Goal: Task Accomplishment & Management: Use online tool/utility

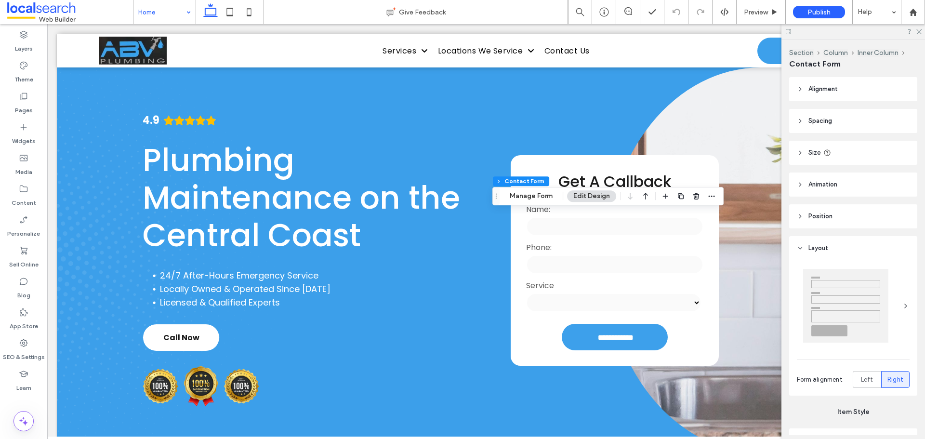
type input "*"
type input "***"
type input "**"
click at [543, 197] on button "Manage Form" at bounding box center [530, 196] width 55 height 12
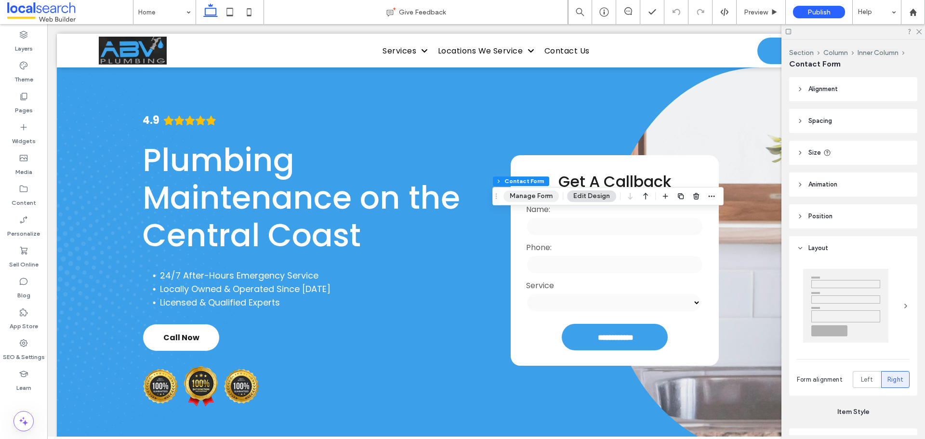
click at [542, 196] on button "Manage Form" at bounding box center [530, 196] width 55 height 12
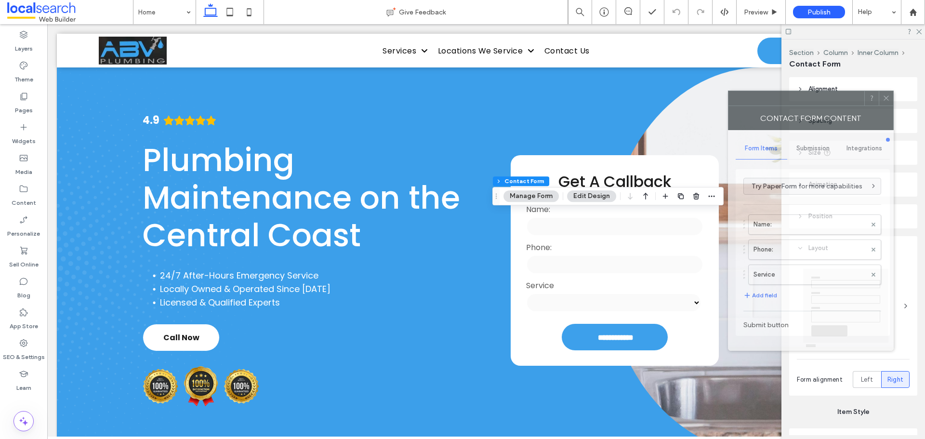
drag, startPoint x: 841, startPoint y: 95, endPoint x: 698, endPoint y: 84, distance: 143.0
click at [728, 91] on div at bounding box center [796, 98] width 136 height 14
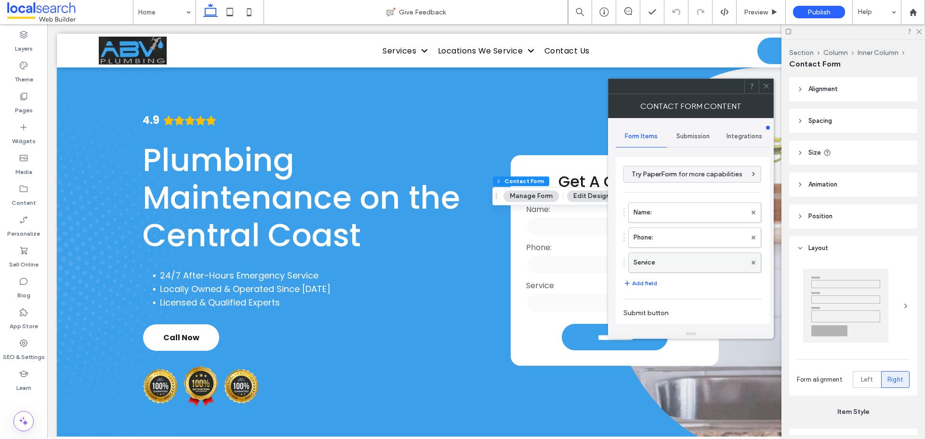
click at [688, 261] on label "Service" at bounding box center [689, 262] width 113 height 19
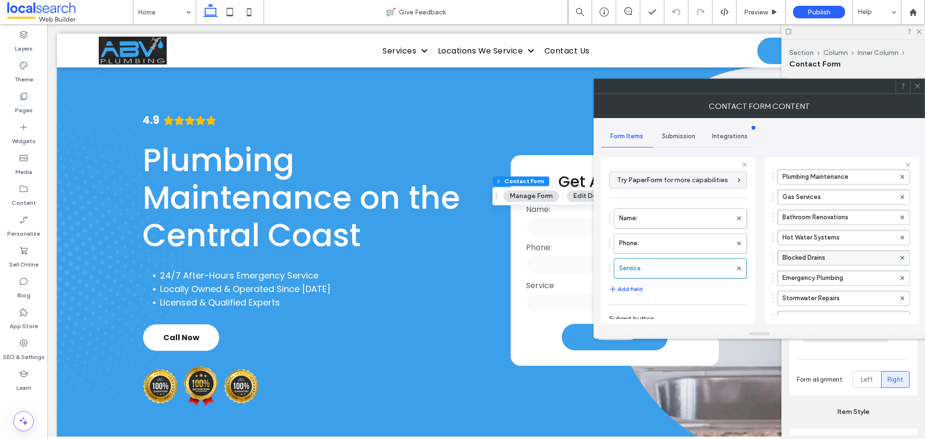
scroll to position [145, 0]
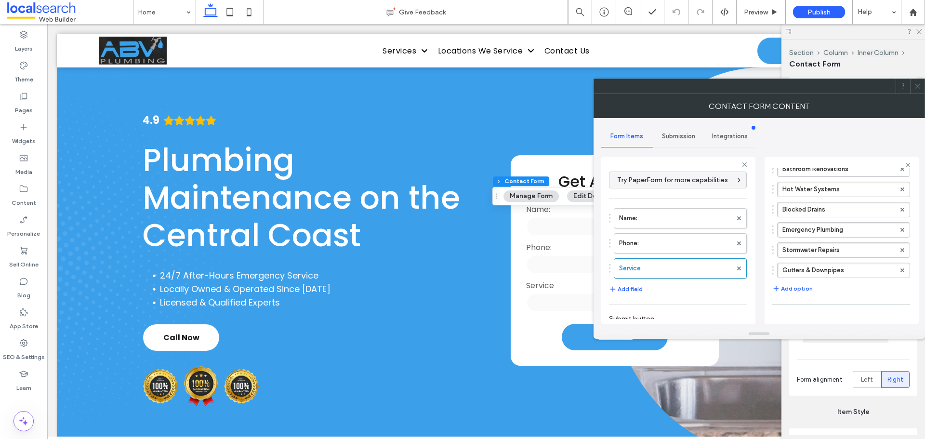
click at [916, 85] on icon at bounding box center [917, 85] width 7 height 7
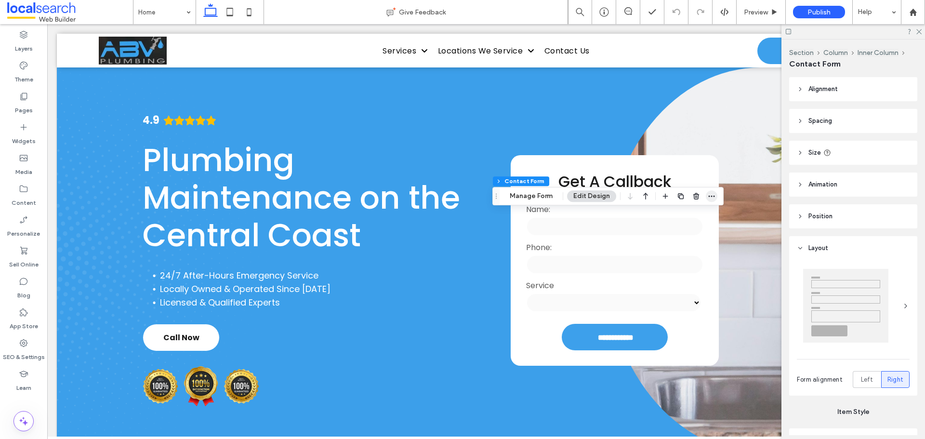
click at [706, 191] on span "button" at bounding box center [712, 196] width 12 height 12
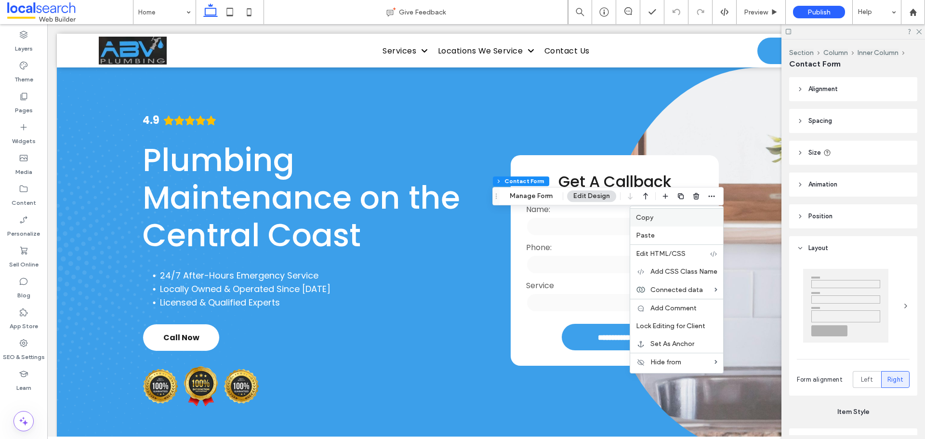
click at [669, 222] on label "Copy" at bounding box center [676, 217] width 81 height 8
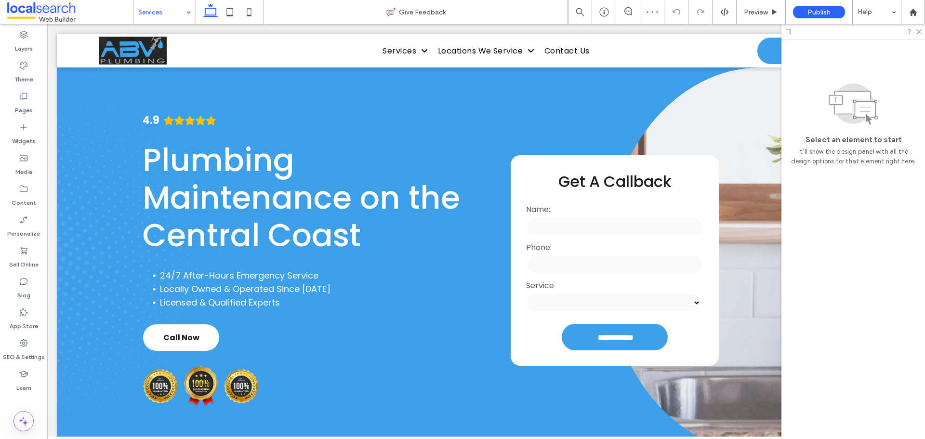
click at [160, 17] on input at bounding box center [162, 12] width 48 height 24
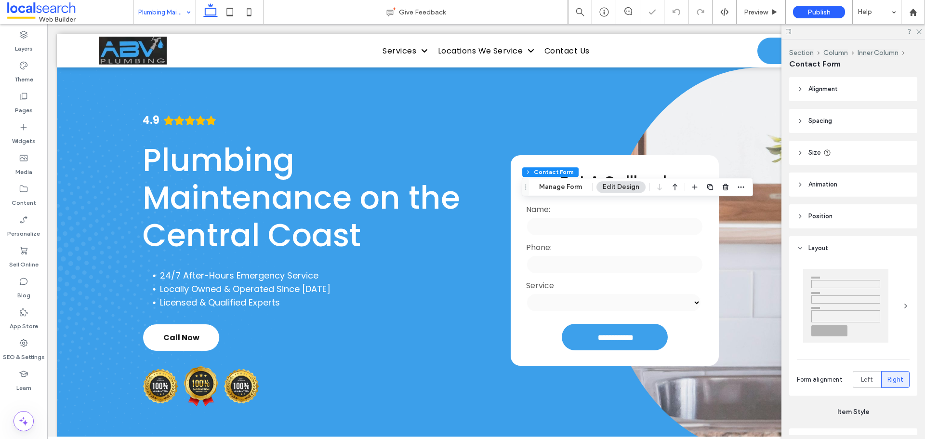
type input "*"
type input "***"
type input "**"
click at [726, 187] on use "button" at bounding box center [726, 187] width 6 height 6
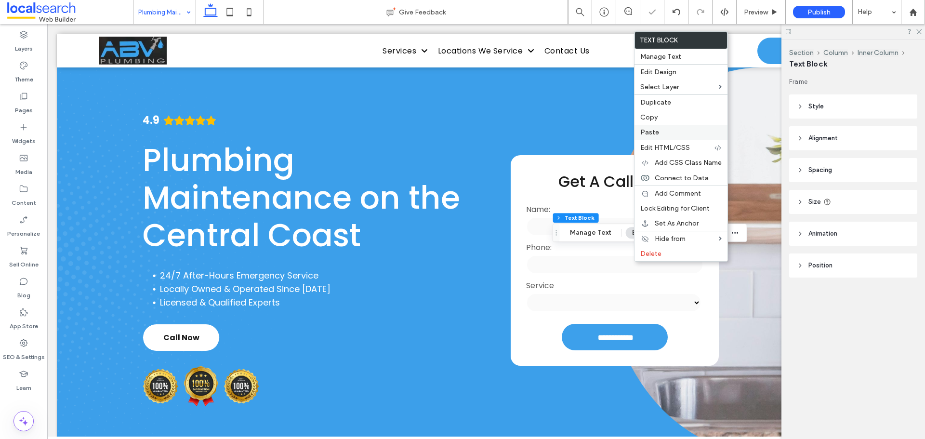
click at [664, 133] on label "Paste" at bounding box center [680, 132] width 81 height 8
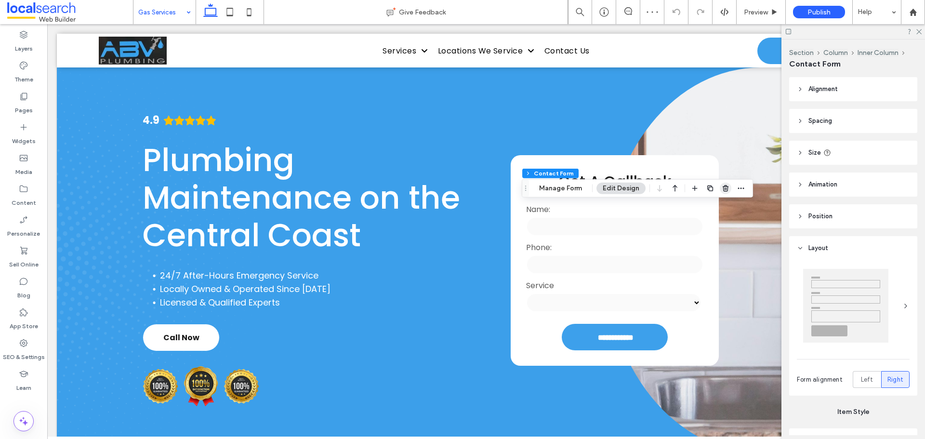
click at [723, 189] on icon "button" at bounding box center [726, 188] width 8 height 8
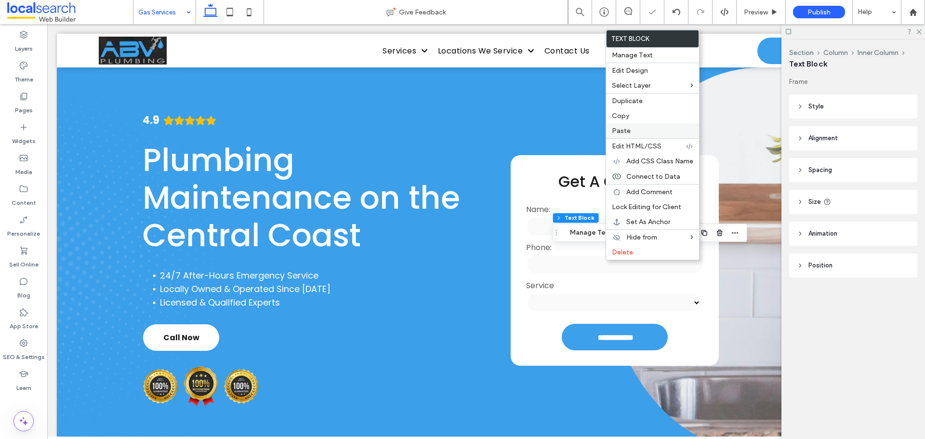
click at [640, 131] on label "Paste" at bounding box center [652, 131] width 81 height 8
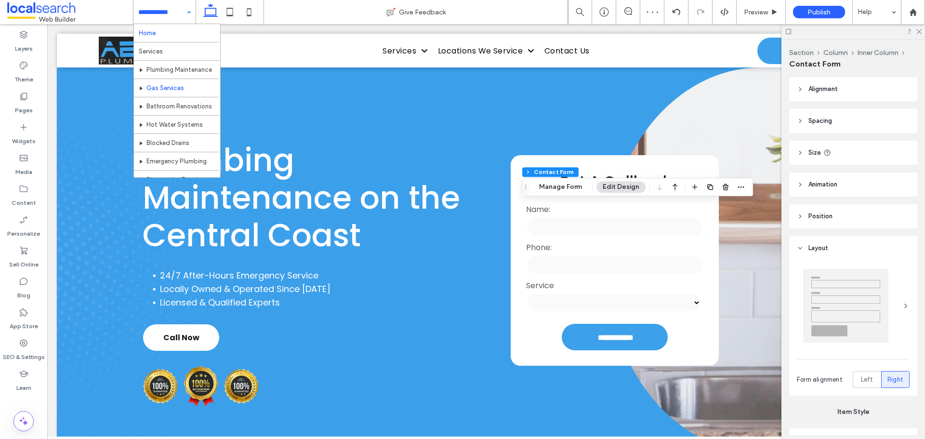
scroll to position [48, 0]
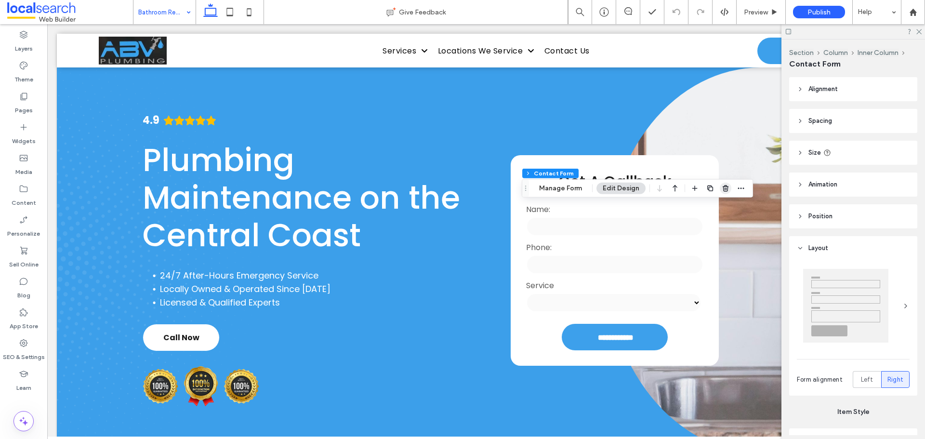
click at [724, 190] on icon "button" at bounding box center [726, 188] width 8 height 8
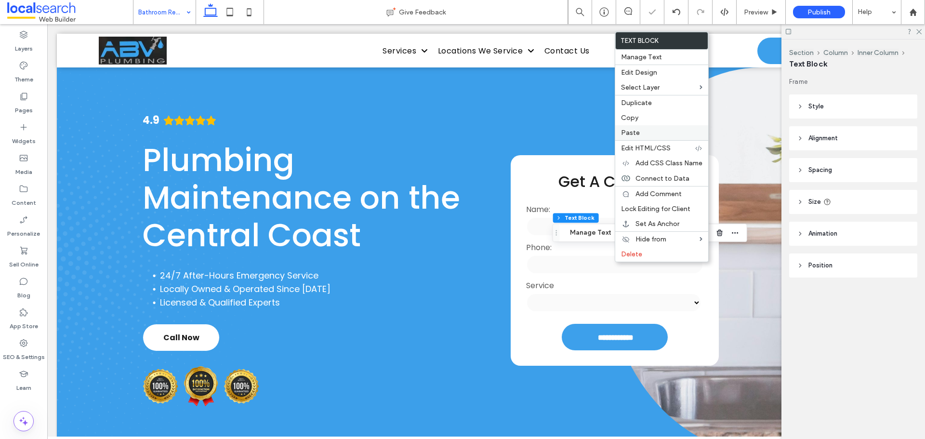
click at [654, 134] on label "Paste" at bounding box center [661, 133] width 81 height 8
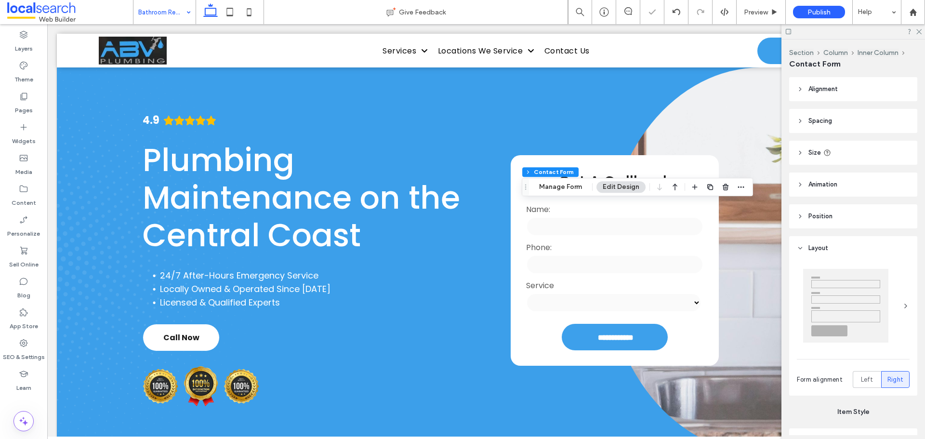
type input "*"
type input "***"
type input "**"
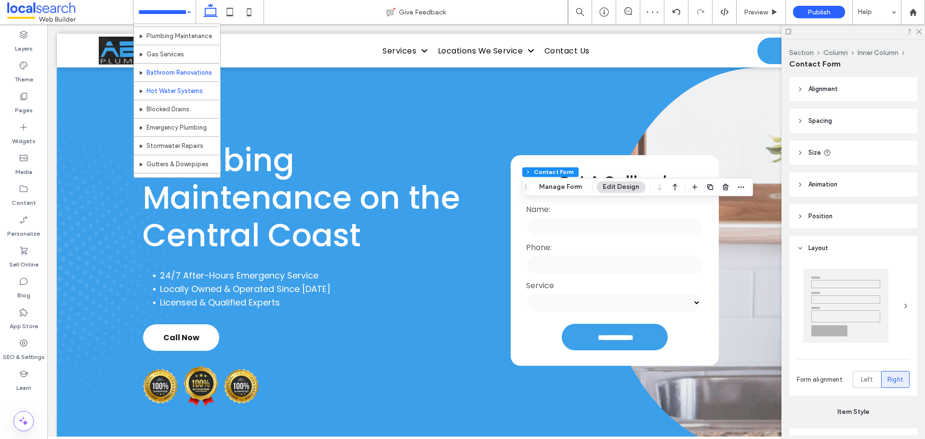
scroll to position [48, 0]
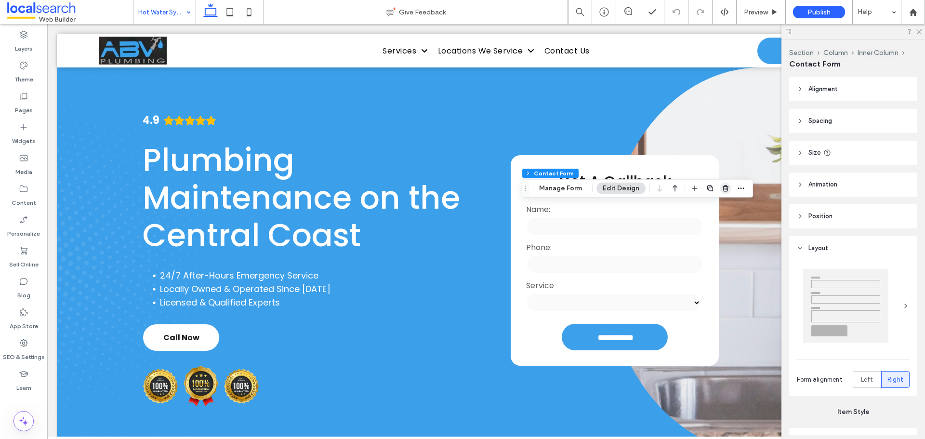
click at [720, 189] on span "button" at bounding box center [726, 189] width 12 height 12
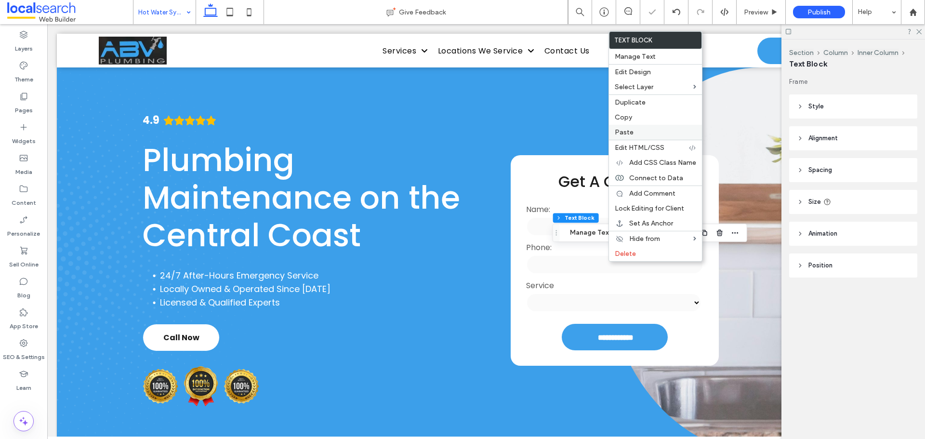
click at [643, 133] on label "Paste" at bounding box center [655, 132] width 81 height 8
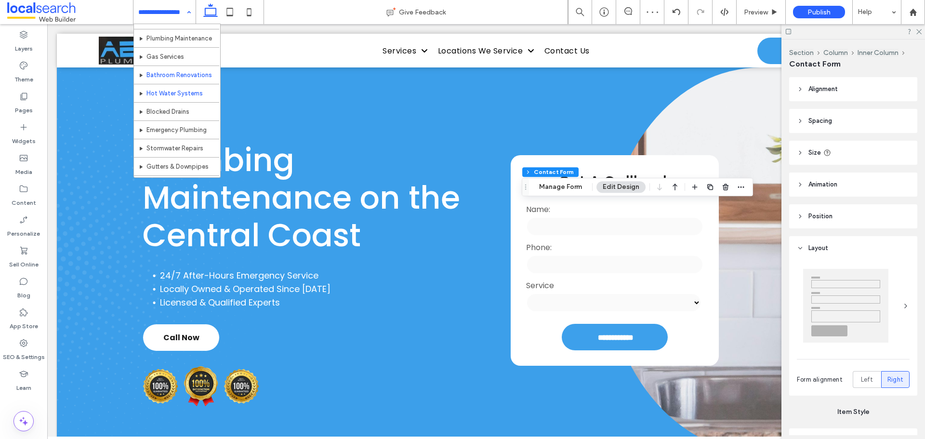
scroll to position [48, 0]
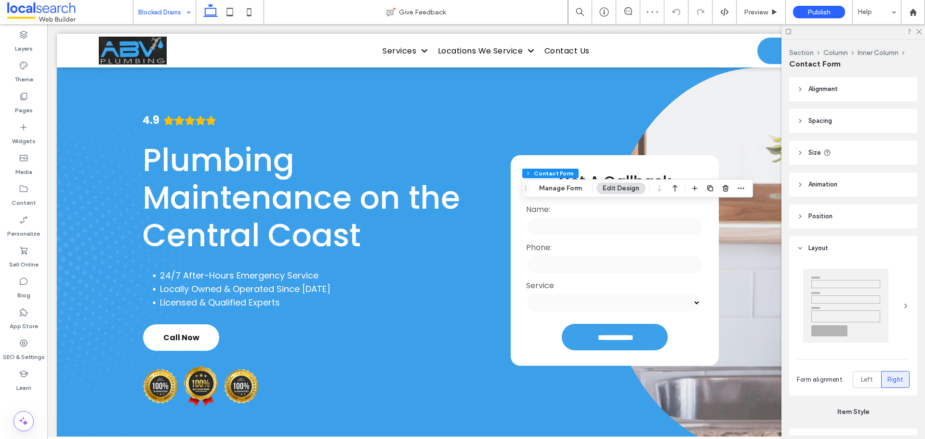
type input "*"
type input "***"
type input "**"
click at [725, 192] on icon "button" at bounding box center [726, 188] width 8 height 8
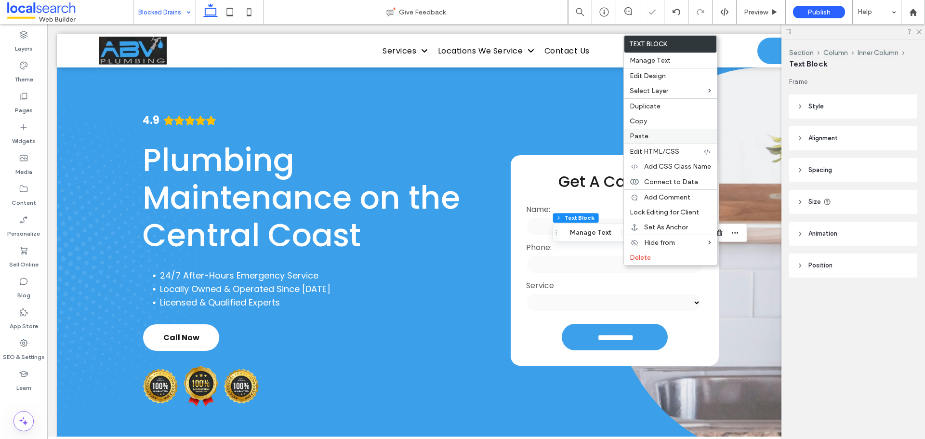
click at [655, 140] on label "Paste" at bounding box center [670, 136] width 81 height 8
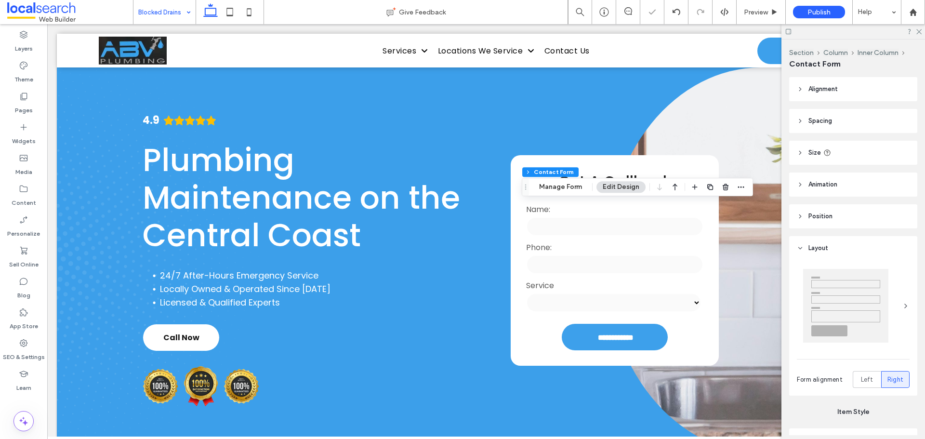
type input "*"
type input "***"
type input "**"
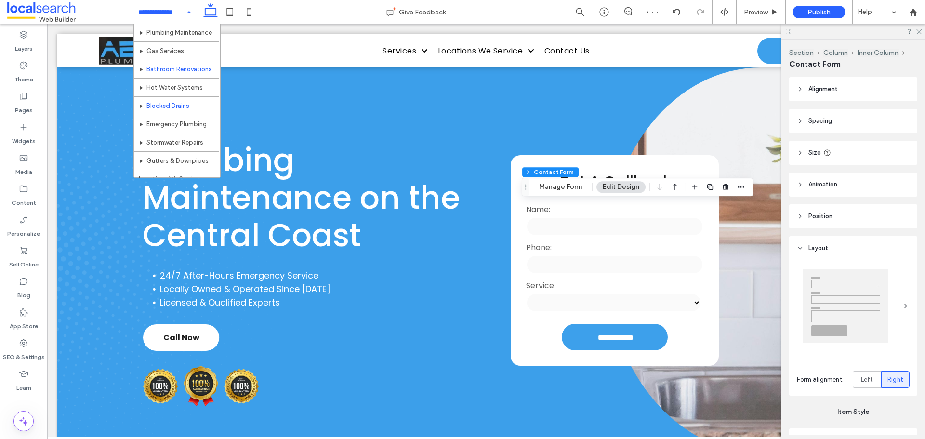
scroll to position [48, 0]
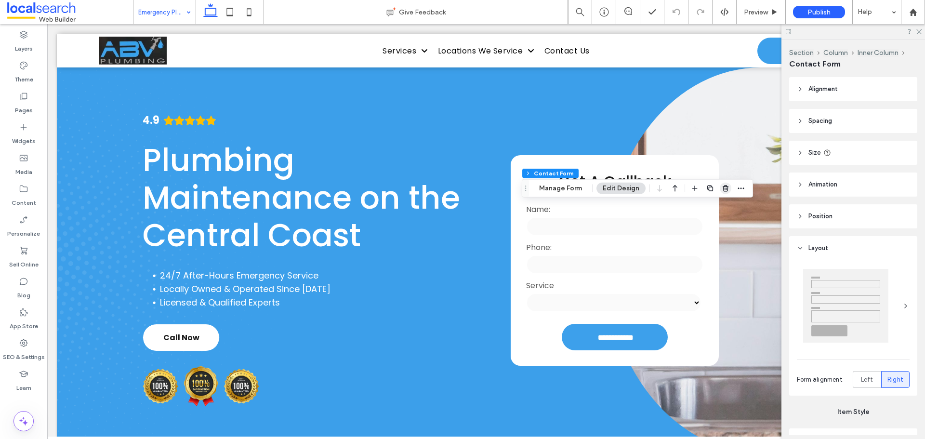
click at [722, 187] on icon "button" at bounding box center [726, 188] width 8 height 8
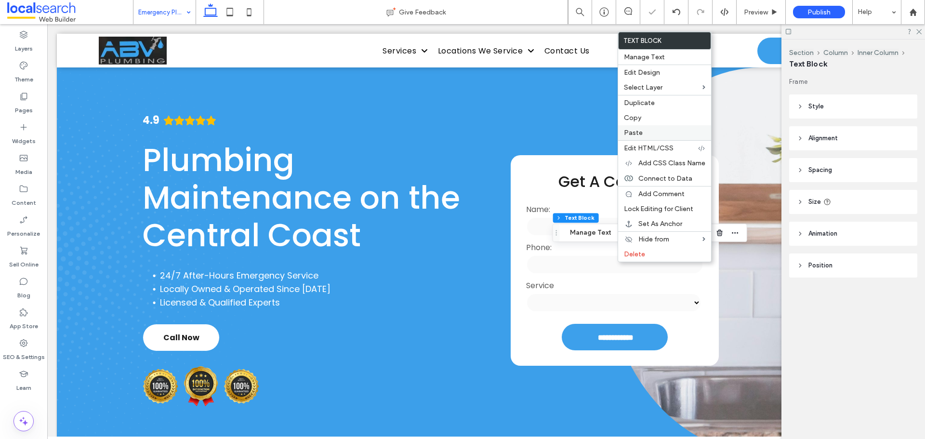
click at [658, 133] on label "Paste" at bounding box center [664, 133] width 81 height 8
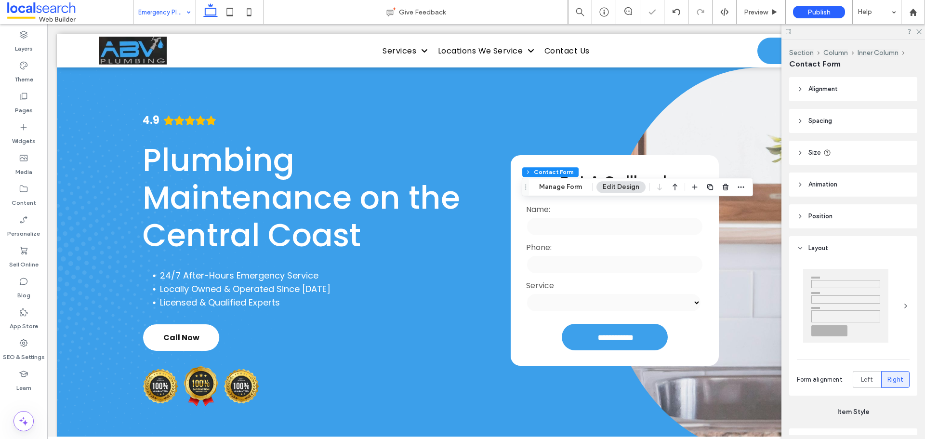
type input "*"
type input "***"
type input "**"
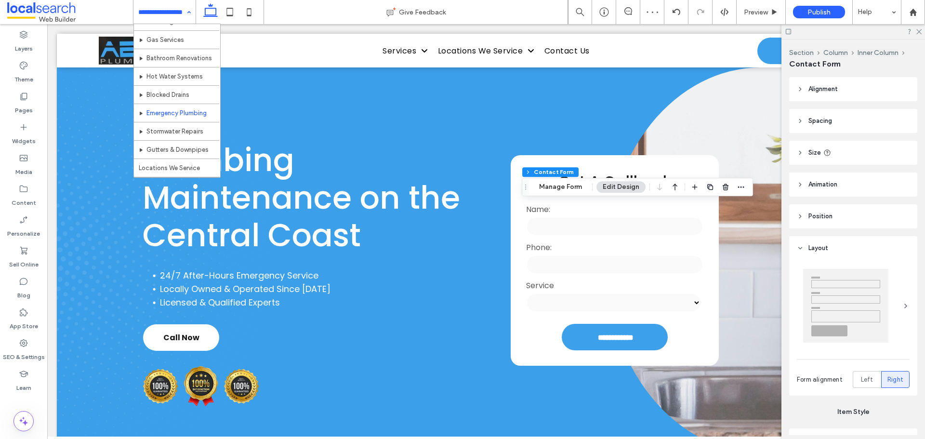
scroll to position [96, 0]
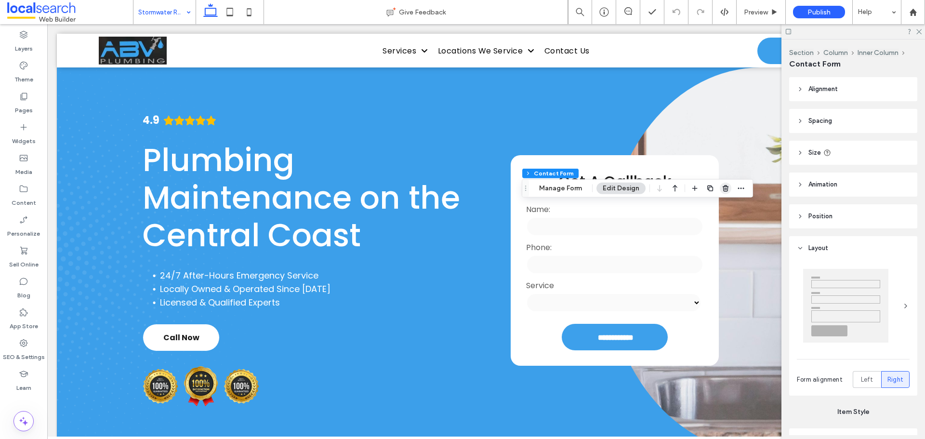
click at [727, 187] on use "button" at bounding box center [726, 188] width 6 height 6
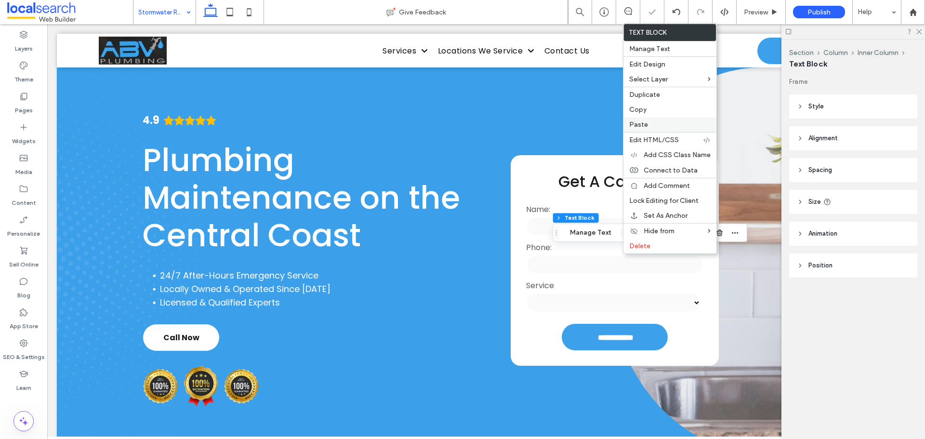
click at [645, 127] on span "Paste" at bounding box center [638, 124] width 19 height 8
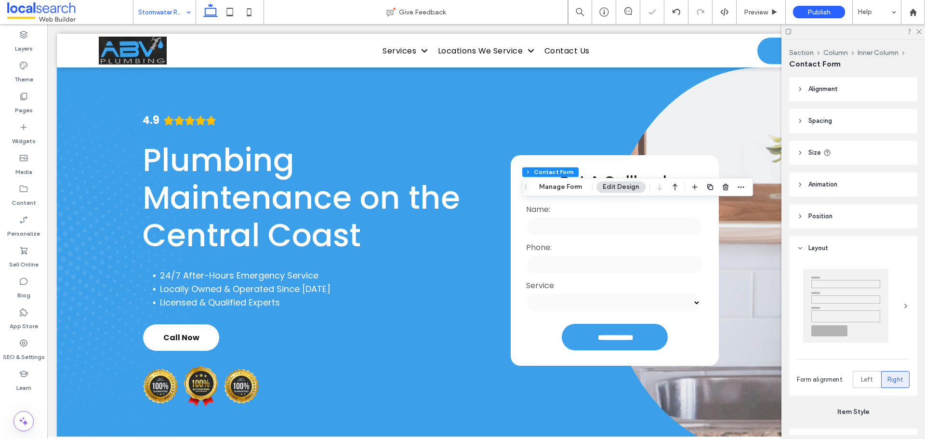
type input "*"
type input "***"
type input "**"
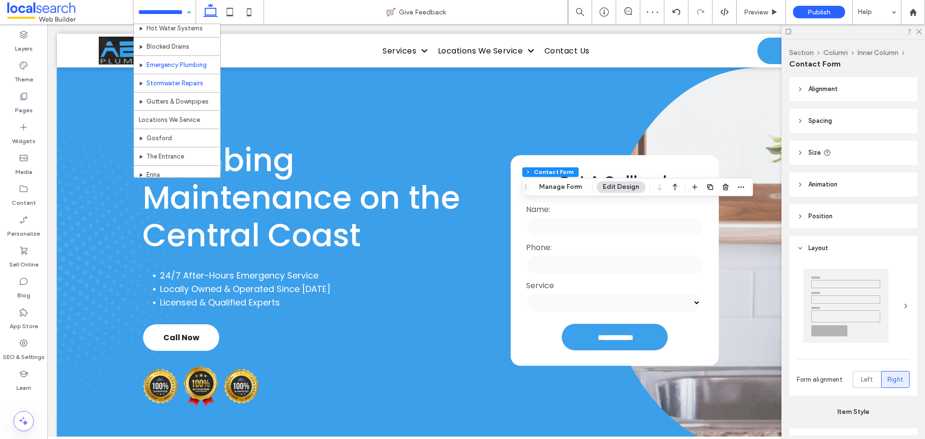
scroll to position [145, 0]
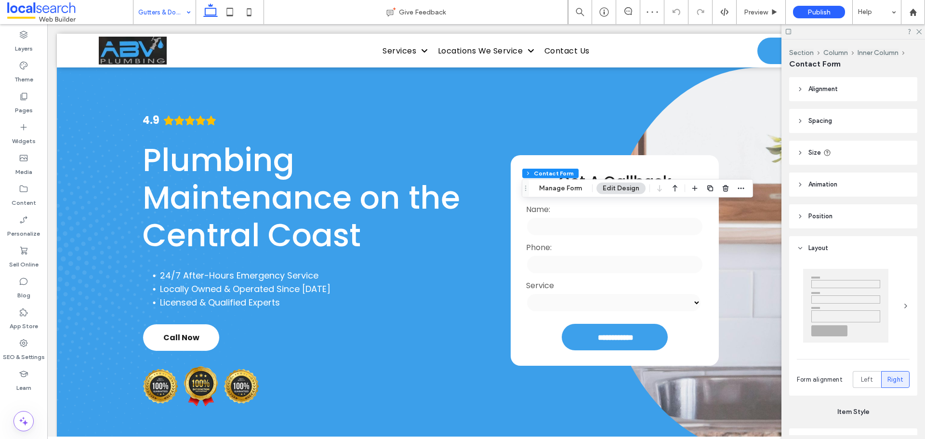
type input "*"
type input "***"
type input "**"
click at [722, 188] on icon "button" at bounding box center [726, 188] width 8 height 8
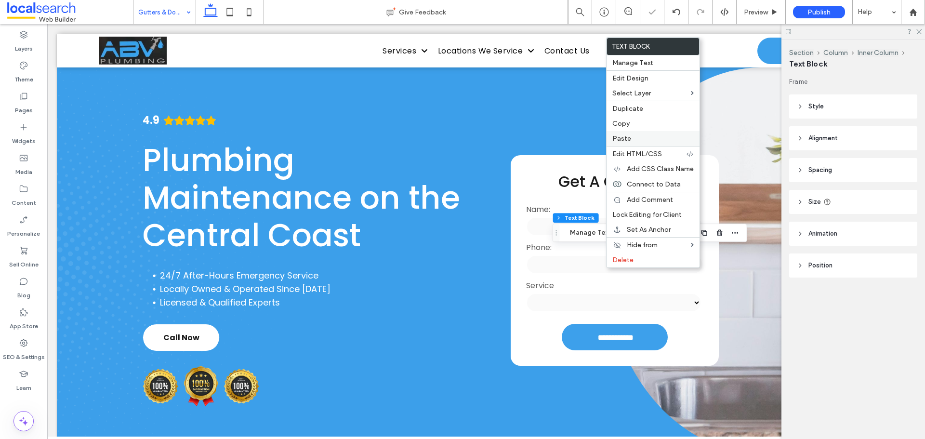
click at [627, 139] on span "Paste" at bounding box center [621, 138] width 19 height 8
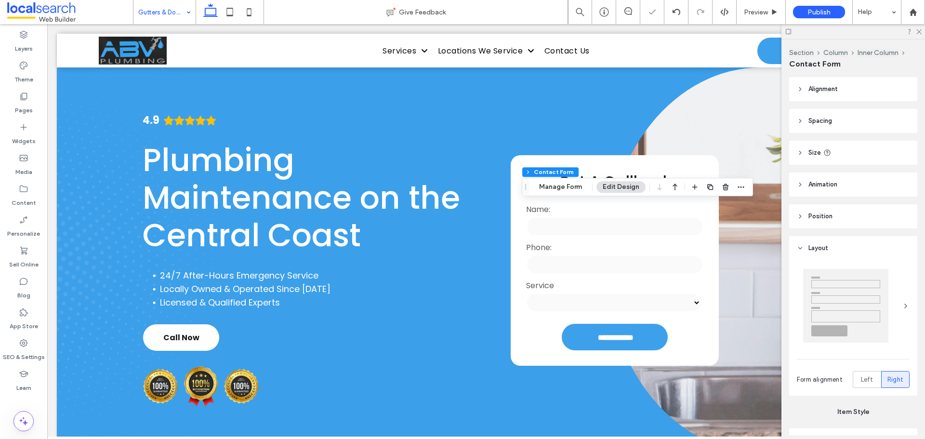
type input "*"
type input "***"
type input "**"
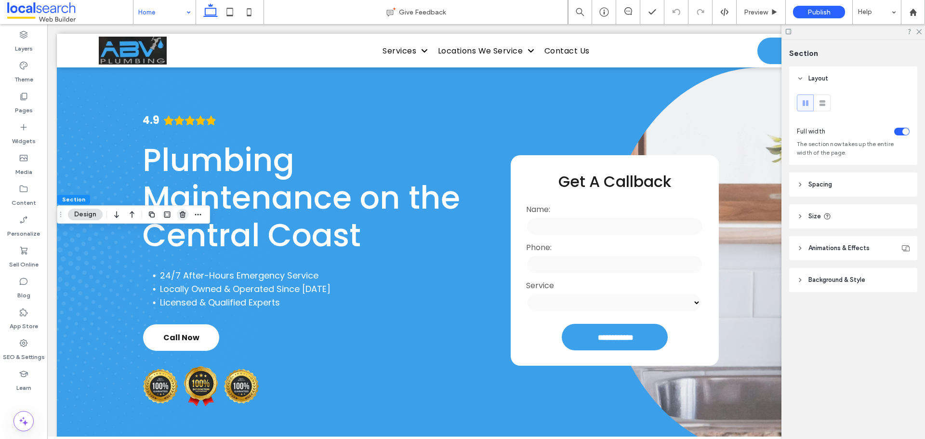
click at [186, 217] on icon "button" at bounding box center [183, 215] width 8 height 8
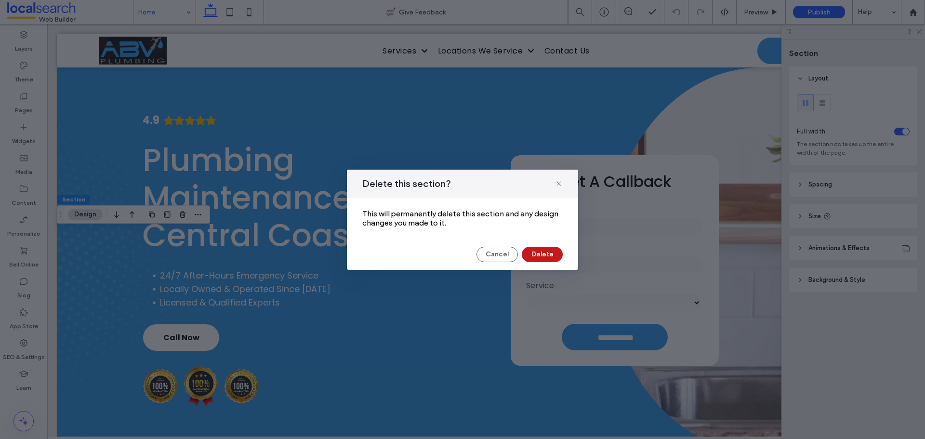
click at [541, 258] on button "Delete" at bounding box center [542, 254] width 41 height 15
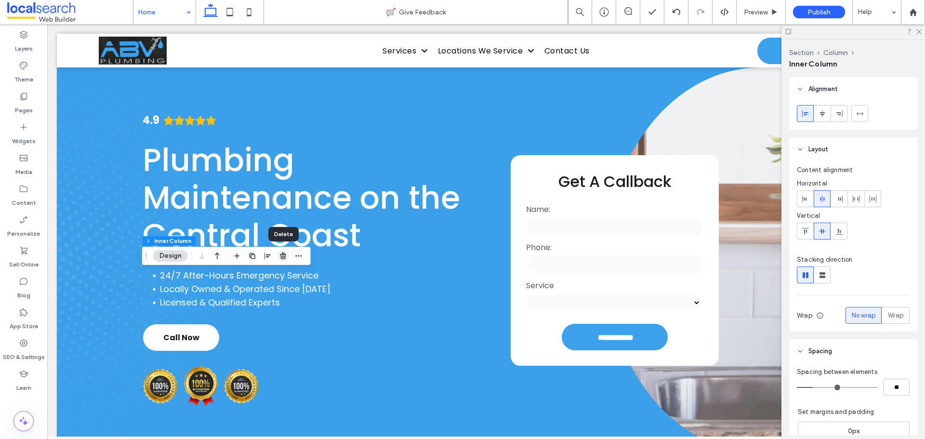
click at [285, 256] on icon "button" at bounding box center [283, 256] width 8 height 8
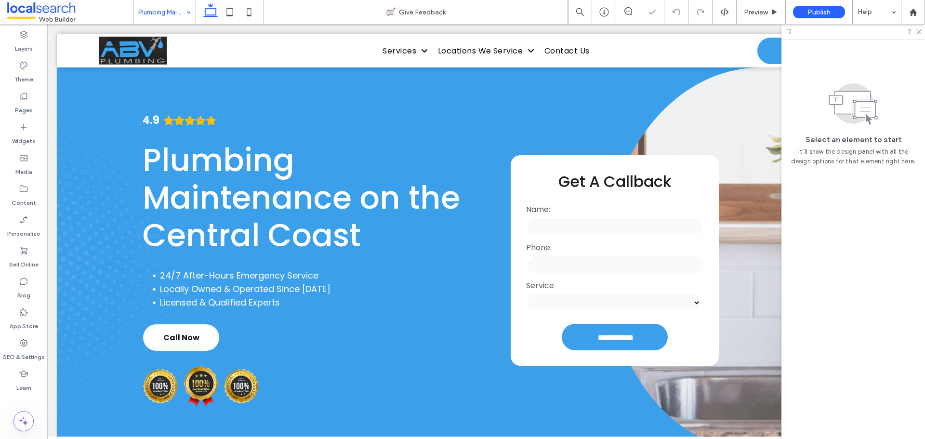
click at [151, 16] on input at bounding box center [162, 12] width 48 height 24
click at [752, 13] on span "Preview" at bounding box center [756, 12] width 24 height 8
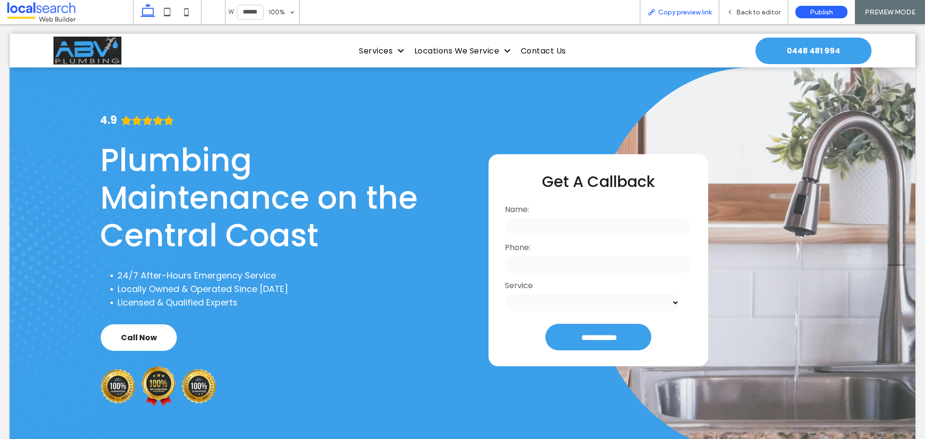
click at [681, 9] on span "Copy preview link" at bounding box center [684, 12] width 53 height 8
click at [694, 16] on div "Copy preview link" at bounding box center [679, 12] width 79 height 24
click at [681, 10] on span "Copy preview link" at bounding box center [684, 12] width 53 height 8
click at [751, 6] on div "Back to editor" at bounding box center [753, 12] width 69 height 24
click at [733, 9] on icon at bounding box center [729, 12] width 7 height 7
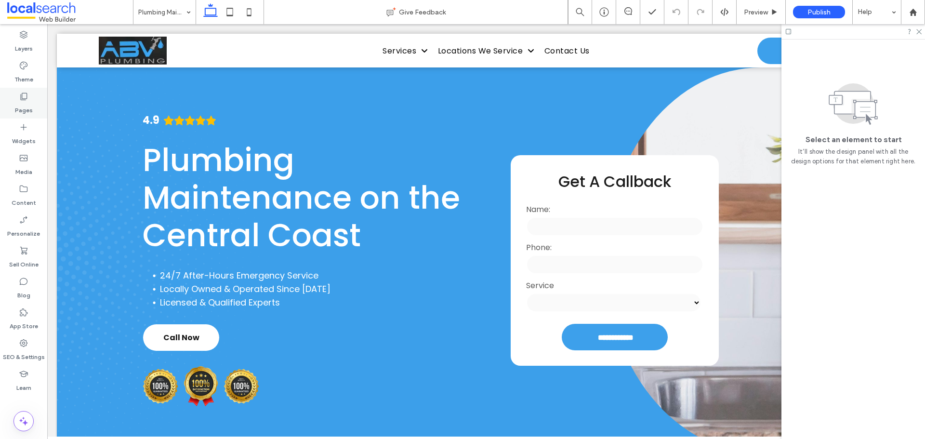
click at [30, 110] on label "Pages" at bounding box center [24, 107] width 18 height 13
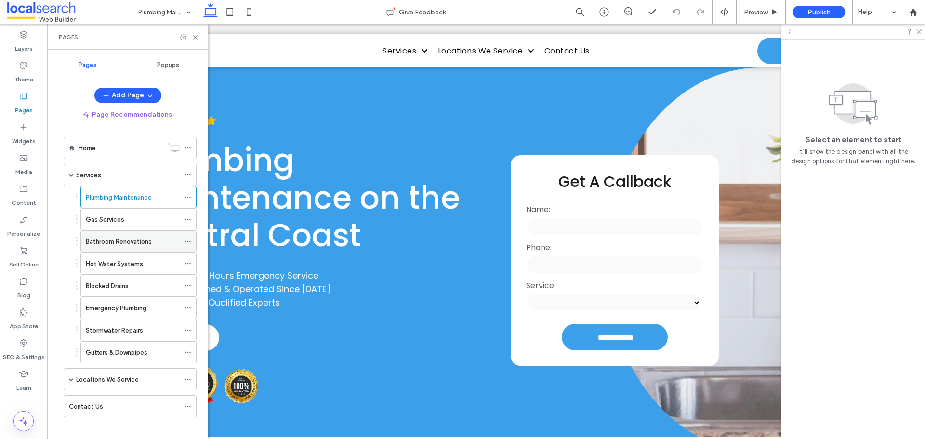
scroll to position [21, 0]
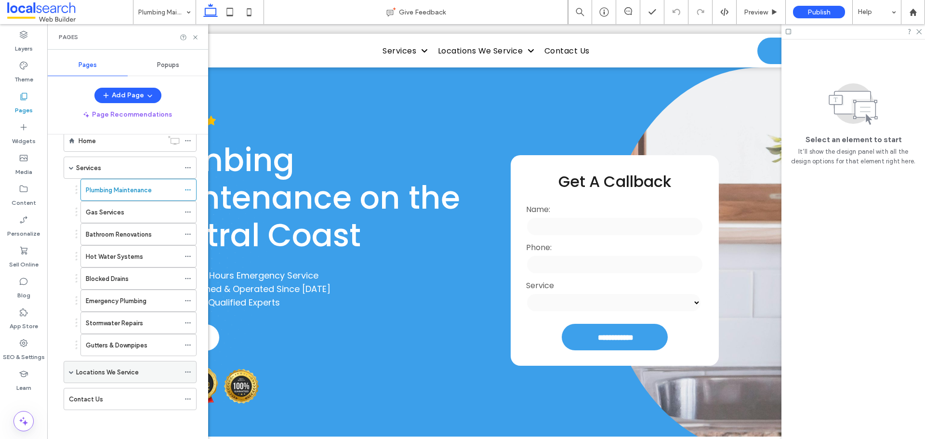
click at [73, 373] on span at bounding box center [71, 371] width 5 height 5
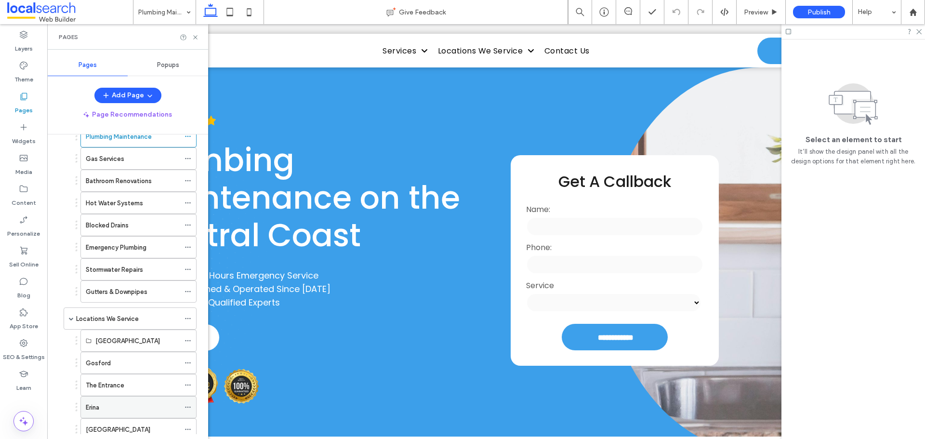
scroll to position [118, 0]
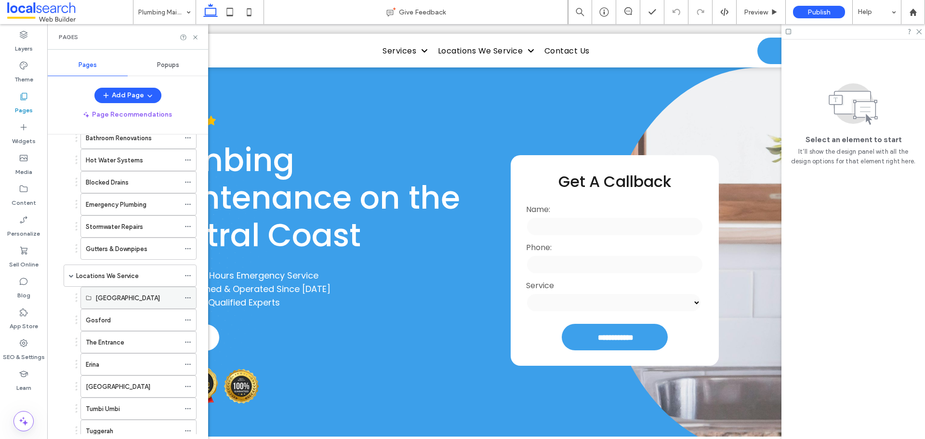
click at [123, 300] on label "[GEOGRAPHIC_DATA]" at bounding box center [127, 298] width 65 height 17
click at [133, 293] on label "[GEOGRAPHIC_DATA]" at bounding box center [127, 298] width 65 height 17
click at [197, 39] on use at bounding box center [195, 37] width 4 height 4
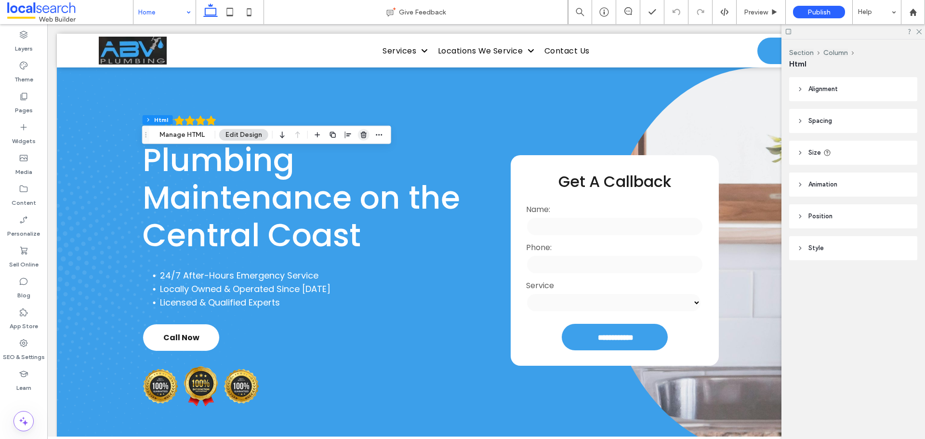
click at [360, 132] on icon "button" at bounding box center [364, 135] width 8 height 8
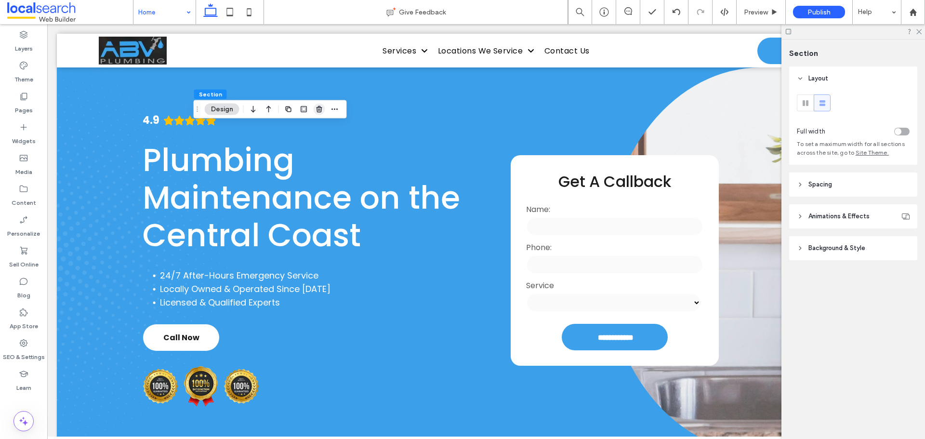
click at [321, 110] on use "button" at bounding box center [319, 109] width 6 height 6
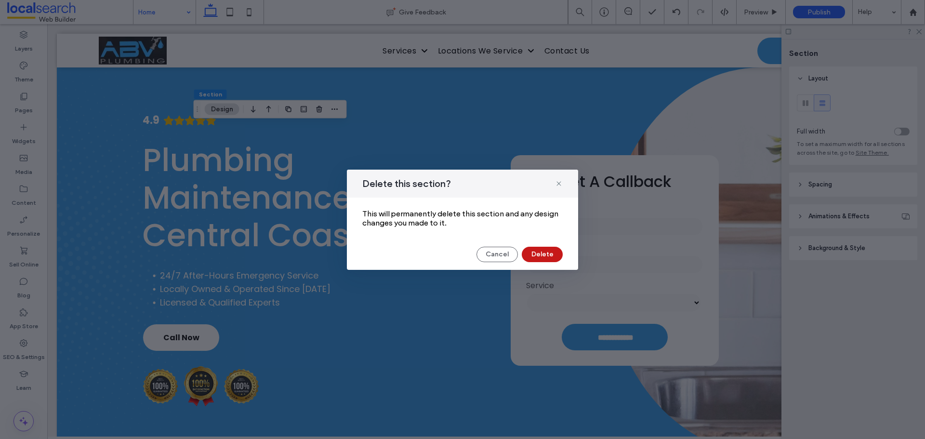
click at [544, 258] on button "Delete" at bounding box center [542, 254] width 41 height 15
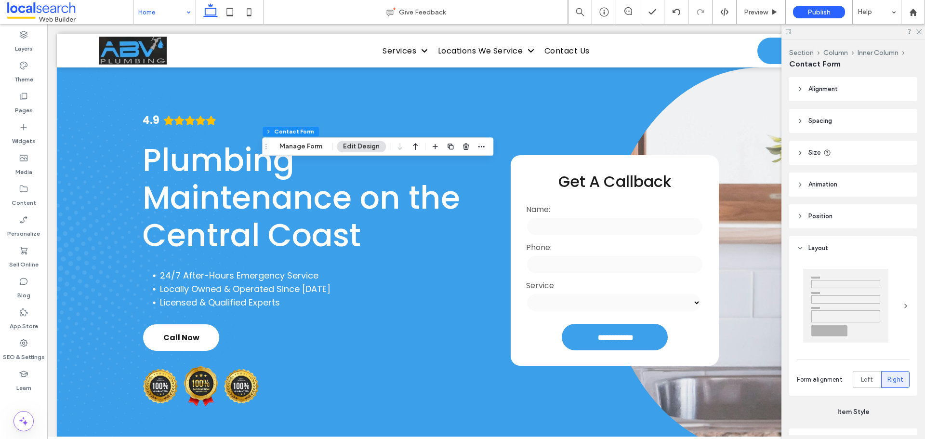
type input "*"
type input "***"
type input "**"
click at [312, 148] on button "Manage Form" at bounding box center [300, 147] width 55 height 12
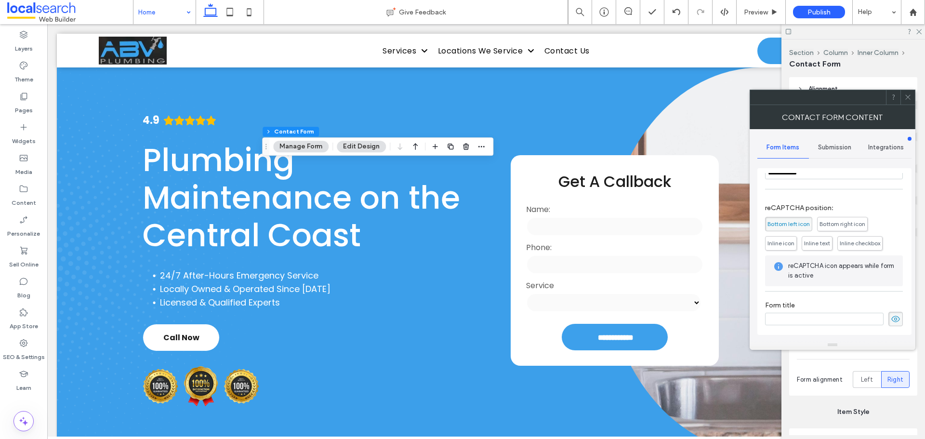
scroll to position [195, 0]
click at [893, 318] on use at bounding box center [895, 317] width 9 height 6
click at [830, 148] on span "Submission" at bounding box center [834, 148] width 33 height 8
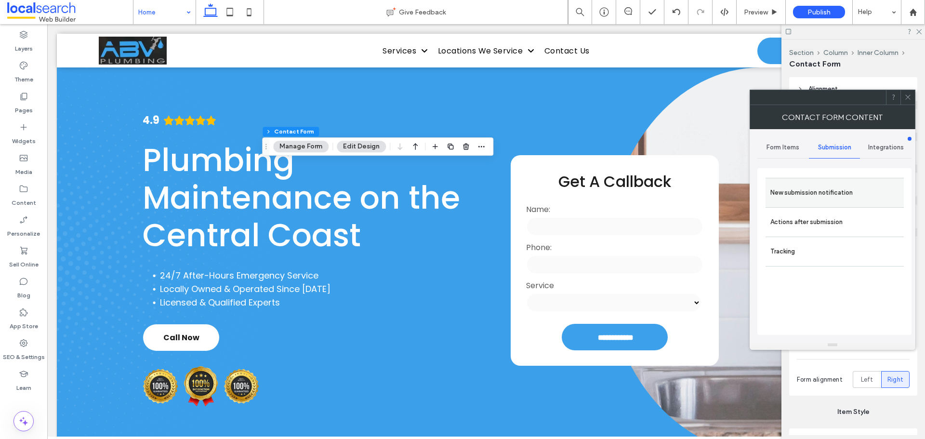
click at [827, 195] on label "New submission notification" at bounding box center [834, 192] width 129 height 19
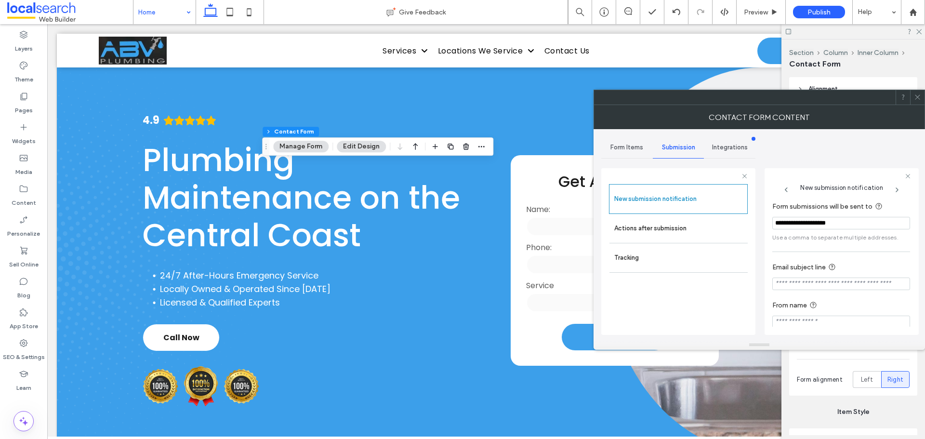
click at [919, 97] on icon at bounding box center [917, 96] width 7 height 7
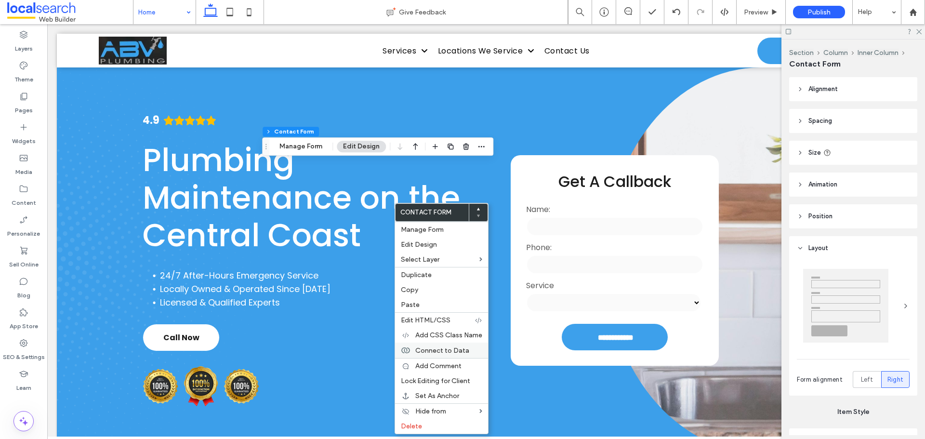
click at [438, 352] on span "Connect to Data" at bounding box center [442, 350] width 54 height 8
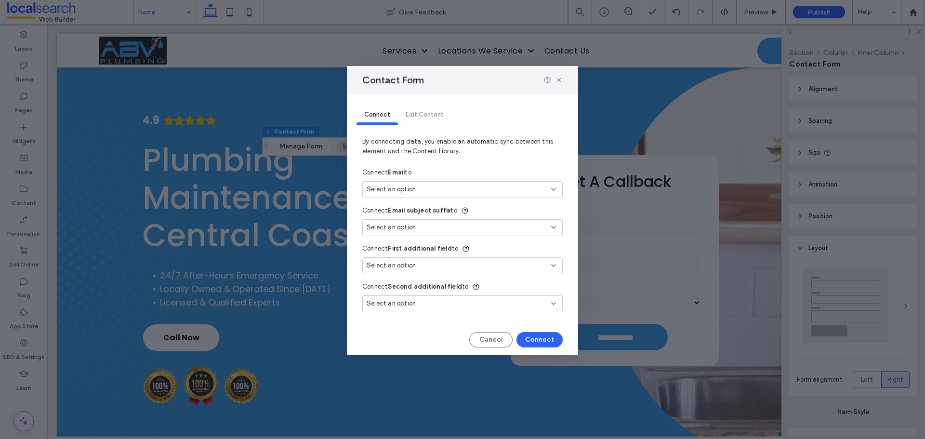
click at [447, 185] on div "Select an option" at bounding box center [457, 189] width 180 height 10
click at [451, 224] on span "abvplumbing@email.com" at bounding box center [494, 224] width 119 height 10
type input "***"
click at [547, 344] on button "Connect" at bounding box center [539, 339] width 46 height 15
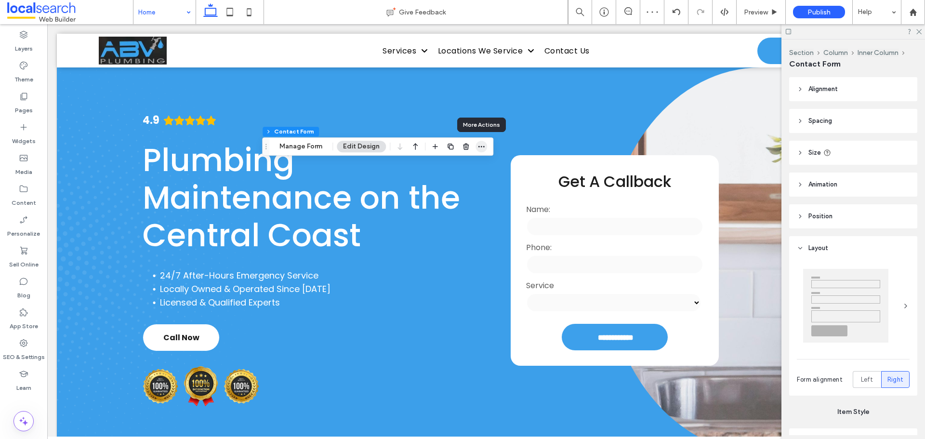
click at [481, 146] on use "button" at bounding box center [481, 146] width 6 height 1
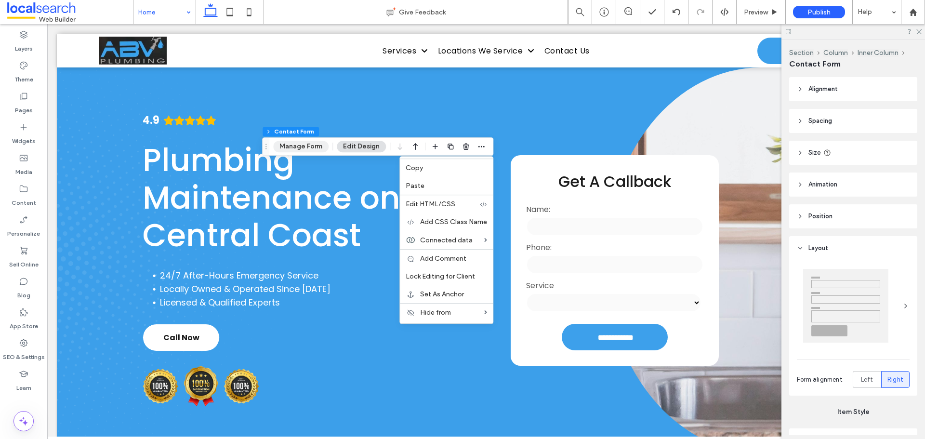
click at [306, 152] on button "Manage Form" at bounding box center [300, 147] width 55 height 12
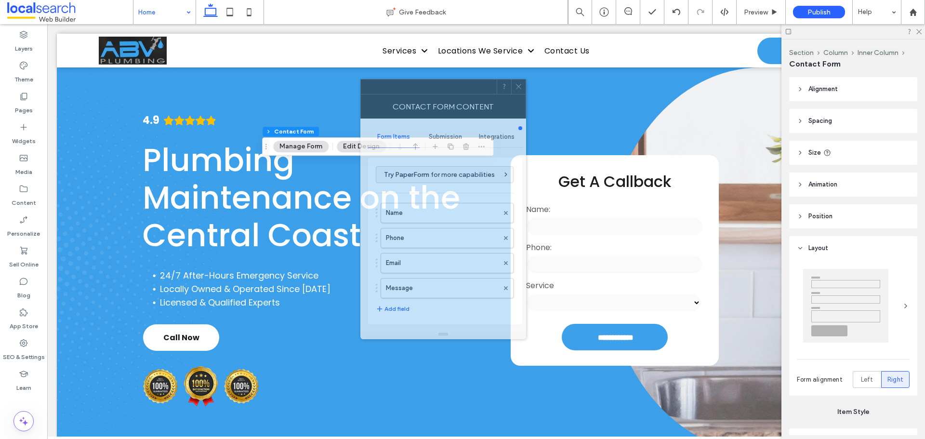
drag, startPoint x: 809, startPoint y: 99, endPoint x: 402, endPoint y: 87, distance: 407.2
click at [402, 87] on div at bounding box center [429, 86] width 136 height 14
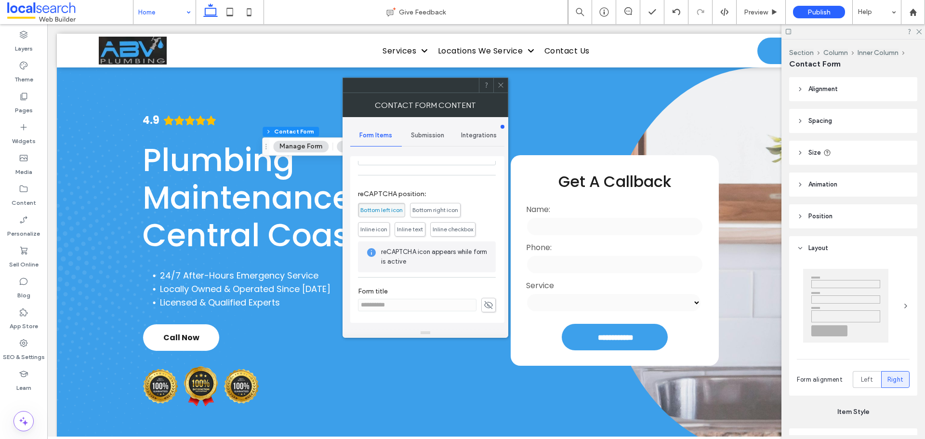
click at [425, 128] on div "Submission" at bounding box center [428, 135] width 52 height 21
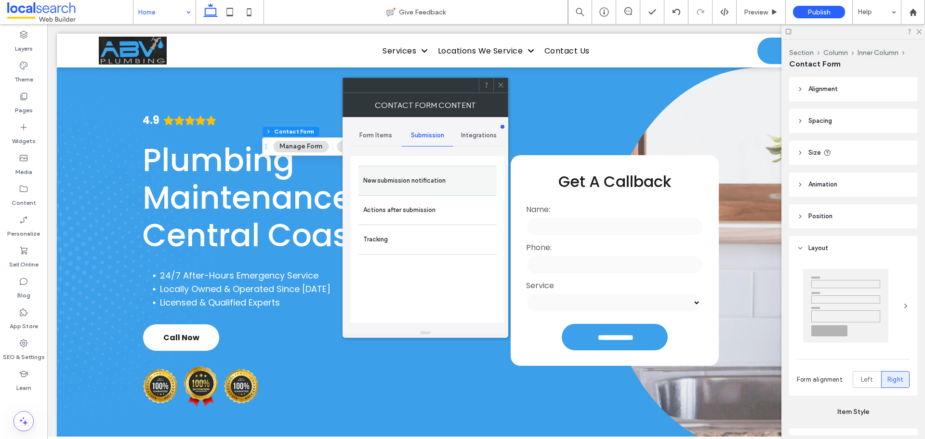
click at [427, 183] on label "New submission notification" at bounding box center [427, 180] width 129 height 19
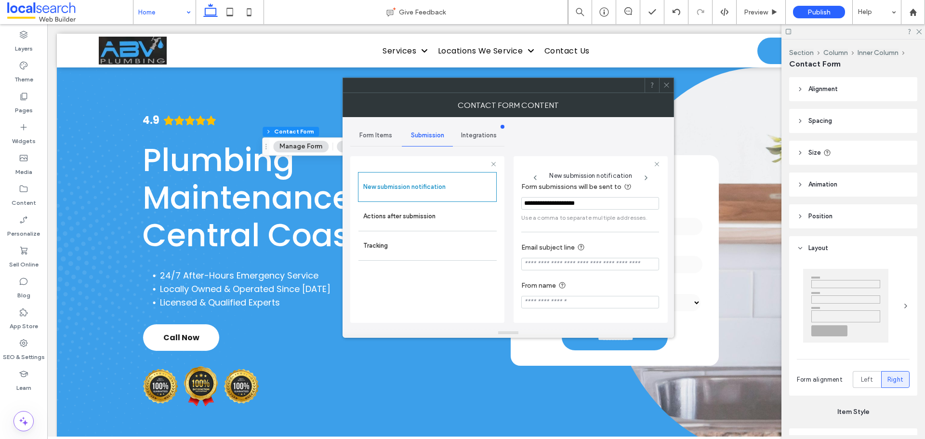
scroll to position [50, 0]
click at [568, 267] on input "Email subject line" at bounding box center [590, 264] width 138 height 13
click at [595, 264] on input "**********" at bounding box center [590, 264] width 138 height 13
paste input "**********"
click at [567, 263] on input "**********" at bounding box center [590, 264] width 138 height 13
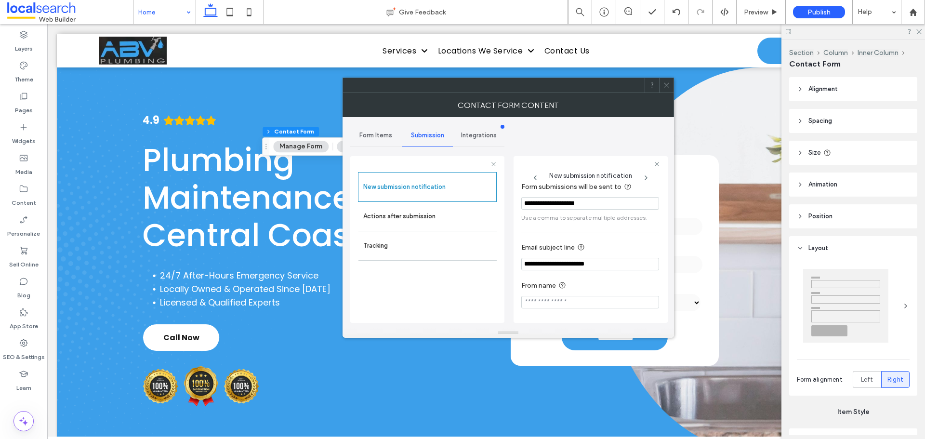
type input "**********"
click at [564, 303] on input "From name" at bounding box center [590, 302] width 138 height 13
paste input "**********"
type input "**********"
click at [582, 287] on label "From name" at bounding box center [588, 286] width 134 height 12
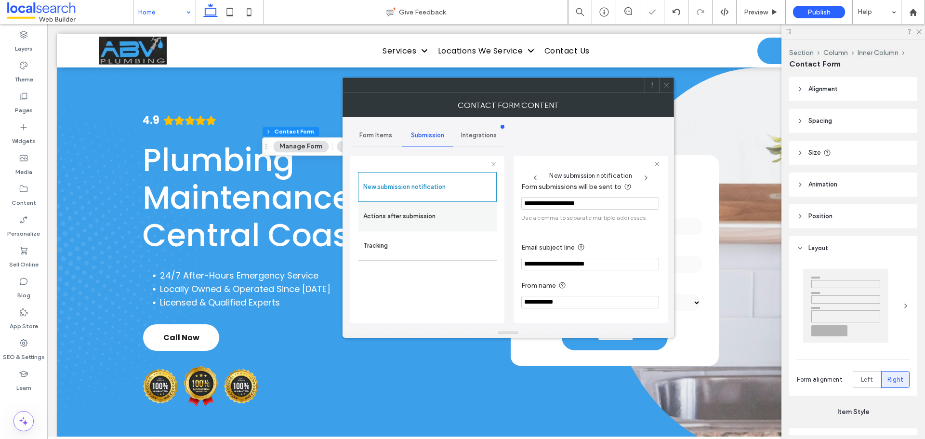
click at [451, 224] on label "Actions after submission" at bounding box center [427, 216] width 129 height 19
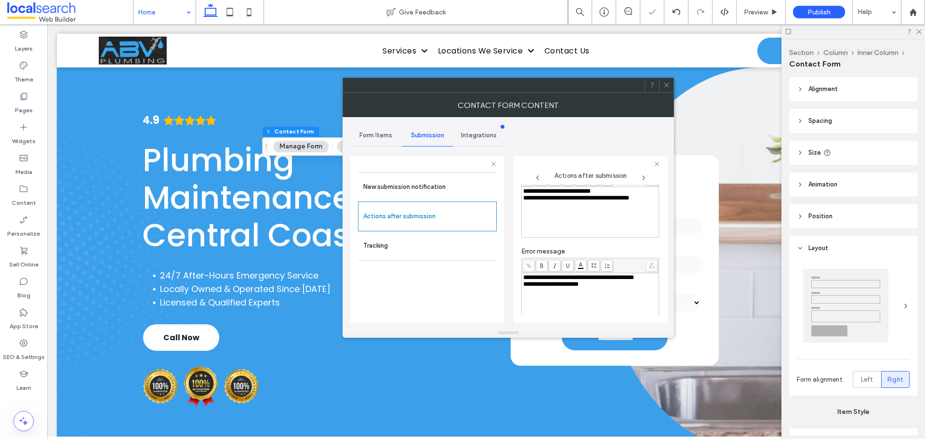
click at [591, 193] on span "**********" at bounding box center [556, 191] width 67 height 6
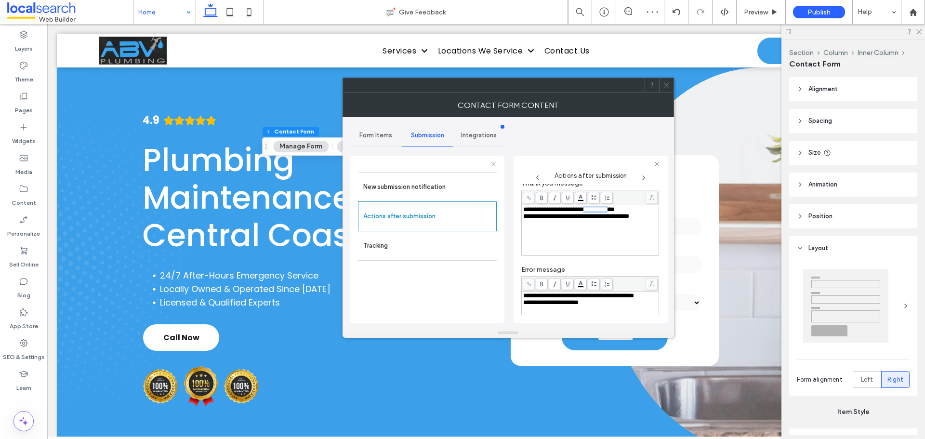
scroll to position [27, 0]
drag, startPoint x: 597, startPoint y: 190, endPoint x: 637, endPoint y: 215, distance: 47.4
click at [615, 215] on span "**********" at bounding box center [569, 214] width 92 height 6
click at [542, 203] on use at bounding box center [541, 202] width 3 height 5
click at [641, 217] on div "**********" at bounding box center [590, 214] width 134 height 7
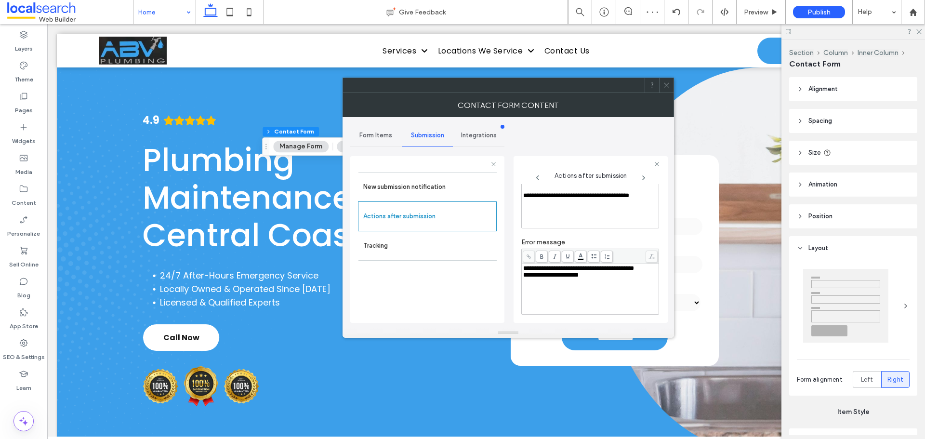
scroll to position [75, 0]
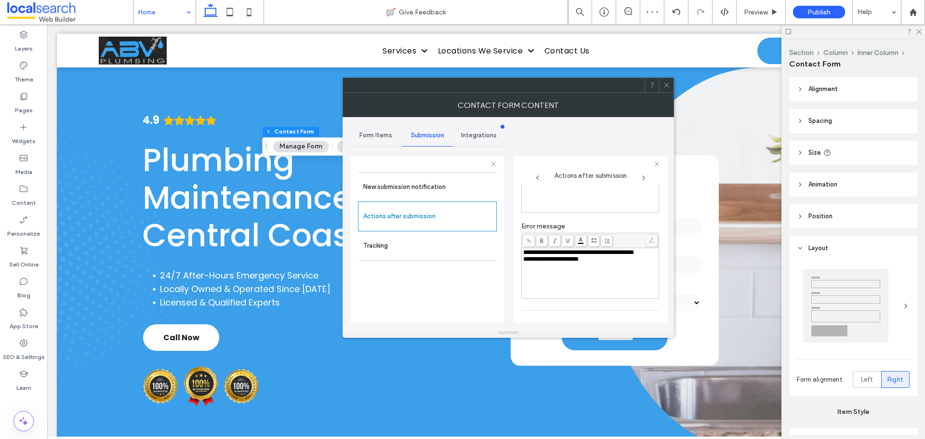
click at [557, 256] on div "**********" at bounding box center [590, 252] width 134 height 7
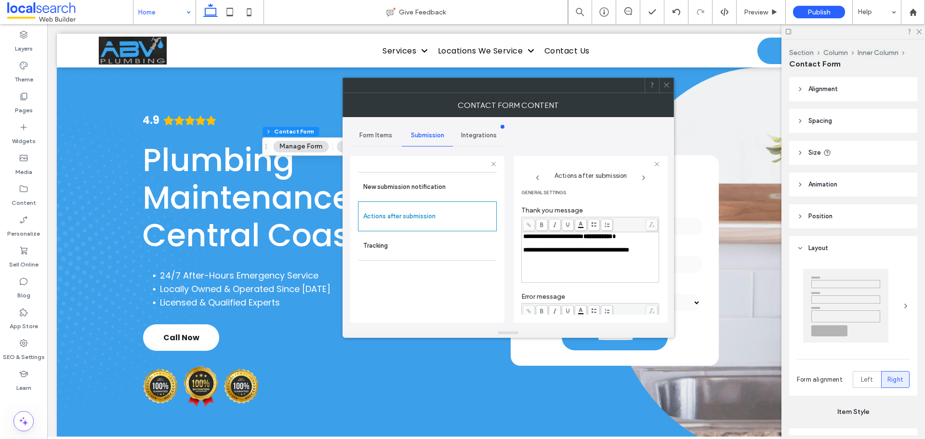
scroll to position [0, 0]
click at [385, 131] on div "Form Items" at bounding box center [376, 135] width 52 height 21
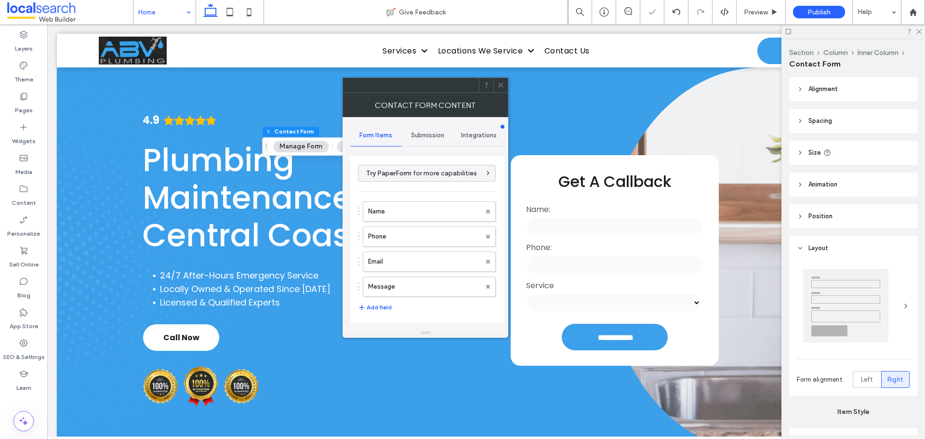
click at [432, 140] on div "Submission" at bounding box center [428, 135] width 52 height 21
click at [425, 181] on label "New submission notification" at bounding box center [427, 180] width 129 height 19
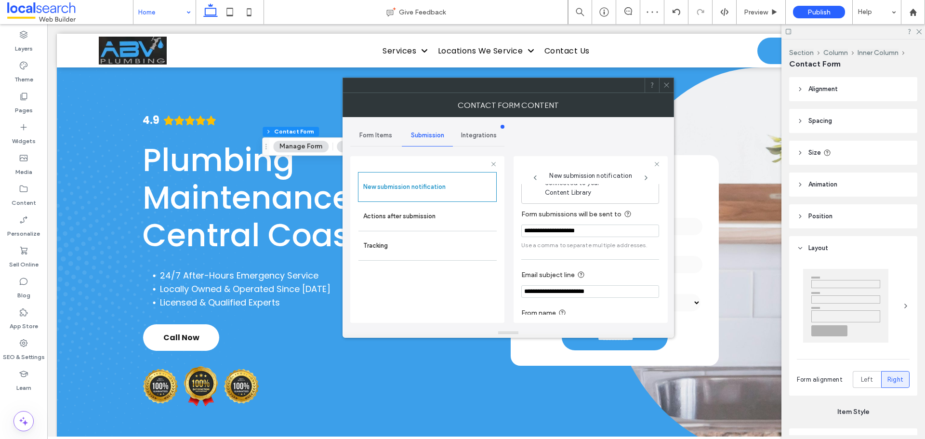
scroll to position [50, 0]
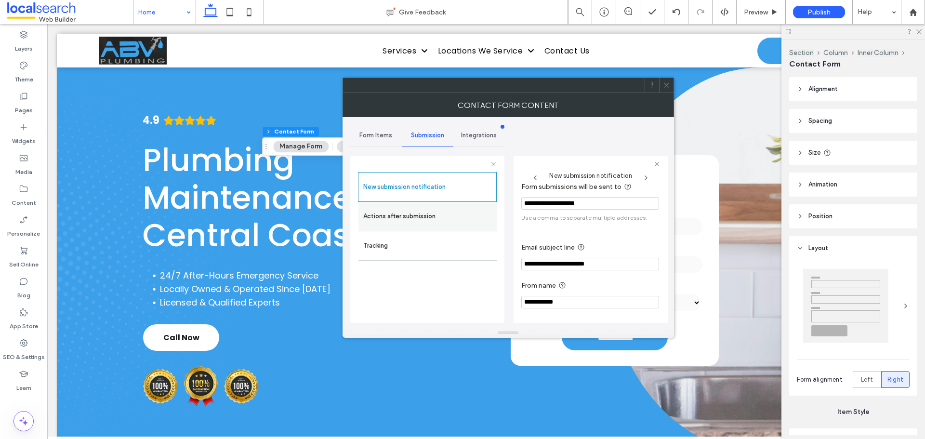
click at [477, 223] on label "Actions after submission" at bounding box center [427, 216] width 129 height 19
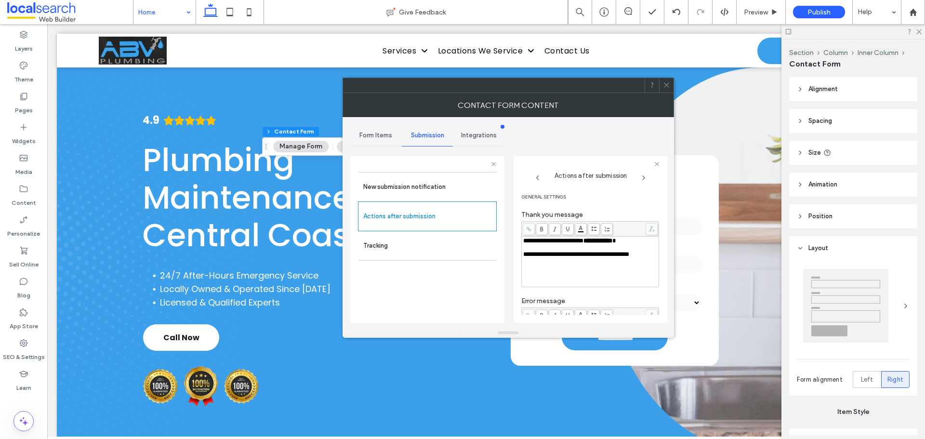
scroll to position [0, 0]
click at [453, 188] on label "New submission notification" at bounding box center [427, 186] width 129 height 19
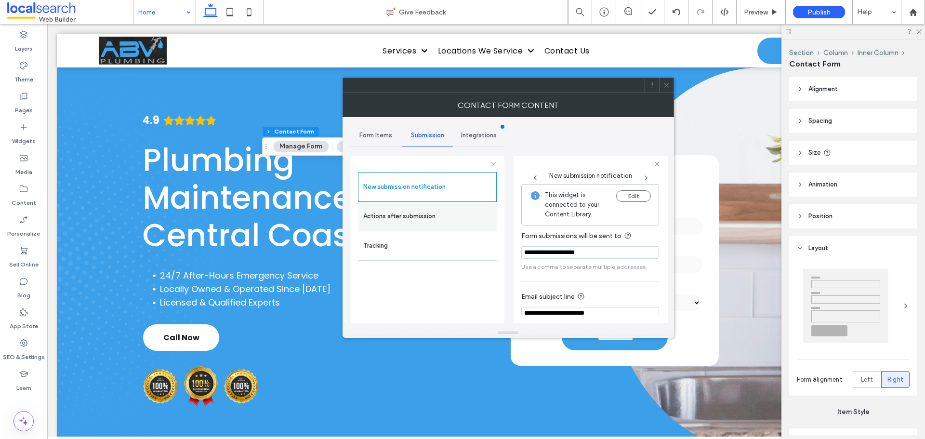
click at [451, 211] on label "Actions after submission" at bounding box center [427, 216] width 129 height 19
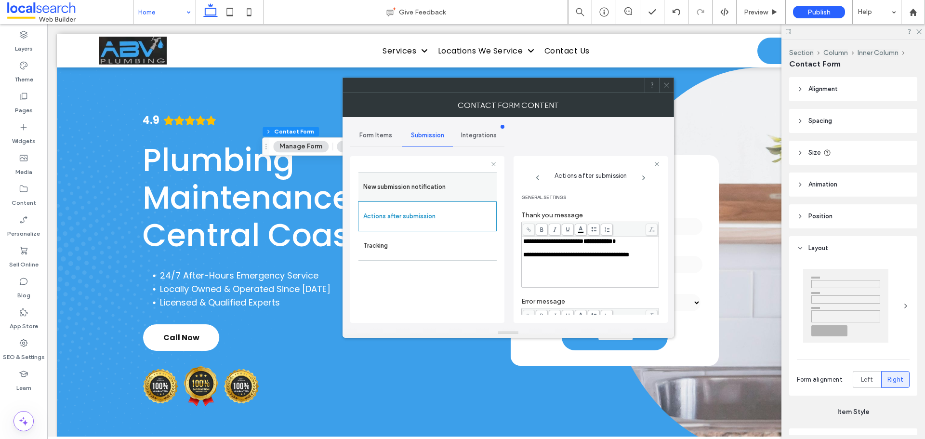
click at [453, 187] on label "New submission notification" at bounding box center [427, 186] width 129 height 19
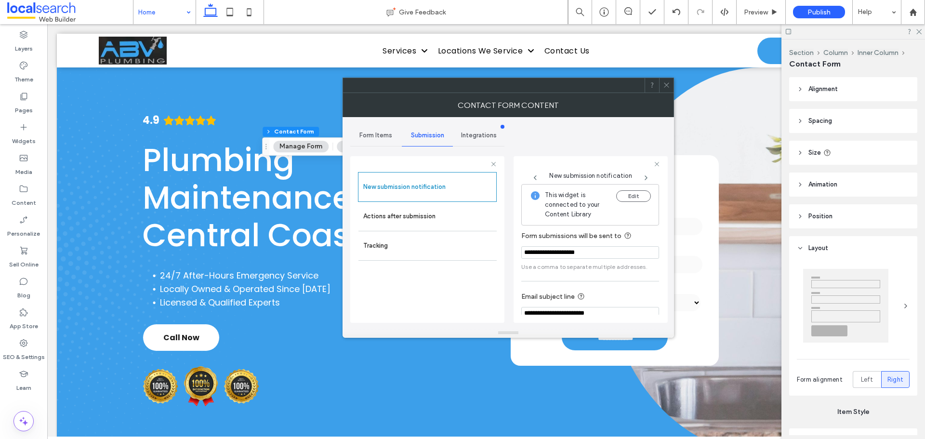
click at [664, 83] on icon at bounding box center [666, 84] width 7 height 7
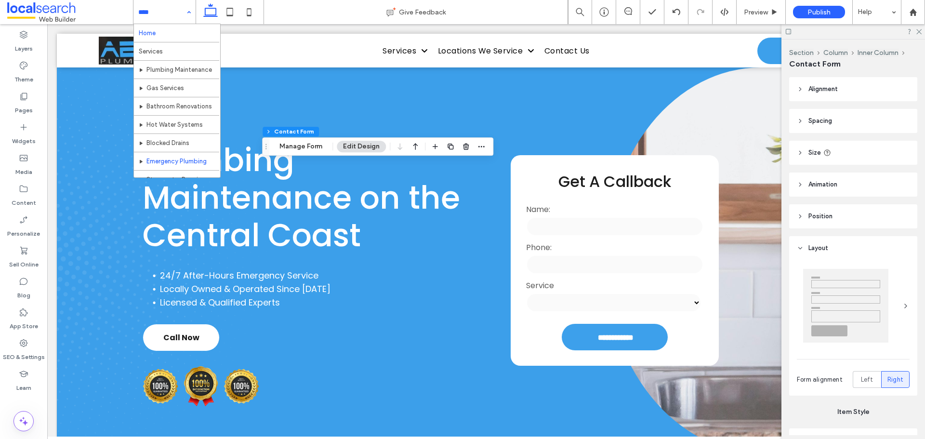
scroll to position [193, 0]
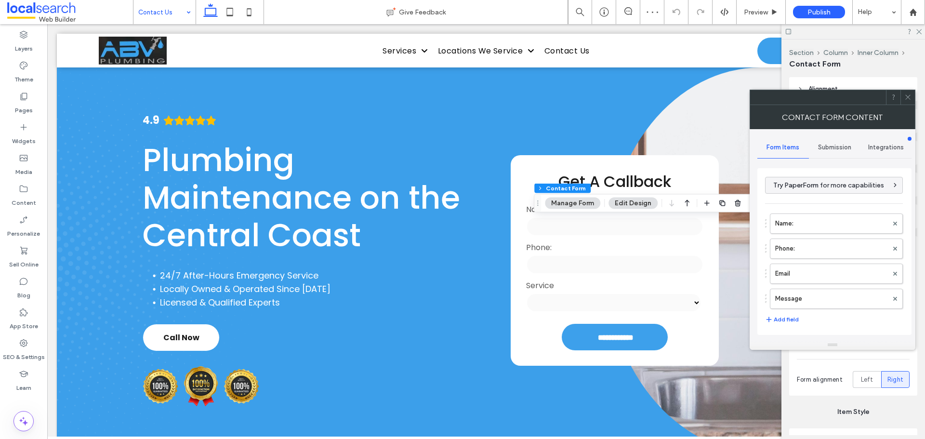
type input "**********"
type input "*"
type input "***"
type input "**"
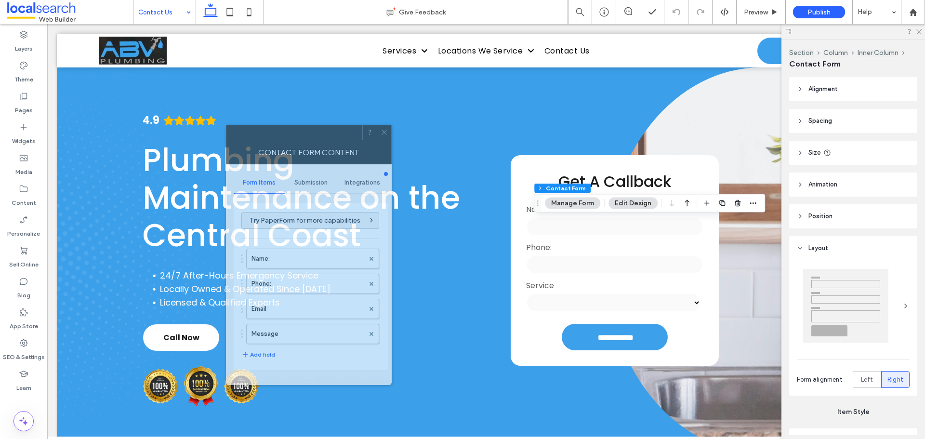
drag, startPoint x: 806, startPoint y: 96, endPoint x: 283, endPoint y: 132, distance: 524.8
click at [283, 132] on div at bounding box center [294, 132] width 136 height 14
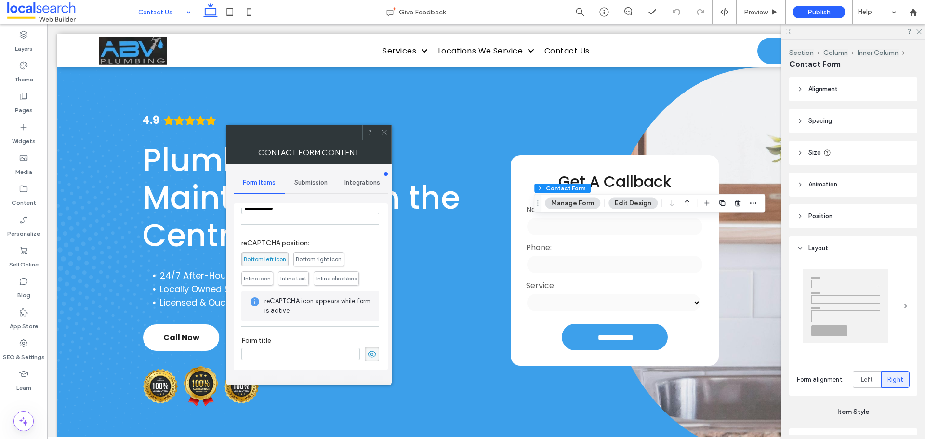
scroll to position [195, 0]
click at [322, 185] on span "Submission" at bounding box center [310, 183] width 33 height 8
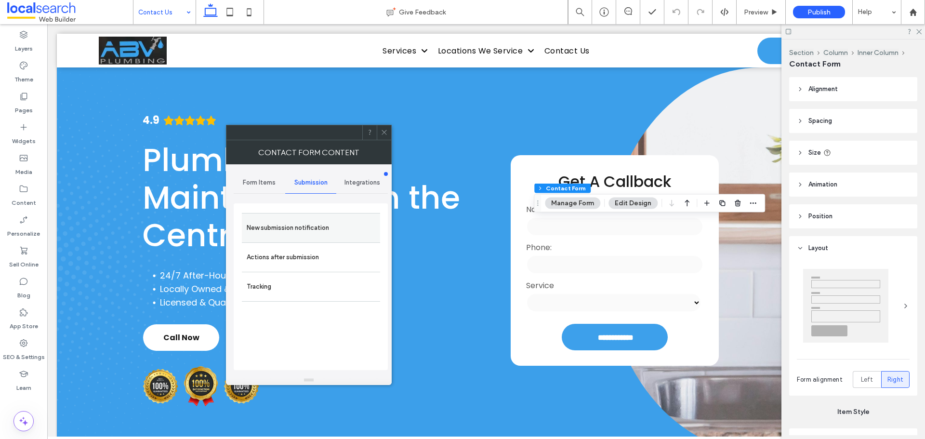
click at [307, 230] on label "New submission notification" at bounding box center [311, 227] width 129 height 19
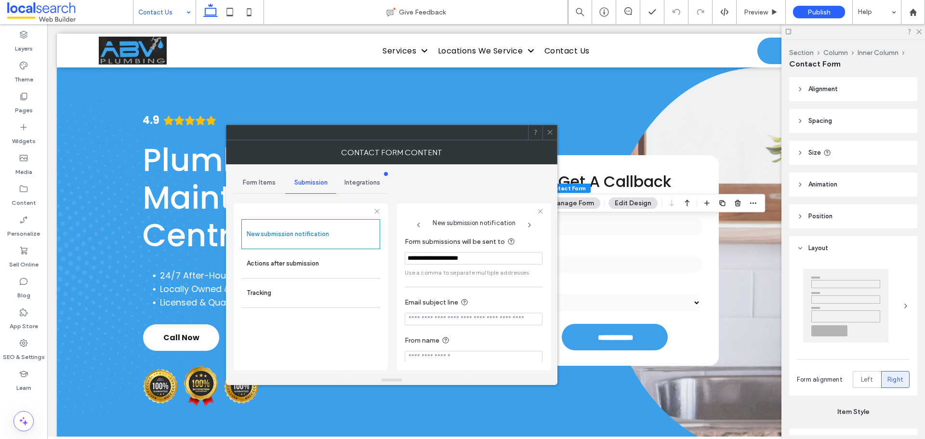
click at [449, 321] on input "Email subject line" at bounding box center [474, 319] width 138 height 13
paste input "**********"
type input "**********"
click at [438, 360] on input "From name" at bounding box center [474, 357] width 138 height 13
paste input "**********"
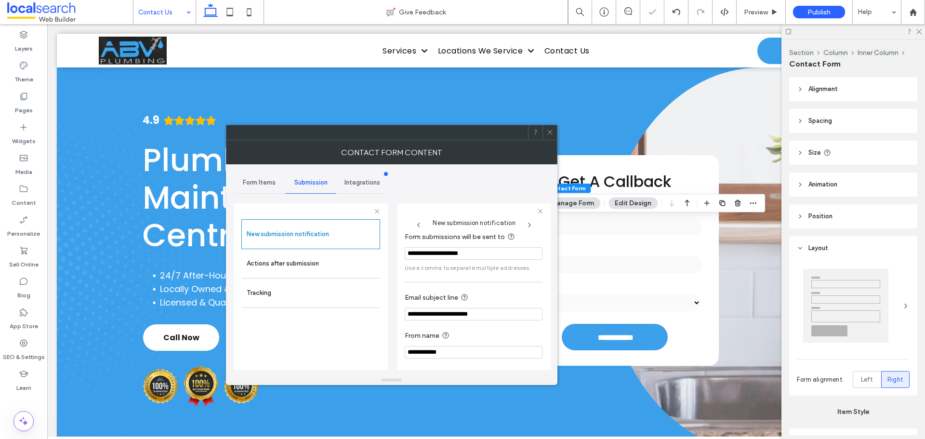
scroll to position [9, 0]
type input "**********"
click at [340, 272] on label "Actions after submission" at bounding box center [311, 263] width 129 height 19
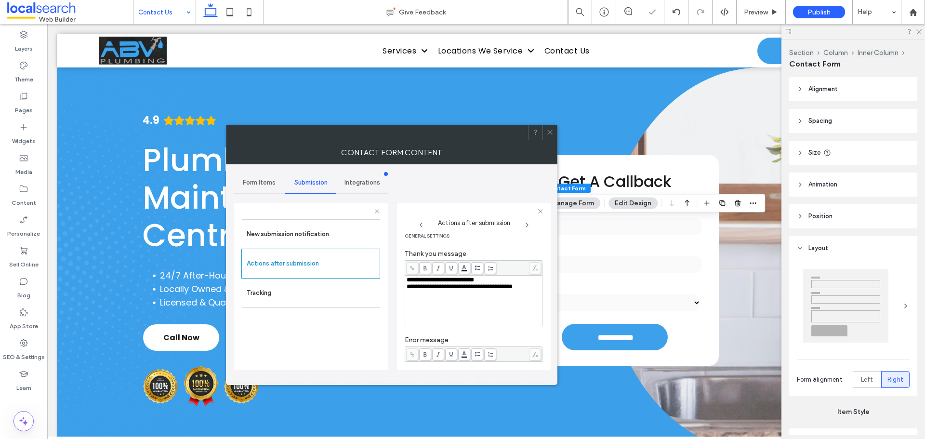
click at [474, 280] on span "**********" at bounding box center [440, 279] width 67 height 6
drag, startPoint x: 479, startPoint y: 280, endPoint x: 520, endPoint y: 281, distance: 40.5
click at [498, 281] on span "**********" at bounding box center [453, 279] width 92 height 6
click at [498, 283] on span "**********" at bounding box center [453, 279] width 92 height 6
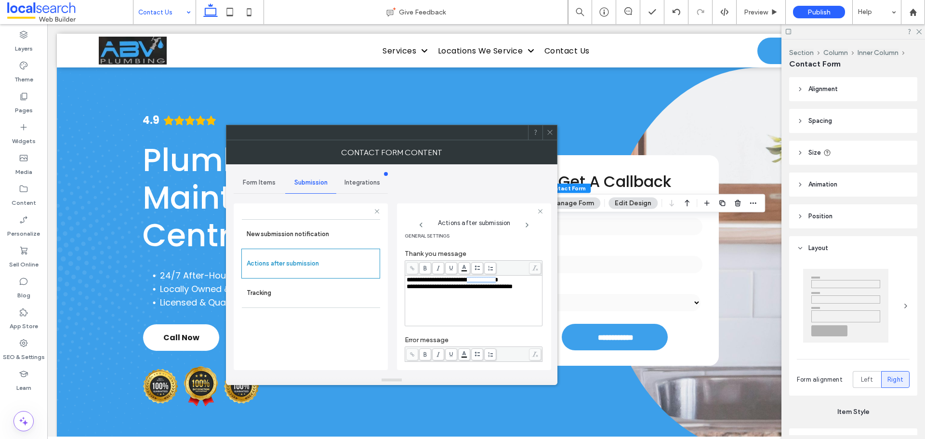
drag, startPoint x: 479, startPoint y: 280, endPoint x: 522, endPoint y: 281, distance: 42.4
click at [498, 281] on span "**********" at bounding box center [453, 279] width 92 height 6
click at [426, 269] on use at bounding box center [425, 267] width 3 height 5
click at [462, 303] on div "**********" at bounding box center [474, 300] width 134 height 48
click at [525, 281] on div "**********" at bounding box center [474, 279] width 134 height 7
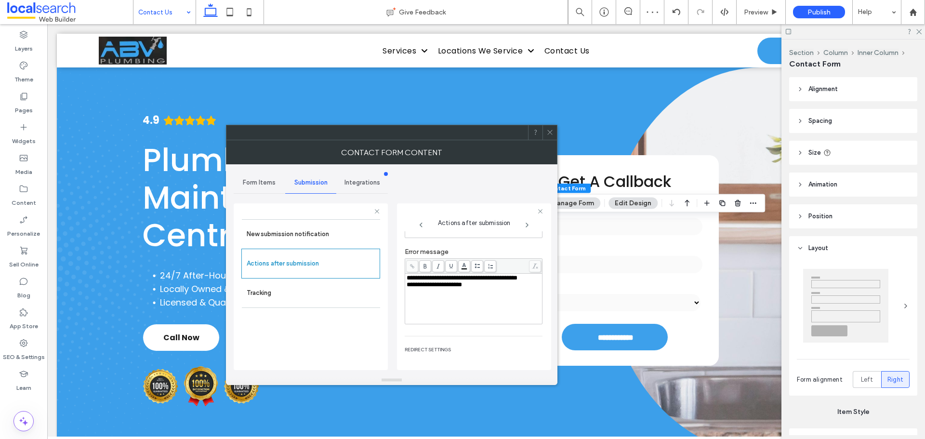
scroll to position [105, 0]
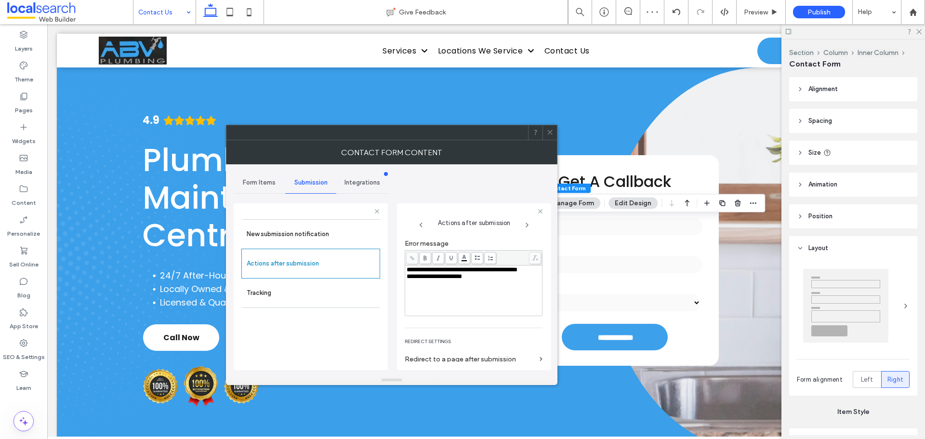
click at [466, 273] on div "**********" at bounding box center [474, 269] width 134 height 7
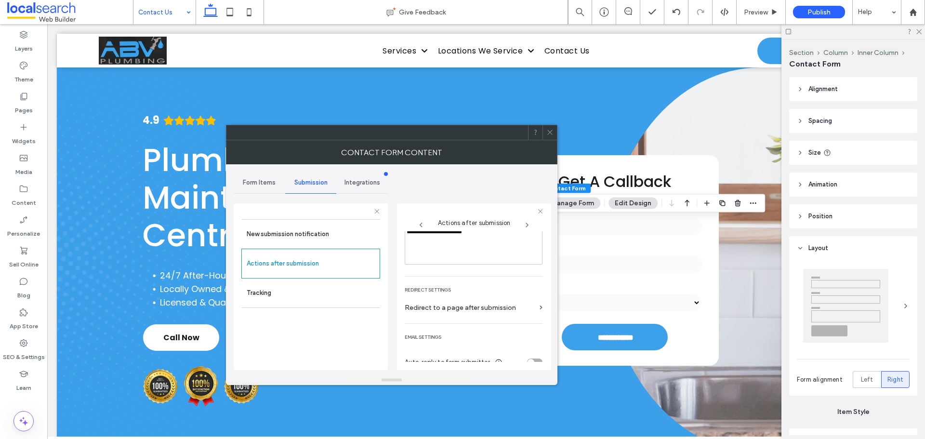
scroll to position [166, 0]
click at [267, 186] on span "Form Items" at bounding box center [259, 183] width 33 height 8
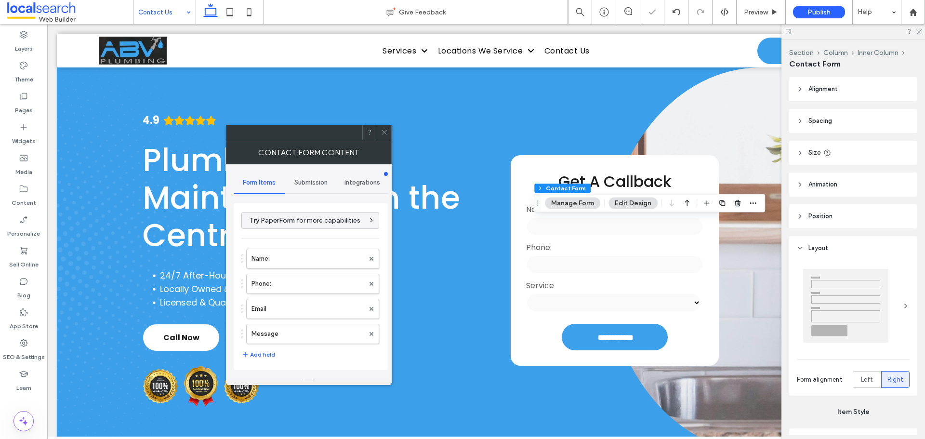
click at [309, 179] on span "Submission" at bounding box center [310, 183] width 33 height 8
click at [349, 240] on div "New submission notification" at bounding box center [311, 227] width 138 height 29
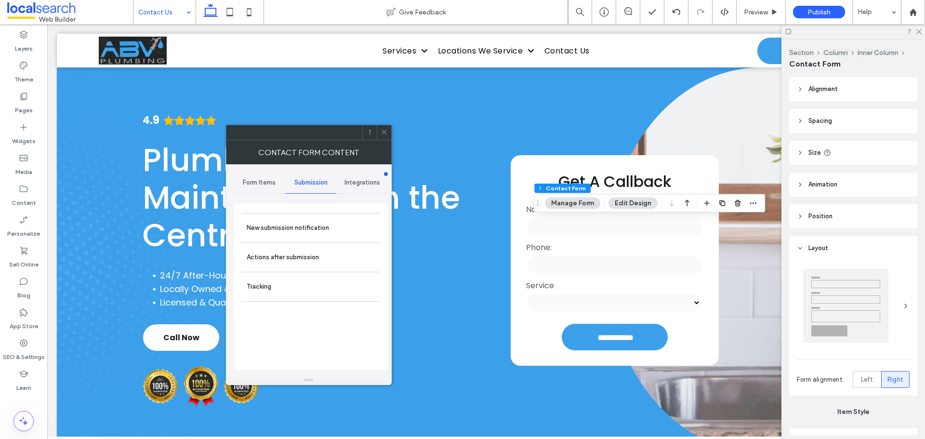
drag, startPoint x: 179, startPoint y: 14, endPoint x: 175, endPoint y: 23, distance: 10.1
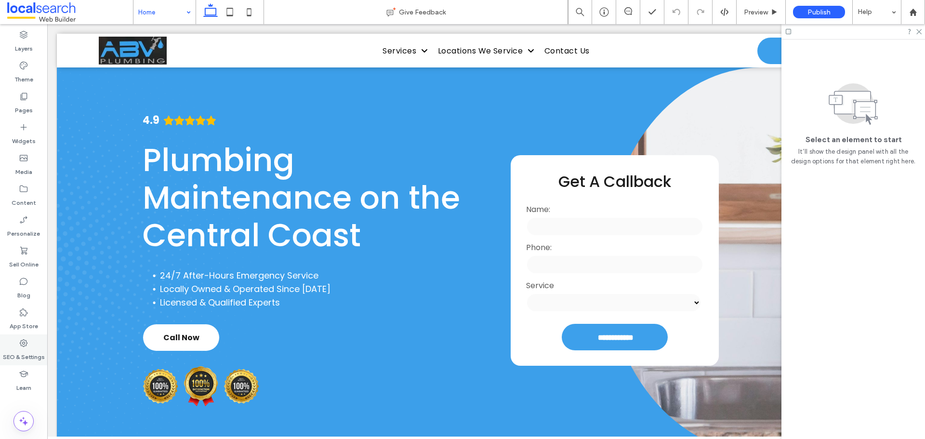
drag, startPoint x: 18, startPoint y: 357, endPoint x: 14, endPoint y: 353, distance: 5.8
click at [18, 357] on label "SEO & Settings" at bounding box center [24, 354] width 42 height 13
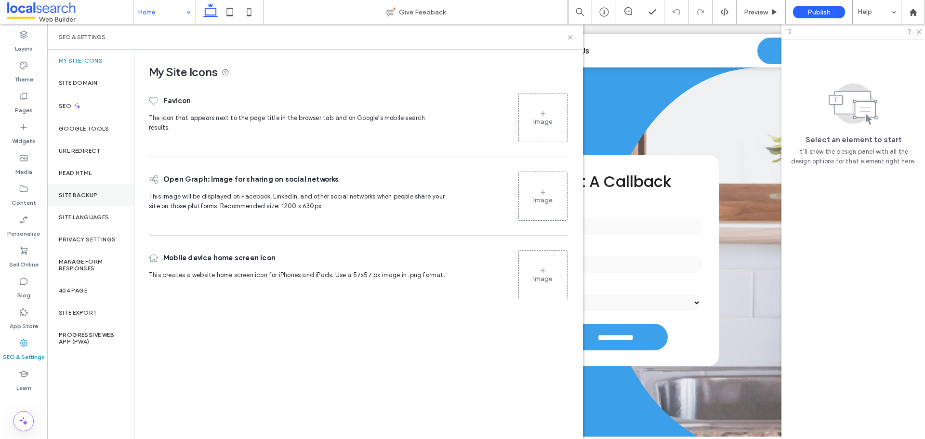
click at [82, 197] on label "Site Backup" at bounding box center [78, 195] width 39 height 7
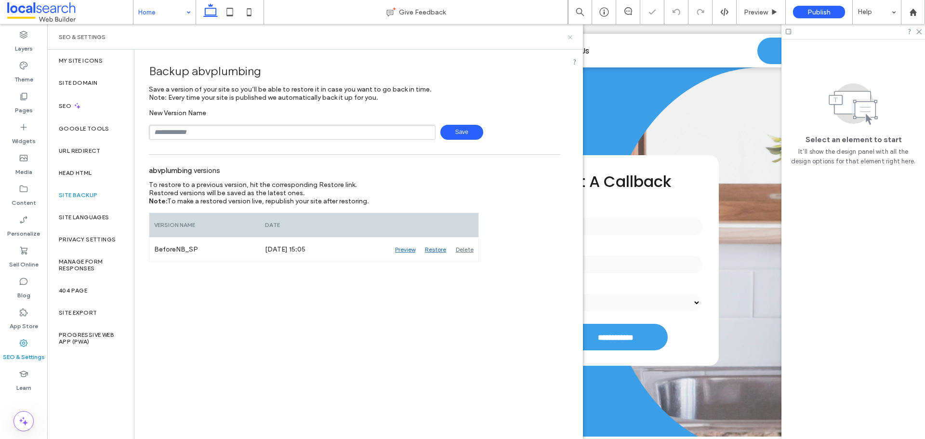
click at [573, 37] on icon at bounding box center [569, 37] width 7 height 7
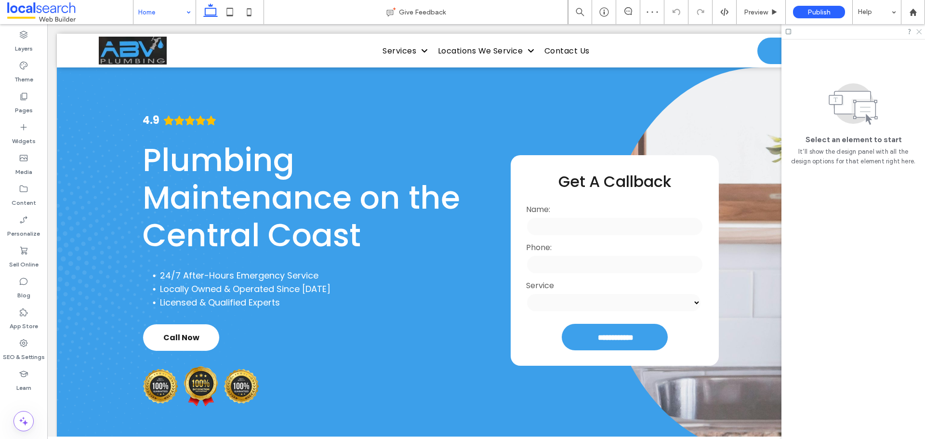
click at [920, 33] on use at bounding box center [918, 31] width 5 height 5
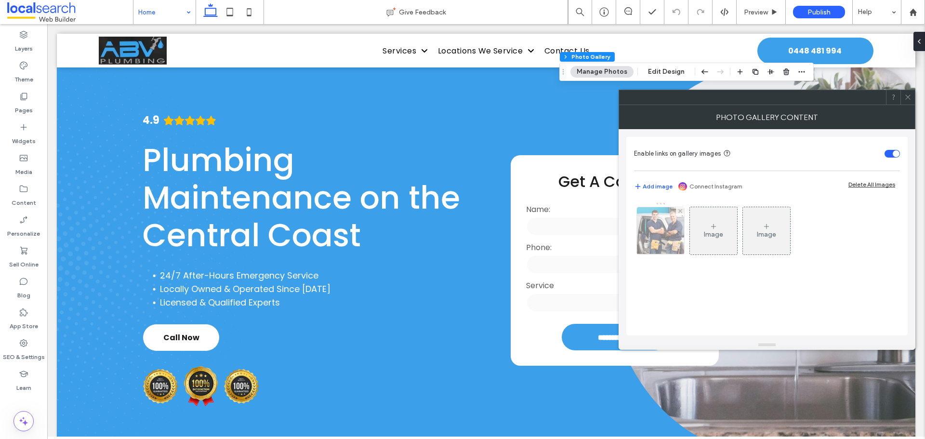
click at [672, 238] on img at bounding box center [660, 230] width 56 height 47
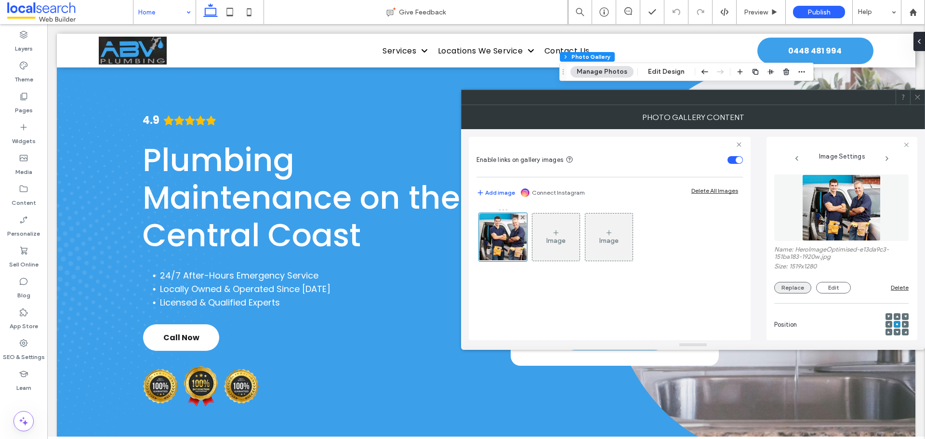
click at [805, 291] on button "Replace" at bounding box center [792, 288] width 37 height 12
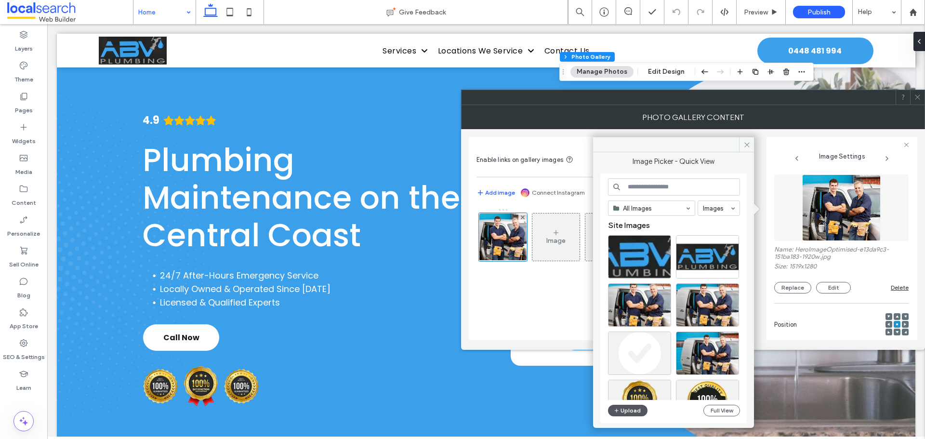
click at [628, 415] on button "Upload" at bounding box center [627, 411] width 39 height 12
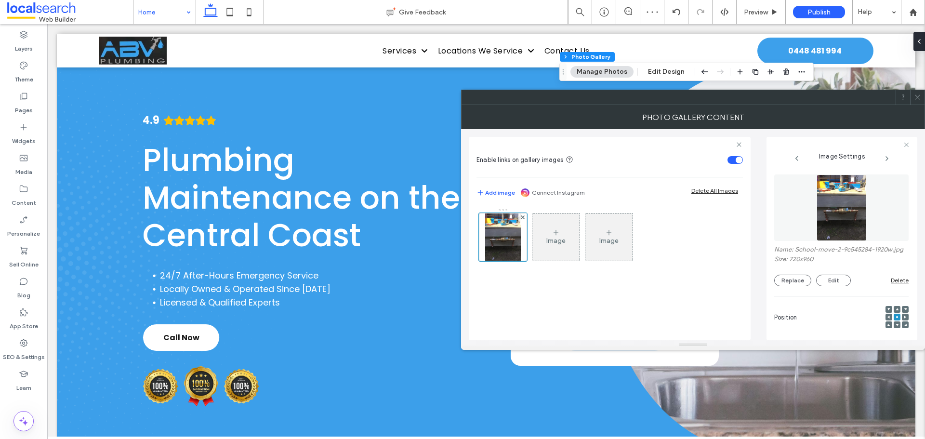
click at [918, 98] on use at bounding box center [917, 97] width 5 height 5
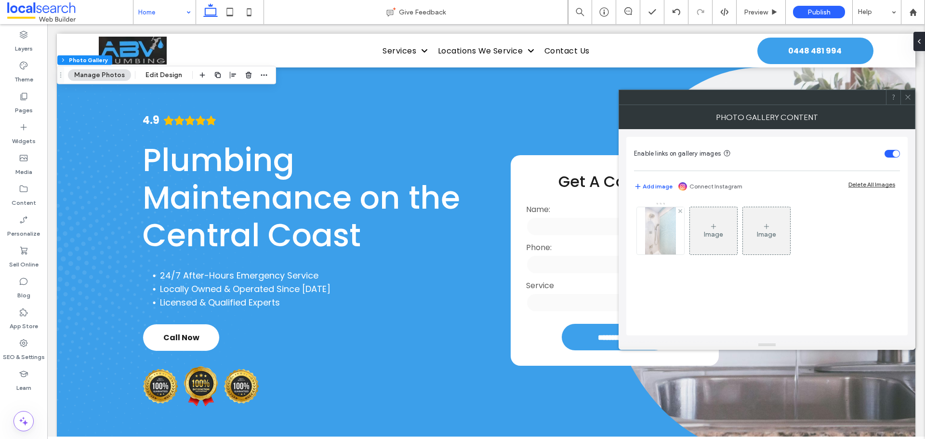
click at [675, 249] on div at bounding box center [660, 230] width 47 height 47
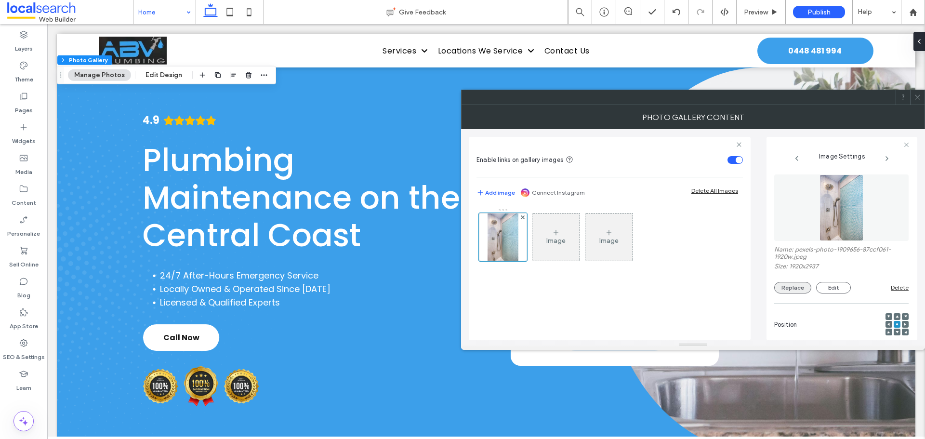
click at [799, 289] on button "Replace" at bounding box center [792, 288] width 37 height 12
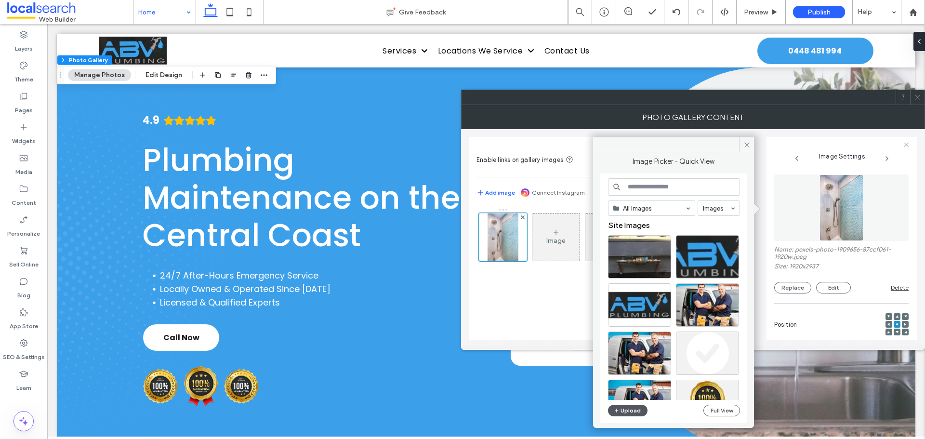
click at [641, 408] on button "Upload" at bounding box center [627, 411] width 39 height 12
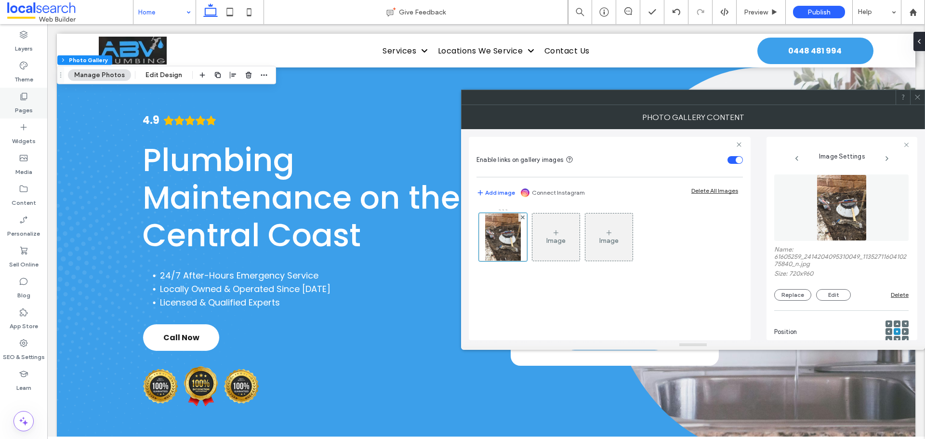
click at [27, 106] on label "Pages" at bounding box center [24, 107] width 18 height 13
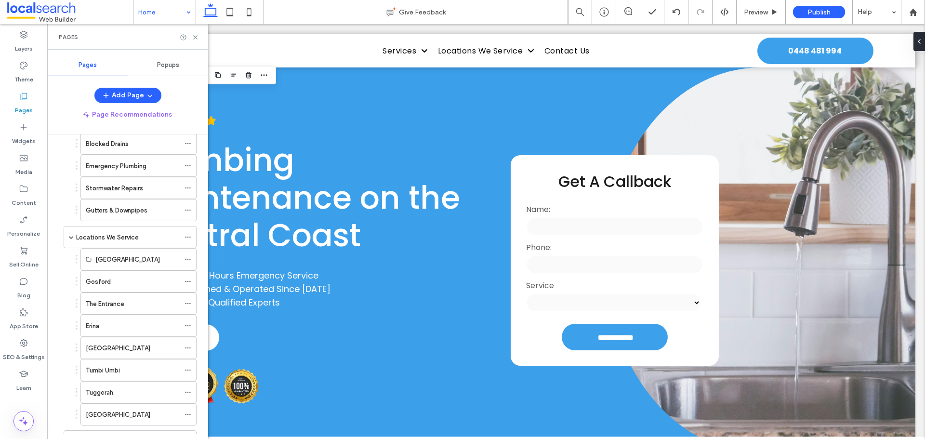
scroll to position [193, 0]
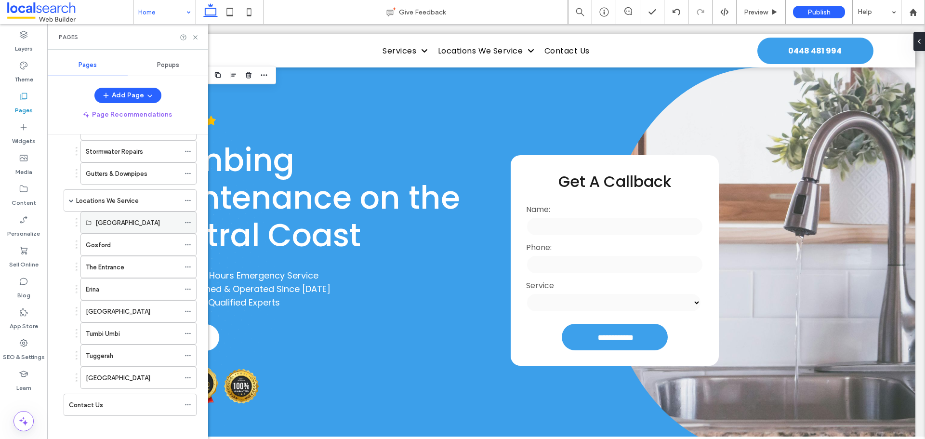
click at [188, 221] on icon at bounding box center [187, 222] width 7 height 7
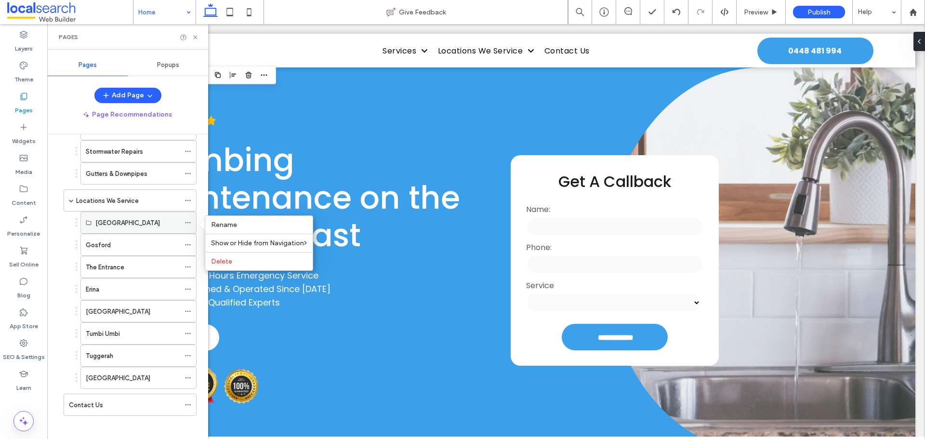
click at [144, 228] on div "[GEOGRAPHIC_DATA]" at bounding box center [137, 222] width 84 height 21
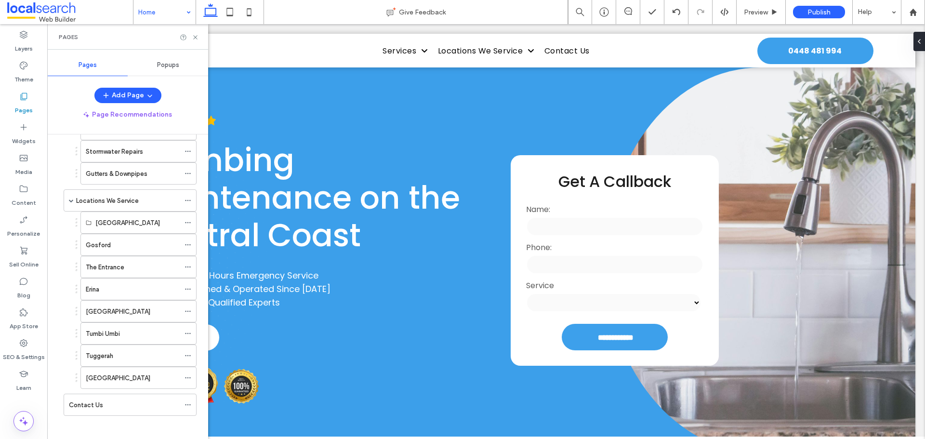
click at [191, 37] on div at bounding box center [189, 37] width 19 height 7
click at [194, 35] on icon at bounding box center [195, 37] width 7 height 7
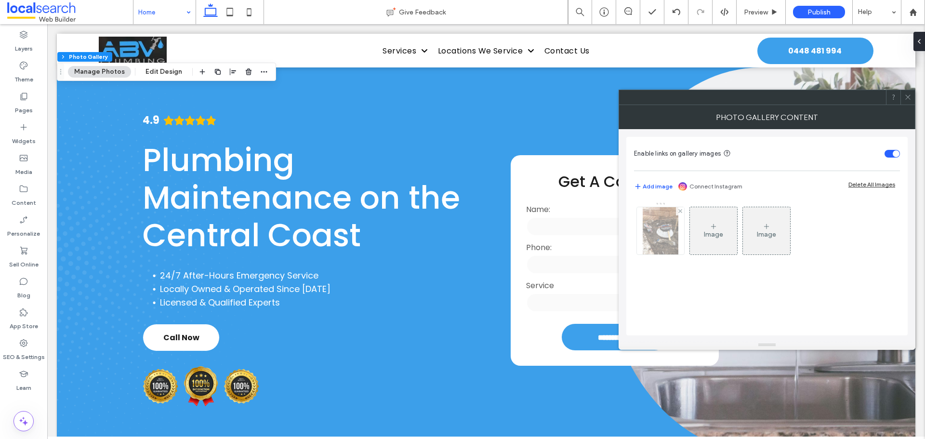
click at [662, 235] on img at bounding box center [661, 230] width 36 height 47
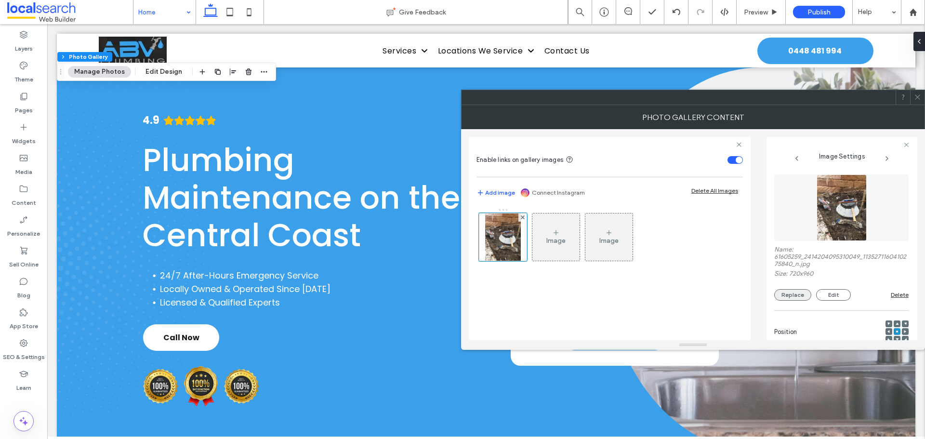
drag, startPoint x: 795, startPoint y: 292, endPoint x: 794, endPoint y: 298, distance: 5.9
click at [795, 293] on button "Replace" at bounding box center [792, 295] width 37 height 12
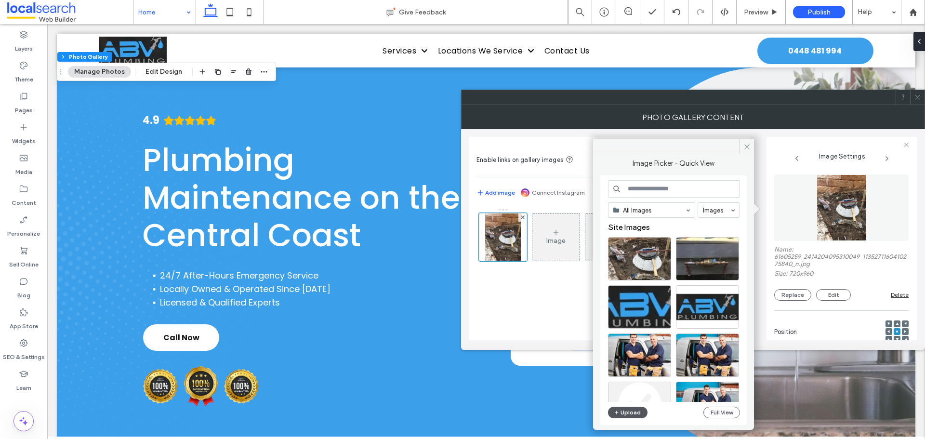
click at [636, 411] on button "Upload" at bounding box center [627, 413] width 39 height 12
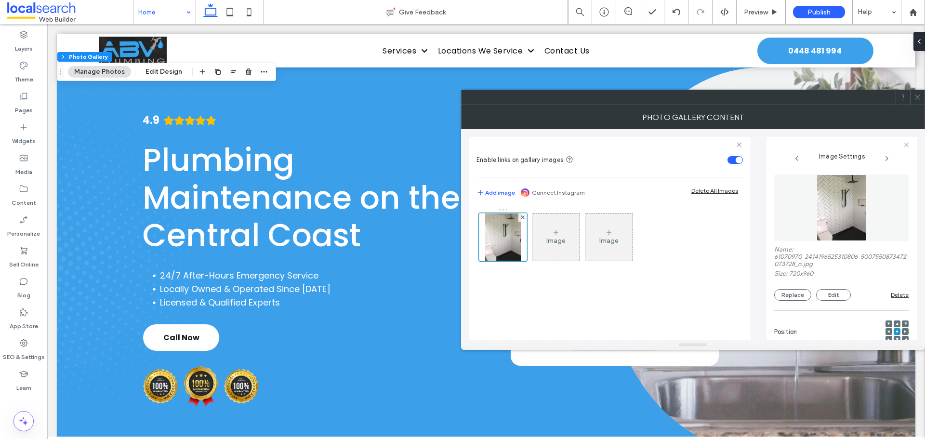
click at [895, 323] on icon at bounding box center [896, 323] width 3 height 3
click at [918, 96] on use at bounding box center [917, 97] width 5 height 5
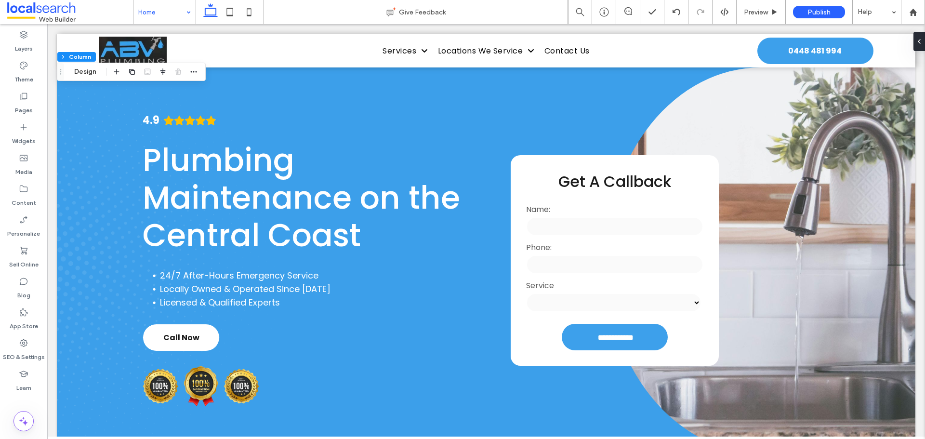
click at [96, 78] on div "Section Column Design" at bounding box center [131, 72] width 149 height 18
click at [94, 72] on button "Design" at bounding box center [85, 72] width 35 height 12
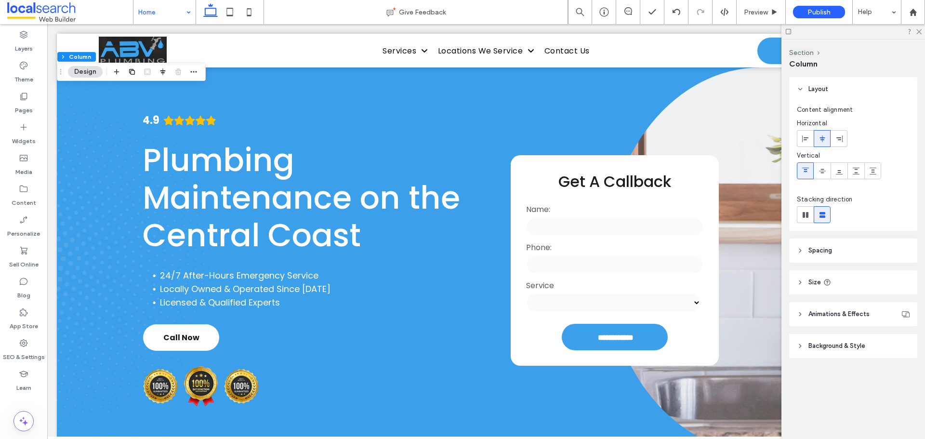
click at [842, 349] on span "Background & Style" at bounding box center [836, 346] width 57 height 10
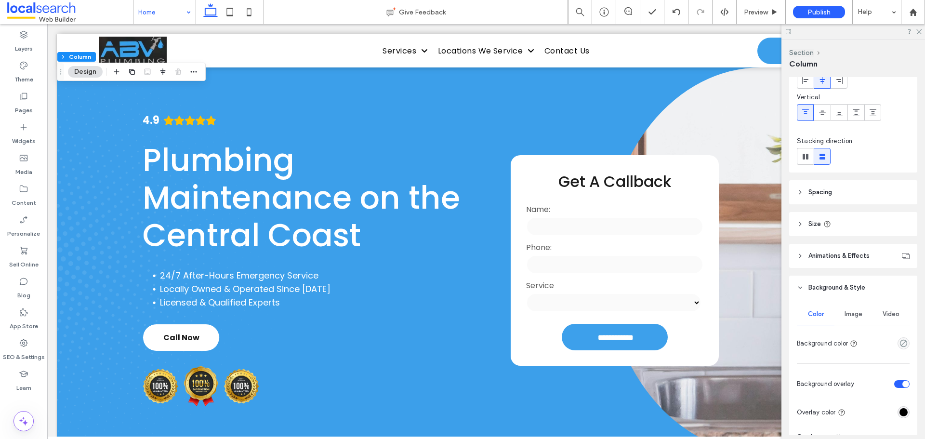
scroll to position [96, 0]
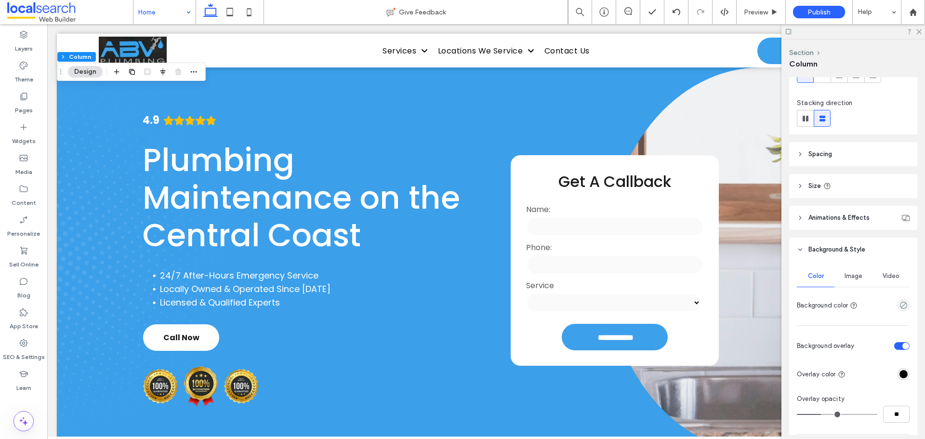
click at [851, 282] on div "Image" at bounding box center [853, 275] width 38 height 21
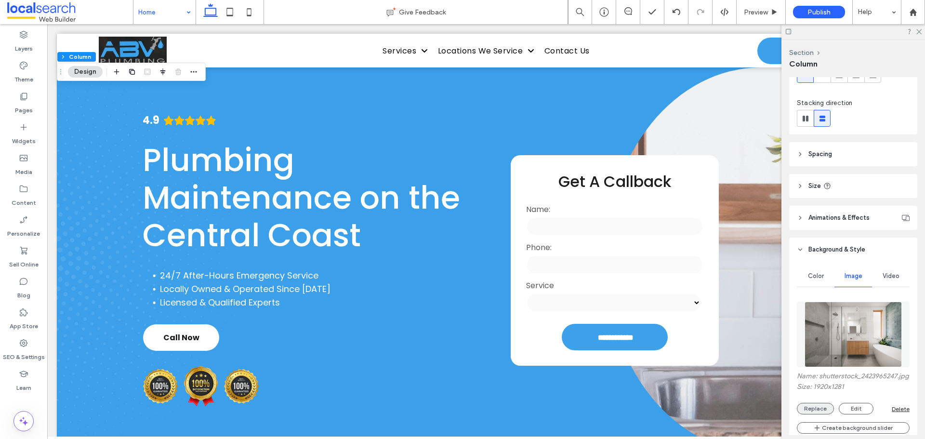
click at [811, 413] on button "Replace" at bounding box center [815, 409] width 37 height 12
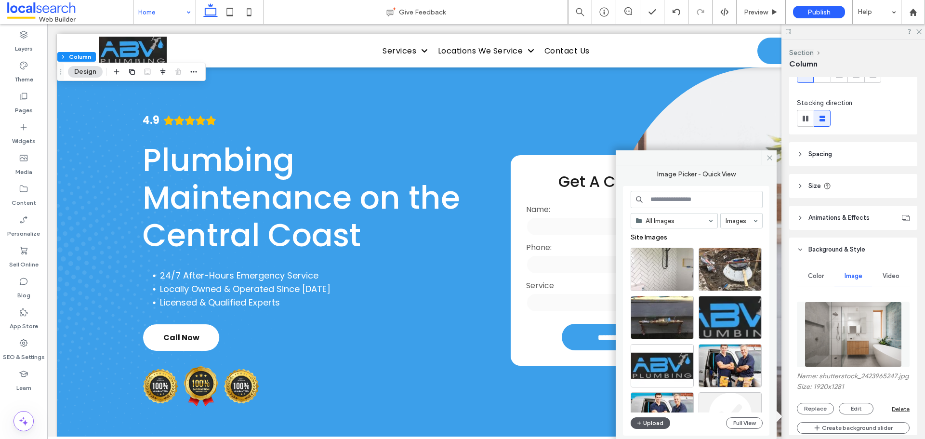
click at [647, 424] on button "Upload" at bounding box center [650, 423] width 39 height 12
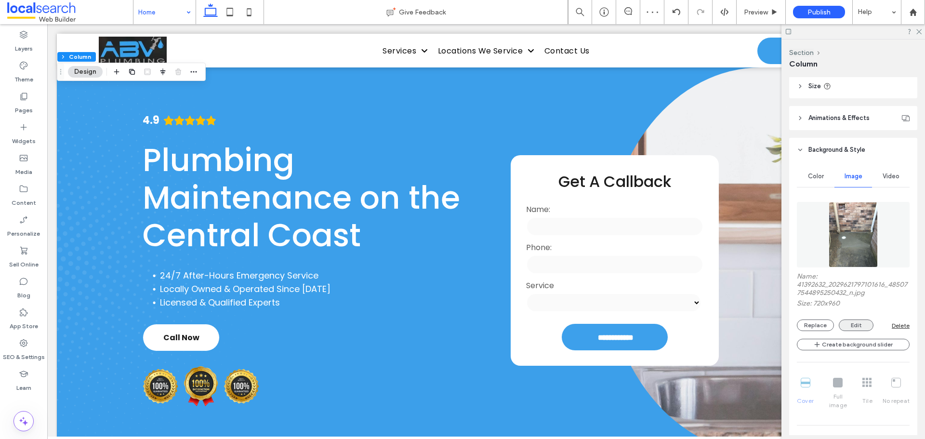
scroll to position [289, 0]
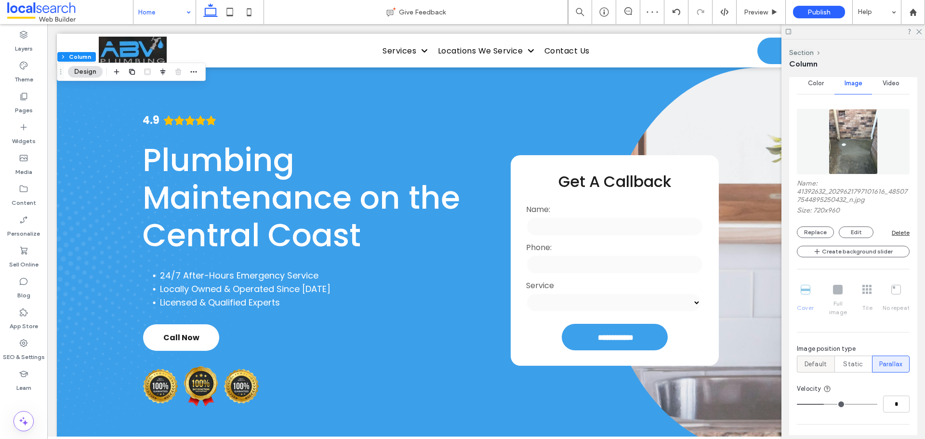
click at [810, 359] on span "Default" at bounding box center [815, 364] width 22 height 10
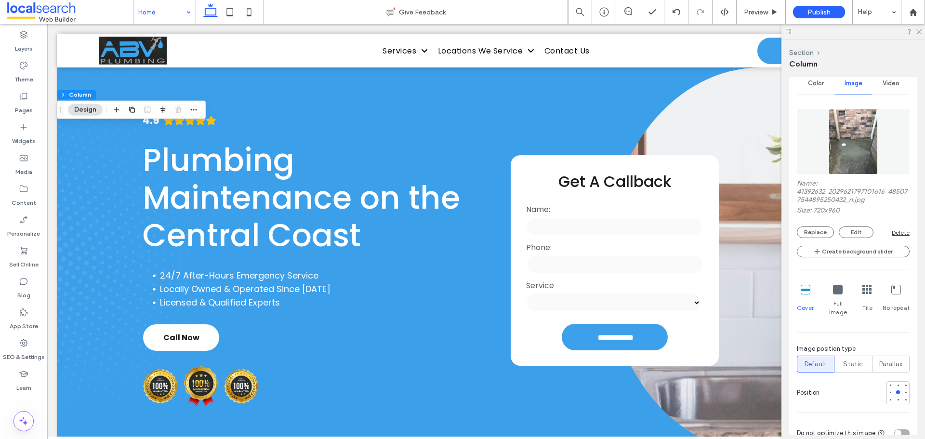
click at [805, 223] on div "Name: 41392632_2029621797101616_485077544895250432_n.jpg Size: 720x960 Replace …" at bounding box center [853, 208] width 113 height 59
click at [808, 233] on button "Replace" at bounding box center [815, 232] width 37 height 12
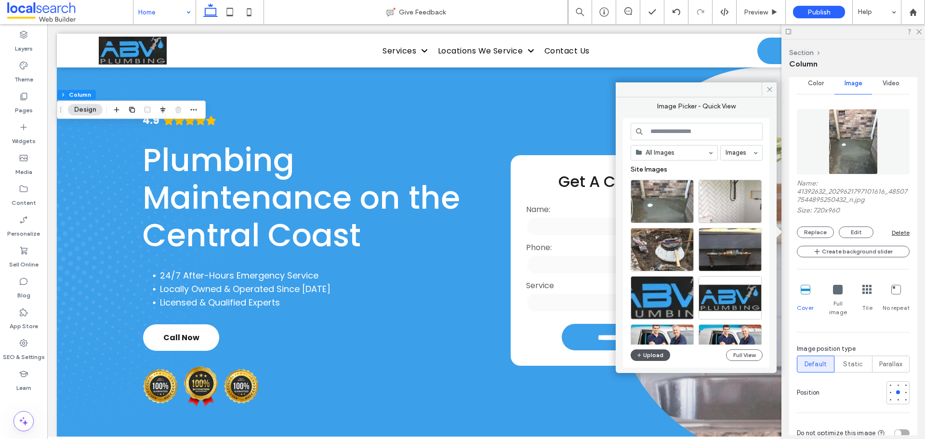
click at [661, 353] on button "Upload" at bounding box center [650, 355] width 39 height 12
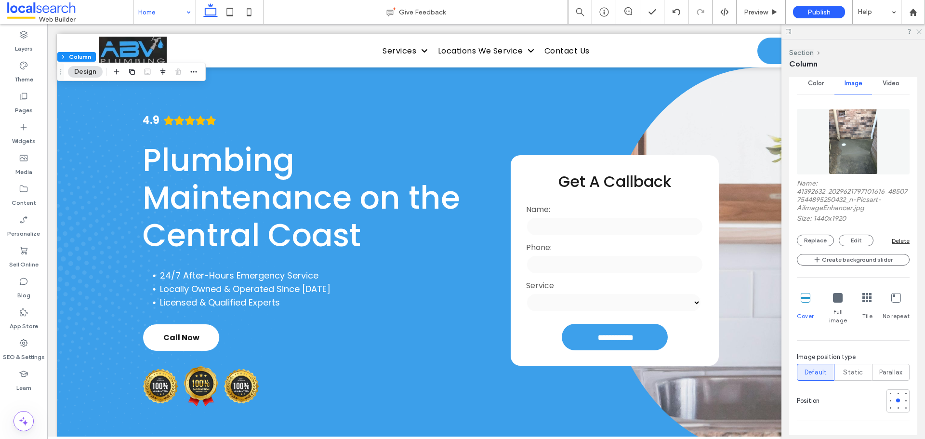
click at [918, 33] on use at bounding box center [918, 31] width 5 height 5
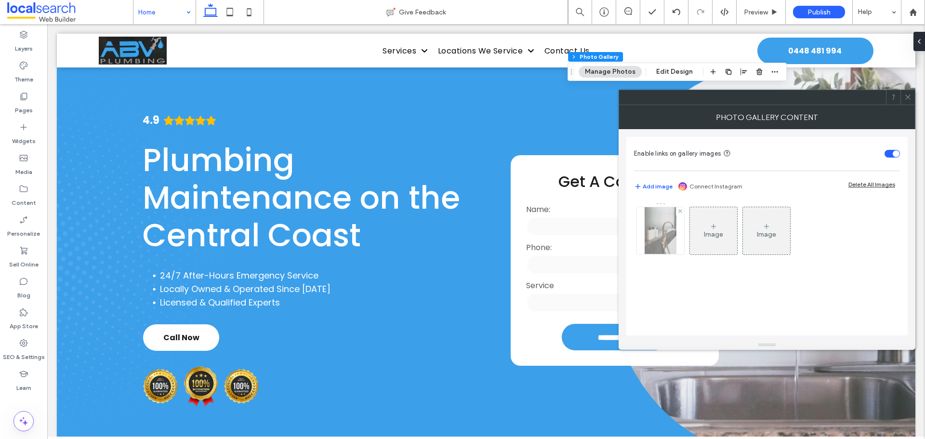
click at [668, 230] on div at bounding box center [660, 230] width 47 height 47
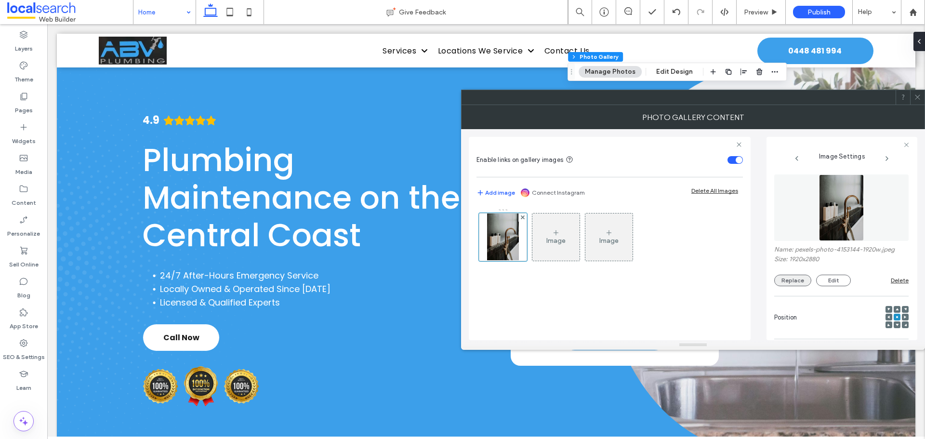
click at [790, 283] on button "Replace" at bounding box center [792, 281] width 37 height 12
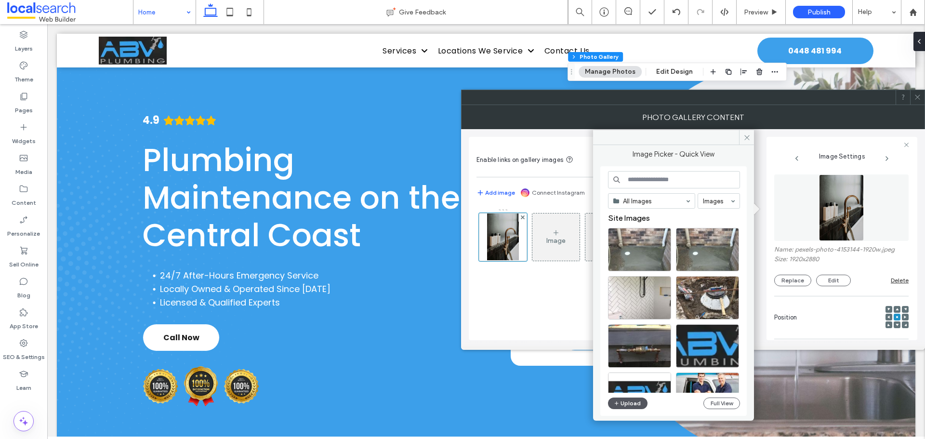
click at [637, 401] on button "Upload" at bounding box center [627, 403] width 39 height 12
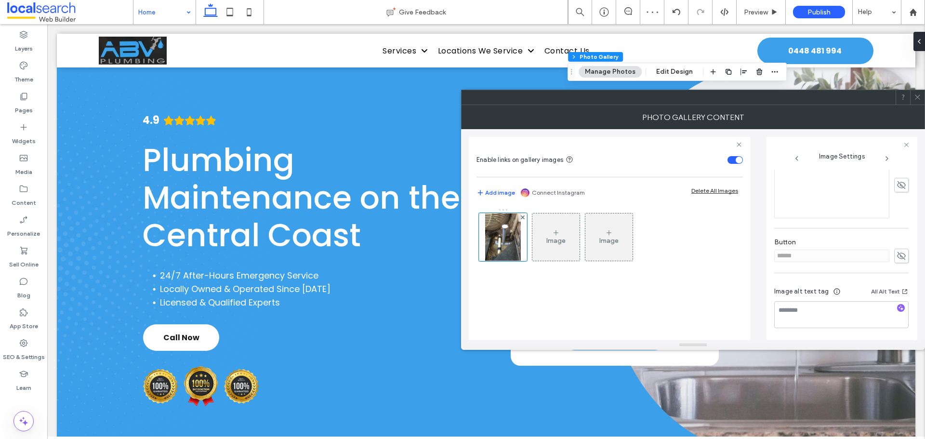
scroll to position [290, 0]
click at [897, 253] on use at bounding box center [901, 255] width 9 height 8
drag, startPoint x: 836, startPoint y: 257, endPoint x: 729, endPoint y: 264, distance: 107.7
click at [729, 264] on div "Enable links on gallery images Add image Connect Instagram Delete All Images Im…" at bounding box center [693, 234] width 448 height 211
click at [896, 250] on icon at bounding box center [901, 255] width 10 height 11
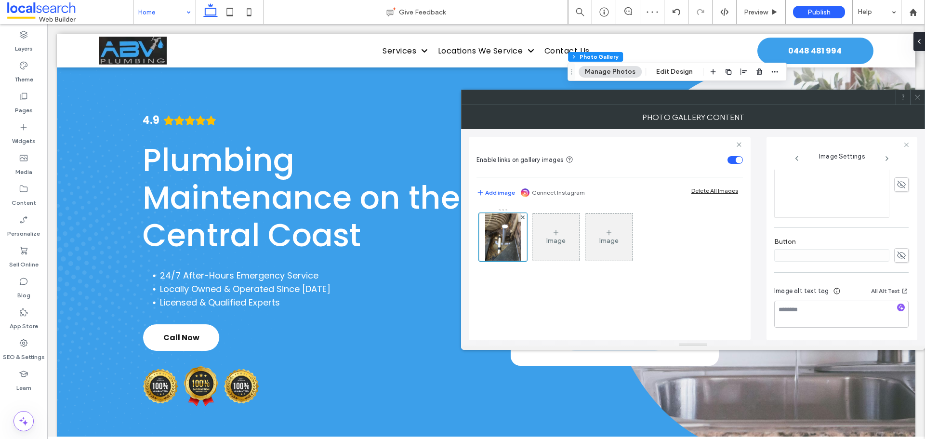
click at [918, 99] on span at bounding box center [917, 97] width 7 height 14
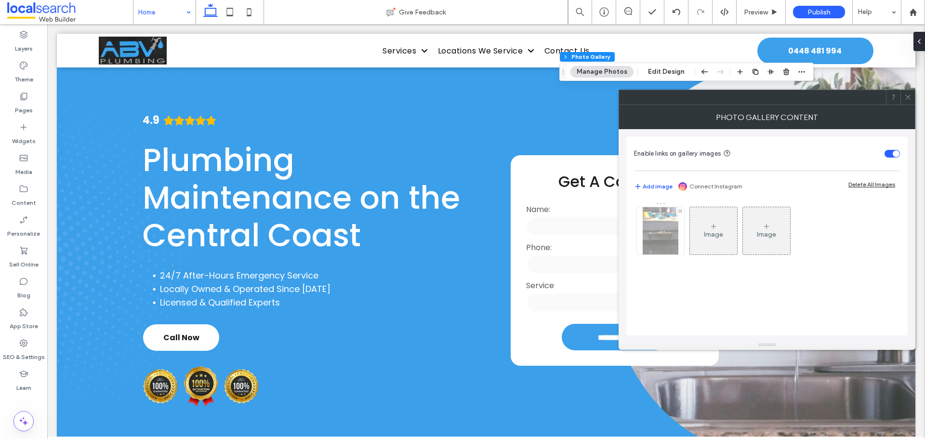
click at [662, 240] on img at bounding box center [661, 230] width 36 height 47
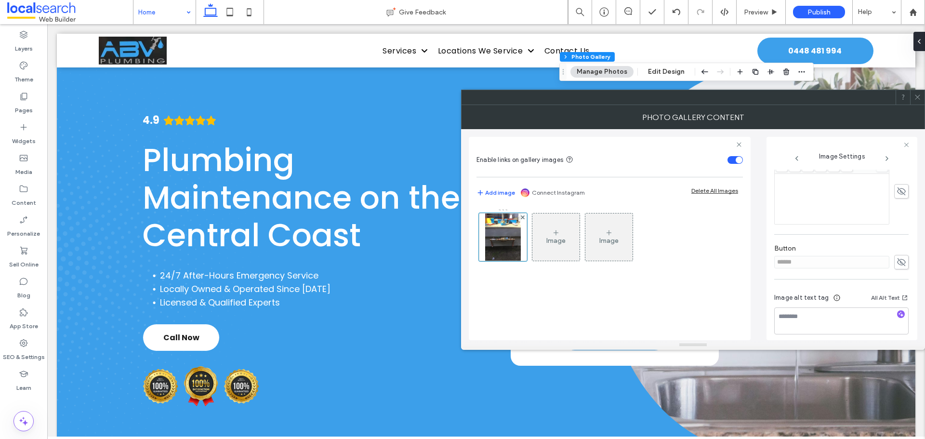
scroll to position [282, 0]
click at [896, 256] on icon at bounding box center [901, 255] width 10 height 11
drag, startPoint x: 781, startPoint y: 255, endPoint x: 724, endPoint y: 257, distance: 56.4
click at [732, 257] on div "Enable links on gallery images Add image Connect Instagram Delete All Images Im…" at bounding box center [693, 234] width 448 height 211
click at [896, 252] on icon at bounding box center [901, 248] width 10 height 11
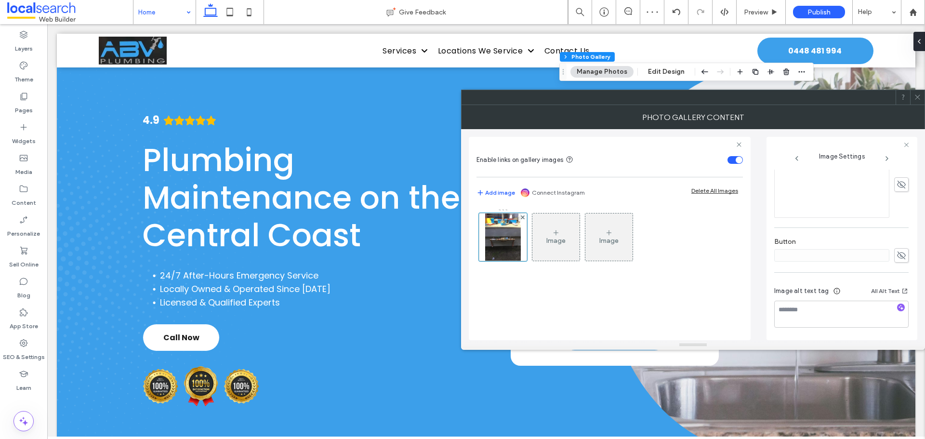
click at [915, 95] on icon at bounding box center [917, 96] width 7 height 7
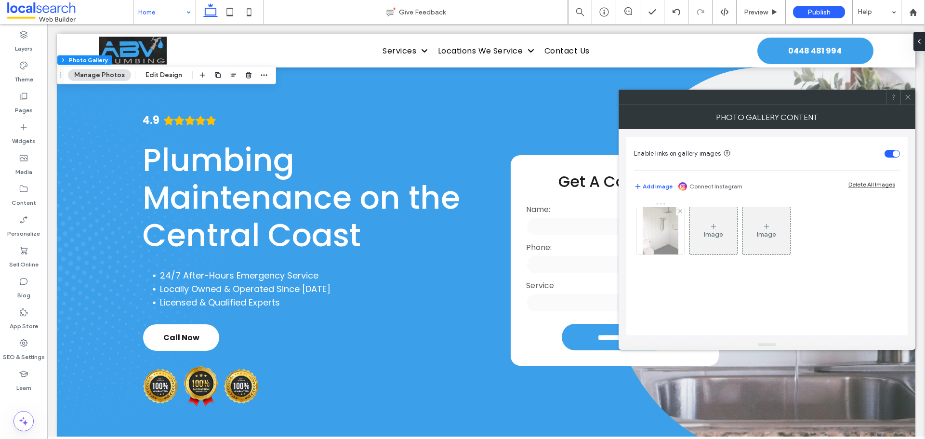
click at [651, 240] on img at bounding box center [661, 230] width 36 height 47
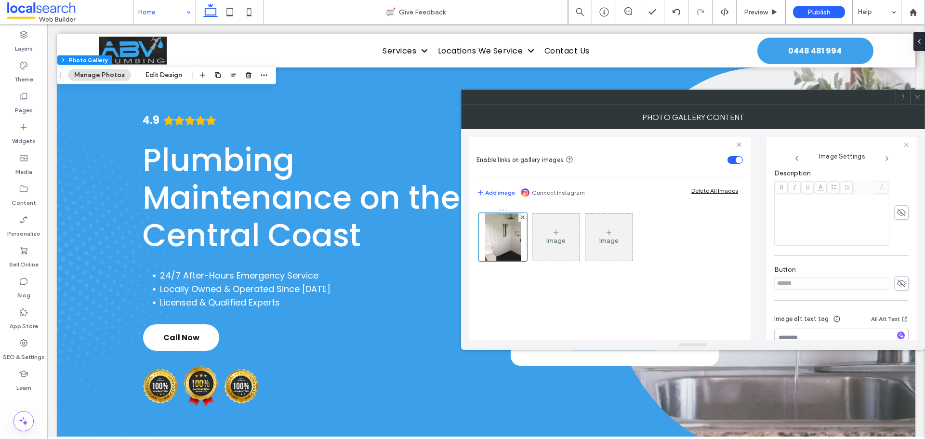
scroll to position [290, 0]
click at [897, 253] on use at bounding box center [901, 255] width 9 height 8
drag, startPoint x: 841, startPoint y: 258, endPoint x: 696, endPoint y: 260, distance: 144.5
click at [711, 261] on div "Enable links on gallery images Add image Connect Instagram Delete All Images Im…" at bounding box center [693, 234] width 448 height 211
click at [897, 255] on use at bounding box center [901, 255] width 9 height 6
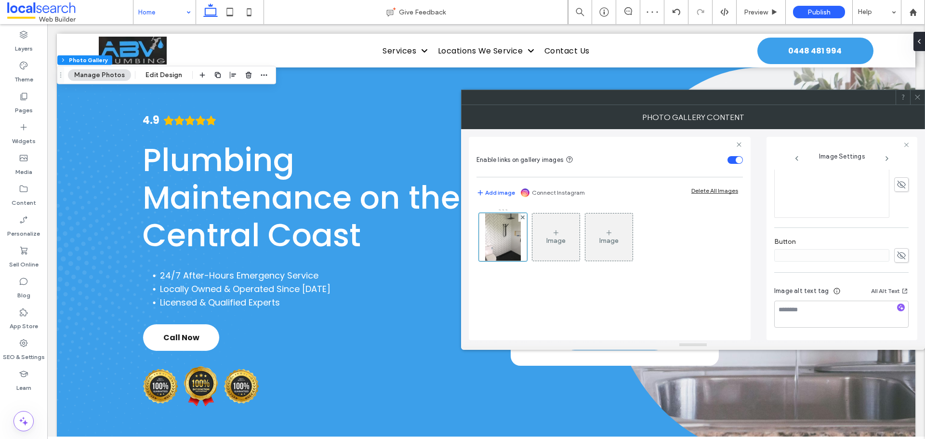
click at [916, 97] on icon at bounding box center [917, 96] width 7 height 7
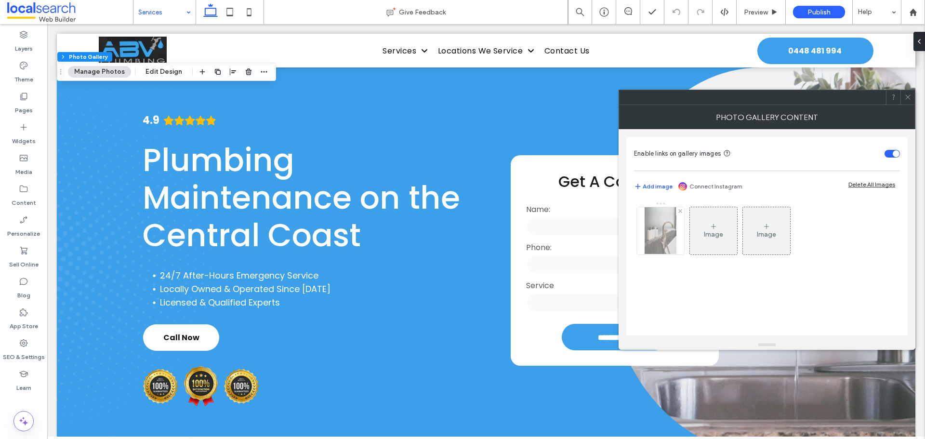
click at [662, 230] on img at bounding box center [660, 230] width 31 height 47
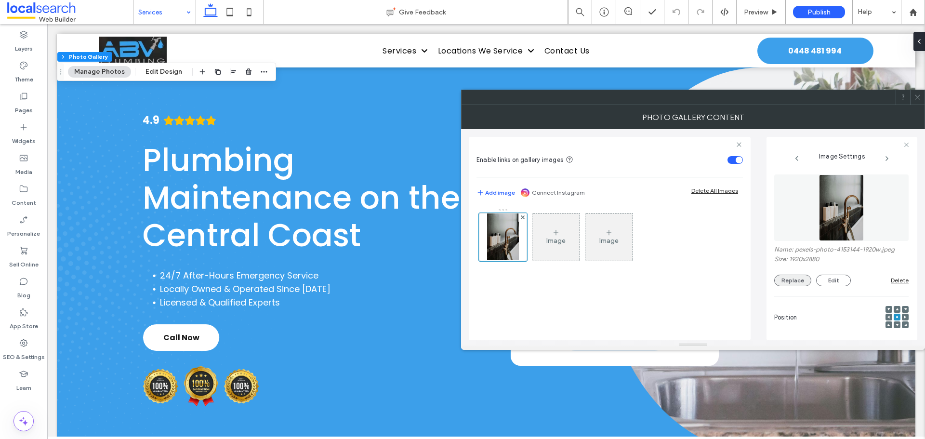
click at [788, 281] on button "Replace" at bounding box center [792, 281] width 37 height 12
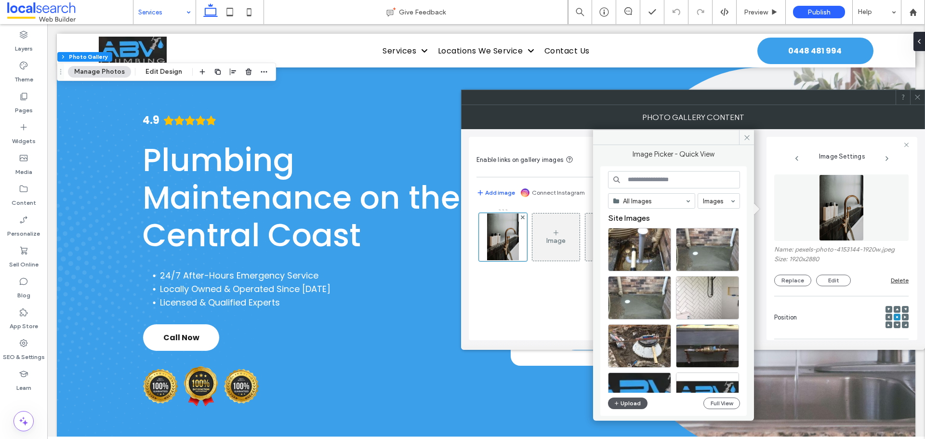
click at [626, 402] on button "Upload" at bounding box center [627, 403] width 39 height 12
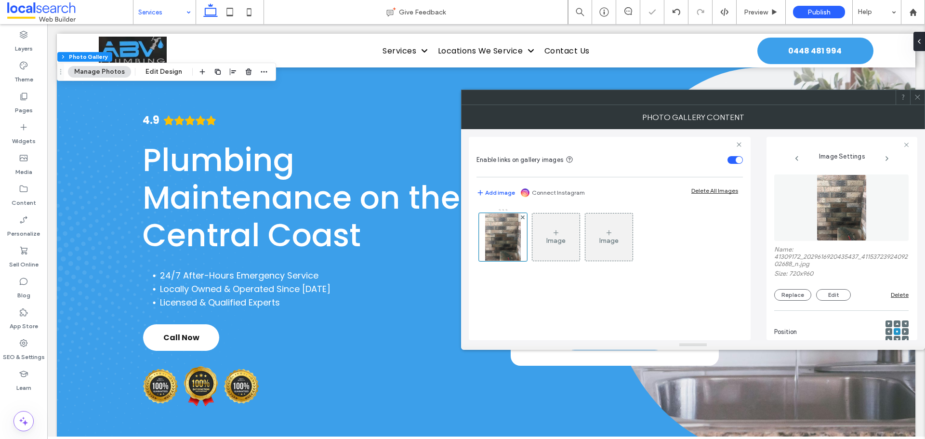
click at [914, 95] on icon at bounding box center [917, 96] width 7 height 7
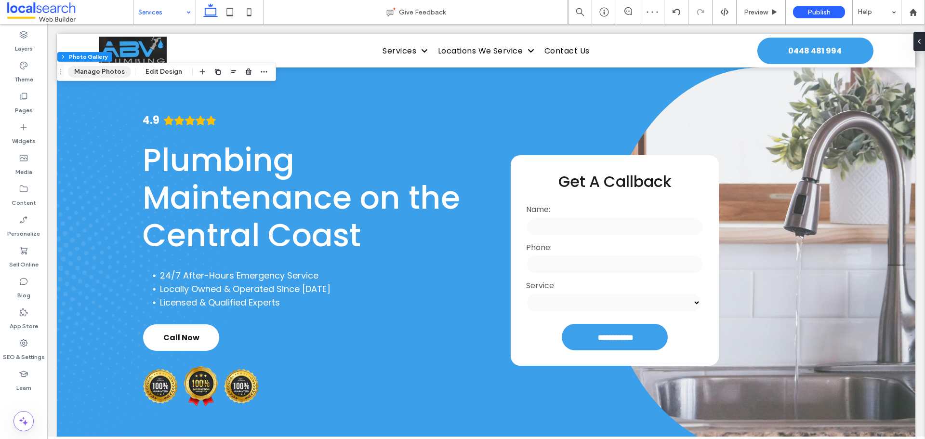
click at [99, 69] on button "Manage Photos" at bounding box center [99, 72] width 63 height 12
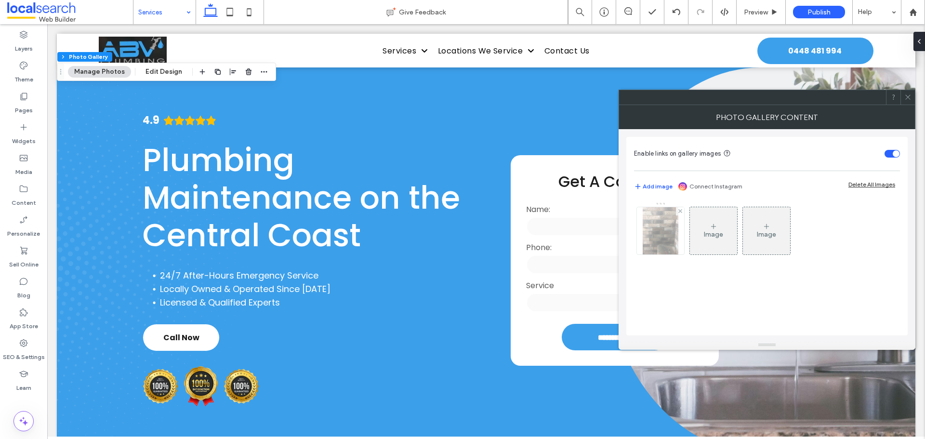
click at [656, 250] on img at bounding box center [661, 230] width 36 height 47
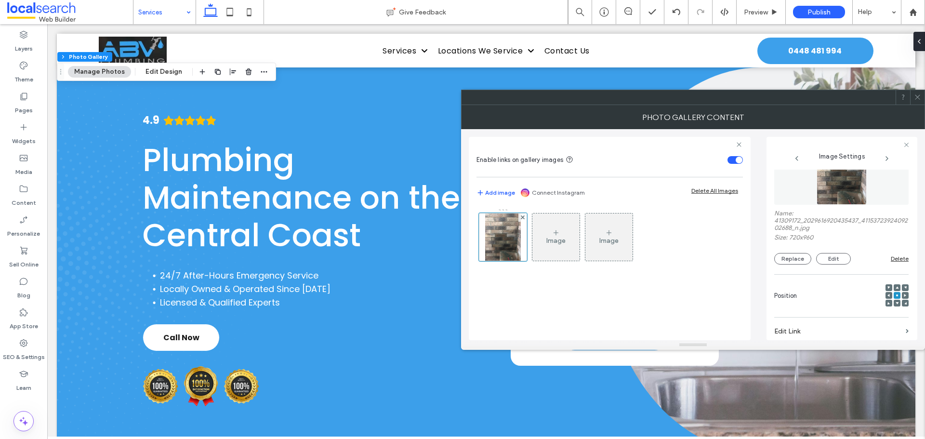
scroll to position [96, 0]
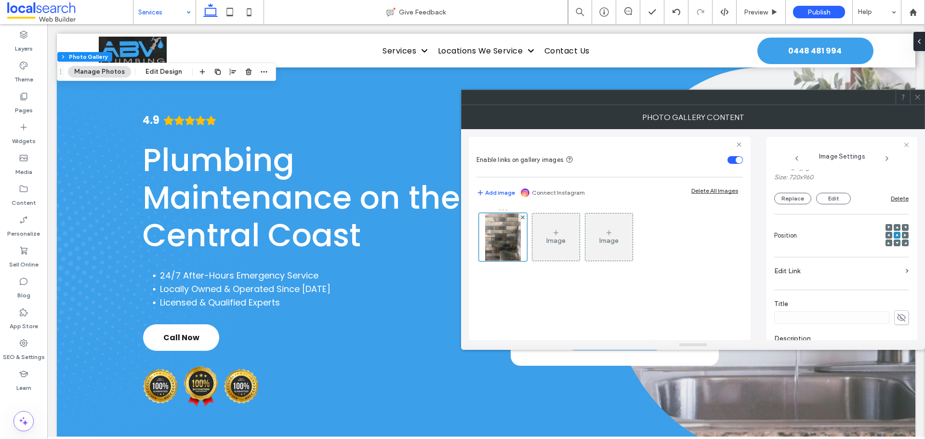
click at [895, 225] on span at bounding box center [896, 227] width 3 height 7
click at [902, 242] on div at bounding box center [905, 242] width 7 height 7
click at [895, 244] on icon at bounding box center [896, 242] width 3 height 3
click at [902, 244] on div at bounding box center [905, 242] width 7 height 7
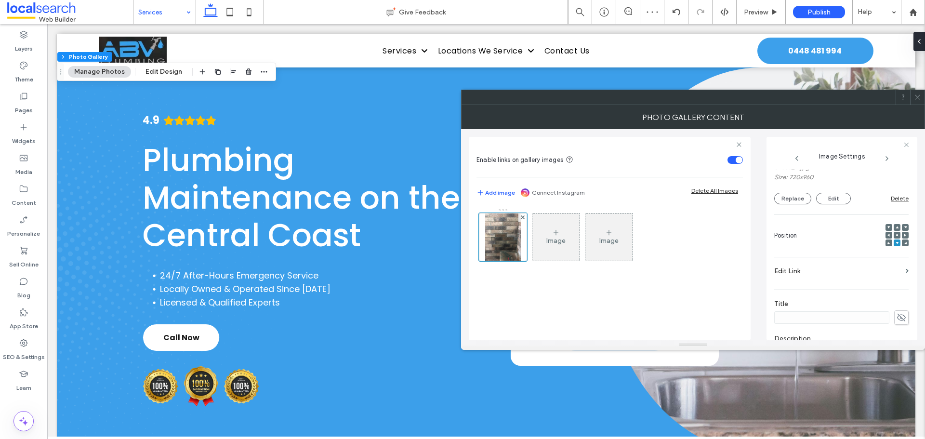
click at [904, 244] on use at bounding box center [905, 242] width 2 height 2
click at [917, 94] on icon at bounding box center [917, 96] width 7 height 7
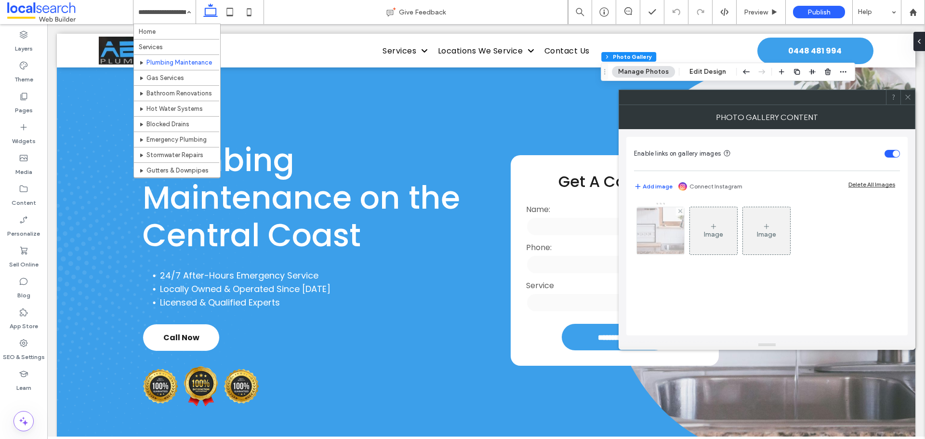
click at [657, 237] on div at bounding box center [660, 230] width 47 height 47
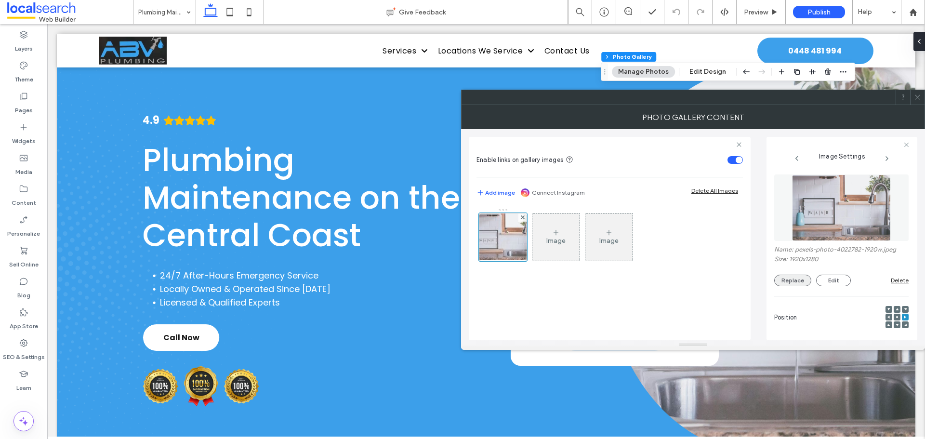
click at [793, 283] on button "Replace" at bounding box center [792, 281] width 37 height 12
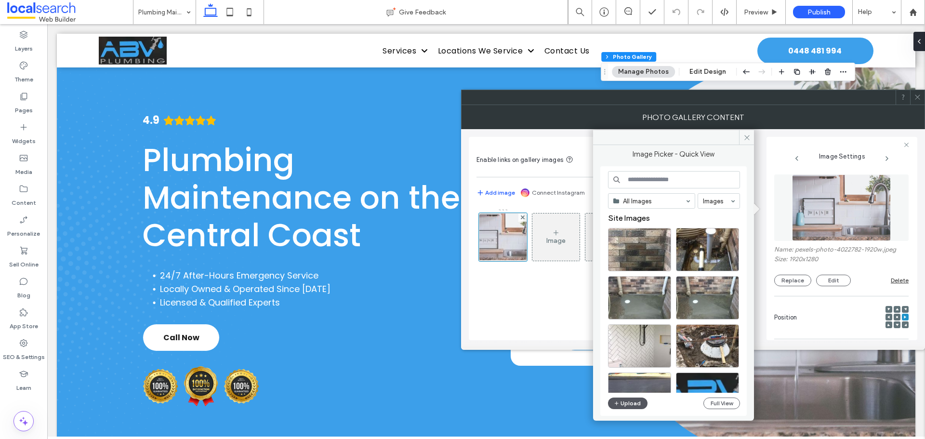
click at [636, 406] on button "Upload" at bounding box center [627, 403] width 39 height 12
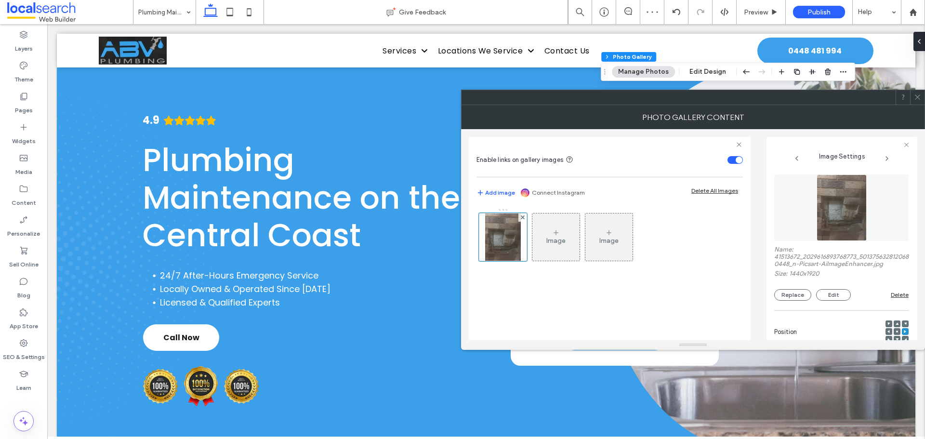
click at [915, 93] on span at bounding box center [917, 97] width 7 height 14
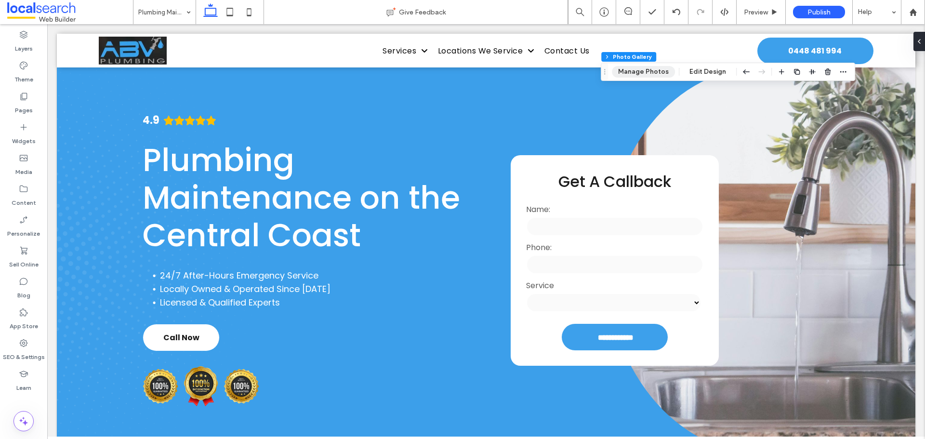
click at [647, 70] on button "Manage Photos" at bounding box center [643, 72] width 63 height 12
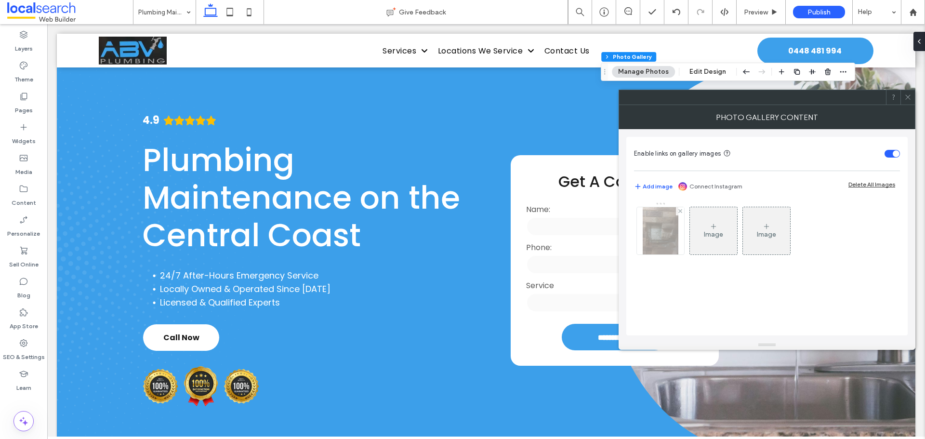
click at [656, 230] on img at bounding box center [661, 230] width 36 height 47
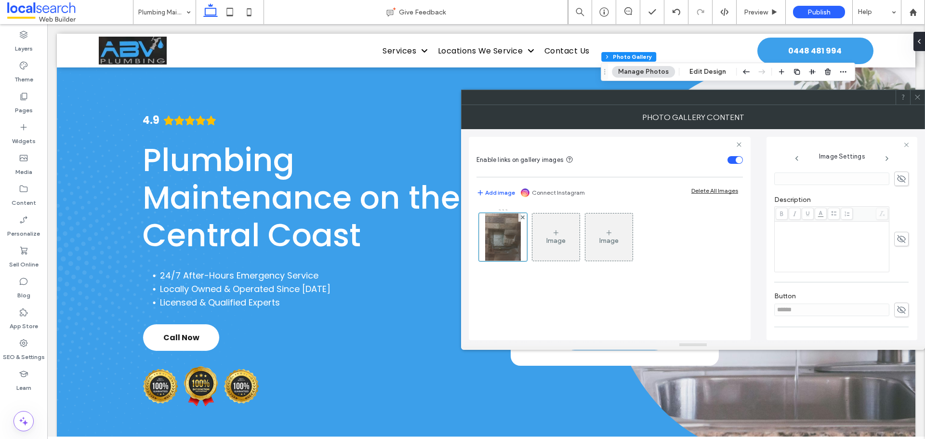
scroll to position [289, 0]
click at [897, 254] on use at bounding box center [901, 256] width 9 height 8
drag, startPoint x: 795, startPoint y: 241, endPoint x: 764, endPoint y: 258, distance: 35.4
click at [765, 257] on div "Enable links on gallery images Add image Connect Instagram Delete All Images Im…" at bounding box center [693, 234] width 448 height 211
click at [816, 256] on input "******" at bounding box center [831, 256] width 115 height 13
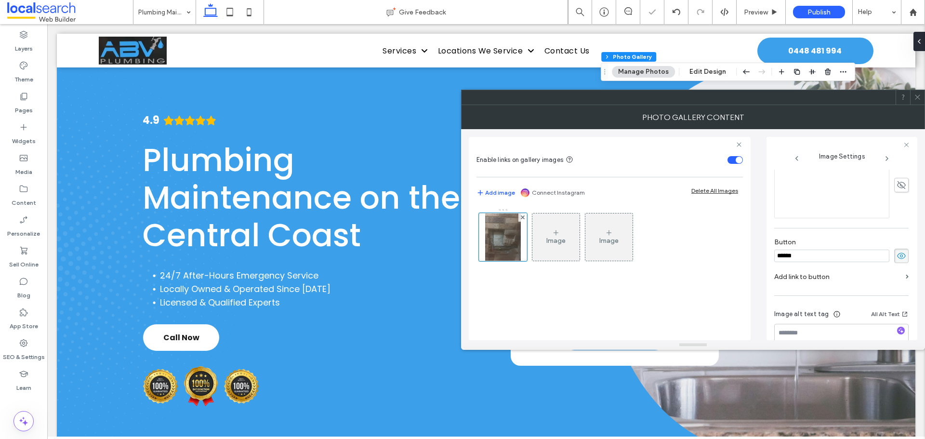
click at [787, 258] on input "******" at bounding box center [831, 256] width 115 height 13
click at [897, 250] on icon at bounding box center [901, 255] width 10 height 11
click at [917, 97] on use at bounding box center [917, 97] width 5 height 5
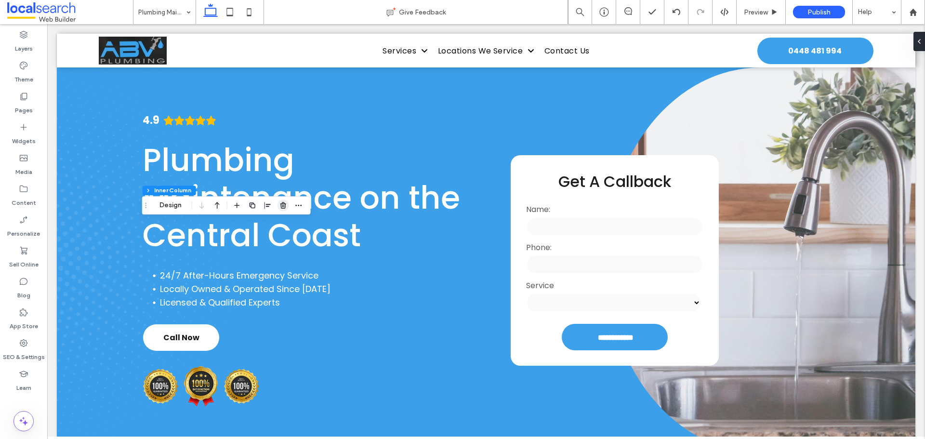
click at [286, 209] on icon "button" at bounding box center [283, 205] width 8 height 8
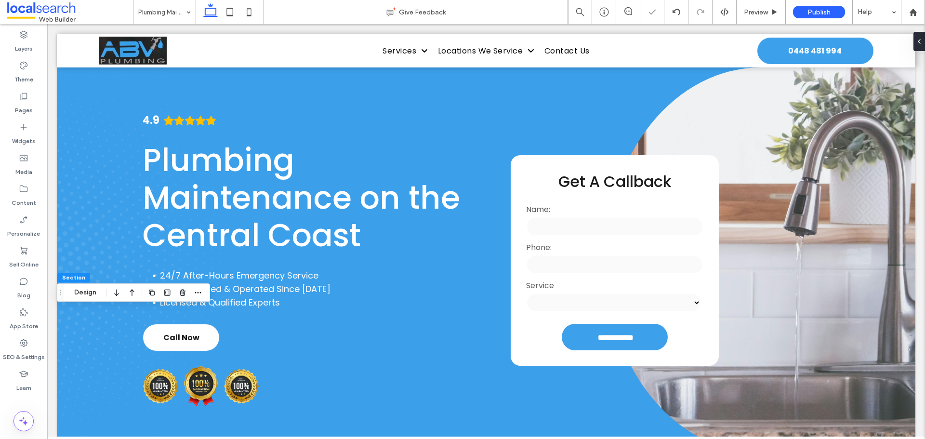
click at [175, 296] on div at bounding box center [175, 292] width 58 height 17
click at [180, 294] on icon "button" at bounding box center [183, 293] width 8 height 8
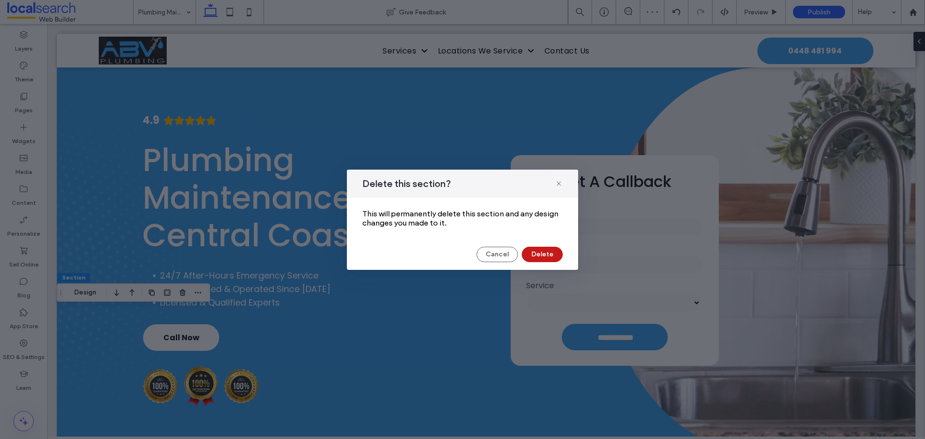
click at [542, 257] on button "Delete" at bounding box center [542, 254] width 41 height 15
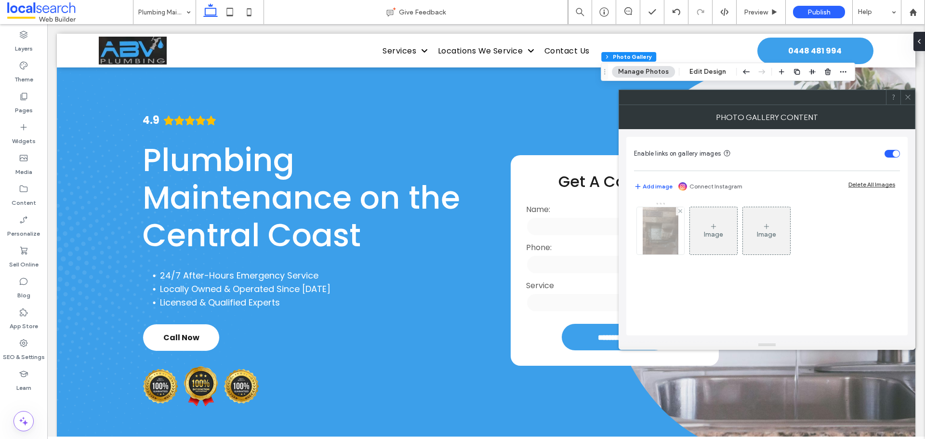
click at [674, 231] on img at bounding box center [661, 230] width 36 height 47
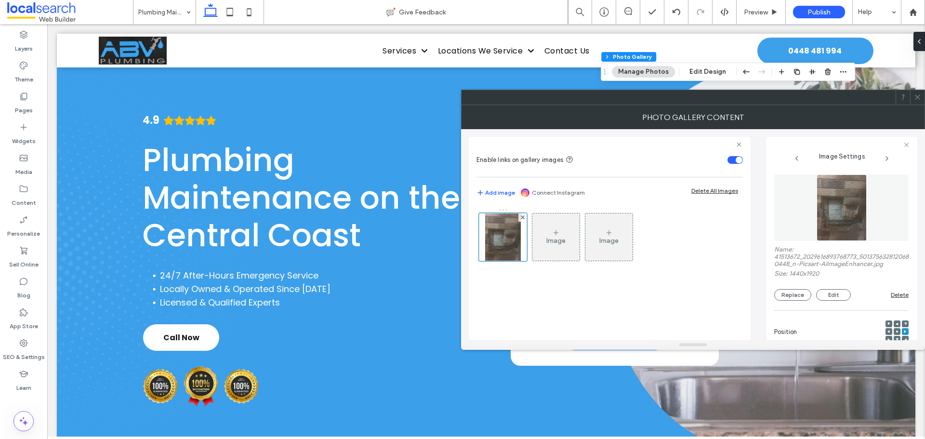
click at [785, 288] on div "Name: 41513672_2029616893768773_5013756328120680448_n-Picsart-AiImageEnhancer.j…" at bounding box center [841, 273] width 134 height 55
click at [787, 297] on button "Replace" at bounding box center [792, 295] width 37 height 12
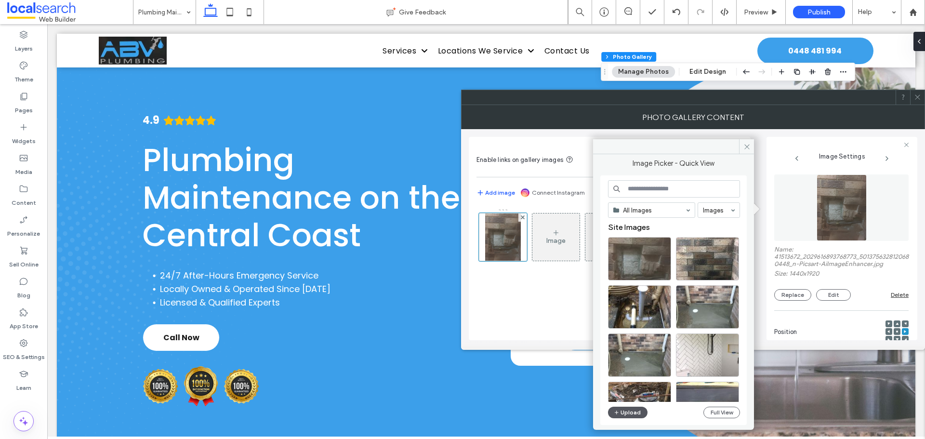
click at [629, 416] on button "Upload" at bounding box center [627, 413] width 39 height 12
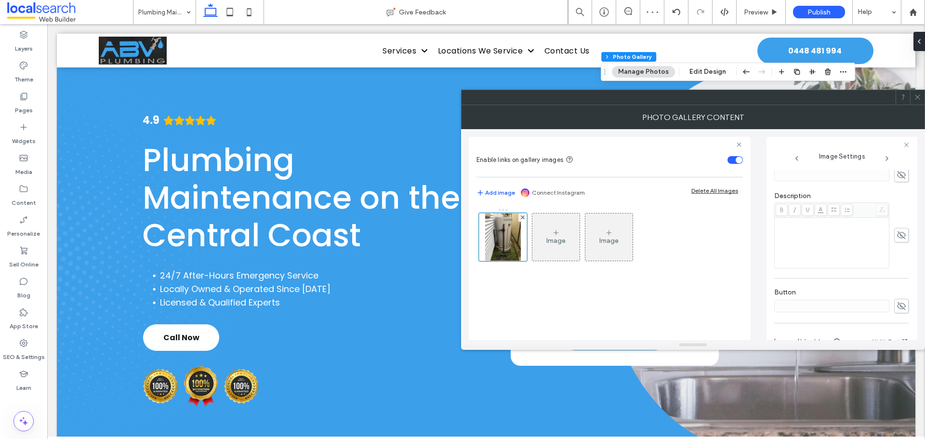
scroll to position [290, 0]
click at [920, 96] on icon at bounding box center [917, 96] width 7 height 7
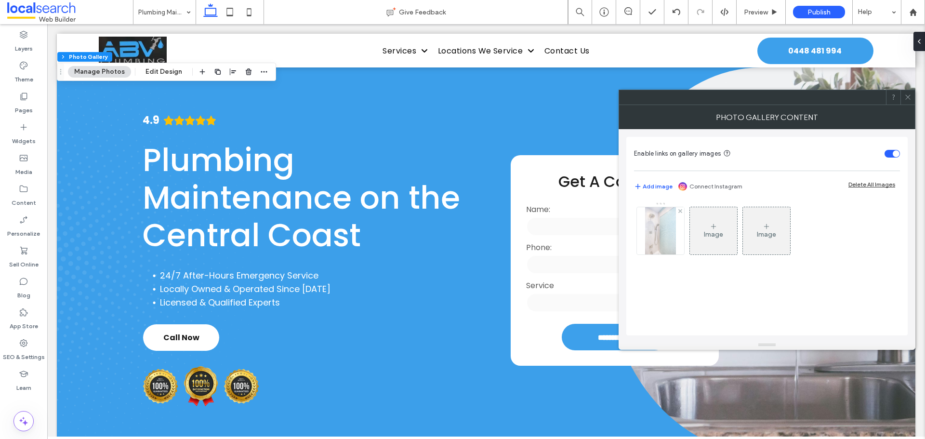
click at [676, 243] on div at bounding box center [660, 230] width 47 height 47
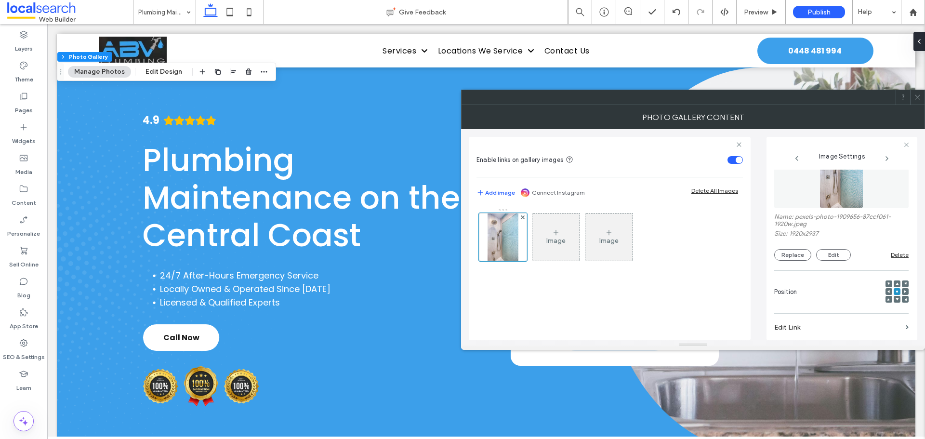
scroll to position [96, 0]
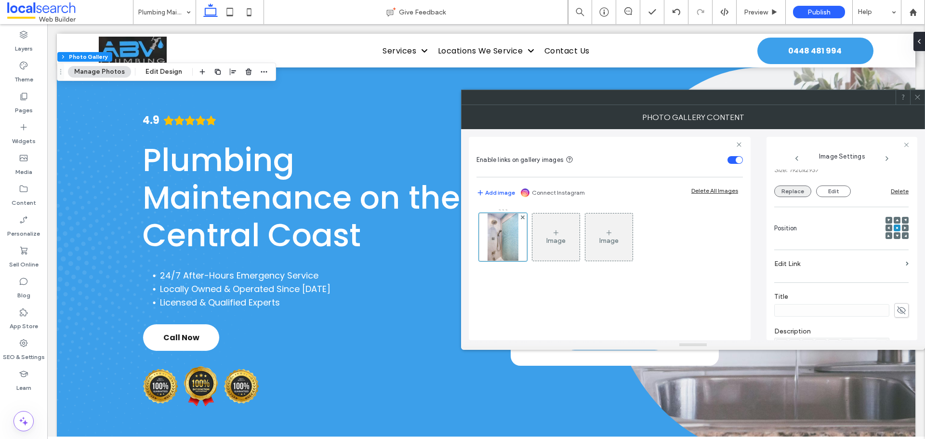
click at [798, 195] on button "Replace" at bounding box center [792, 191] width 37 height 12
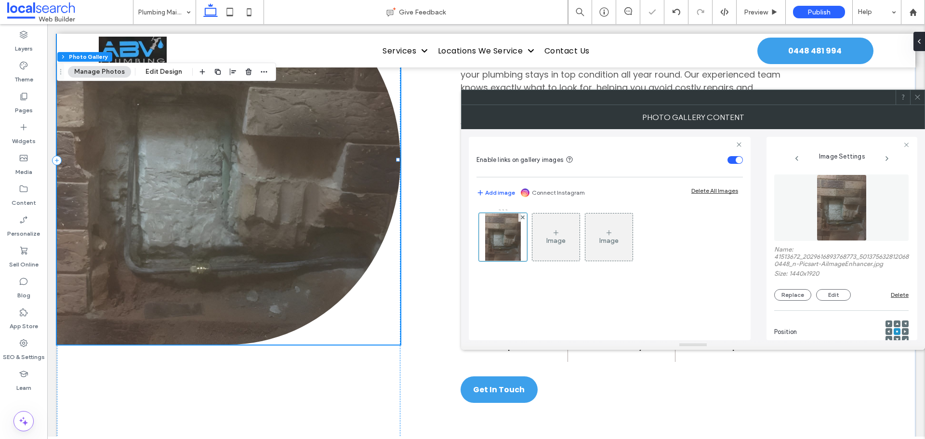
scroll to position [104, 0]
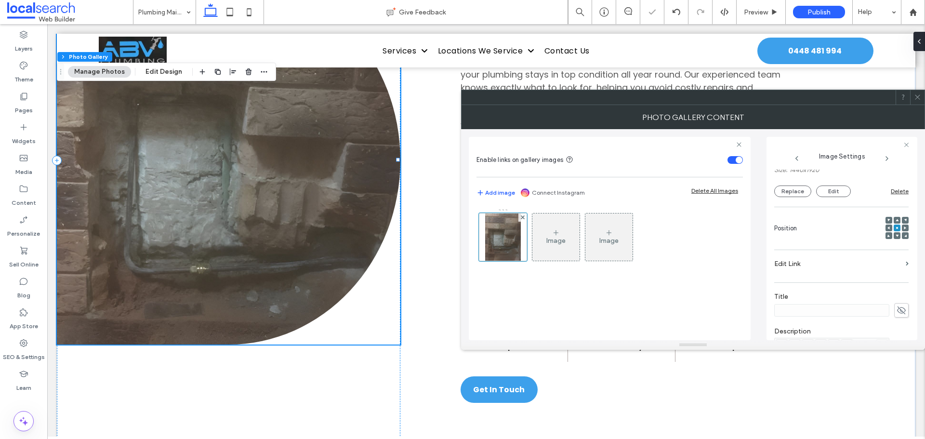
click at [917, 98] on icon at bounding box center [917, 96] width 7 height 7
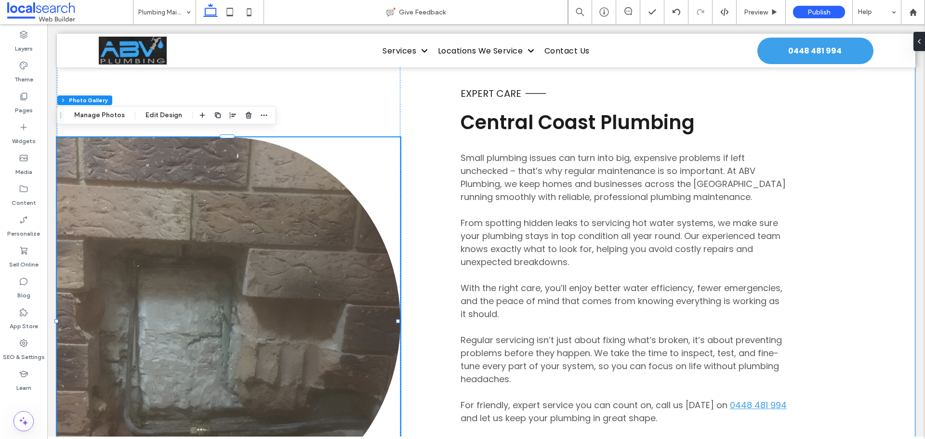
scroll to position [434, 0]
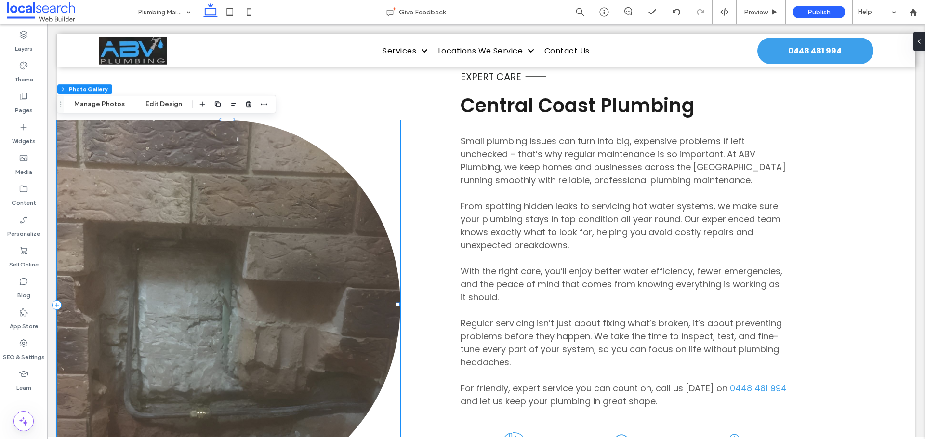
click at [295, 250] on link at bounding box center [228, 304] width 343 height 369
click at [79, 101] on button "Manage Photos" at bounding box center [99, 104] width 63 height 12
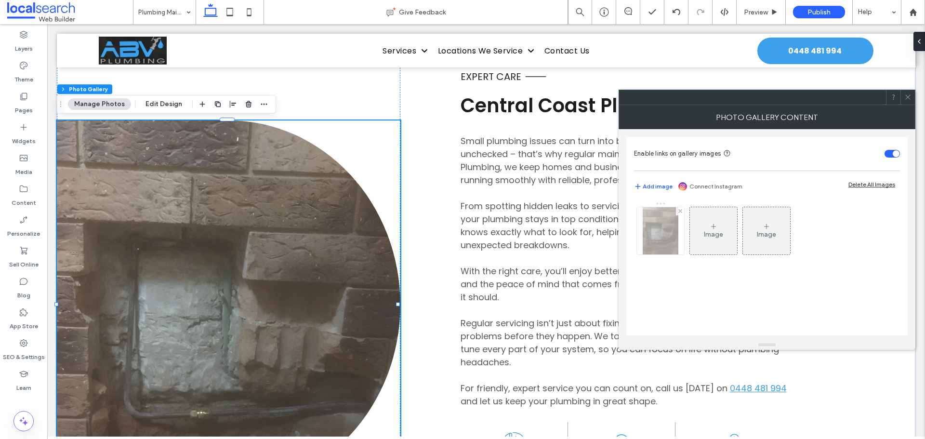
click at [651, 236] on img at bounding box center [661, 230] width 36 height 47
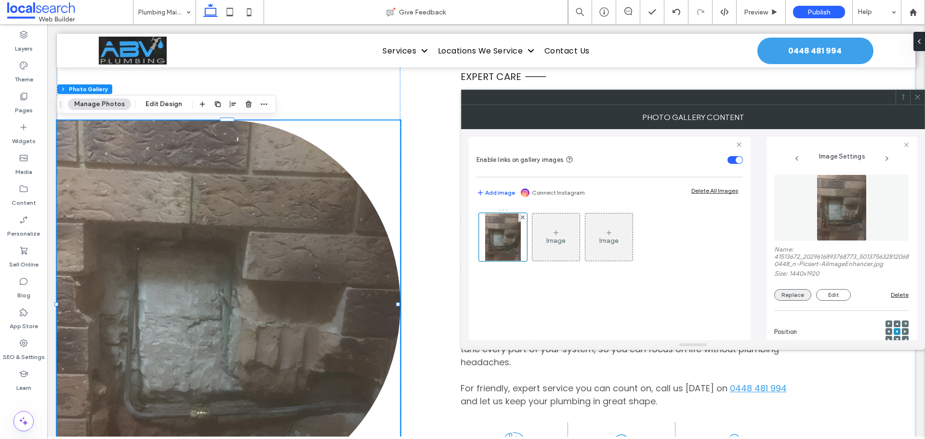
click at [794, 297] on button "Replace" at bounding box center [792, 295] width 37 height 12
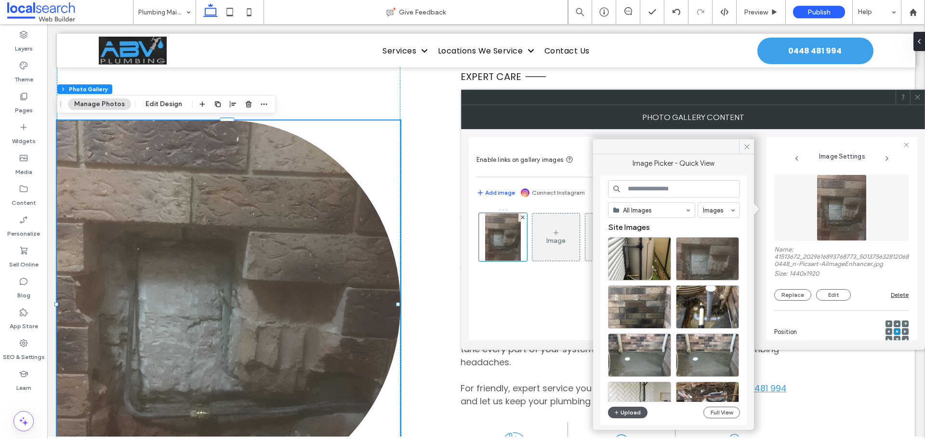
click at [631, 416] on button "Upload" at bounding box center [627, 413] width 39 height 12
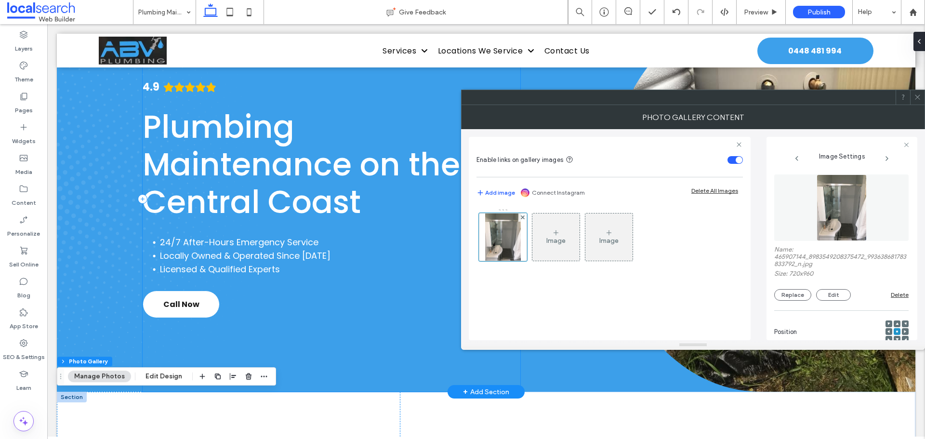
scroll to position [0, 0]
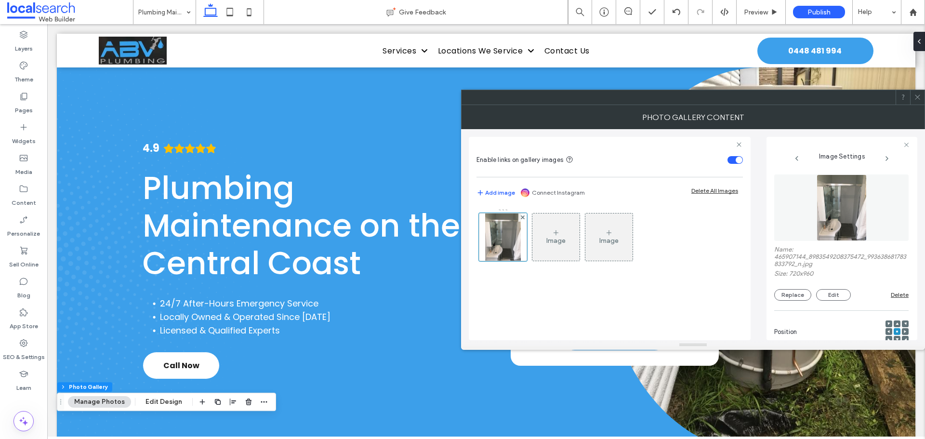
drag, startPoint x: 919, startPoint y: 96, endPoint x: 912, endPoint y: 97, distance: 6.9
click at [919, 96] on use at bounding box center [917, 97] width 5 height 5
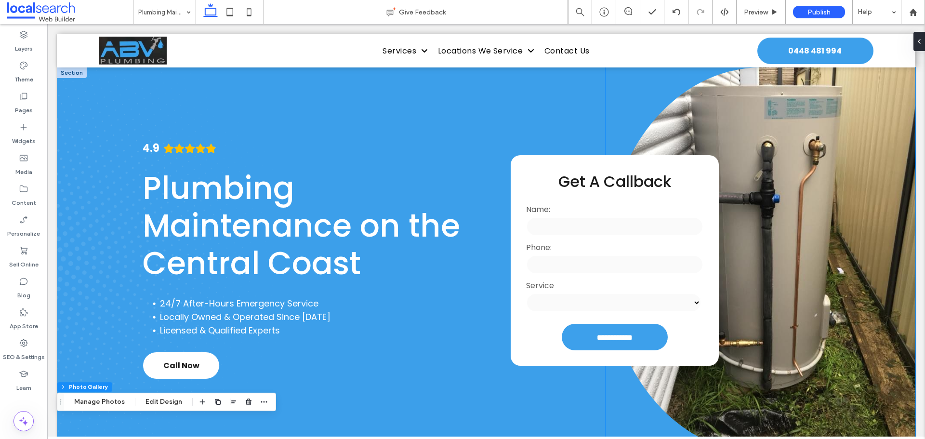
click at [805, 204] on link at bounding box center [761, 259] width 310 height 385
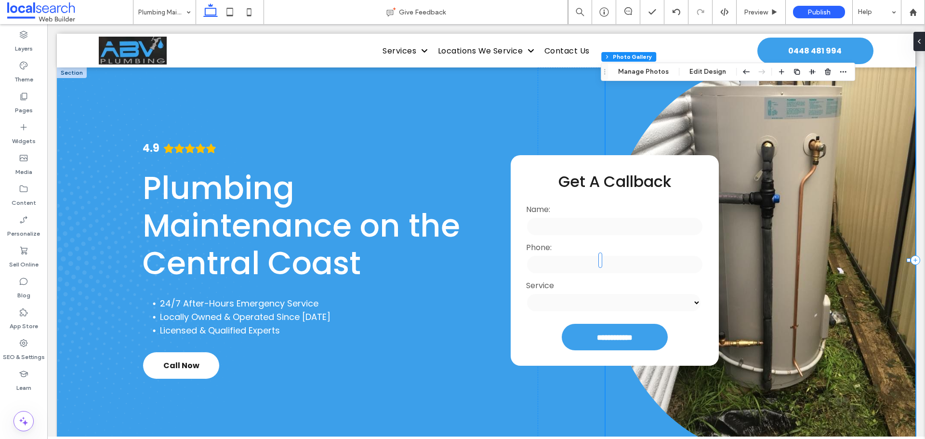
click at [805, 204] on link at bounding box center [761, 259] width 310 height 385
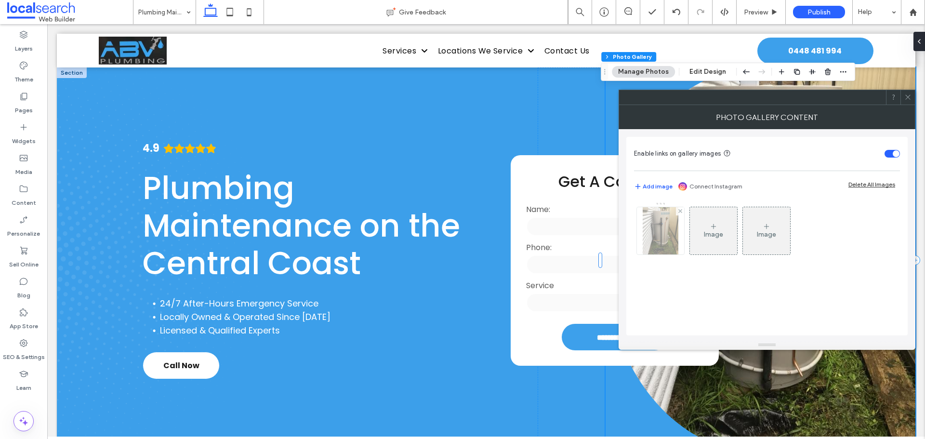
click at [655, 230] on img at bounding box center [661, 230] width 36 height 47
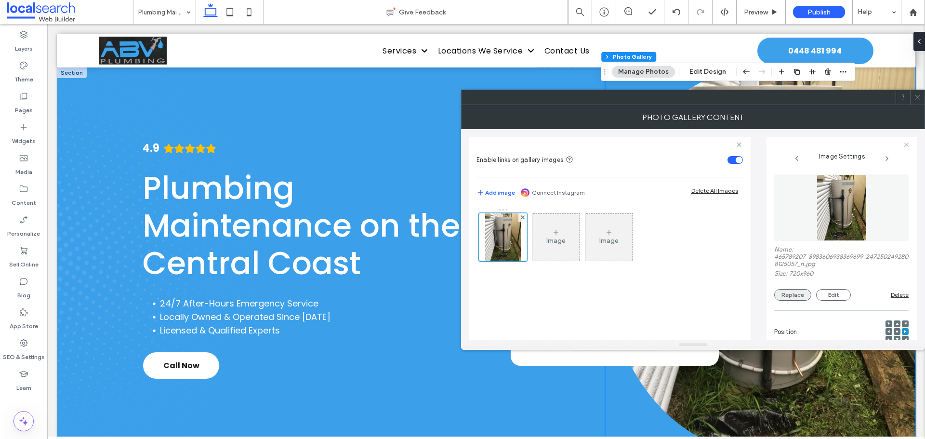
click at [794, 294] on button "Replace" at bounding box center [792, 295] width 37 height 12
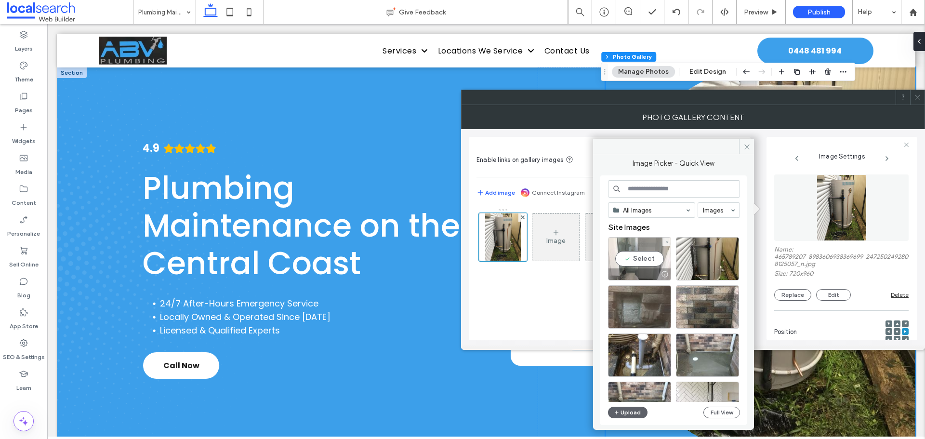
click at [642, 258] on div "Select" at bounding box center [639, 258] width 63 height 43
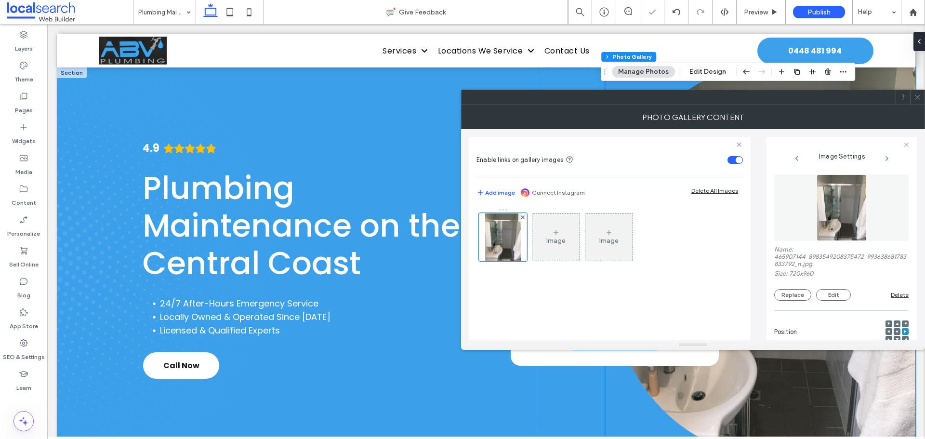
click at [912, 95] on div at bounding box center [917, 97] width 14 height 14
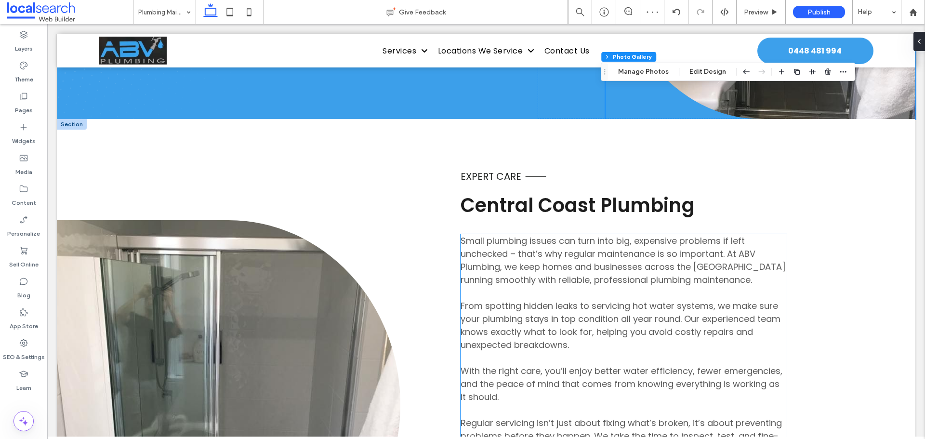
scroll to position [434, 0]
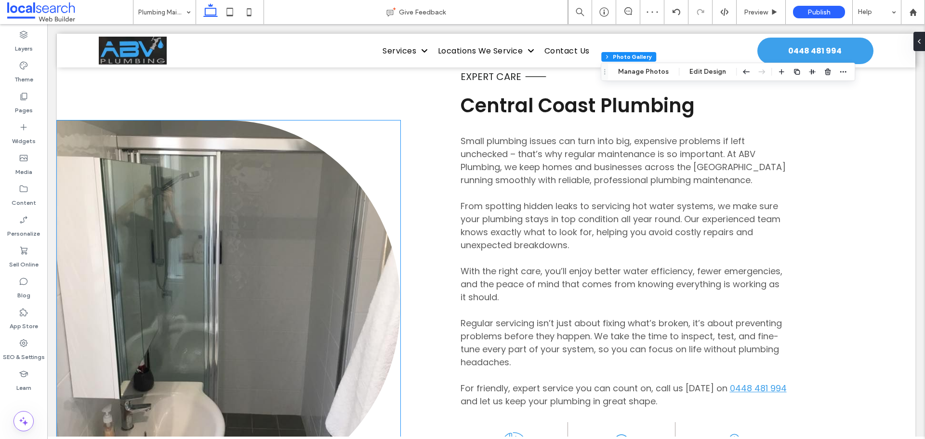
click at [260, 228] on link at bounding box center [228, 304] width 343 height 369
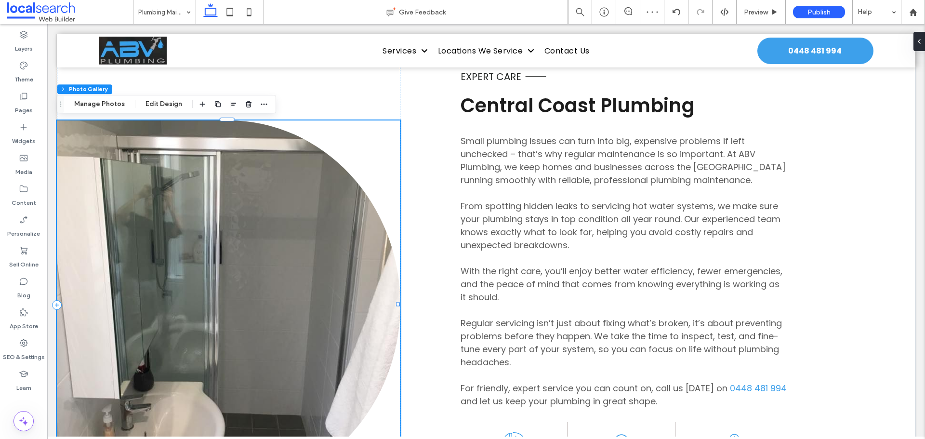
click at [260, 228] on link at bounding box center [228, 304] width 343 height 369
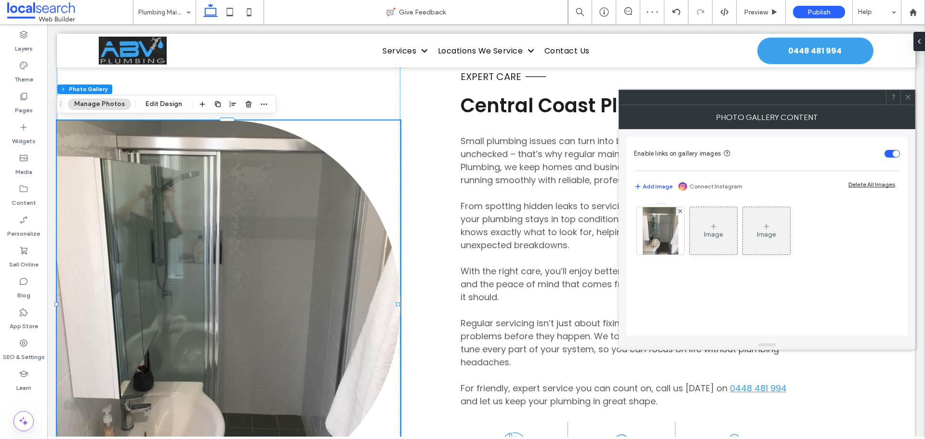
click at [687, 253] on div "Image Image" at bounding box center [766, 233] width 265 height 63
click at [660, 240] on img at bounding box center [661, 230] width 36 height 47
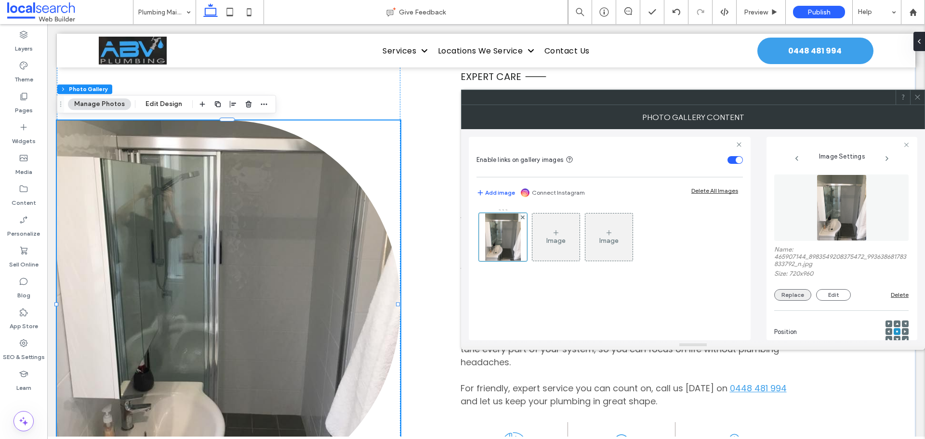
click at [797, 291] on button "Replace" at bounding box center [792, 295] width 37 height 12
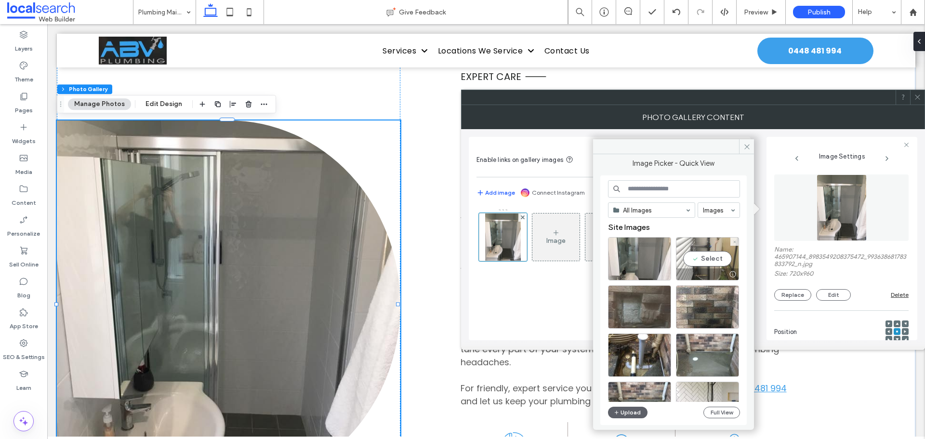
click at [713, 260] on div "Select" at bounding box center [707, 258] width 63 height 43
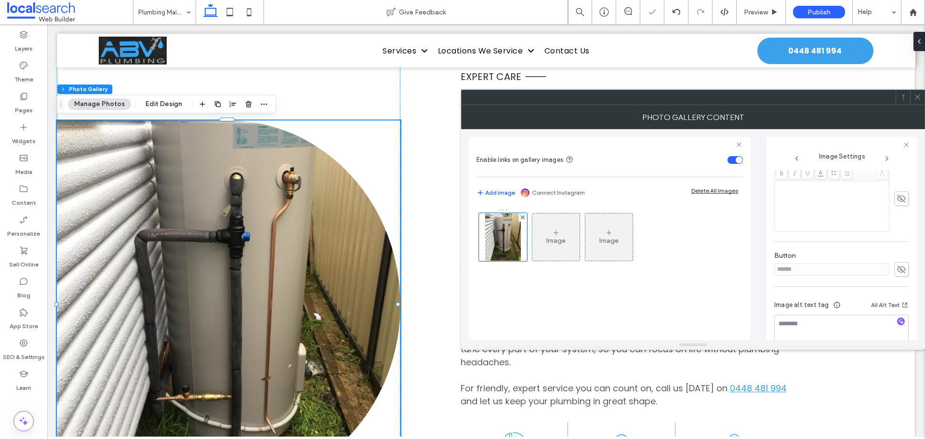
scroll to position [289, 0]
click at [896, 254] on icon at bounding box center [901, 255] width 10 height 11
drag, startPoint x: 772, startPoint y: 247, endPoint x: 750, endPoint y: 246, distance: 22.2
click at [750, 246] on div "Enable links on gallery images Add image Connect Instagram Delete All Images Im…" at bounding box center [693, 234] width 448 height 211
click at [897, 255] on use at bounding box center [901, 255] width 9 height 6
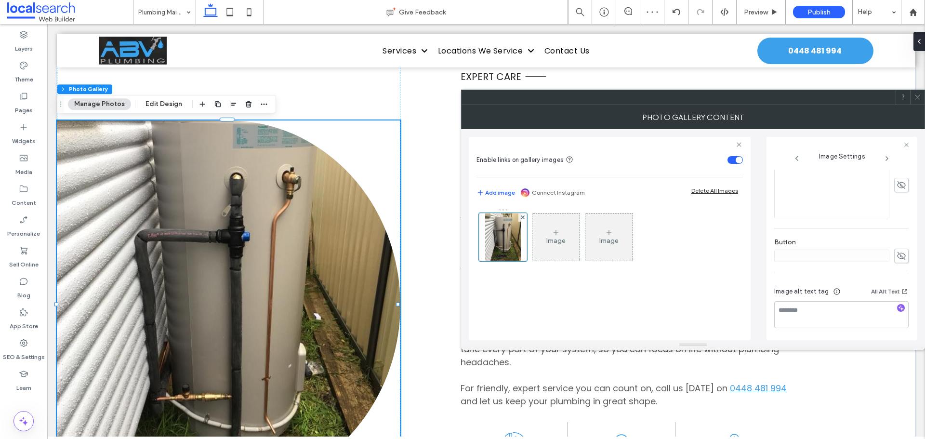
click at [918, 96] on icon at bounding box center [917, 96] width 7 height 7
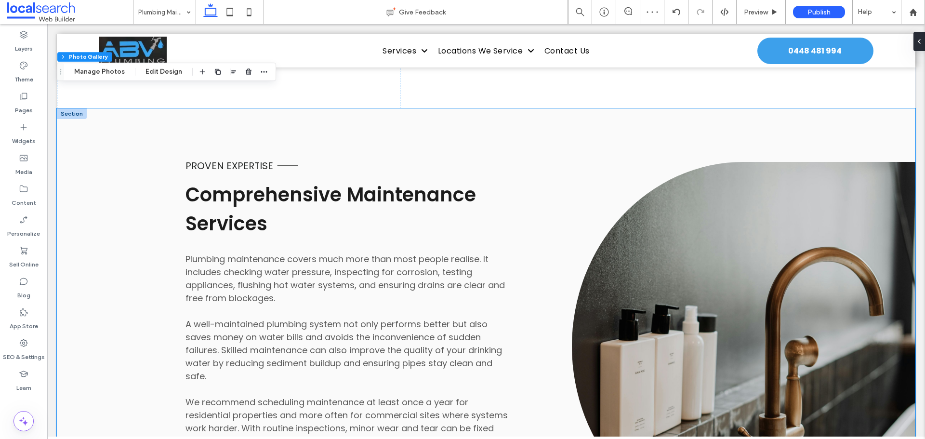
scroll to position [1012, 0]
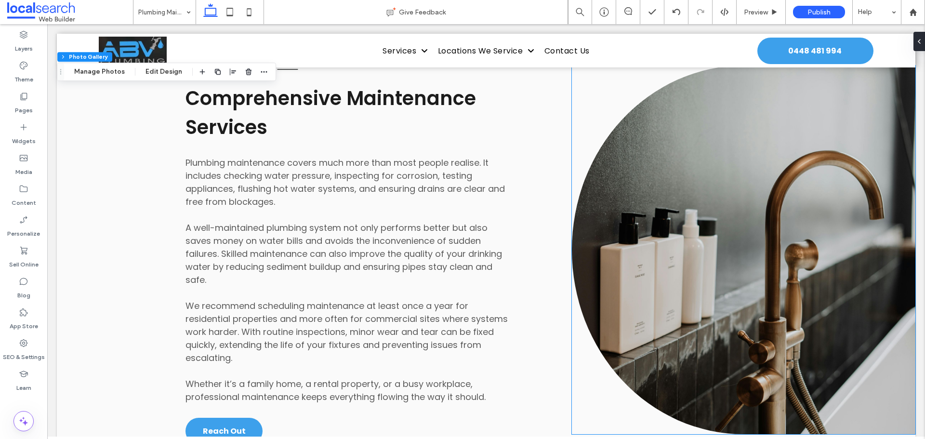
click at [756, 244] on link at bounding box center [743, 250] width 343 height 369
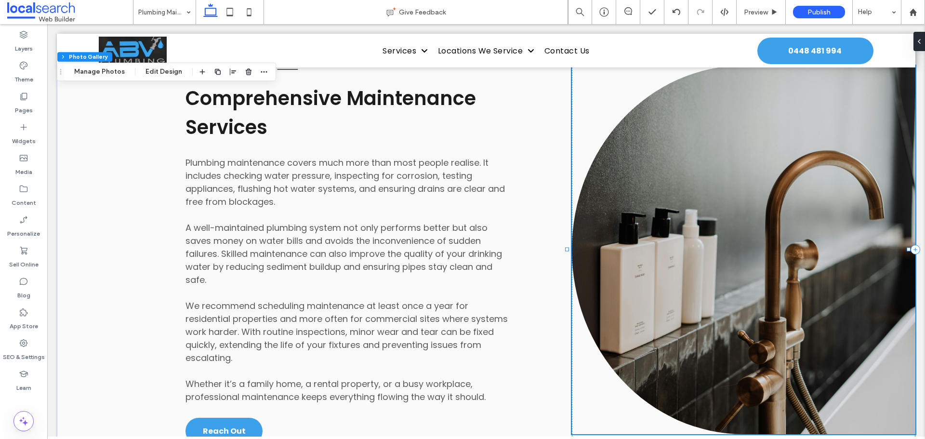
click at [756, 244] on link at bounding box center [743, 250] width 343 height 369
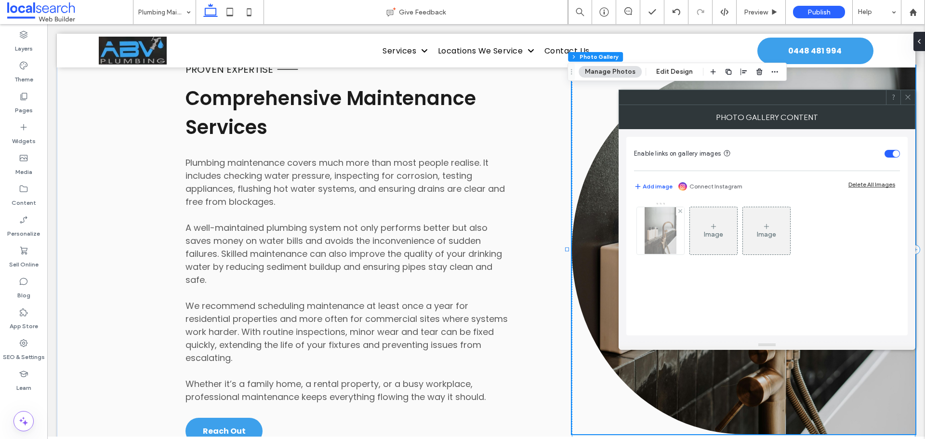
click at [671, 234] on img at bounding box center [660, 230] width 31 height 47
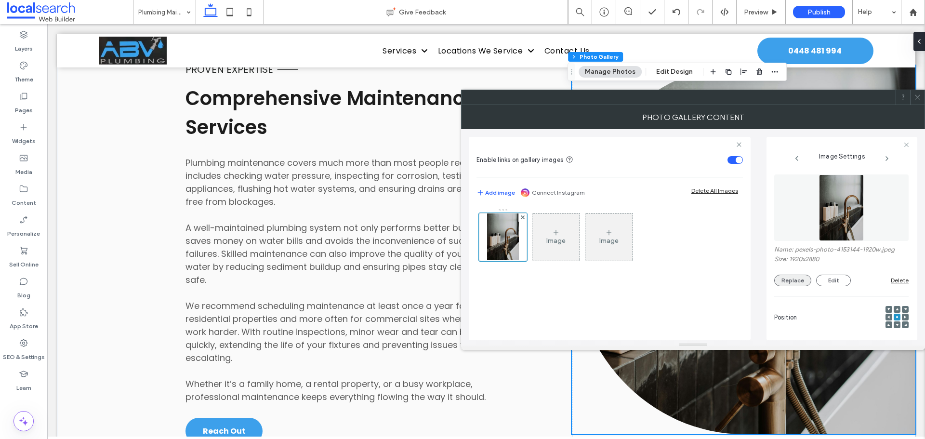
click at [790, 275] on button "Replace" at bounding box center [792, 281] width 37 height 12
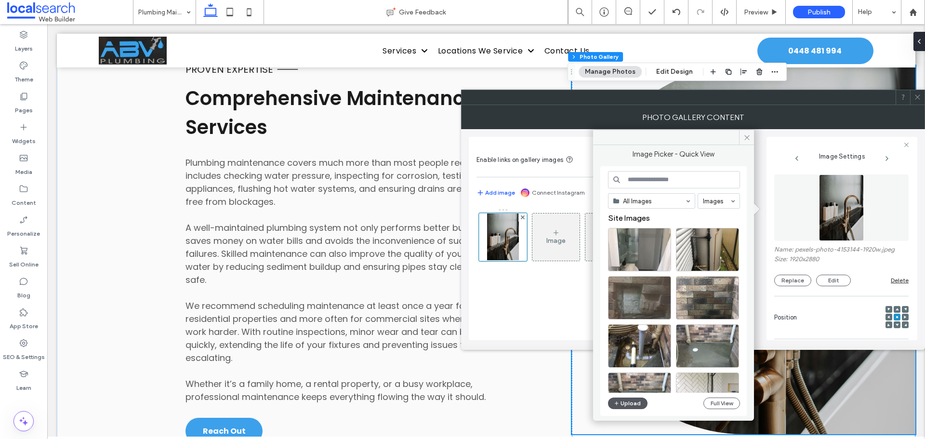
click at [629, 402] on button "Upload" at bounding box center [627, 403] width 39 height 12
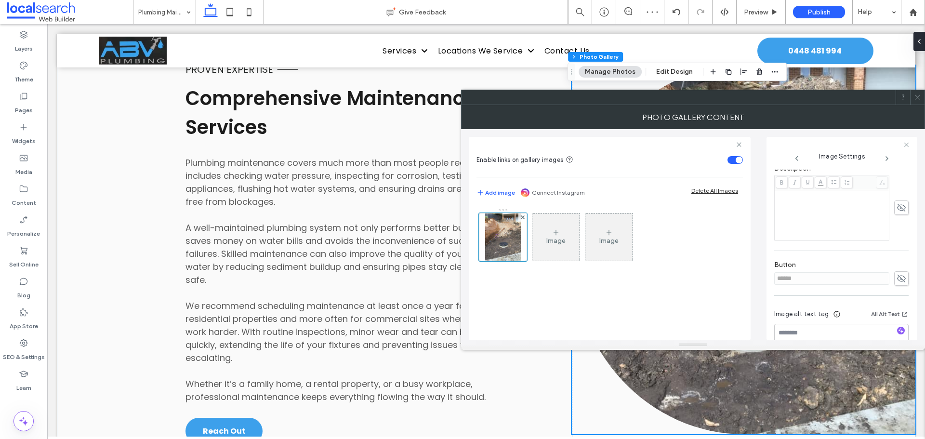
scroll to position [290, 0]
click at [897, 257] on icon at bounding box center [901, 255] width 10 height 11
drag, startPoint x: 787, startPoint y: 258, endPoint x: 747, endPoint y: 260, distance: 39.6
click at [747, 260] on div "Enable links on gallery images Add image Connect Instagram Delete All Images Im…" at bounding box center [693, 234] width 448 height 211
click at [898, 255] on icon at bounding box center [901, 255] width 10 height 11
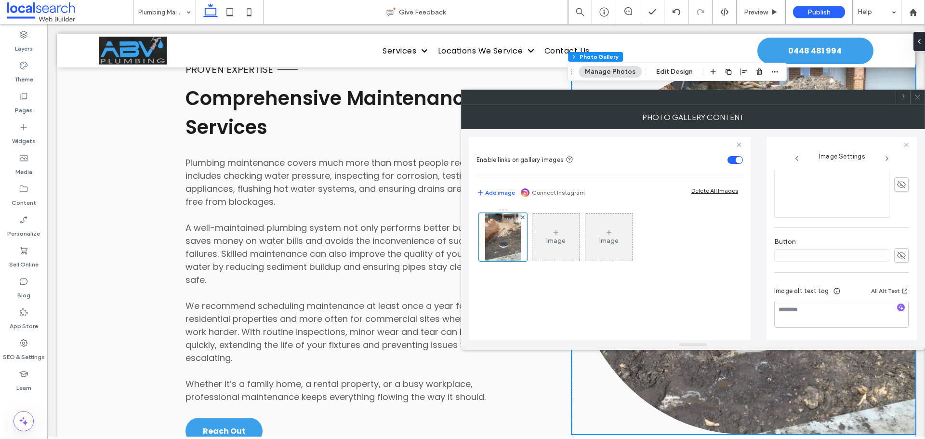
click at [917, 94] on icon at bounding box center [917, 96] width 7 height 7
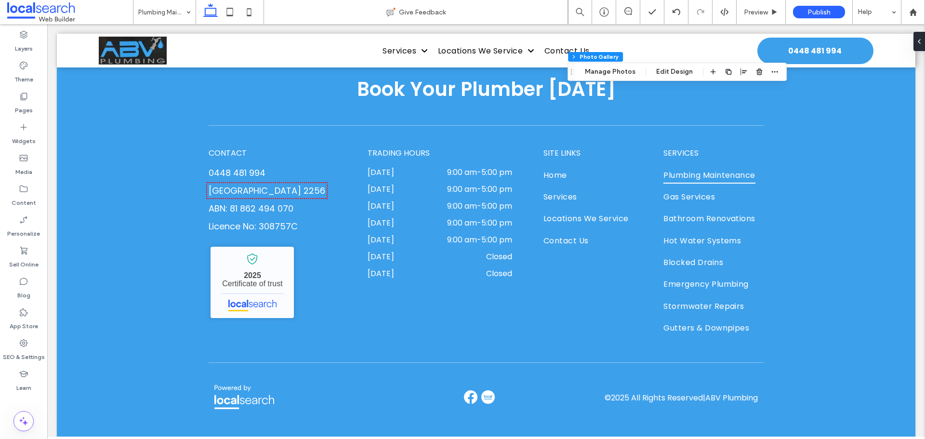
scroll to position [1828, 0]
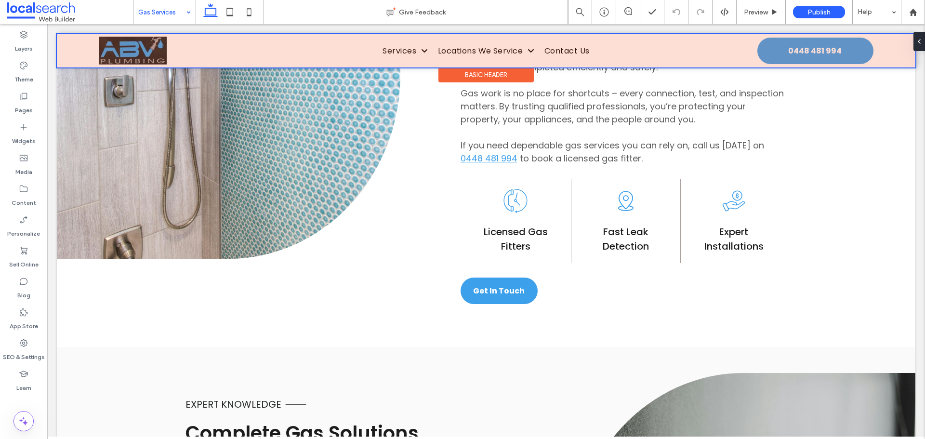
scroll to position [771, 0]
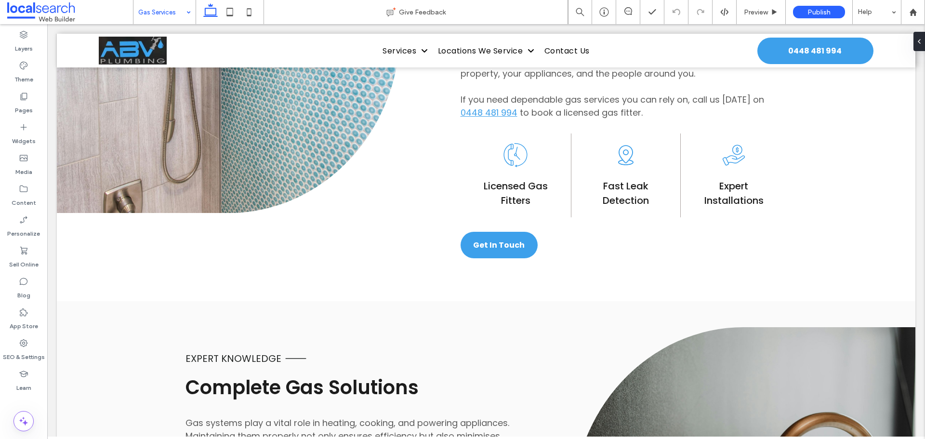
click at [170, 6] on input at bounding box center [162, 12] width 48 height 24
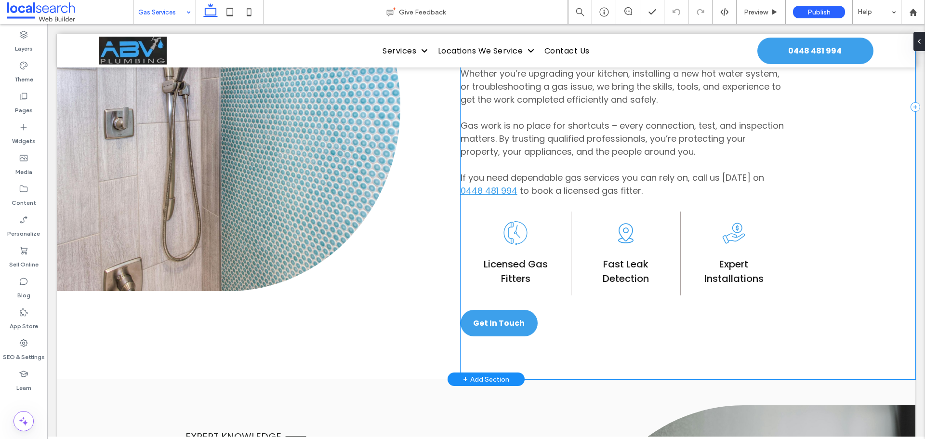
scroll to position [578, 0]
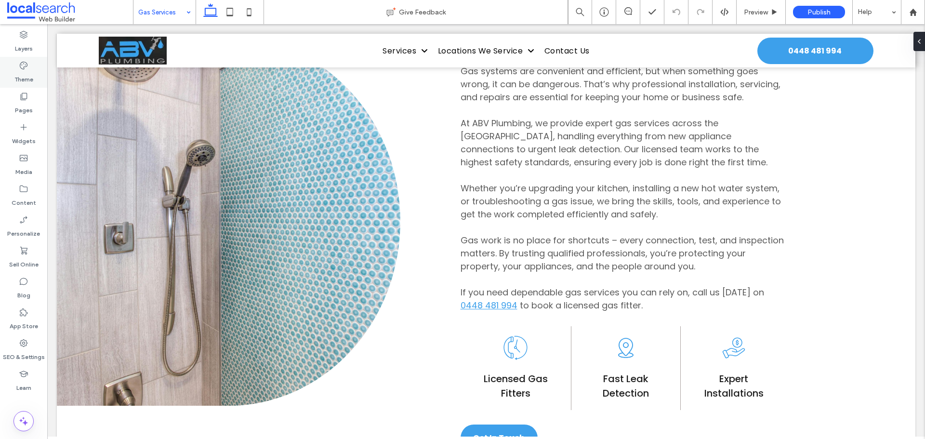
click at [33, 73] on label "Theme" at bounding box center [23, 76] width 19 height 13
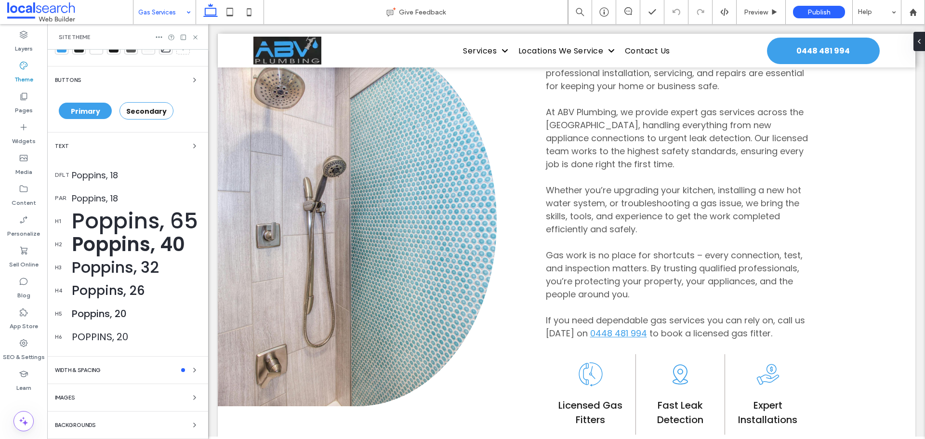
scroll to position [21, 0]
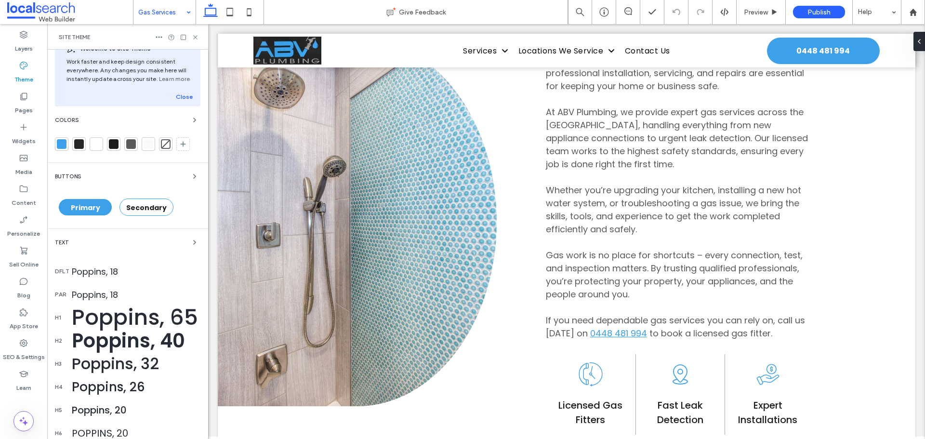
click at [183, 237] on div "Text" at bounding box center [127, 243] width 145 height 12
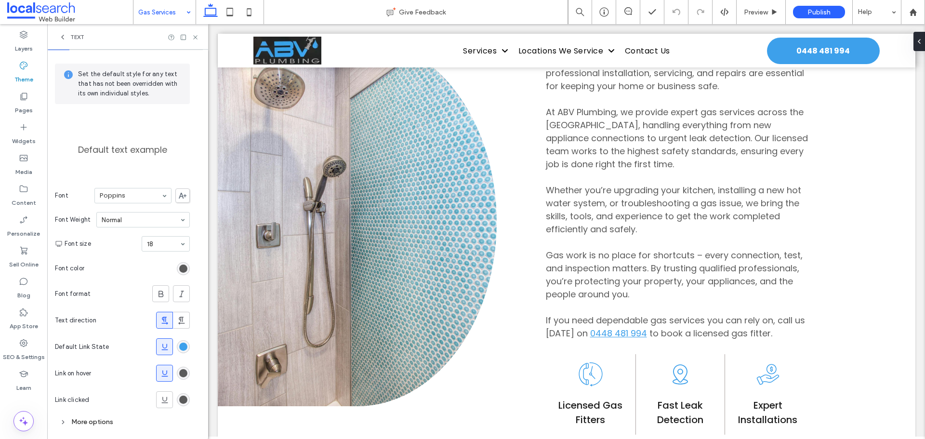
scroll to position [40, 0]
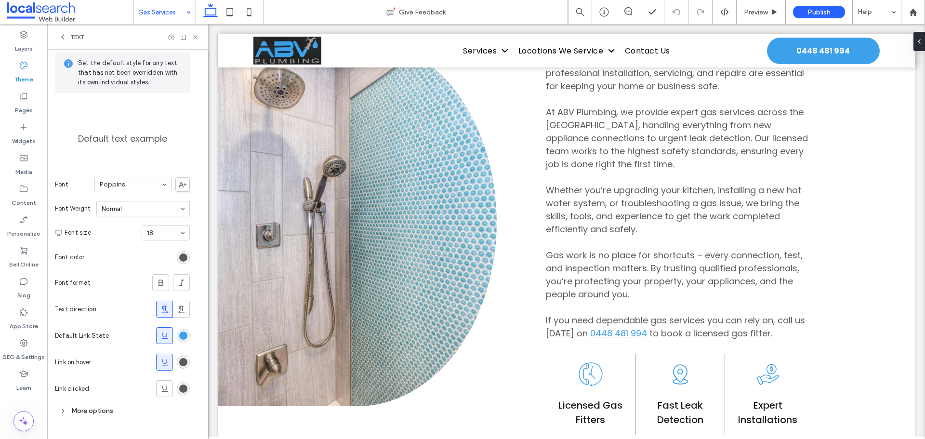
click at [178, 343] on section "Default Link State" at bounding box center [122, 335] width 135 height 26
click at [180, 339] on div "rgb(61, 160, 235)" at bounding box center [183, 335] width 8 height 8
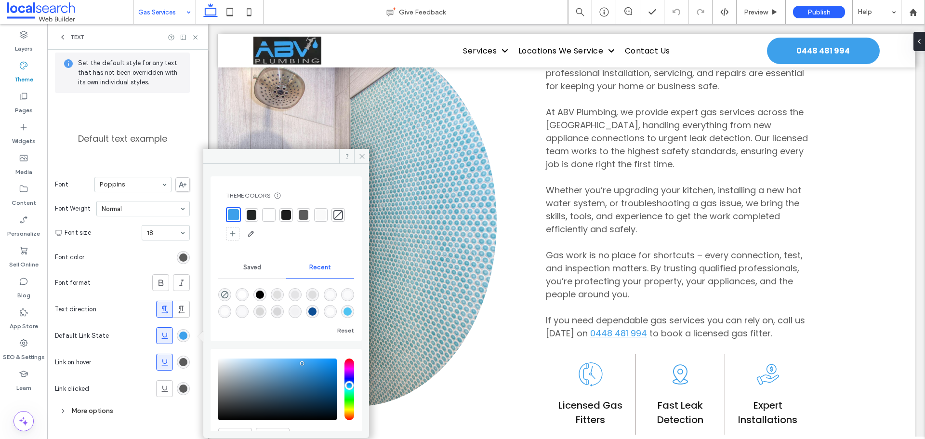
click at [303, 214] on div at bounding box center [304, 215] width 10 height 10
click at [362, 153] on icon at bounding box center [361, 156] width 7 height 7
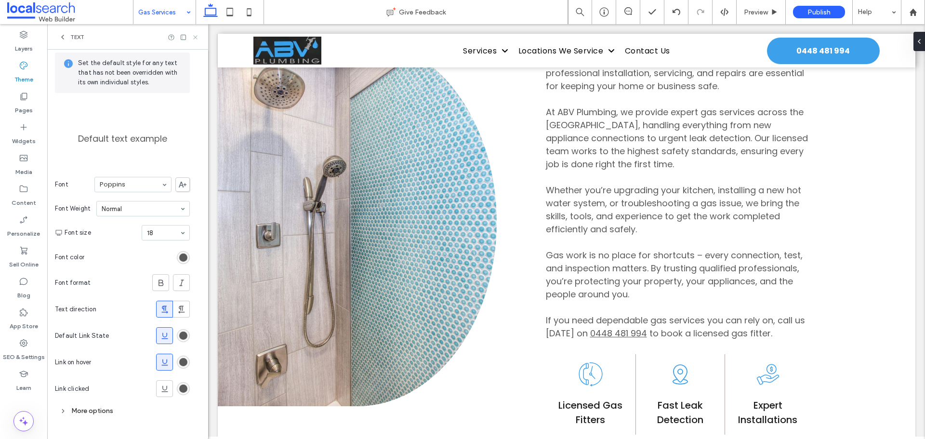
click at [195, 39] on icon at bounding box center [195, 37] width 7 height 7
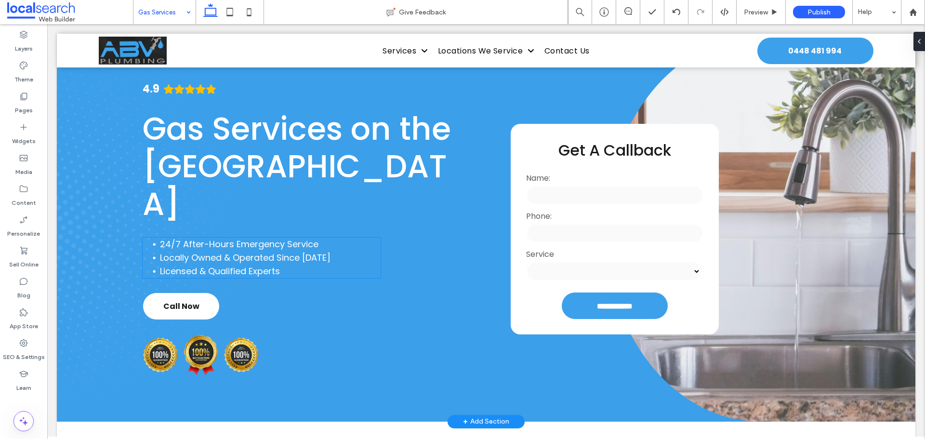
scroll to position [48, 0]
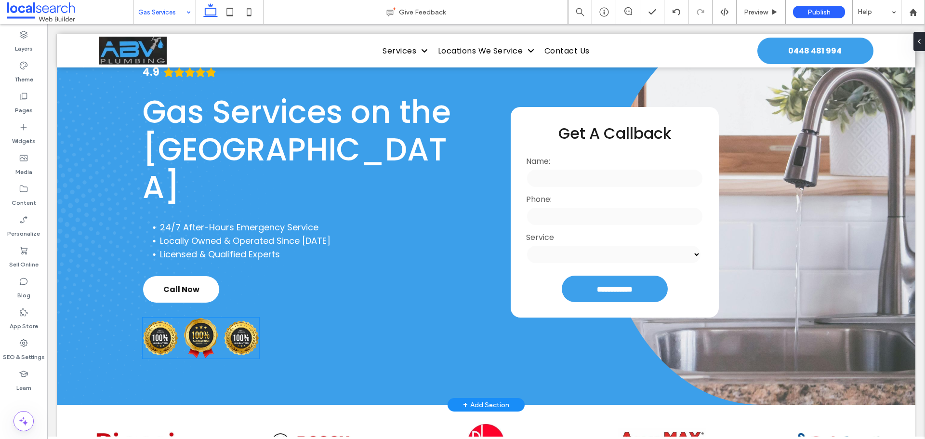
click at [225, 320] on img at bounding box center [242, 337] width 36 height 35
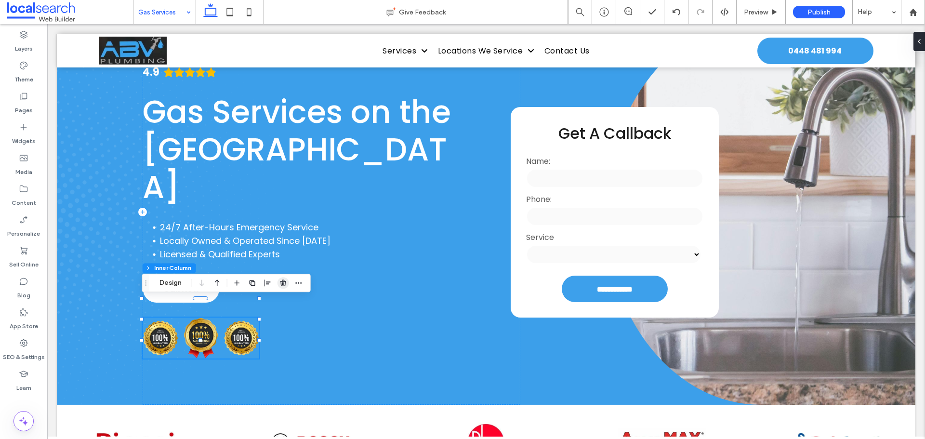
click at [284, 283] on use "button" at bounding box center [283, 283] width 6 height 6
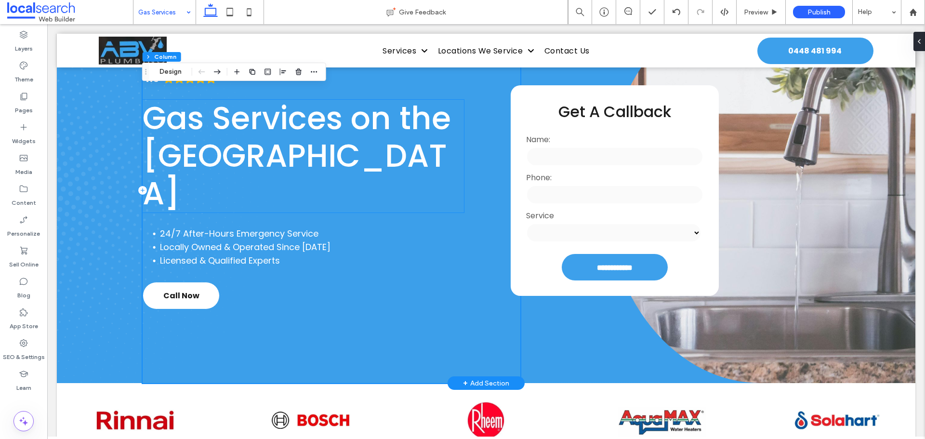
scroll to position [0, 0]
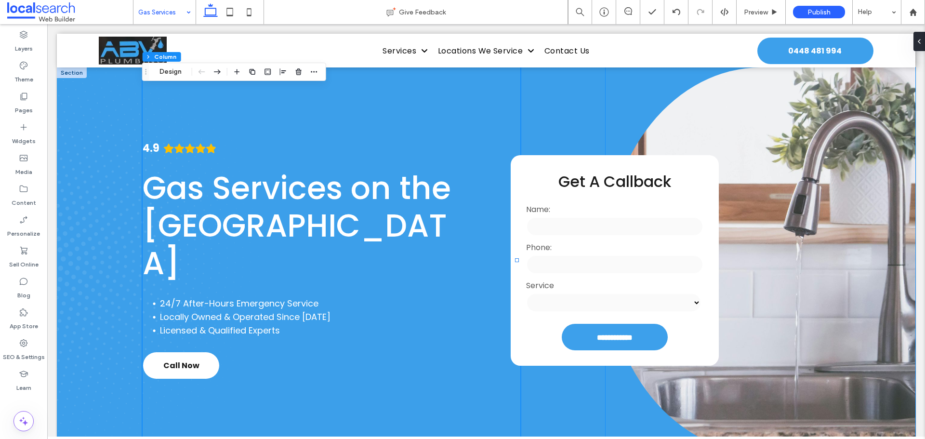
click at [798, 143] on link at bounding box center [761, 259] width 310 height 385
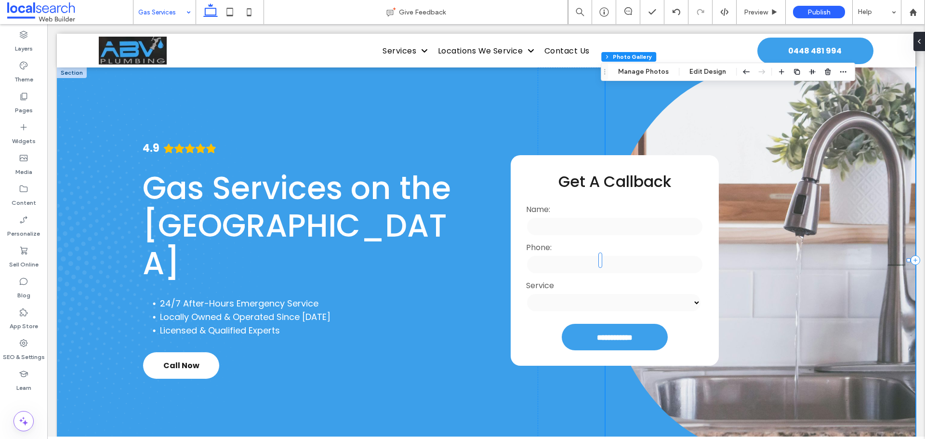
click at [798, 143] on link at bounding box center [761, 259] width 310 height 385
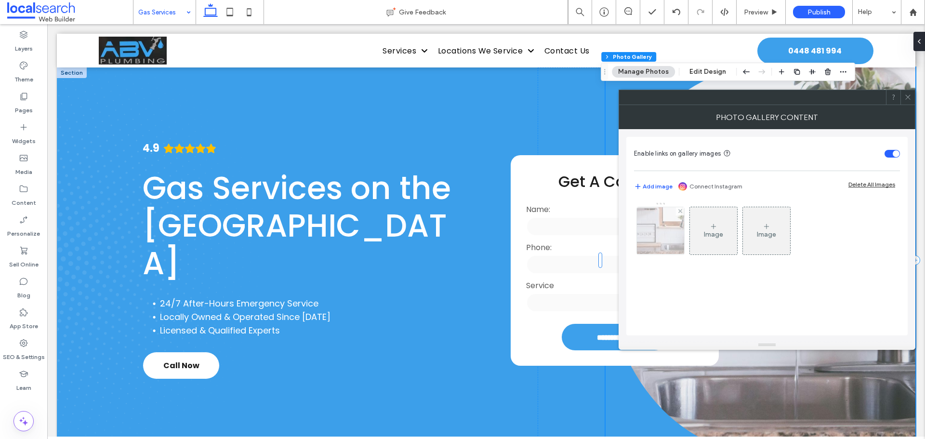
click at [672, 229] on img at bounding box center [660, 230] width 71 height 47
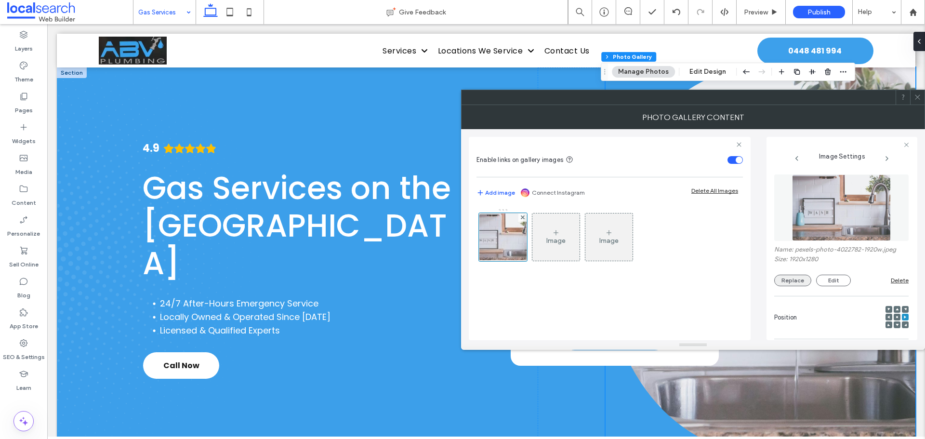
click at [792, 280] on button "Replace" at bounding box center [792, 281] width 37 height 12
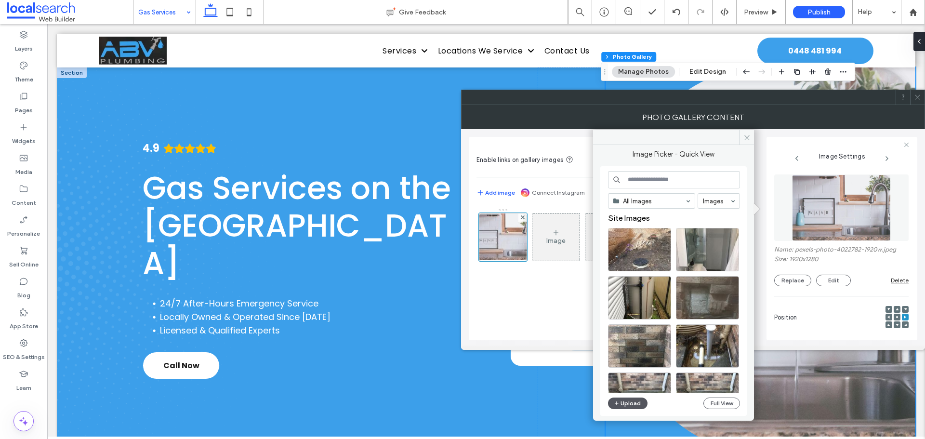
click at [623, 402] on button "Upload" at bounding box center [627, 403] width 39 height 12
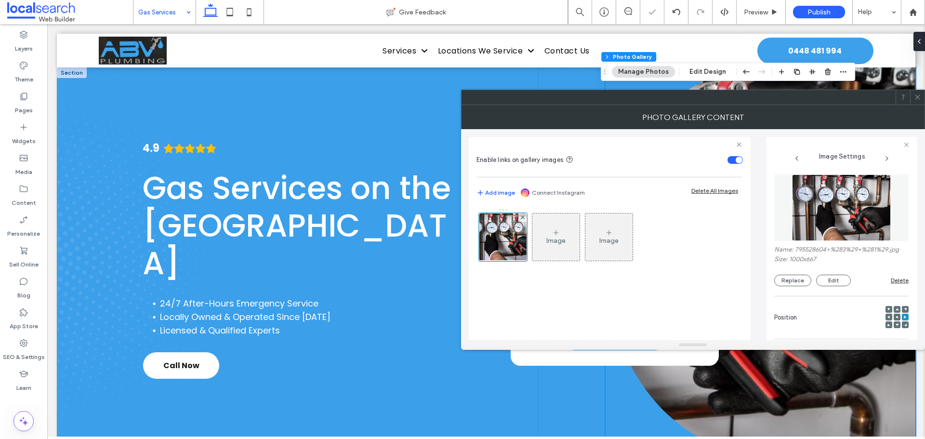
click at [916, 95] on icon at bounding box center [917, 96] width 7 height 7
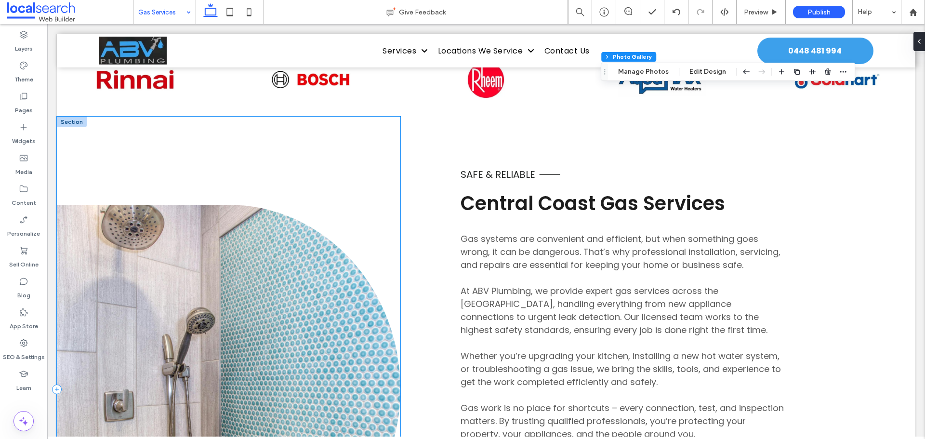
scroll to position [482, 0]
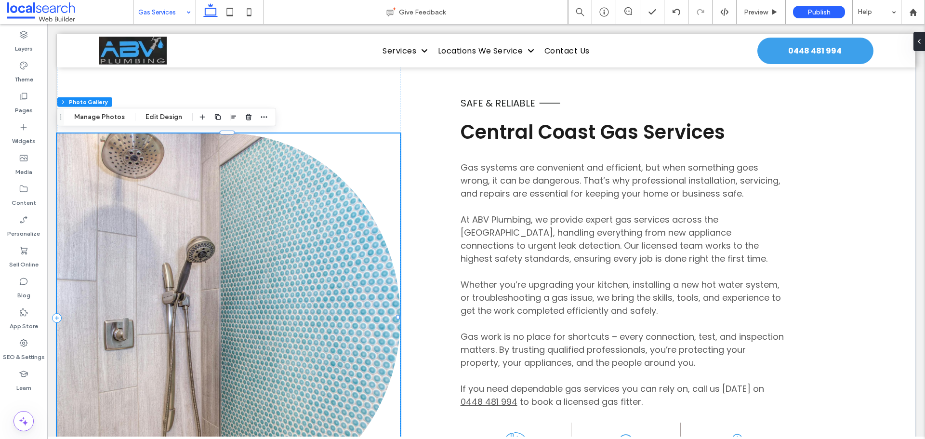
click at [300, 235] on link at bounding box center [228, 317] width 343 height 369
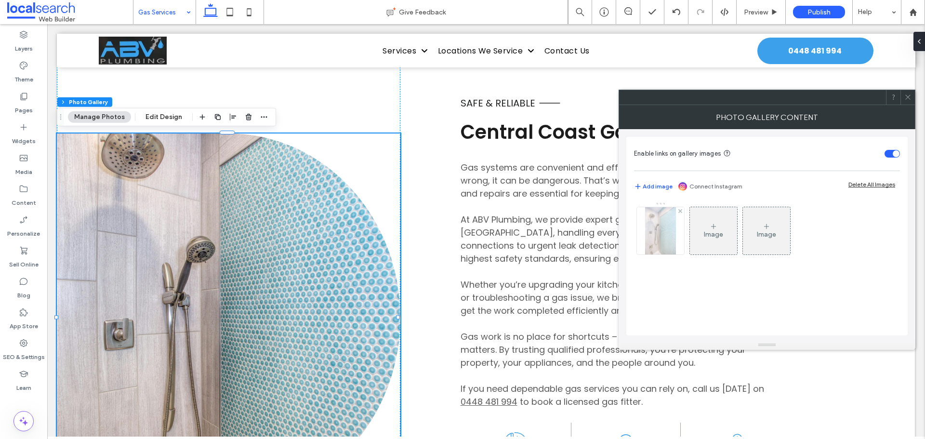
click at [659, 237] on img at bounding box center [660, 230] width 31 height 47
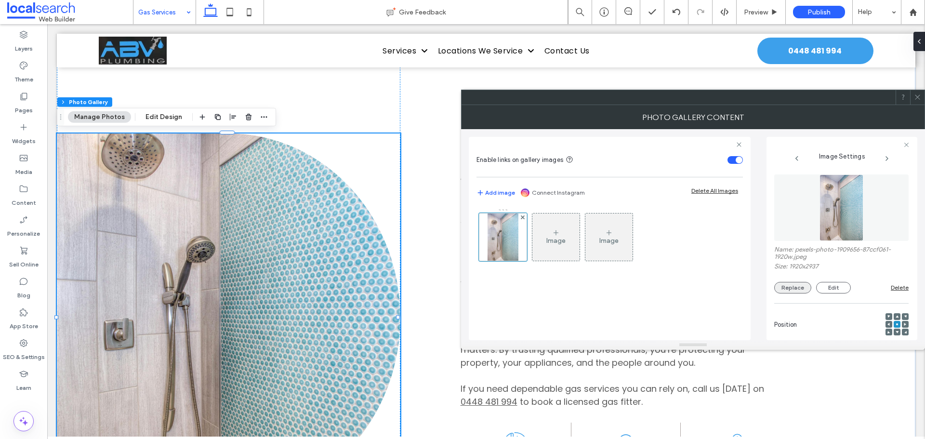
click at [783, 287] on button "Replace" at bounding box center [792, 288] width 37 height 12
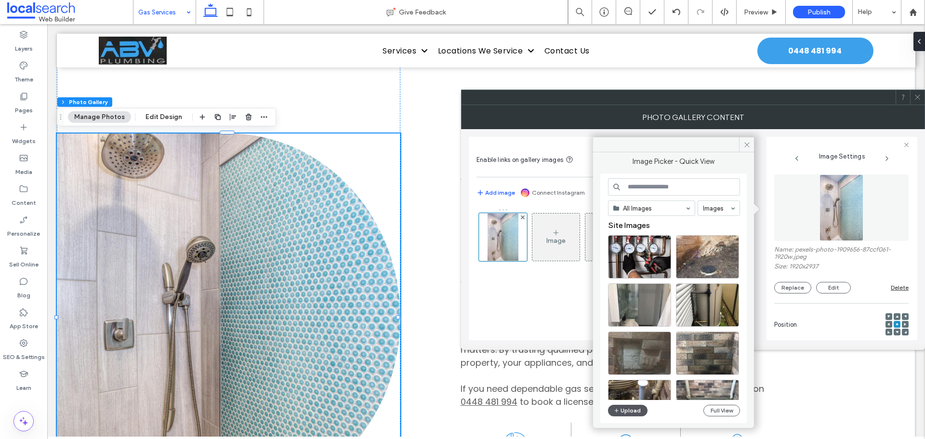
click at [622, 411] on button "Upload" at bounding box center [627, 411] width 39 height 12
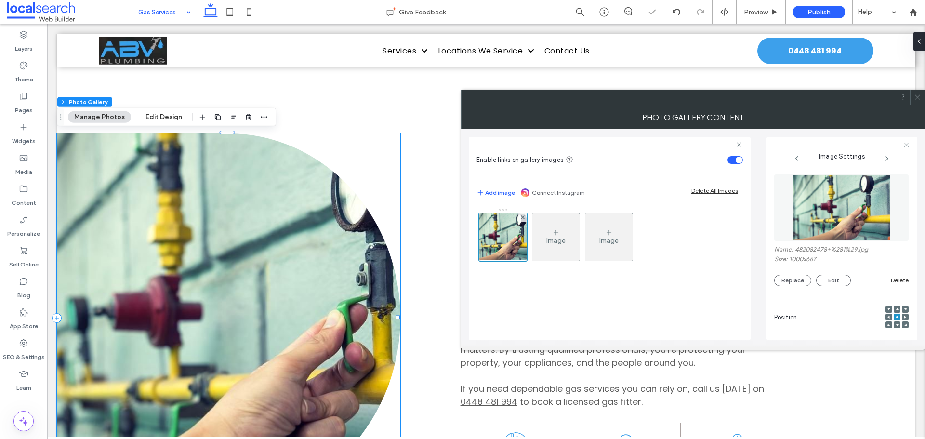
click at [917, 93] on span at bounding box center [917, 97] width 7 height 14
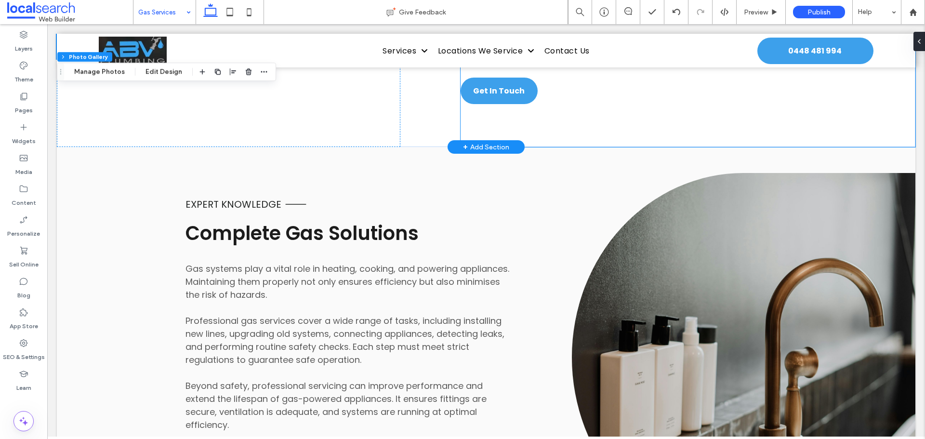
scroll to position [1060, 0]
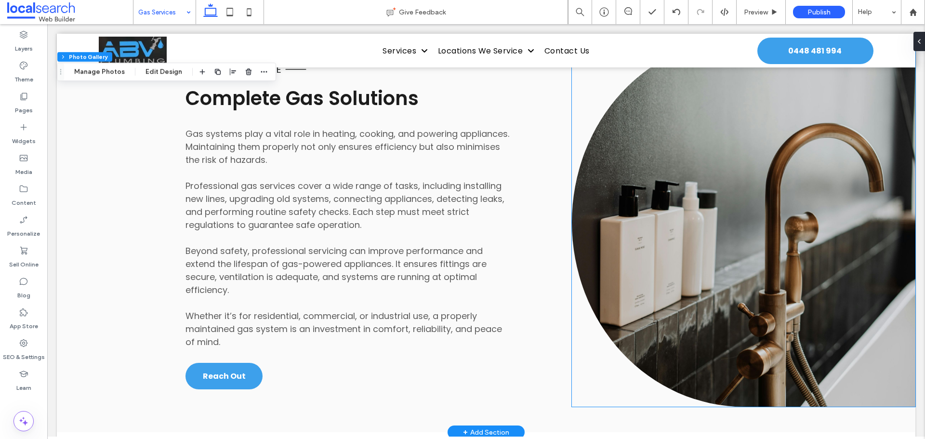
click at [645, 216] on link at bounding box center [743, 222] width 343 height 369
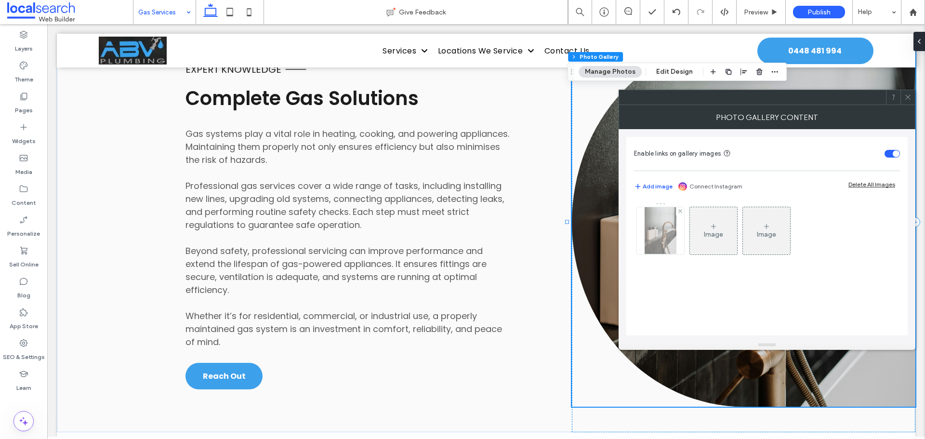
click at [664, 235] on img at bounding box center [660, 230] width 31 height 47
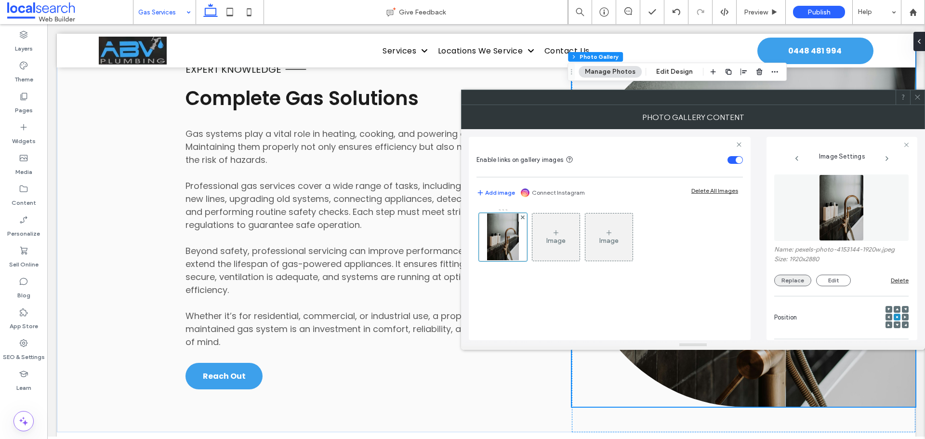
click at [788, 279] on button "Replace" at bounding box center [792, 281] width 37 height 12
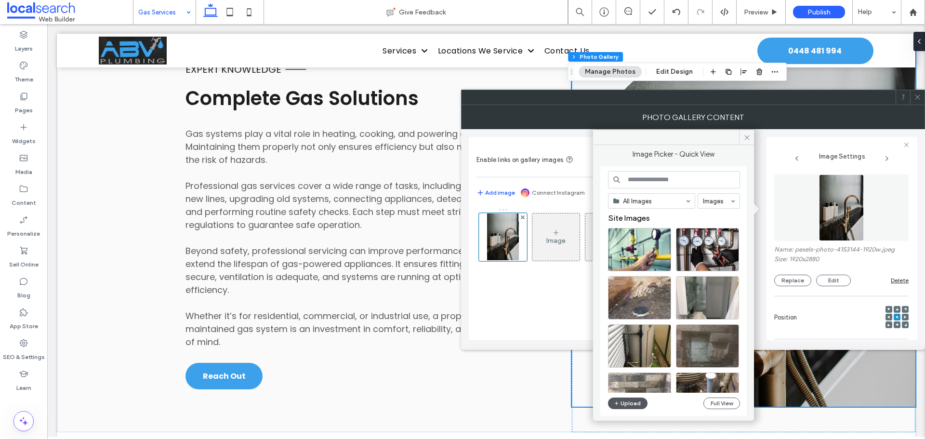
click at [634, 399] on button "Upload" at bounding box center [627, 403] width 39 height 12
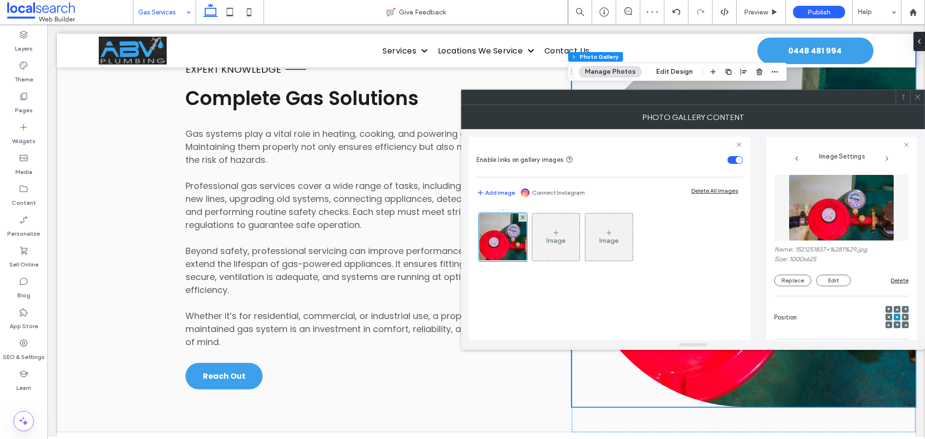
click at [915, 95] on use at bounding box center [917, 97] width 5 height 5
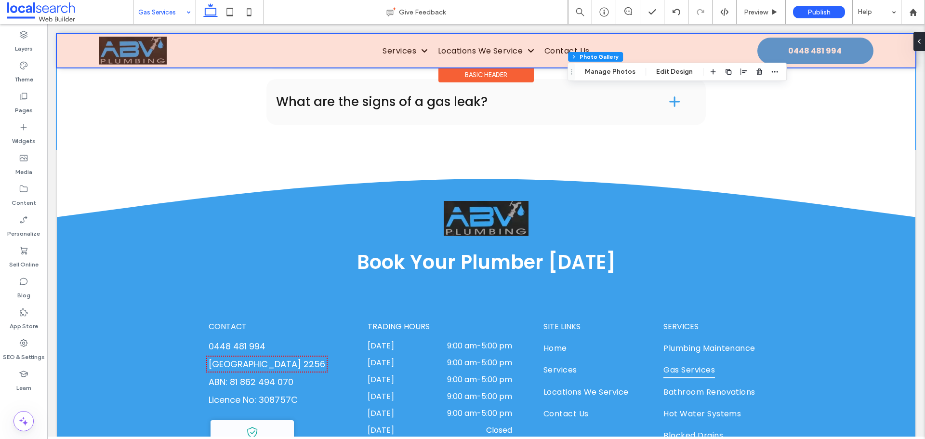
scroll to position [1686, 0]
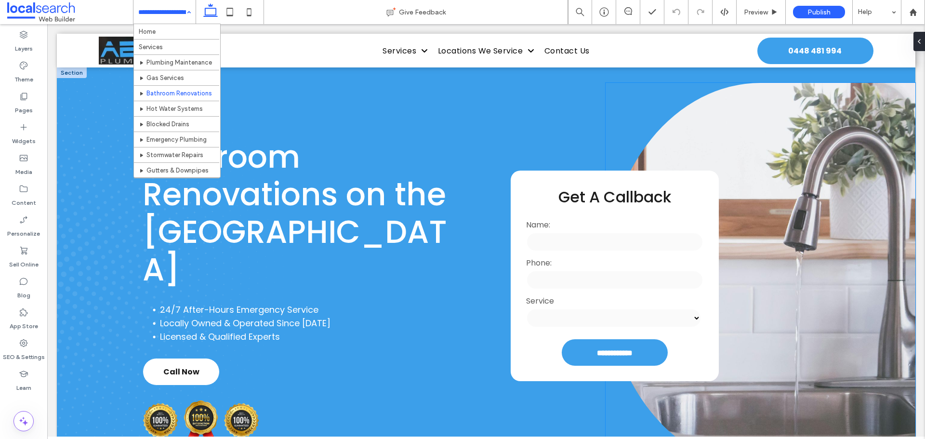
click at [845, 210] on link at bounding box center [761, 275] width 310 height 385
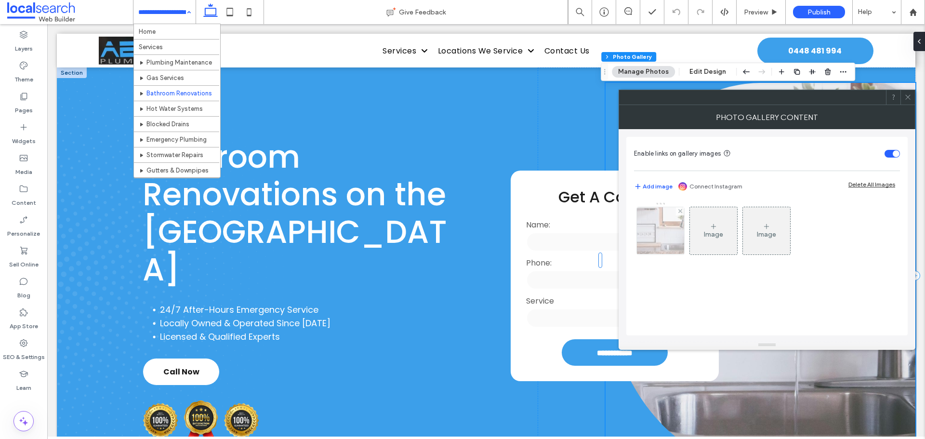
click at [658, 222] on img at bounding box center [660, 230] width 71 height 47
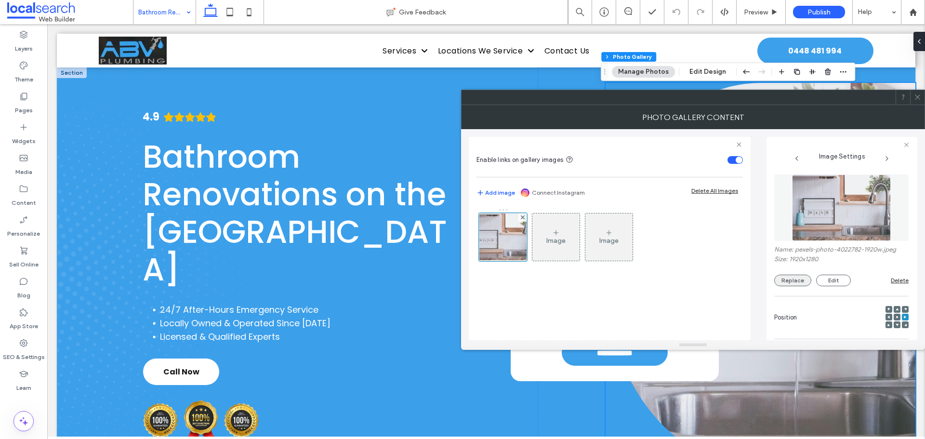
click at [795, 276] on button "Replace" at bounding box center [792, 281] width 37 height 12
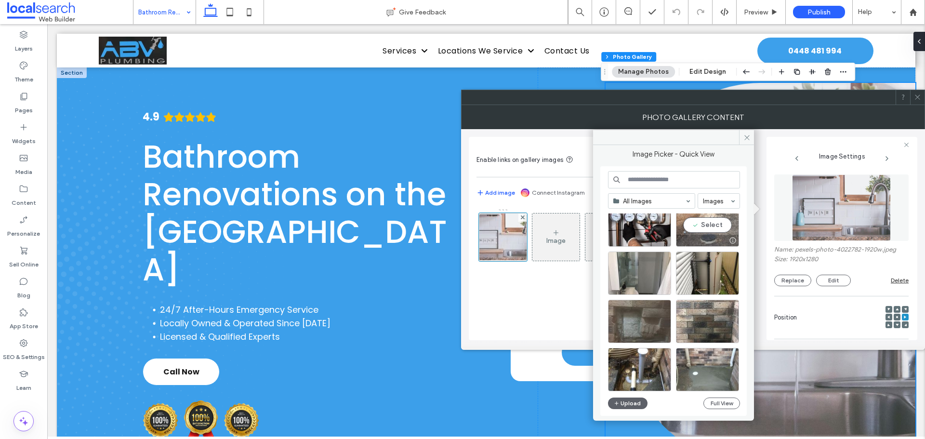
scroll to position [96, 0]
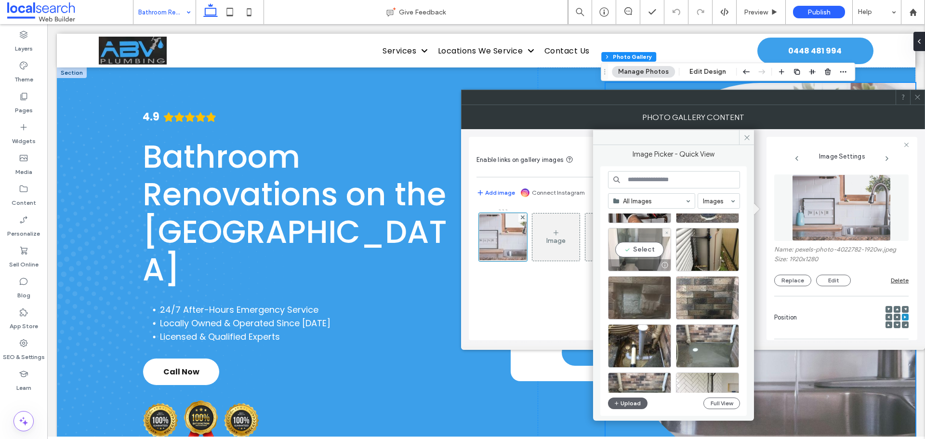
click at [643, 248] on div "Select" at bounding box center [639, 249] width 63 height 43
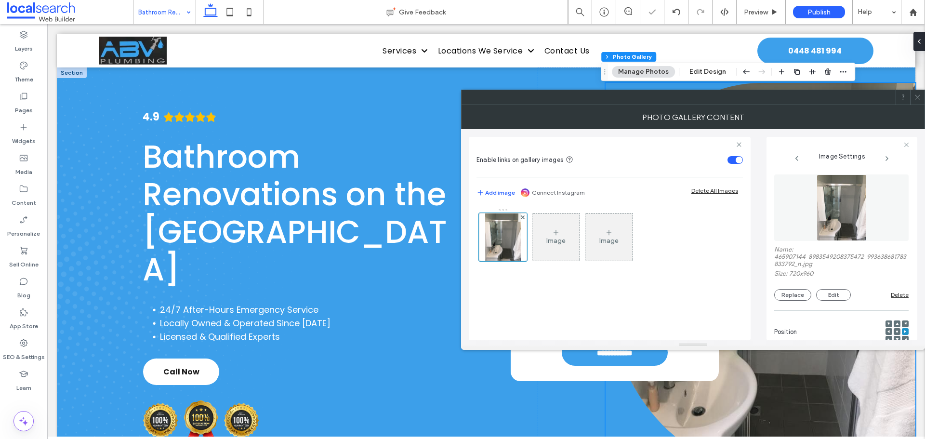
click at [917, 98] on icon at bounding box center [917, 96] width 7 height 7
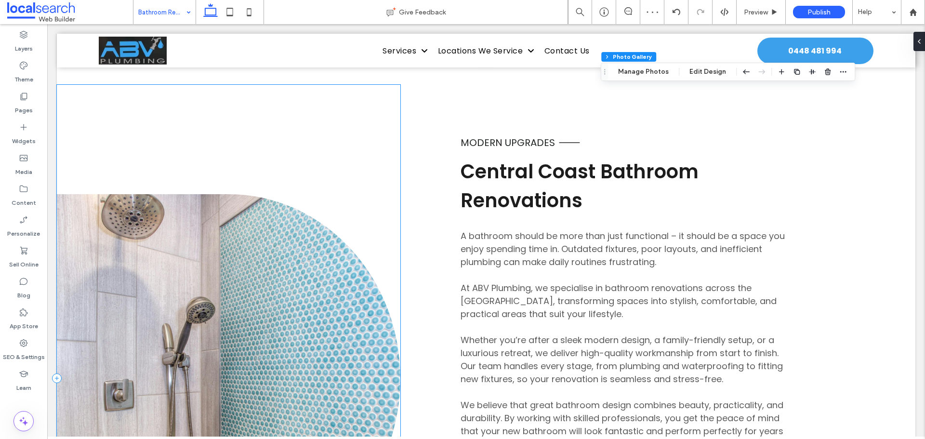
scroll to position [578, 0]
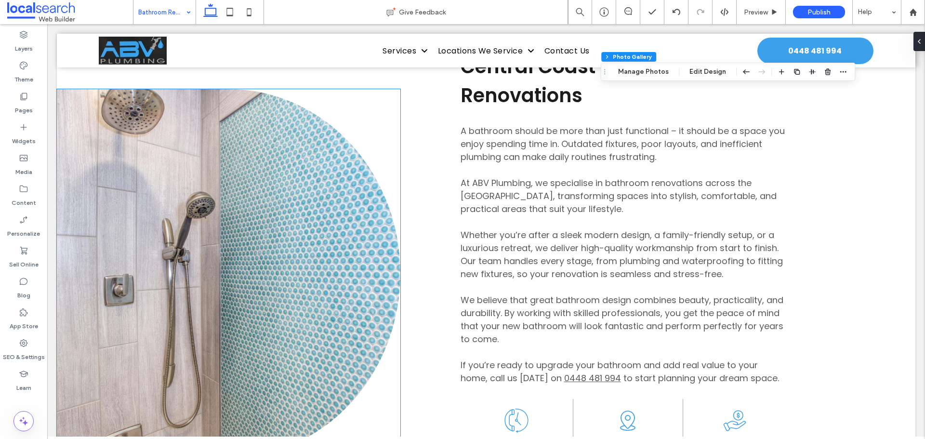
click at [297, 202] on link at bounding box center [228, 273] width 343 height 369
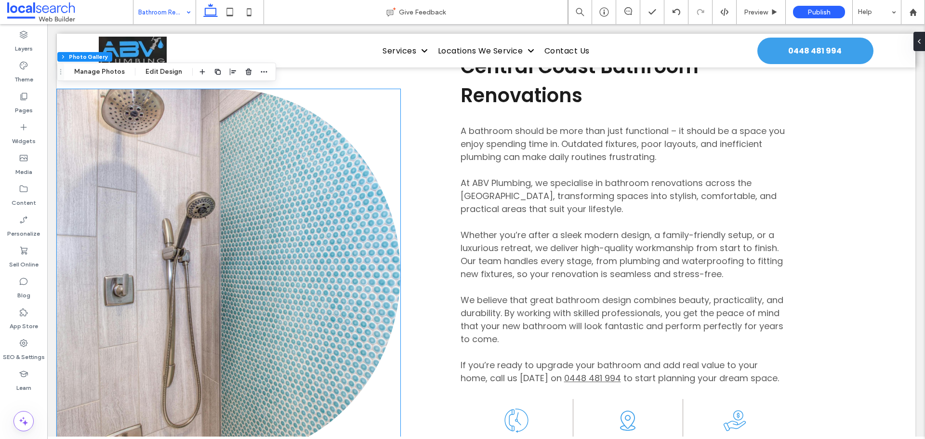
click at [297, 202] on link at bounding box center [228, 273] width 343 height 369
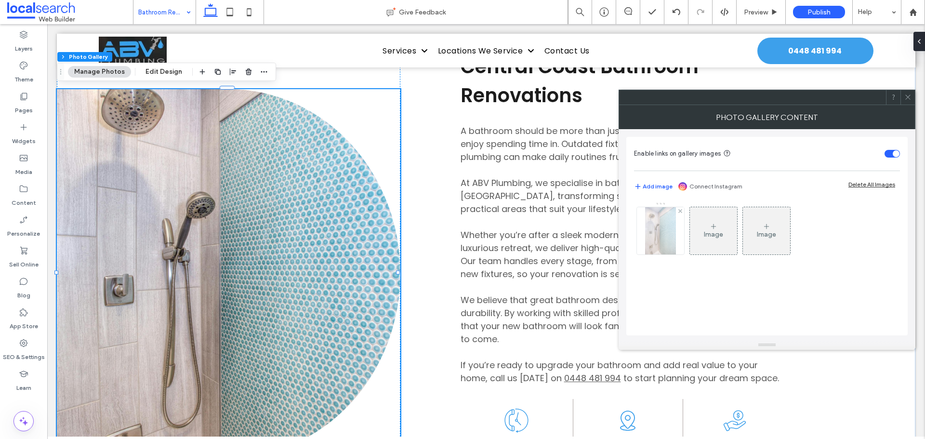
click at [661, 225] on img at bounding box center [660, 230] width 31 height 47
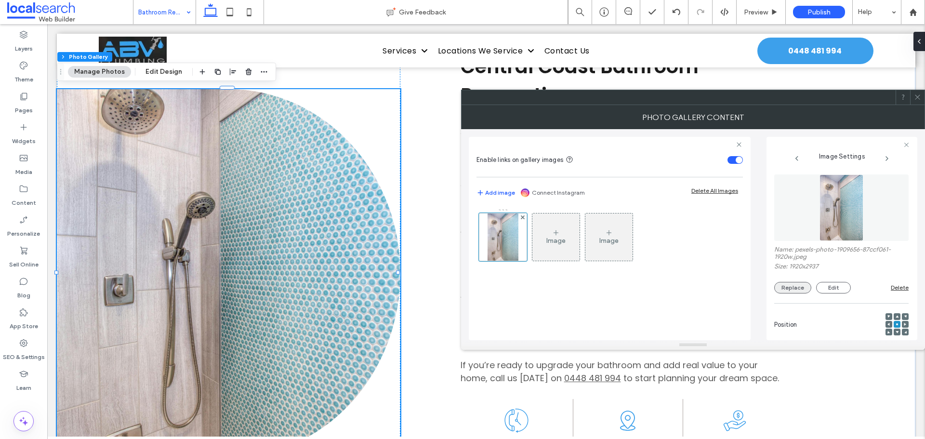
click at [785, 285] on button "Replace" at bounding box center [792, 288] width 37 height 12
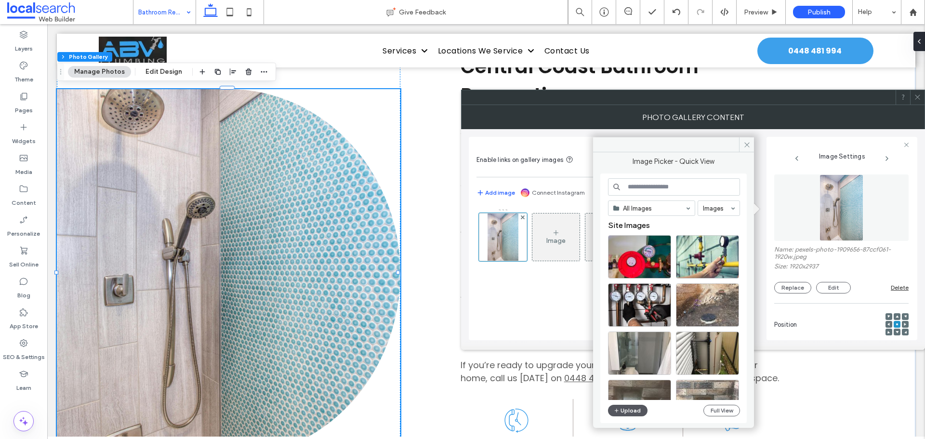
click at [642, 409] on button "Upload" at bounding box center [627, 411] width 39 height 12
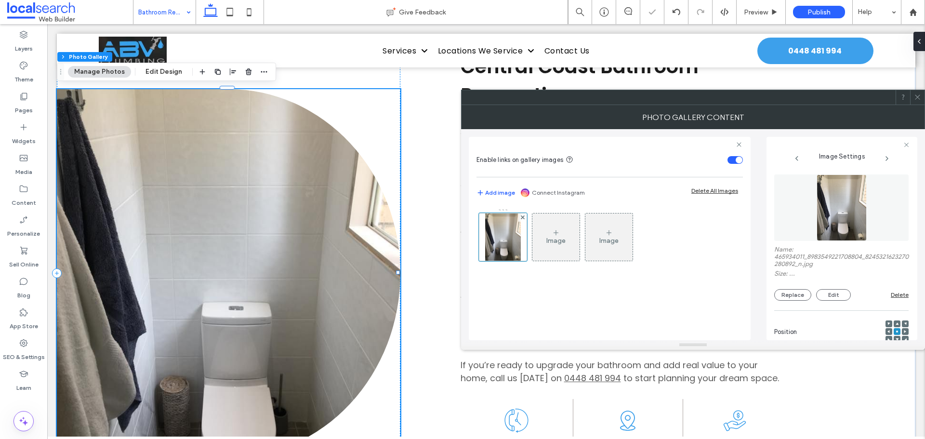
click at [919, 95] on use at bounding box center [917, 97] width 5 height 5
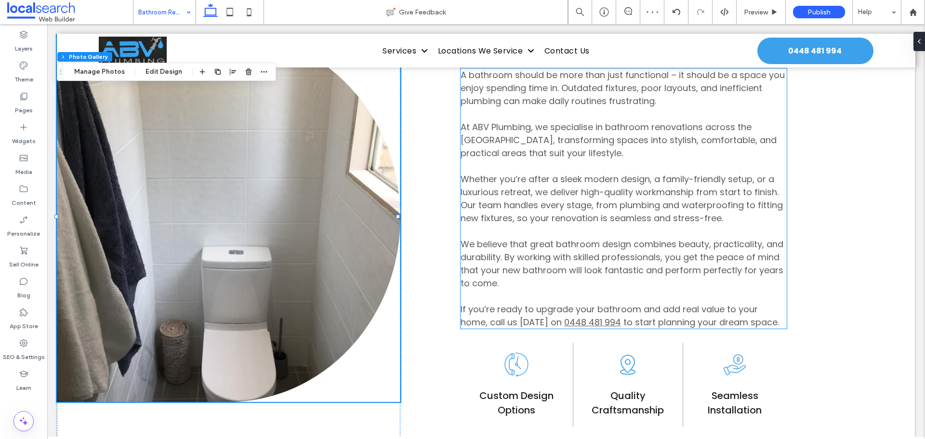
scroll to position [771, 0]
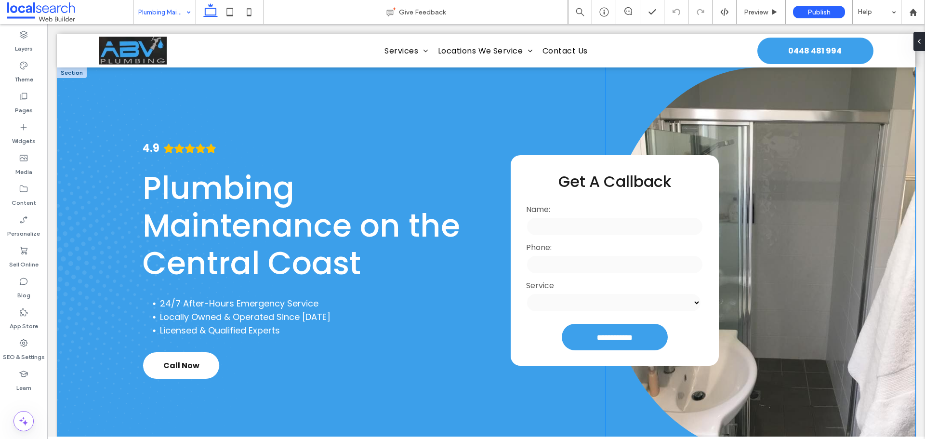
click at [813, 184] on link at bounding box center [761, 259] width 310 height 385
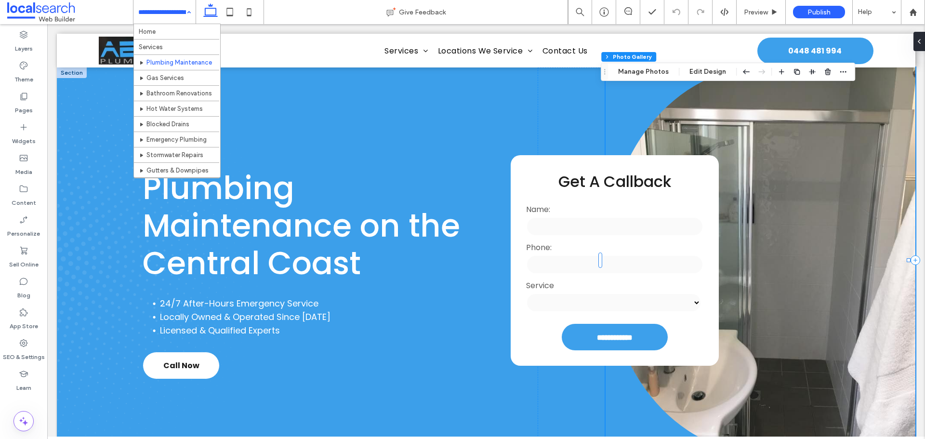
click at [813, 184] on link at bounding box center [761, 259] width 310 height 385
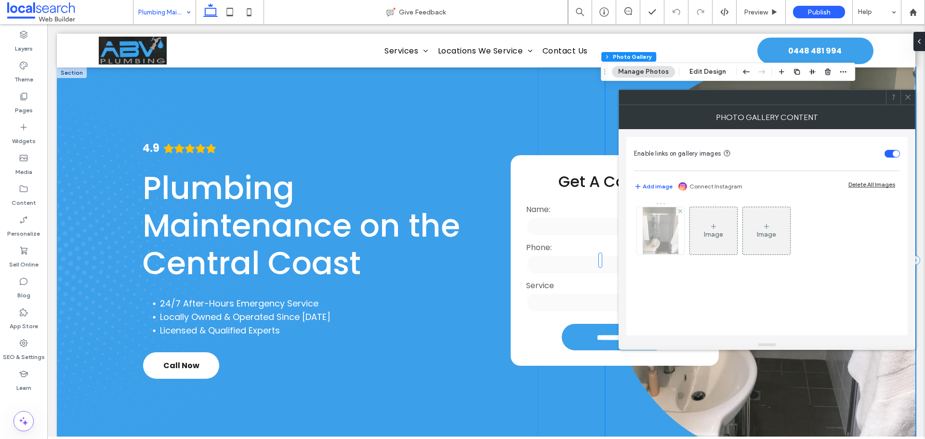
click at [656, 239] on img at bounding box center [661, 230] width 36 height 47
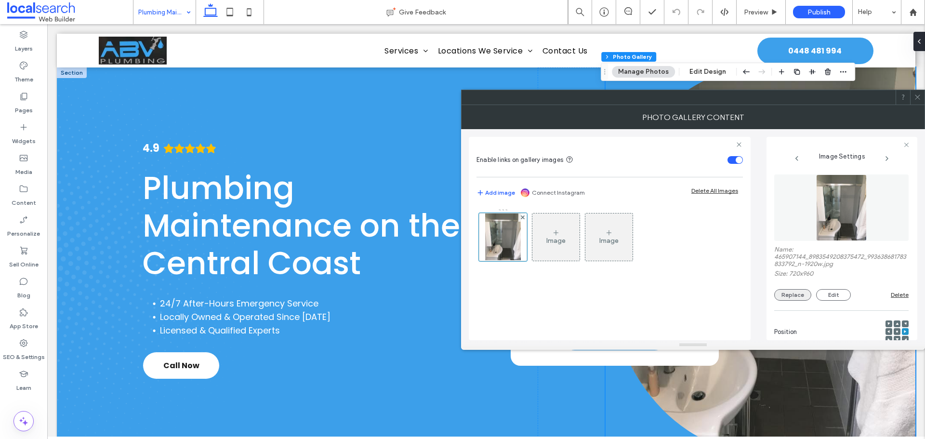
click at [790, 296] on button "Replace" at bounding box center [792, 295] width 37 height 12
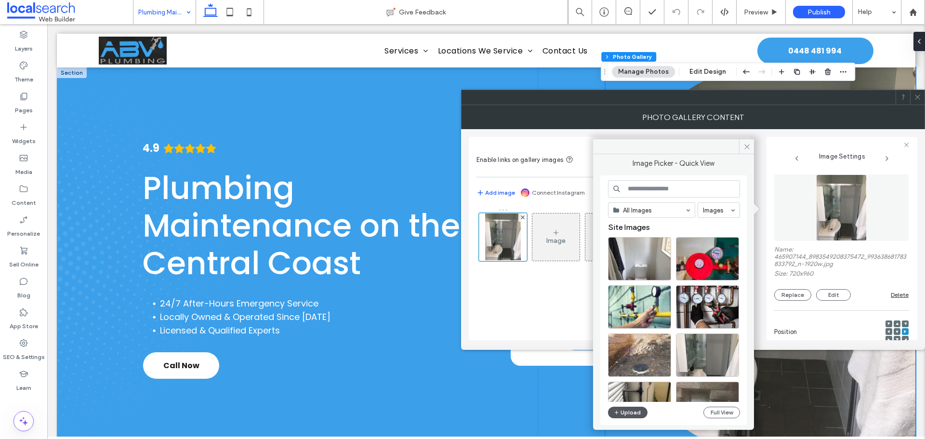
click at [634, 414] on button "Upload" at bounding box center [627, 413] width 39 height 12
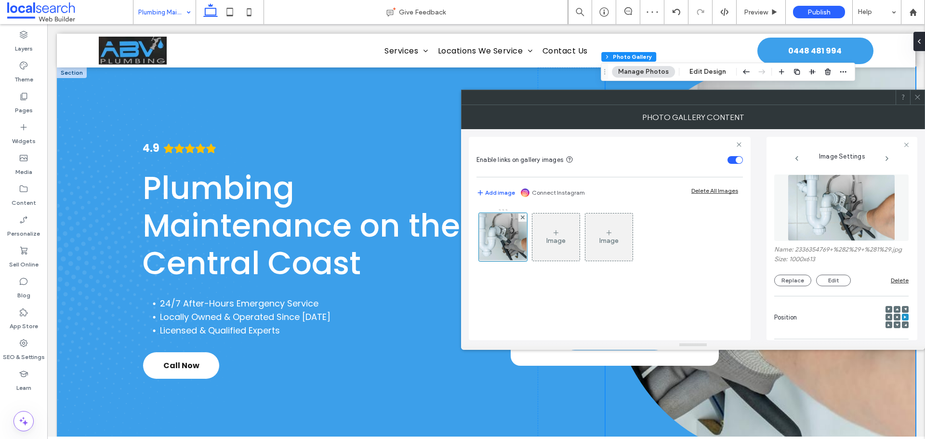
click at [915, 99] on use at bounding box center [917, 97] width 5 height 5
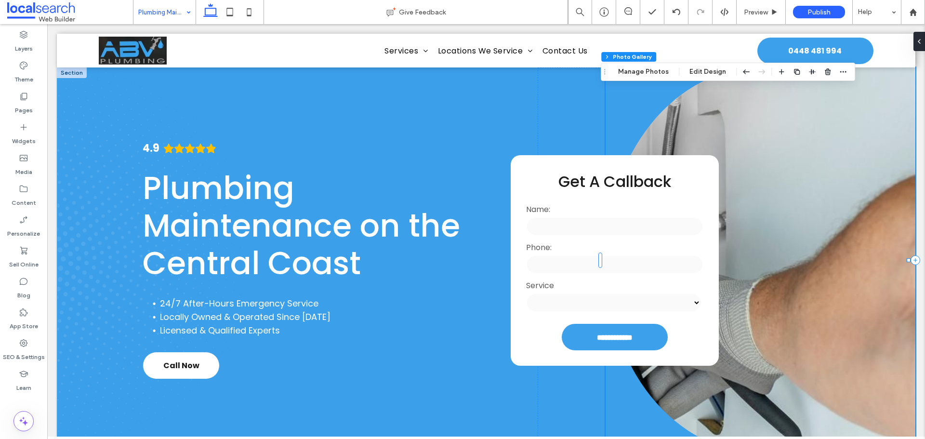
click at [631, 78] on div "Section Column Photo Gallery Manage Photos Edit Design" at bounding box center [728, 72] width 254 height 18
click at [634, 72] on button "Manage Photos" at bounding box center [643, 72] width 63 height 12
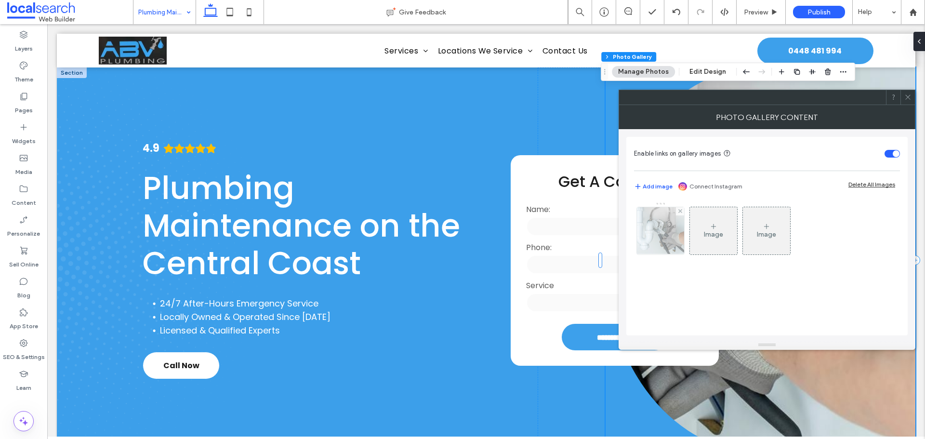
click at [684, 230] on div at bounding box center [660, 231] width 48 height 48
click at [644, 234] on img at bounding box center [660, 230] width 77 height 47
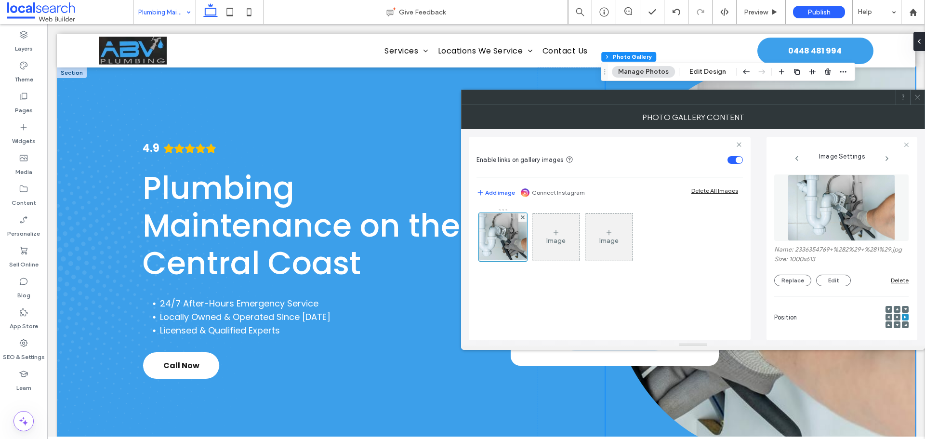
scroll to position [193, 0]
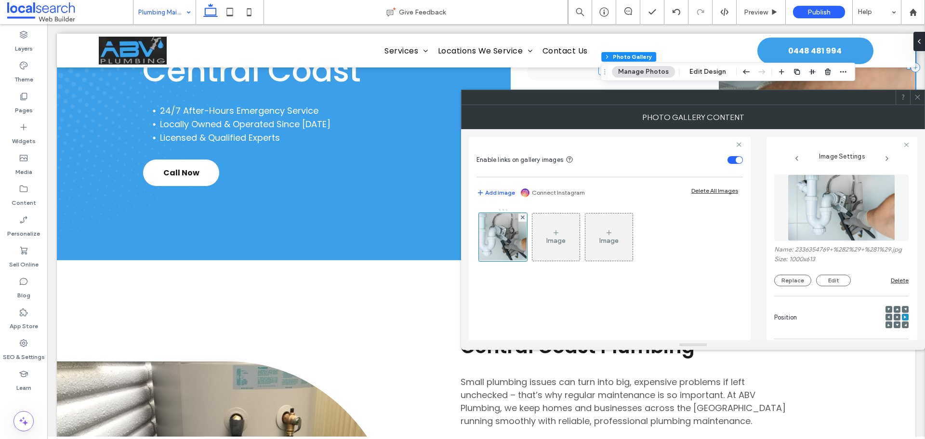
click at [896, 316] on use at bounding box center [897, 317] width 2 height 2
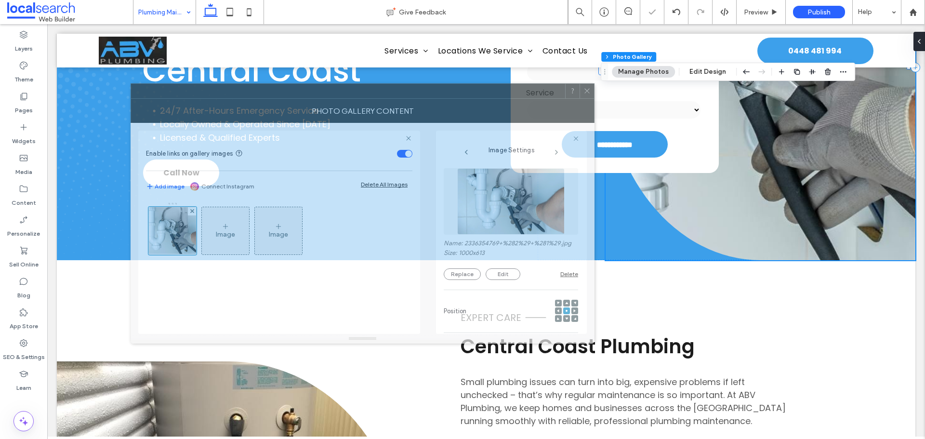
drag, startPoint x: 752, startPoint y: 103, endPoint x: 401, endPoint y: 95, distance: 351.2
click at [401, 95] on div at bounding box center [348, 91] width 434 height 14
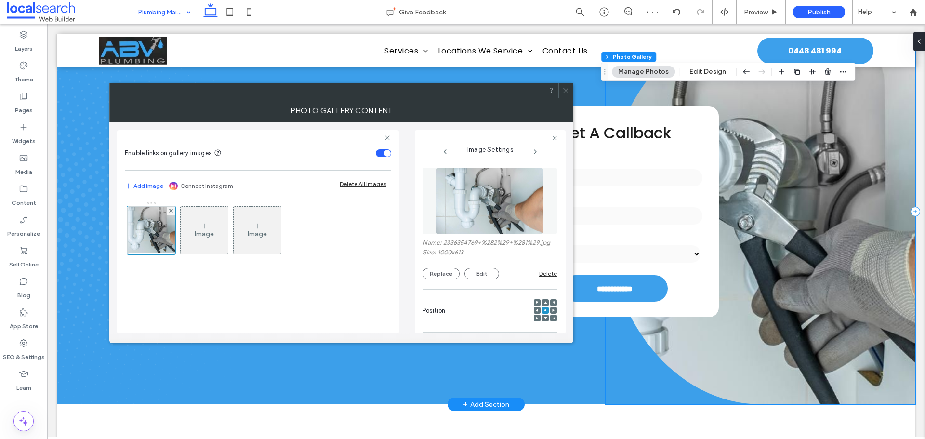
scroll to position [48, 0]
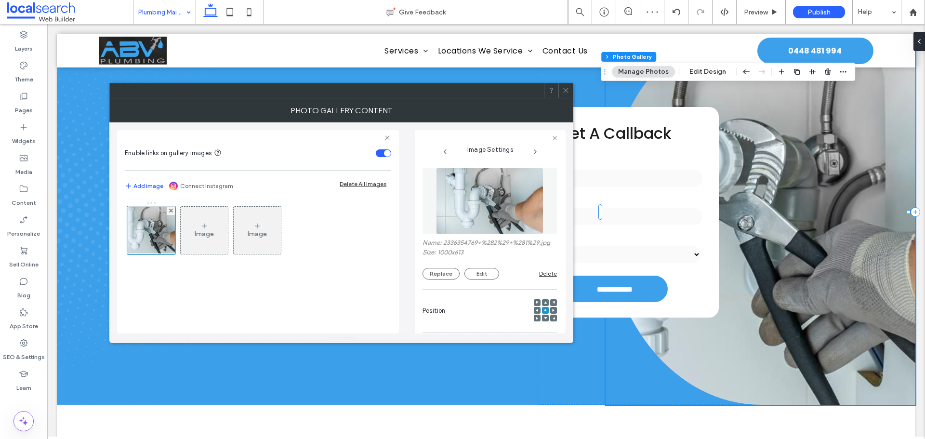
click at [536, 311] on icon at bounding box center [537, 310] width 3 height 3
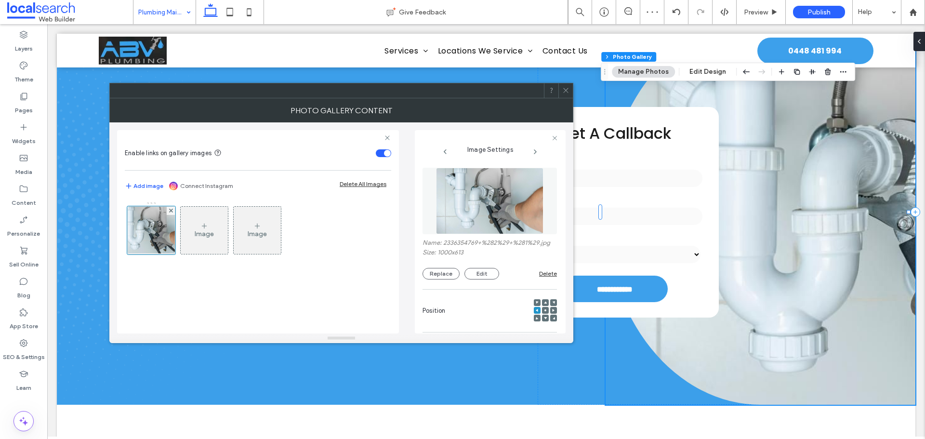
click at [566, 88] on icon at bounding box center [565, 90] width 7 height 7
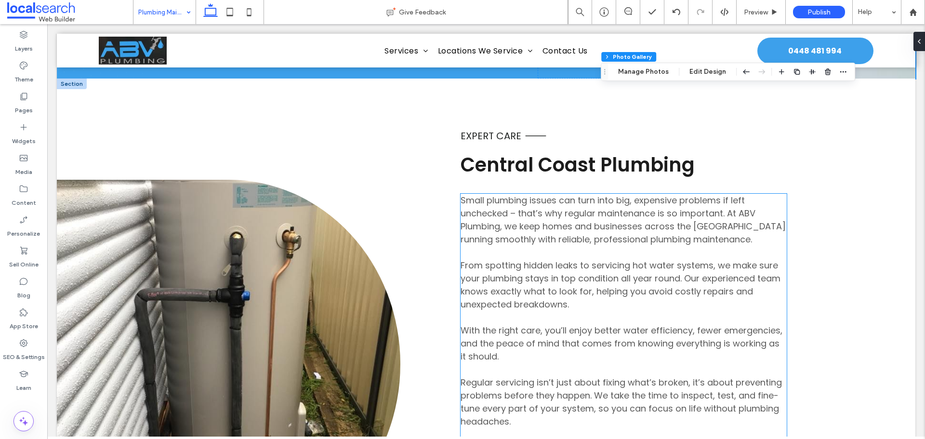
scroll to position [482, 0]
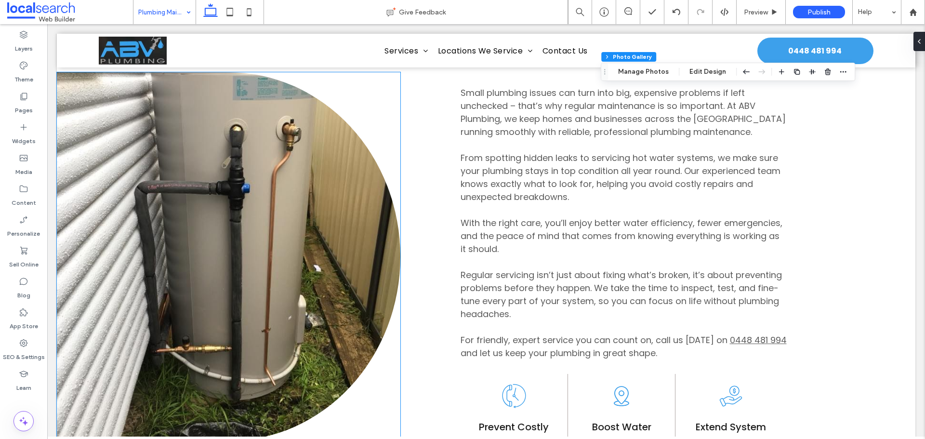
click at [263, 267] on link at bounding box center [228, 256] width 343 height 369
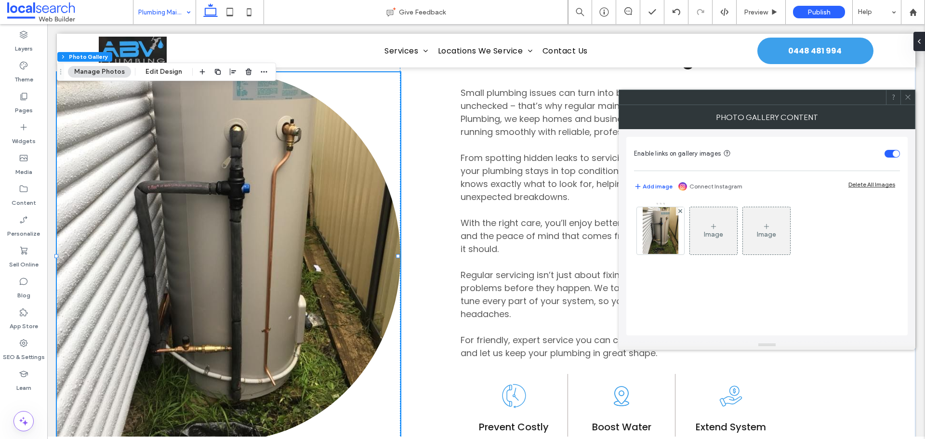
click at [721, 170] on div "Enable links on gallery images Add image Connect Instagram Delete All Images Im…" at bounding box center [766, 236] width 281 height 198
click at [663, 224] on img at bounding box center [661, 230] width 36 height 47
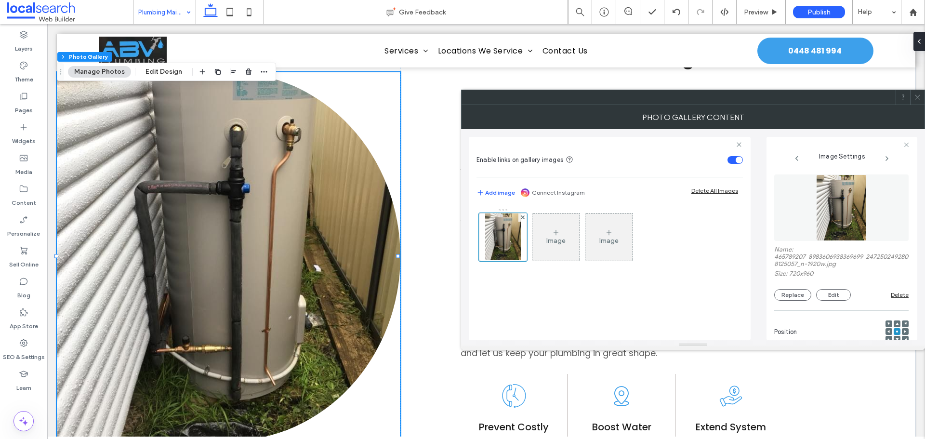
click at [791, 307] on div "Position" at bounding box center [841, 326] width 134 height 43
click at [791, 295] on button "Replace" at bounding box center [792, 295] width 37 height 12
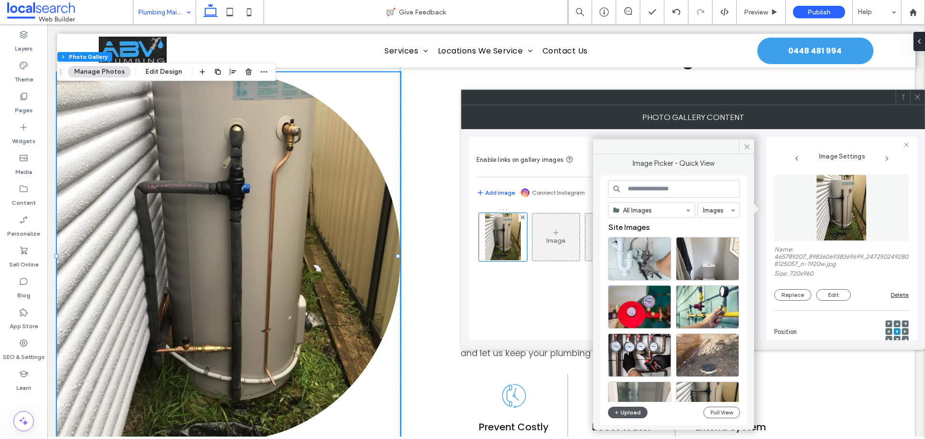
click at [632, 413] on button "Upload" at bounding box center [627, 413] width 39 height 12
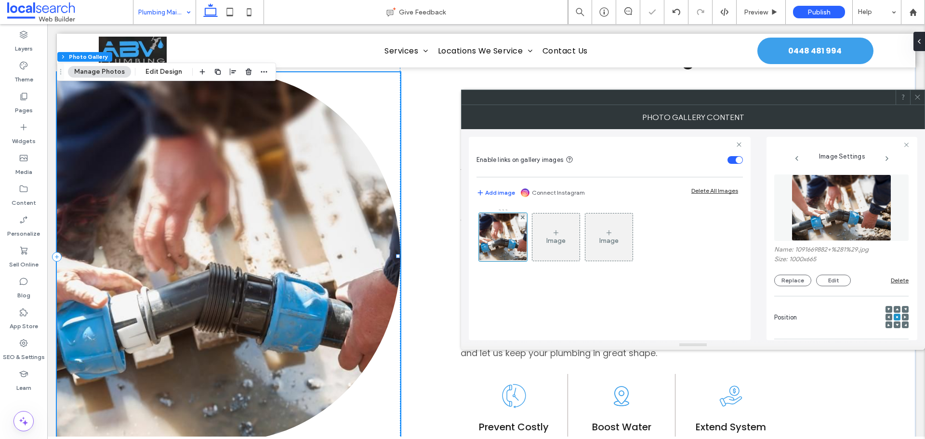
click at [921, 97] on div at bounding box center [917, 97] width 14 height 14
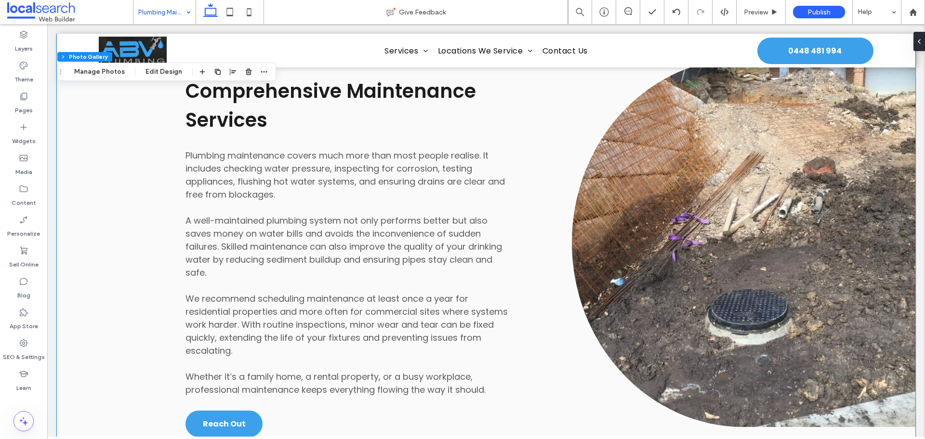
scroll to position [963, 0]
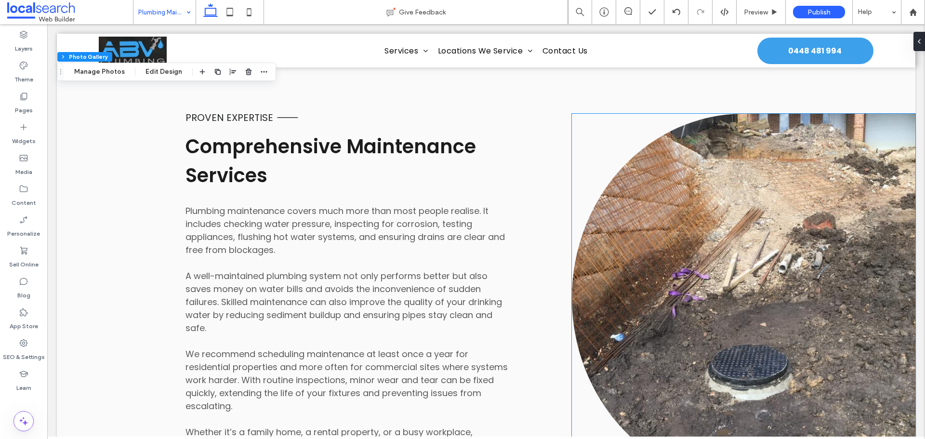
click at [749, 212] on link at bounding box center [743, 298] width 343 height 369
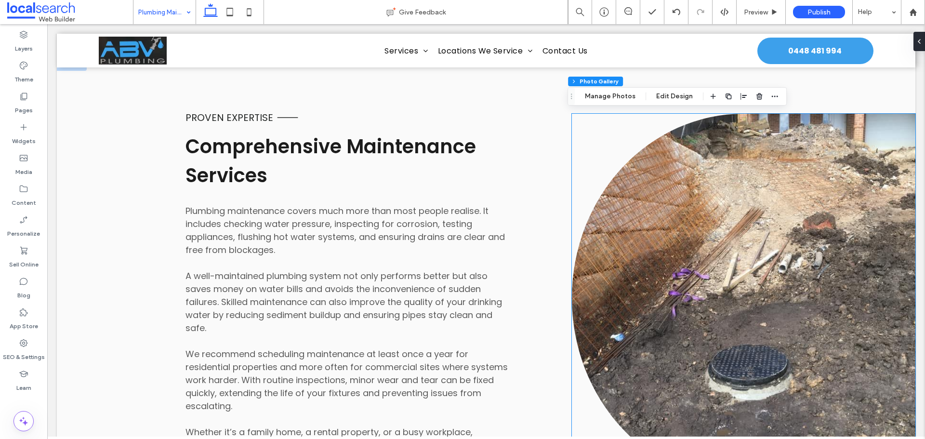
click at [749, 212] on link at bounding box center [743, 298] width 343 height 369
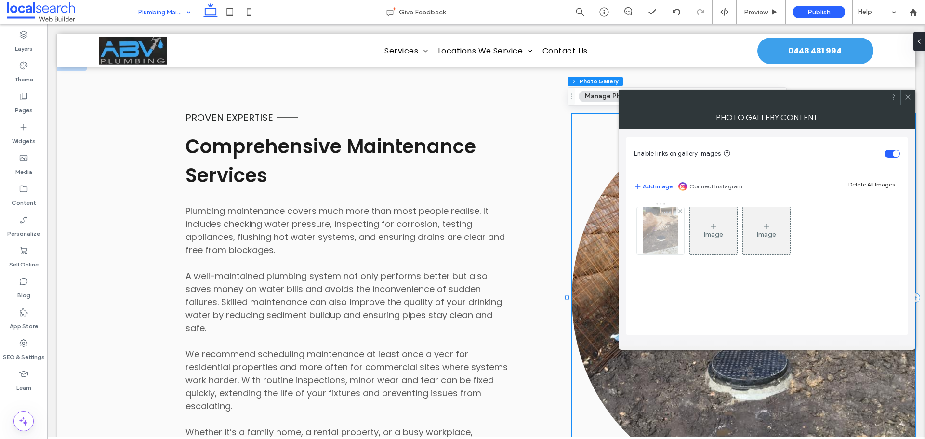
click at [656, 238] on img at bounding box center [661, 230] width 36 height 47
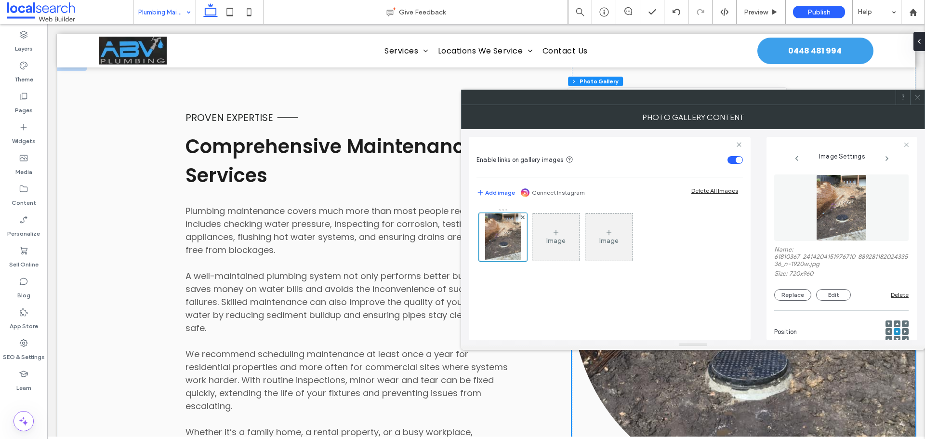
click at [789, 301] on div "Name: 61810367_2414204151976710_88928118202433536_n-1920w.jpg Size: 720x960 Rep…" at bounding box center [841, 238] width 134 height 136
click at [791, 299] on button "Replace" at bounding box center [792, 295] width 37 height 12
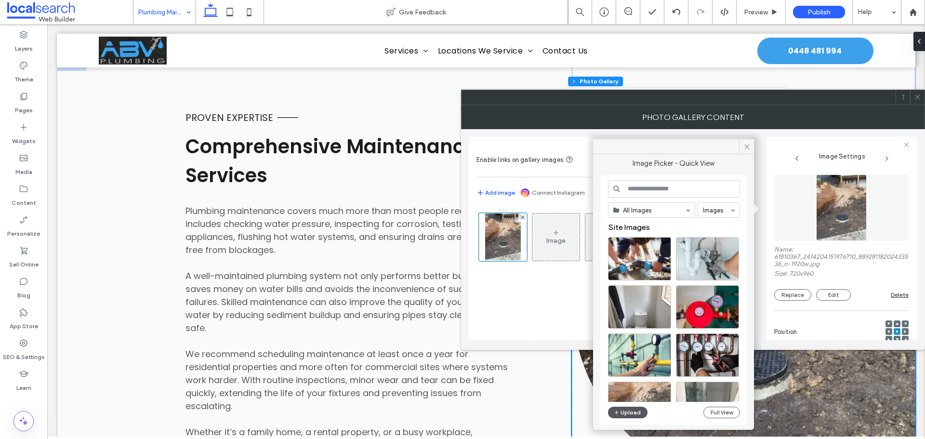
click at [634, 411] on button "Upload" at bounding box center [627, 413] width 39 height 12
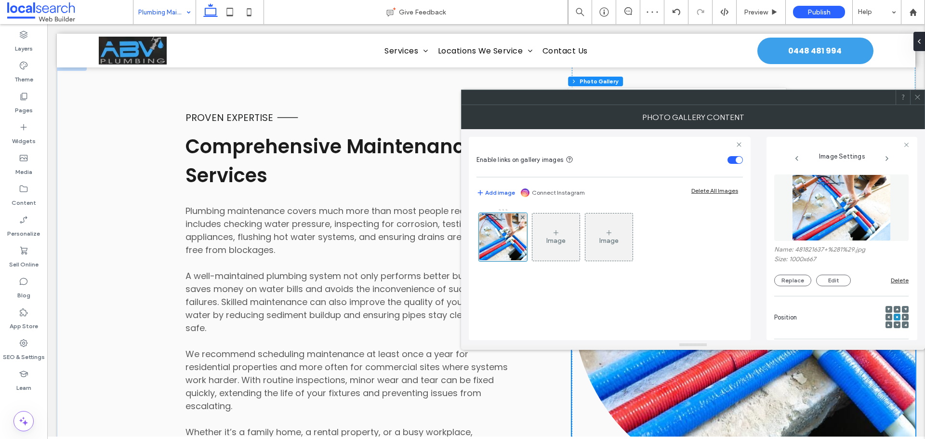
click at [916, 98] on use at bounding box center [917, 97] width 5 height 5
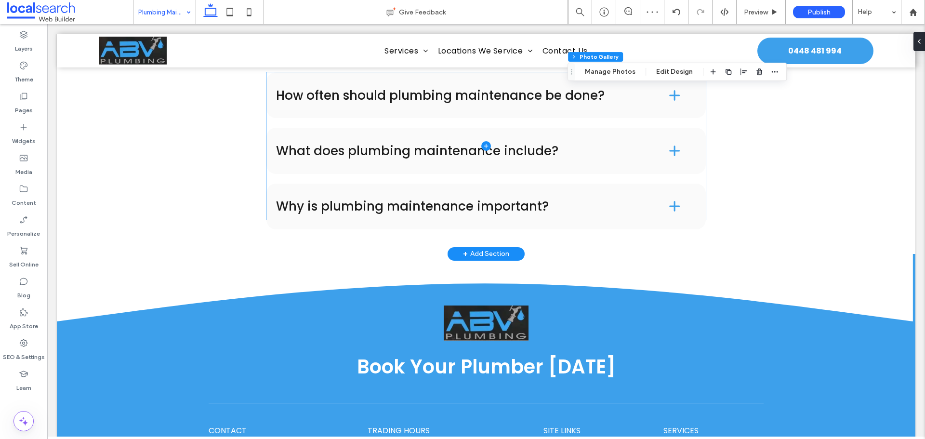
scroll to position [1686, 0]
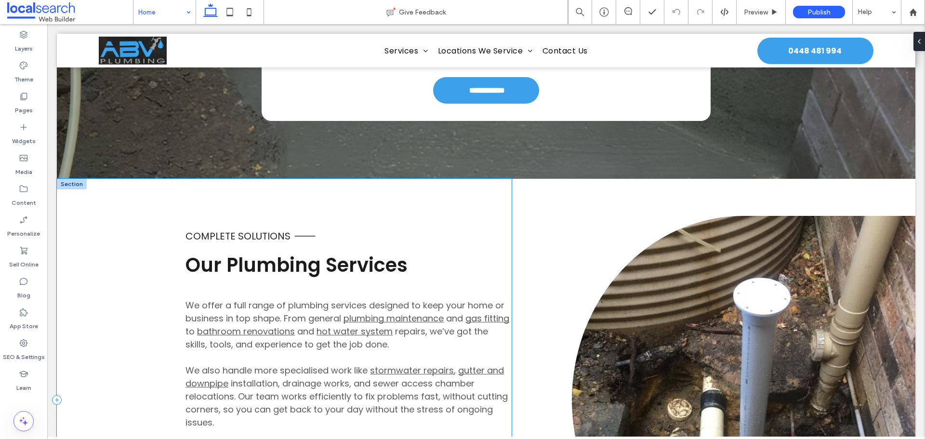
scroll to position [2360, 0]
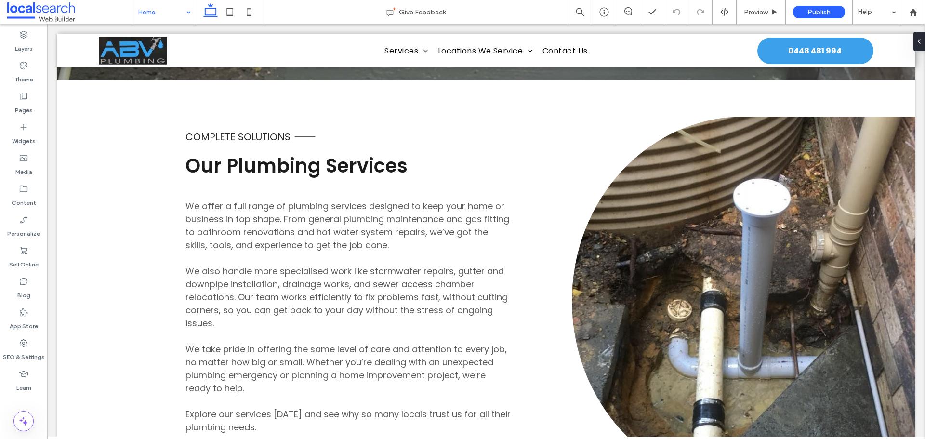
click at [166, 12] on input at bounding box center [162, 12] width 48 height 24
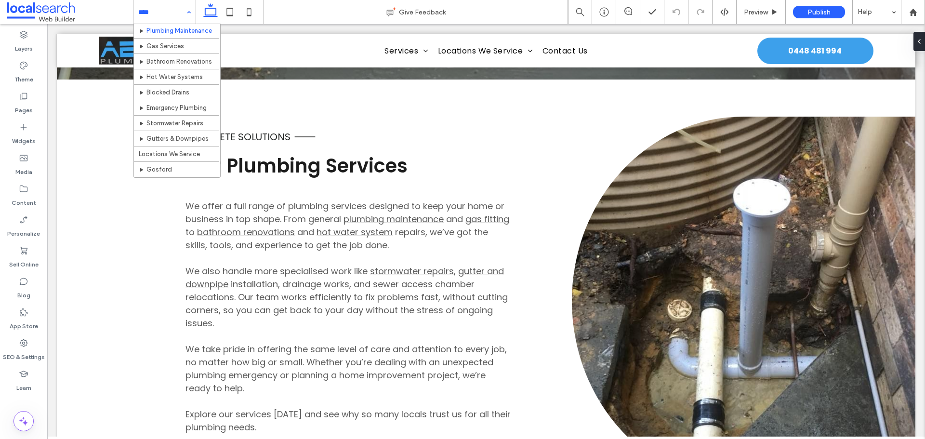
scroll to position [48, 0]
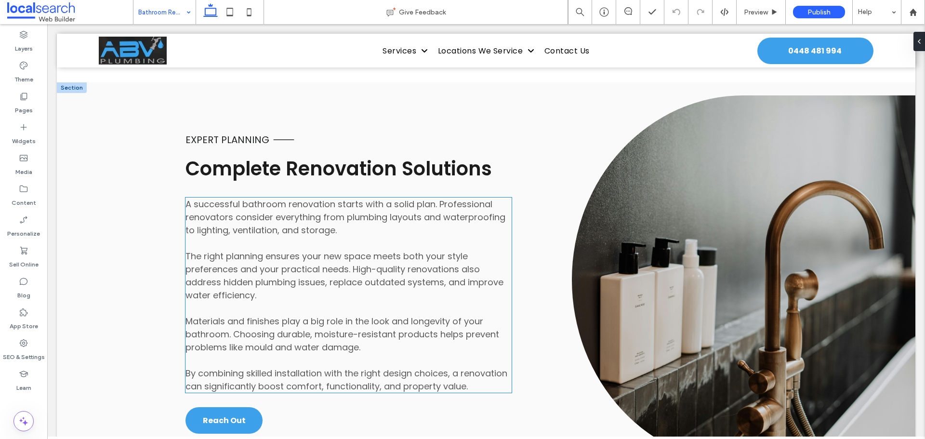
scroll to position [1060, 0]
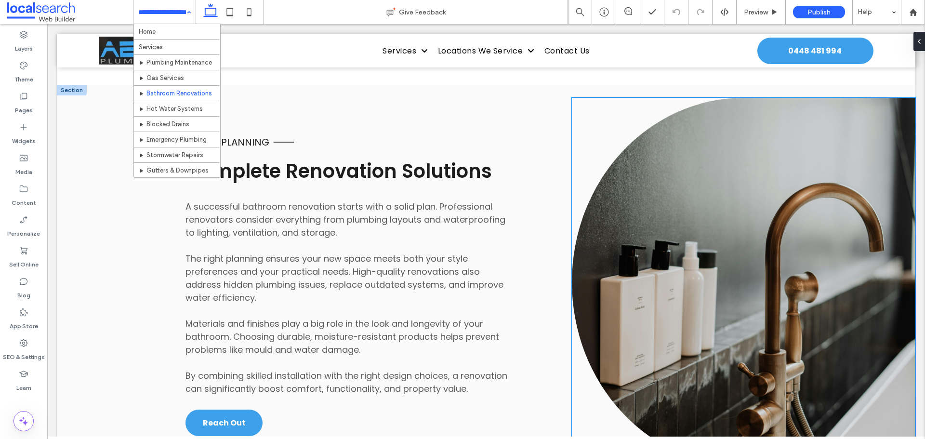
click at [773, 243] on link at bounding box center [743, 282] width 343 height 369
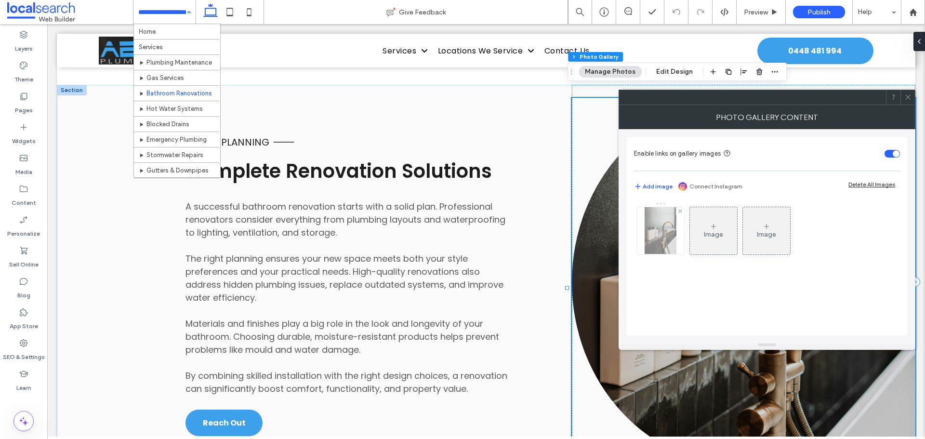
click at [658, 237] on img at bounding box center [660, 230] width 31 height 47
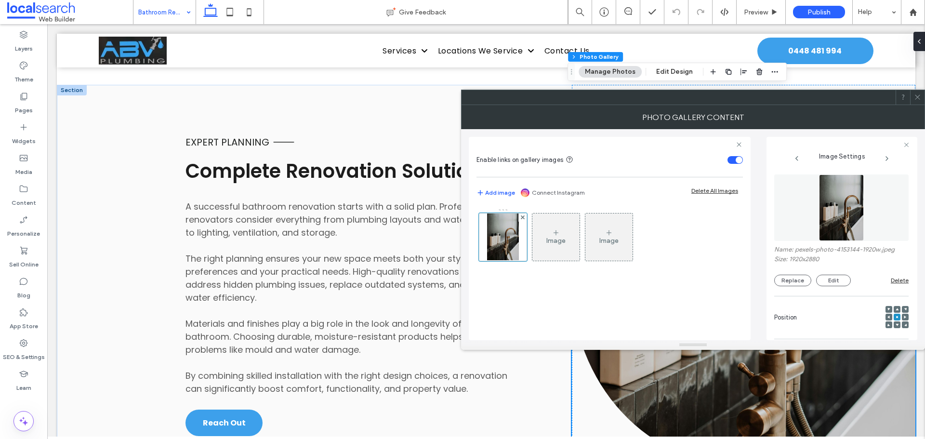
click at [812, 283] on div "Replace Edit" at bounding box center [832, 281] width 117 height 12
click at [800, 279] on button "Replace" at bounding box center [792, 281] width 37 height 12
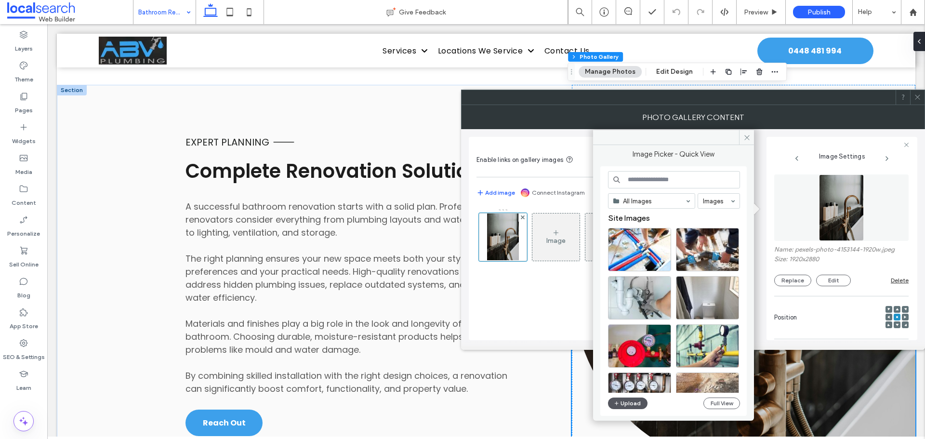
click at [637, 402] on button "Upload" at bounding box center [627, 403] width 39 height 12
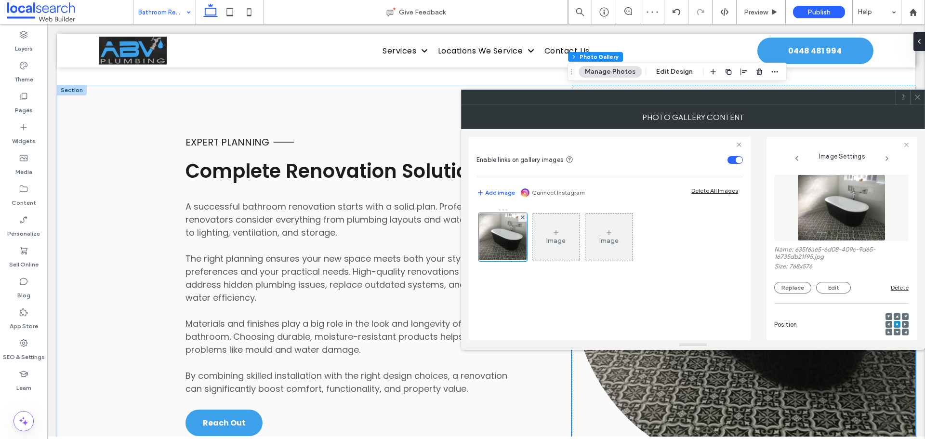
click at [917, 96] on icon at bounding box center [917, 96] width 7 height 7
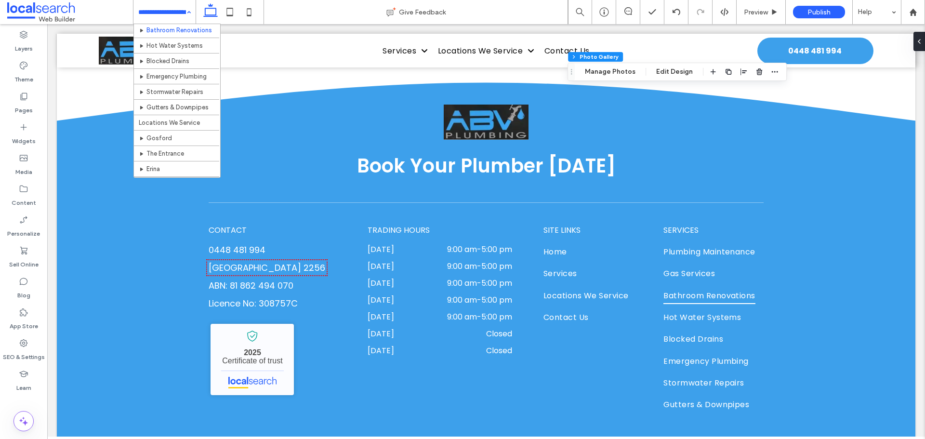
scroll to position [48, 0]
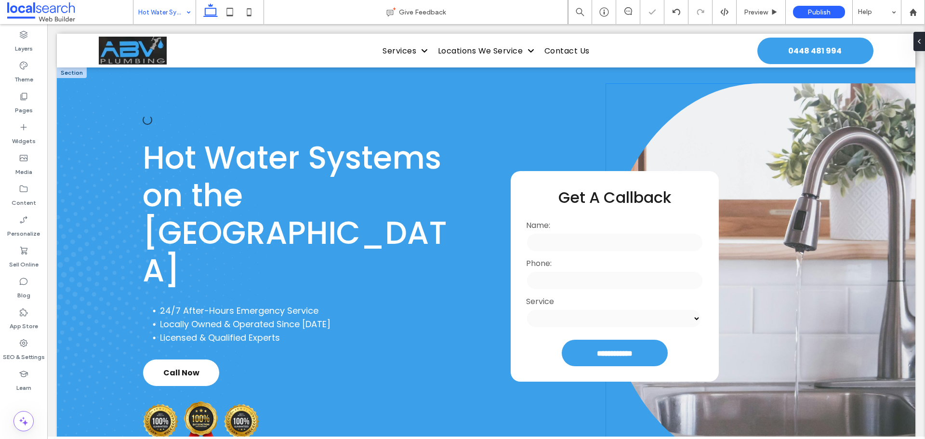
click at [780, 195] on link at bounding box center [761, 275] width 310 height 385
click at [780, 194] on link at bounding box center [761, 275] width 310 height 385
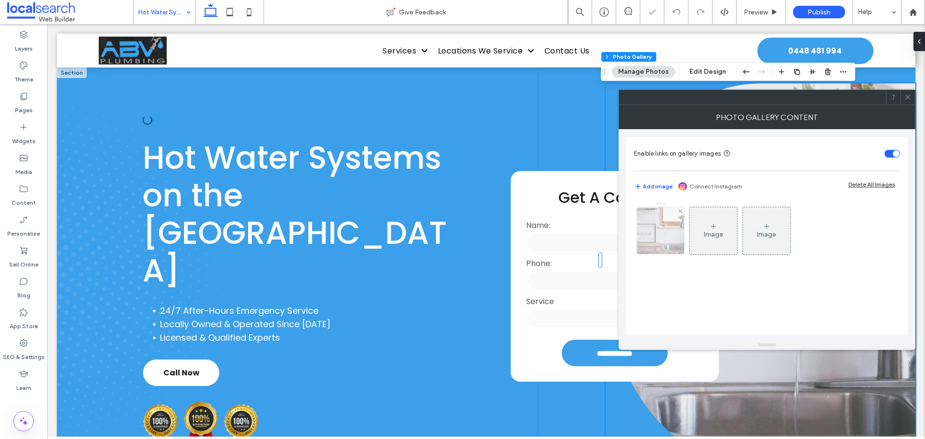
click at [659, 233] on img at bounding box center [660, 230] width 71 height 47
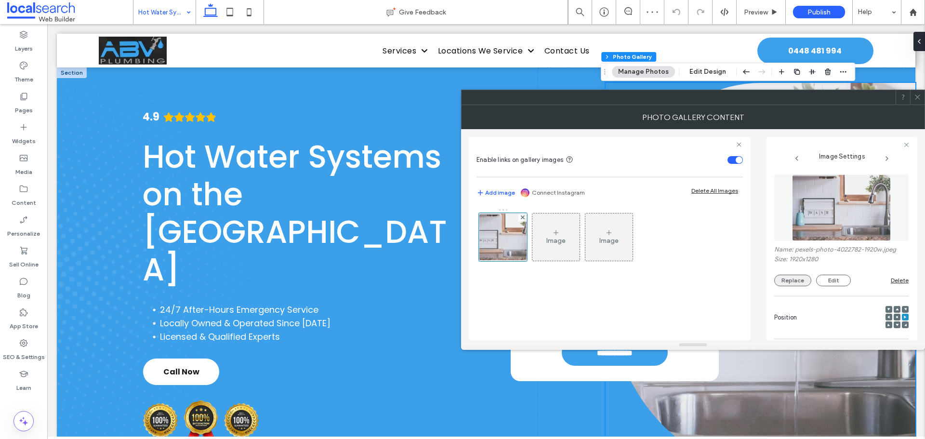
click at [795, 280] on button "Replace" at bounding box center [792, 281] width 37 height 12
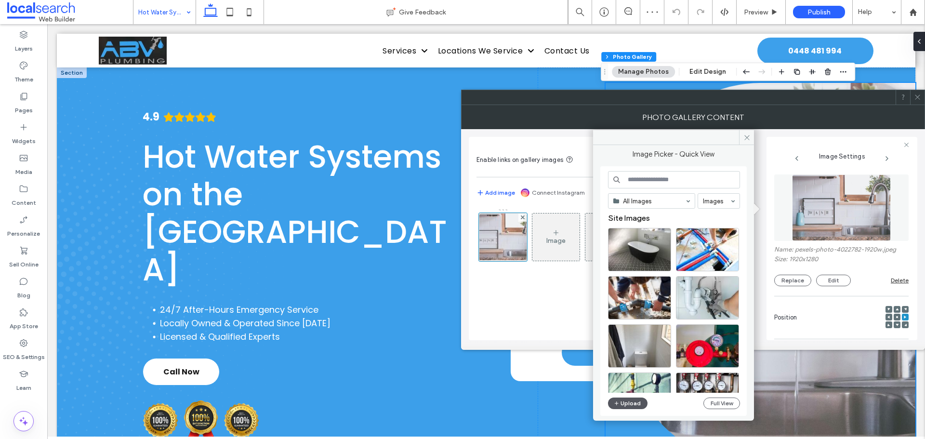
click at [632, 406] on button "Upload" at bounding box center [627, 403] width 39 height 12
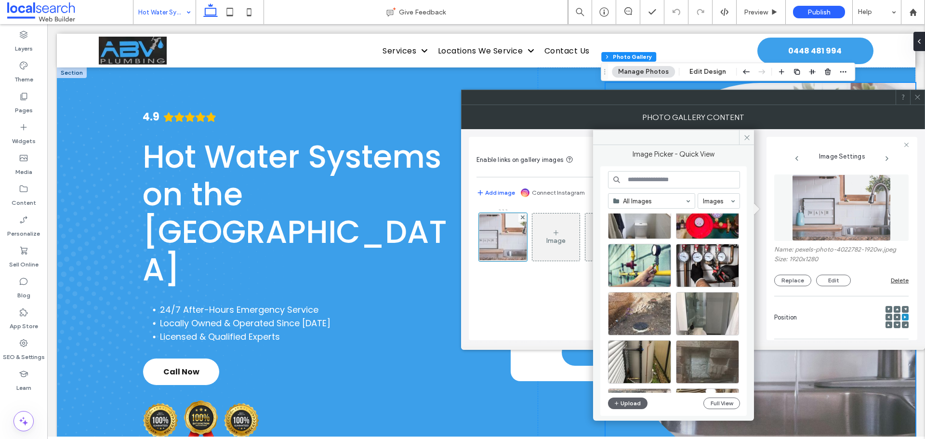
scroll to position [145, 0]
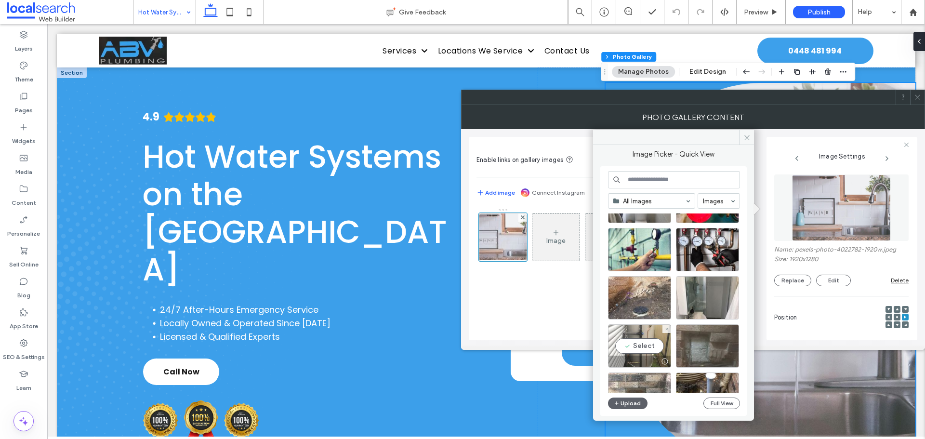
click at [642, 349] on div "Select" at bounding box center [639, 345] width 63 height 43
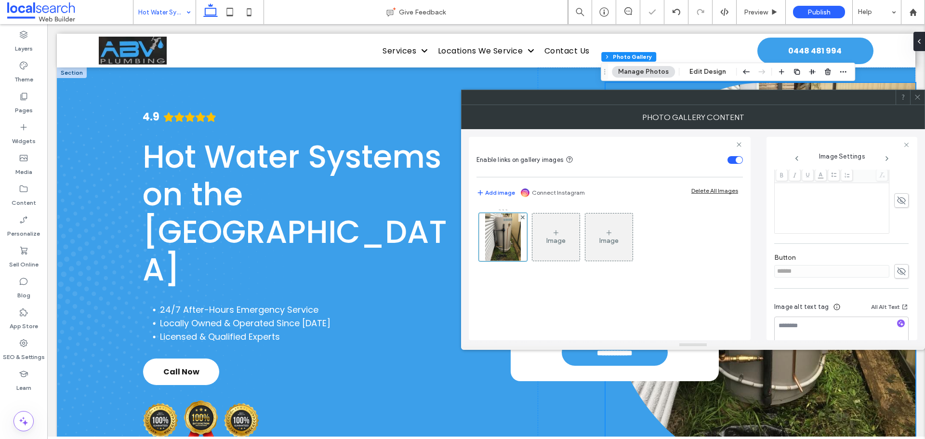
scroll to position [289, 0]
click at [899, 256] on icon at bounding box center [901, 255] width 10 height 11
drag, startPoint x: 870, startPoint y: 251, endPoint x: 761, endPoint y: 256, distance: 109.5
click at [763, 256] on div "Enable links on gallery images Add image Connect Instagram Delete All Images Im…" at bounding box center [693, 234] width 448 height 211
click at [900, 256] on use at bounding box center [901, 255] width 9 height 6
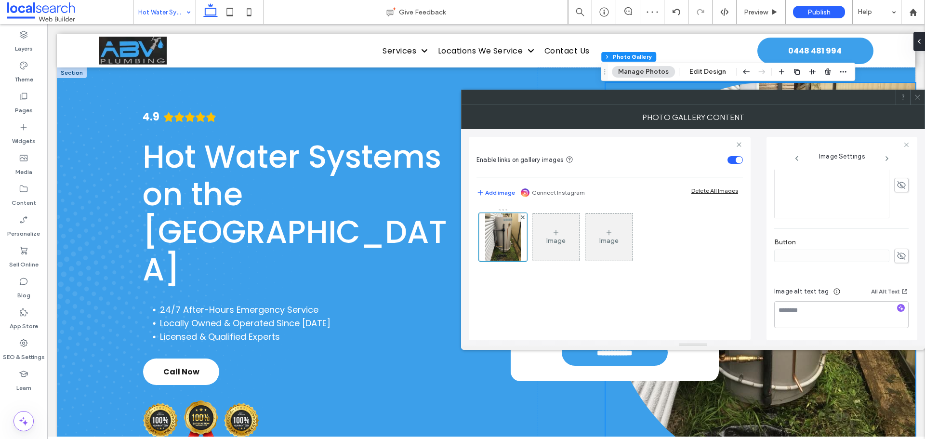
click at [915, 93] on span at bounding box center [917, 97] width 7 height 14
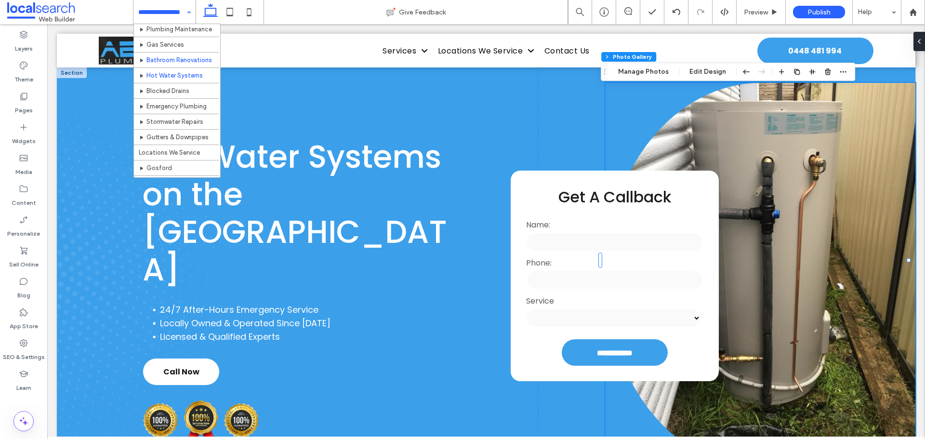
scroll to position [48, 0]
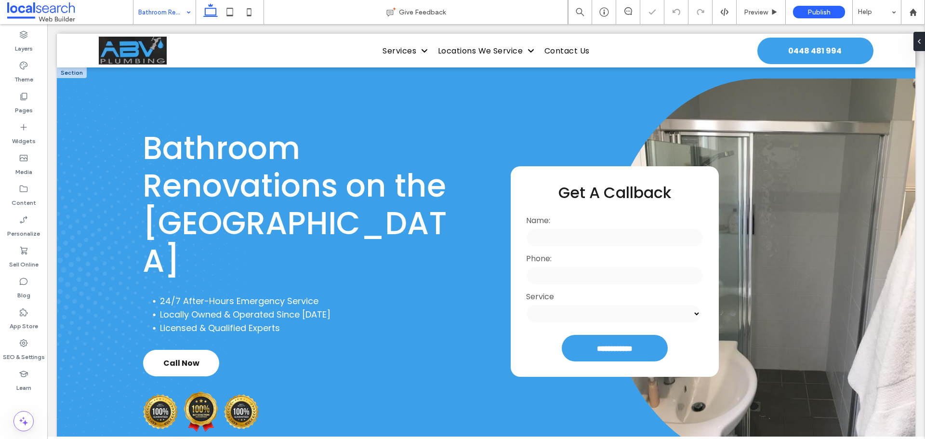
click at [769, 223] on link at bounding box center [761, 271] width 310 height 385
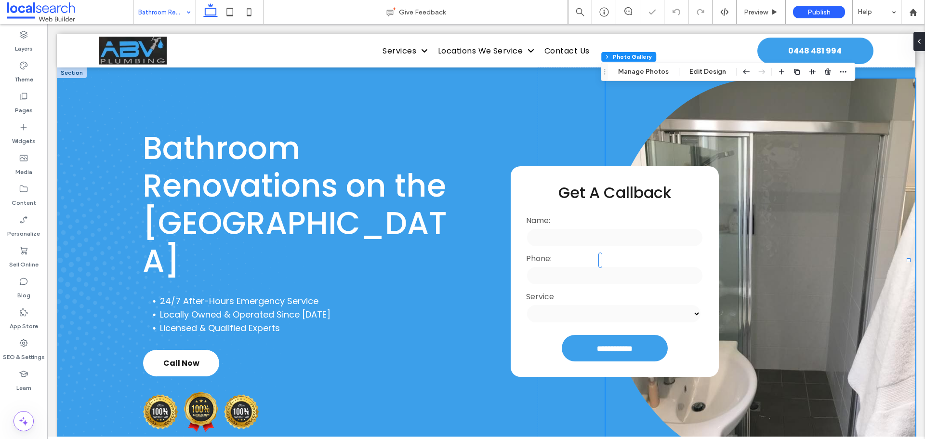
click at [769, 223] on link at bounding box center [761, 271] width 310 height 385
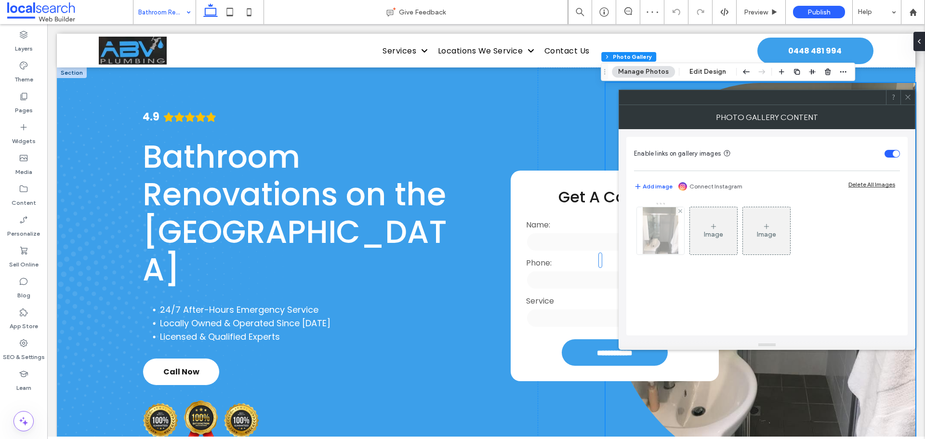
click at [658, 231] on img at bounding box center [661, 230] width 36 height 47
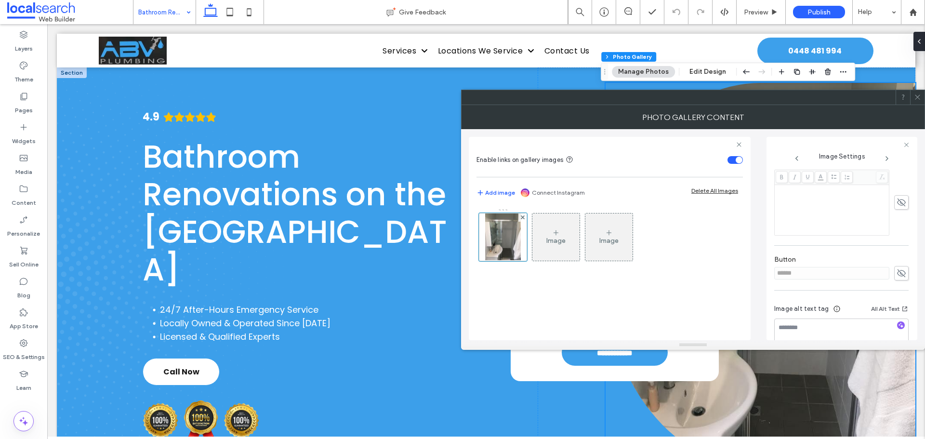
scroll to position [289, 0]
click at [897, 255] on use at bounding box center [901, 256] width 9 height 8
drag, startPoint x: 792, startPoint y: 257, endPoint x: 736, endPoint y: 256, distance: 56.4
click at [736, 256] on div "Enable links on gallery images Add image Connect Instagram Delete All Images Im…" at bounding box center [693, 234] width 448 height 211
click at [897, 258] on icon at bounding box center [901, 255] width 10 height 11
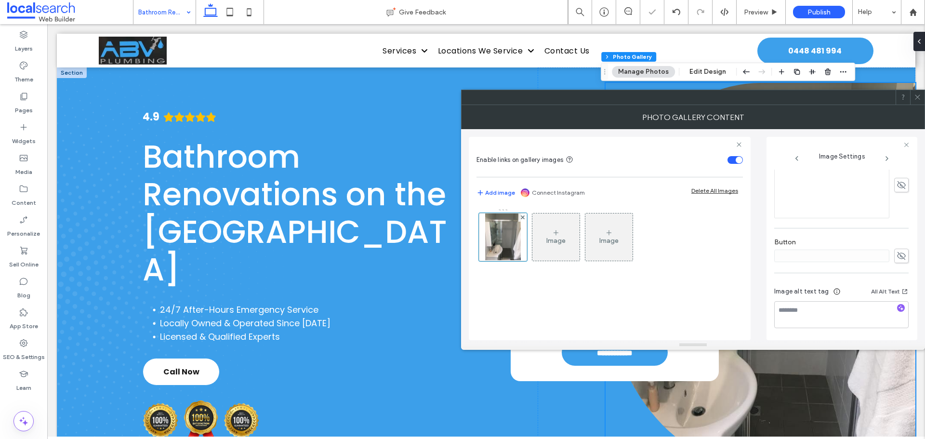
click at [916, 98] on icon at bounding box center [917, 96] width 7 height 7
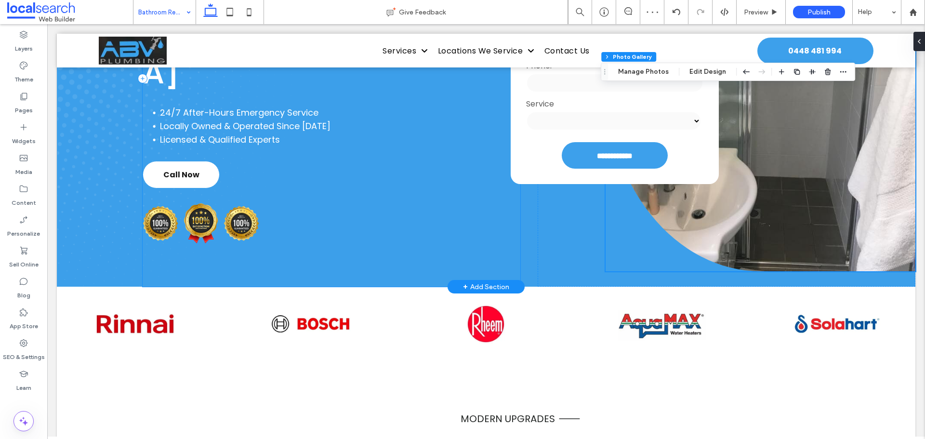
scroll to position [193, 0]
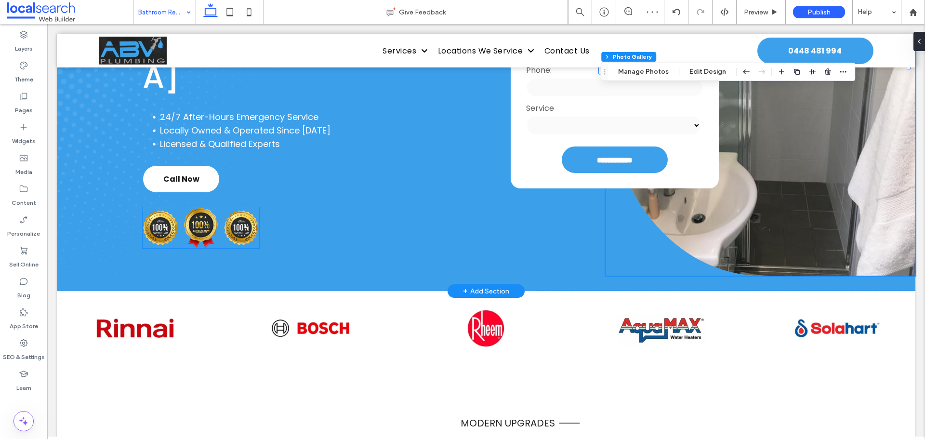
click at [225, 210] on img at bounding box center [242, 227] width 36 height 35
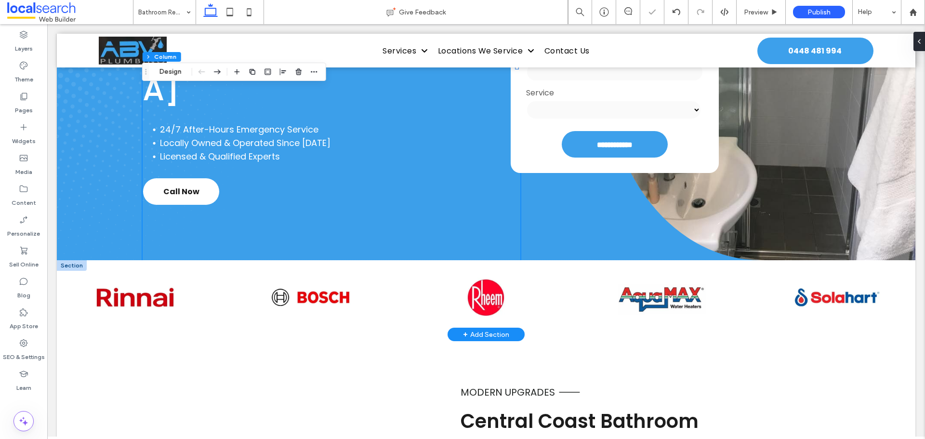
click at [72, 266] on div at bounding box center [72, 265] width 30 height 11
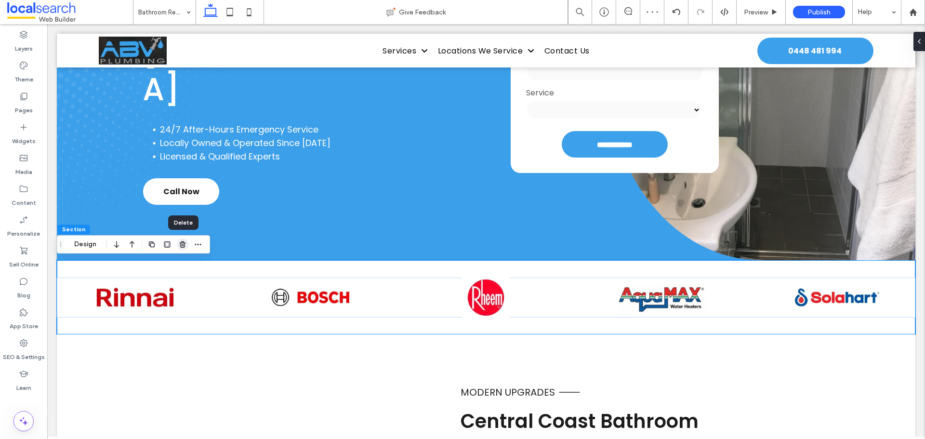
click at [184, 247] on use "button" at bounding box center [183, 244] width 6 height 6
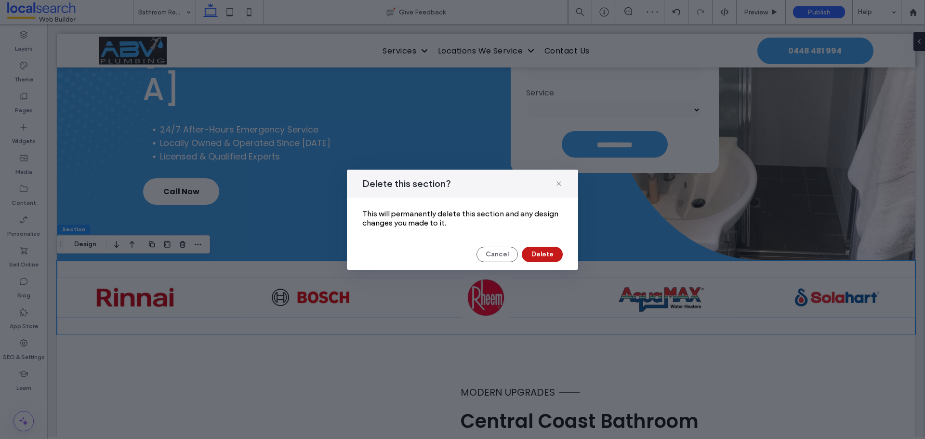
click at [559, 254] on button "Delete" at bounding box center [542, 254] width 41 height 15
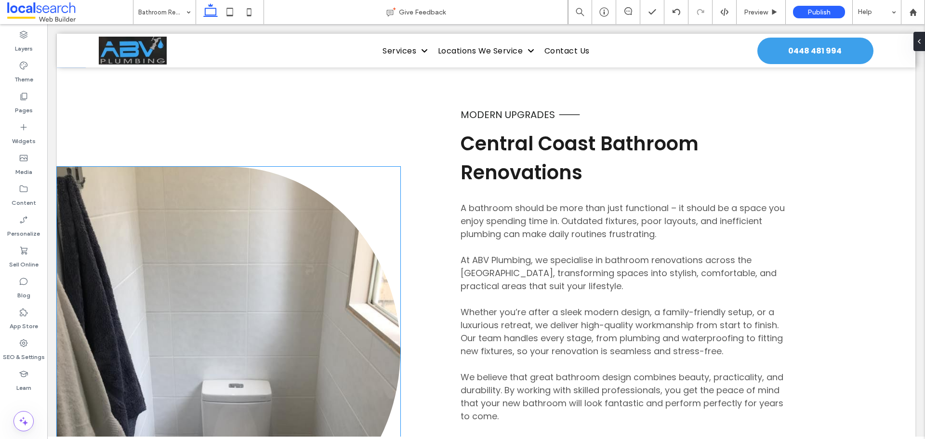
scroll to position [482, 0]
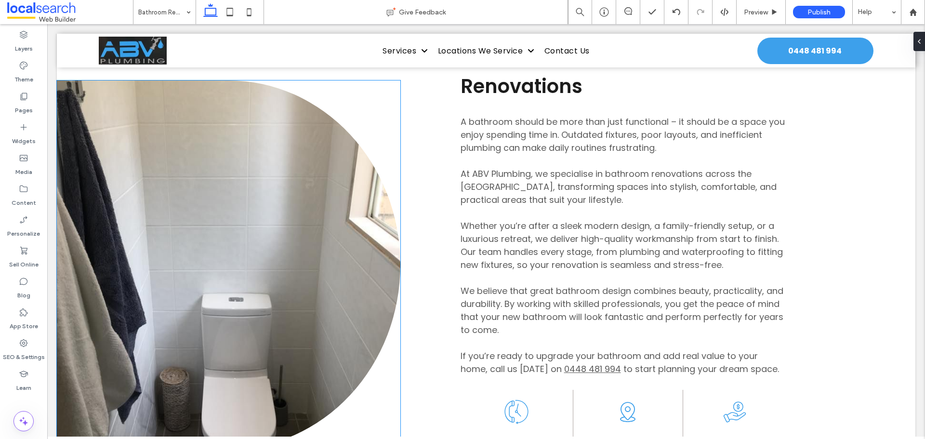
click at [266, 255] on link at bounding box center [228, 264] width 343 height 369
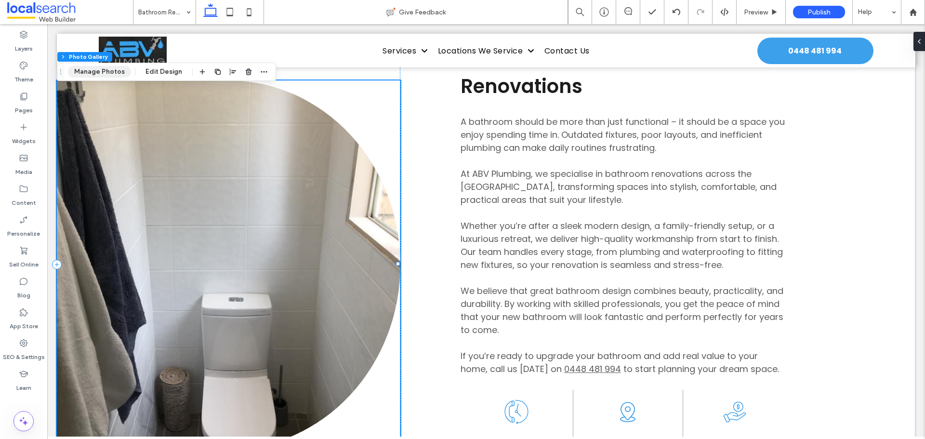
click at [89, 68] on button "Manage Photos" at bounding box center [99, 72] width 63 height 12
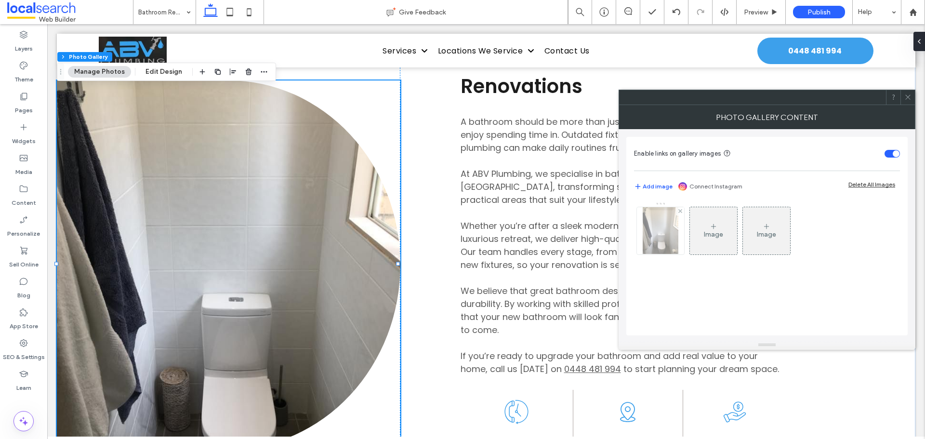
click at [666, 244] on img at bounding box center [661, 230] width 36 height 47
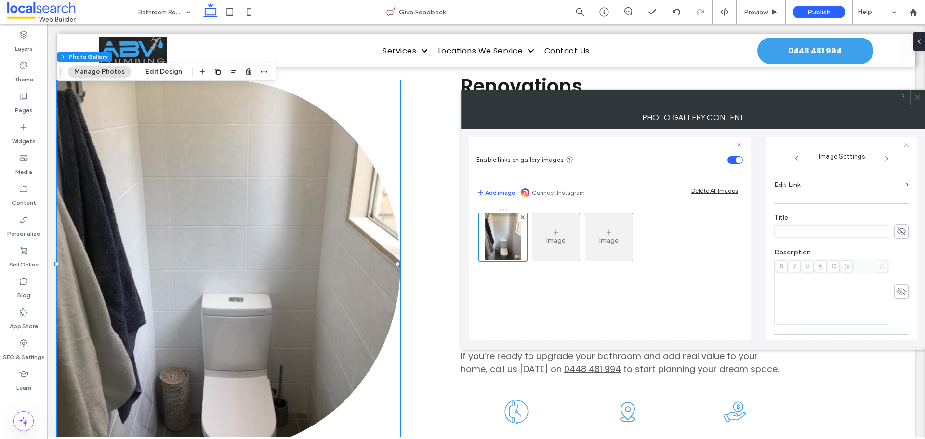
scroll to position [289, 0]
click at [897, 256] on icon at bounding box center [901, 255] width 10 height 11
drag, startPoint x: 826, startPoint y: 255, endPoint x: 726, endPoint y: 255, distance: 100.2
click at [726, 255] on div "Enable links on gallery images Add image Connect Instagram Delete All Images Im…" at bounding box center [693, 234] width 448 height 211
click at [900, 258] on icon at bounding box center [901, 255] width 10 height 11
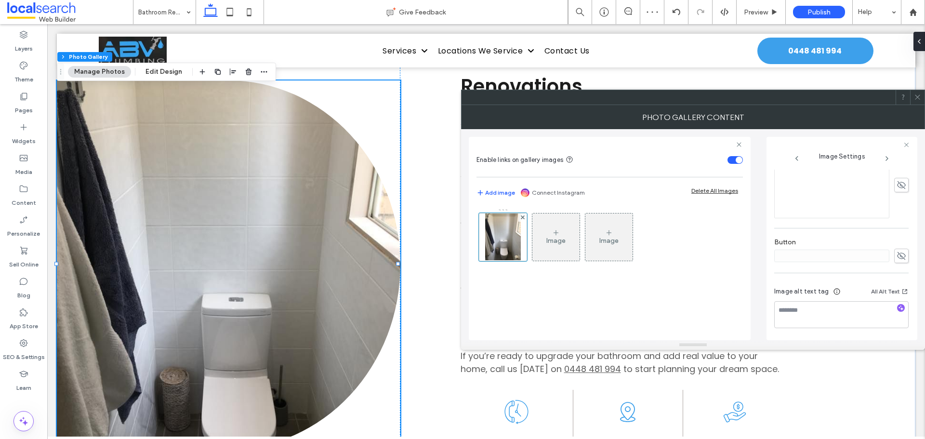
click at [920, 100] on icon at bounding box center [917, 96] width 7 height 7
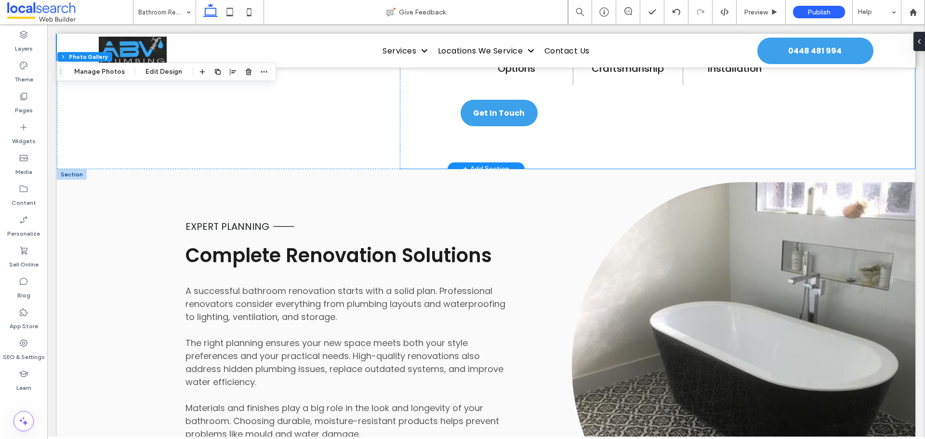
scroll to position [1012, 0]
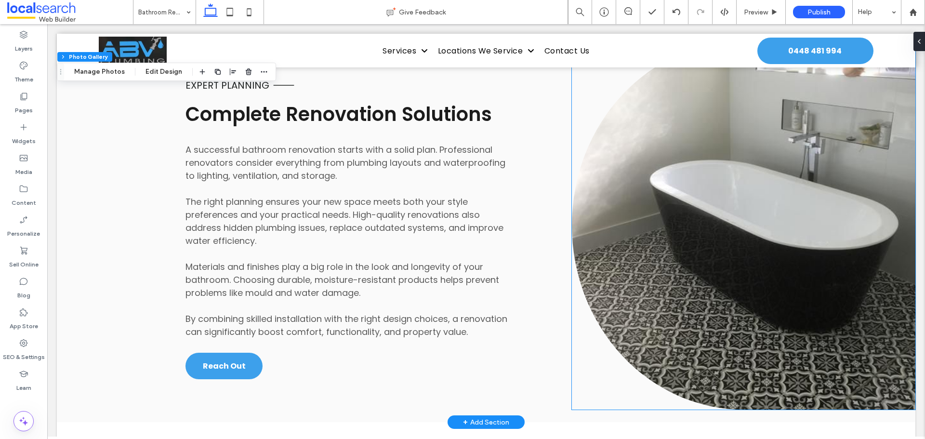
click at [773, 213] on link at bounding box center [743, 225] width 343 height 369
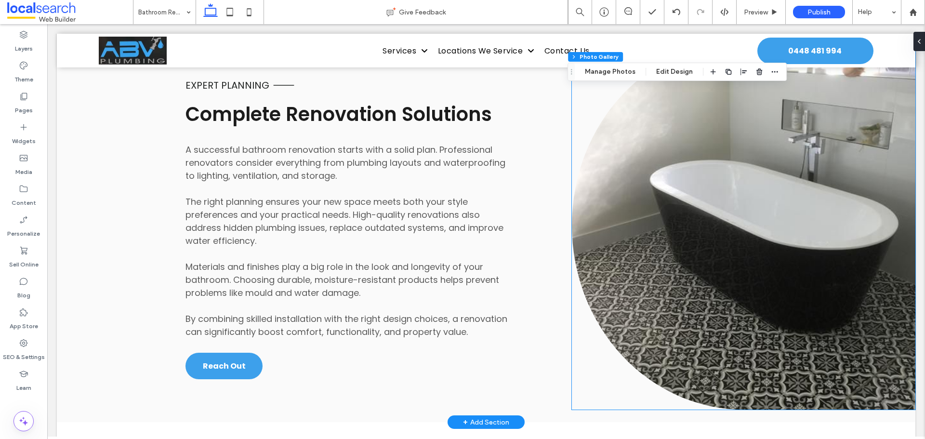
click at [773, 213] on link at bounding box center [743, 225] width 343 height 369
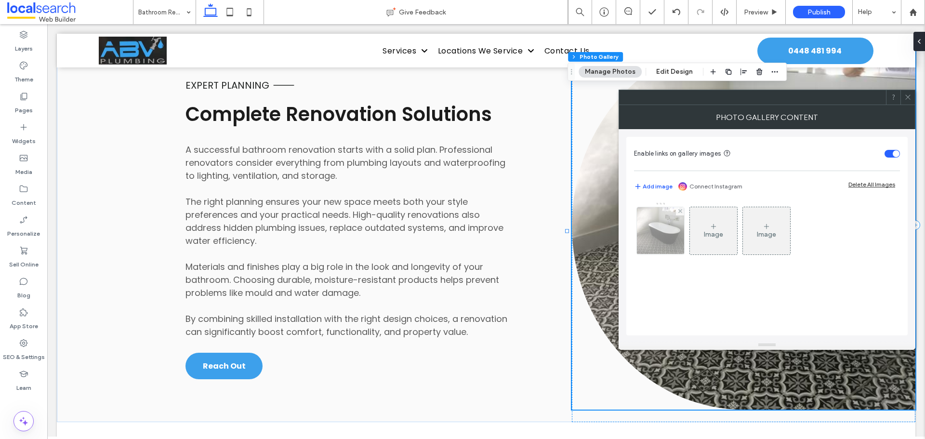
click at [663, 226] on img at bounding box center [660, 230] width 63 height 47
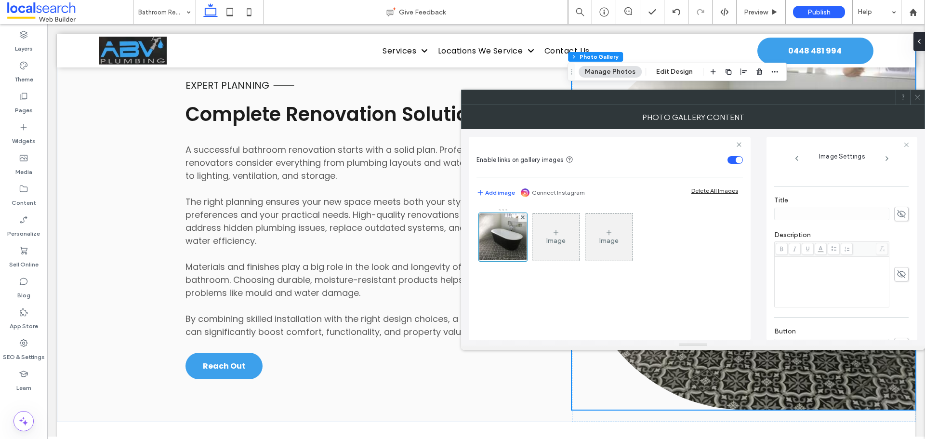
scroll to position [241, 0]
click at [897, 296] on icon at bounding box center [901, 296] width 10 height 11
drag, startPoint x: 847, startPoint y: 297, endPoint x: 732, endPoint y: 298, distance: 114.7
click at [732, 298] on div "Enable links on gallery images Add image Connect Instagram Delete All Images Im…" at bounding box center [693, 234] width 448 height 211
click at [899, 294] on icon at bounding box center [901, 296] width 10 height 11
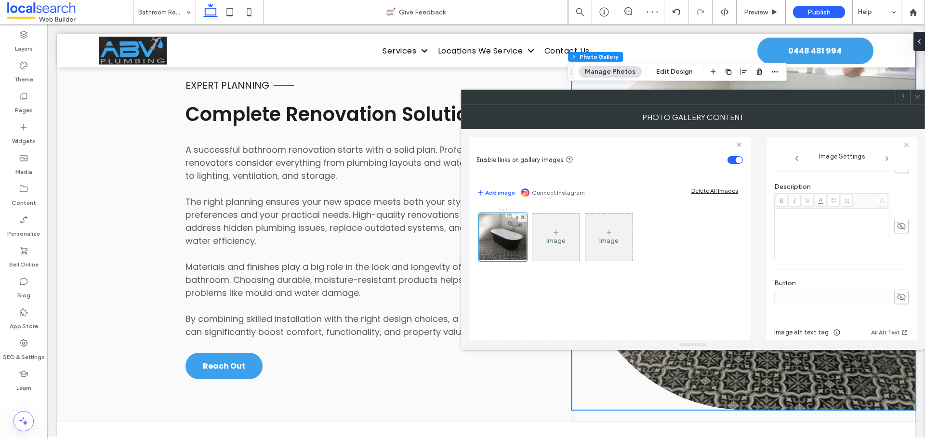
click at [920, 98] on icon at bounding box center [917, 96] width 7 height 7
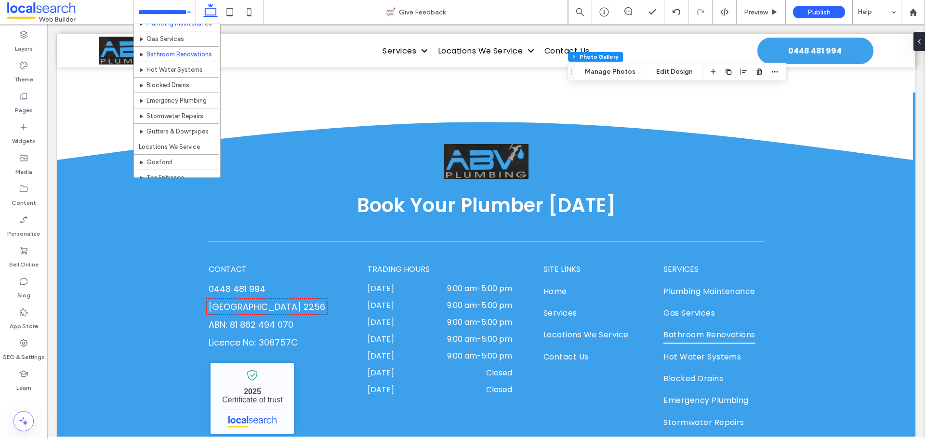
scroll to position [48, 0]
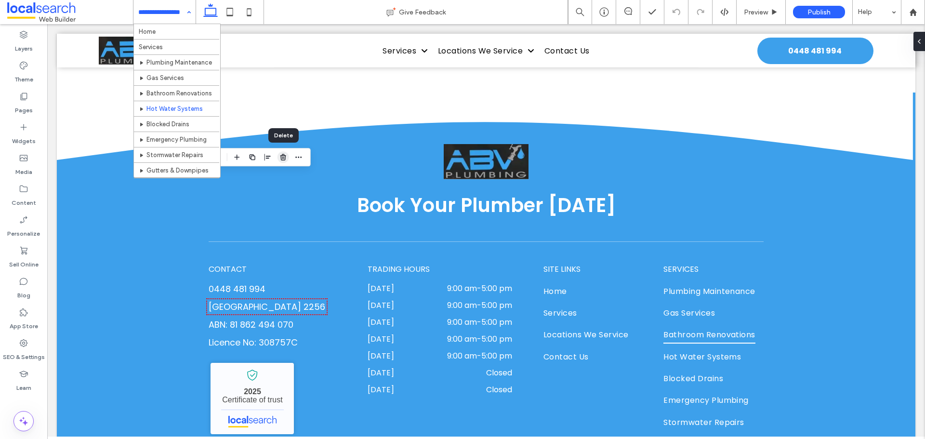
click at [284, 156] on use "button" at bounding box center [283, 157] width 6 height 6
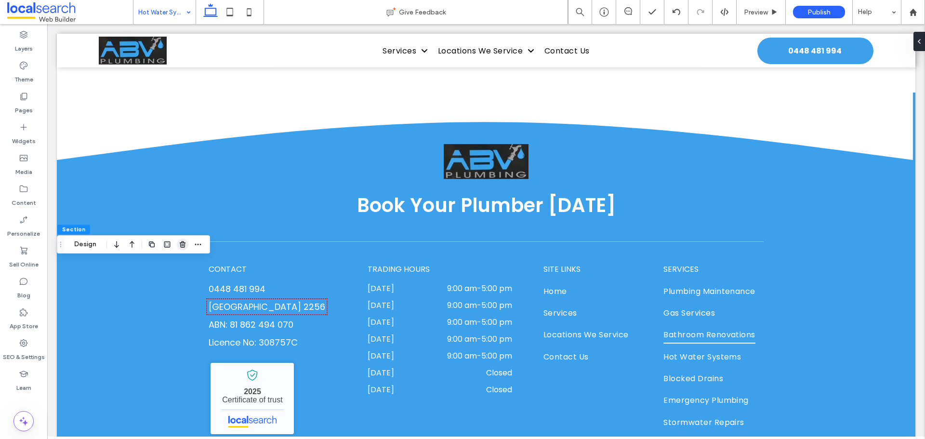
click at [181, 243] on use "button" at bounding box center [183, 244] width 6 height 6
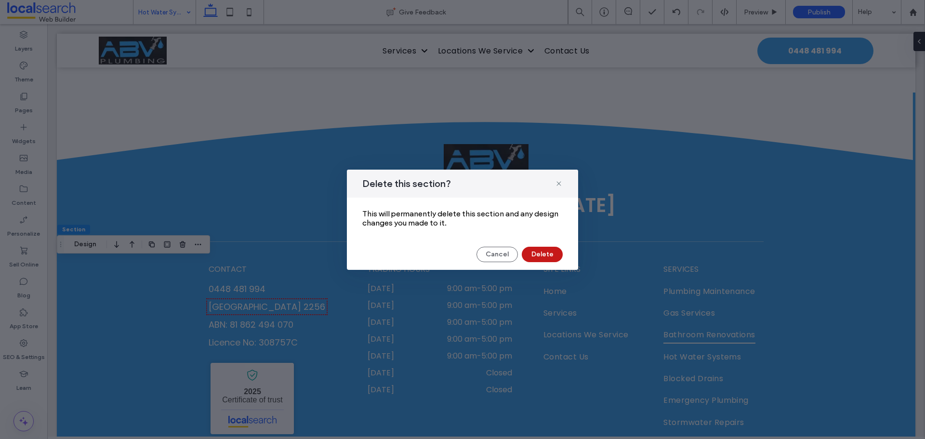
click at [542, 251] on button "Delete" at bounding box center [542, 254] width 41 height 15
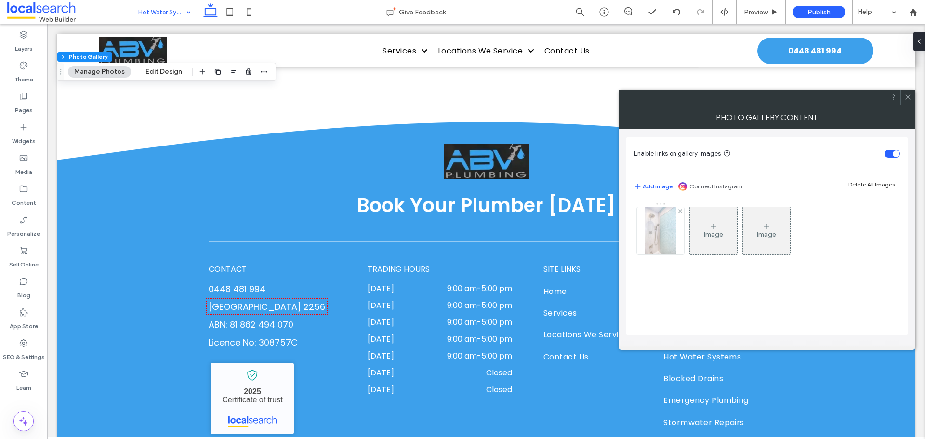
click at [651, 232] on img at bounding box center [660, 230] width 31 height 47
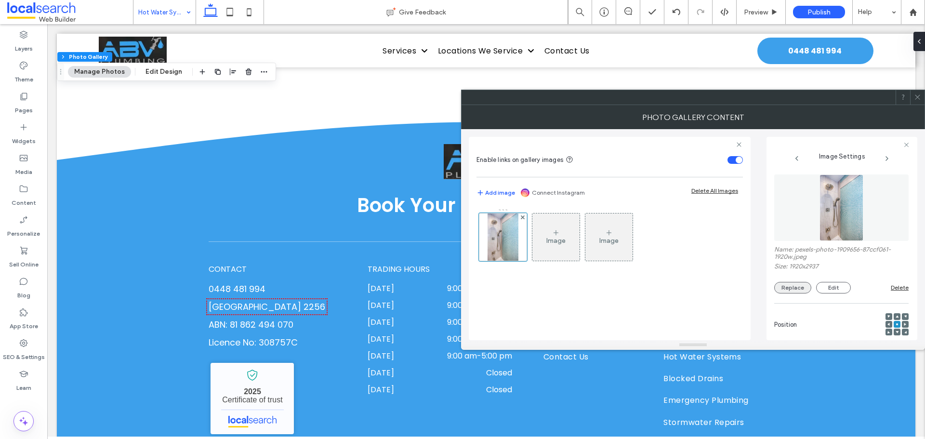
click at [780, 285] on button "Replace" at bounding box center [792, 288] width 37 height 12
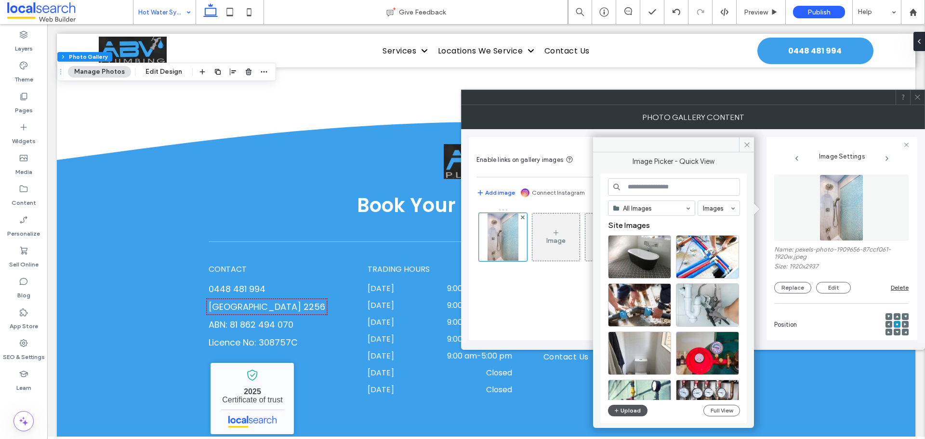
click at [633, 409] on button "Upload" at bounding box center [627, 411] width 39 height 12
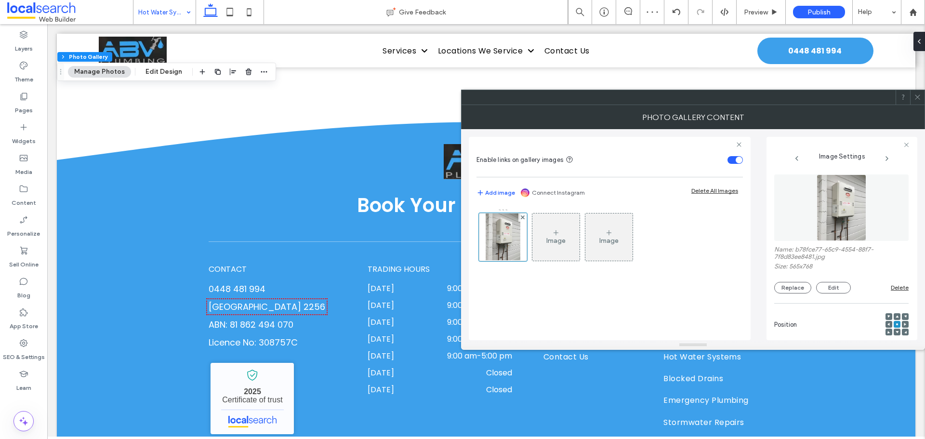
click at [913, 97] on div at bounding box center [917, 97] width 14 height 14
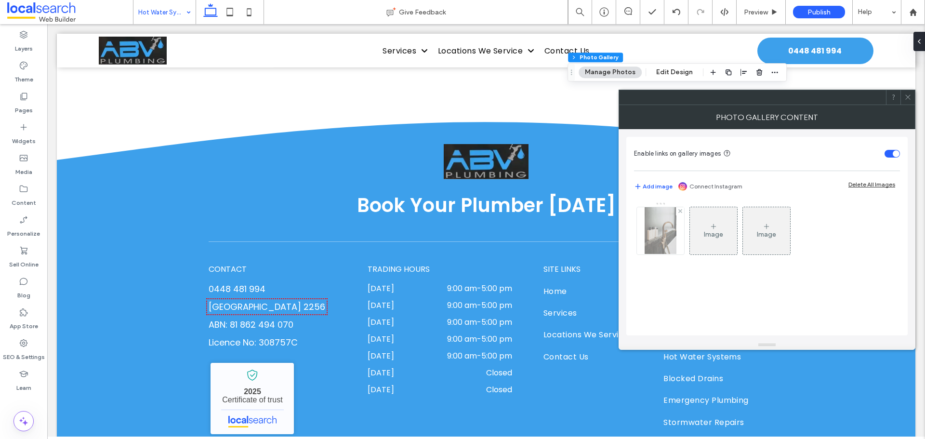
click at [662, 226] on img at bounding box center [660, 230] width 31 height 47
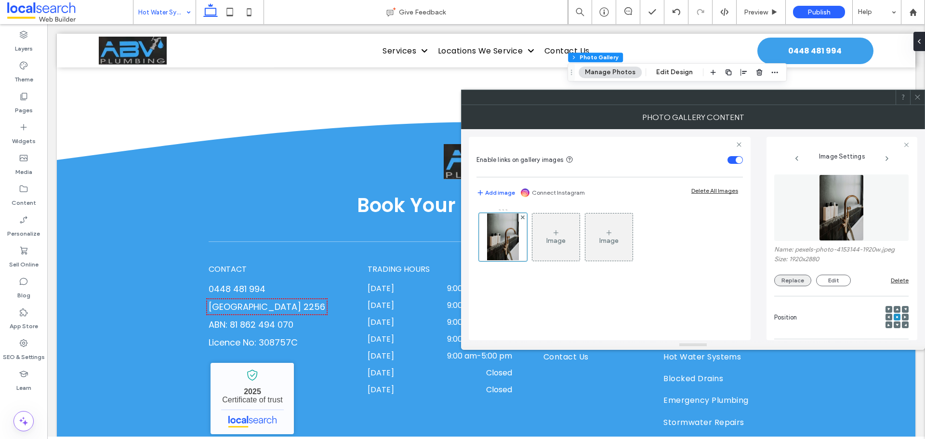
click at [801, 276] on button "Replace" at bounding box center [792, 281] width 37 height 12
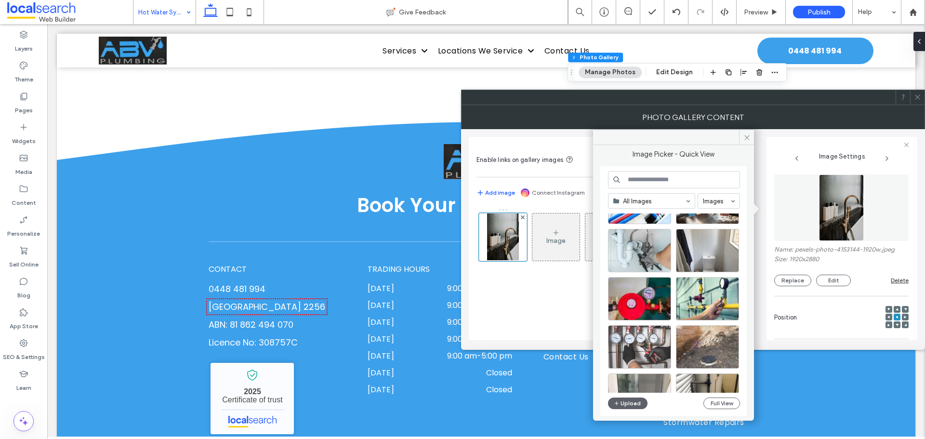
scroll to position [96, 0]
click at [639, 400] on button "Upload" at bounding box center [627, 403] width 39 height 12
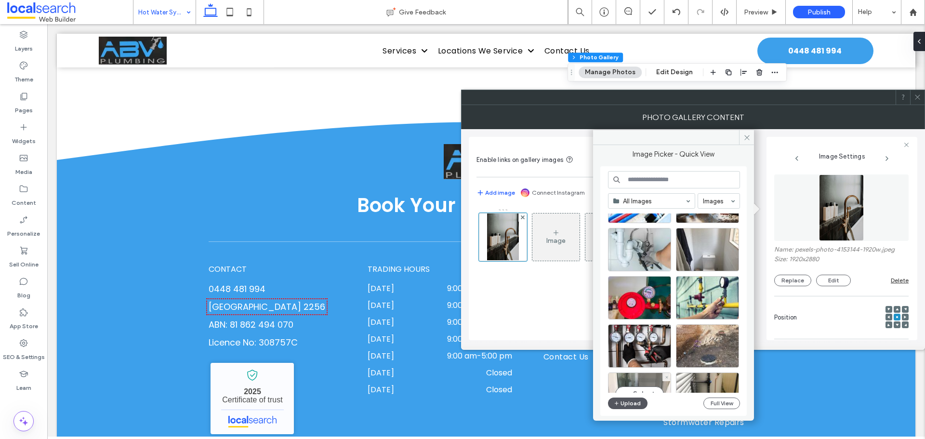
click at [630, 402] on button "Upload" at bounding box center [627, 403] width 39 height 12
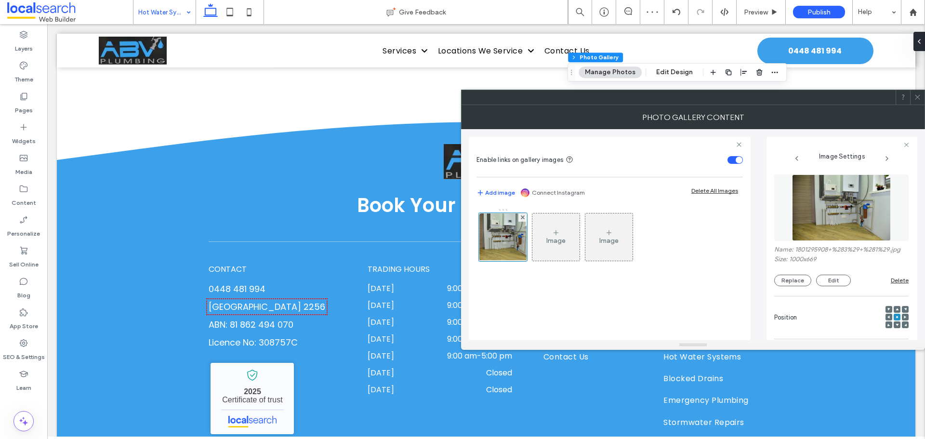
click at [920, 99] on icon at bounding box center [917, 96] width 7 height 7
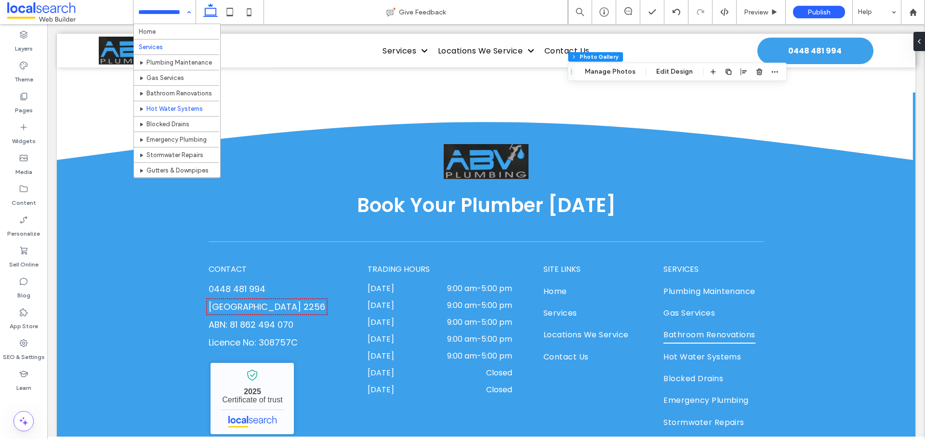
scroll to position [48, 0]
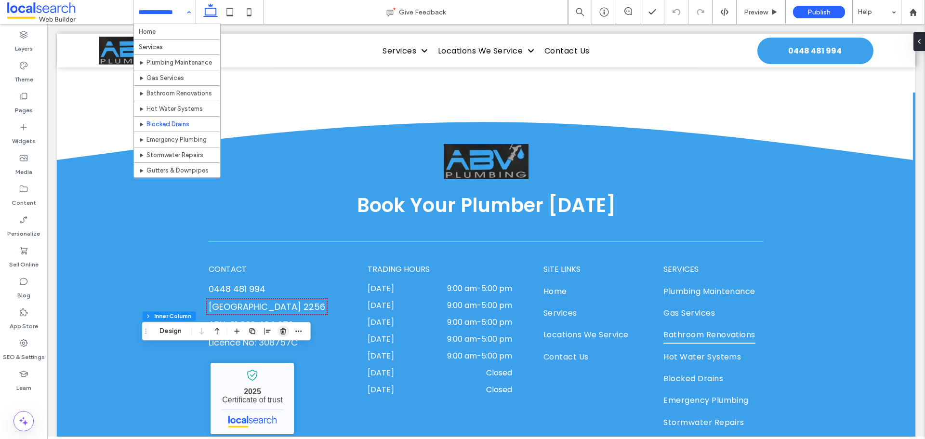
click at [285, 332] on use "button" at bounding box center [283, 331] width 6 height 6
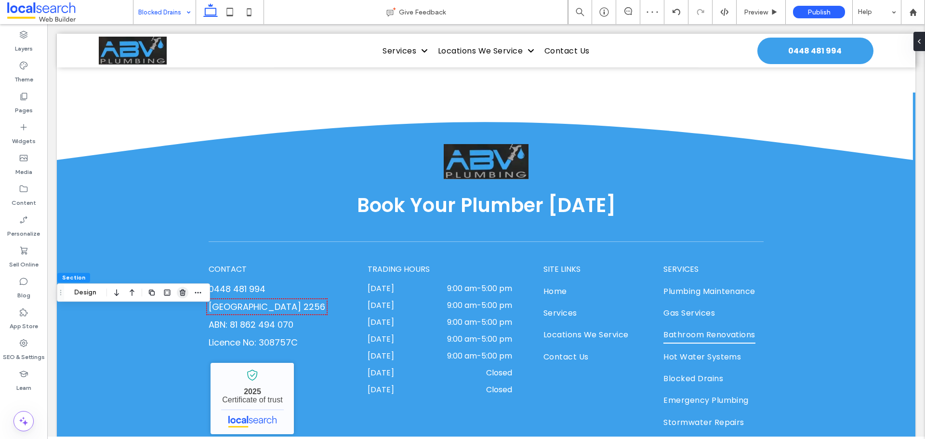
click at [184, 294] on icon "button" at bounding box center [183, 293] width 8 height 8
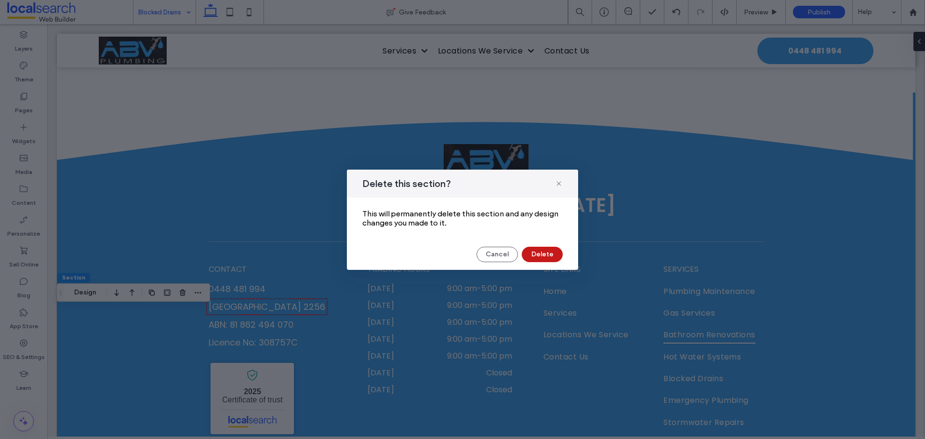
click at [543, 251] on button "Delete" at bounding box center [542, 254] width 41 height 15
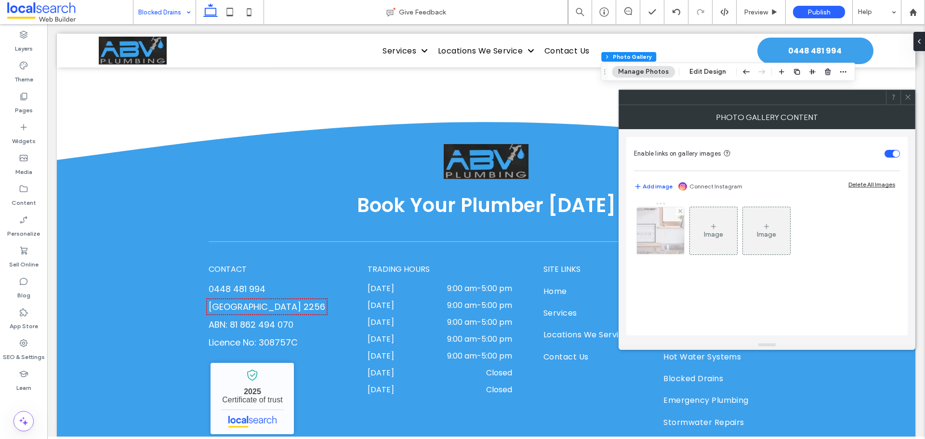
click at [658, 240] on img at bounding box center [660, 230] width 71 height 47
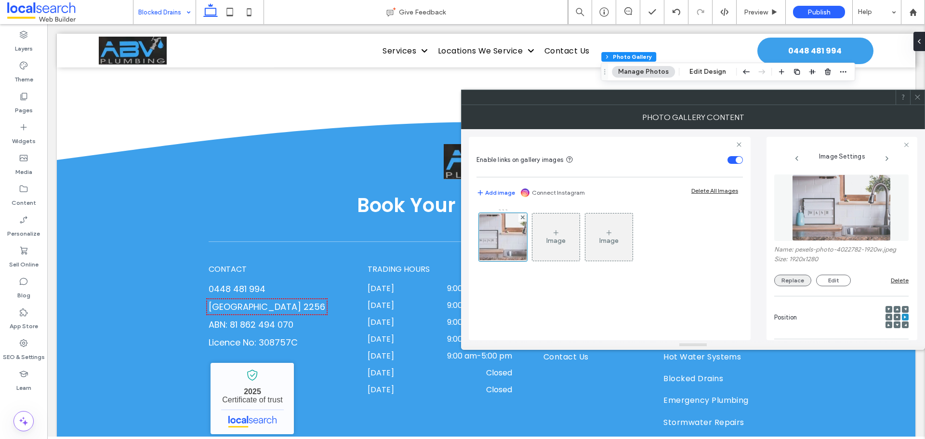
click at [797, 280] on button "Replace" at bounding box center [792, 281] width 37 height 12
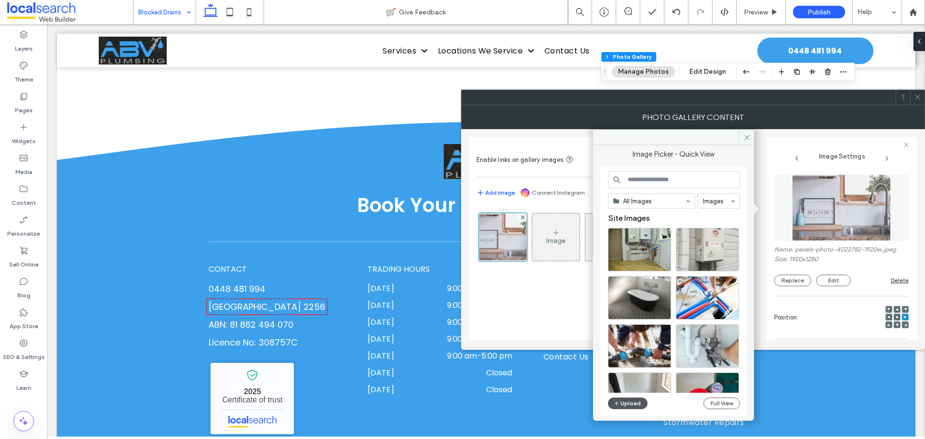
click at [637, 402] on button "Upload" at bounding box center [627, 403] width 39 height 12
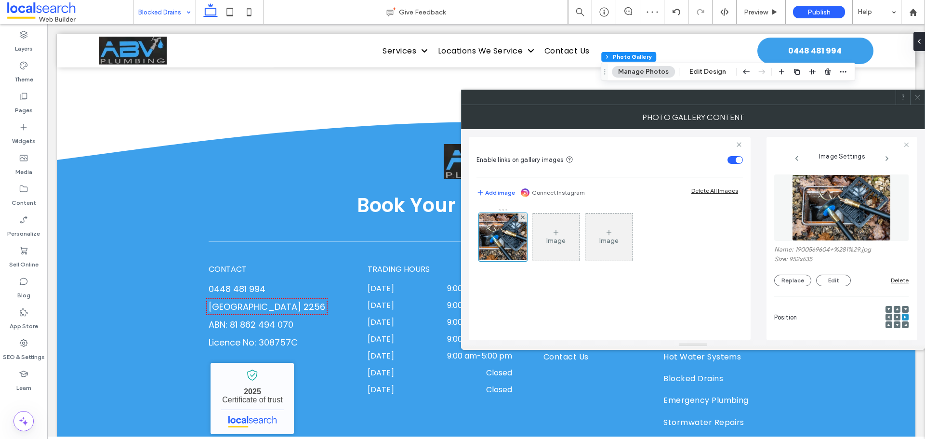
click at [919, 94] on icon at bounding box center [917, 96] width 7 height 7
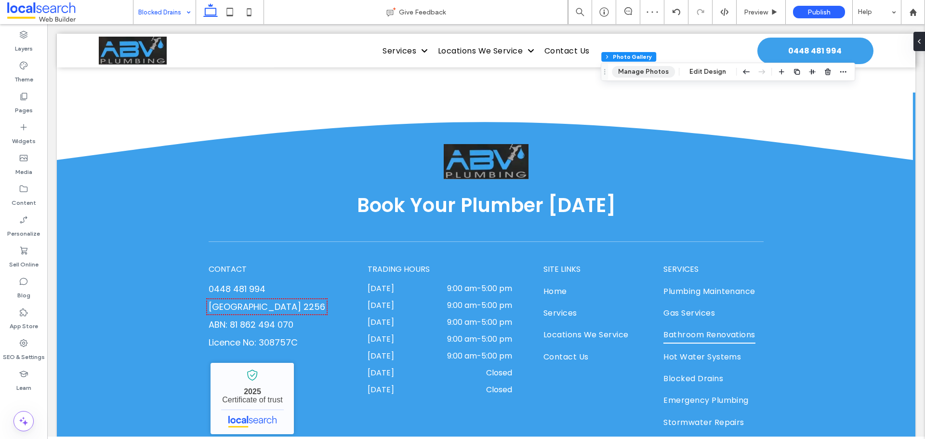
click at [653, 72] on button "Manage Photos" at bounding box center [643, 72] width 63 height 12
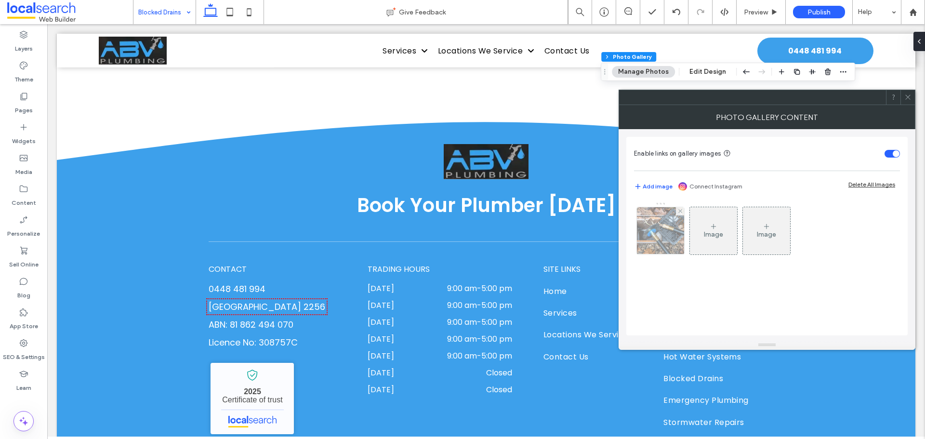
click at [667, 245] on img at bounding box center [660, 230] width 71 height 47
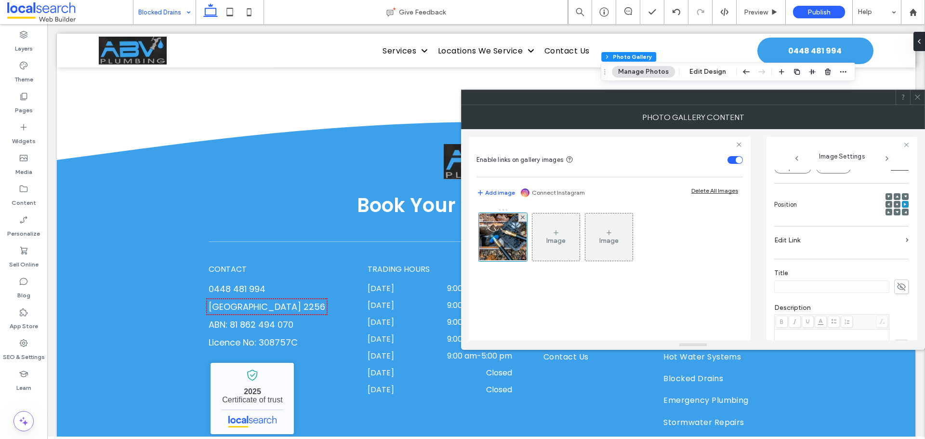
scroll to position [48, 0]
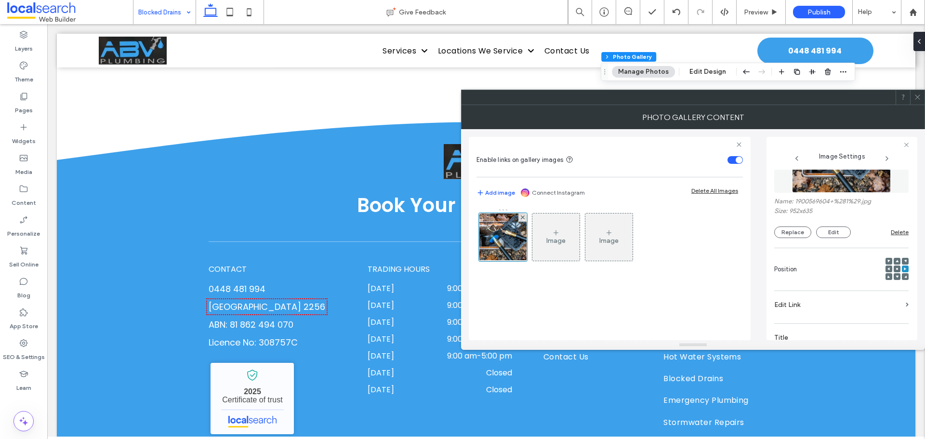
click at [896, 268] on use at bounding box center [897, 269] width 2 height 2
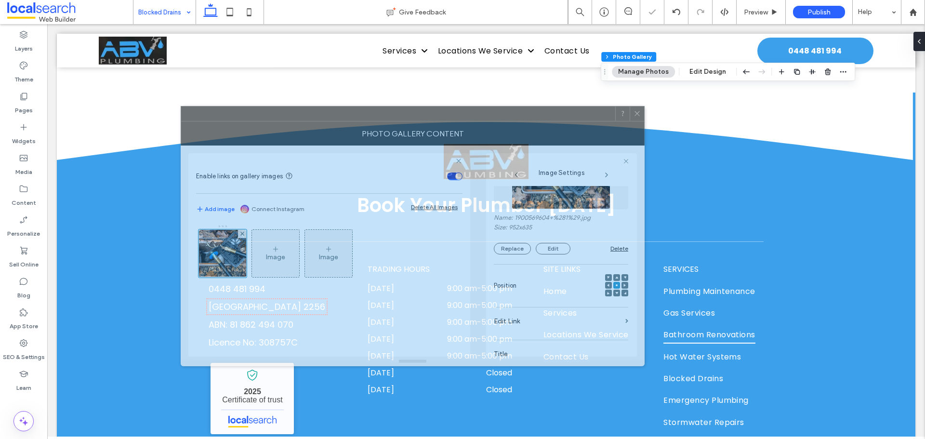
drag, startPoint x: 744, startPoint y: 103, endPoint x: 463, endPoint y: 119, distance: 280.8
click at [463, 119] on div at bounding box center [398, 113] width 434 height 14
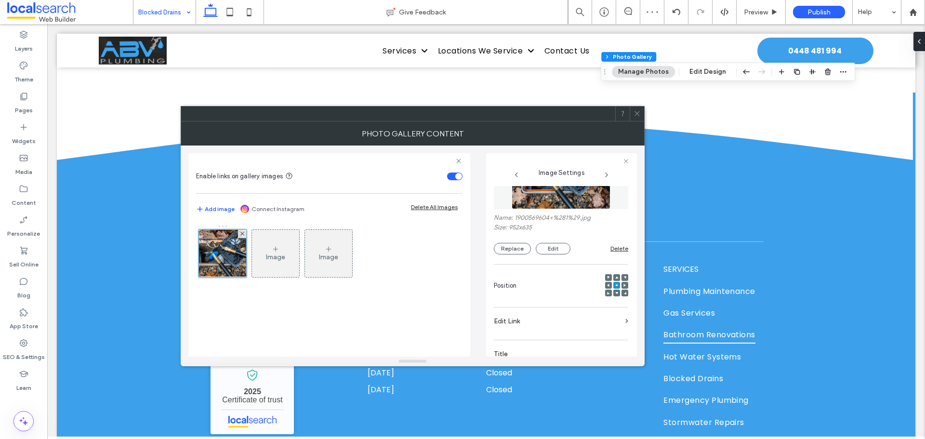
click at [607, 284] on icon at bounding box center [608, 285] width 3 height 3
click at [616, 284] on use at bounding box center [617, 285] width 2 height 2
click at [639, 114] on icon at bounding box center [636, 113] width 7 height 7
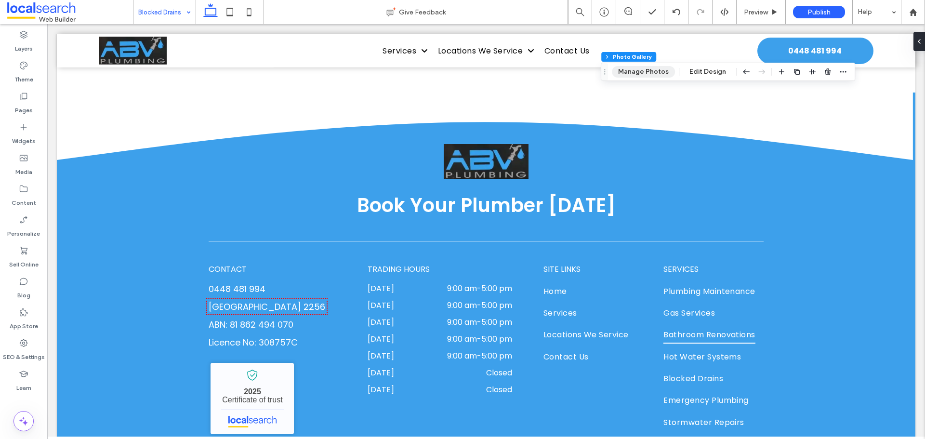
click at [656, 74] on button "Manage Photos" at bounding box center [643, 72] width 63 height 12
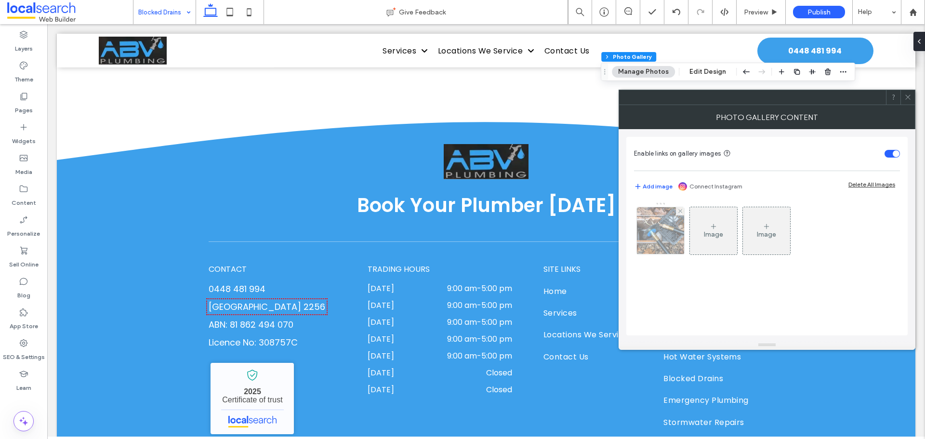
click at [662, 223] on img at bounding box center [660, 230] width 71 height 47
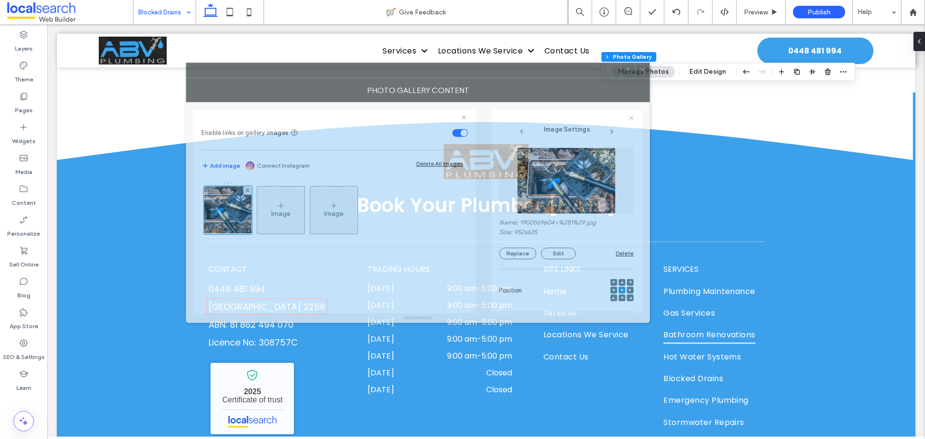
drag, startPoint x: 750, startPoint y: 103, endPoint x: 458, endPoint y: 77, distance: 293.6
click at [466, 76] on div at bounding box center [403, 70] width 434 height 14
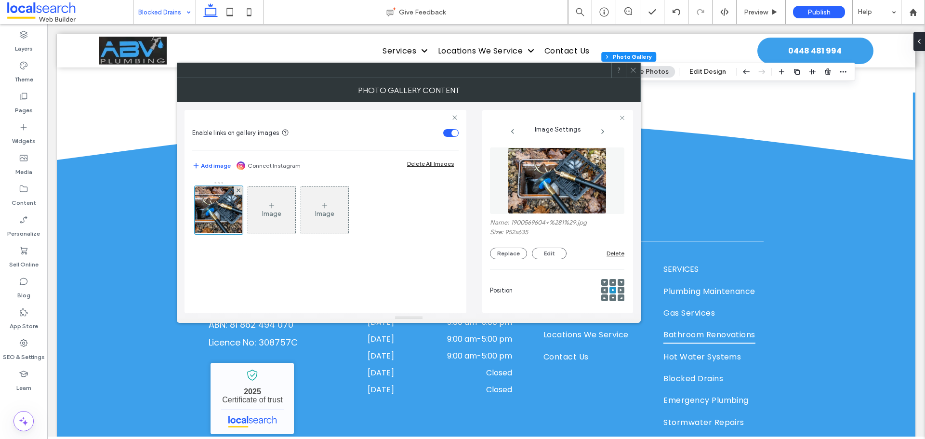
click at [612, 290] on use at bounding box center [613, 290] width 2 height 2
click at [603, 290] on use at bounding box center [604, 290] width 2 height 3
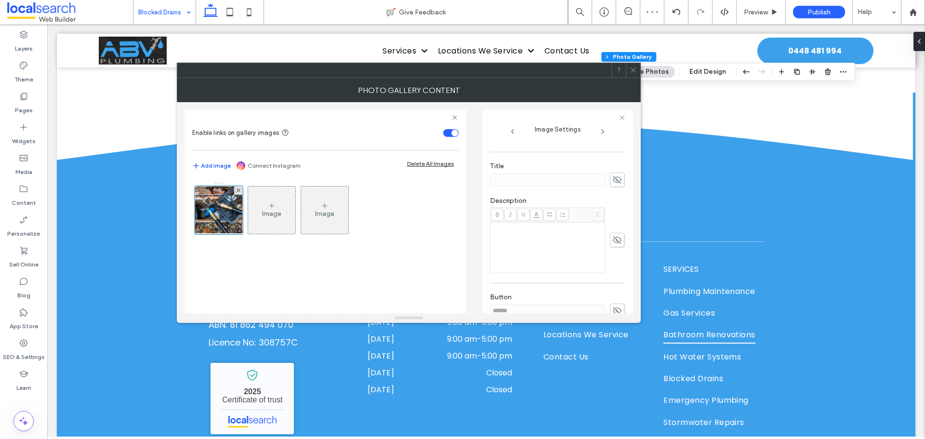
scroll to position [241, 0]
click at [617, 253] on label "Button" at bounding box center [557, 250] width 134 height 11
click at [612, 260] on icon at bounding box center [617, 262] width 10 height 11
drag, startPoint x: 575, startPoint y: 264, endPoint x: 486, endPoint y: 268, distance: 89.2
click at [486, 268] on div "Image Settings Name: 1900569604+%281%29.jpg Size: 952x635 Replace Edit Delete P…" at bounding box center [557, 211] width 151 height 203
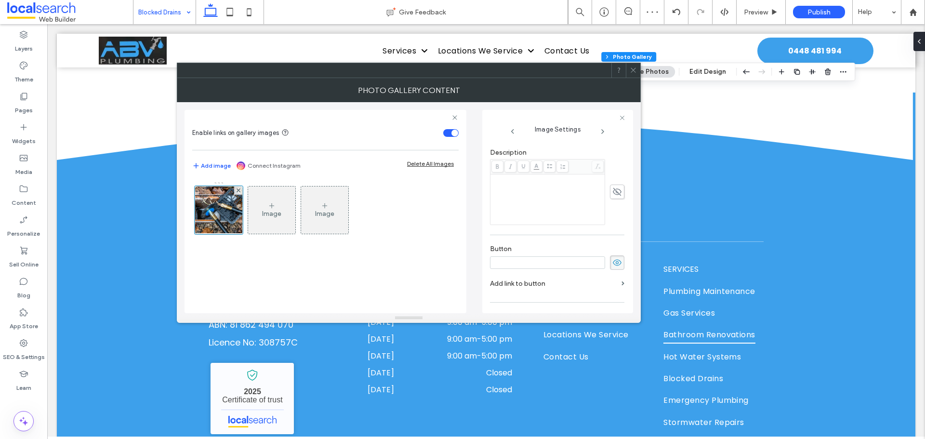
click at [613, 263] on use at bounding box center [617, 262] width 9 height 6
click at [636, 72] on icon at bounding box center [633, 69] width 7 height 7
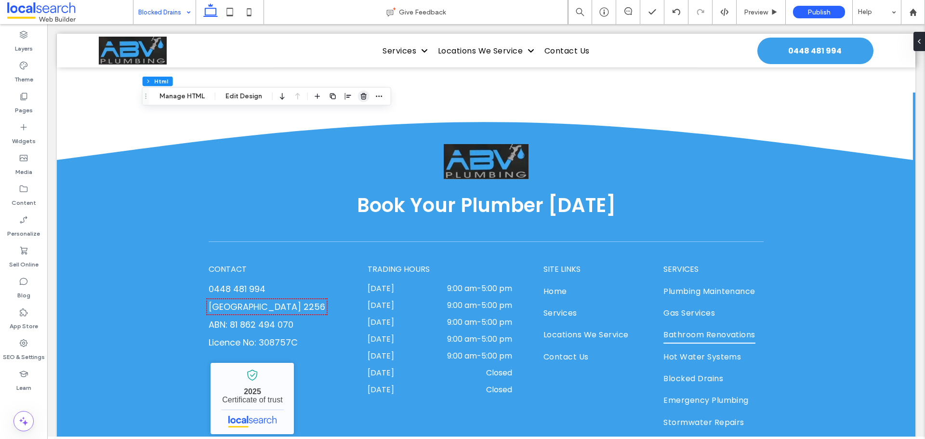
click at [360, 92] on icon "button" at bounding box center [364, 96] width 8 height 8
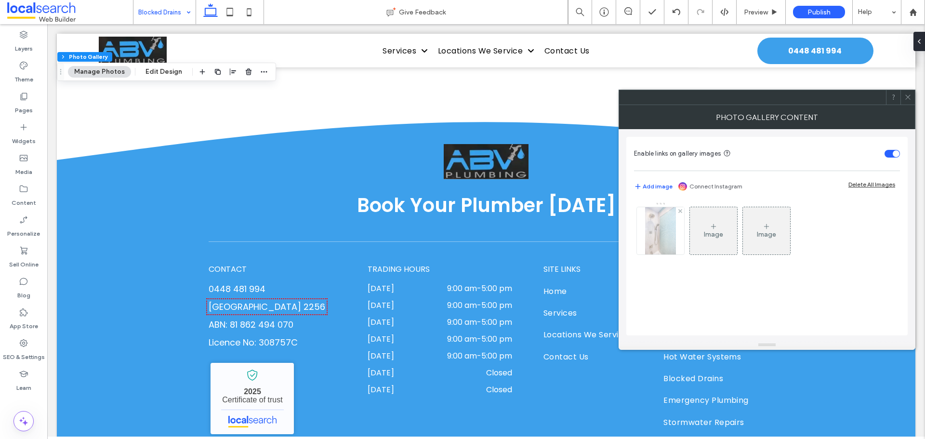
click at [659, 250] on img at bounding box center [660, 230] width 31 height 47
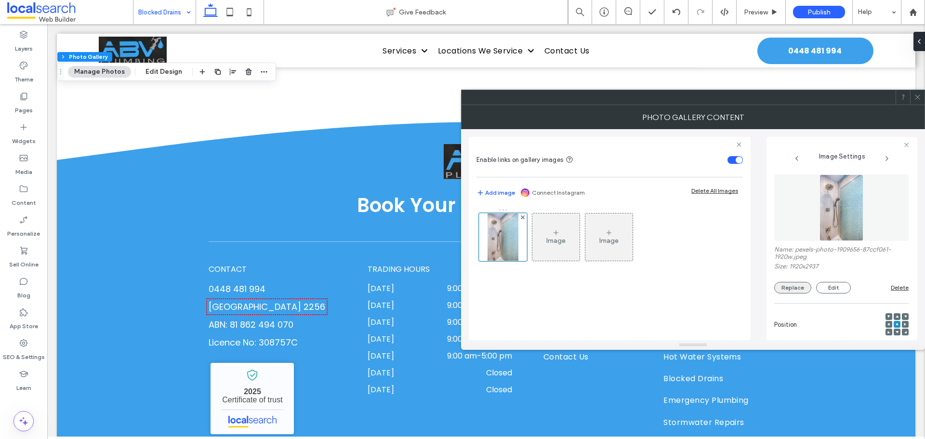
click at [802, 289] on button "Replace" at bounding box center [792, 288] width 37 height 12
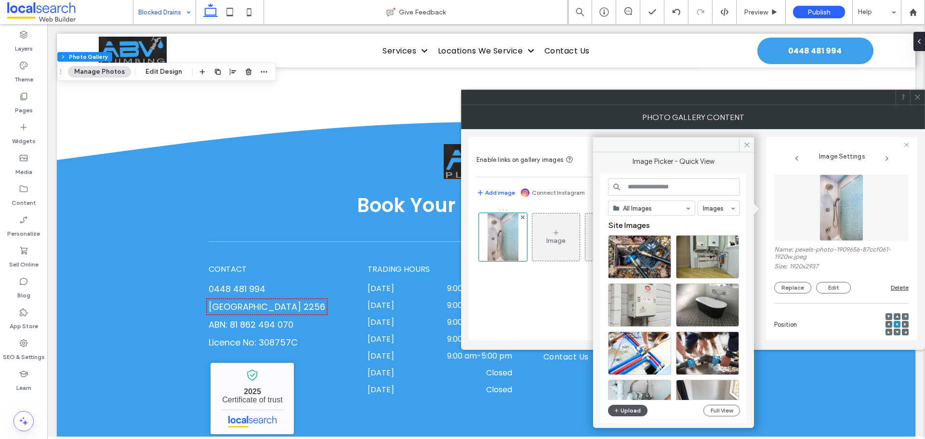
click at [638, 410] on button "Upload" at bounding box center [627, 411] width 39 height 12
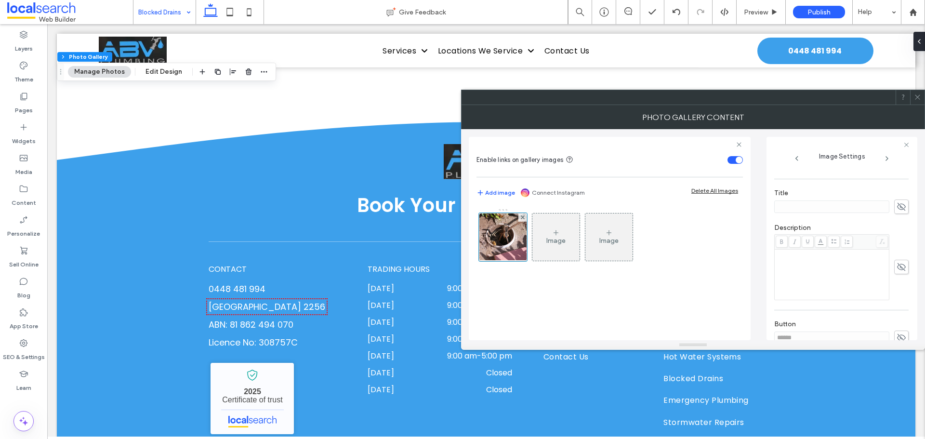
scroll to position [275, 0]
click at [896, 256] on icon at bounding box center [901, 255] width 10 height 11
drag, startPoint x: 829, startPoint y: 260, endPoint x: 772, endPoint y: 261, distance: 57.3
click at [774, 261] on input "******" at bounding box center [831, 255] width 115 height 13
click at [897, 257] on icon at bounding box center [901, 255] width 10 height 11
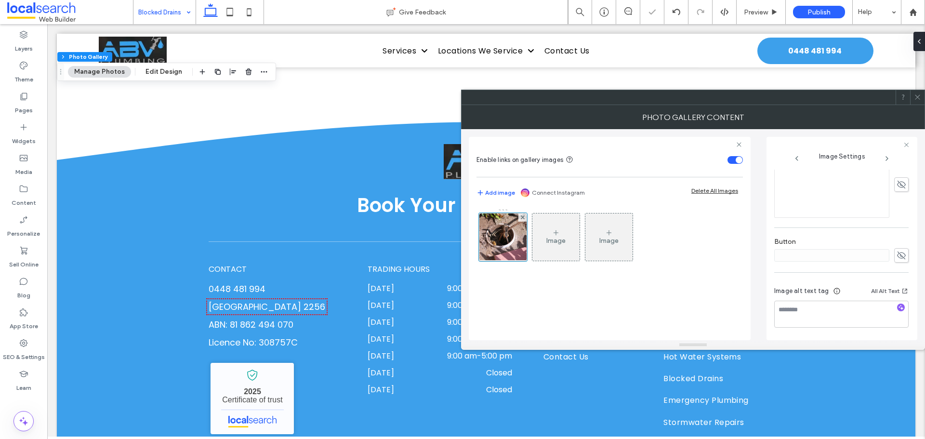
click at [919, 95] on icon at bounding box center [917, 96] width 7 height 7
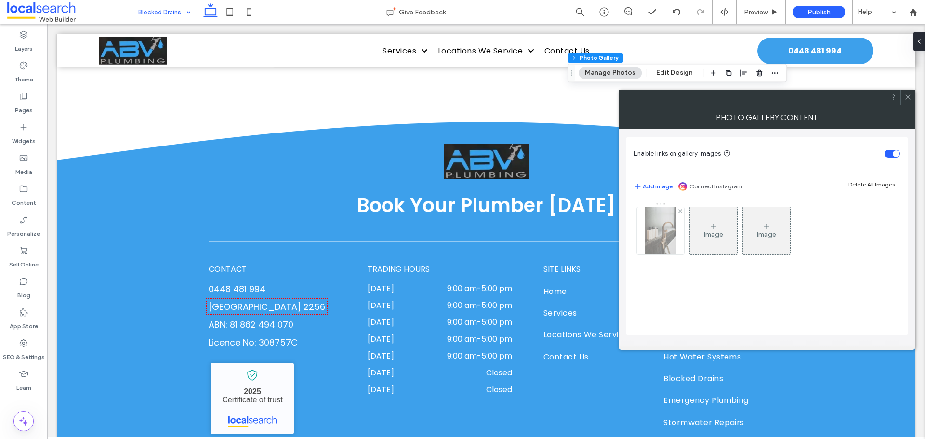
click at [682, 245] on div at bounding box center [660, 230] width 47 height 47
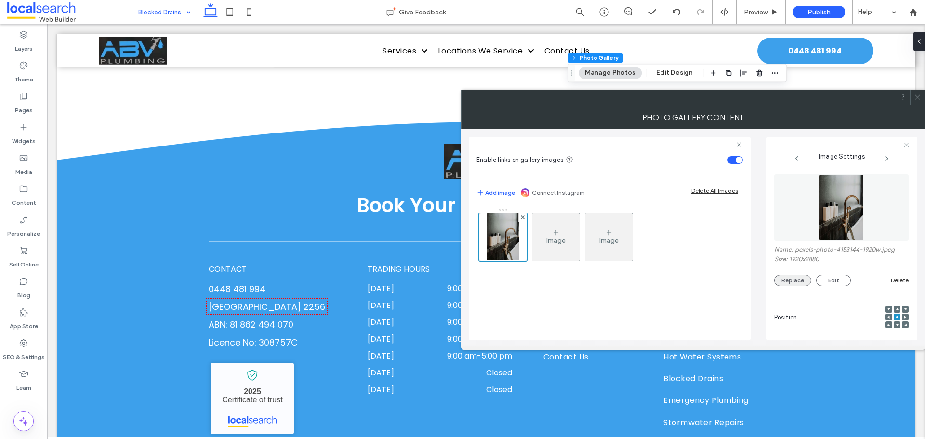
click at [804, 279] on button "Replace" at bounding box center [792, 281] width 37 height 12
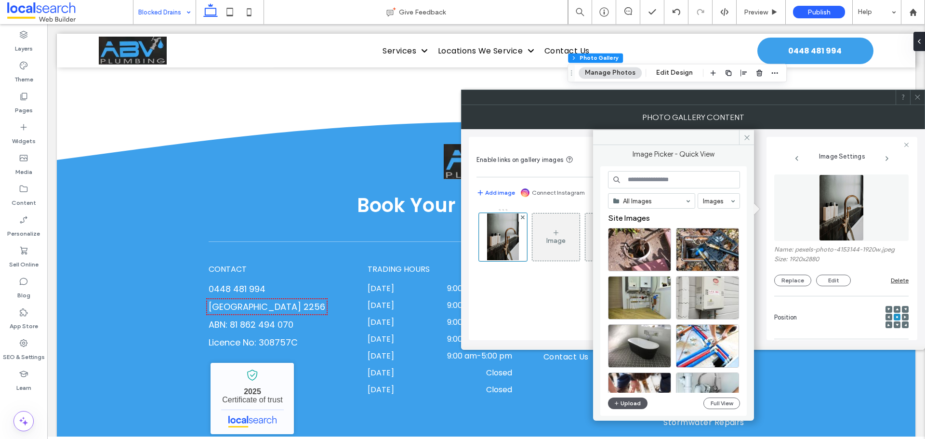
click at [628, 400] on button "Upload" at bounding box center [627, 403] width 39 height 12
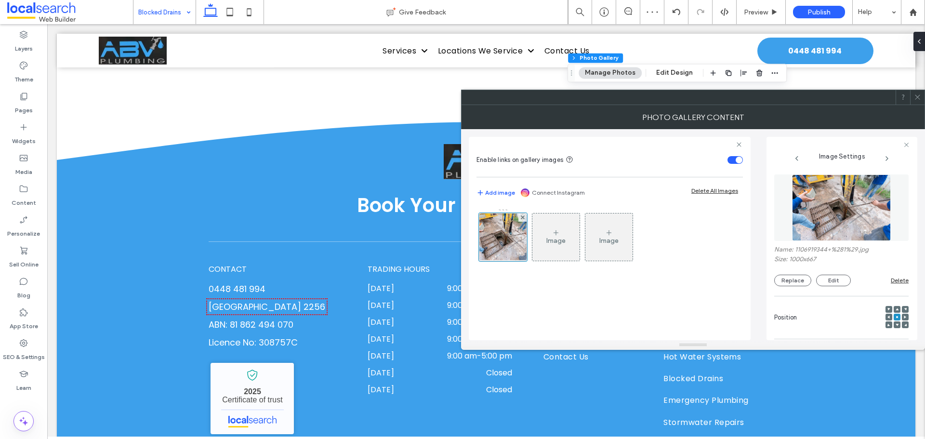
click at [915, 95] on icon at bounding box center [917, 96] width 7 height 7
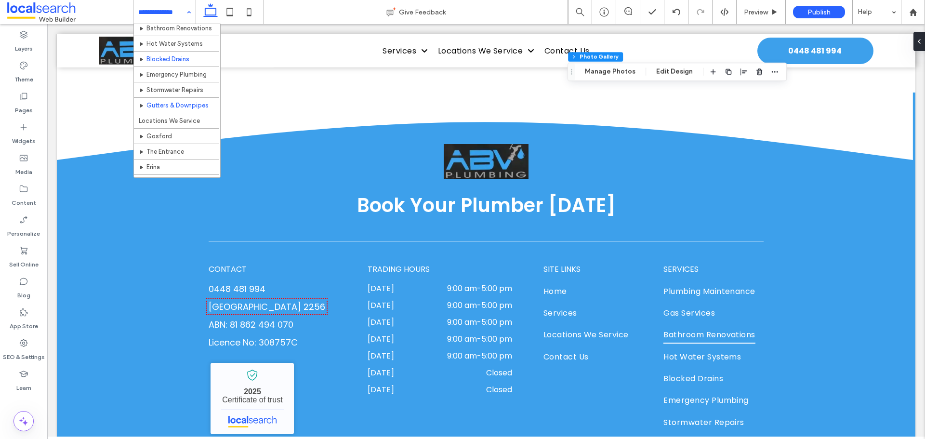
scroll to position [48, 0]
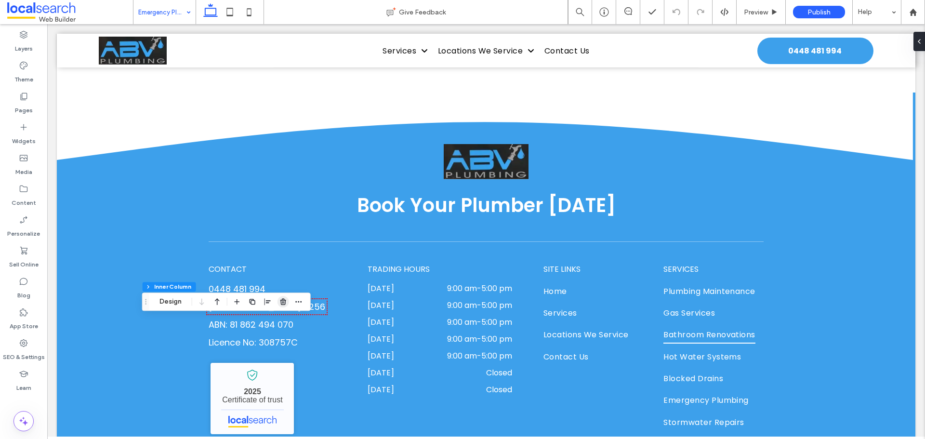
click at [287, 302] on icon "button" at bounding box center [283, 302] width 8 height 8
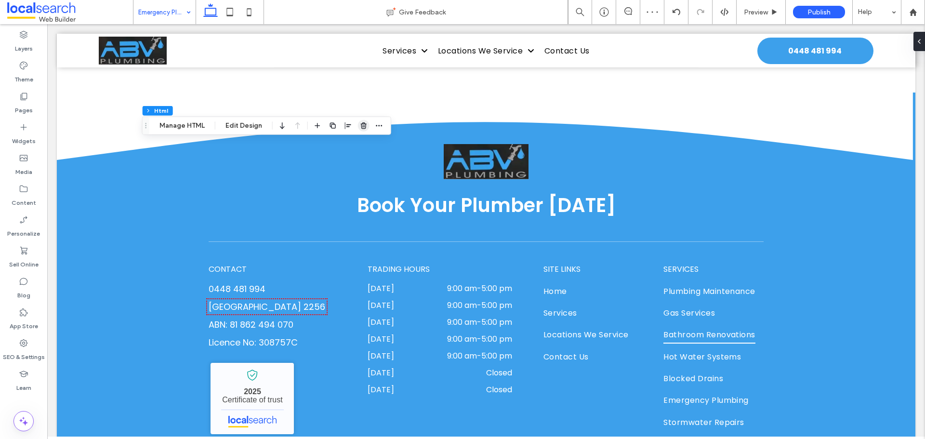
click at [364, 120] on span "button" at bounding box center [364, 126] width 12 height 12
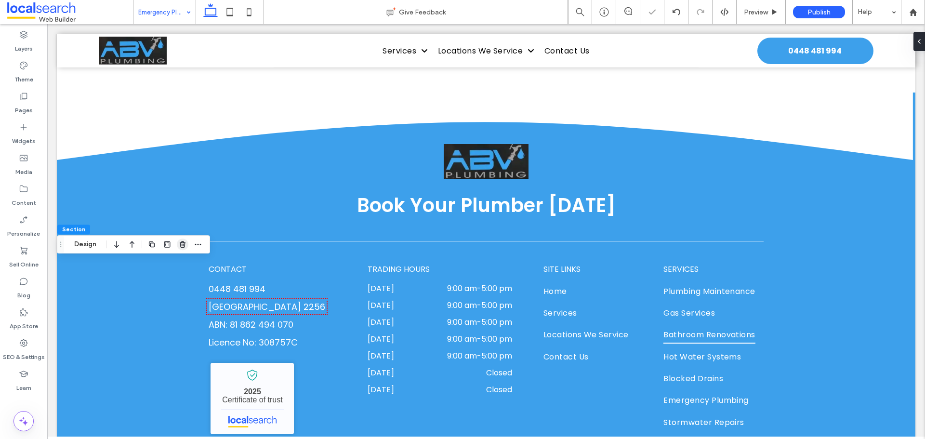
click at [184, 242] on use "button" at bounding box center [183, 244] width 6 height 6
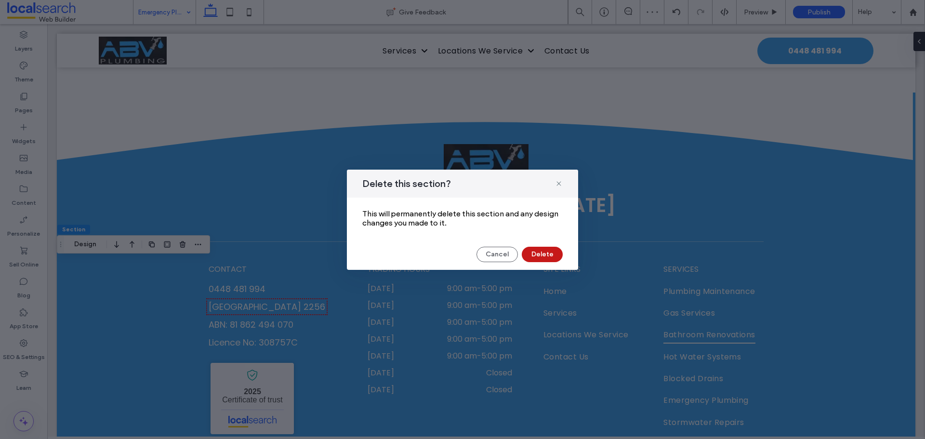
click at [552, 255] on button "Delete" at bounding box center [542, 254] width 41 height 15
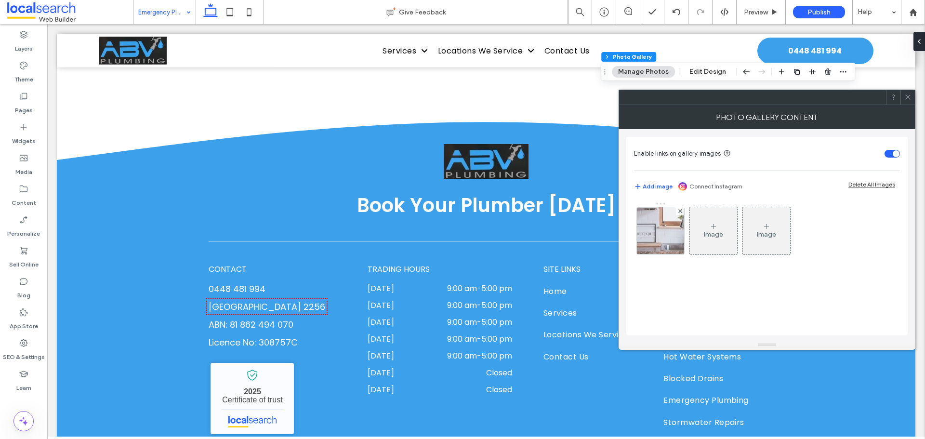
click at [689, 241] on div "Image Image" at bounding box center [766, 233] width 265 height 63
click at [667, 242] on img at bounding box center [660, 230] width 71 height 47
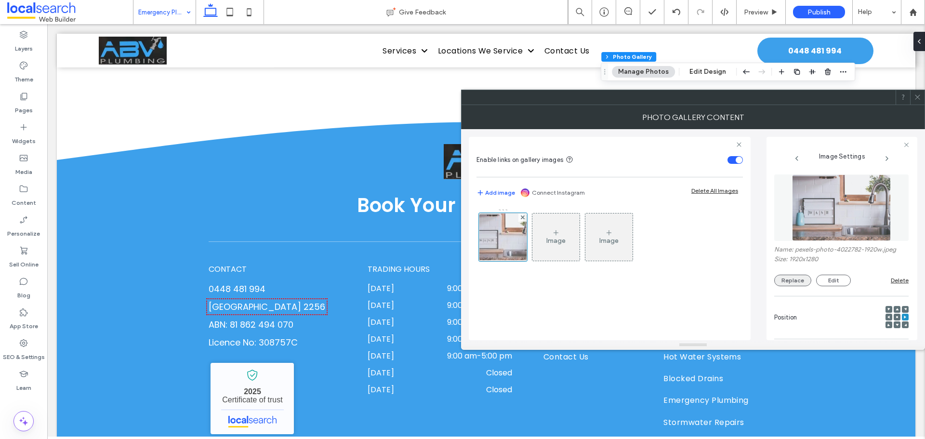
click at [793, 285] on button "Replace" at bounding box center [792, 281] width 37 height 12
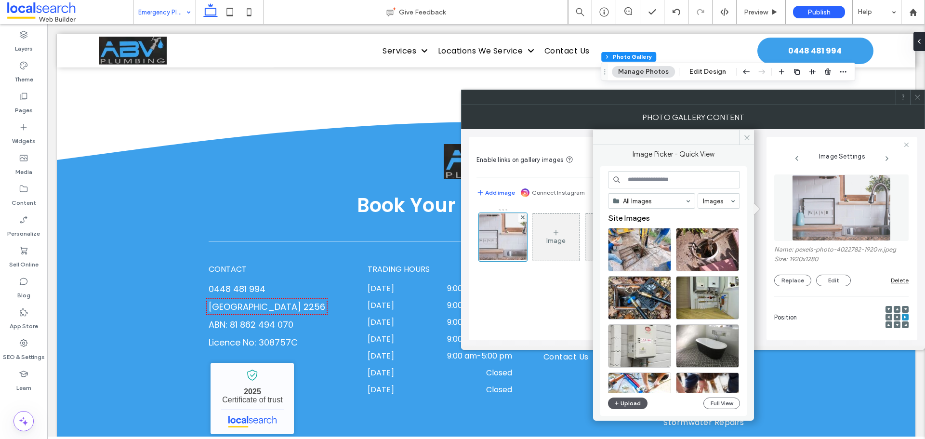
click at [634, 406] on button "Upload" at bounding box center [627, 403] width 39 height 12
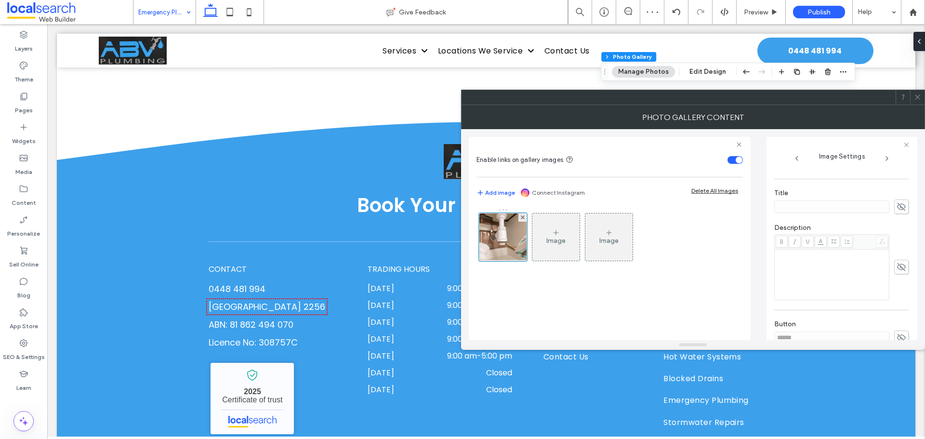
scroll to position [275, 0]
drag, startPoint x: 899, startPoint y: 258, endPoint x: 874, endPoint y: 259, distance: 25.1
click at [899, 258] on icon at bounding box center [901, 255] width 10 height 11
drag, startPoint x: 831, startPoint y: 258, endPoint x: 744, endPoint y: 252, distance: 87.4
click at [747, 252] on div "Enable links on gallery images Add image Connect Instagram Delete All Images Im…" at bounding box center [693, 234] width 448 height 211
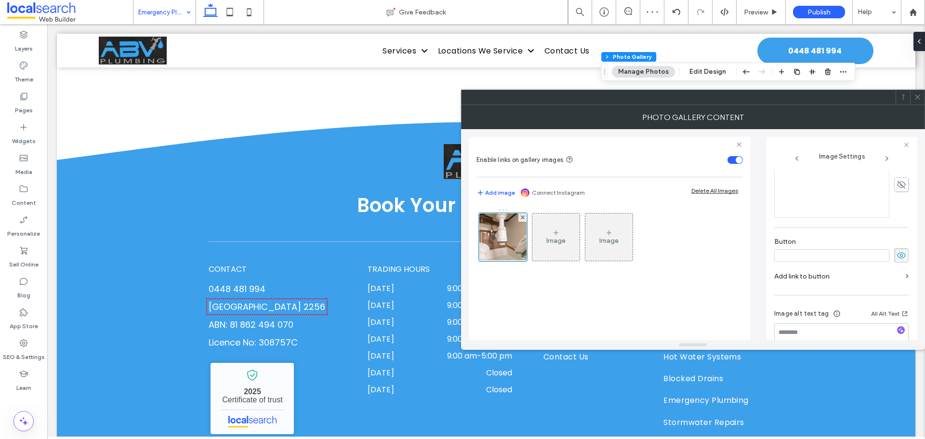
click at [900, 253] on icon at bounding box center [901, 255] width 10 height 11
click at [919, 95] on use at bounding box center [917, 97] width 5 height 5
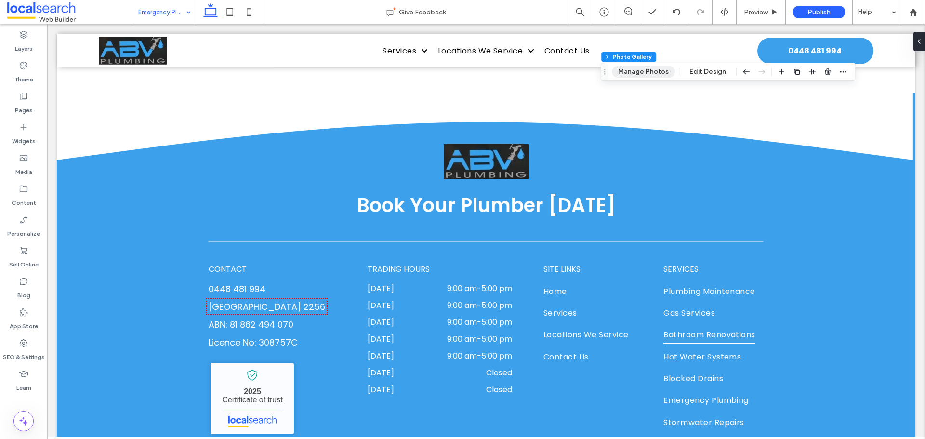
click at [630, 72] on button "Manage Photos" at bounding box center [643, 72] width 63 height 12
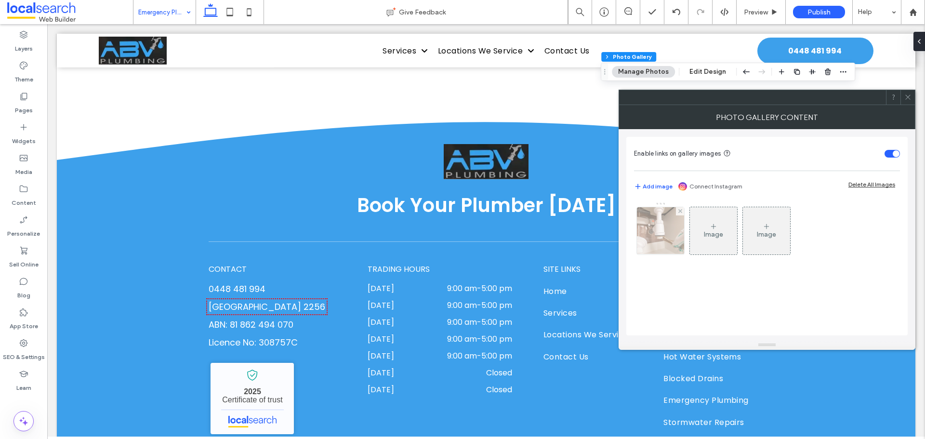
click at [640, 234] on img at bounding box center [660, 230] width 71 height 47
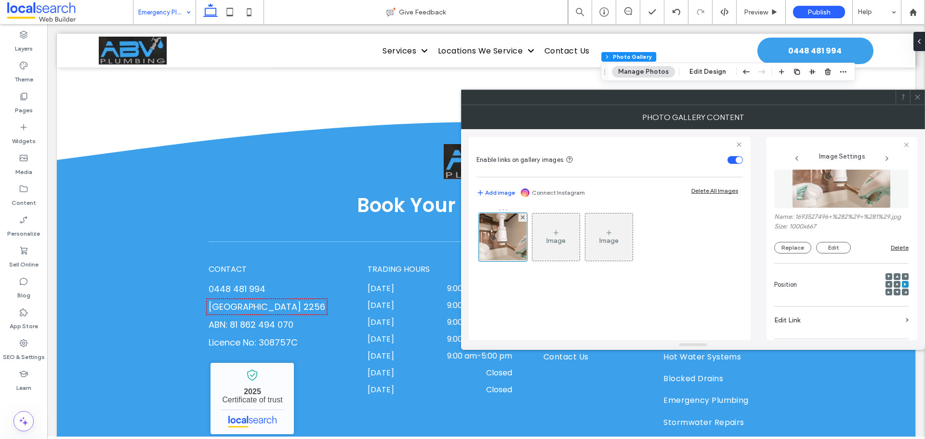
scroll to position [48, 0]
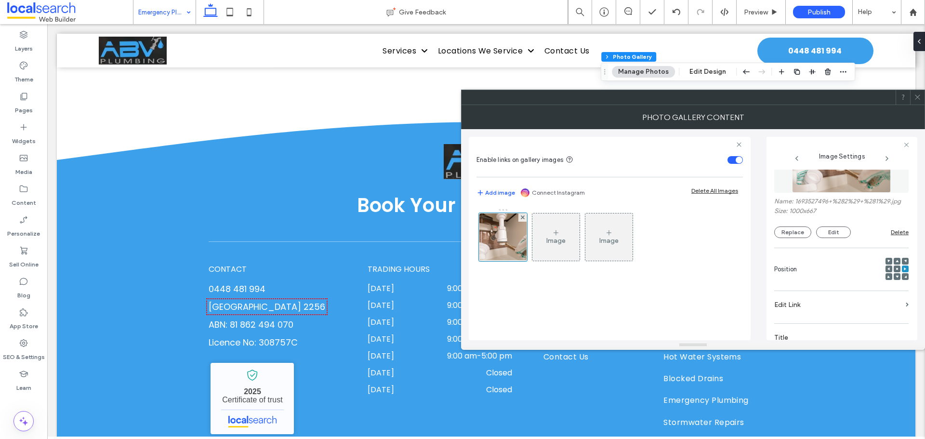
click at [895, 267] on icon at bounding box center [896, 268] width 3 height 3
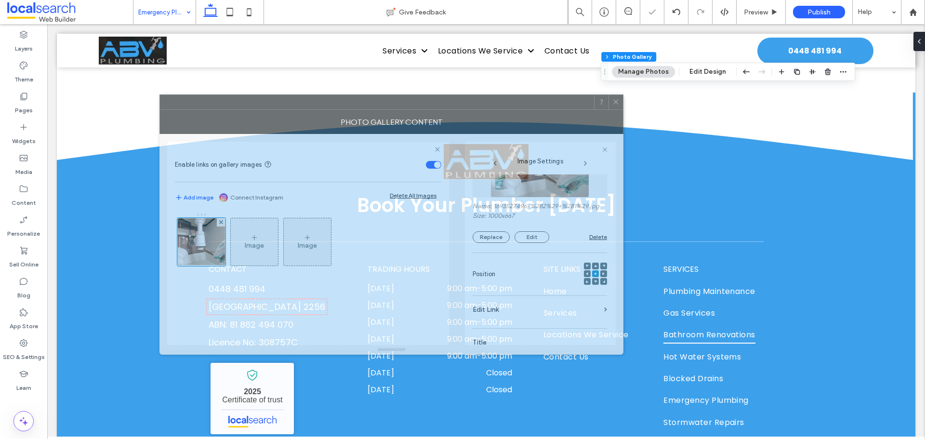
drag, startPoint x: 713, startPoint y: 103, endPoint x: 415, endPoint y: 109, distance: 298.7
click at [415, 109] on div at bounding box center [377, 102] width 434 height 14
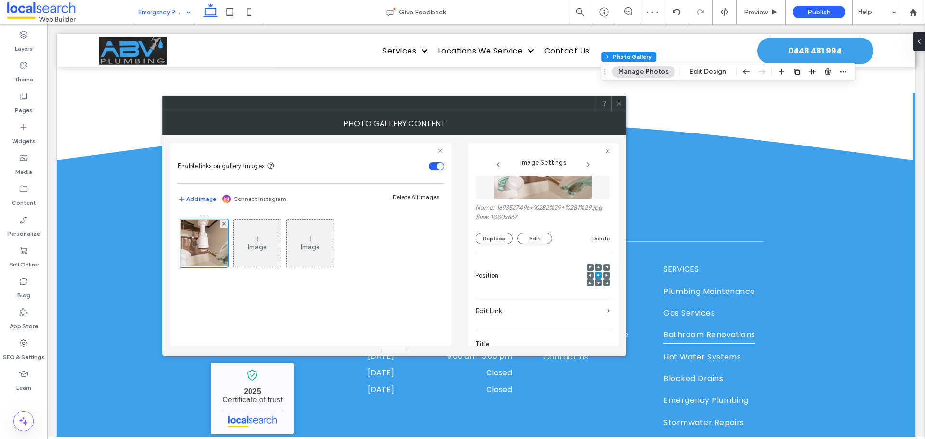
click at [587, 275] on div at bounding box center [590, 275] width 7 height 7
click at [589, 276] on use at bounding box center [590, 275] width 2 height 3
click at [595, 274] on div at bounding box center [598, 275] width 7 height 7
click at [597, 272] on span at bounding box center [598, 275] width 3 height 7
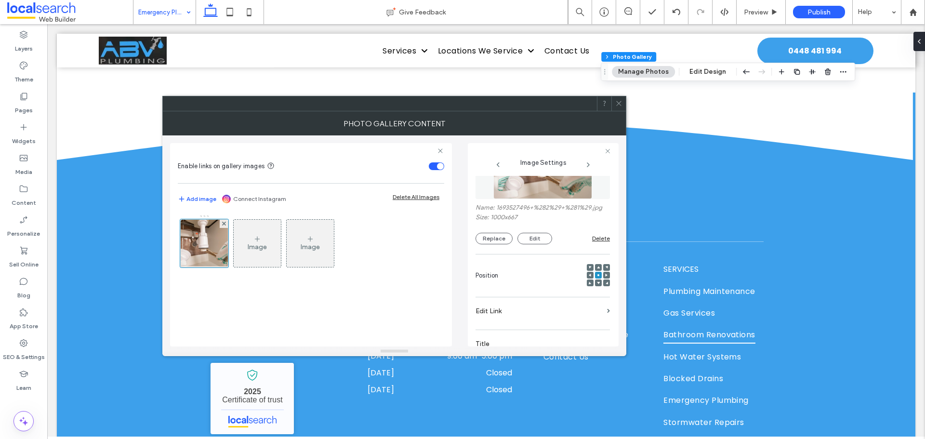
click at [620, 104] on icon at bounding box center [618, 103] width 7 height 7
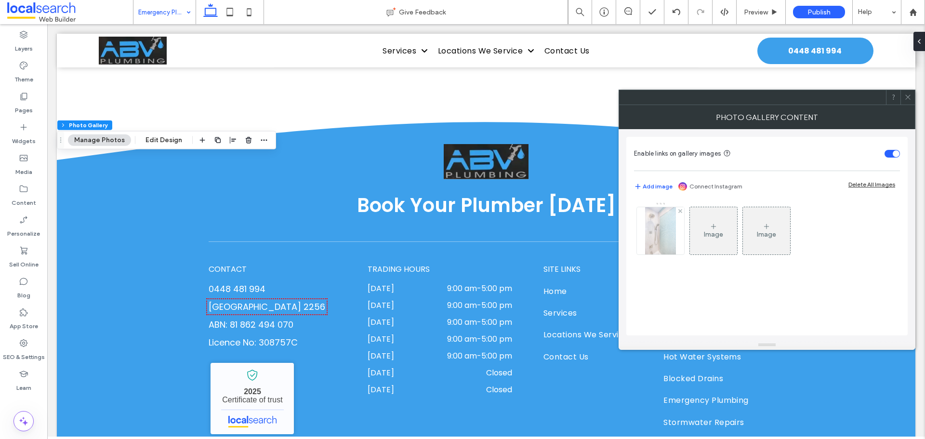
click at [658, 238] on img at bounding box center [660, 230] width 31 height 47
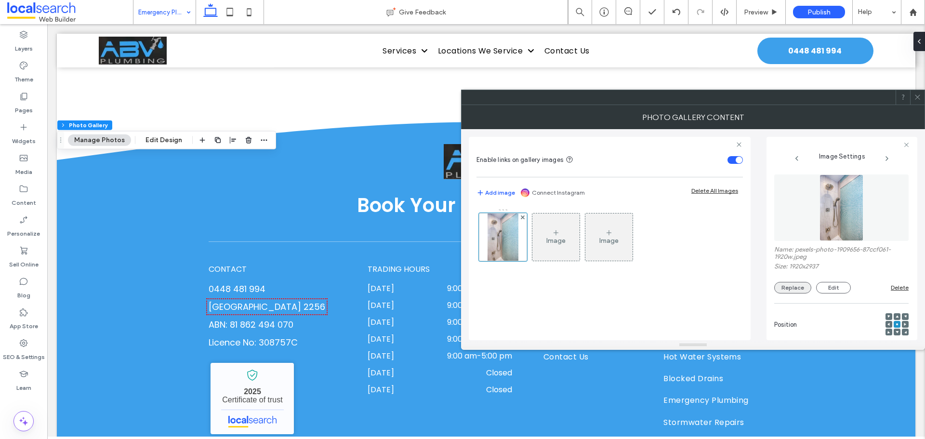
click at [800, 290] on button "Replace" at bounding box center [792, 288] width 37 height 12
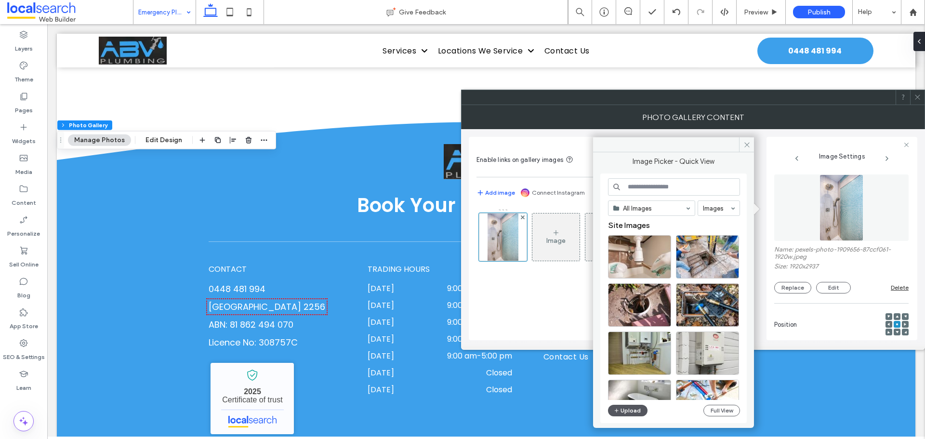
click at [631, 410] on button "Upload" at bounding box center [627, 411] width 39 height 12
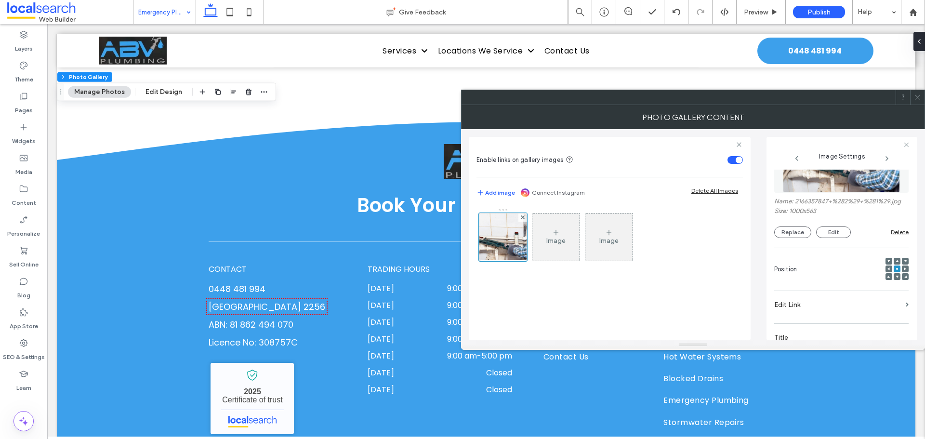
click at [887, 268] on icon at bounding box center [888, 268] width 3 height 3
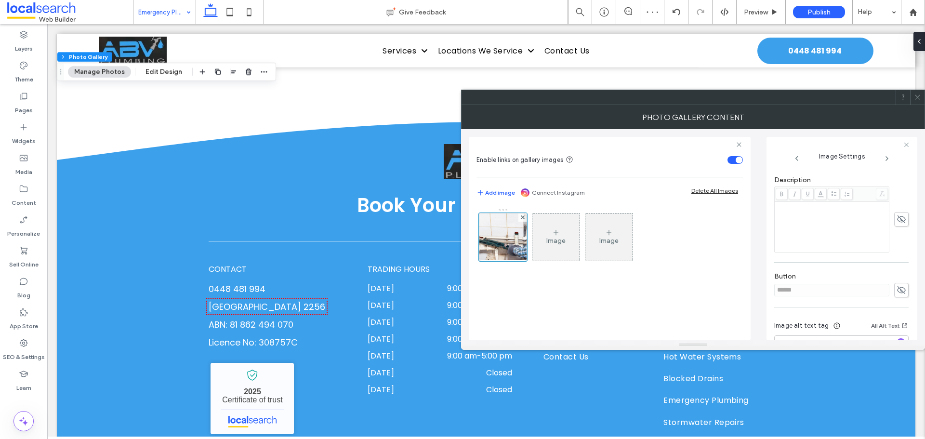
scroll to position [241, 0]
drag, startPoint x: 899, startPoint y: 299, endPoint x: 900, endPoint y: 293, distance: 5.8
click at [899, 296] on div "Button ******" at bounding box center [841, 284] width 134 height 35
click at [900, 292] on icon at bounding box center [901, 289] width 10 height 11
drag, startPoint x: 811, startPoint y: 290, endPoint x: 760, endPoint y: 290, distance: 51.1
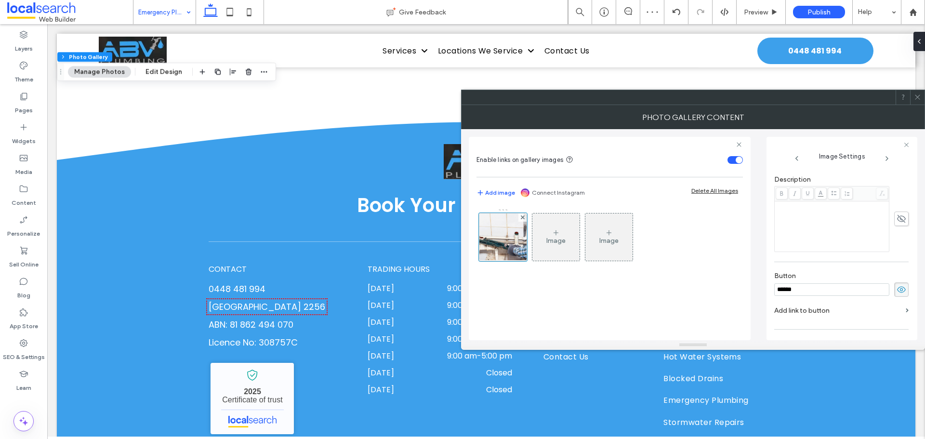
click at [762, 290] on div "Enable links on gallery images Add image Connect Instagram Delete All Images Im…" at bounding box center [693, 234] width 448 height 211
click at [896, 288] on icon at bounding box center [901, 289] width 10 height 11
click at [917, 100] on icon at bounding box center [917, 96] width 7 height 7
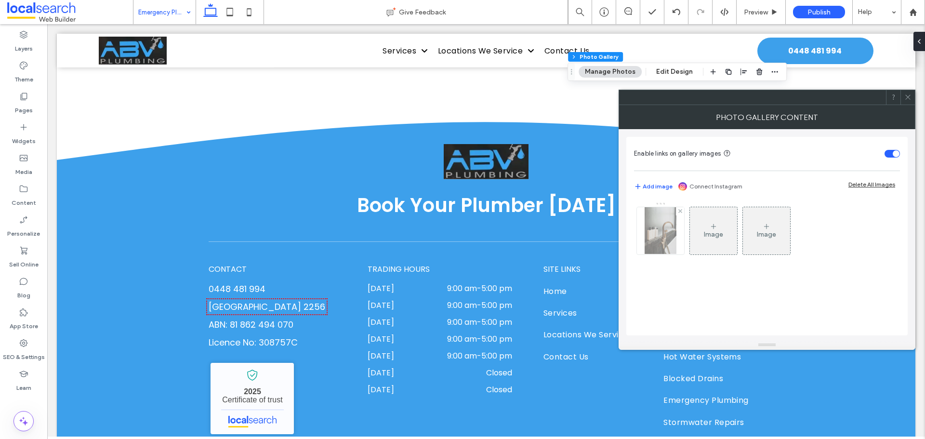
click at [672, 237] on img at bounding box center [660, 230] width 31 height 47
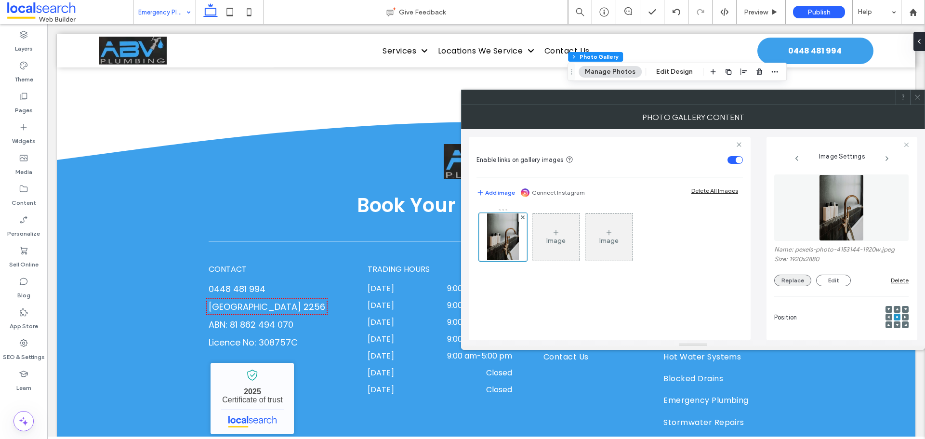
click at [801, 284] on button "Replace" at bounding box center [792, 281] width 37 height 12
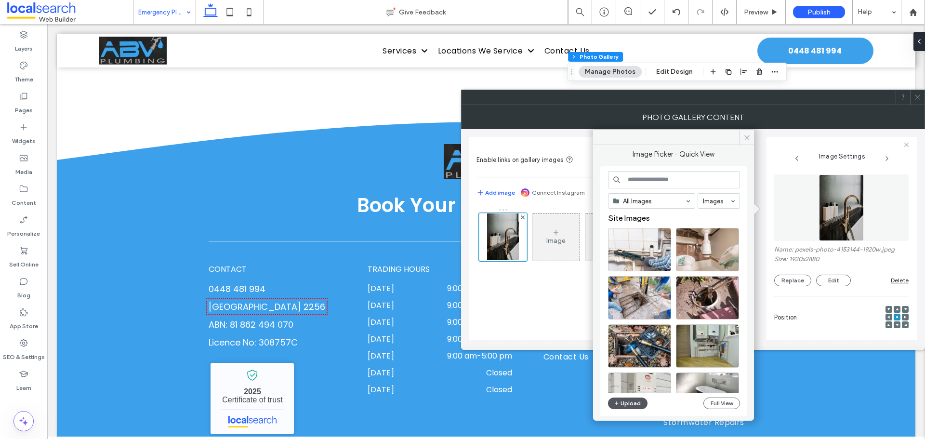
click at [634, 407] on button "Upload" at bounding box center [627, 403] width 39 height 12
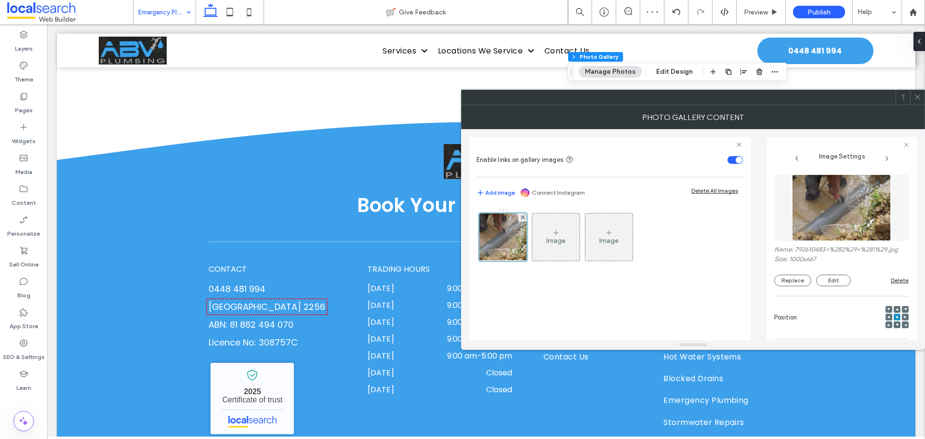
click at [915, 96] on icon at bounding box center [917, 96] width 7 height 7
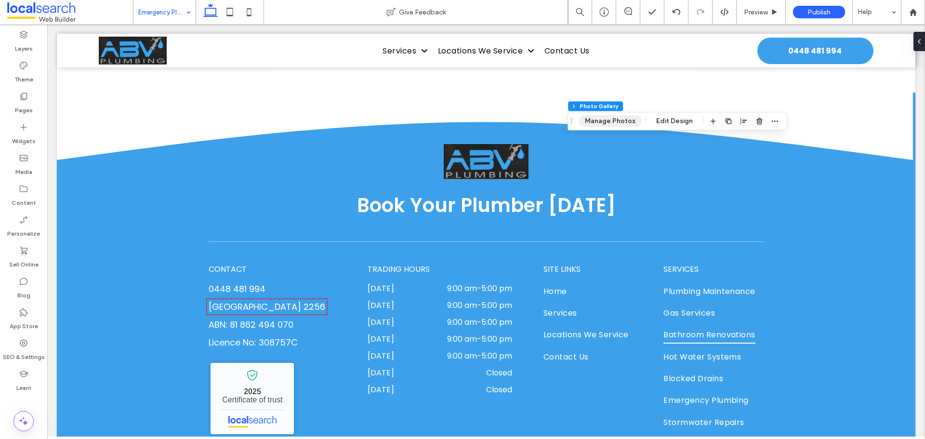
click at [608, 120] on button "Manage Photos" at bounding box center [610, 121] width 63 height 12
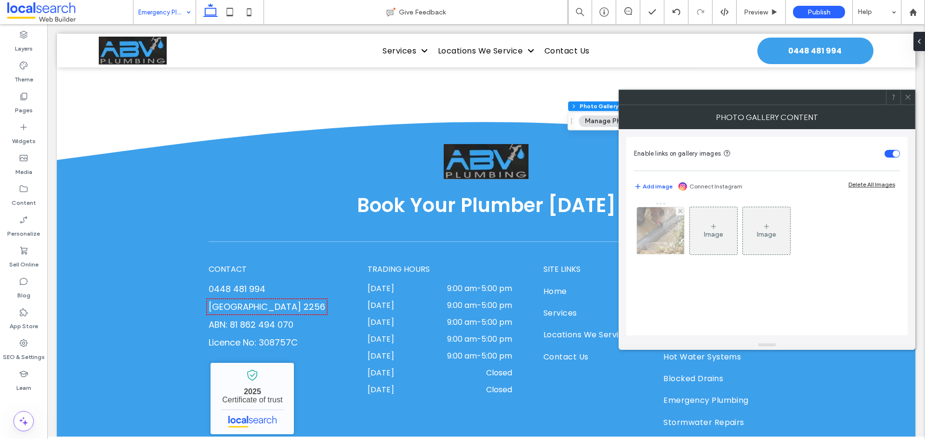
click at [661, 229] on img at bounding box center [660, 230] width 71 height 47
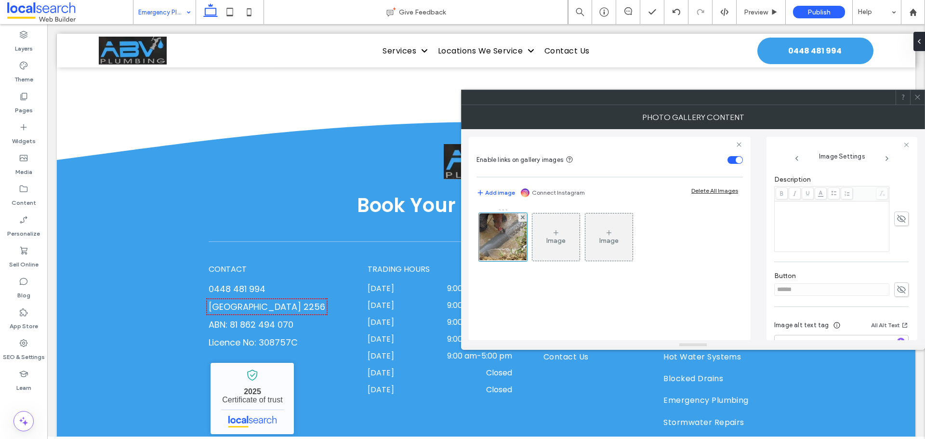
click at [896, 291] on icon at bounding box center [901, 289] width 10 height 11
drag, startPoint x: 791, startPoint y: 284, endPoint x: 744, endPoint y: 283, distance: 47.2
click at [744, 283] on div "Enable links on gallery images Add image Connect Instagram Delete All Images Im…" at bounding box center [693, 234] width 448 height 211
click at [898, 293] on icon at bounding box center [901, 289] width 10 height 11
click at [915, 98] on icon at bounding box center [917, 96] width 7 height 7
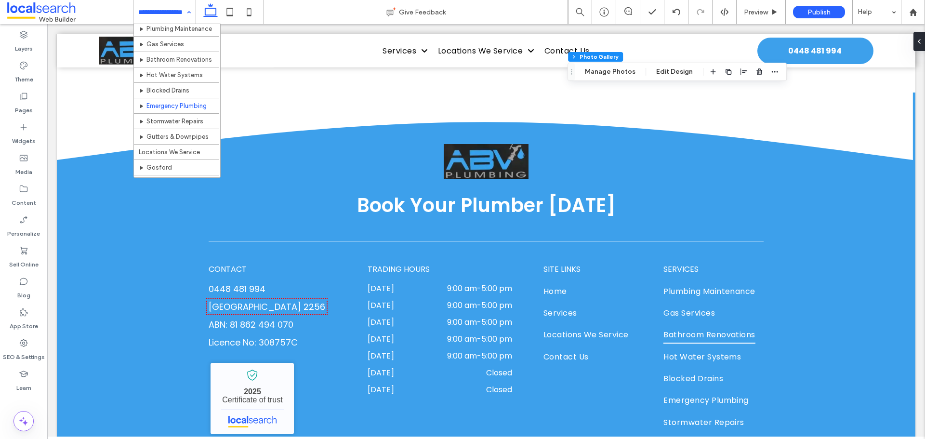
scroll to position [48, 0]
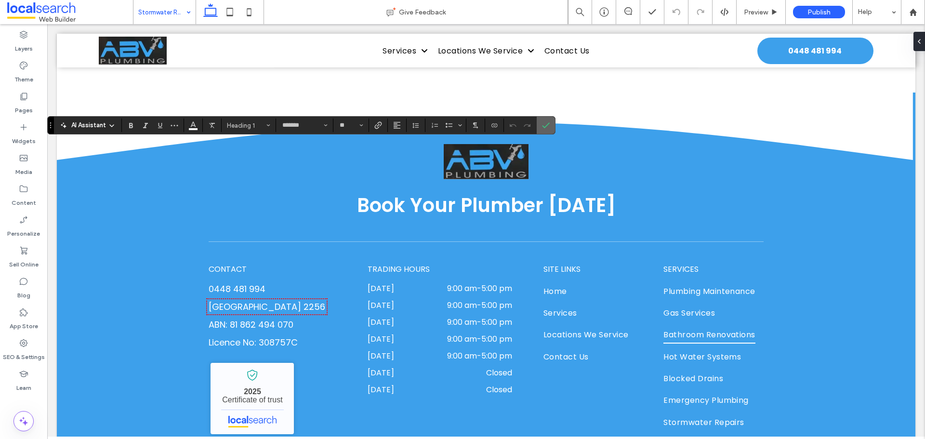
click at [546, 122] on icon "Confirm" at bounding box center [546, 125] width 8 height 8
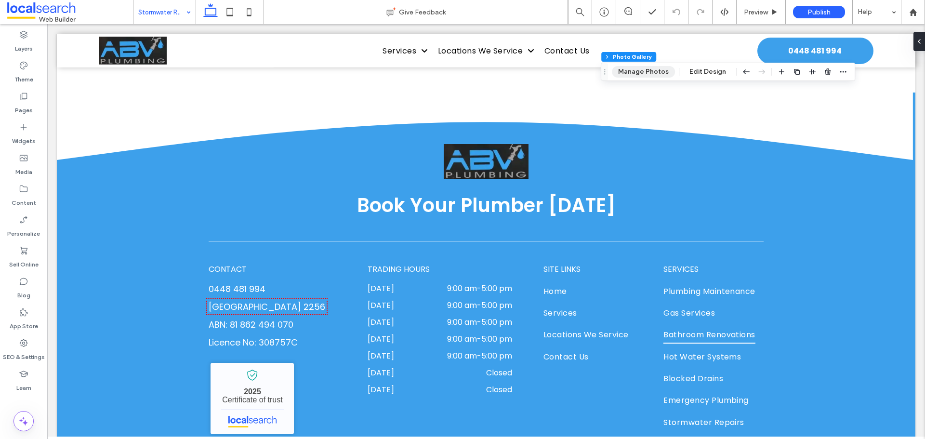
click at [645, 72] on button "Manage Photos" at bounding box center [643, 72] width 63 height 12
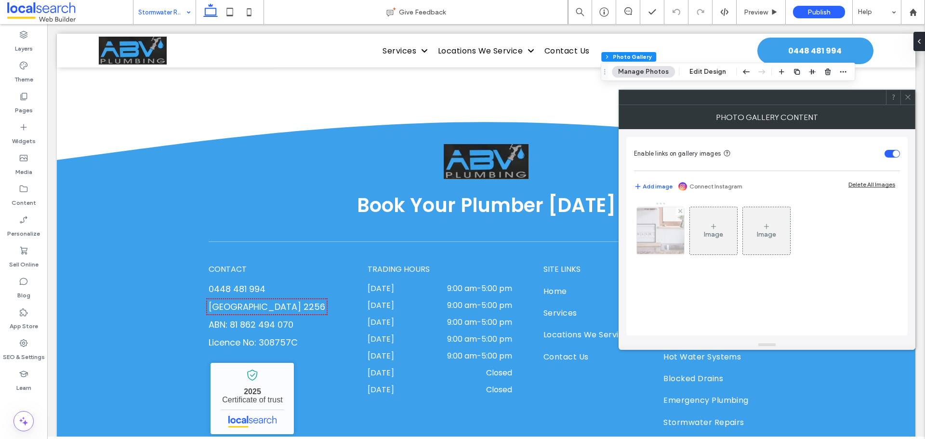
click at [656, 237] on img at bounding box center [660, 230] width 71 height 47
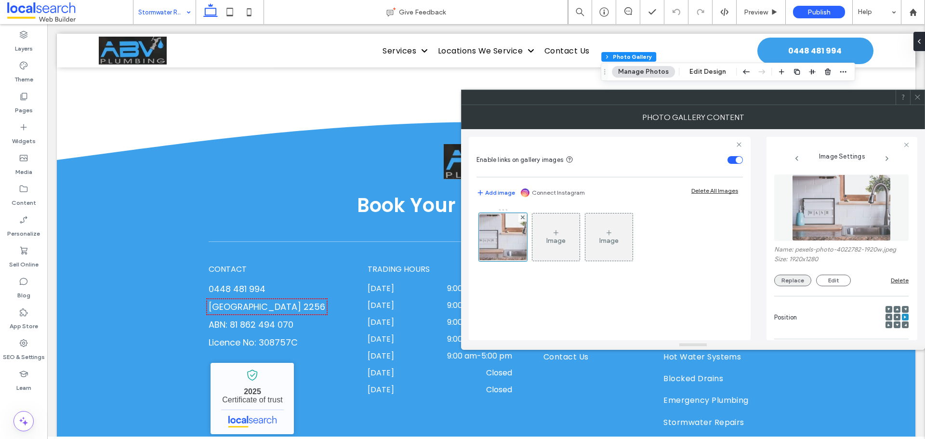
click at [795, 276] on button "Replace" at bounding box center [792, 281] width 37 height 12
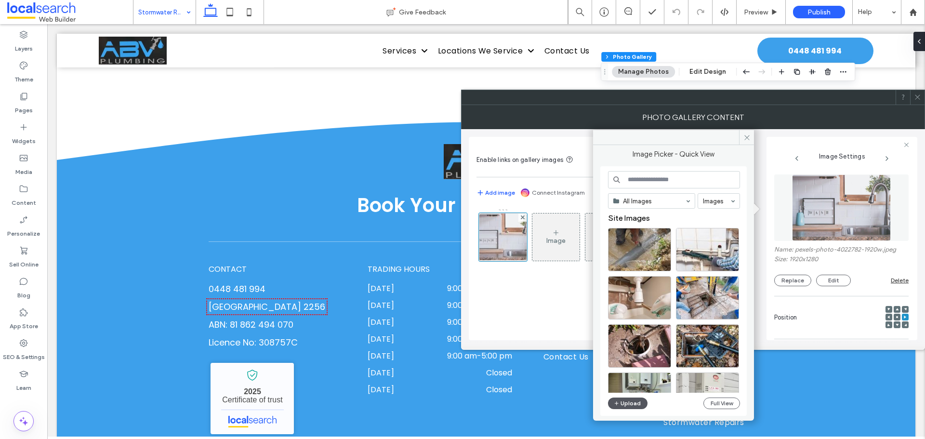
click at [632, 409] on button "Upload" at bounding box center [627, 403] width 39 height 12
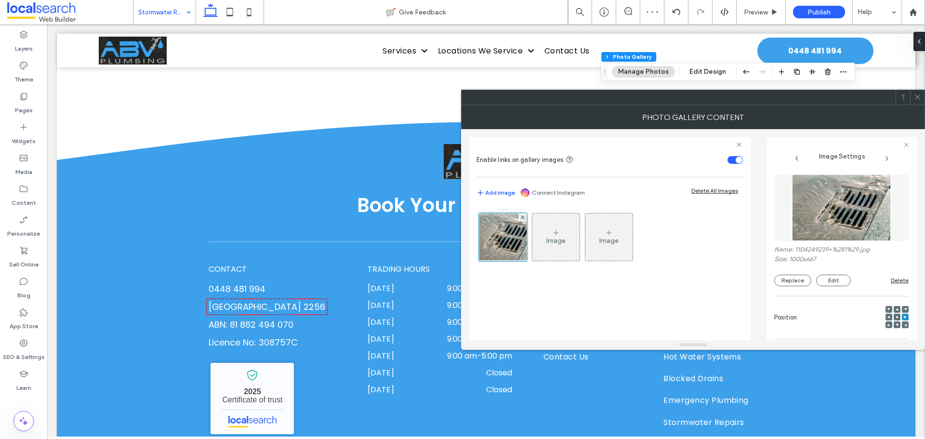
click at [894, 314] on div at bounding box center [897, 317] width 7 height 7
click at [894, 317] on div at bounding box center [897, 317] width 7 height 7
click at [895, 318] on icon at bounding box center [896, 317] width 3 height 3
click at [913, 96] on div at bounding box center [917, 97] width 14 height 14
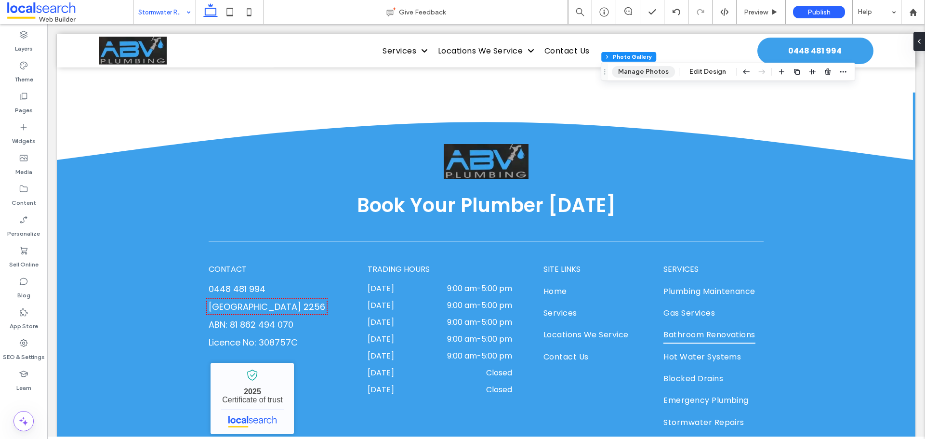
click at [641, 67] on button "Manage Photos" at bounding box center [643, 72] width 63 height 12
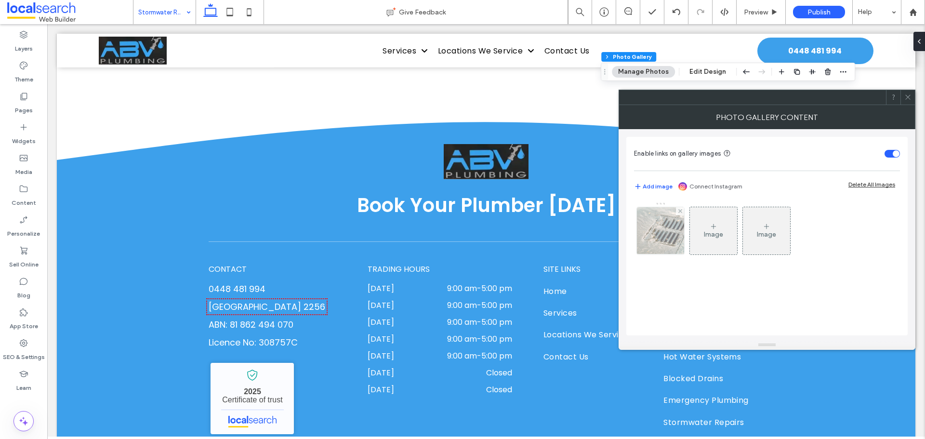
click at [660, 226] on img at bounding box center [660, 230] width 71 height 47
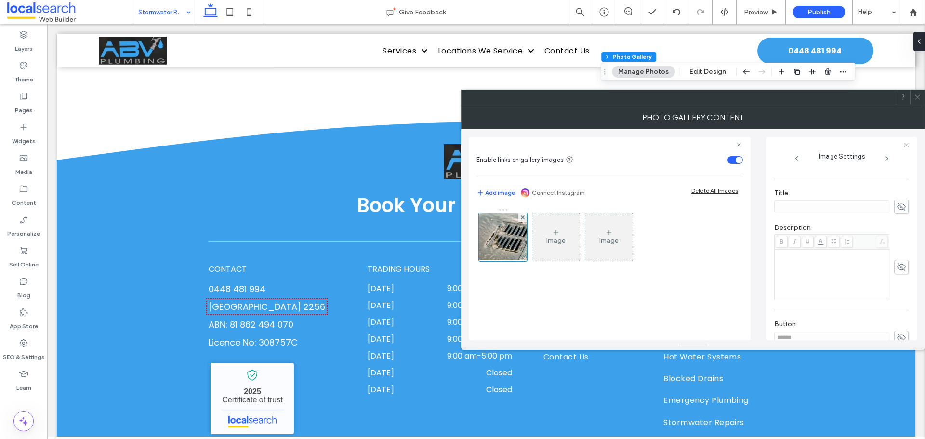
scroll to position [241, 0]
click at [903, 290] on span at bounding box center [901, 289] width 14 height 14
drag, startPoint x: 815, startPoint y: 292, endPoint x: 754, endPoint y: 291, distance: 61.2
click at [754, 291] on div "Enable links on gallery images Add image Connect Instagram Delete All Images Im…" at bounding box center [693, 234] width 448 height 211
click at [899, 290] on icon at bounding box center [901, 289] width 10 height 11
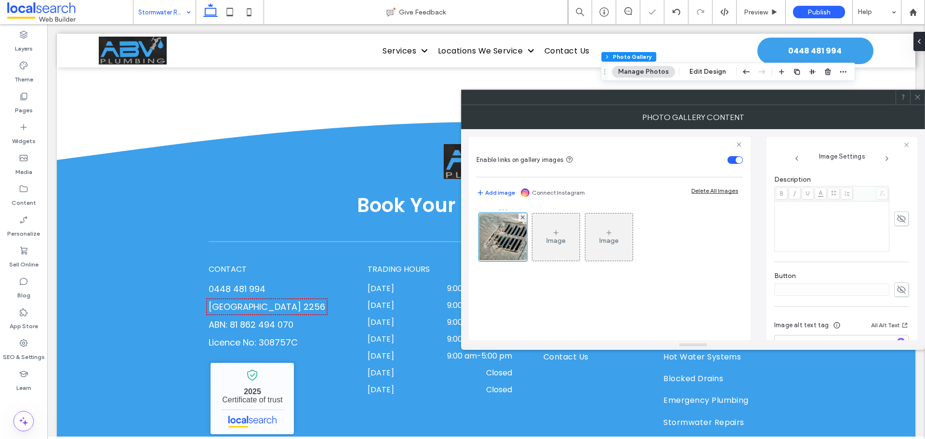
click at [916, 98] on icon at bounding box center [917, 96] width 7 height 7
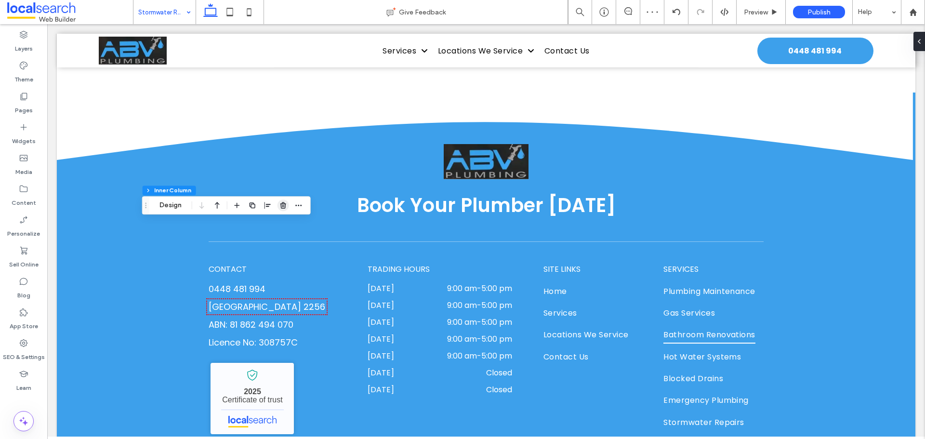
click at [282, 206] on icon "button" at bounding box center [283, 205] width 8 height 8
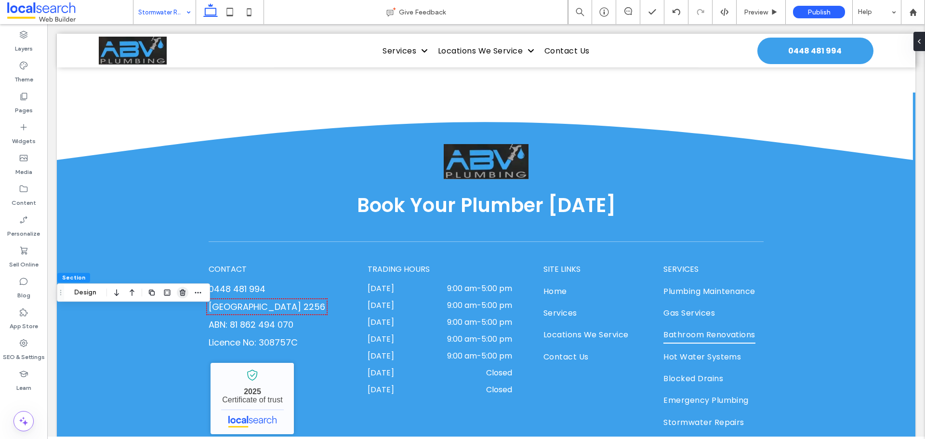
click at [186, 293] on span "button" at bounding box center [183, 293] width 12 height 12
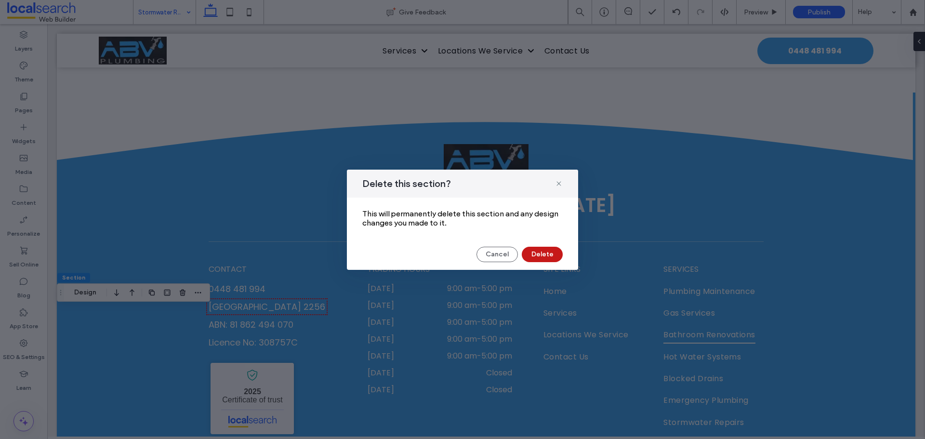
click at [537, 251] on button "Delete" at bounding box center [542, 254] width 41 height 15
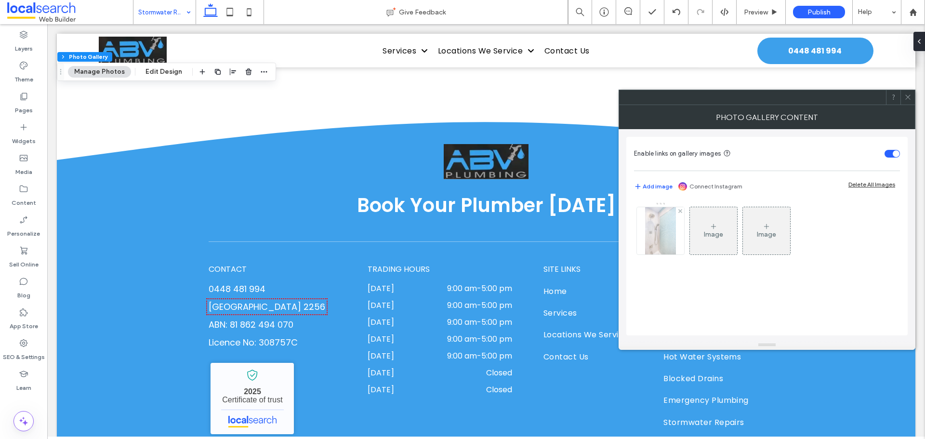
click at [661, 250] on img at bounding box center [660, 230] width 31 height 47
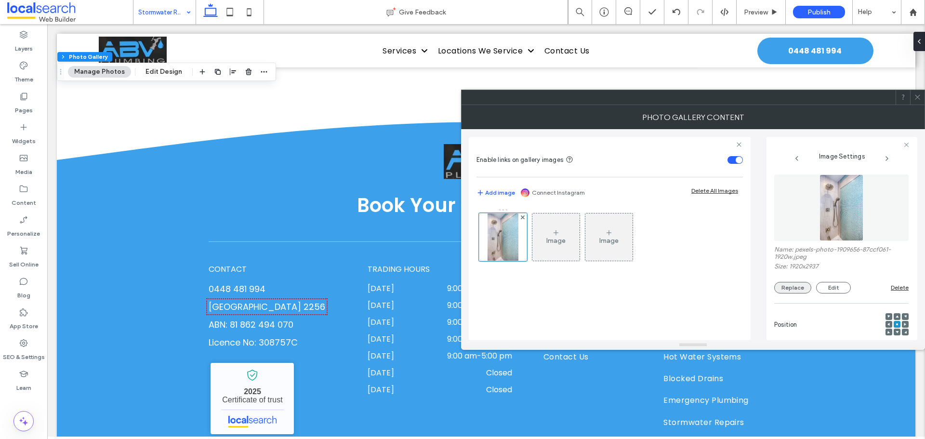
click at [786, 285] on button "Replace" at bounding box center [792, 288] width 37 height 12
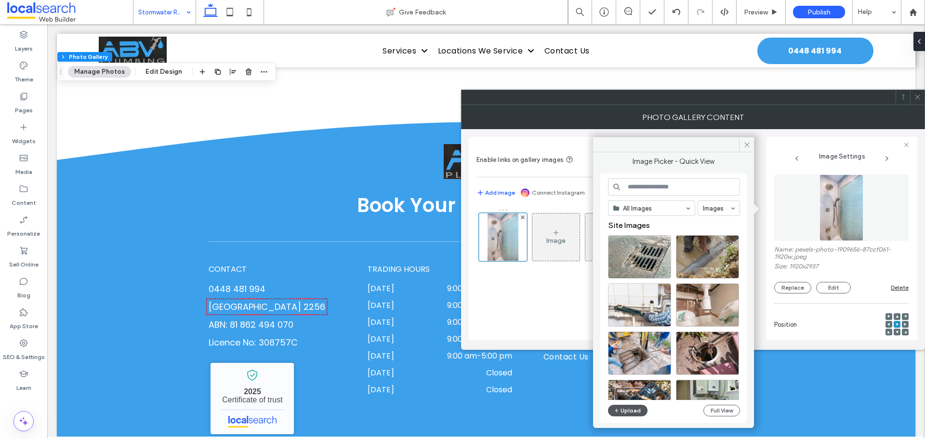
click at [636, 410] on button "Upload" at bounding box center [627, 411] width 39 height 12
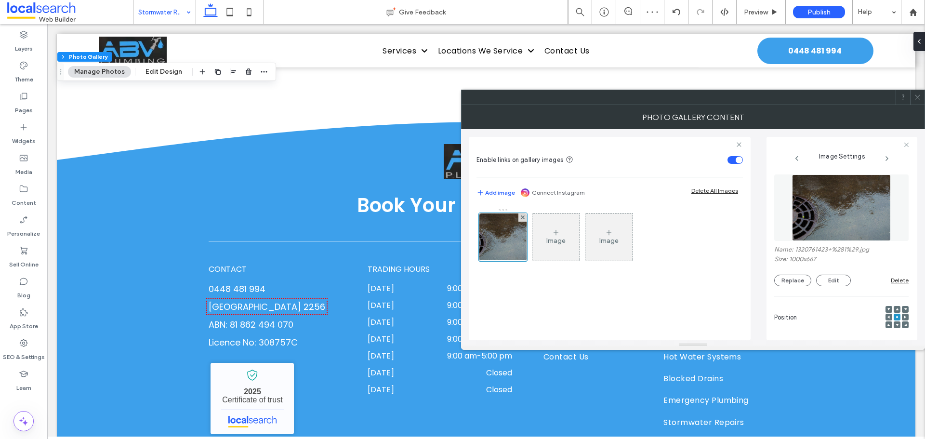
click at [887, 315] on span at bounding box center [888, 317] width 3 height 7
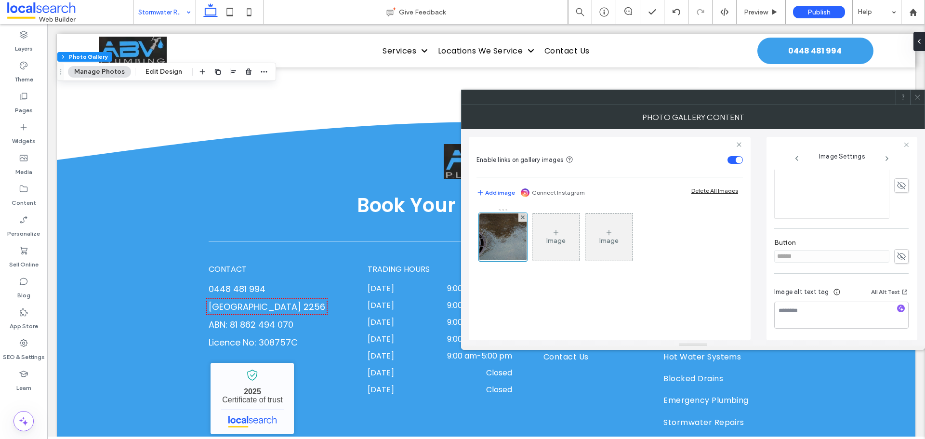
scroll to position [275, 0]
click at [896, 253] on icon at bounding box center [901, 255] width 10 height 11
drag, startPoint x: 767, startPoint y: 258, endPoint x: 750, endPoint y: 257, distance: 16.9
click at [750, 257] on div "Enable links on gallery images Add image Connect Instagram Delete All Images Im…" at bounding box center [693, 234] width 448 height 211
click at [897, 253] on icon at bounding box center [901, 255] width 10 height 11
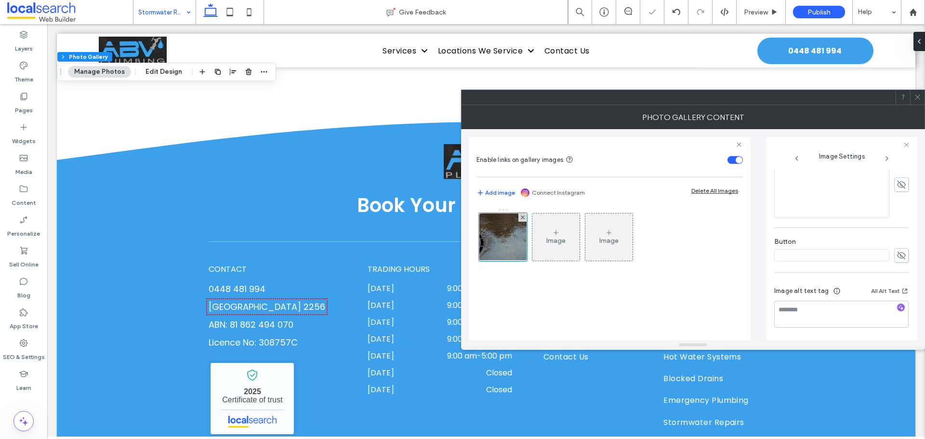
click at [918, 93] on icon at bounding box center [917, 96] width 7 height 7
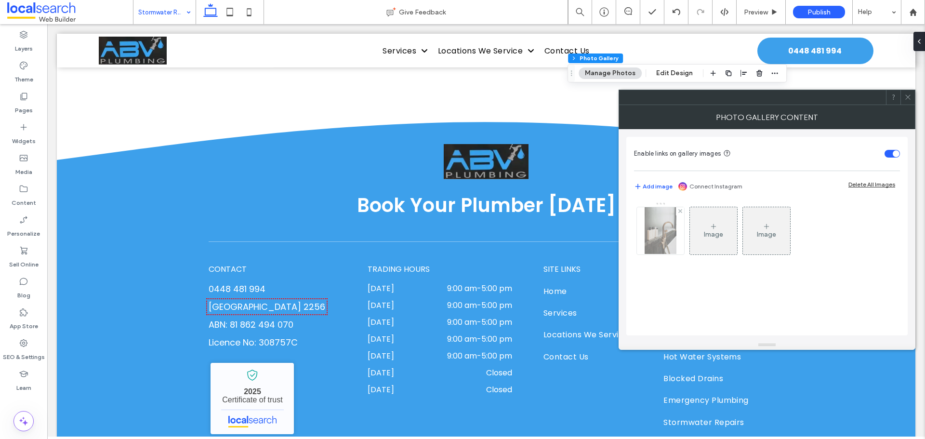
click at [661, 229] on img at bounding box center [660, 230] width 31 height 47
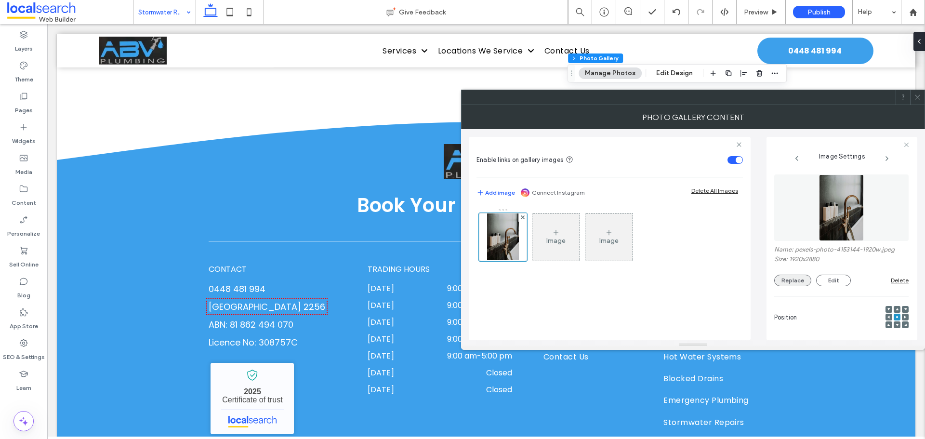
click at [807, 281] on button "Replace" at bounding box center [792, 281] width 37 height 12
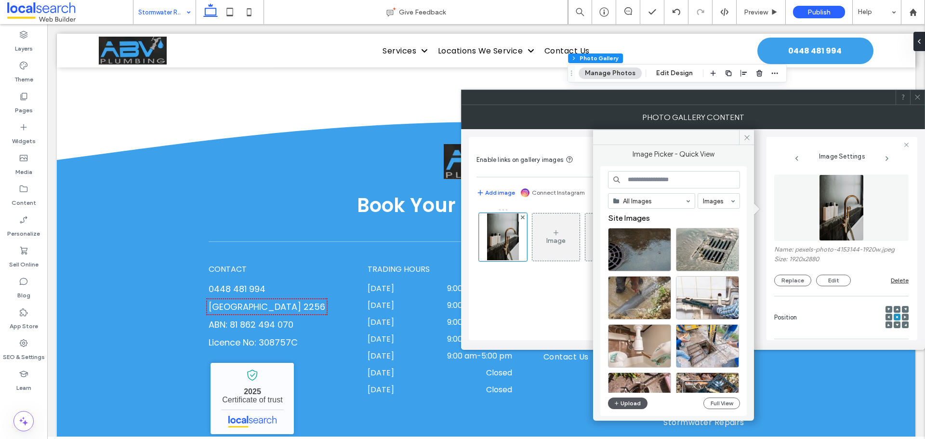
click at [630, 399] on button "Upload" at bounding box center [627, 403] width 39 height 12
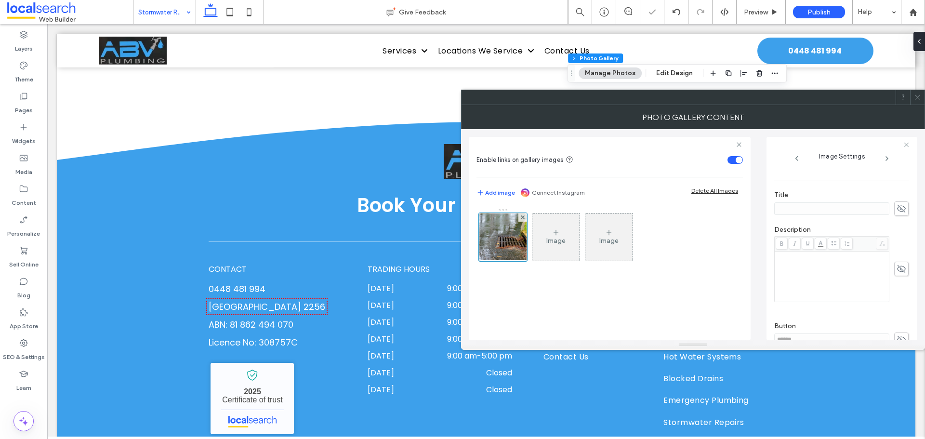
scroll to position [241, 0]
drag, startPoint x: 894, startPoint y: 285, endPoint x: 878, endPoint y: 286, distance: 15.4
click at [896, 285] on icon at bounding box center [901, 289] width 10 height 11
drag, startPoint x: 829, startPoint y: 286, endPoint x: 742, endPoint y: 286, distance: 86.2
click at [742, 286] on div "Enable links on gallery images Add image Connect Instagram Delete All Images Im…" at bounding box center [693, 234] width 448 height 211
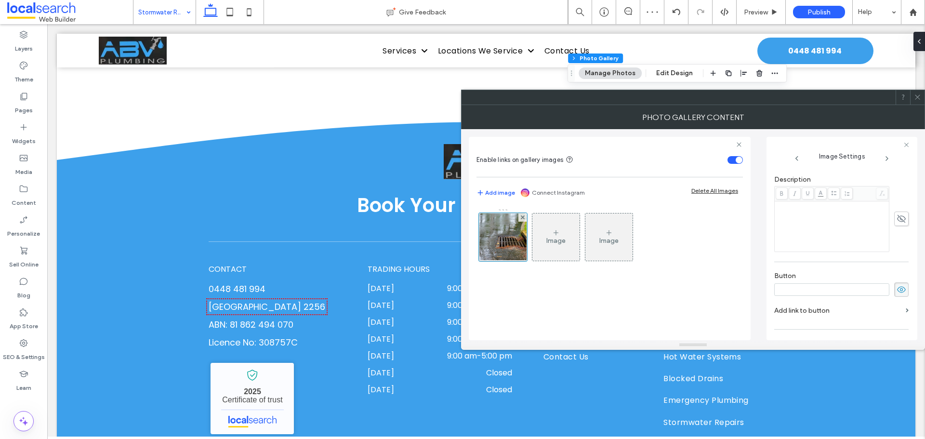
click at [897, 292] on use at bounding box center [901, 289] width 9 height 6
click at [916, 100] on icon at bounding box center [917, 96] width 7 height 7
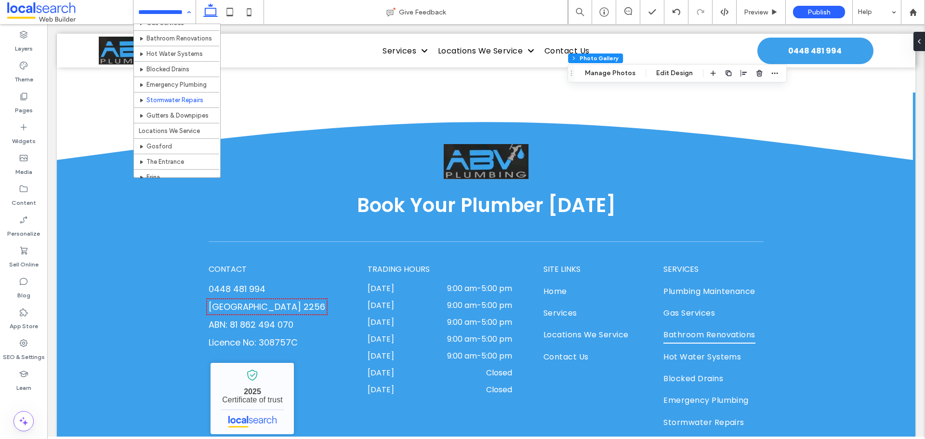
scroll to position [96, 0]
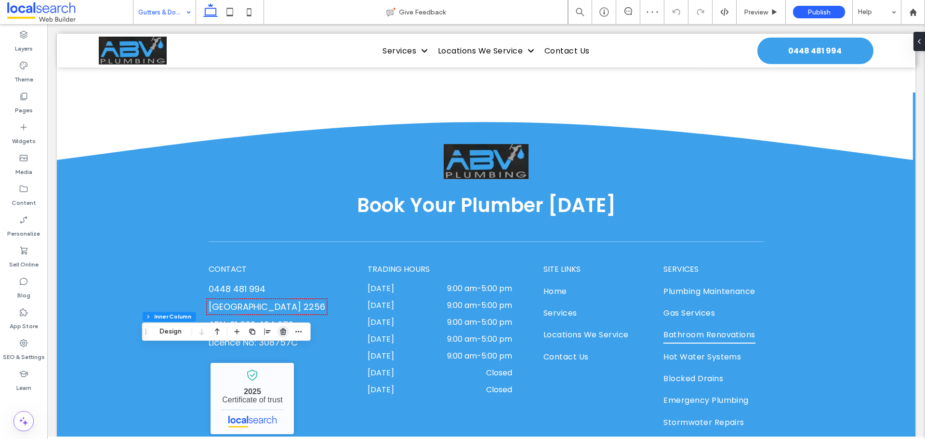
click at [284, 332] on use "button" at bounding box center [283, 332] width 6 height 6
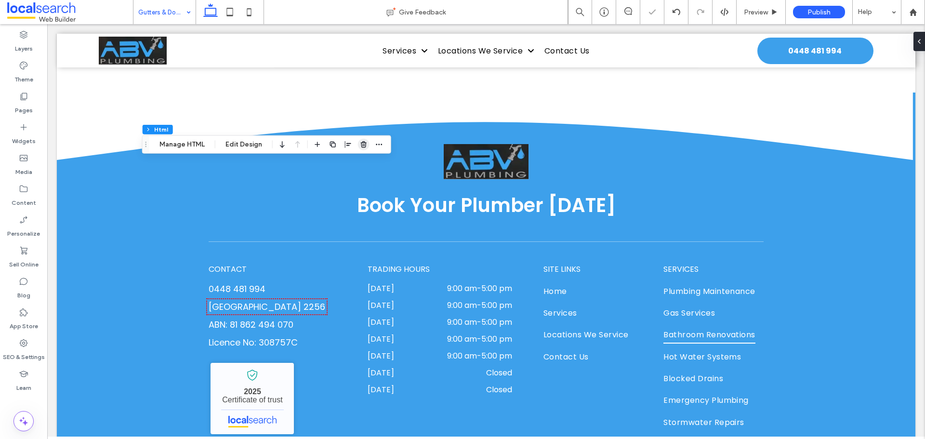
click at [363, 146] on icon "button" at bounding box center [364, 145] width 8 height 8
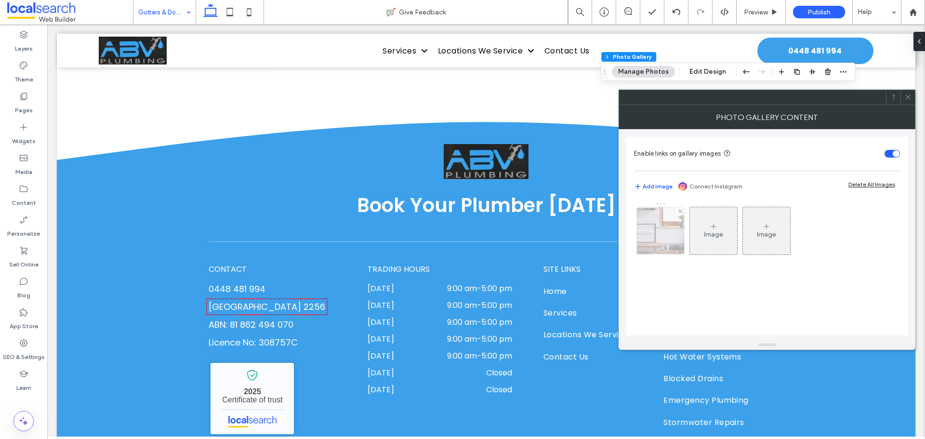
click at [672, 242] on img at bounding box center [660, 230] width 71 height 47
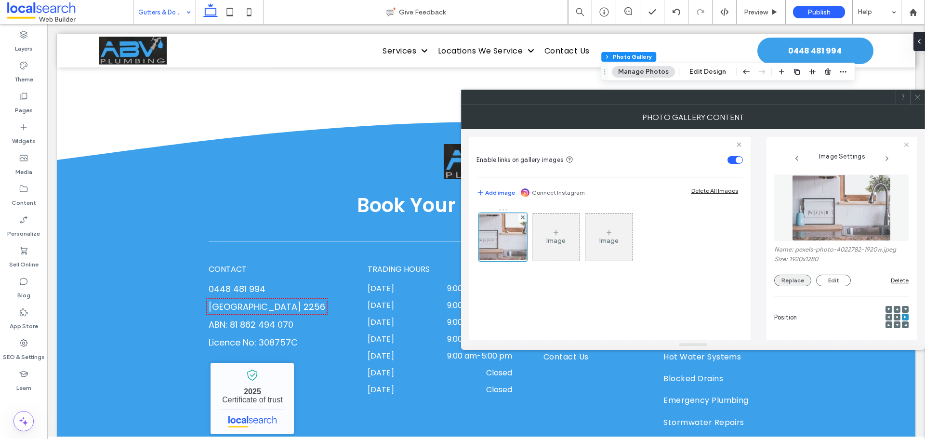
click at [796, 285] on button "Replace" at bounding box center [792, 281] width 37 height 12
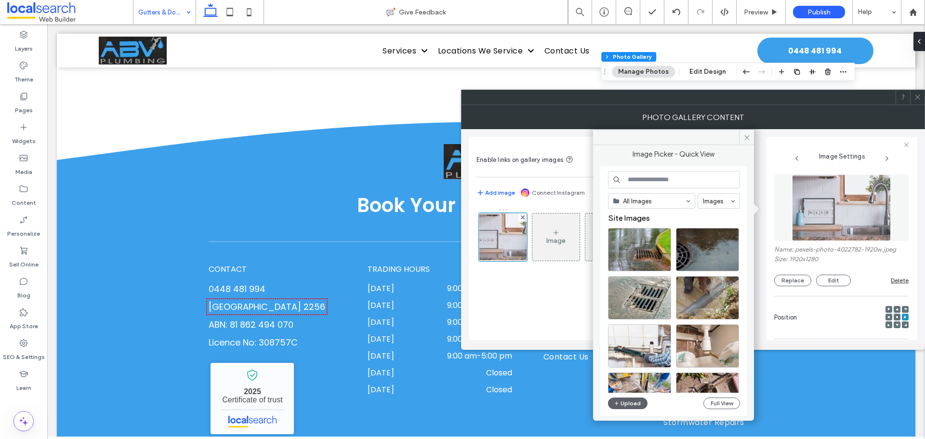
click at [629, 411] on div "All Images Images Site Images Upload Full View" at bounding box center [674, 291] width 132 height 240
click at [632, 409] on div "All Images Images Site Images Upload Full View" at bounding box center [674, 291] width 132 height 240
click at [634, 408] on button "Upload" at bounding box center [627, 403] width 39 height 12
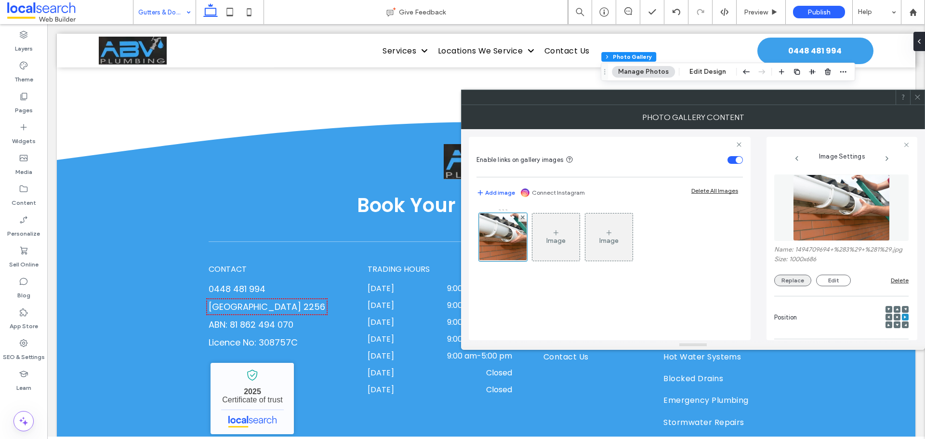
click at [798, 282] on button "Replace" at bounding box center [792, 281] width 37 height 12
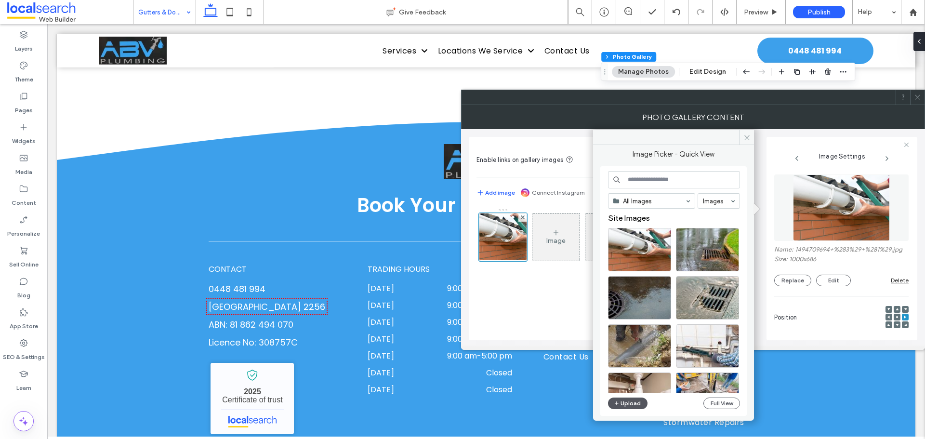
click at [623, 402] on button "Upload" at bounding box center [627, 403] width 39 height 12
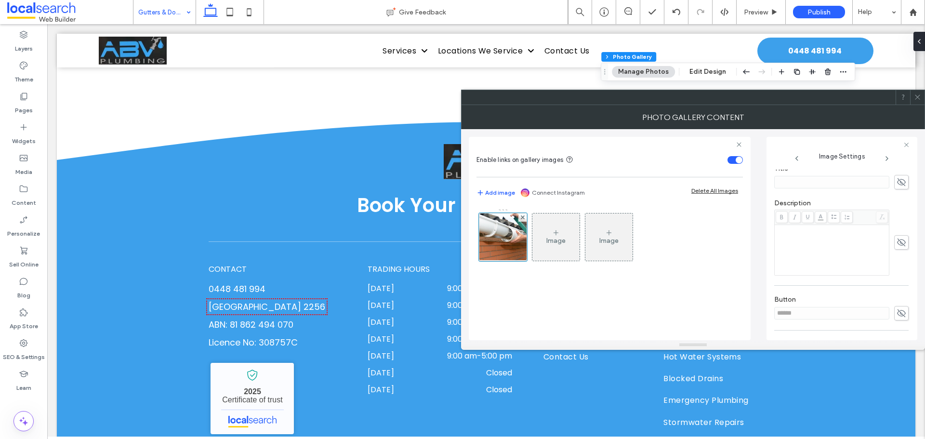
scroll to position [241, 0]
click at [896, 290] on icon at bounding box center [901, 289] width 10 height 11
drag, startPoint x: 763, startPoint y: 290, endPoint x: 696, endPoint y: 282, distance: 67.9
click at [702, 288] on div "Enable links on gallery images Add image Connect Instagram Delete All Images Im…" at bounding box center [693, 234] width 448 height 211
click at [897, 289] on use at bounding box center [901, 289] width 9 height 6
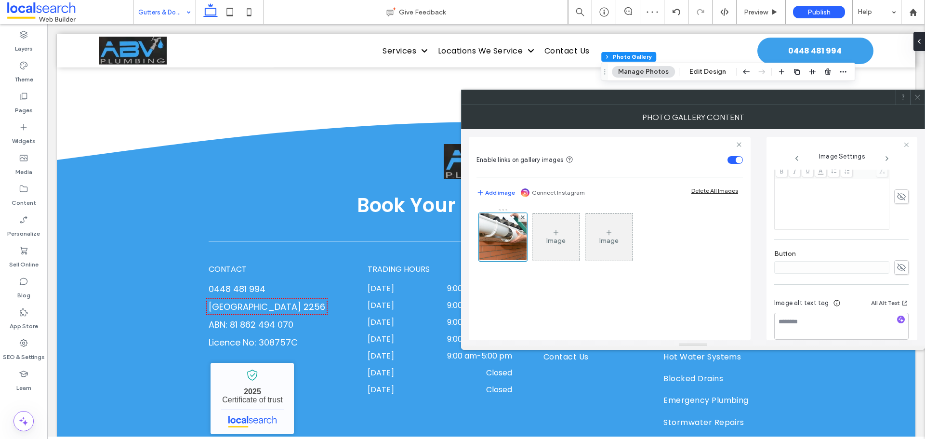
scroll to position [275, 0]
click at [918, 94] on icon at bounding box center [917, 96] width 7 height 7
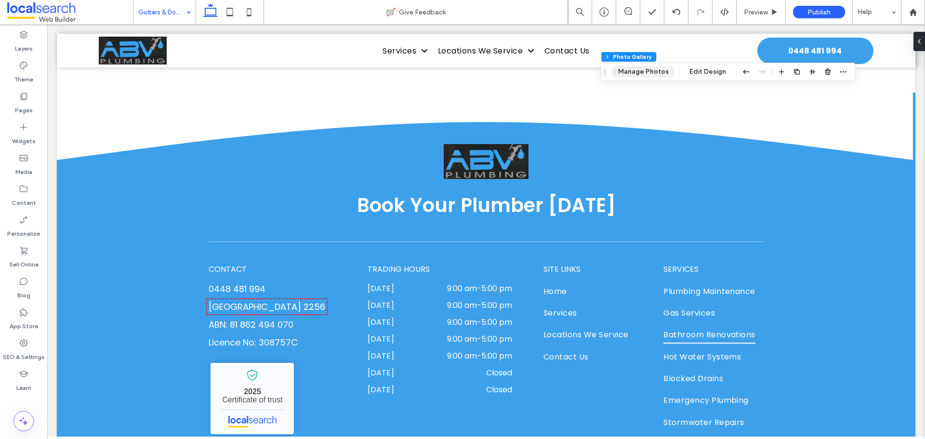
click at [660, 73] on button "Manage Photos" at bounding box center [643, 72] width 63 height 12
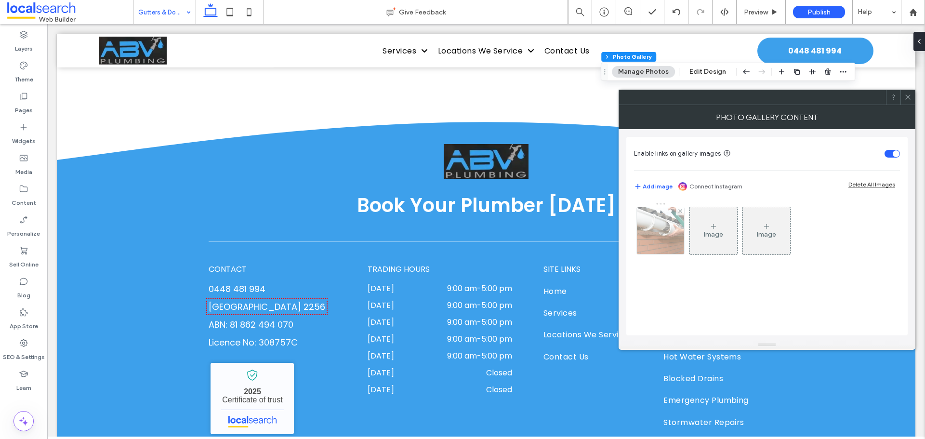
click at [650, 226] on img at bounding box center [660, 230] width 69 height 47
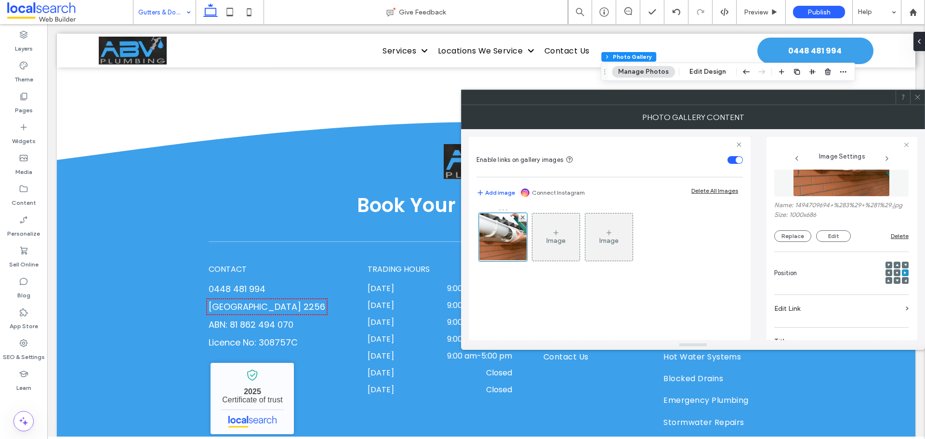
scroll to position [34, 0]
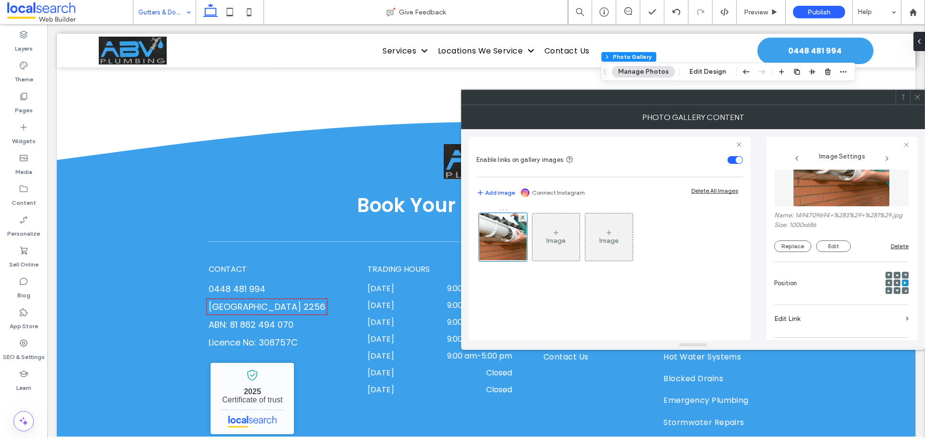
click at [894, 282] on div at bounding box center [897, 282] width 7 height 7
click at [895, 279] on span at bounding box center [896, 282] width 3 height 7
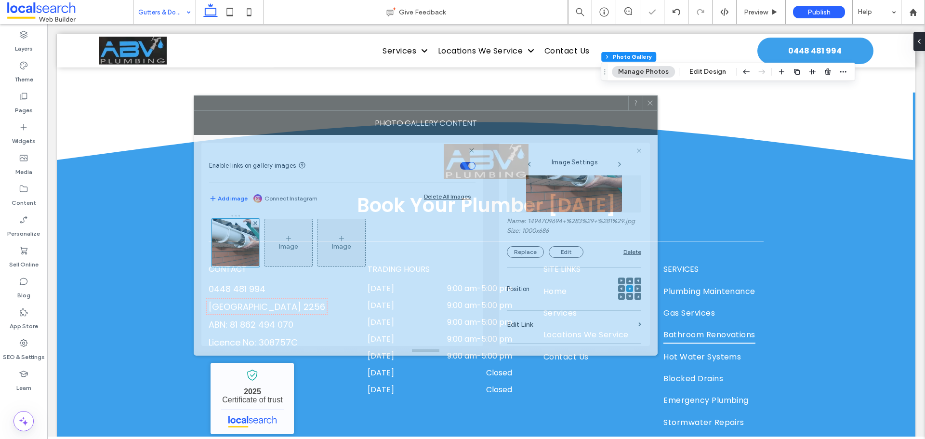
drag, startPoint x: 729, startPoint y: 99, endPoint x: 461, endPoint y: 105, distance: 268.4
click at [461, 105] on div at bounding box center [411, 103] width 434 height 14
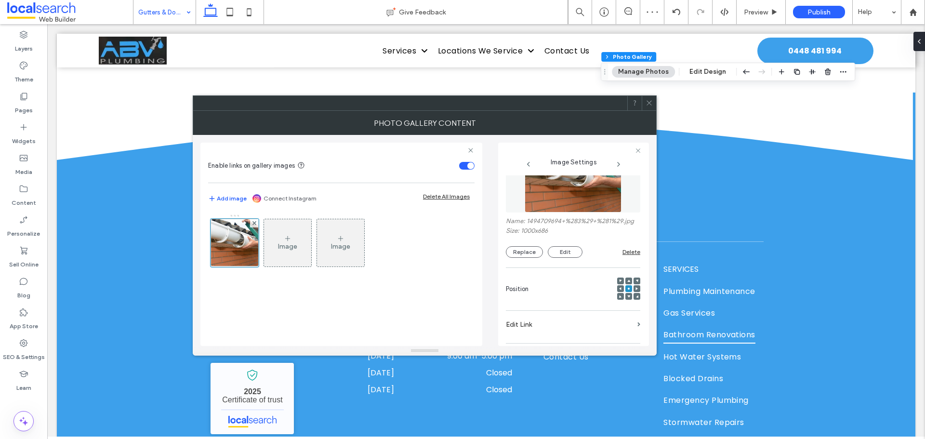
click at [651, 98] on span at bounding box center [648, 103] width 7 height 14
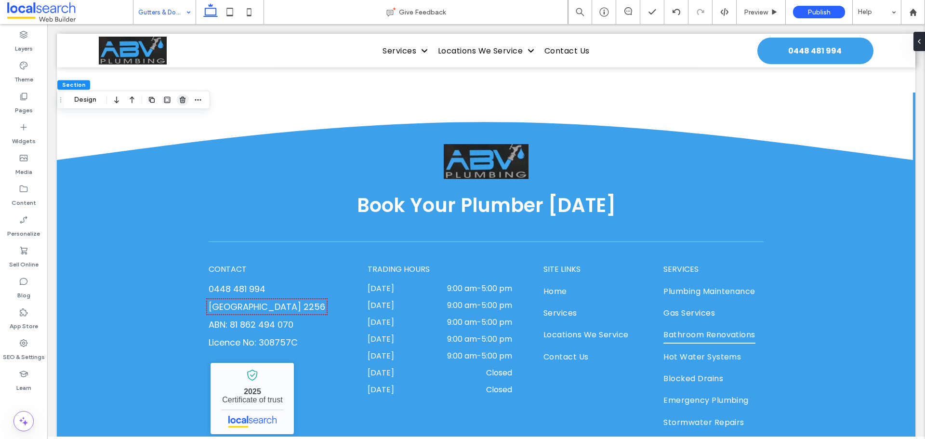
click at [184, 99] on icon "button" at bounding box center [183, 100] width 8 height 8
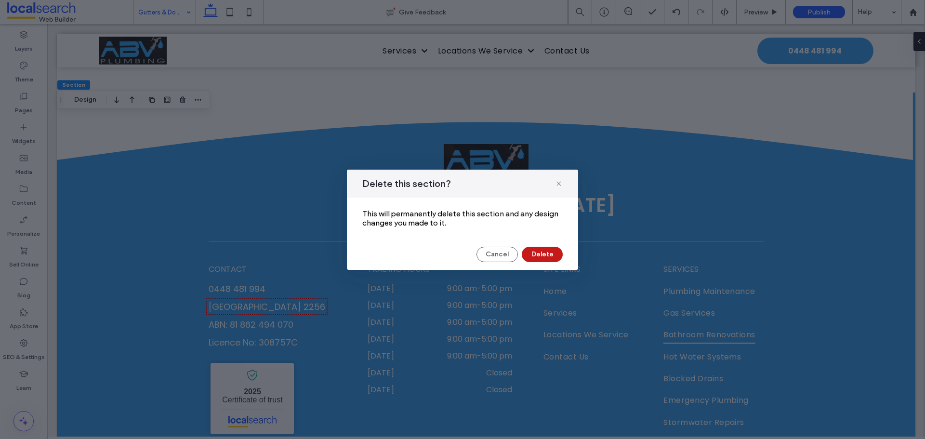
click at [540, 254] on button "Delete" at bounding box center [542, 254] width 41 height 15
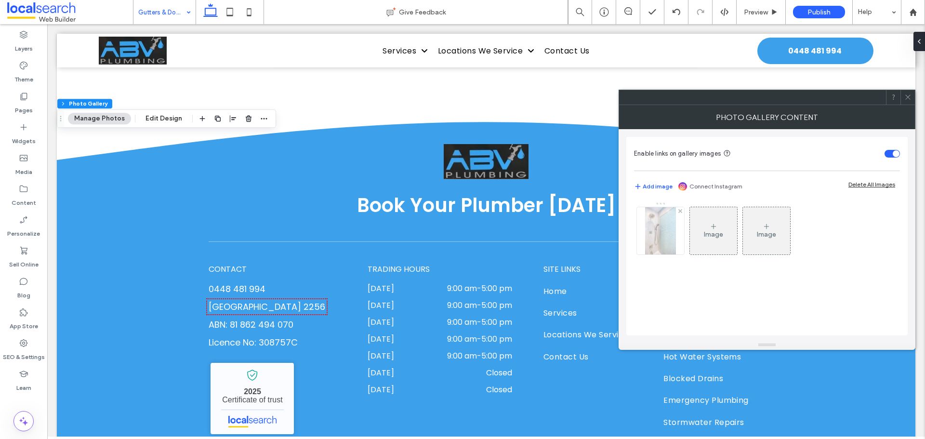
click at [648, 233] on img at bounding box center [660, 230] width 31 height 47
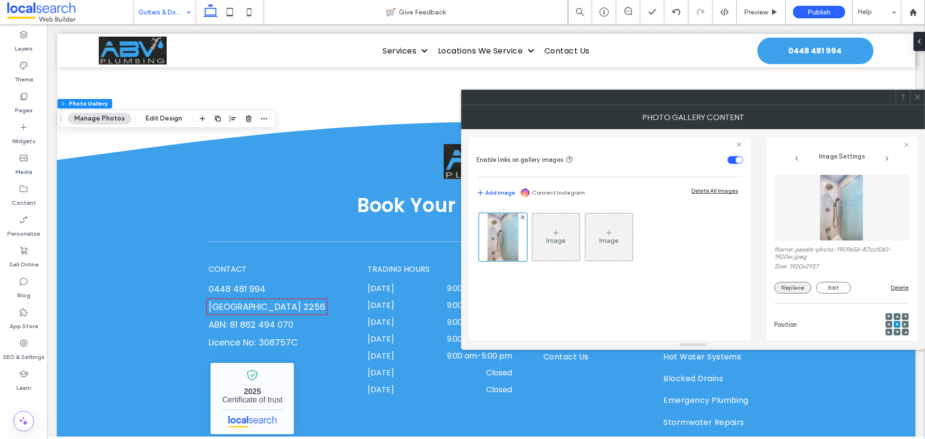
click at [800, 290] on button "Replace" at bounding box center [792, 288] width 37 height 12
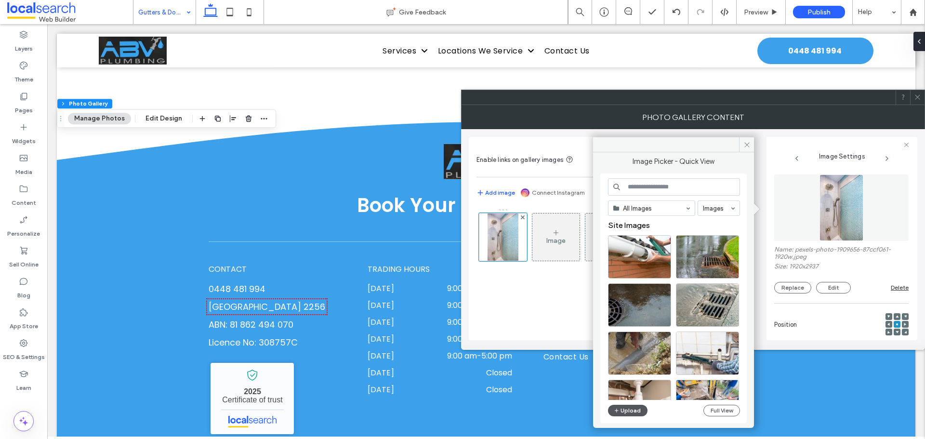
click at [633, 409] on button "Upload" at bounding box center [627, 411] width 39 height 12
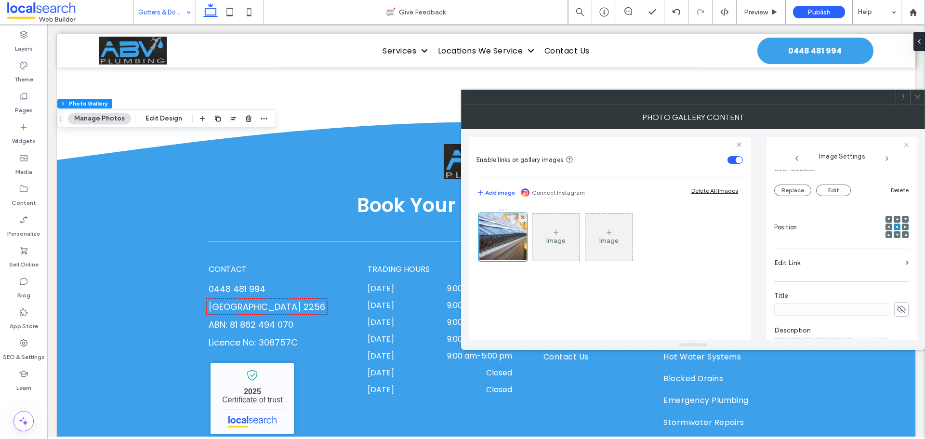
scroll to position [96, 0]
click at [887, 218] on span at bounding box center [888, 220] width 3 height 7
click at [897, 259] on icon at bounding box center [901, 255] width 10 height 11
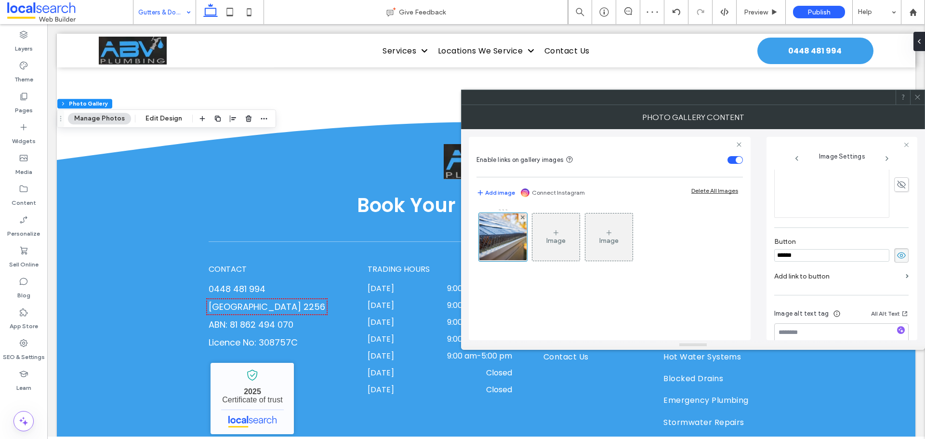
drag, startPoint x: 823, startPoint y: 257, endPoint x: 700, endPoint y: 254, distance: 123.4
click at [700, 254] on div "Enable links on gallery images Add image Connect Instagram Delete All Images Im…" at bounding box center [693, 234] width 448 height 211
click at [896, 255] on icon at bounding box center [901, 255] width 10 height 11
click at [918, 93] on icon at bounding box center [917, 96] width 7 height 7
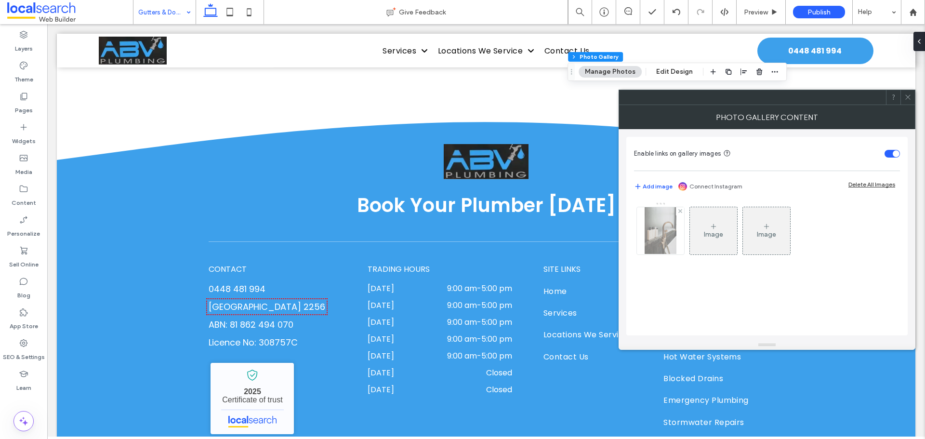
click at [668, 245] on img at bounding box center [660, 230] width 31 height 47
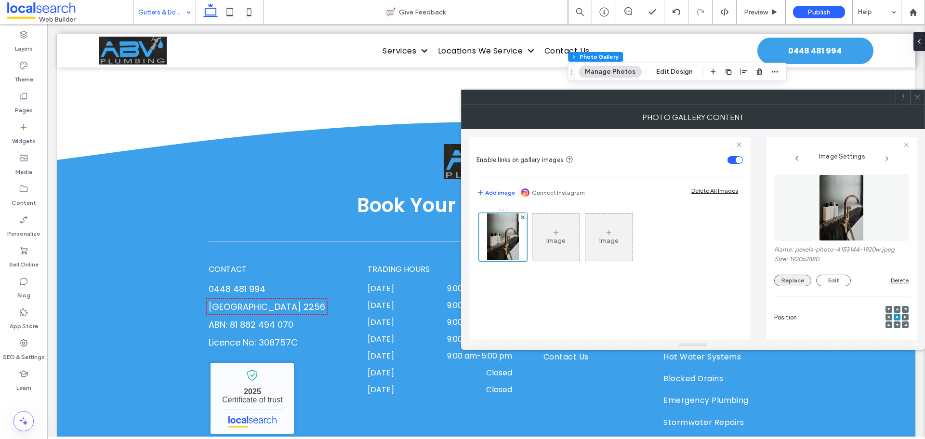
click at [788, 279] on button "Replace" at bounding box center [792, 281] width 37 height 12
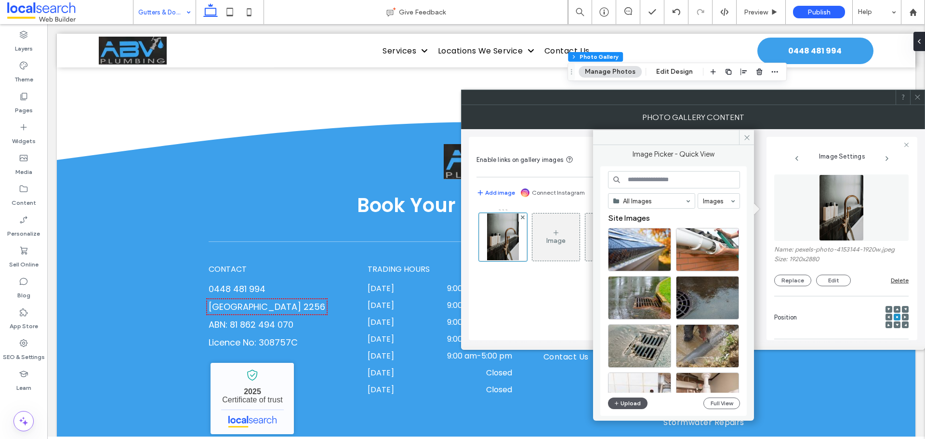
click at [628, 408] on button "Upload" at bounding box center [627, 403] width 39 height 12
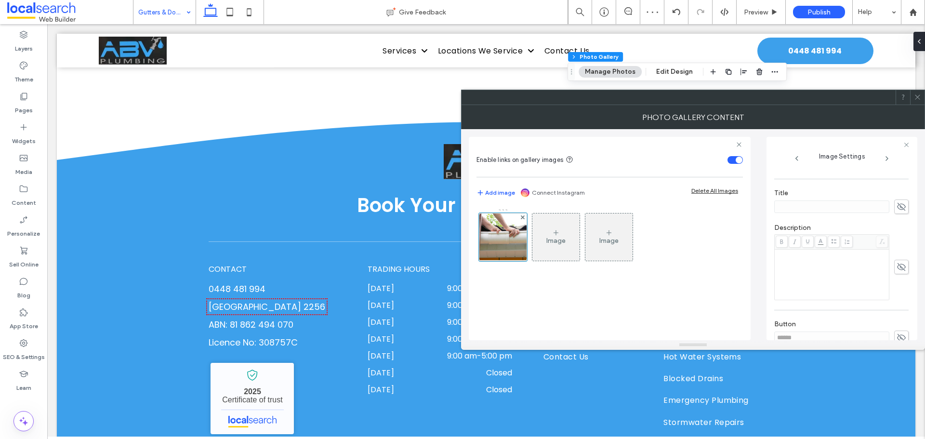
scroll to position [241, 0]
click at [898, 295] on span at bounding box center [901, 289] width 14 height 14
click at [720, 282] on div "Enable links on gallery images Add image Connect Instagram Delete All Images Im…" at bounding box center [693, 234] width 448 height 211
click at [795, 292] on input "******" at bounding box center [831, 289] width 115 height 13
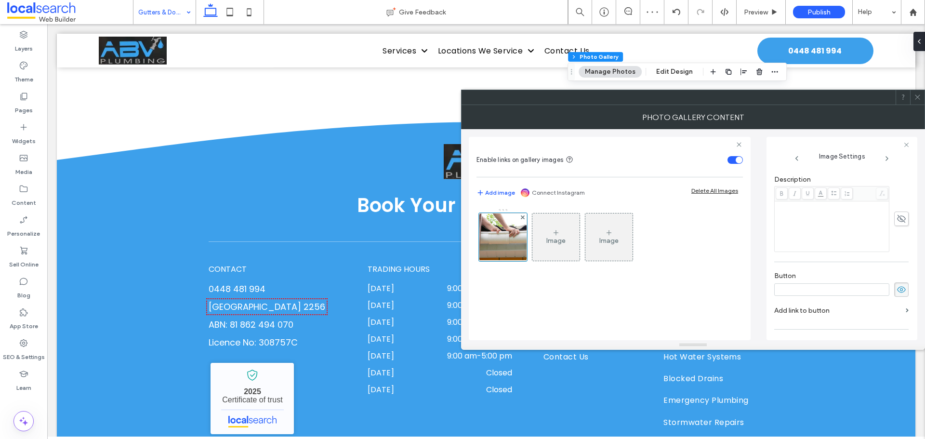
click at [898, 290] on icon at bounding box center [901, 289] width 10 height 11
click at [921, 94] on icon at bounding box center [917, 96] width 7 height 7
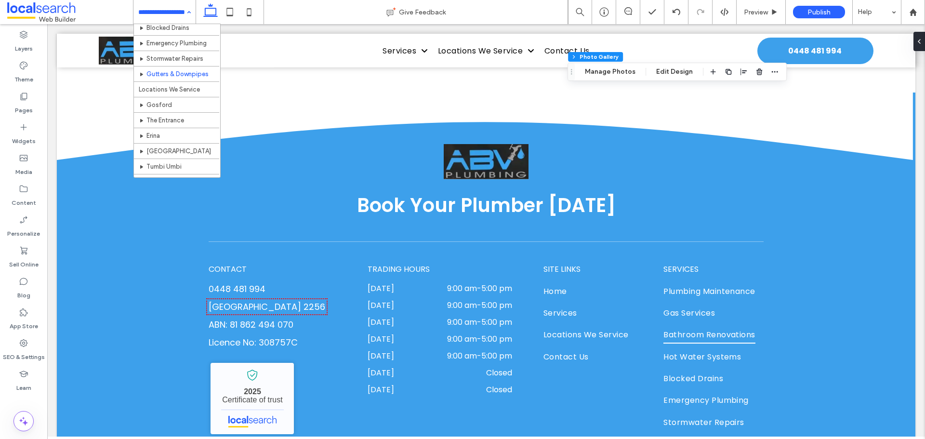
scroll to position [145, 0]
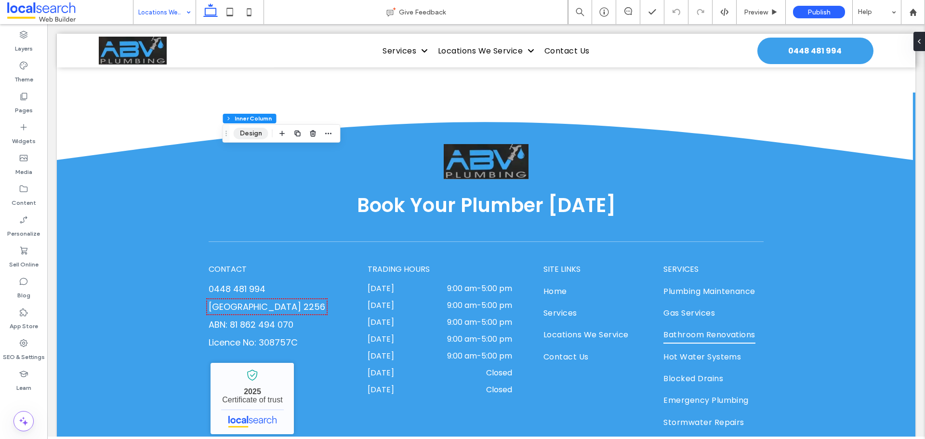
click at [253, 135] on button "Design" at bounding box center [251, 134] width 35 height 12
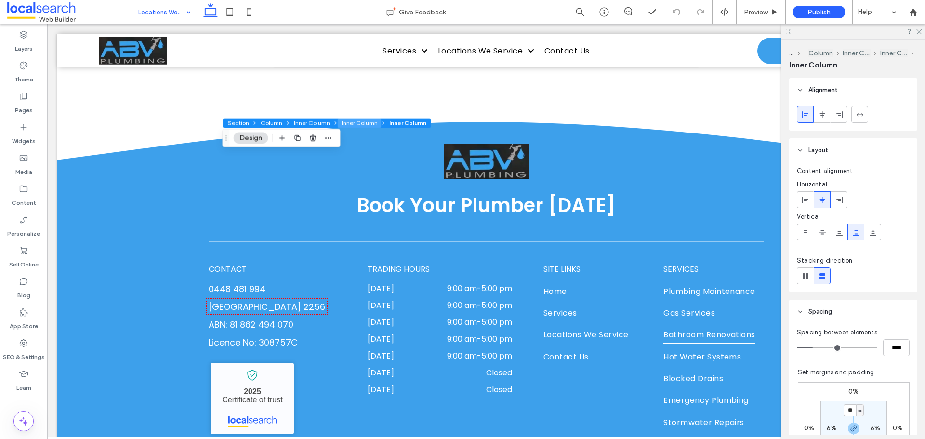
click at [364, 119] on button "Inner Column" at bounding box center [360, 123] width 44 height 10
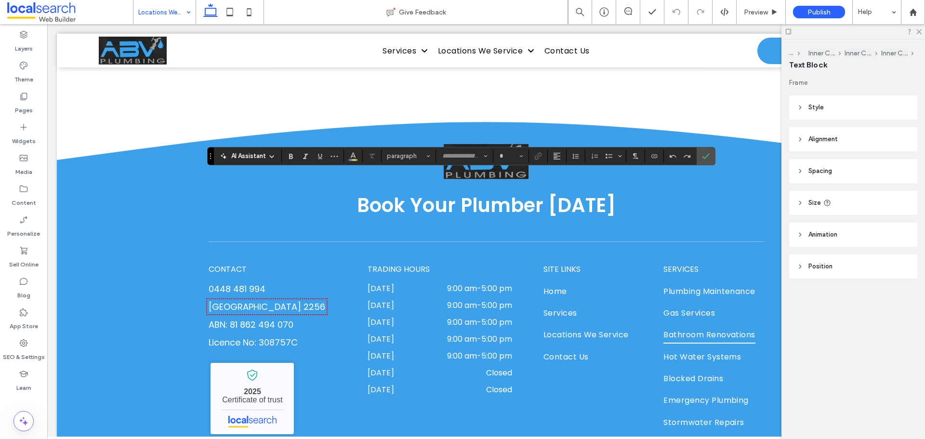
type input "*******"
type input "**"
click at [701, 158] on label "Confirm" at bounding box center [705, 155] width 14 height 17
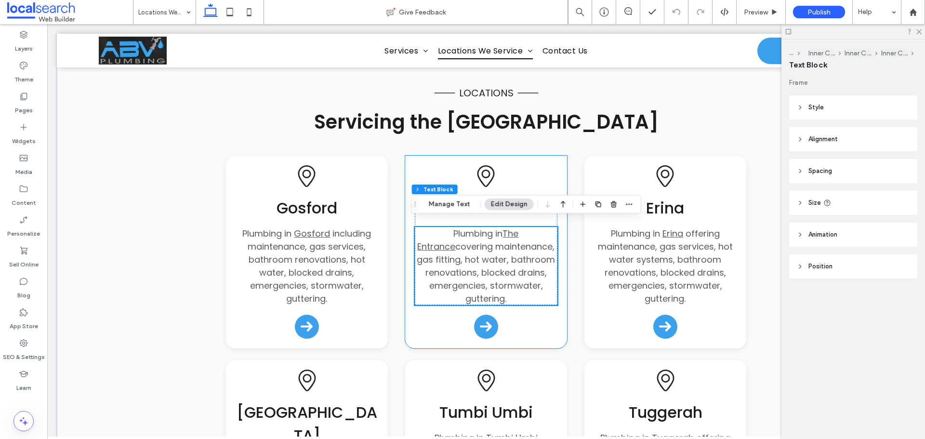
scroll to position [241, 0]
click at [546, 180] on div "The Entrance Plumbing in The Entrance covering maintenance, gas fitting, hot wa…" at bounding box center [486, 247] width 162 height 193
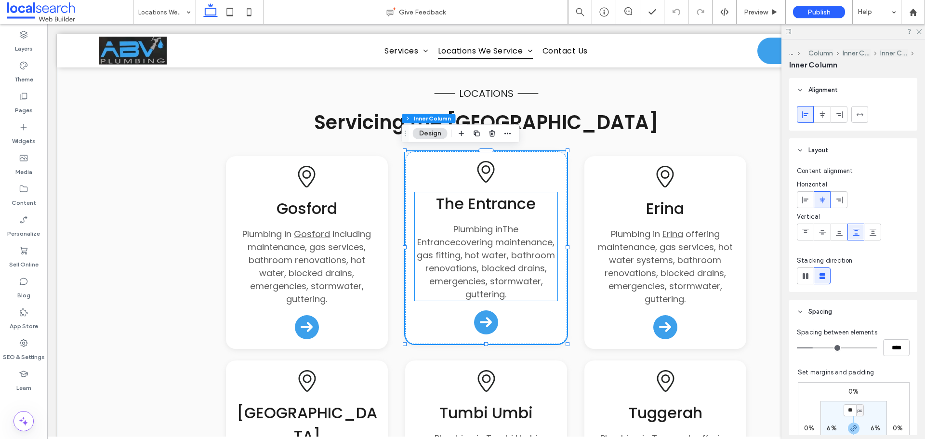
click at [547, 223] on p "Plumbing in The Entrance covering maintenance, gas fitting, hot water, bathroom…" at bounding box center [486, 262] width 143 height 78
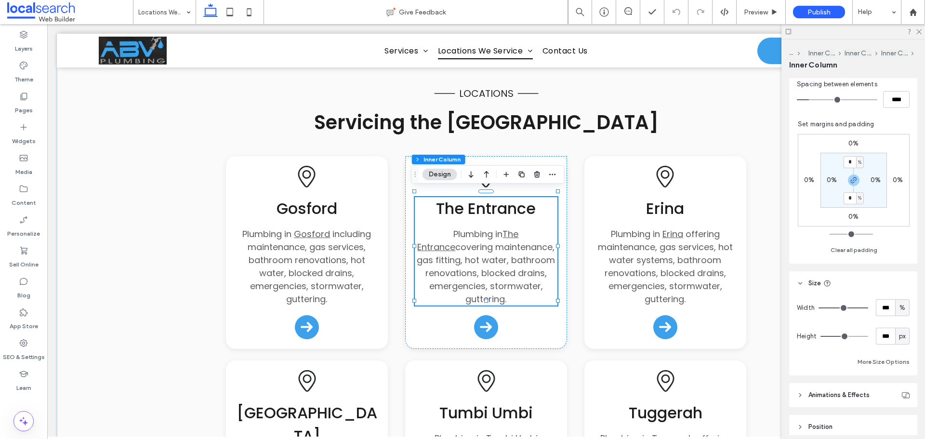
scroll to position [322, 0]
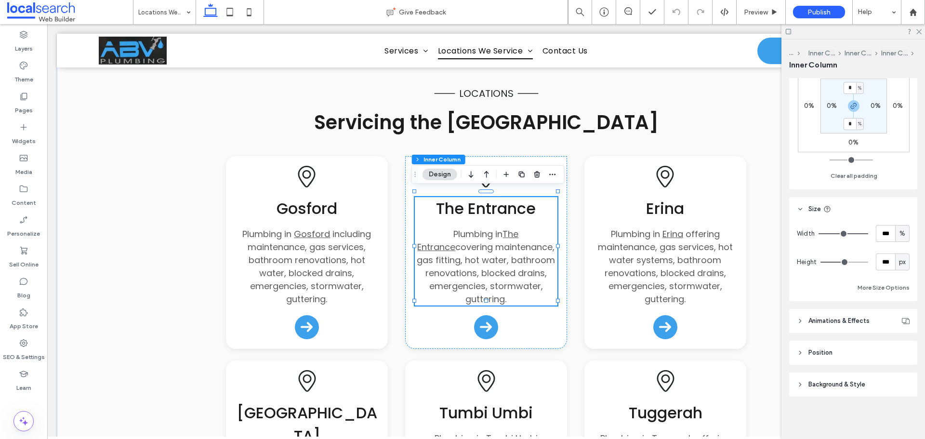
click at [899, 261] on span "px" at bounding box center [902, 262] width 7 height 10
click at [899, 346] on span "A" at bounding box center [897, 347] width 4 height 10
type input "*"
click at [900, 264] on div "A" at bounding box center [902, 262] width 10 height 10
click at [898, 277] on span "px" at bounding box center [897, 279] width 7 height 10
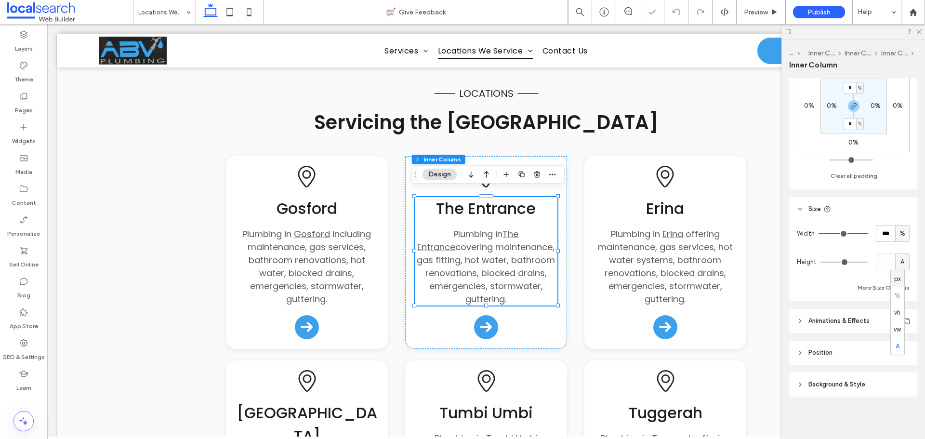
type input "***"
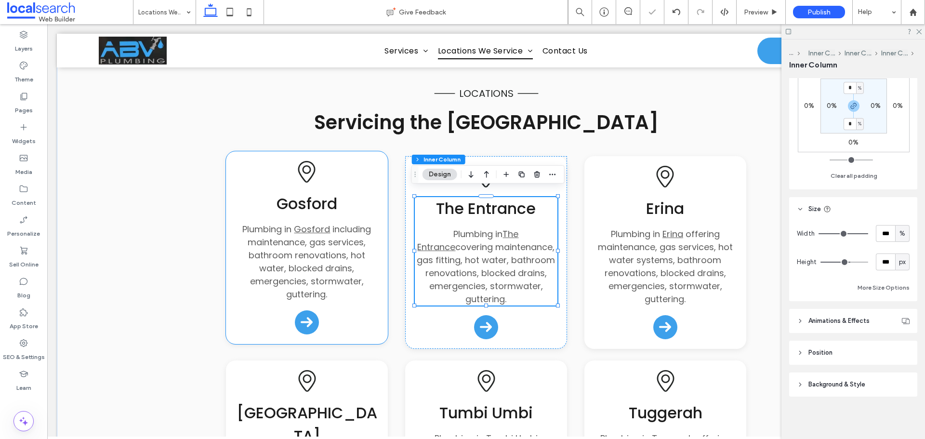
click at [294, 208] on span "Gosford" at bounding box center [306, 204] width 61 height 22
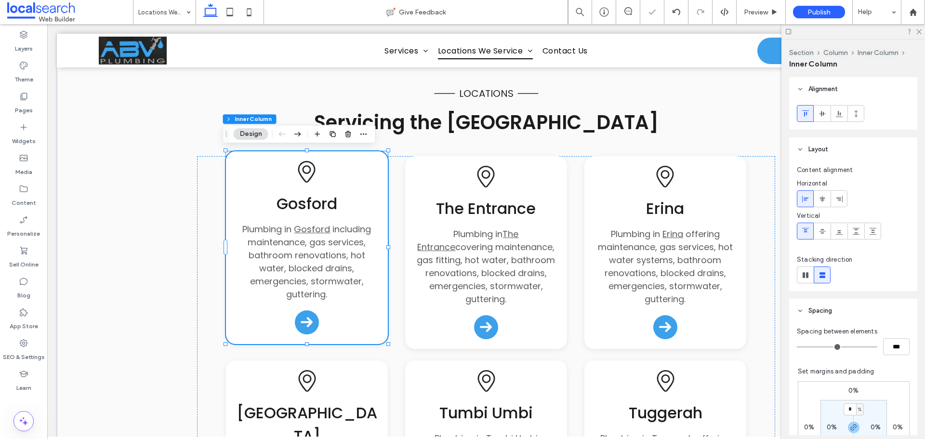
click at [358, 202] on div "Gosford Plumbing in Gosford including maintenance, gas services, bathroom renov…" at bounding box center [307, 246] width 143 height 108
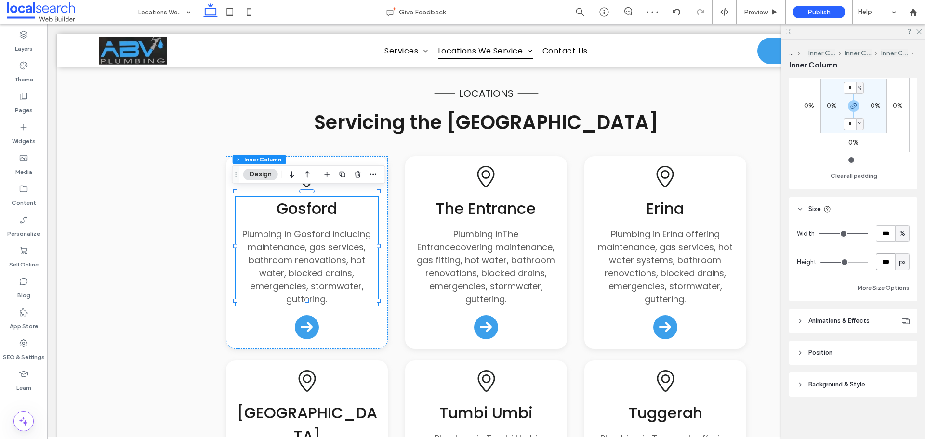
click at [884, 261] on input "***" at bounding box center [885, 261] width 19 height 17
type input "***"
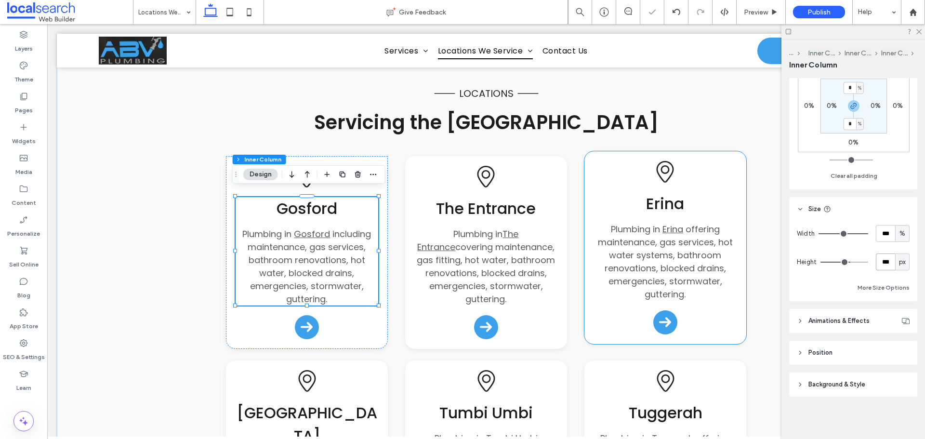
click at [653, 251] on span "offering maintenance, gas services, hot water systems, bathroom renovations, bl…" at bounding box center [665, 261] width 135 height 77
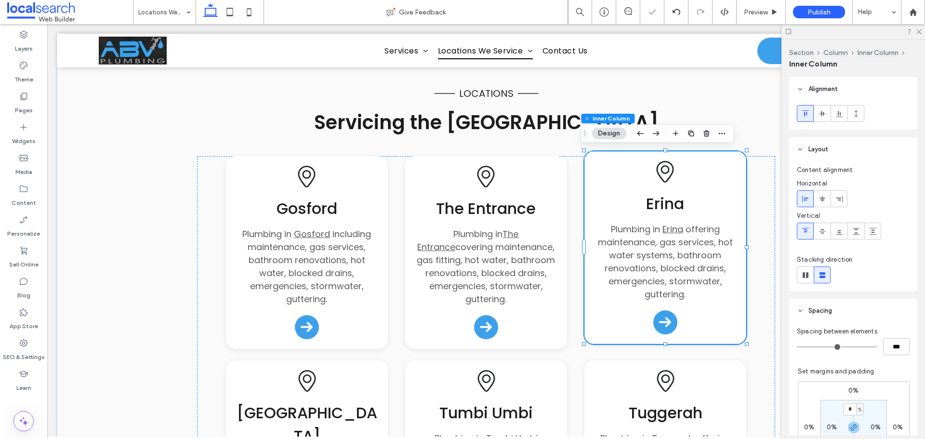
click at [727, 254] on p "Plumbing in Erina offering maintenance, gas services, hot water systems, bathro…" at bounding box center [665, 262] width 143 height 78
click at [725, 254] on p "Plumbing in Erina offering maintenance, gas services, hot water systems, bathro…" at bounding box center [665, 262] width 143 height 78
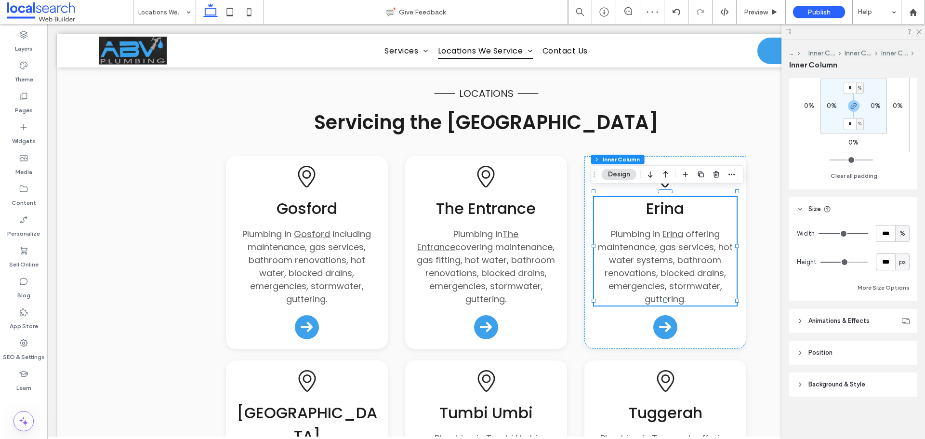
click at [882, 264] on input "***" at bounding box center [885, 261] width 19 height 17
type input "***"
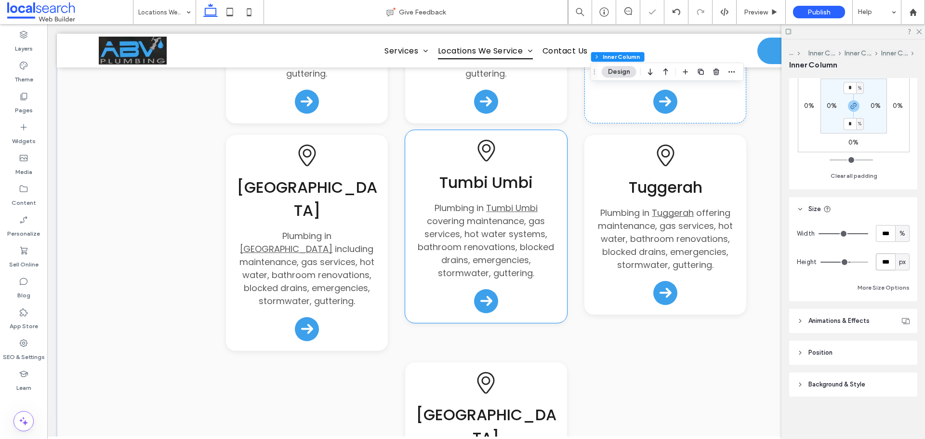
scroll to position [482, 0]
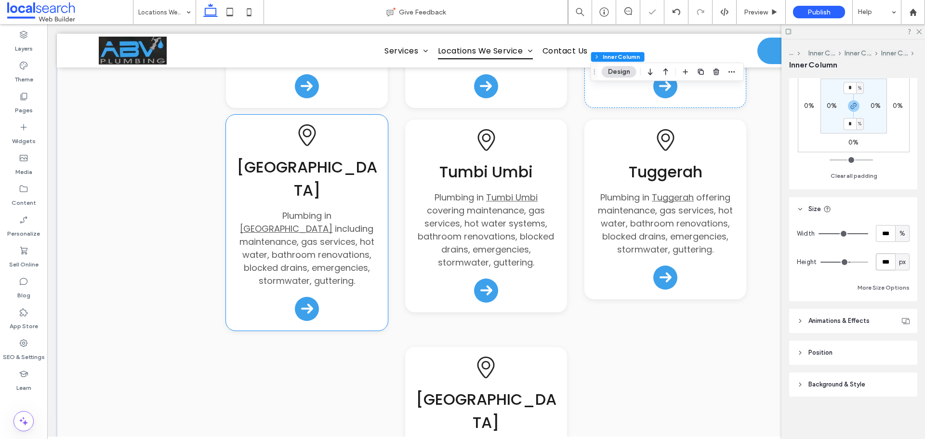
click at [366, 223] on span "including maintenance, gas services, hot water, bathroom renovations, blocked d…" at bounding box center [306, 255] width 135 height 64
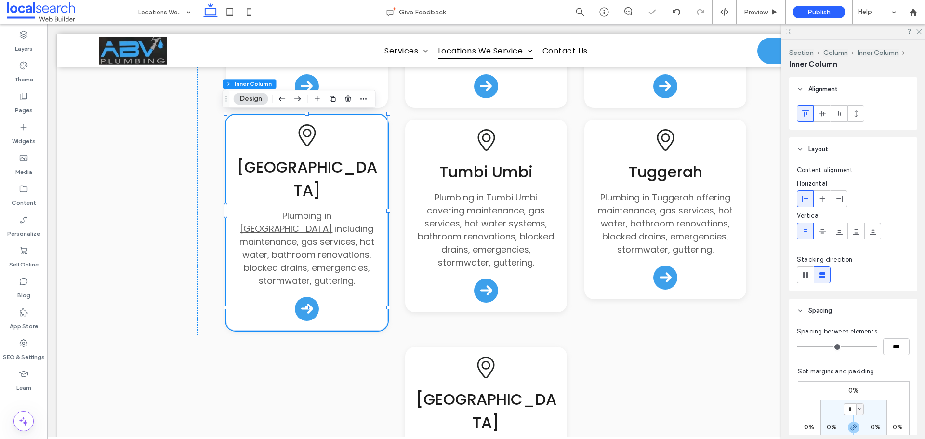
click at [366, 223] on span "including maintenance, gas services, hot water, bathroom renovations, blocked d…" at bounding box center [306, 255] width 135 height 64
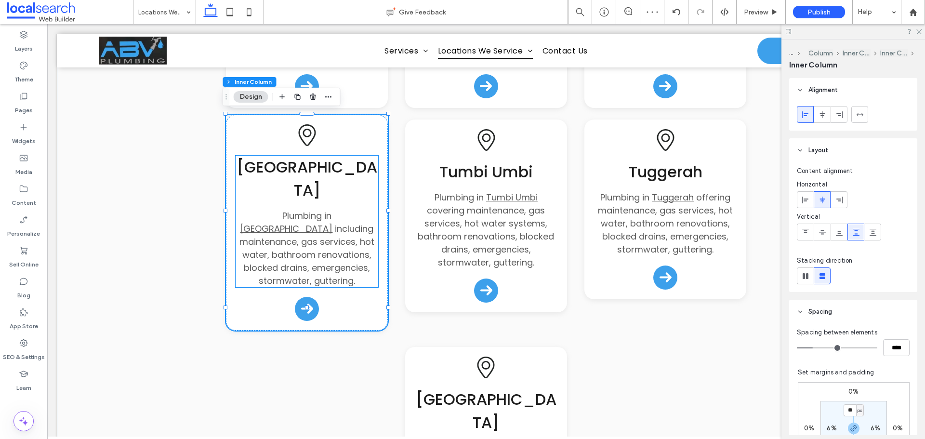
click at [357, 223] on span "including maintenance, gas services, hot water, bathroom renovations, blocked d…" at bounding box center [306, 255] width 135 height 64
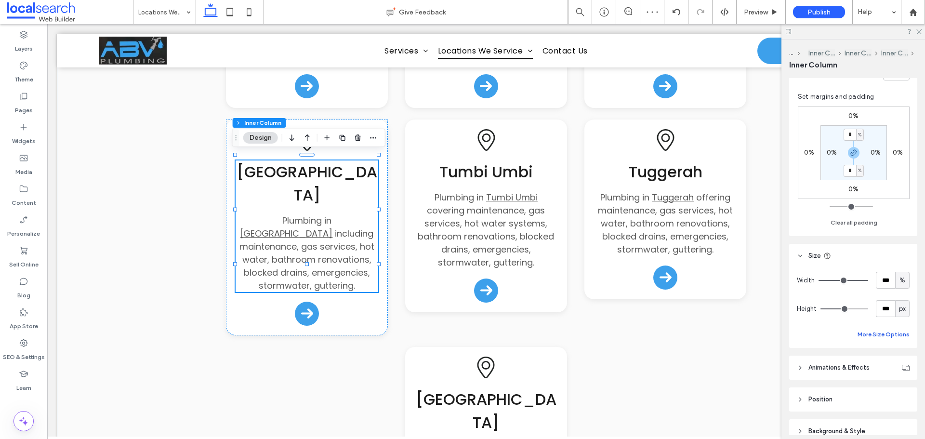
scroll to position [289, 0]
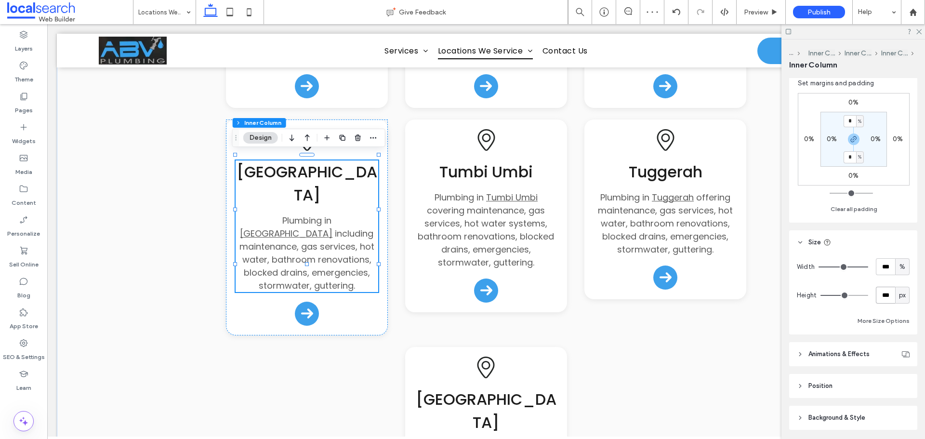
click at [885, 300] on input "***" at bounding box center [885, 295] width 19 height 17
type input "***"
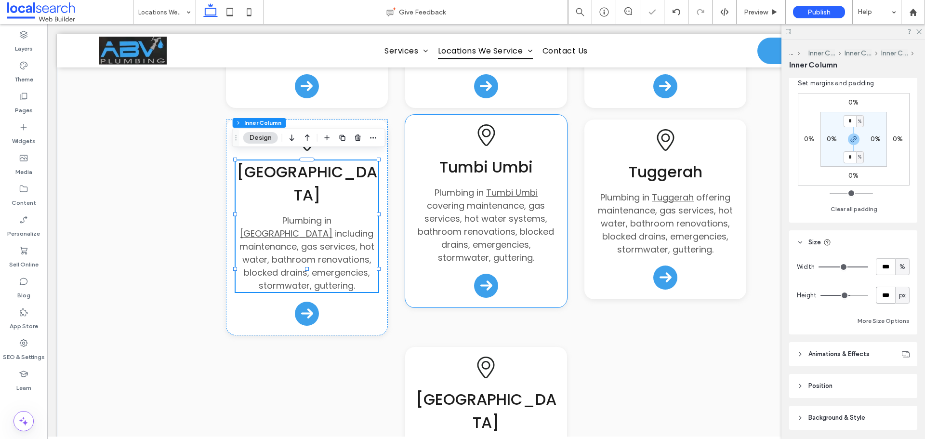
click at [515, 228] on span "covering maintenance, gas services, hot water systems, bathroom renovations, bl…" at bounding box center [486, 231] width 136 height 64
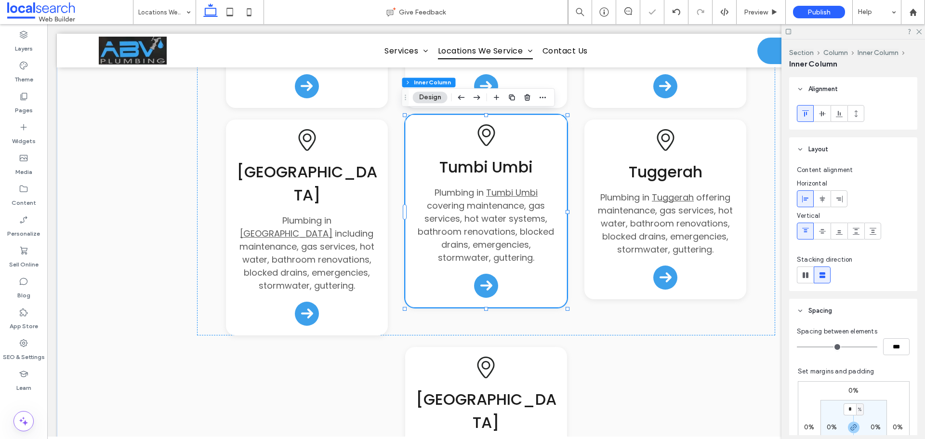
click at [515, 228] on span "covering maintenance, gas services, hot water systems, bathroom renovations, bl…" at bounding box center [486, 231] width 136 height 64
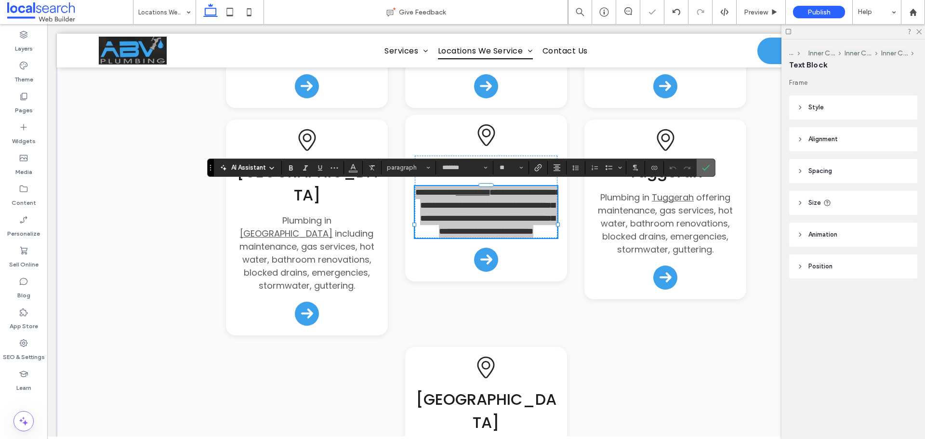
click at [705, 169] on use "Confirm" at bounding box center [706, 168] width 8 height 6
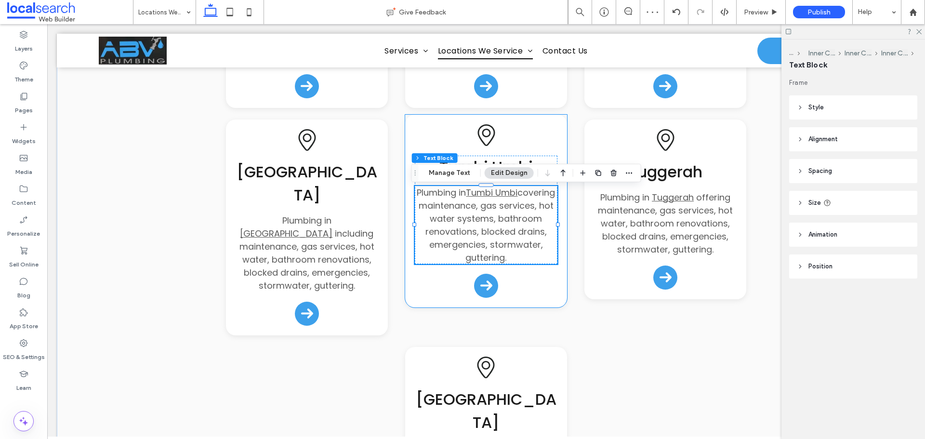
click at [555, 139] on div "Tumbi Umbi Plumbing in Tumbi Umbi covering maintenance, gas services, hot water…" at bounding box center [486, 211] width 162 height 193
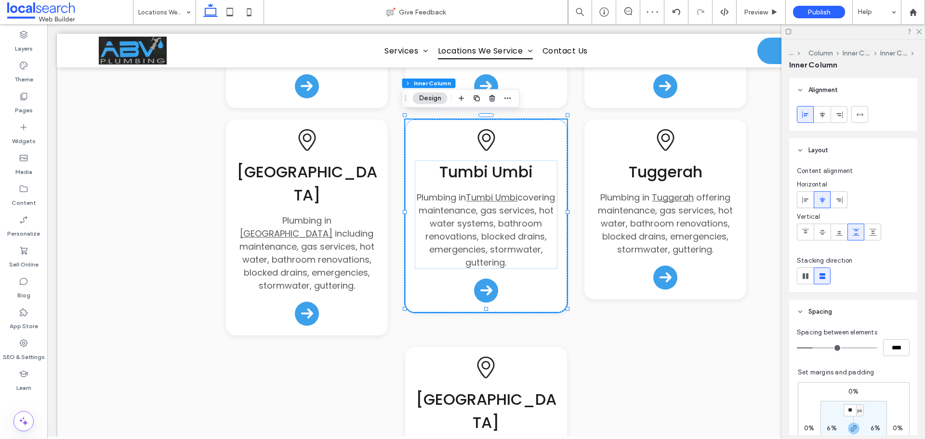
click at [540, 166] on div "Tumbi Umbi Plumbing in Tumbi Umbi covering maintenance, gas services, hot water…" at bounding box center [486, 214] width 143 height 108
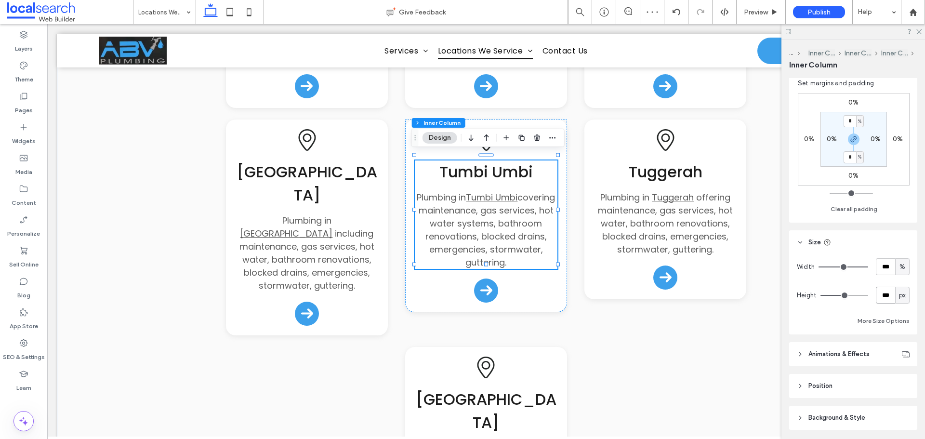
click at [884, 294] on input "***" at bounding box center [885, 295] width 19 height 17
type input "***"
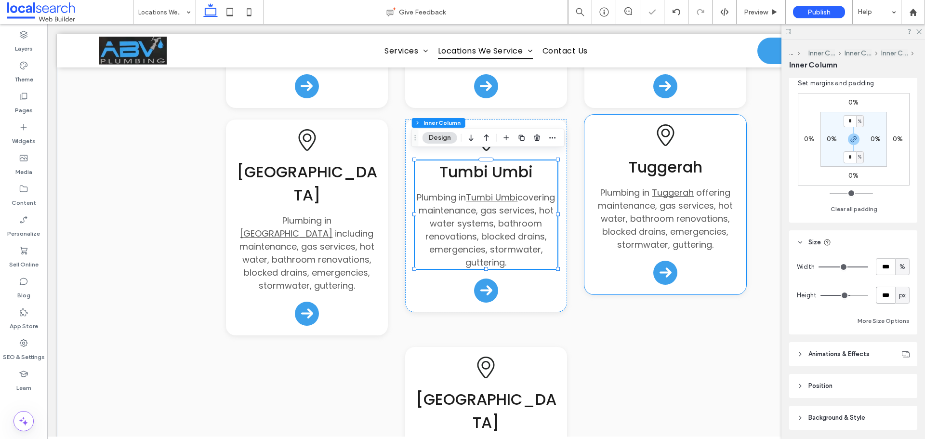
click at [712, 229] on span "offering maintenance, gas services, hot water, bathroom renovations, blocked dr…" at bounding box center [665, 218] width 135 height 64
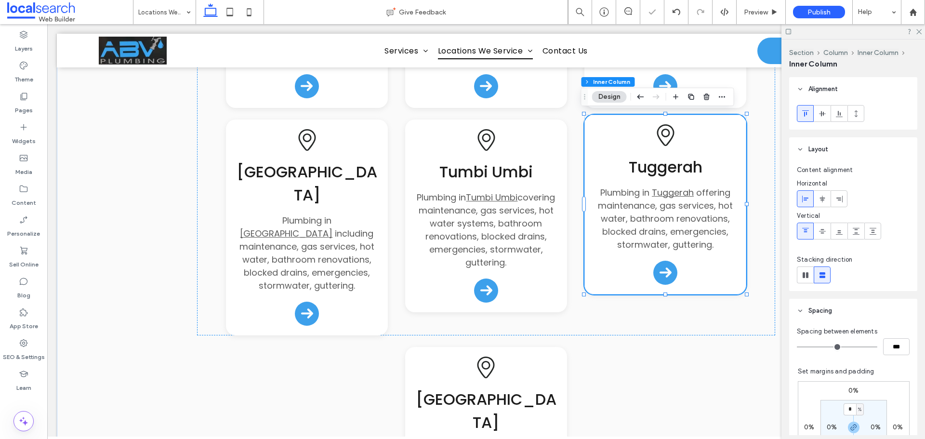
click at [712, 226] on span "offering maintenance, gas services, hot water, bathroom renovations, blocked dr…" at bounding box center [665, 218] width 135 height 64
click at [724, 177] on div "Tuggerah Plumbing in Tuggerah offering maintenance, gas services, hot water, ba…" at bounding box center [665, 203] width 143 height 95
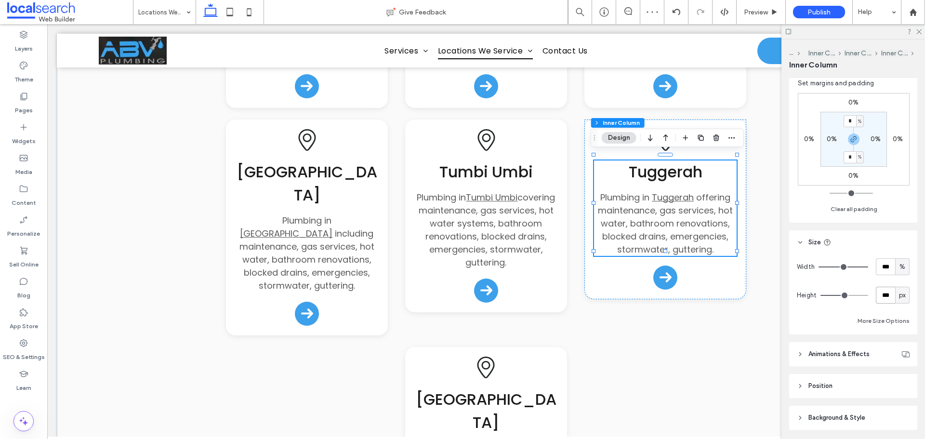
click at [882, 294] on input "***" at bounding box center [885, 295] width 19 height 17
type input "***"
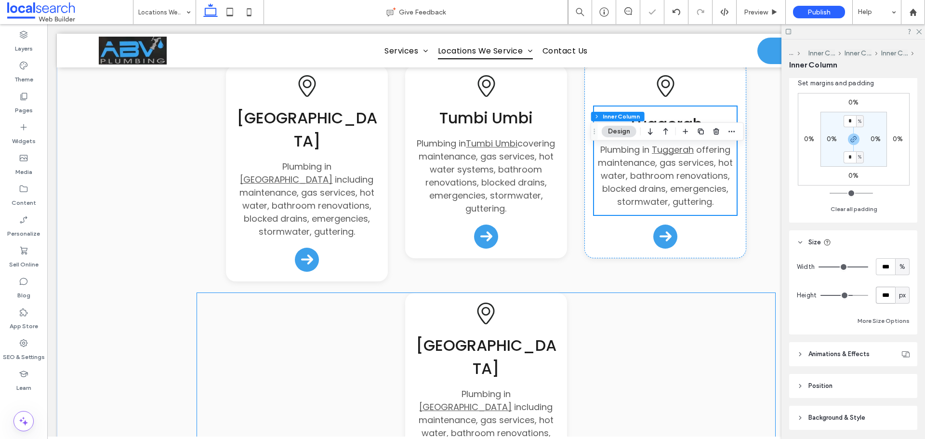
scroll to position [626, 0]
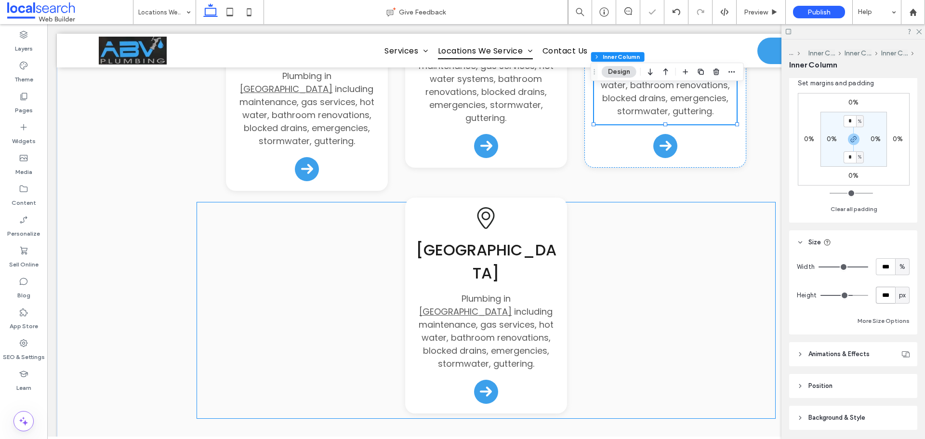
click at [530, 305] on span "including maintenance, gas services, hot water, bathroom renovations, blocked d…" at bounding box center [486, 337] width 135 height 64
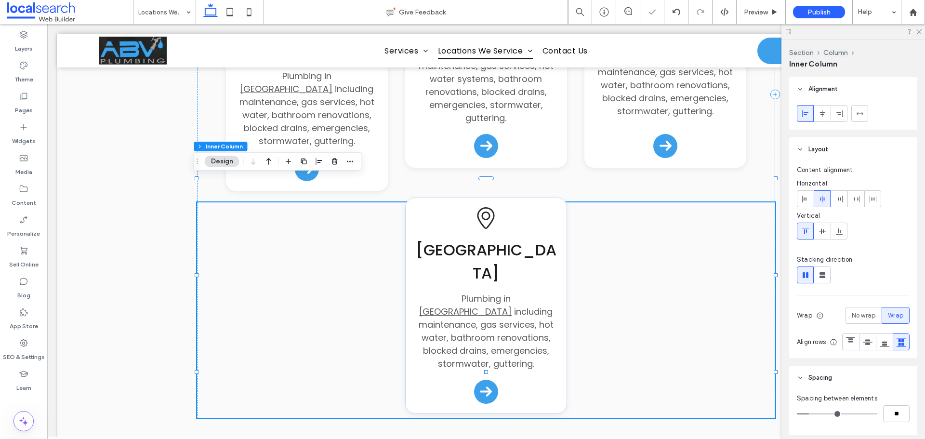
click at [530, 305] on span "including maintenance, gas services, hot water, bathroom renovations, blocked d…" at bounding box center [486, 337] width 135 height 64
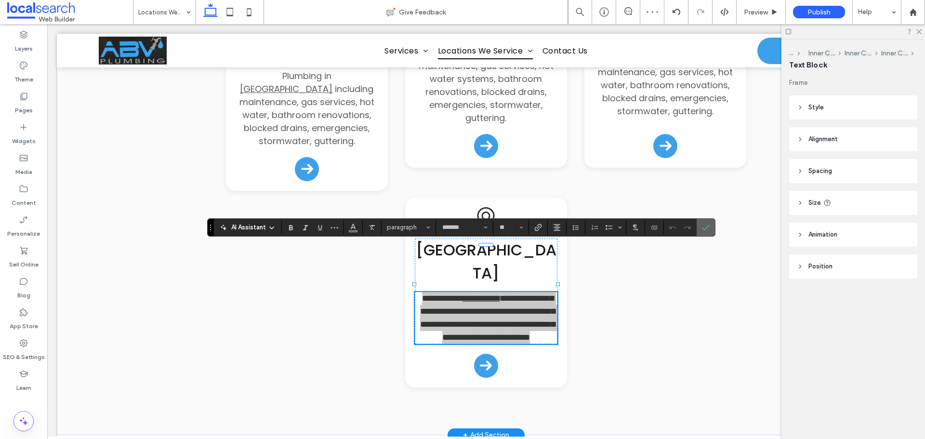
click at [711, 228] on label "Confirm" at bounding box center [705, 227] width 14 height 17
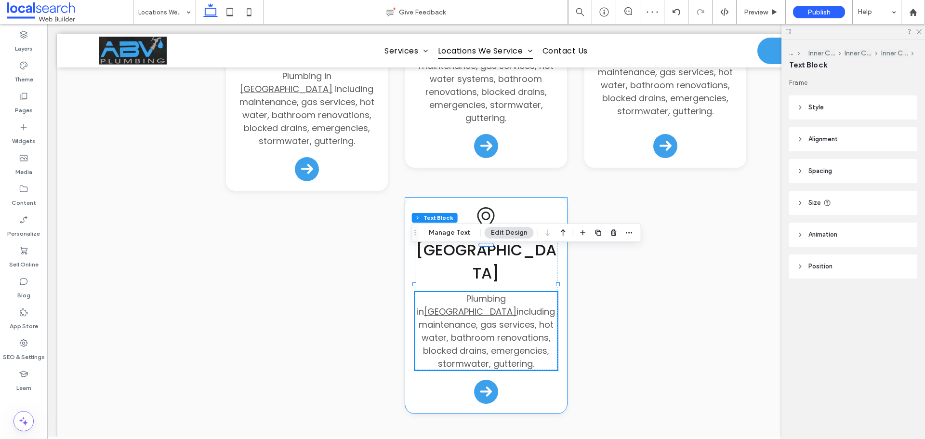
click at [549, 197] on div "Umina Beach Plumbing in Umina Beach including maintenance, gas services, hot wa…" at bounding box center [486, 305] width 162 height 216
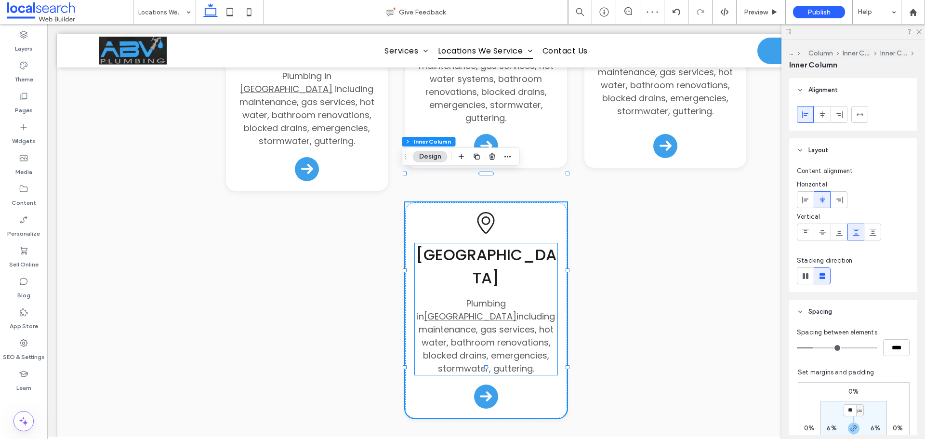
click at [548, 243] on div "Umina Beach Plumbing in Umina Beach including maintenance, gas services, hot wa…" at bounding box center [486, 309] width 143 height 132
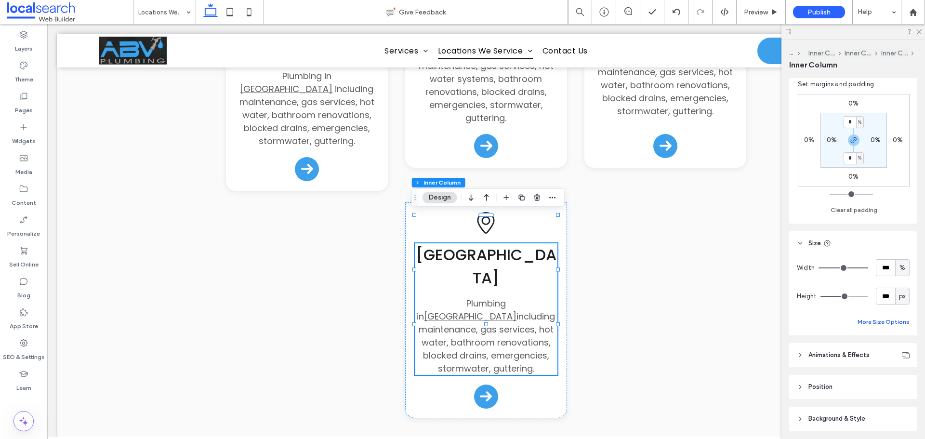
scroll to position [289, 0]
click at [879, 295] on input "***" at bounding box center [885, 295] width 19 height 17
type input "***"
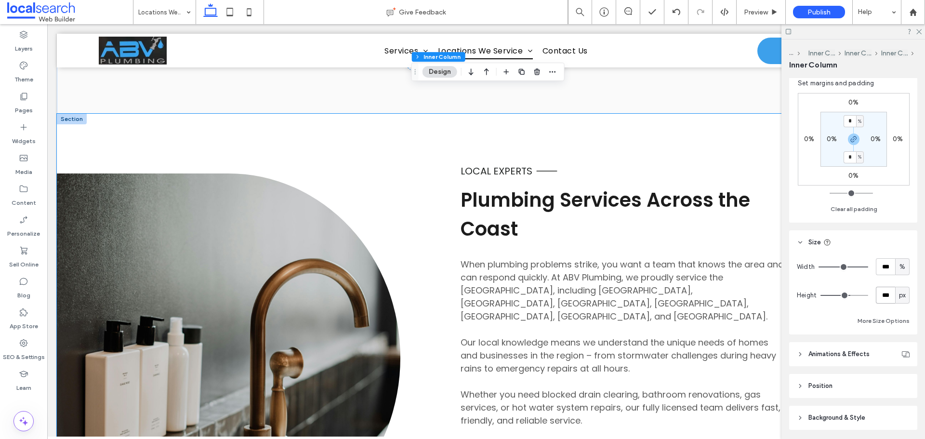
scroll to position [1012, 0]
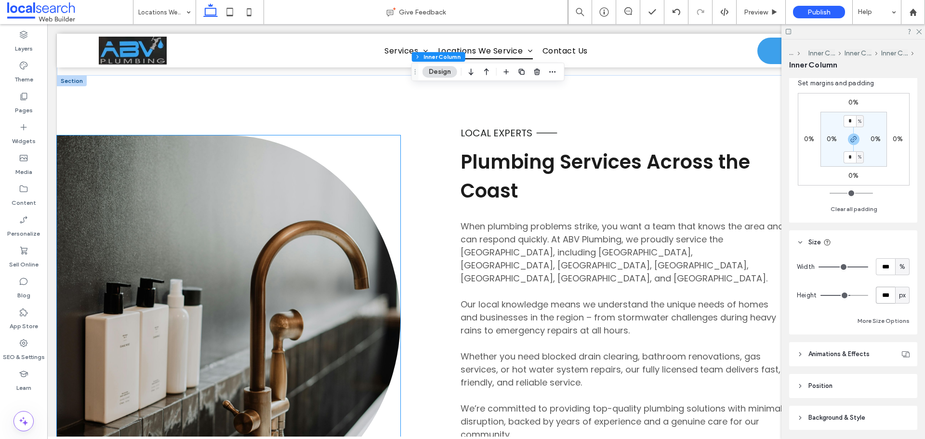
click at [331, 215] on link at bounding box center [228, 319] width 343 height 369
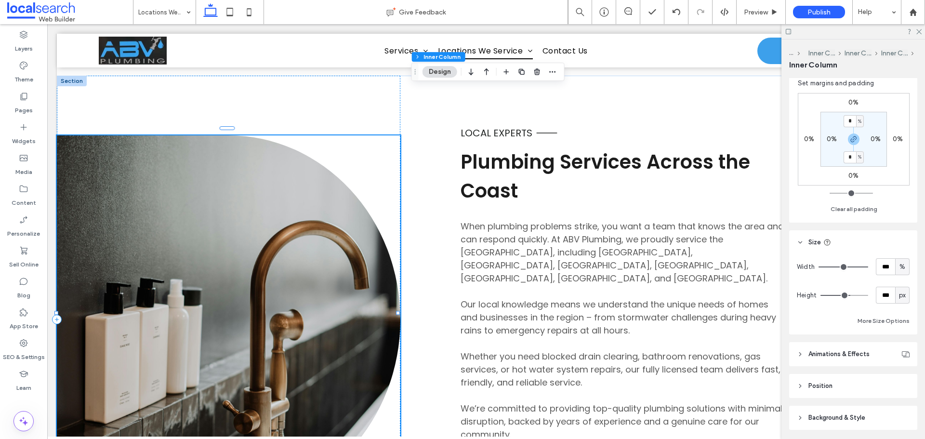
click at [332, 215] on link at bounding box center [228, 319] width 343 height 369
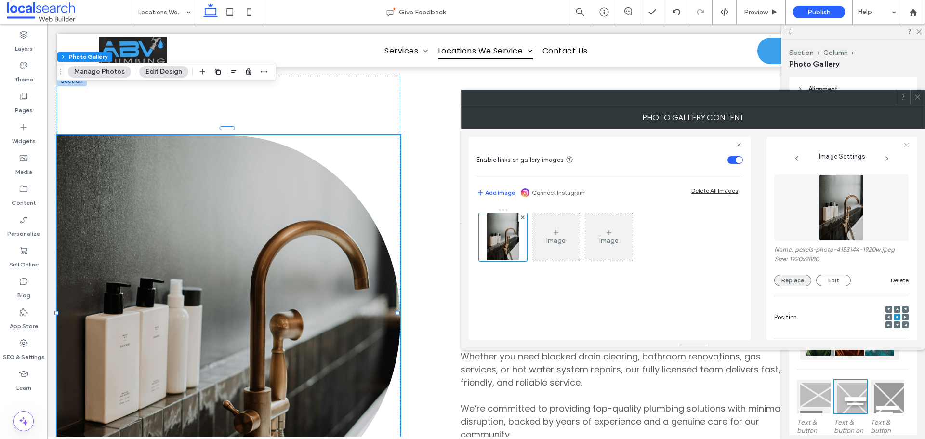
click at [786, 279] on button "Replace" at bounding box center [792, 281] width 37 height 12
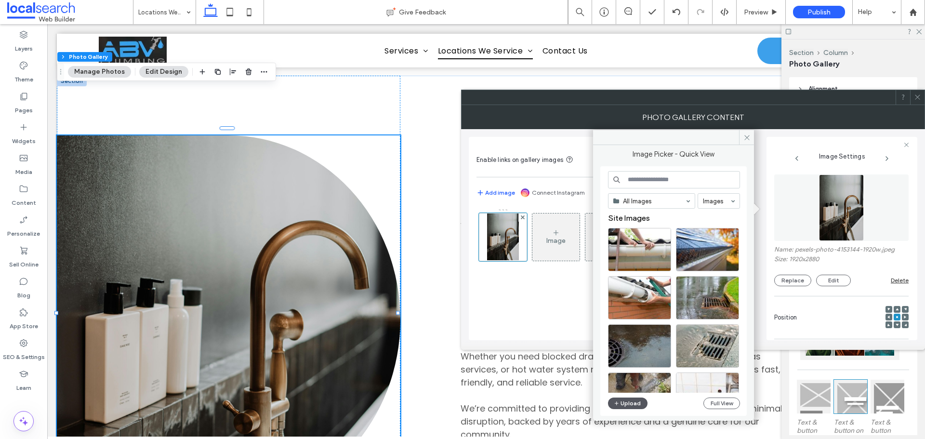
click at [636, 400] on button "Upload" at bounding box center [627, 403] width 39 height 12
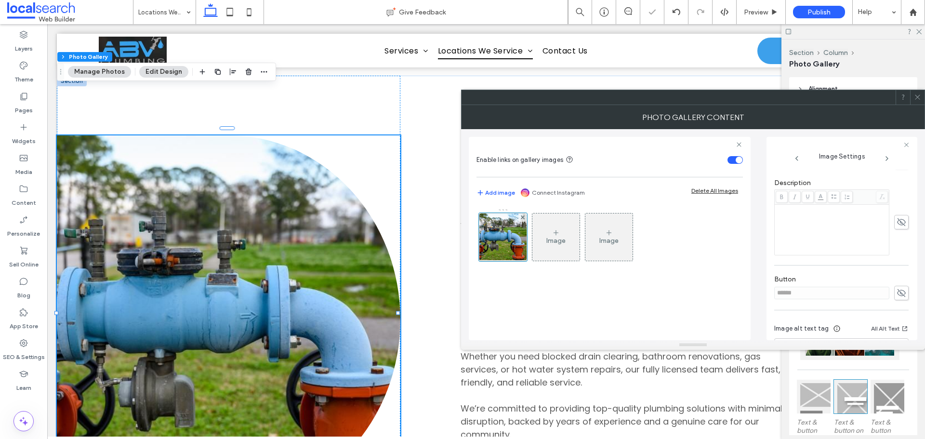
scroll to position [275, 0]
click at [897, 258] on use at bounding box center [901, 255] width 9 height 8
drag, startPoint x: 841, startPoint y: 257, endPoint x: 735, endPoint y: 242, distance: 107.0
click at [753, 257] on div "Enable links on gallery images Add image Connect Instagram Delete All Images Im…" at bounding box center [693, 234] width 448 height 211
click at [894, 252] on span at bounding box center [901, 255] width 14 height 14
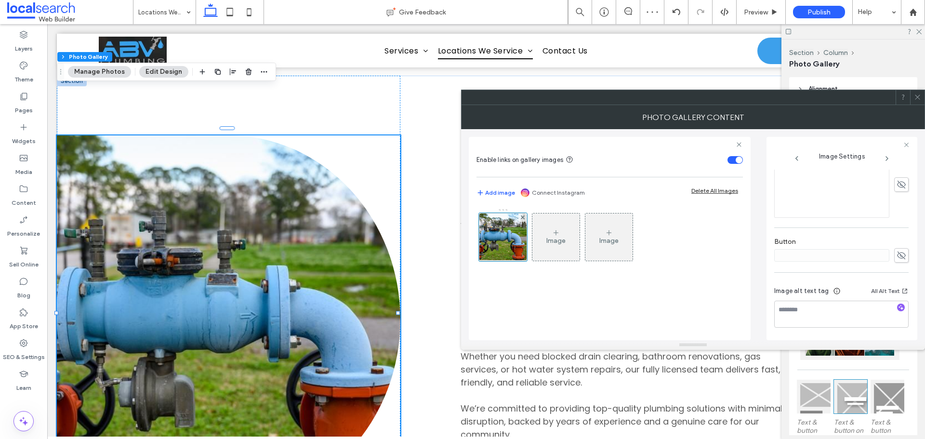
click at [918, 95] on icon at bounding box center [917, 96] width 7 height 7
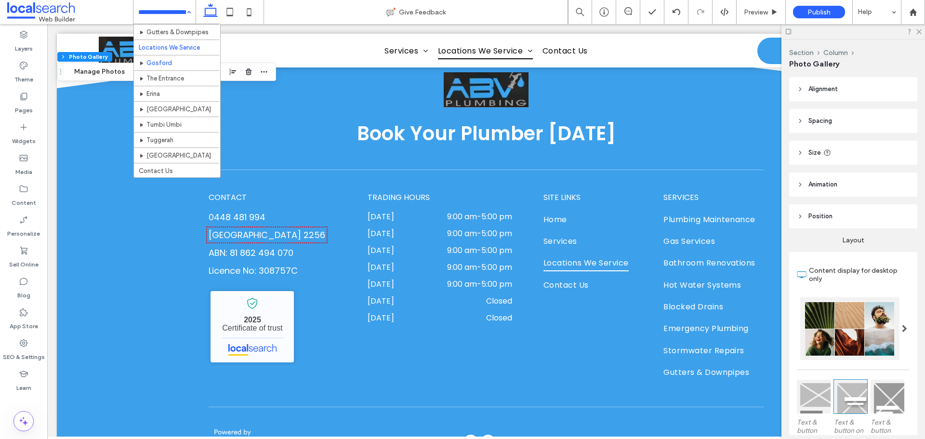
scroll to position [153, 0]
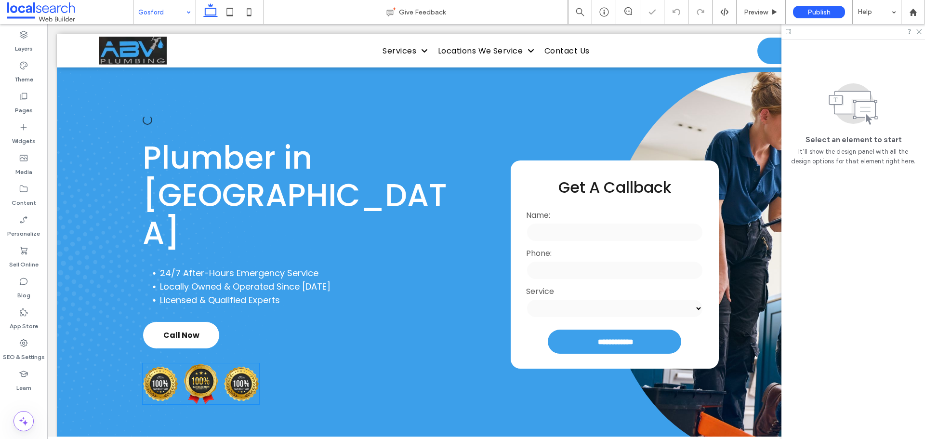
scroll to position [48, 0]
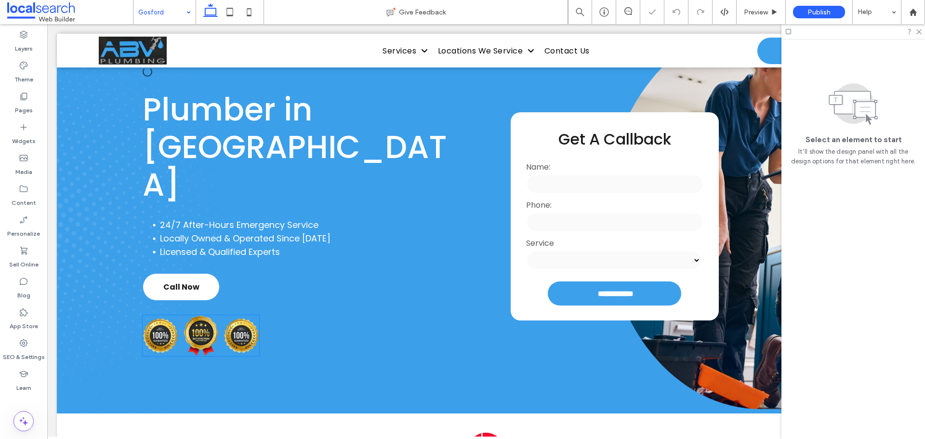
click at [238, 318] on img at bounding box center [242, 335] width 36 height 35
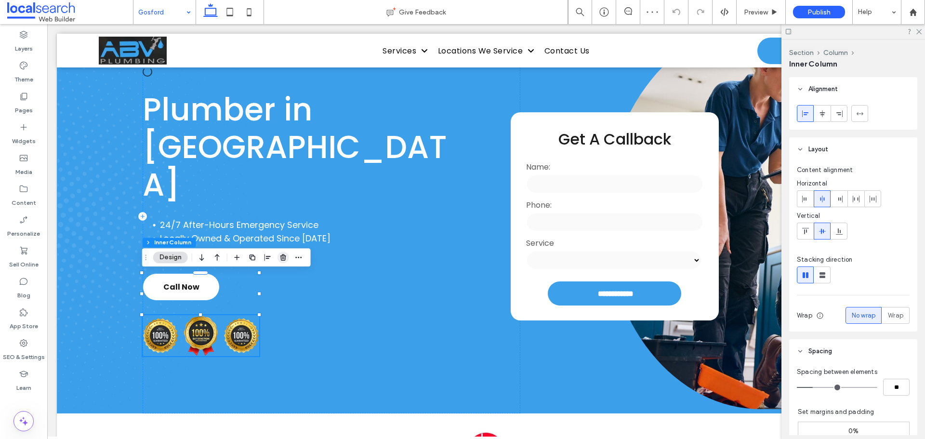
click at [282, 255] on use "button" at bounding box center [283, 257] width 6 height 6
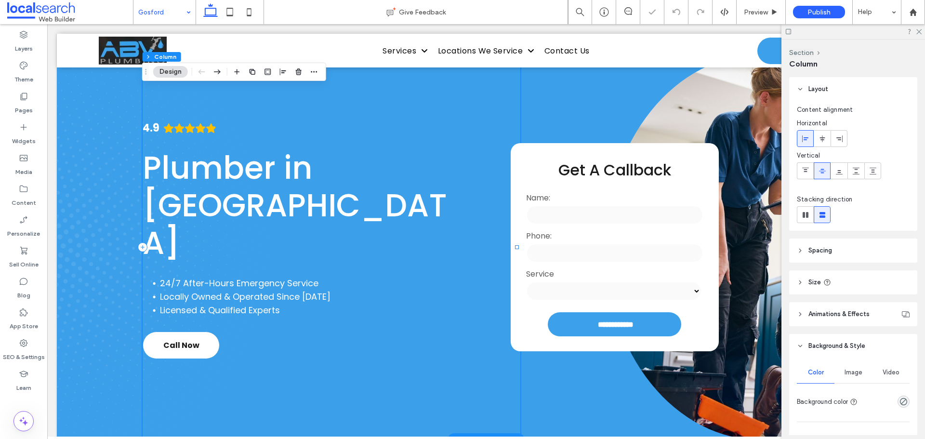
scroll to position [0, 0]
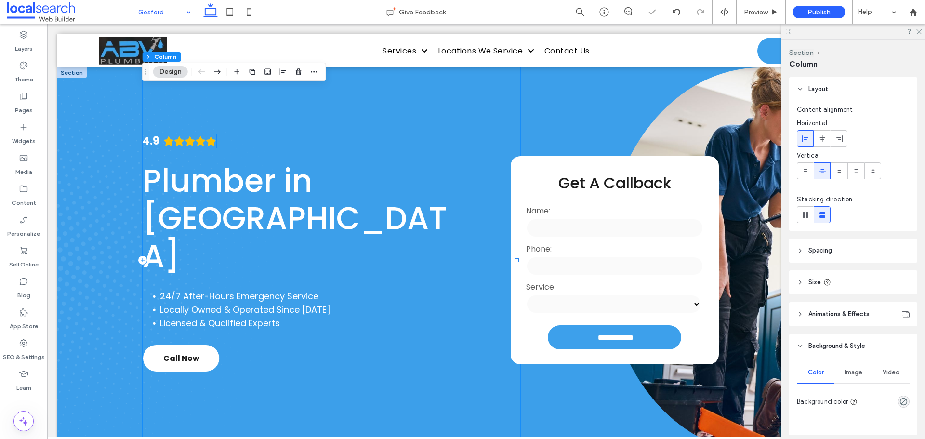
click at [195, 146] on icon "Rating: 4.9 out of 5" at bounding box center [200, 141] width 11 height 11
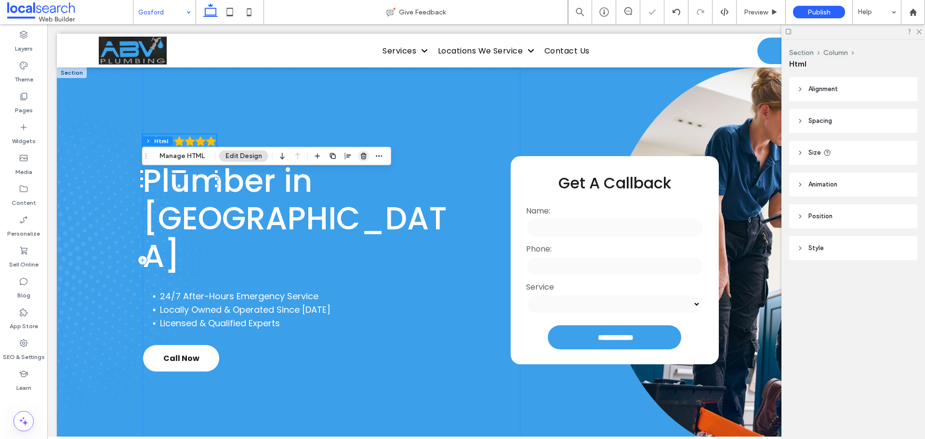
click at [360, 154] on icon "button" at bounding box center [364, 156] width 8 height 8
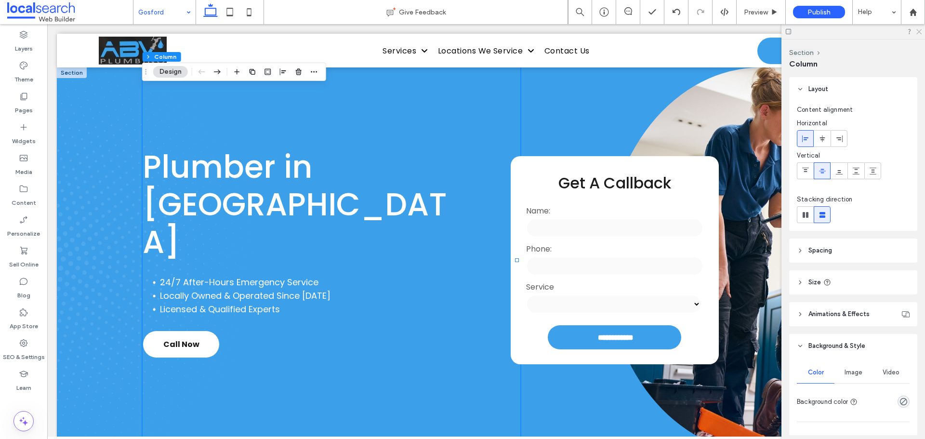
click at [917, 31] on icon at bounding box center [918, 31] width 6 height 6
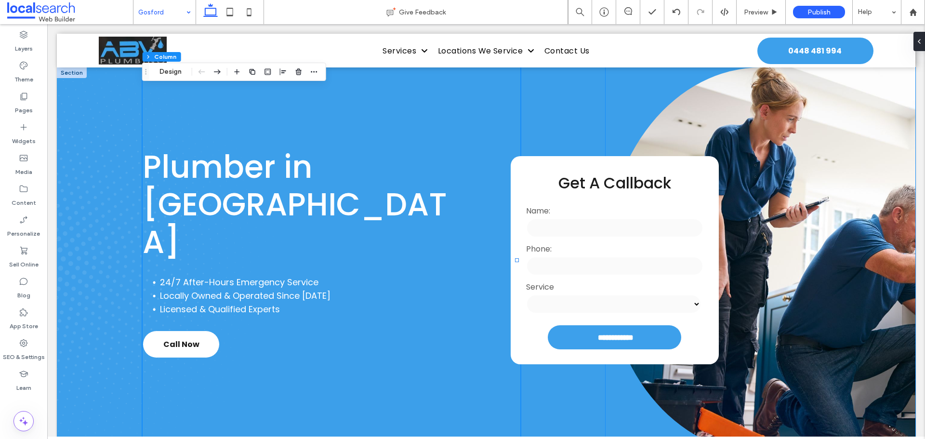
click at [785, 179] on link at bounding box center [761, 259] width 310 height 385
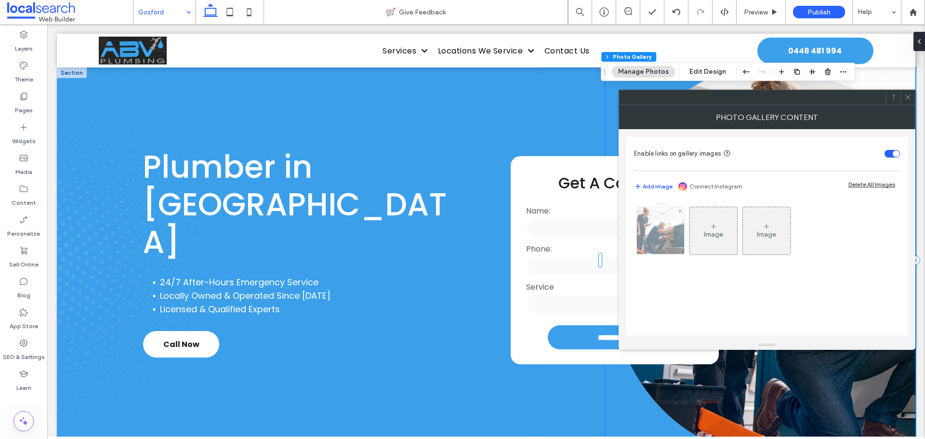
click at [661, 226] on img at bounding box center [660, 230] width 71 height 47
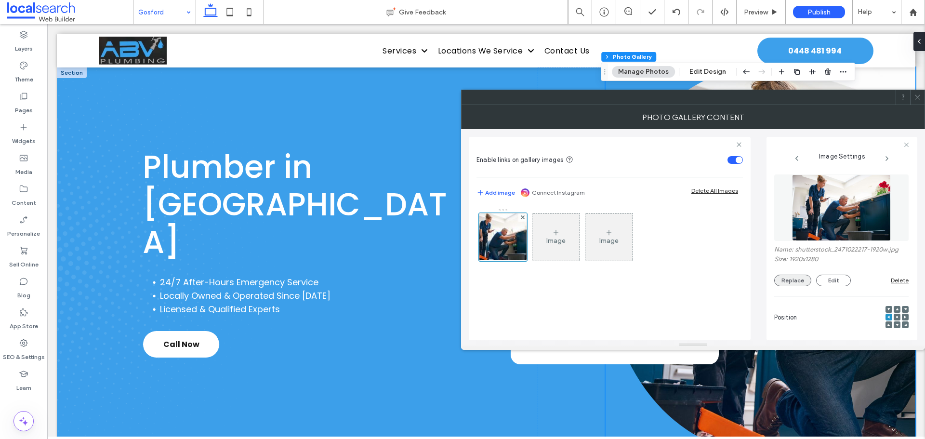
click at [800, 285] on button "Replace" at bounding box center [792, 281] width 37 height 12
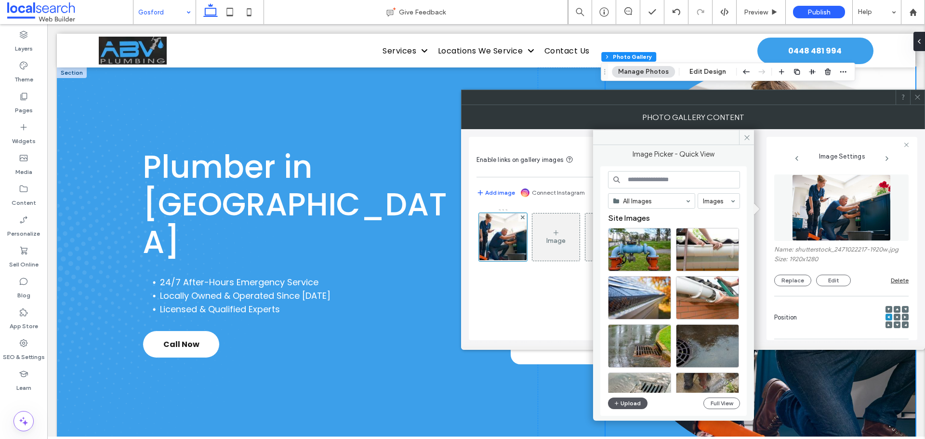
click at [641, 401] on button "Upload" at bounding box center [627, 403] width 39 height 12
click at [635, 407] on button "Upload" at bounding box center [627, 403] width 39 height 12
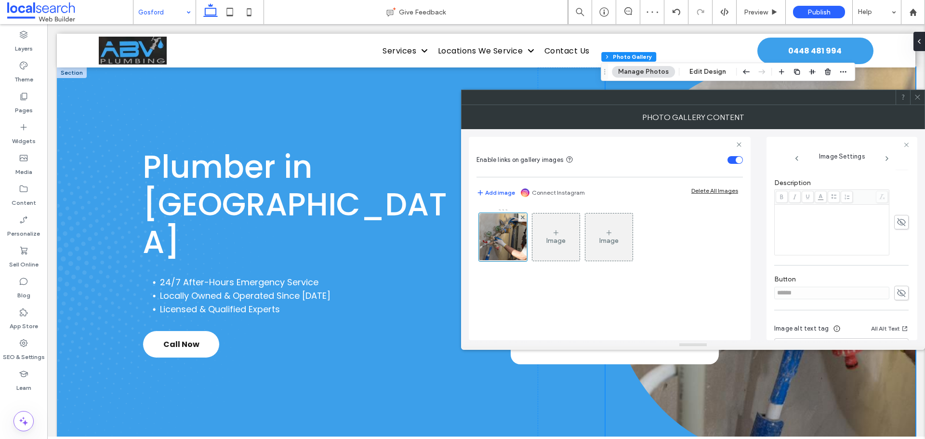
scroll to position [241, 0]
click at [898, 290] on icon at bounding box center [901, 289] width 10 height 11
drag, startPoint x: 847, startPoint y: 295, endPoint x: 711, endPoint y: 294, distance: 135.8
click at [711, 295] on div "Enable links on gallery images Add image Connect Instagram Delete All Images Im…" at bounding box center [693, 234] width 448 height 211
click at [896, 289] on icon at bounding box center [901, 289] width 10 height 11
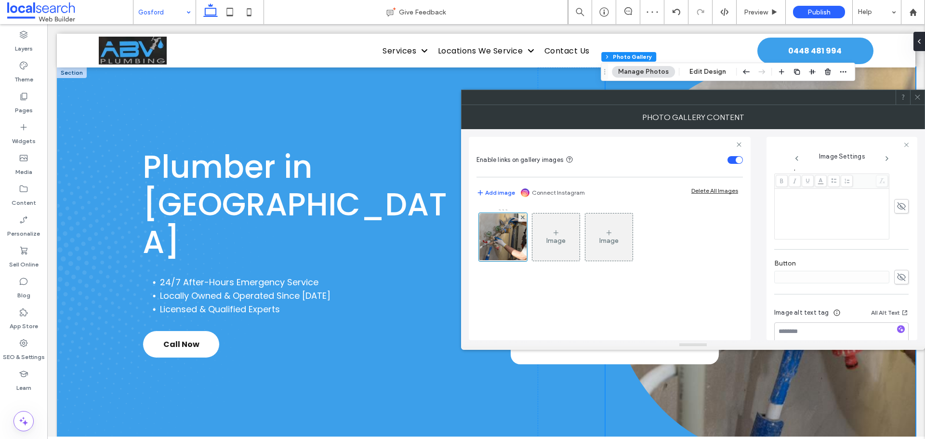
scroll to position [275, 0]
click at [916, 95] on icon at bounding box center [917, 96] width 7 height 7
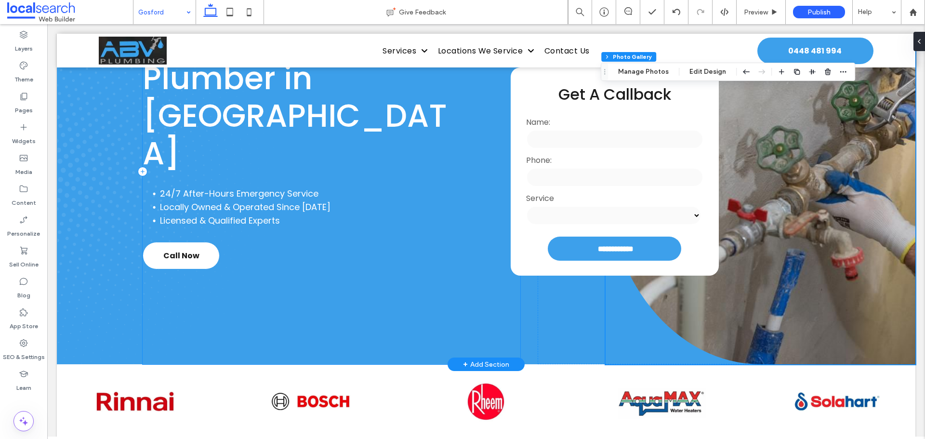
scroll to position [193, 0]
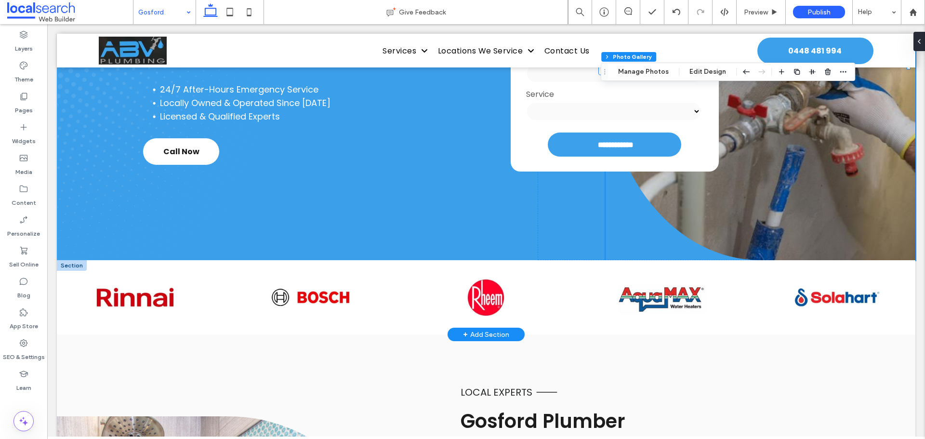
click at [71, 267] on div at bounding box center [72, 265] width 30 height 11
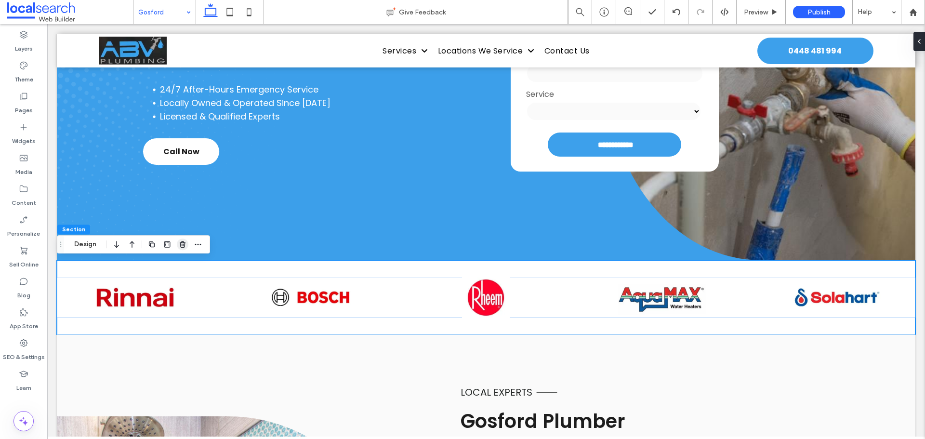
click at [182, 244] on icon "button" at bounding box center [183, 244] width 8 height 8
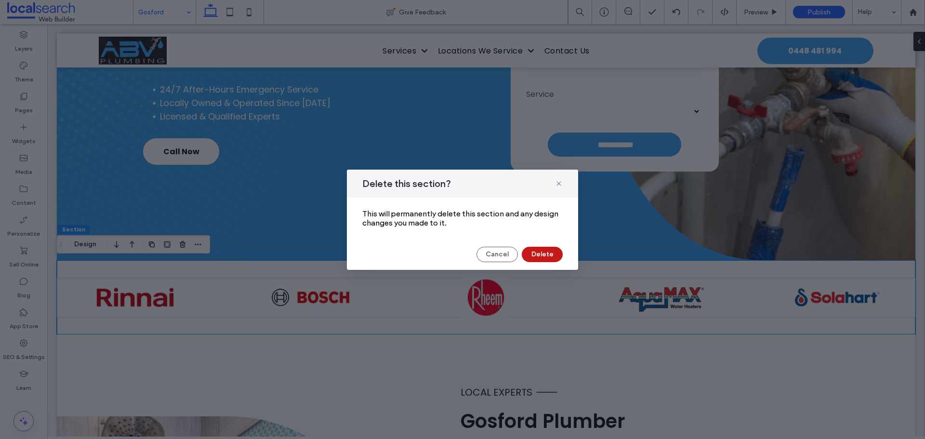
drag, startPoint x: 547, startPoint y: 252, endPoint x: 500, endPoint y: 229, distance: 52.8
click at [547, 252] on button "Delete" at bounding box center [542, 254] width 41 height 15
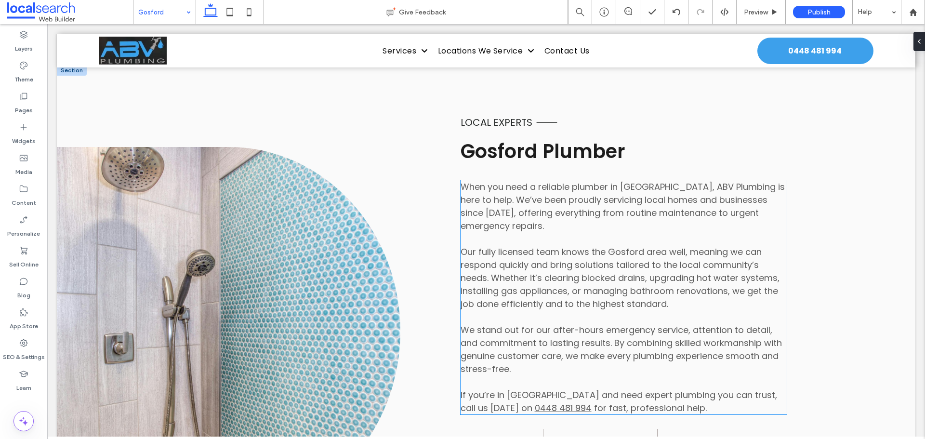
scroll to position [385, 0]
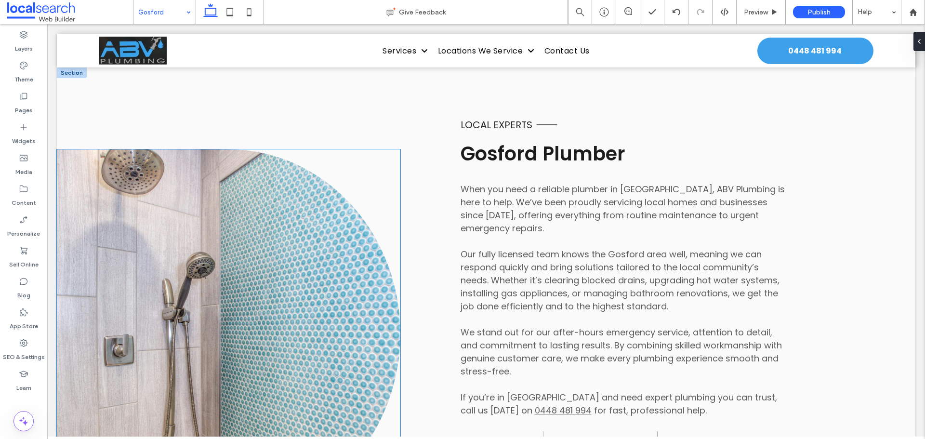
click at [283, 242] on link at bounding box center [228, 333] width 343 height 369
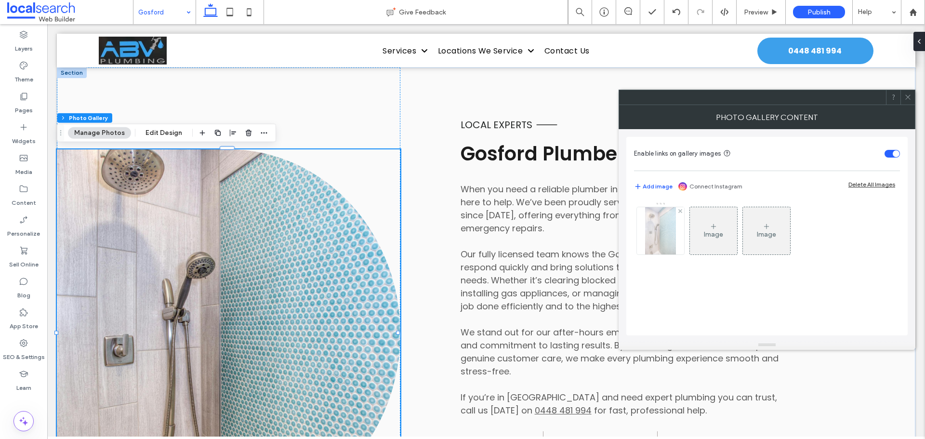
click at [651, 239] on img at bounding box center [660, 230] width 31 height 47
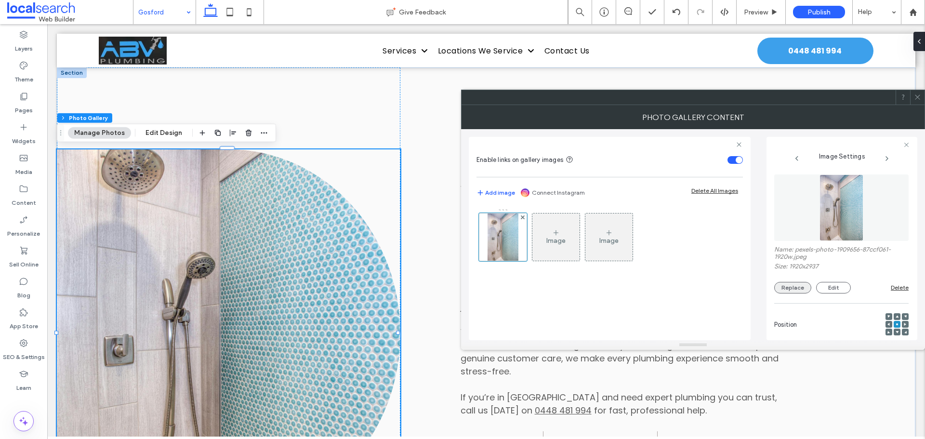
click at [788, 288] on button "Replace" at bounding box center [792, 288] width 37 height 12
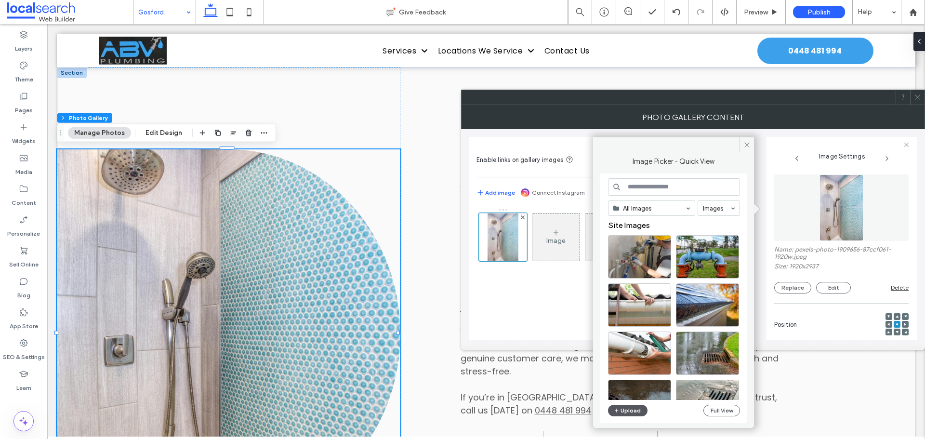
click at [638, 406] on button "Upload" at bounding box center [627, 411] width 39 height 12
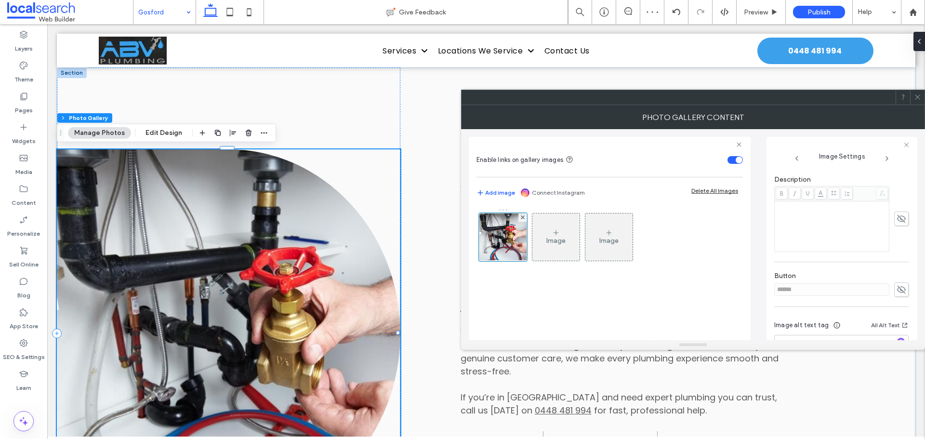
scroll to position [275, 0]
click at [899, 249] on span at bounding box center [901, 255] width 14 height 14
click at [789, 257] on input "******" at bounding box center [831, 255] width 115 height 13
click at [896, 259] on icon at bounding box center [901, 255] width 10 height 11
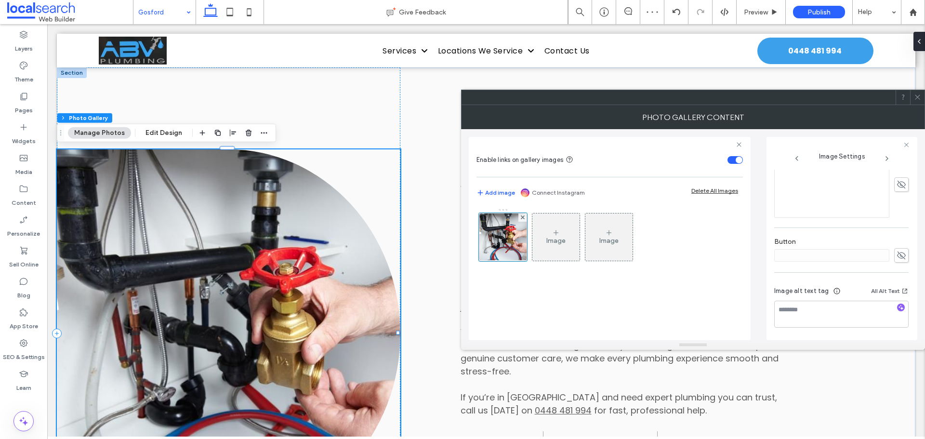
click at [914, 97] on icon at bounding box center [917, 96] width 7 height 7
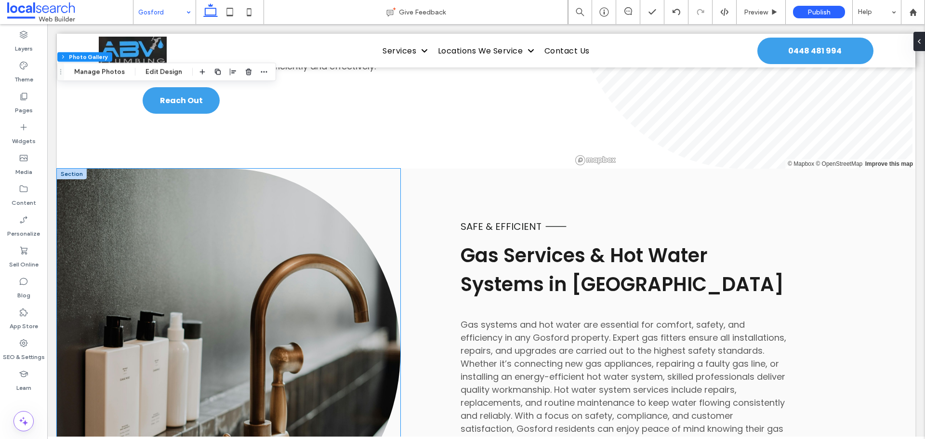
scroll to position [1252, 0]
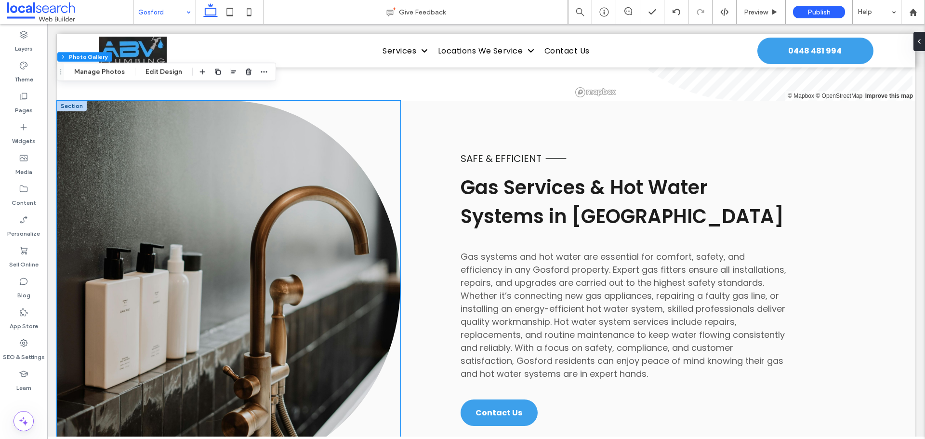
click at [268, 249] on link at bounding box center [228, 285] width 343 height 369
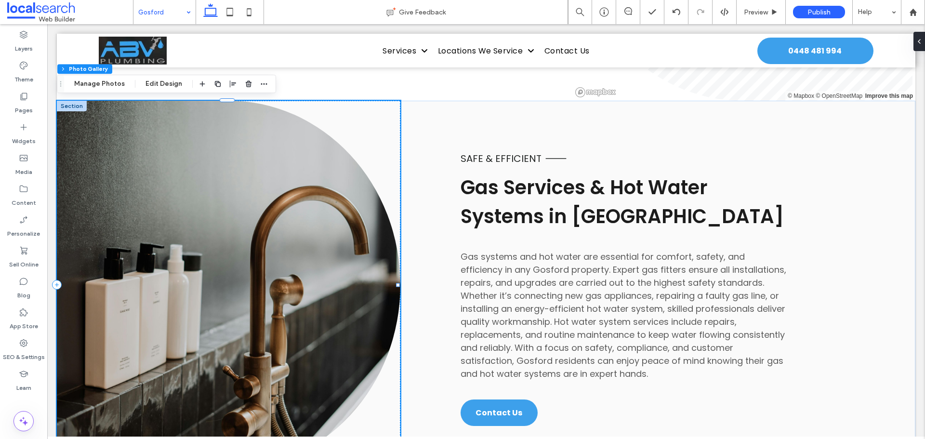
click at [268, 249] on link at bounding box center [228, 285] width 343 height 369
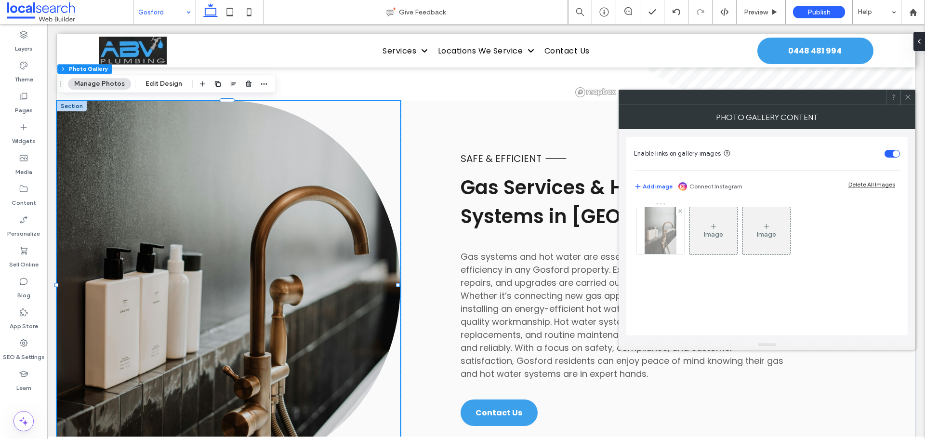
click at [665, 227] on img at bounding box center [660, 230] width 31 height 47
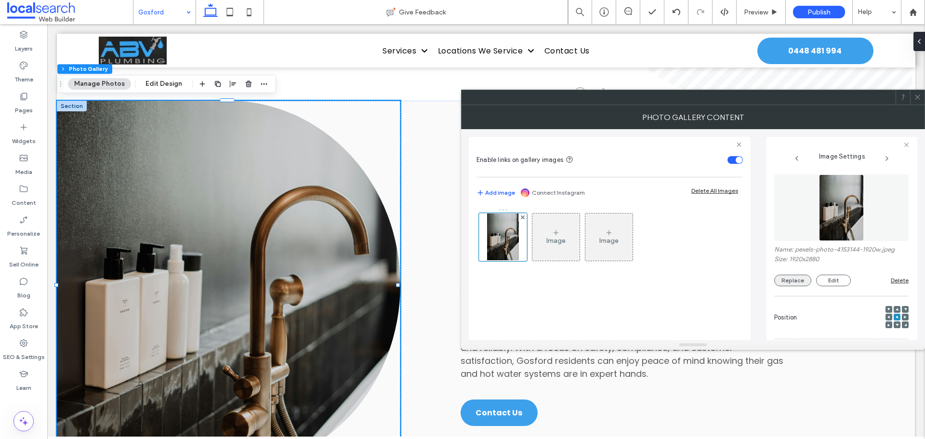
click at [793, 277] on button "Replace" at bounding box center [792, 281] width 37 height 12
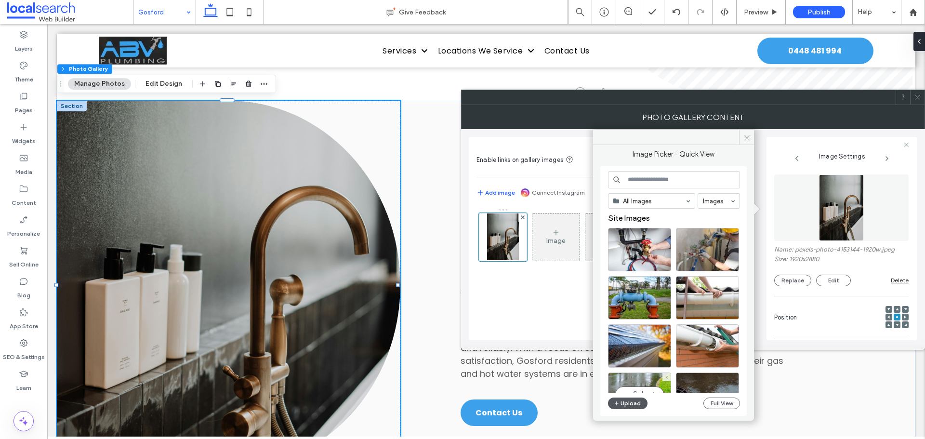
click at [631, 399] on button "Upload" at bounding box center [627, 403] width 39 height 12
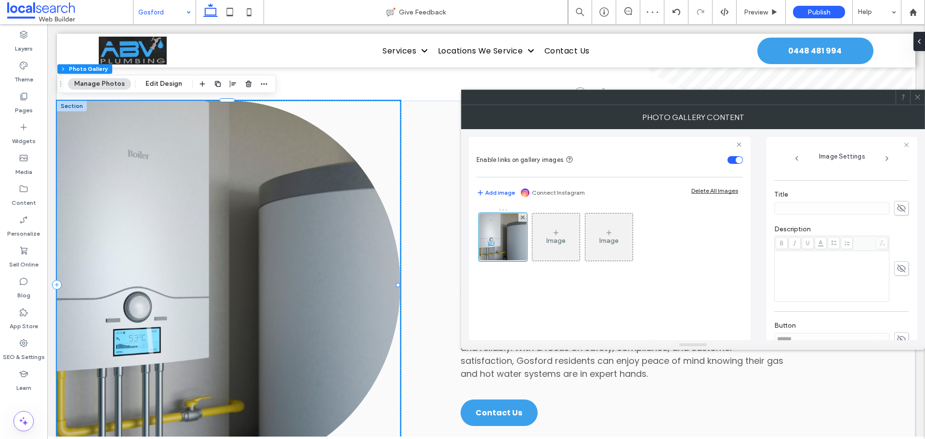
scroll to position [241, 0]
click at [897, 287] on use at bounding box center [901, 290] width 9 height 8
drag, startPoint x: 809, startPoint y: 287, endPoint x: 733, endPoint y: 278, distance: 76.7
click at [745, 285] on div "Enable links on gallery images Add image Connect Instagram Delete All Images Im…" at bounding box center [693, 234] width 448 height 211
click at [896, 289] on icon at bounding box center [901, 289] width 10 height 11
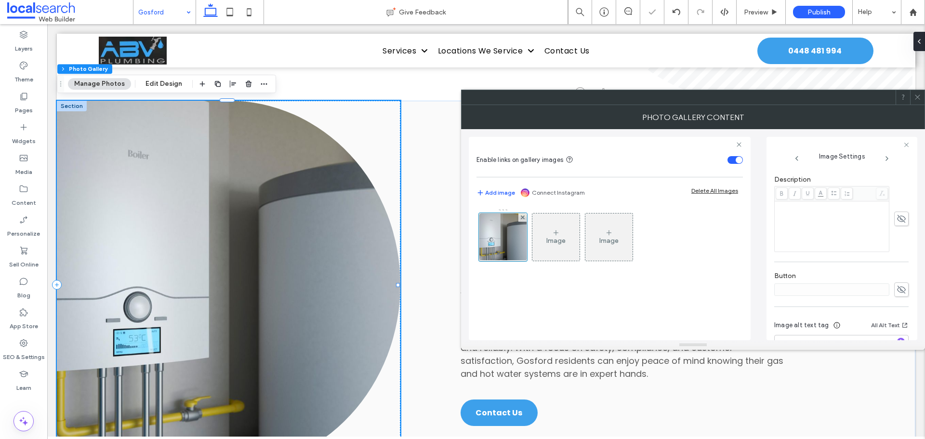
click at [919, 94] on icon at bounding box center [917, 96] width 7 height 7
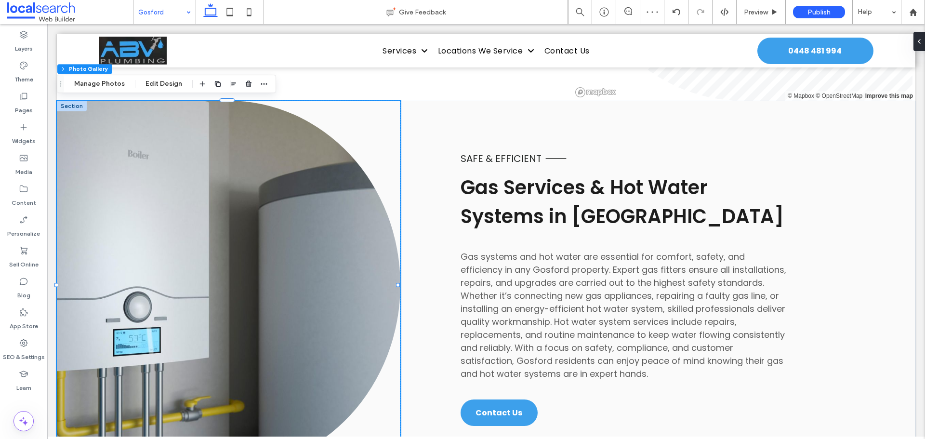
click at [94, 77] on div "Section Column Photo Gallery Manage Photos Edit Design" at bounding box center [166, 84] width 219 height 18
click at [96, 83] on button "Manage Photos" at bounding box center [99, 84] width 63 height 12
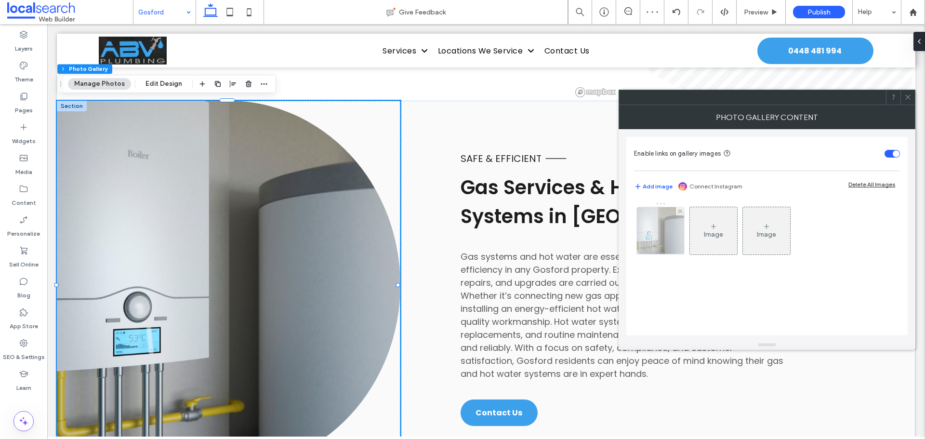
click at [673, 230] on img at bounding box center [661, 230] width 84 height 47
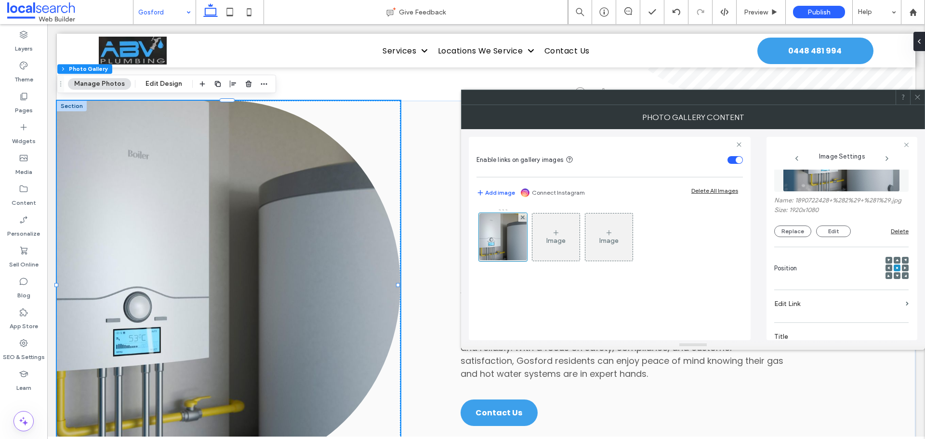
scroll to position [48, 0]
click at [887, 270] on span at bounding box center [888, 268] width 3 height 7
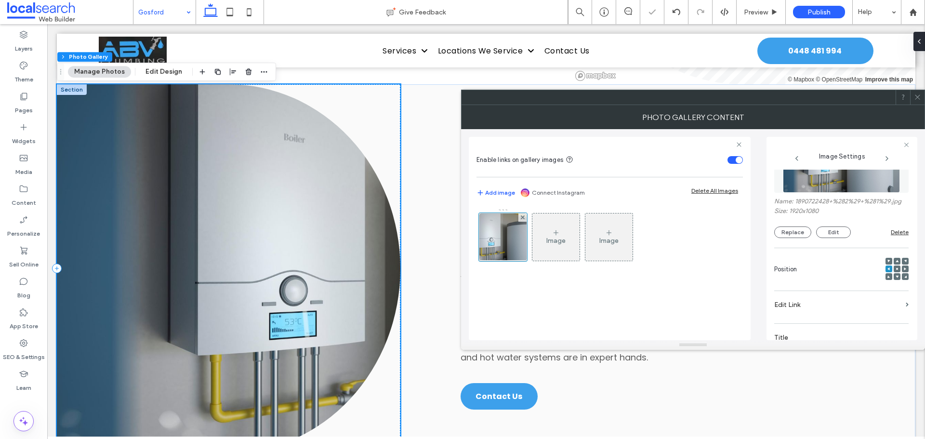
scroll to position [1252, 0]
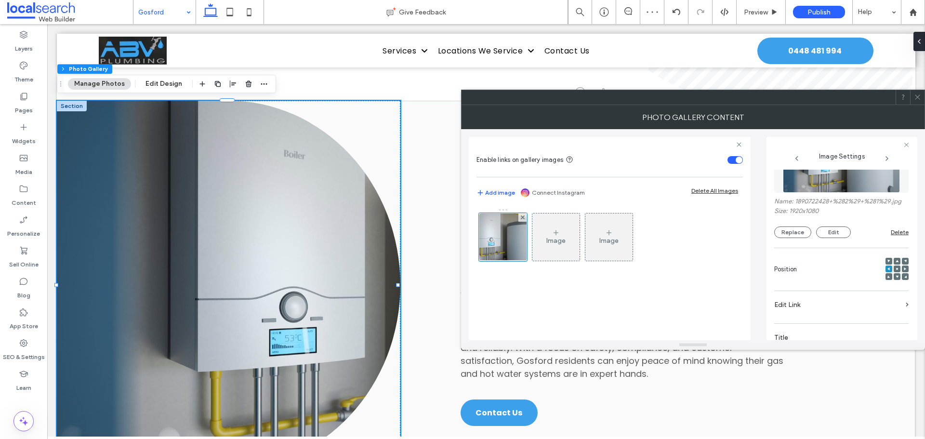
click at [916, 97] on icon at bounding box center [917, 96] width 7 height 7
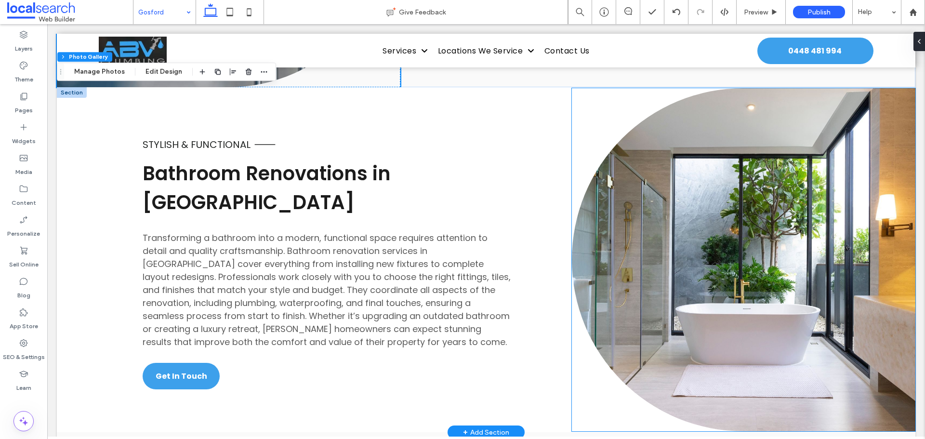
scroll to position [1638, 0]
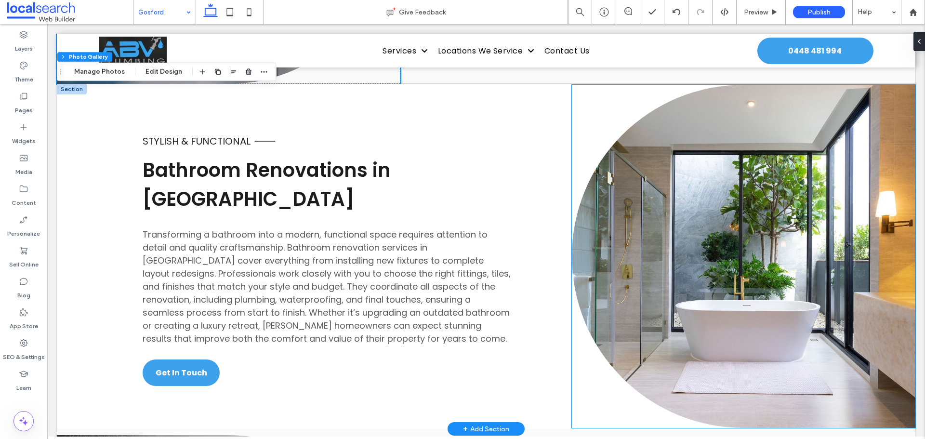
click at [737, 251] on link at bounding box center [743, 256] width 343 height 343
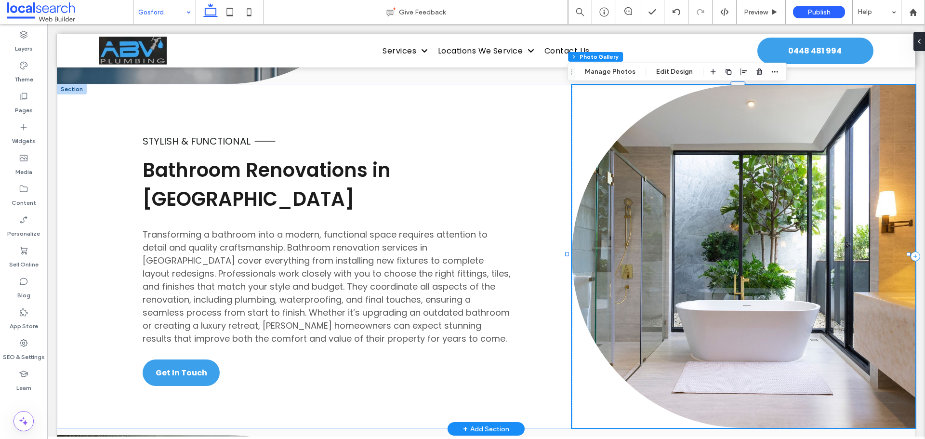
click at [737, 251] on link at bounding box center [743, 256] width 343 height 343
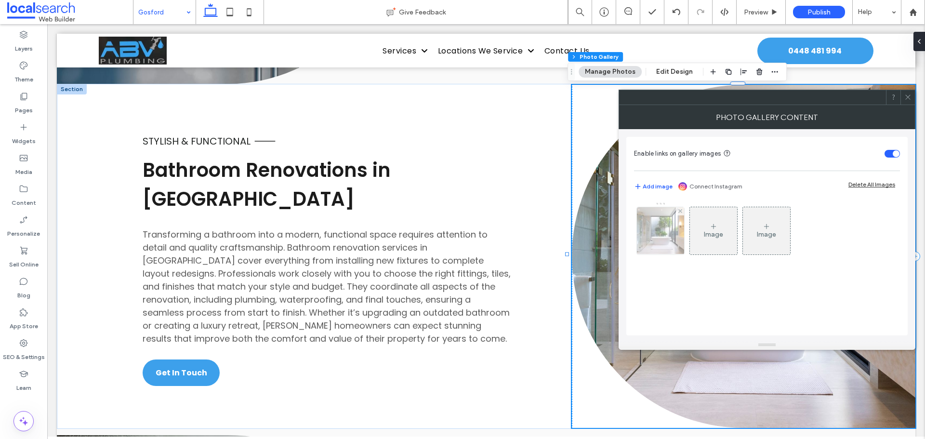
click at [659, 235] on img at bounding box center [660, 230] width 71 height 47
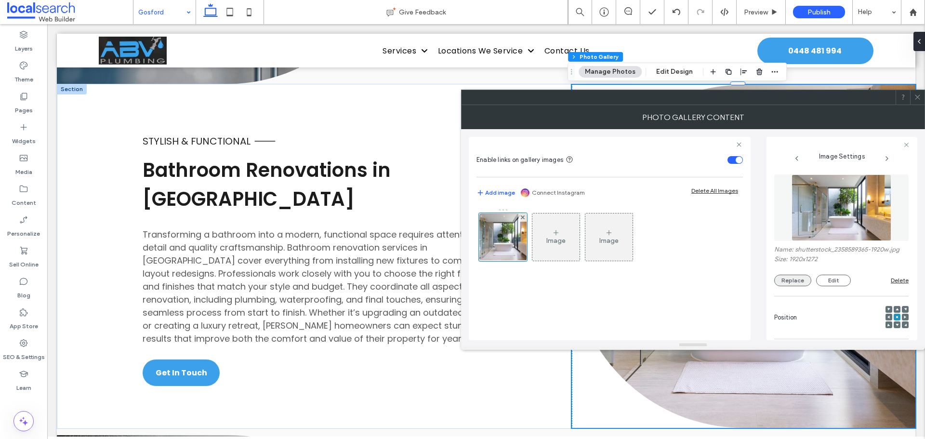
click at [792, 276] on button "Replace" at bounding box center [792, 281] width 37 height 12
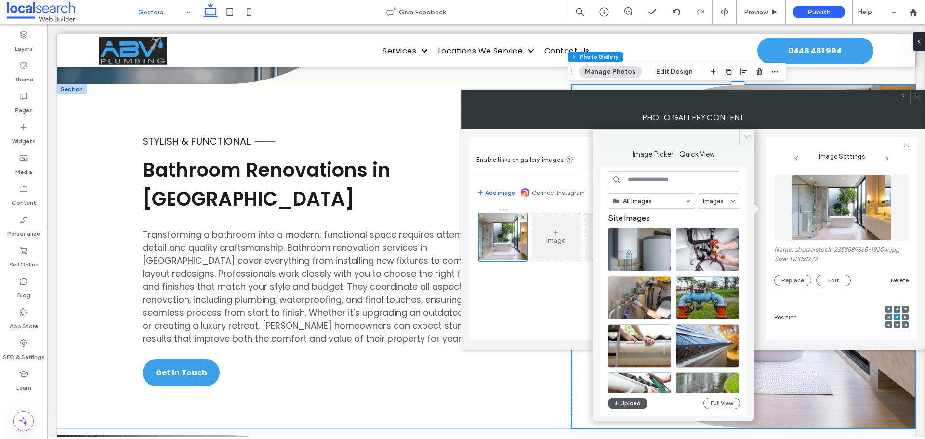
click at [620, 400] on button "Upload" at bounding box center [627, 403] width 39 height 12
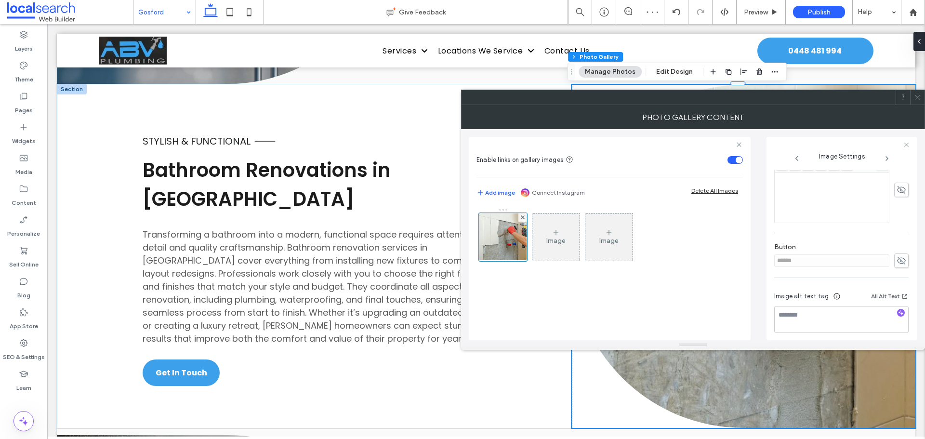
scroll to position [275, 0]
click at [896, 257] on icon at bounding box center [901, 255] width 10 height 11
drag, startPoint x: 831, startPoint y: 255, endPoint x: 743, endPoint y: 256, distance: 88.2
click at [746, 255] on div "Enable links on gallery images Add image Connect Instagram Delete All Images Im…" at bounding box center [693, 234] width 448 height 211
click at [898, 251] on icon at bounding box center [901, 255] width 10 height 11
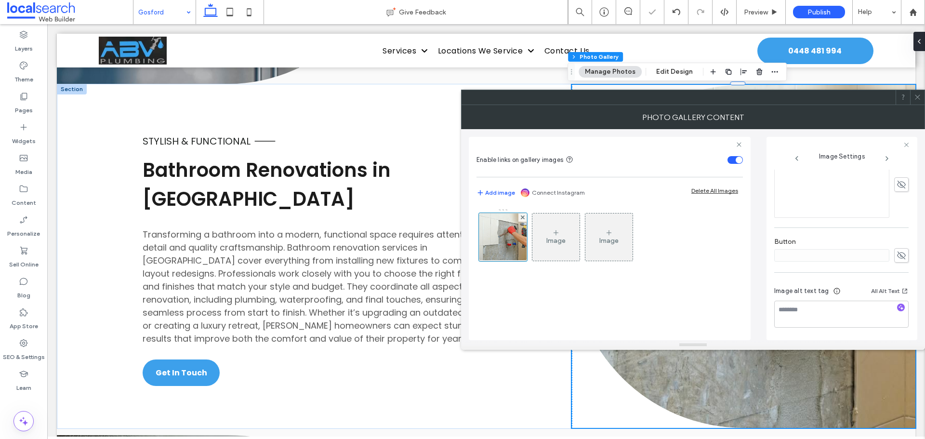
click at [919, 97] on icon at bounding box center [917, 96] width 7 height 7
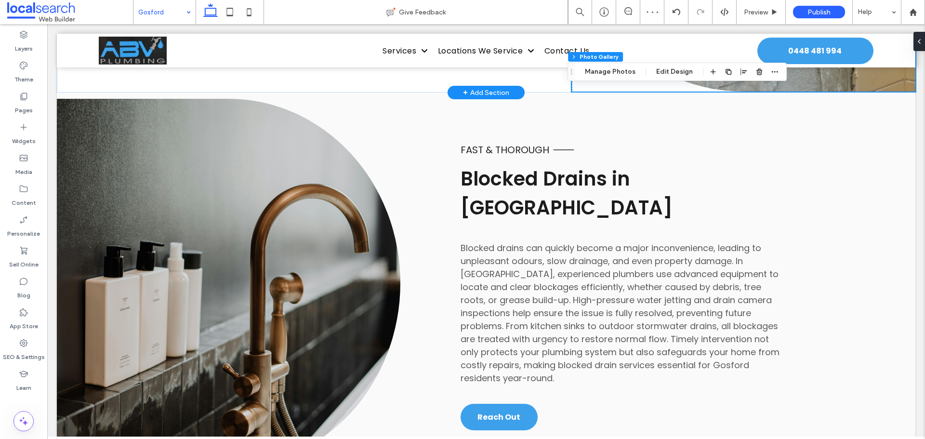
scroll to position [1975, 0]
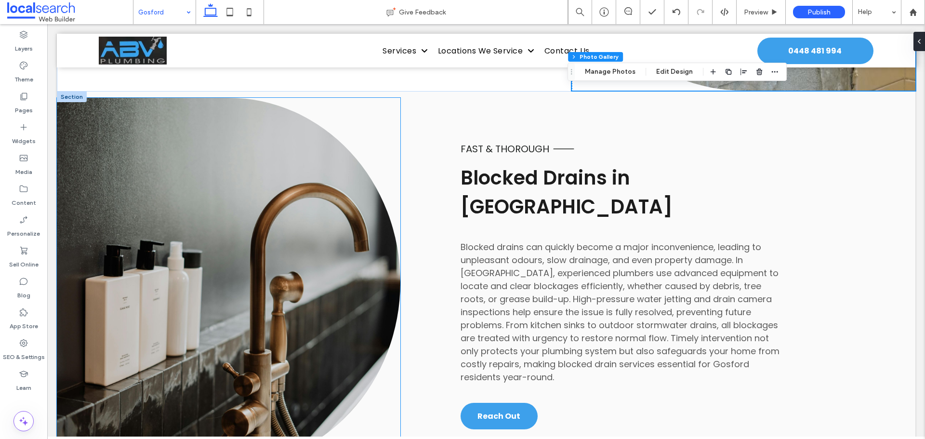
click at [307, 218] on link at bounding box center [228, 282] width 343 height 369
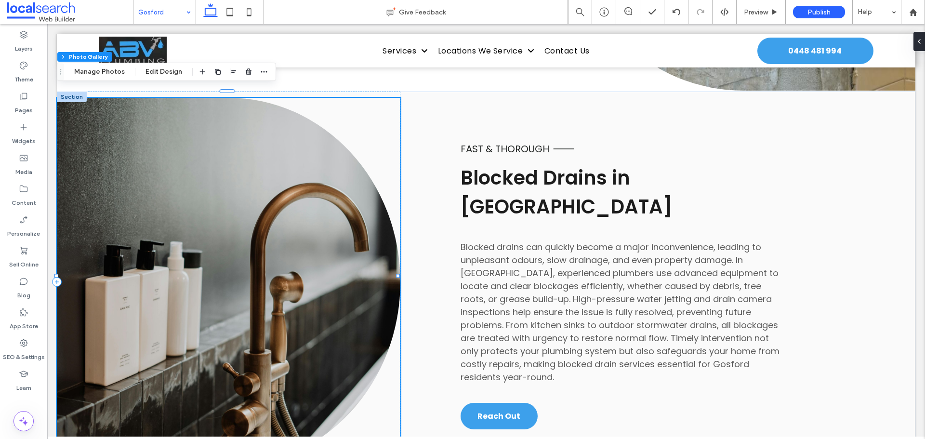
click at [307, 218] on link at bounding box center [228, 282] width 343 height 369
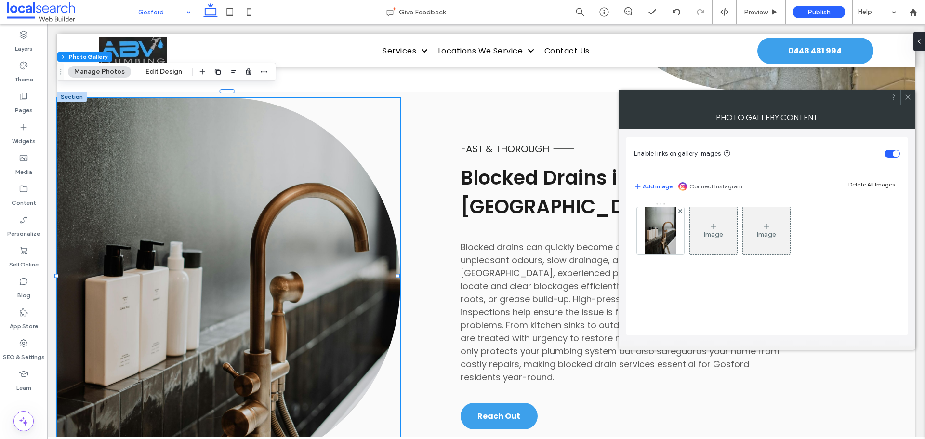
click at [633, 241] on div "Enable links on gallery images Add image Connect Instagram Delete All Images Im…" at bounding box center [766, 236] width 281 height 198
click at [645, 240] on img at bounding box center [660, 230] width 31 height 47
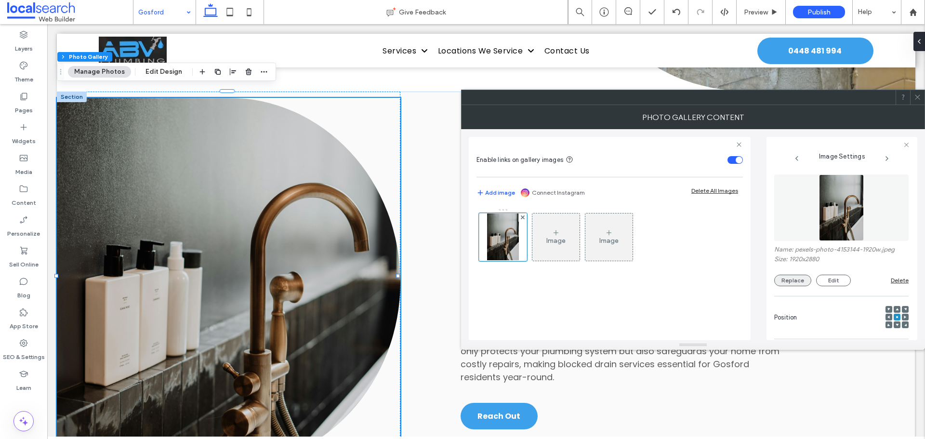
click at [794, 280] on button "Replace" at bounding box center [792, 281] width 37 height 12
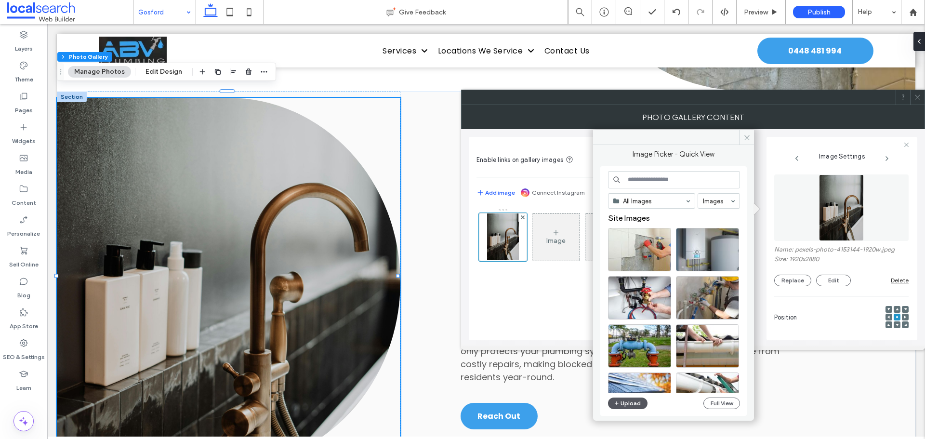
click at [633, 402] on button "Upload" at bounding box center [627, 403] width 39 height 12
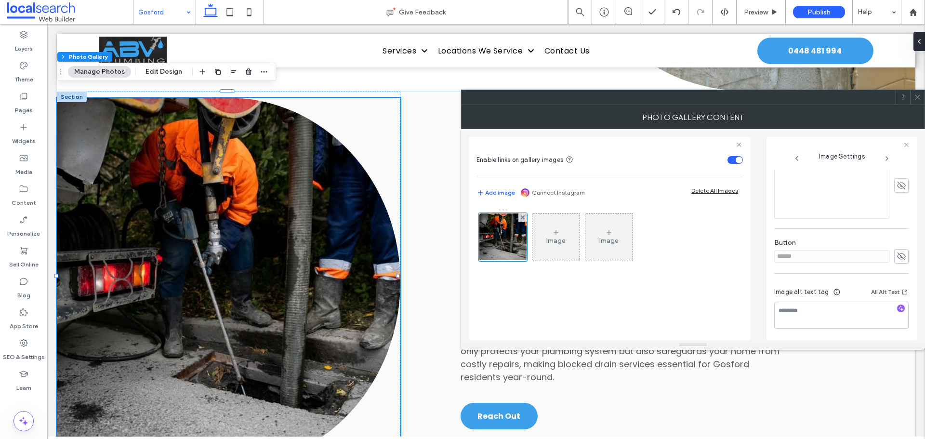
scroll to position [275, 0]
click at [897, 258] on use at bounding box center [901, 255] width 9 height 8
drag, startPoint x: 836, startPoint y: 254, endPoint x: 740, endPoint y: 253, distance: 95.4
click at [742, 257] on div "Enable links on gallery images Add image Connect Instagram Delete All Images Im…" at bounding box center [693, 234] width 448 height 211
click at [897, 255] on use at bounding box center [901, 255] width 9 height 6
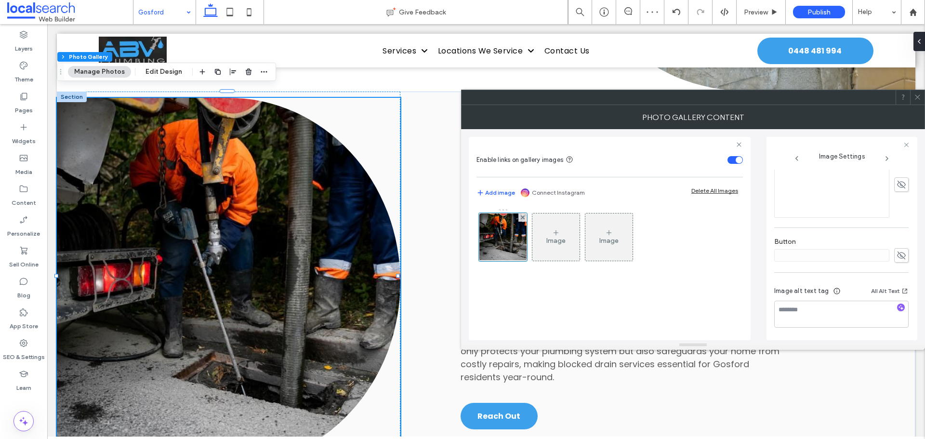
click at [918, 102] on span at bounding box center [917, 97] width 7 height 14
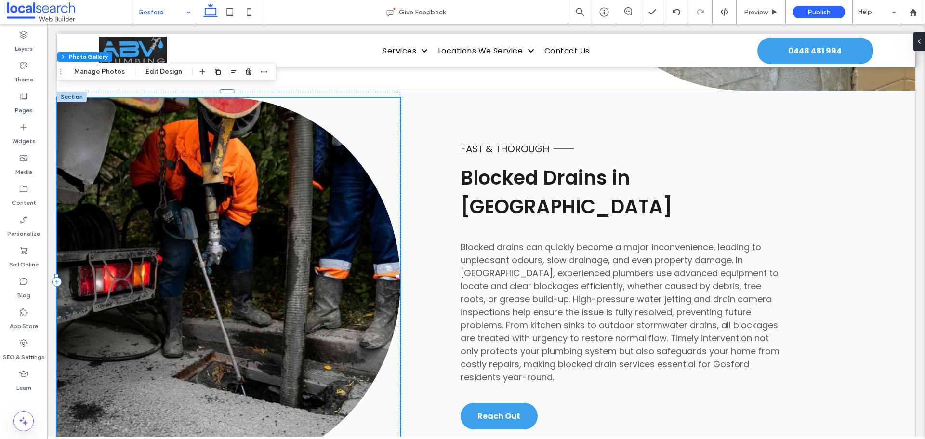
click at [374, 136] on div at bounding box center [228, 282] width 343 height 369
click at [296, 154] on link at bounding box center [228, 282] width 343 height 369
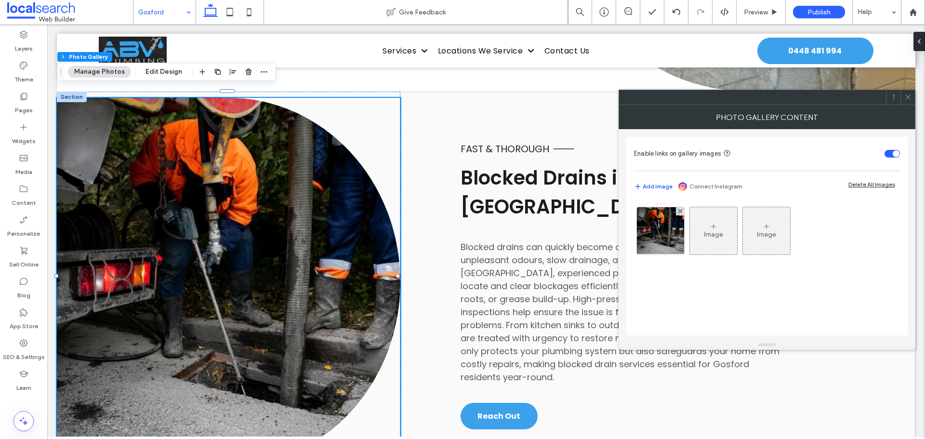
click at [648, 229] on img at bounding box center [660, 230] width 71 height 47
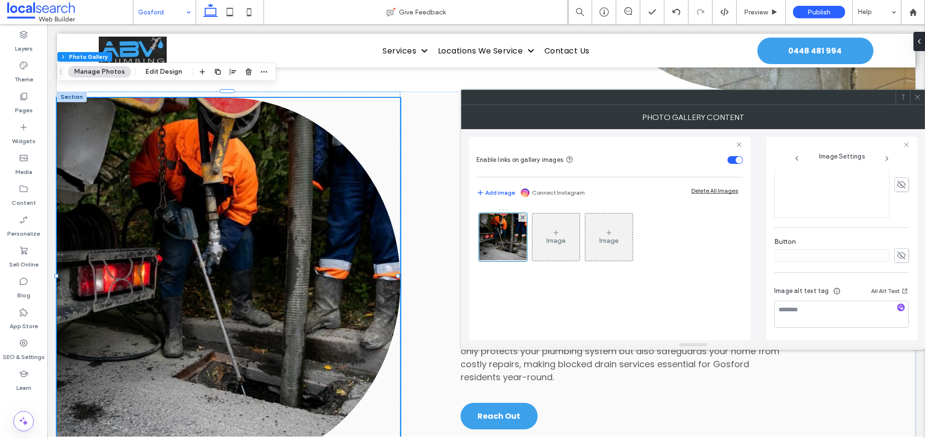
click at [916, 98] on icon at bounding box center [917, 96] width 7 height 7
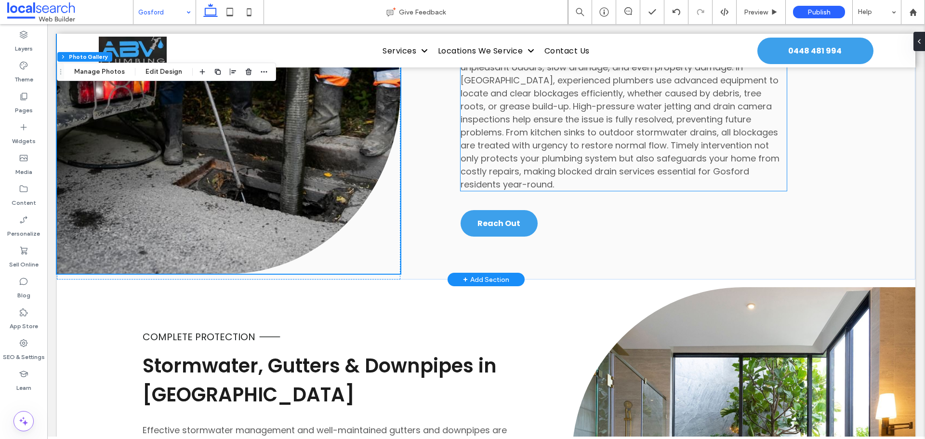
scroll to position [2360, 0]
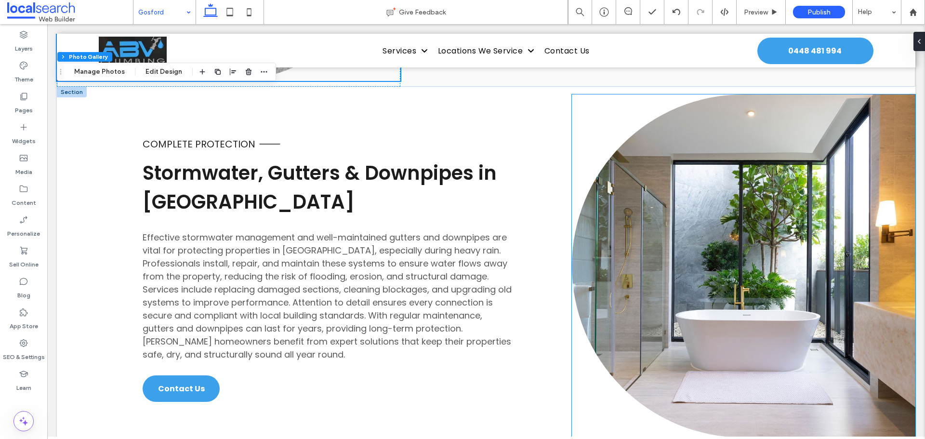
click at [701, 255] on link at bounding box center [743, 265] width 343 height 343
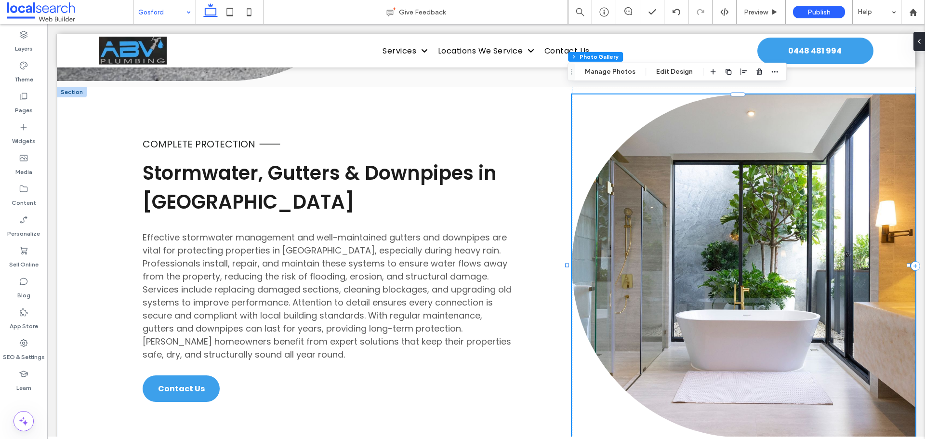
click at [701, 255] on link at bounding box center [743, 265] width 343 height 343
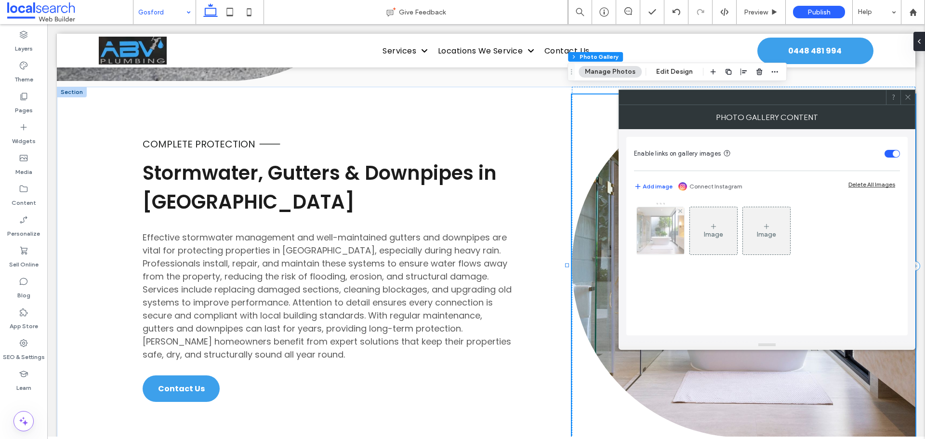
click at [651, 238] on img at bounding box center [660, 230] width 71 height 47
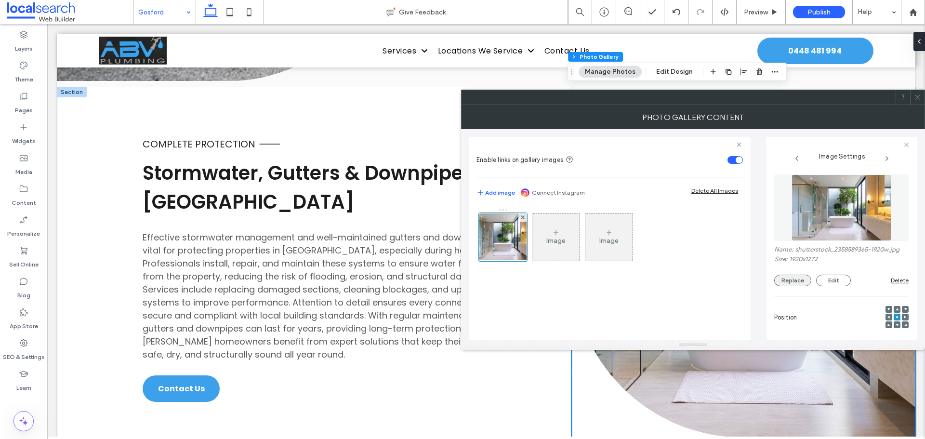
click at [780, 275] on button "Replace" at bounding box center [792, 281] width 37 height 12
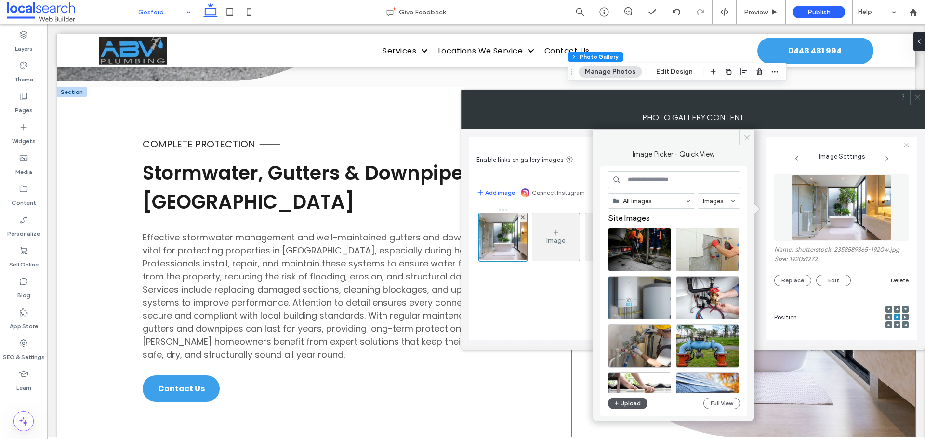
click at [630, 399] on button "Upload" at bounding box center [627, 403] width 39 height 12
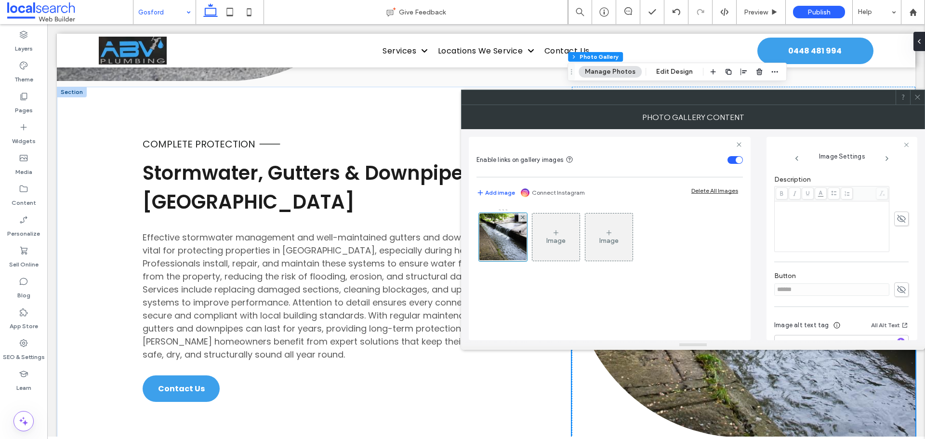
scroll to position [275, 0]
click at [897, 254] on use at bounding box center [901, 255] width 9 height 8
drag, startPoint x: 806, startPoint y: 259, endPoint x: 749, endPoint y: 259, distance: 57.8
click at [749, 259] on div "Enable links on gallery images Add image Connect Instagram Delete All Images Im…" at bounding box center [693, 234] width 448 height 211
click at [896, 253] on icon at bounding box center [901, 255] width 10 height 11
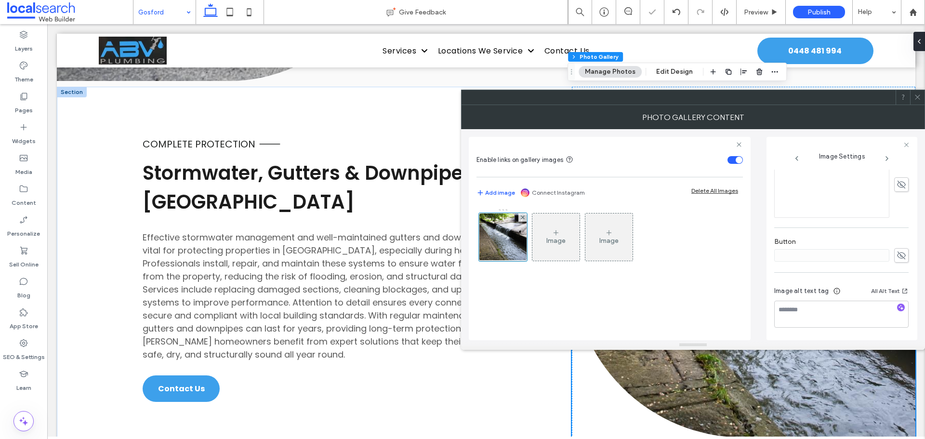
click at [920, 99] on icon at bounding box center [917, 96] width 7 height 7
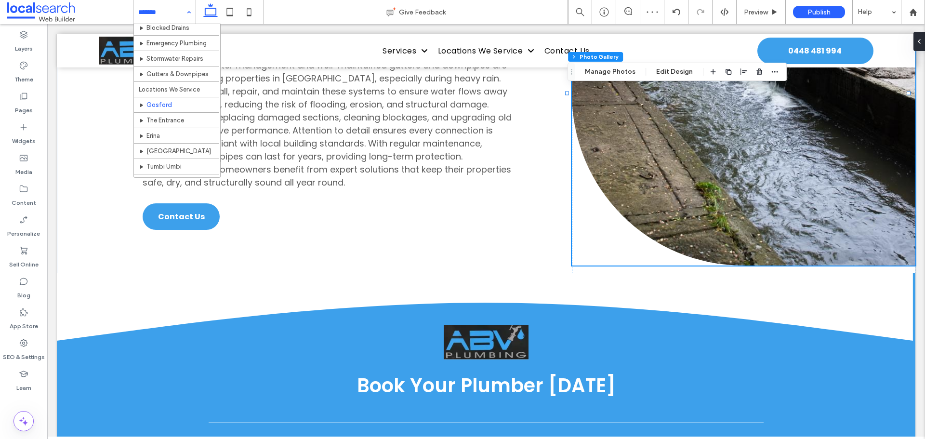
scroll to position [145, 0]
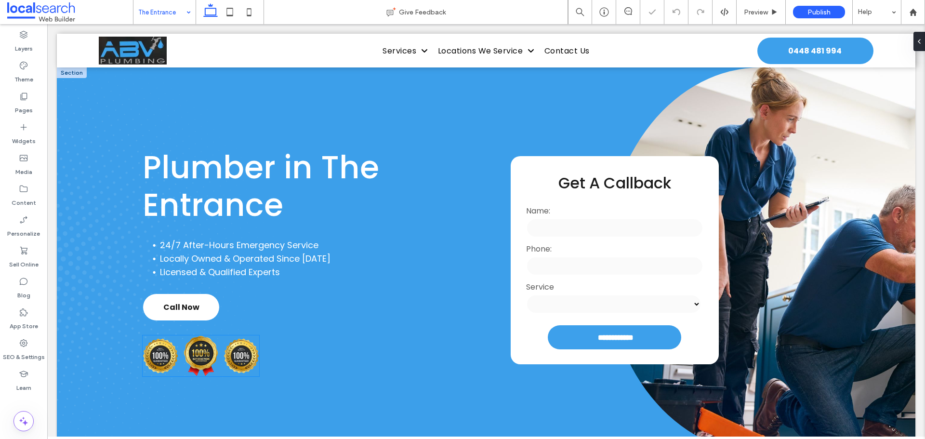
click at [244, 347] on img at bounding box center [242, 355] width 36 height 35
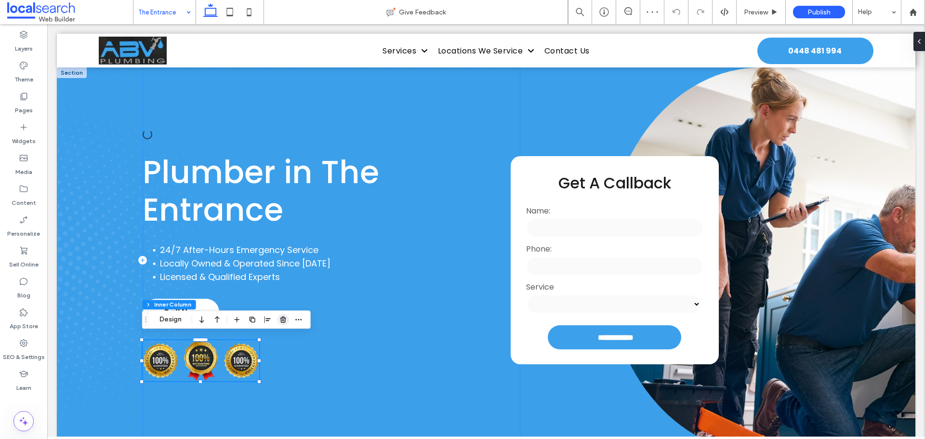
drag, startPoint x: 281, startPoint y: 319, endPoint x: 210, endPoint y: 278, distance: 82.5
click at [281, 319] on use "button" at bounding box center [283, 319] width 6 height 6
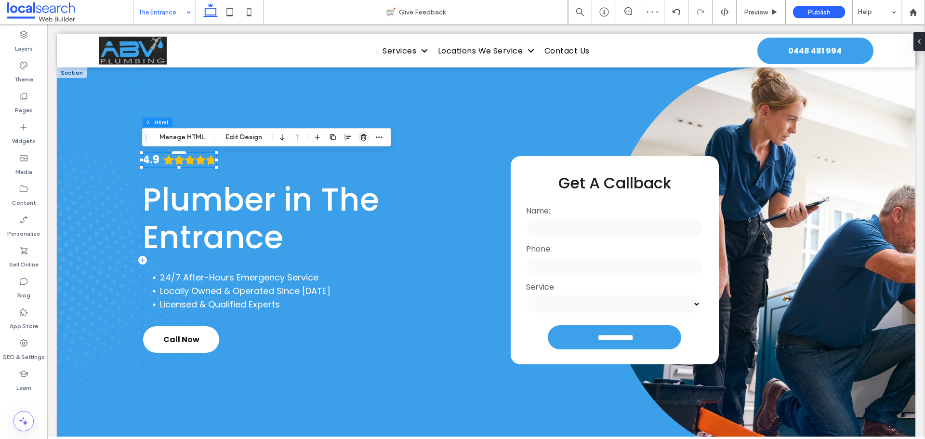
click at [361, 140] on use "button" at bounding box center [364, 137] width 6 height 6
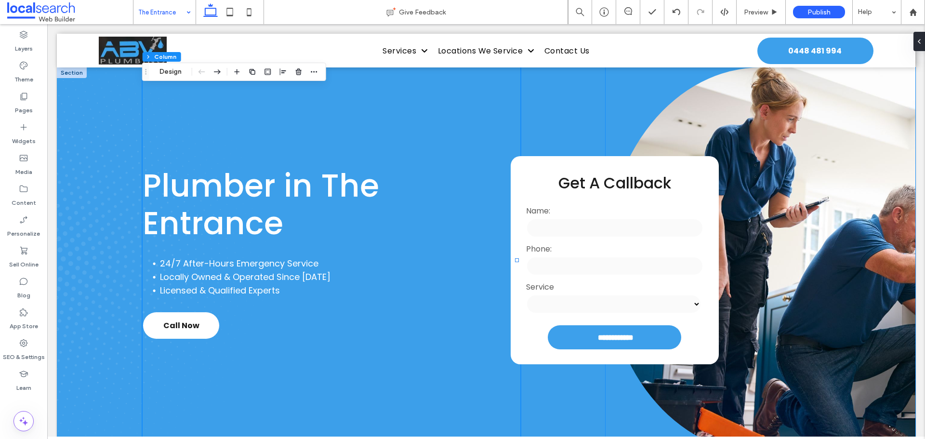
click at [801, 197] on link at bounding box center [761, 259] width 310 height 385
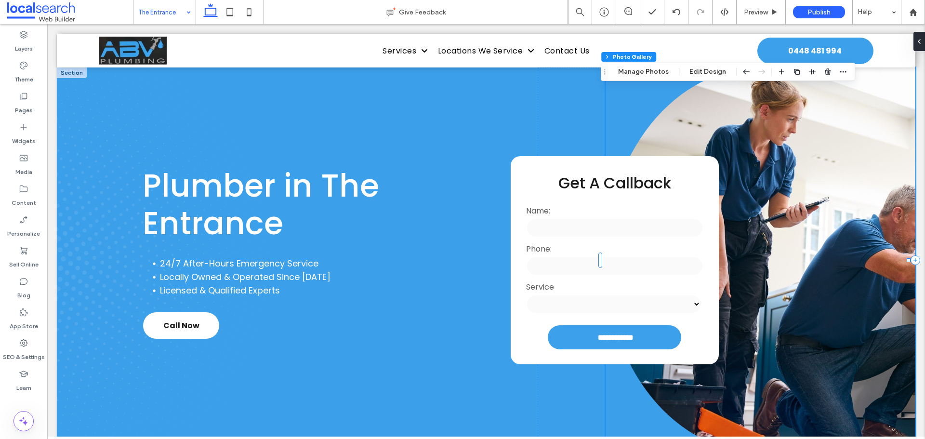
click at [801, 197] on link at bounding box center [761, 259] width 310 height 385
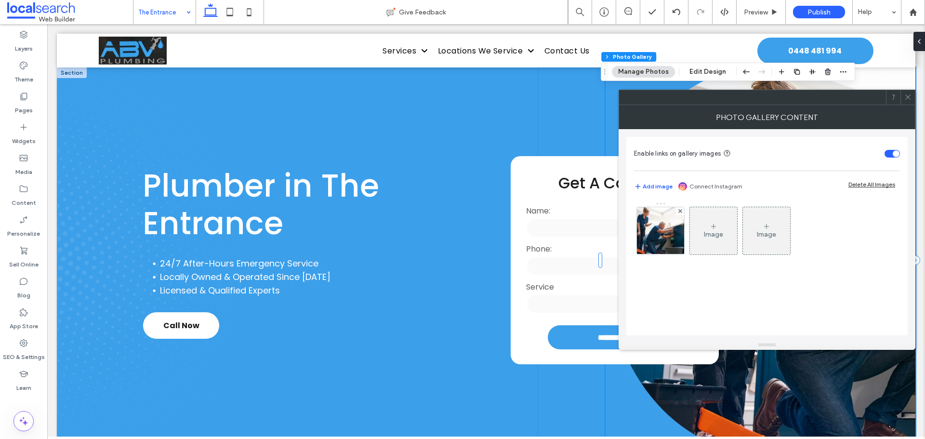
drag, startPoint x: 656, startPoint y: 237, endPoint x: 649, endPoint y: 232, distance: 7.9
click at [656, 237] on img at bounding box center [660, 230] width 71 height 47
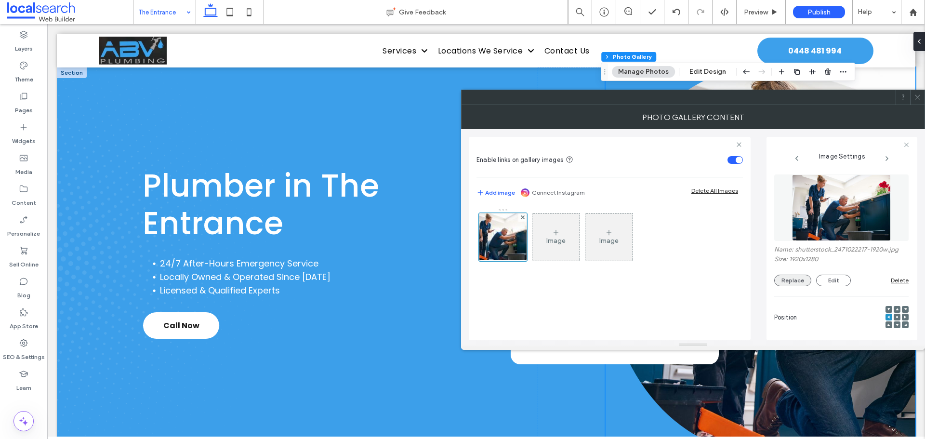
click at [804, 280] on button "Replace" at bounding box center [792, 281] width 37 height 12
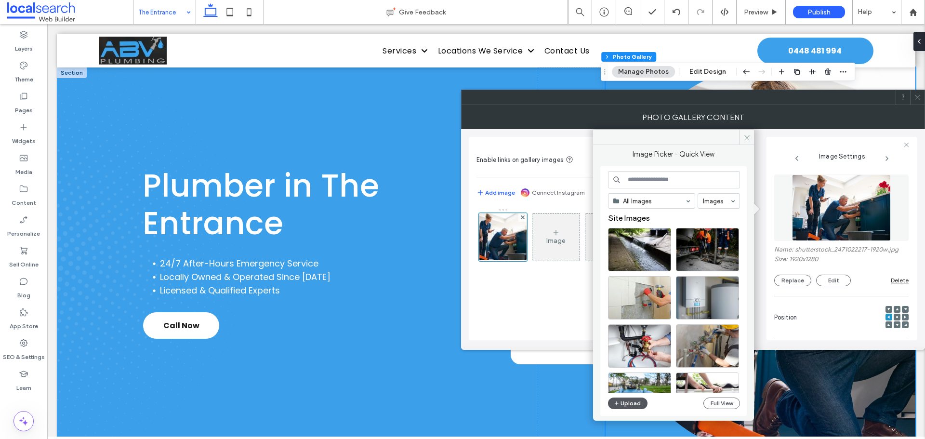
click at [638, 402] on button "Upload" at bounding box center [627, 403] width 39 height 12
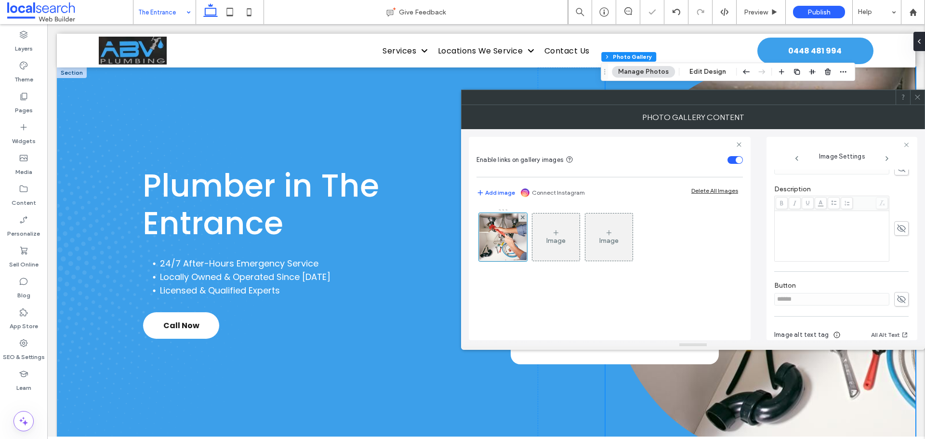
scroll to position [275, 0]
click at [901, 251] on span at bounding box center [901, 255] width 14 height 14
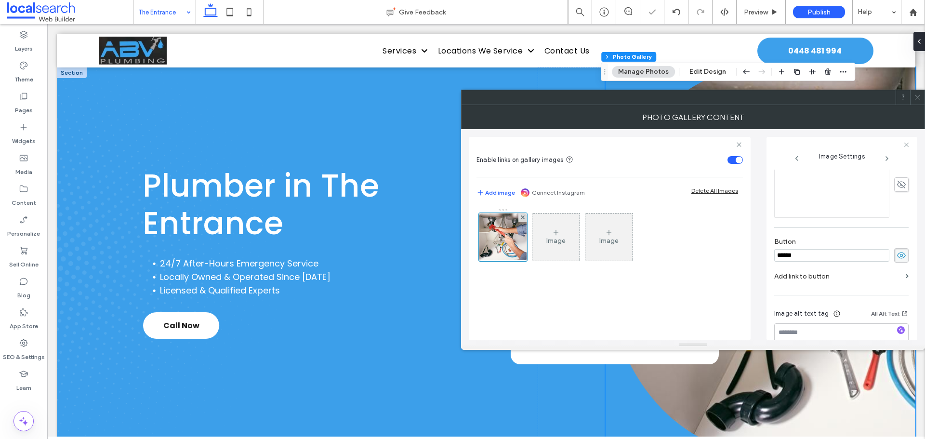
drag, startPoint x: 728, startPoint y: 254, endPoint x: 712, endPoint y: 254, distance: 16.4
click at [714, 254] on div "Enable links on gallery images Add image Connect Instagram Delete All Images Im…" at bounding box center [693, 234] width 448 height 211
click at [899, 256] on use at bounding box center [901, 255] width 9 height 6
click at [914, 97] on icon at bounding box center [917, 96] width 7 height 7
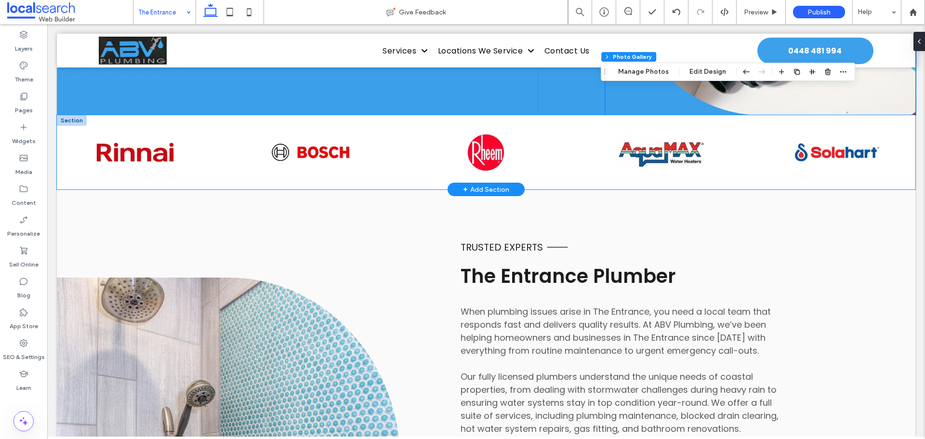
scroll to position [337, 0]
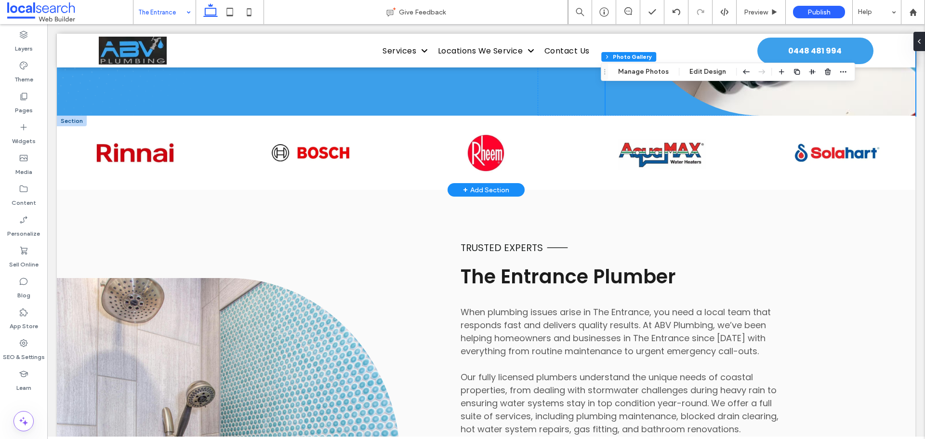
click at [77, 121] on div at bounding box center [72, 121] width 30 height 11
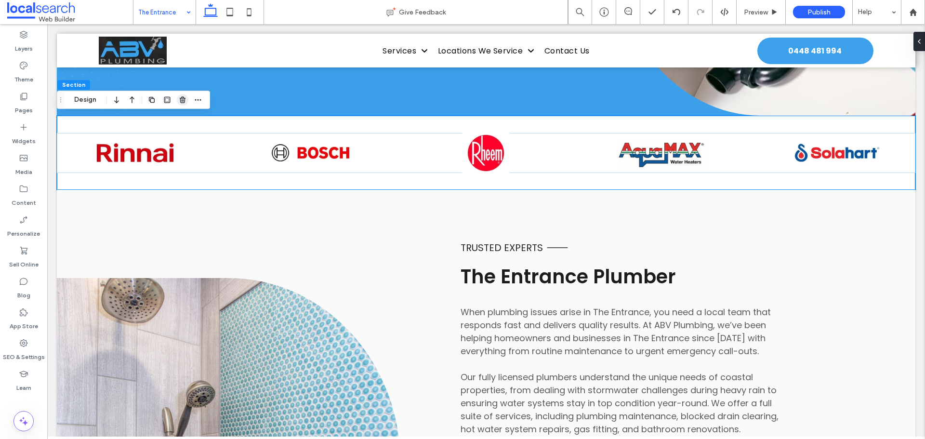
click at [182, 102] on use "button" at bounding box center [183, 99] width 6 height 6
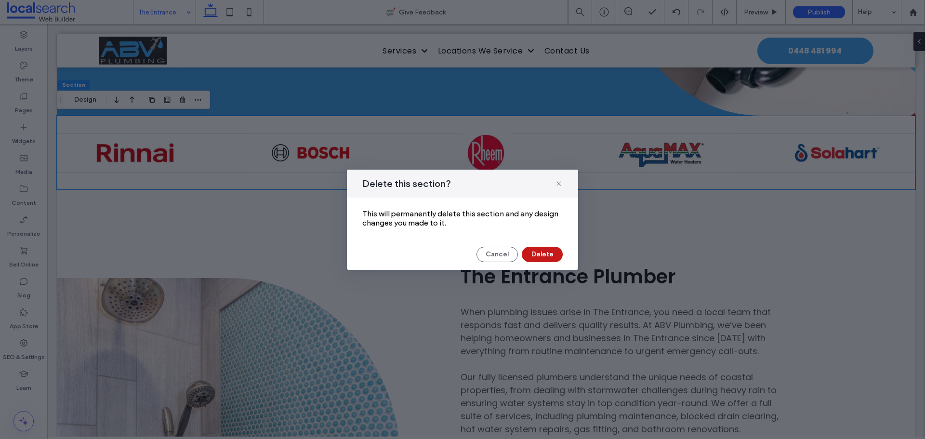
click at [543, 251] on button "Delete" at bounding box center [542, 254] width 41 height 15
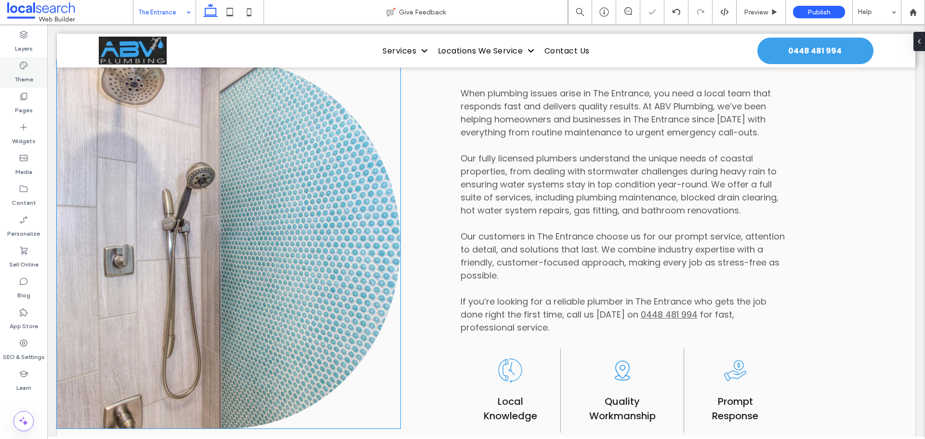
scroll to position [482, 0]
click at [230, 176] on link at bounding box center [228, 243] width 343 height 369
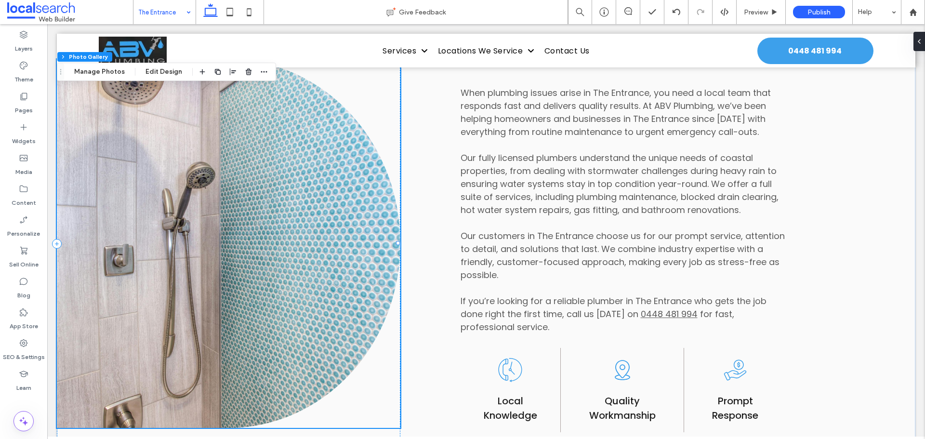
click at [230, 176] on link at bounding box center [228, 243] width 343 height 369
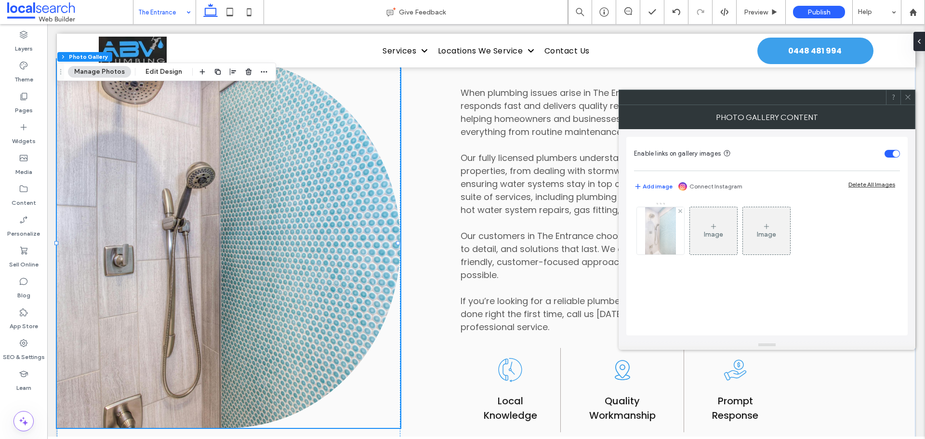
click at [656, 228] on img at bounding box center [660, 230] width 31 height 47
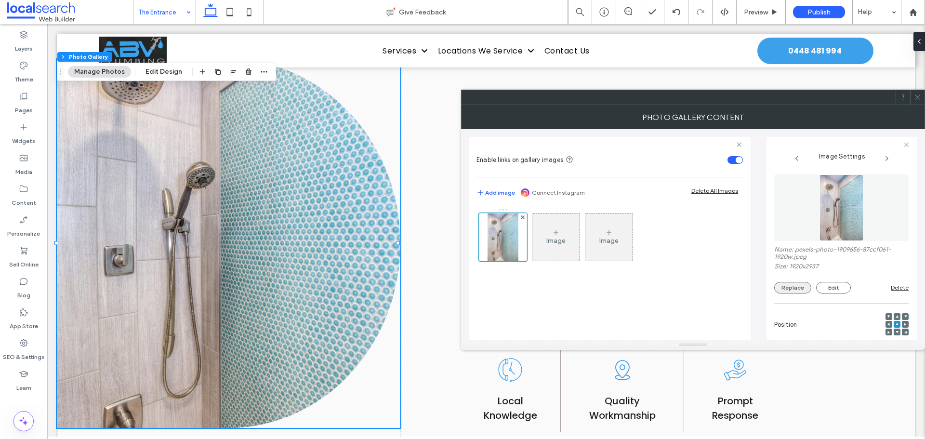
click at [788, 286] on button "Replace" at bounding box center [792, 288] width 37 height 12
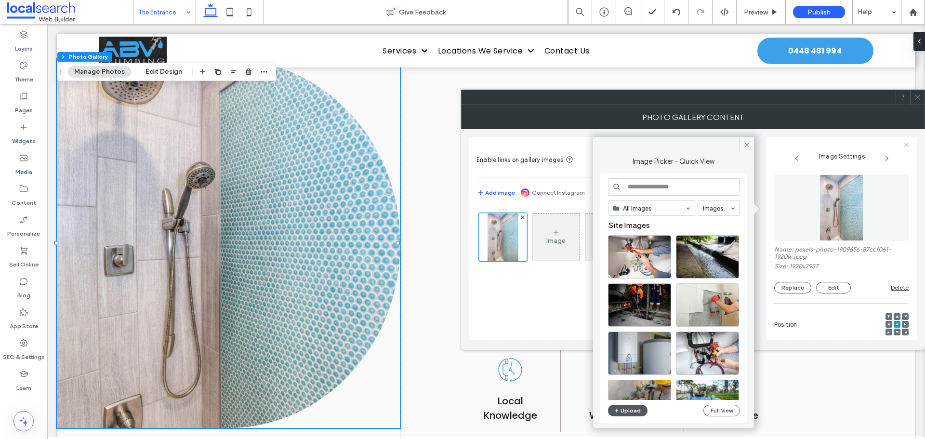
click at [632, 407] on button "Upload" at bounding box center [627, 411] width 39 height 12
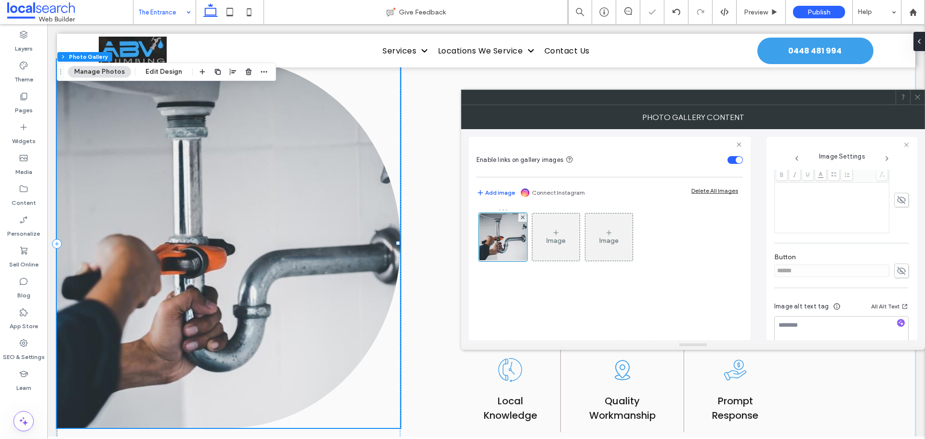
scroll to position [275, 0]
click at [896, 256] on icon at bounding box center [901, 255] width 10 height 11
drag, startPoint x: 829, startPoint y: 255, endPoint x: 732, endPoint y: 257, distance: 96.4
click at [734, 257] on div "Enable links on gallery images Add image Connect Instagram Delete All Images Im…" at bounding box center [693, 234] width 448 height 211
click at [896, 253] on icon at bounding box center [901, 255] width 10 height 11
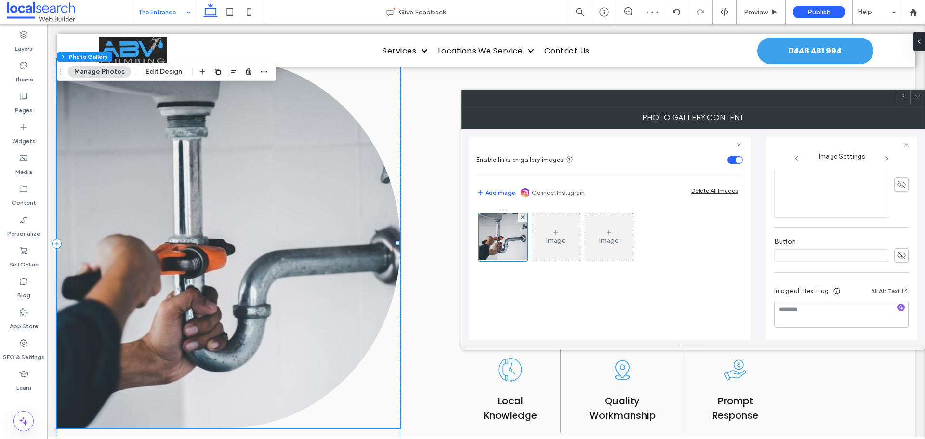
click at [918, 96] on icon at bounding box center [917, 96] width 7 height 7
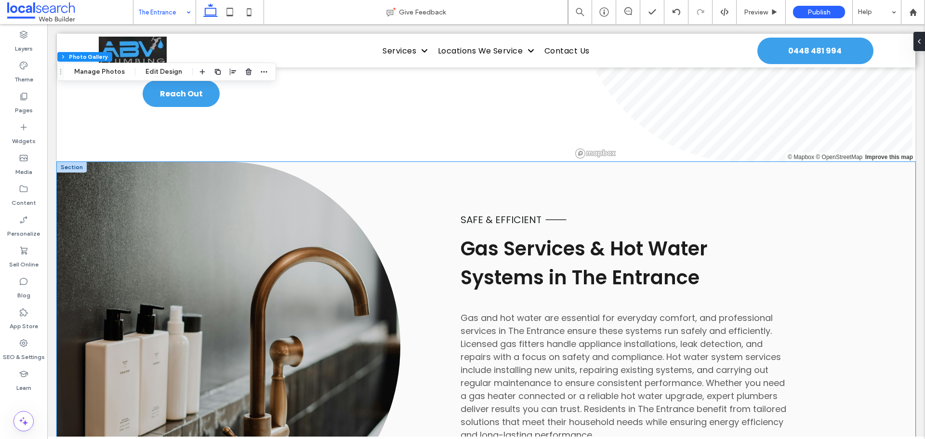
scroll to position [1397, 0]
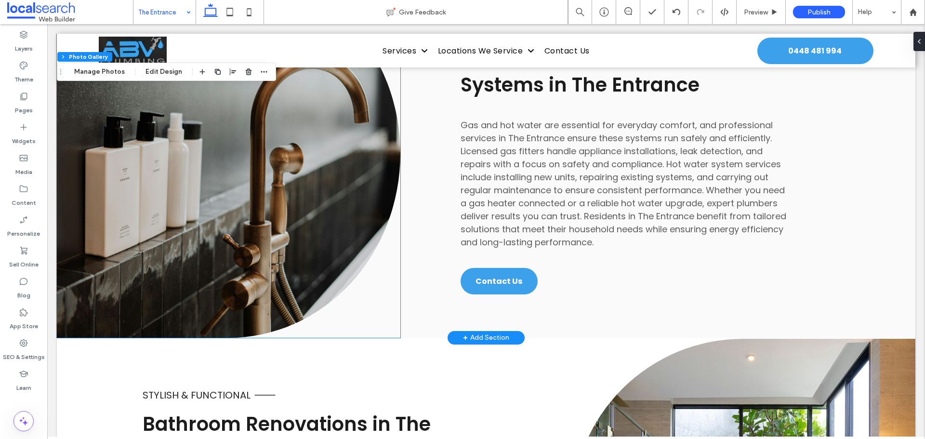
click at [225, 179] on link at bounding box center [228, 153] width 343 height 369
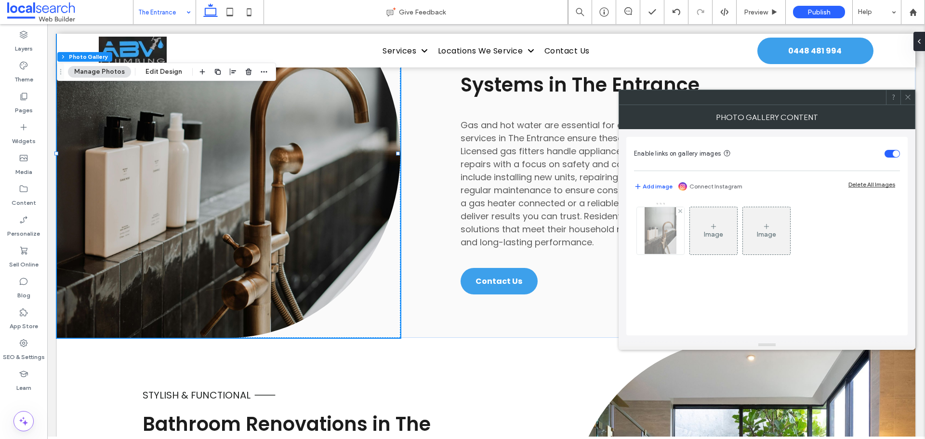
click at [649, 233] on img at bounding box center [660, 230] width 31 height 47
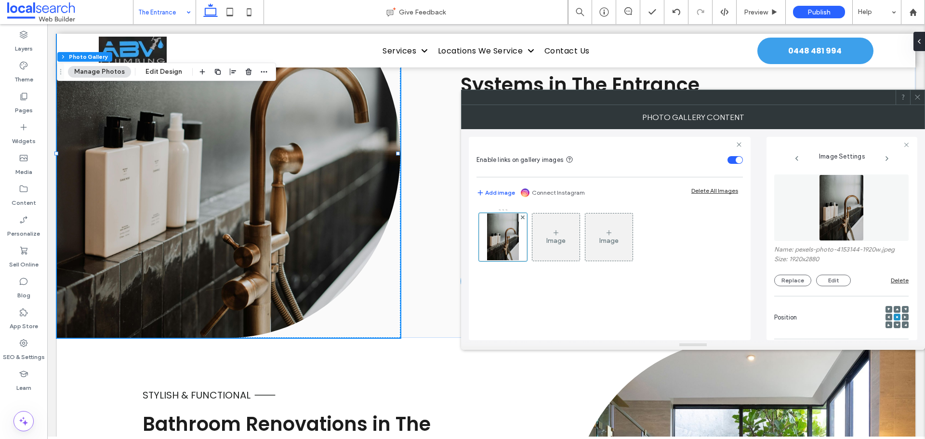
click at [813, 286] on div "Replace Edit" at bounding box center [832, 281] width 117 height 12
click at [805, 279] on button "Replace" at bounding box center [792, 281] width 37 height 12
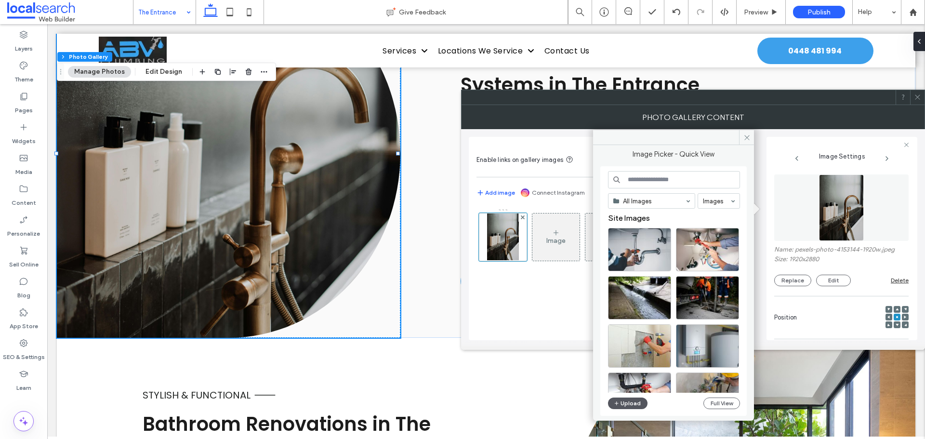
click at [634, 406] on button "Upload" at bounding box center [627, 403] width 39 height 12
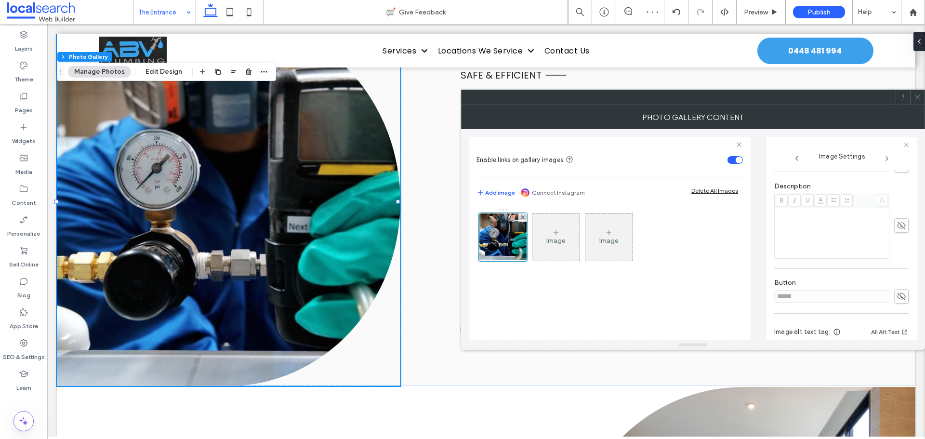
scroll to position [275, 0]
click at [896, 256] on icon at bounding box center [901, 255] width 10 height 11
drag, startPoint x: 774, startPoint y: 260, endPoint x: 740, endPoint y: 259, distance: 34.2
click at [744, 259] on div "Enable links on gallery images Add image Connect Instagram Delete All Images Im…" at bounding box center [693, 234] width 448 height 211
click at [894, 253] on span at bounding box center [901, 255] width 14 height 14
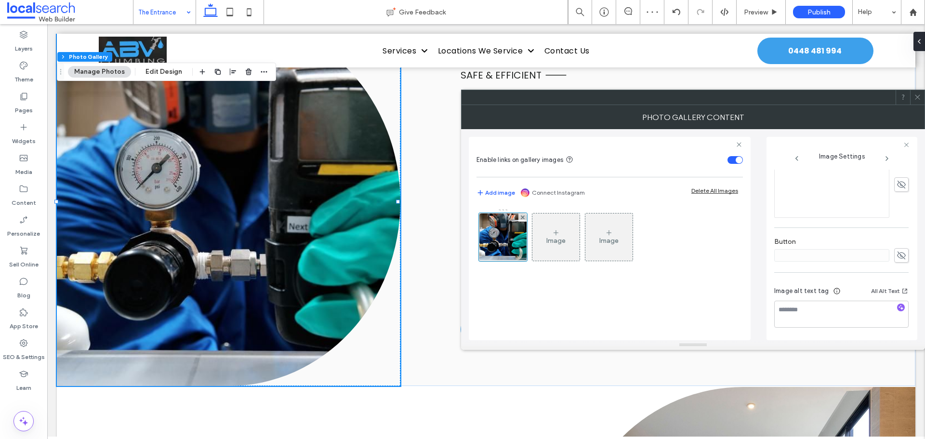
click at [919, 100] on icon at bounding box center [917, 96] width 7 height 7
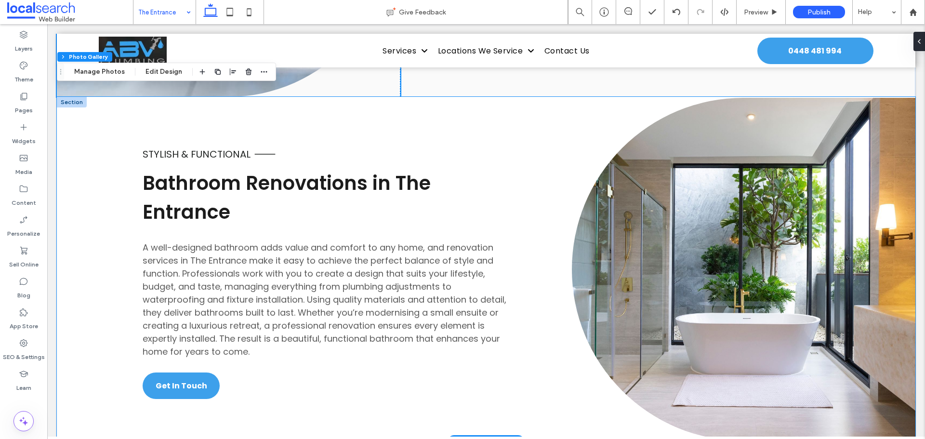
scroll to position [1686, 0]
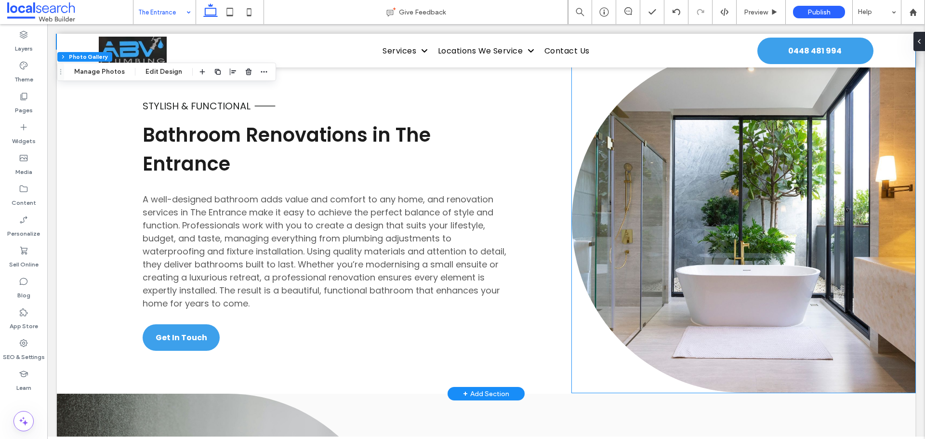
click at [705, 223] on link at bounding box center [743, 221] width 343 height 343
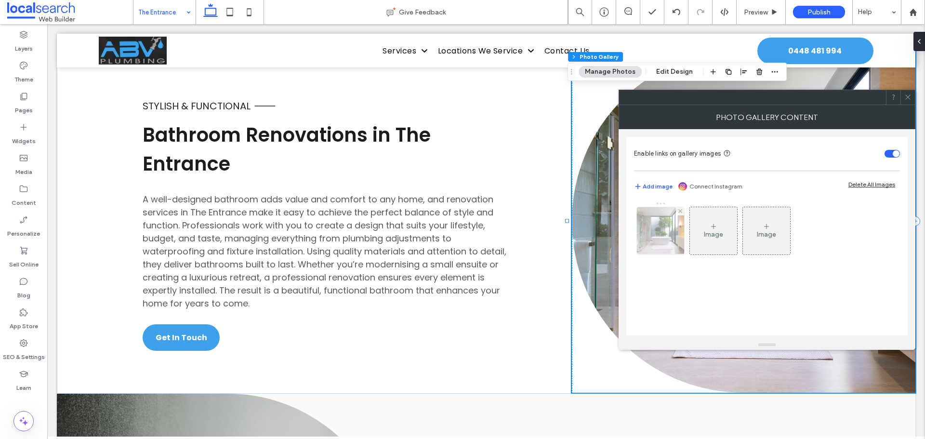
click at [657, 236] on img at bounding box center [660, 230] width 71 height 47
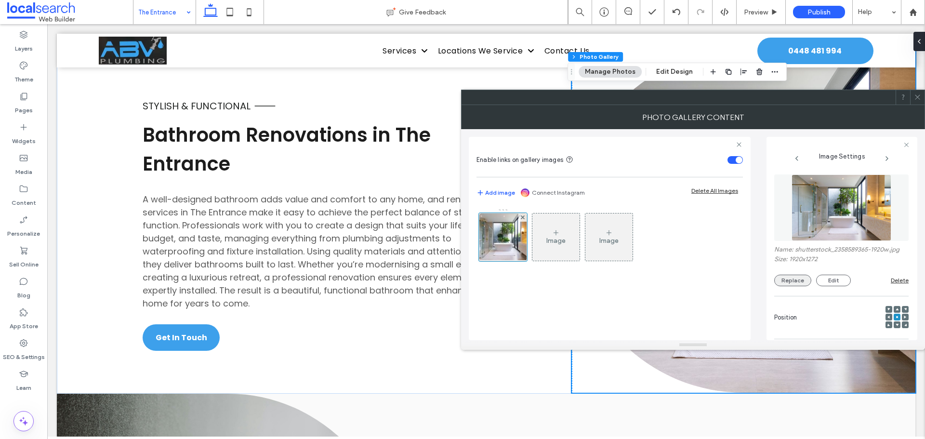
click at [799, 277] on button "Replace" at bounding box center [792, 281] width 37 height 12
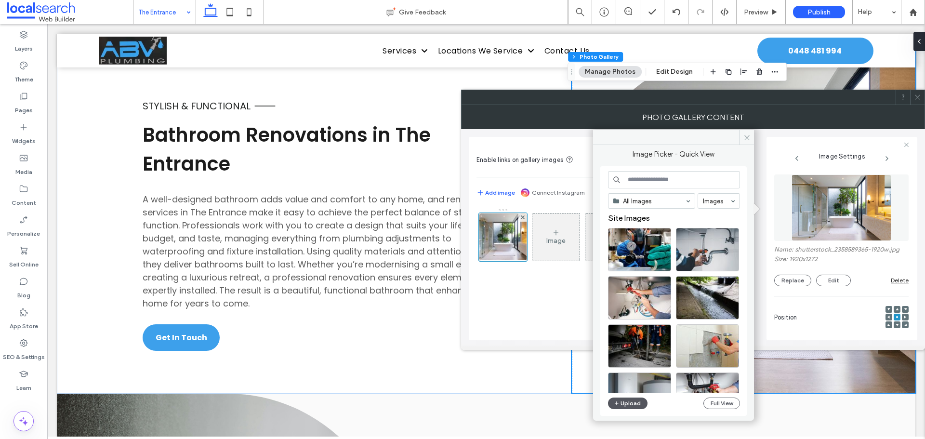
click at [625, 402] on button "Upload" at bounding box center [627, 403] width 39 height 12
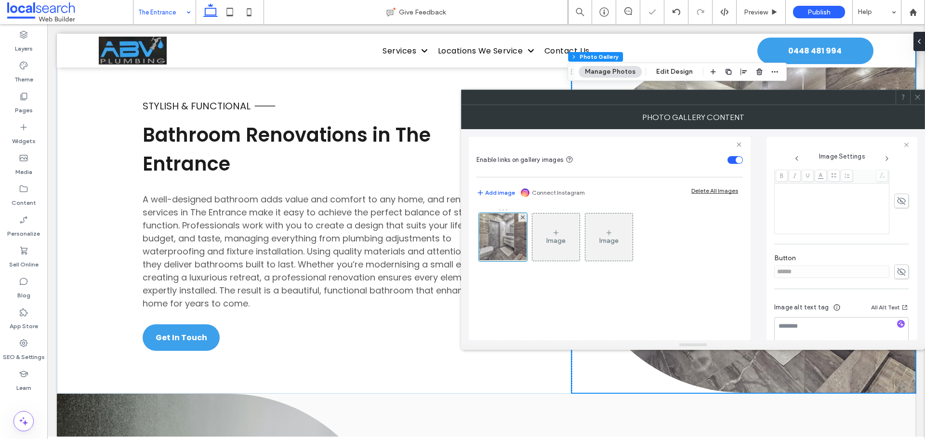
scroll to position [275, 0]
click at [901, 253] on span at bounding box center [901, 255] width 14 height 14
drag, startPoint x: 845, startPoint y: 257, endPoint x: 737, endPoint y: 255, distance: 107.9
click at [738, 255] on div "Enable links on gallery images Add image Connect Instagram Delete All Images Im…" at bounding box center [693, 234] width 448 height 211
click at [896, 250] on icon at bounding box center [901, 255] width 10 height 11
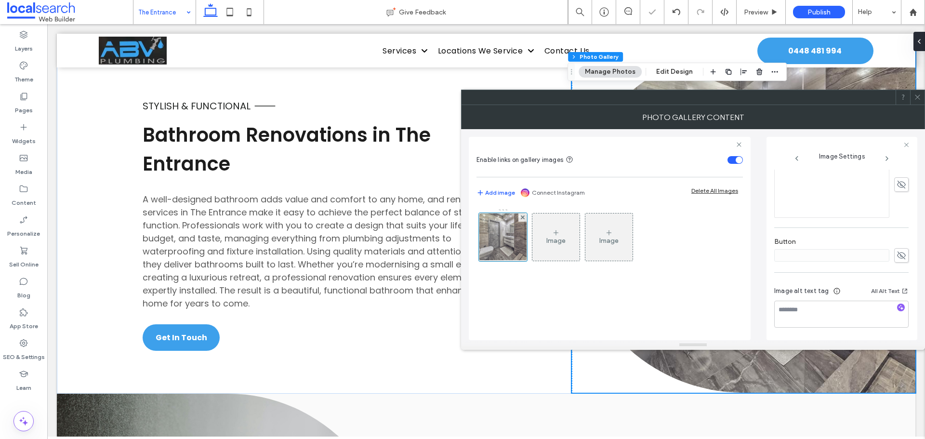
click at [914, 95] on icon at bounding box center [917, 96] width 7 height 7
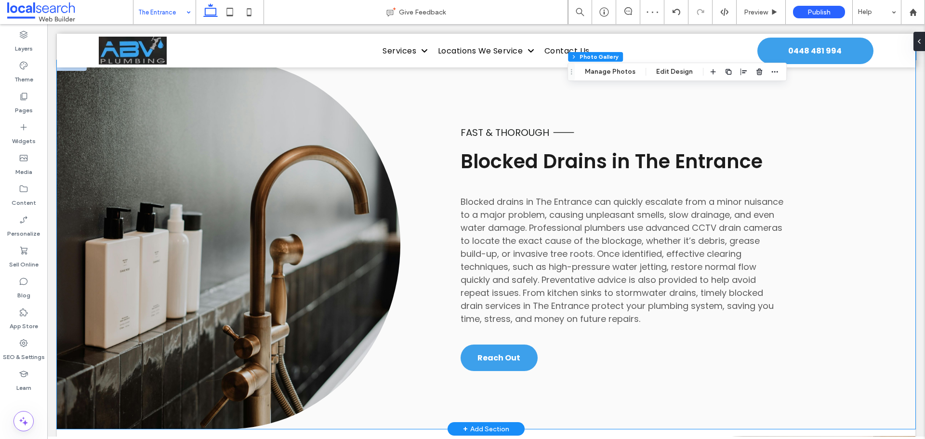
scroll to position [2023, 0]
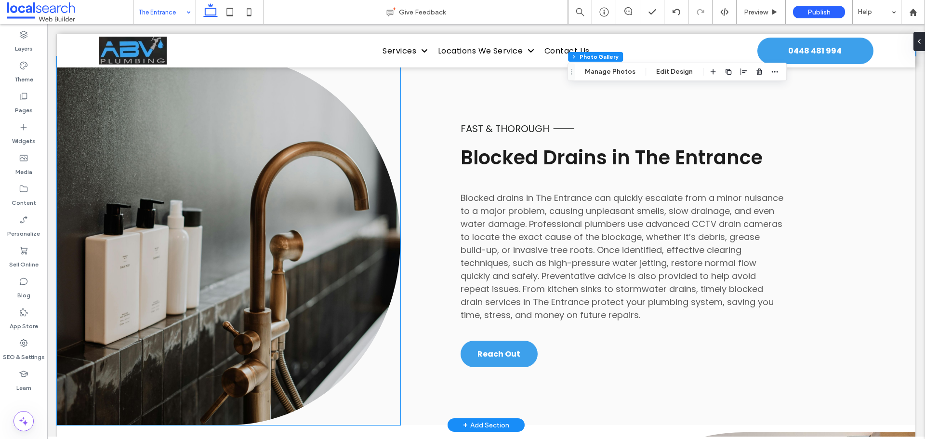
click at [230, 215] on link at bounding box center [228, 240] width 343 height 369
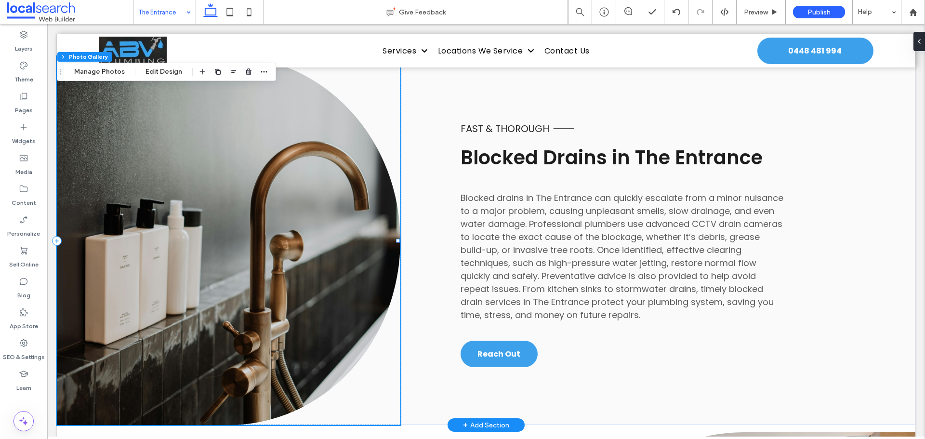
click at [201, 141] on link at bounding box center [228, 240] width 343 height 369
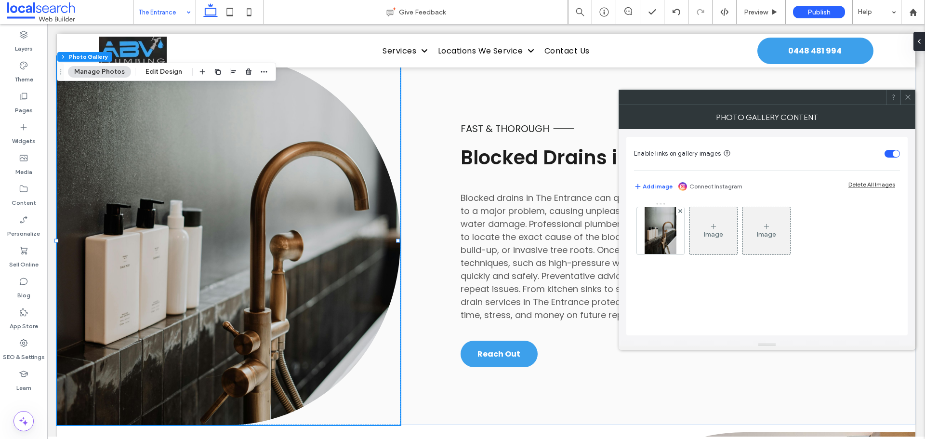
click at [633, 226] on div "Enable links on gallery images Add image Connect Instagram Delete All Images Im…" at bounding box center [766, 236] width 281 height 198
click at [656, 226] on img at bounding box center [660, 230] width 31 height 47
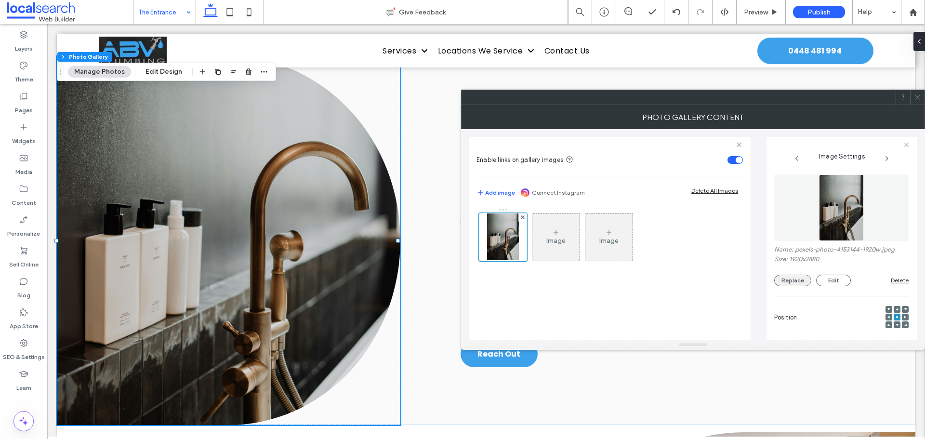
click at [807, 282] on button "Replace" at bounding box center [792, 281] width 37 height 12
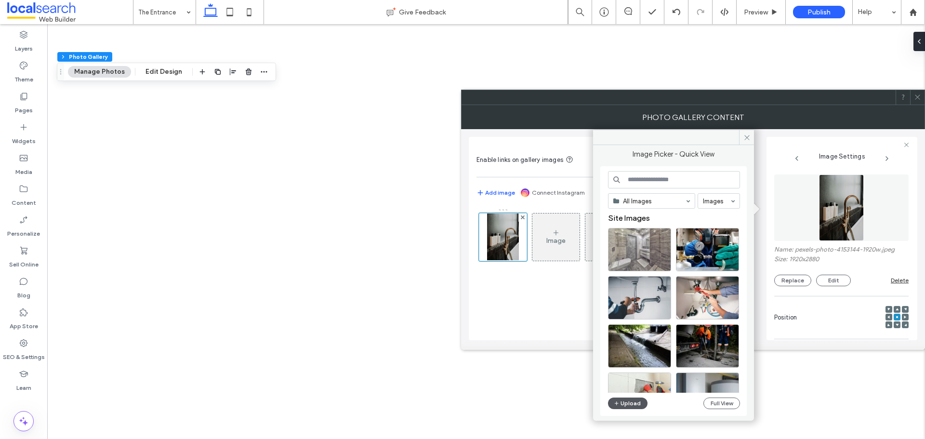
click at [640, 401] on button "Upload" at bounding box center [627, 403] width 39 height 12
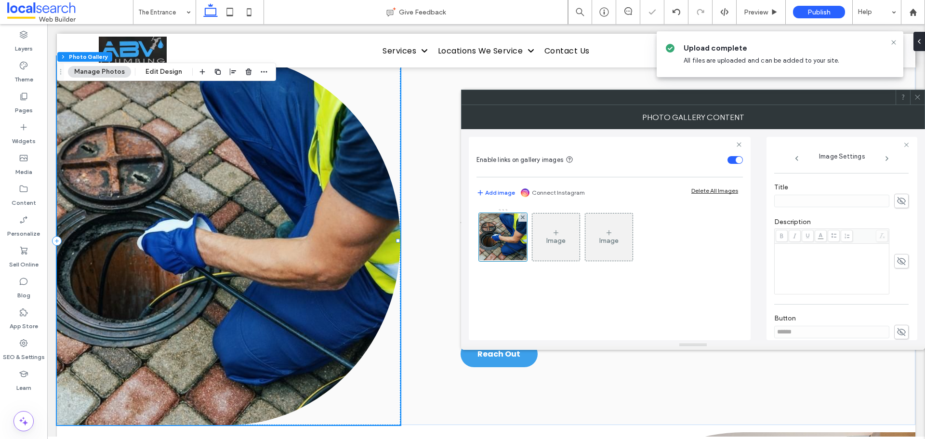
scroll to position [275, 0]
click at [899, 253] on use at bounding box center [901, 255] width 9 height 8
drag, startPoint x: 760, startPoint y: 255, endPoint x: 724, endPoint y: 255, distance: 36.1
click at [727, 255] on div "Enable links on gallery images Add image Connect Instagram Delete All Images Im…" at bounding box center [693, 234] width 448 height 211
click at [896, 254] on icon at bounding box center [901, 255] width 10 height 11
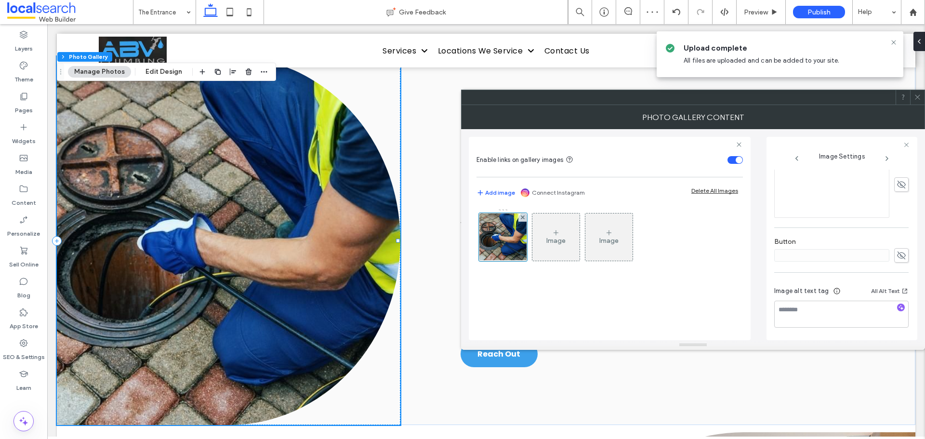
click at [918, 97] on use at bounding box center [917, 97] width 5 height 5
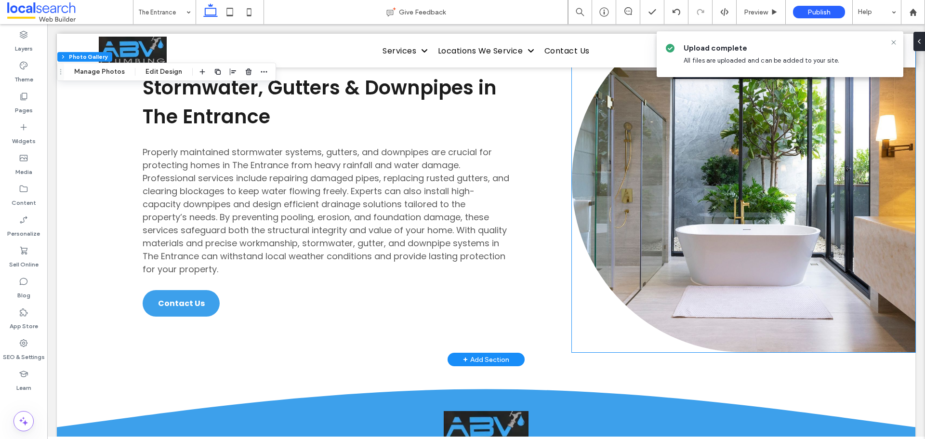
scroll to position [2457, 0]
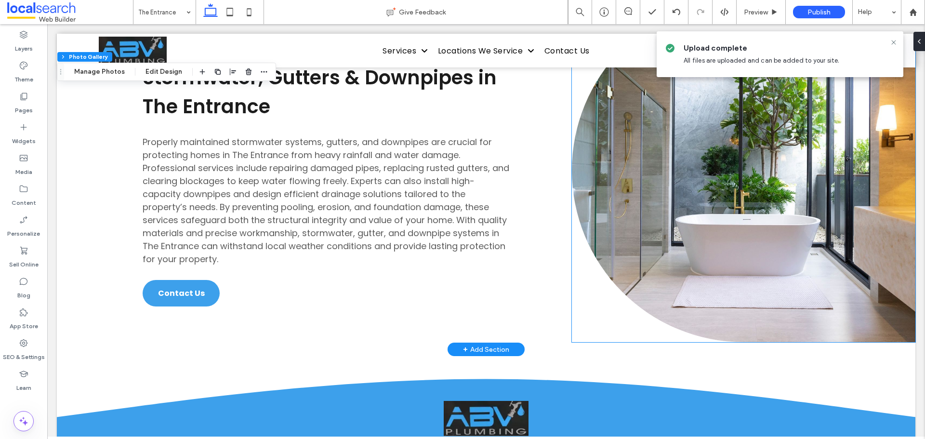
click at [805, 133] on link at bounding box center [743, 170] width 343 height 343
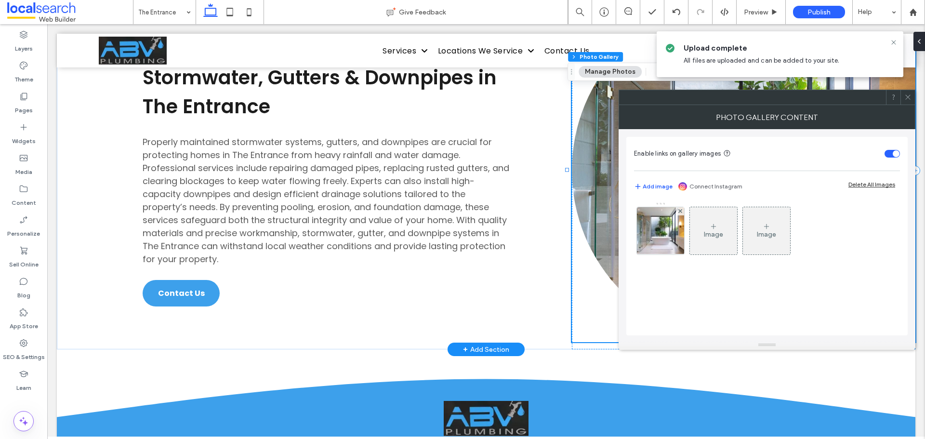
click at [711, 238] on div "Image" at bounding box center [713, 230] width 47 height 45
click at [680, 234] on img at bounding box center [660, 230] width 71 height 47
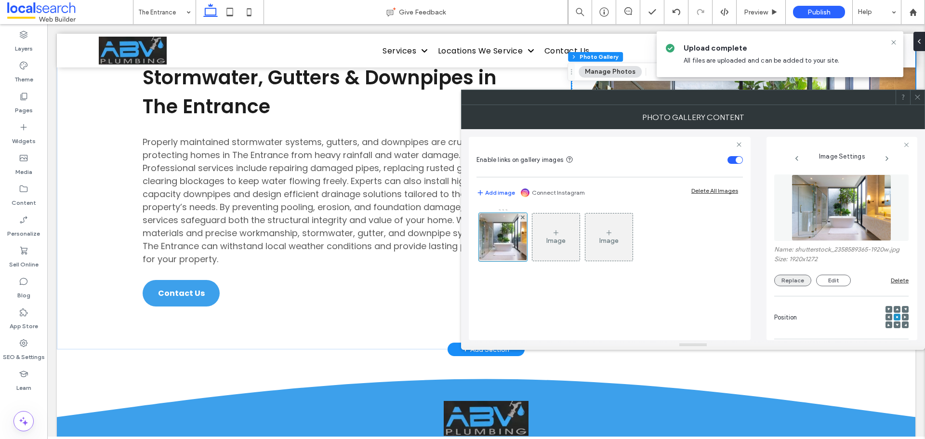
click at [810, 281] on button "Replace" at bounding box center [792, 281] width 37 height 12
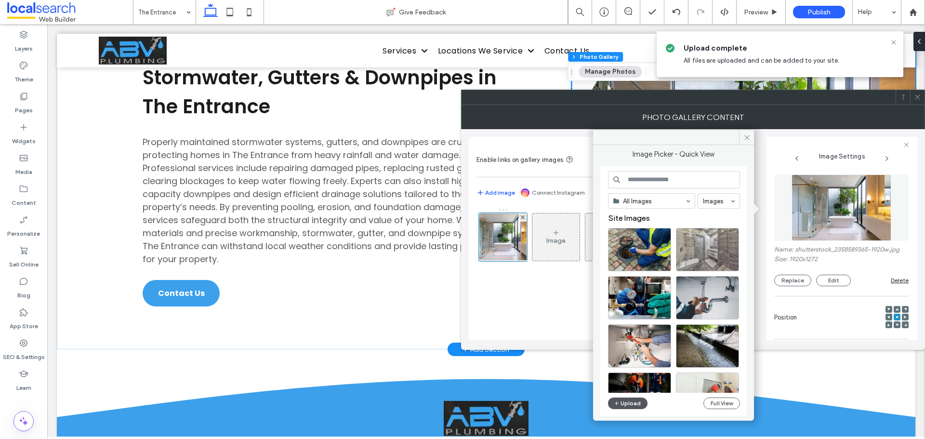
click at [636, 401] on button "Upload" at bounding box center [627, 403] width 39 height 12
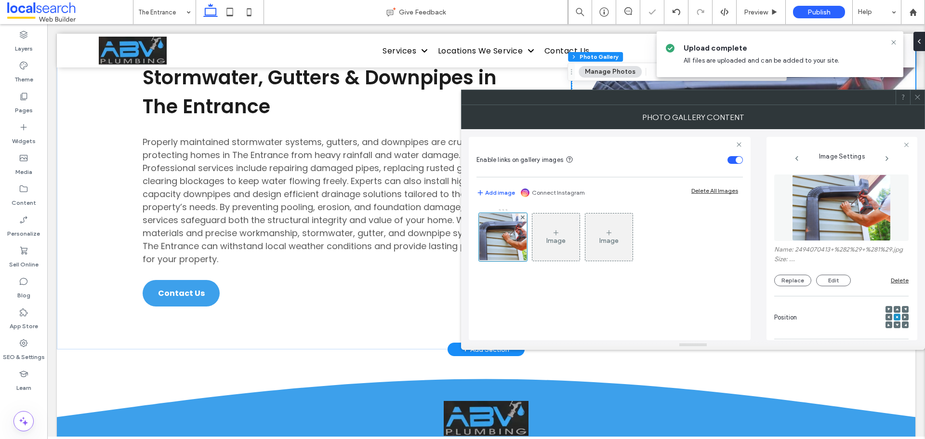
click at [919, 93] on span at bounding box center [917, 97] width 7 height 14
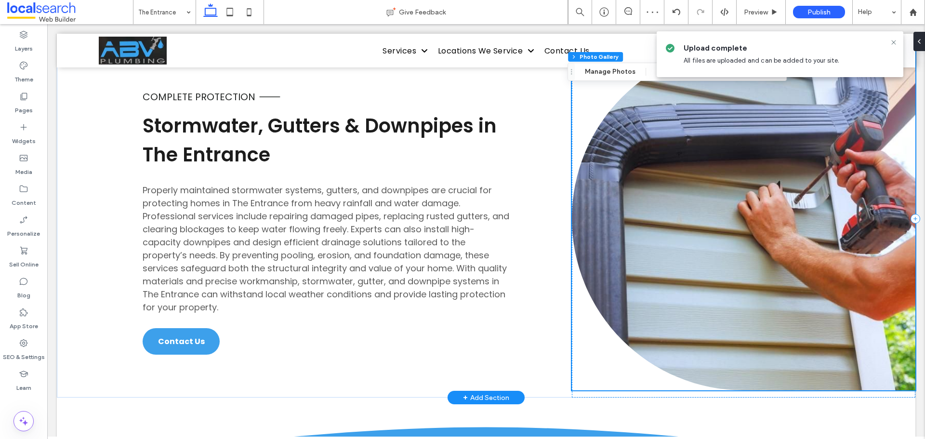
scroll to position [2312, 0]
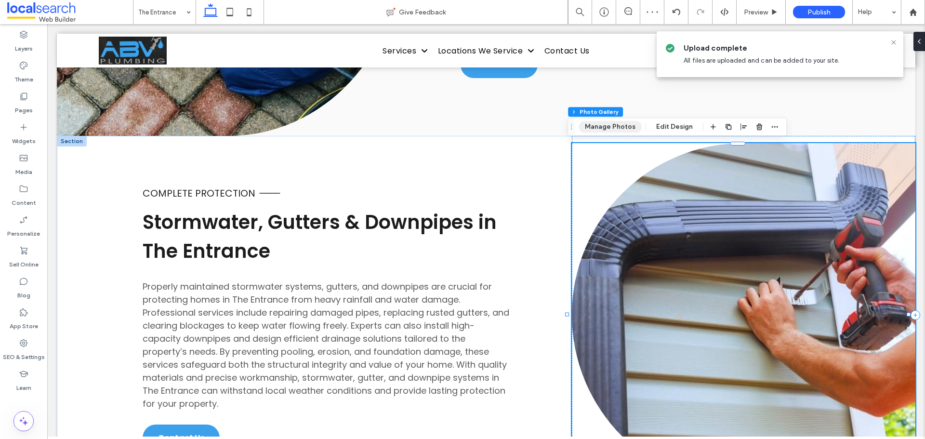
click at [627, 126] on button "Manage Photos" at bounding box center [610, 127] width 63 height 12
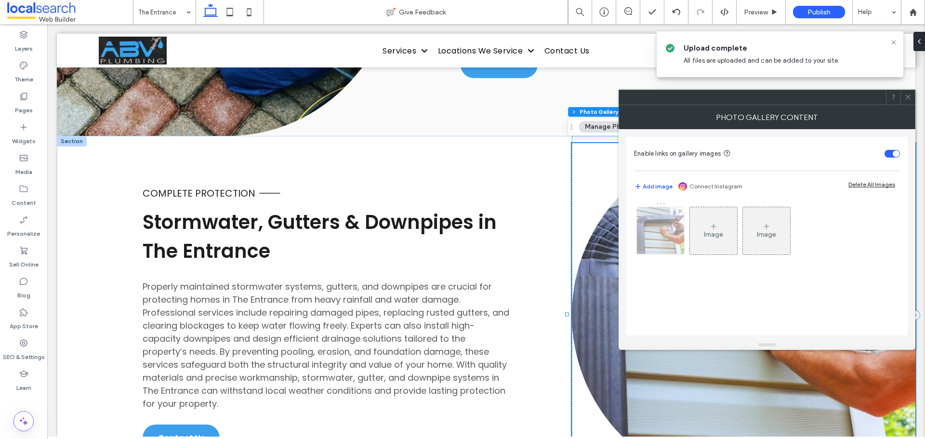
click at [666, 238] on img at bounding box center [660, 230] width 71 height 47
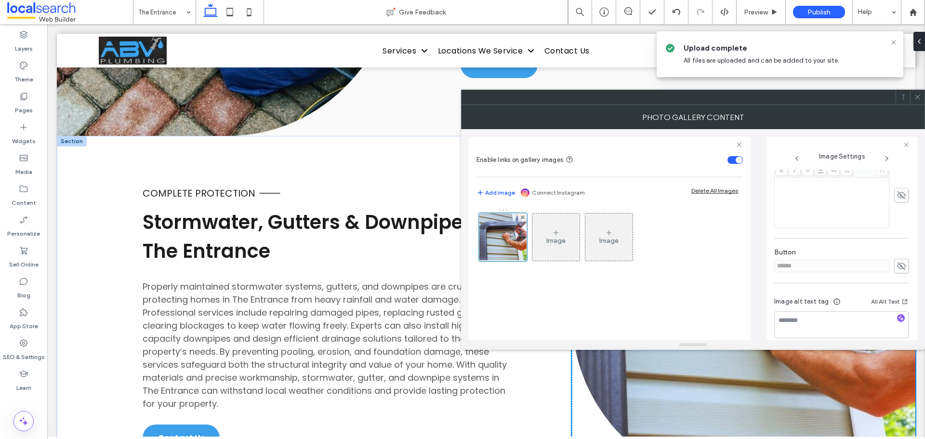
scroll to position [275, 0]
click at [901, 255] on span at bounding box center [901, 255] width 14 height 14
drag, startPoint x: 827, startPoint y: 256, endPoint x: 713, endPoint y: 252, distance: 114.2
click at [717, 251] on div "Enable links on gallery images Add image Connect Instagram Delete All Images Im…" at bounding box center [693, 234] width 448 height 211
click at [894, 254] on span at bounding box center [901, 255] width 14 height 14
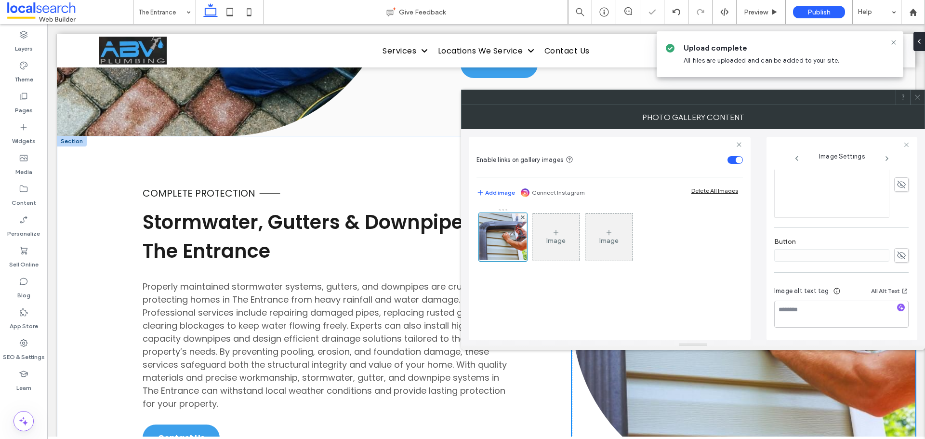
click at [915, 96] on icon at bounding box center [917, 96] width 7 height 7
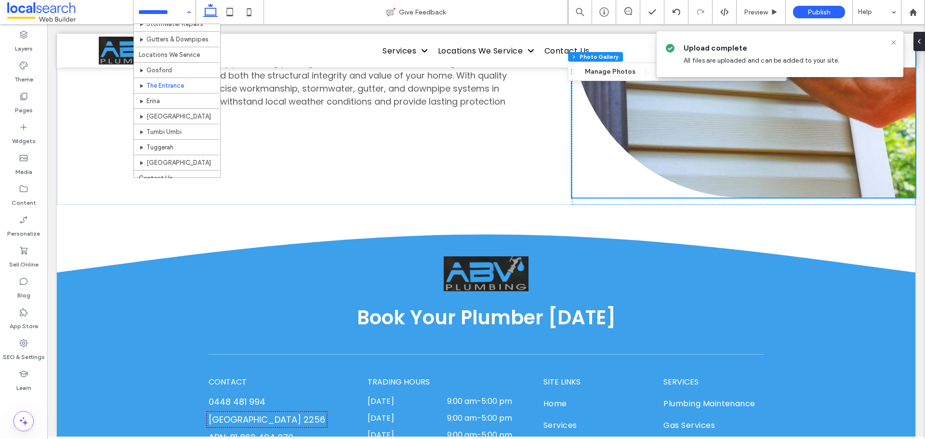
scroll to position [153, 0]
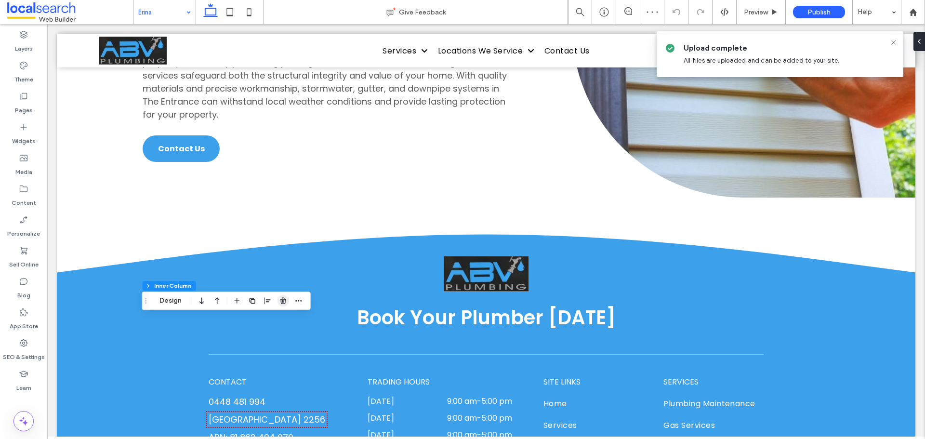
click at [283, 298] on use "button" at bounding box center [283, 301] width 6 height 6
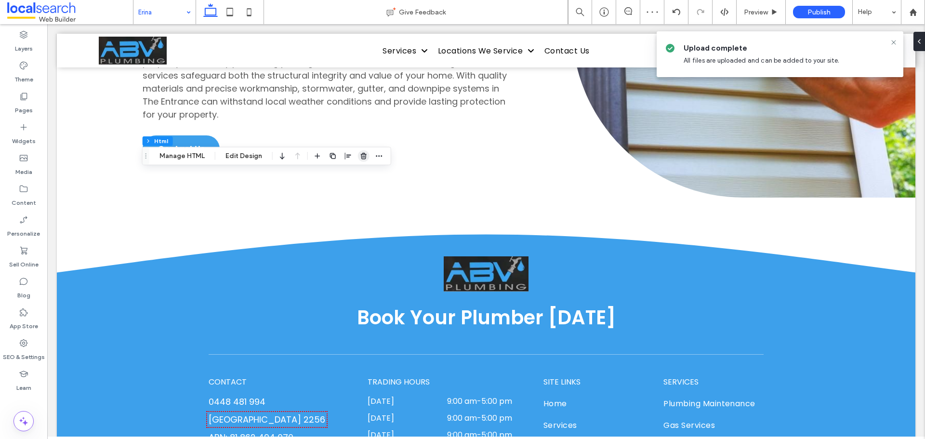
click at [360, 154] on icon "button" at bounding box center [364, 156] width 8 height 8
click at [184, 147] on icon "button" at bounding box center [183, 148] width 8 height 8
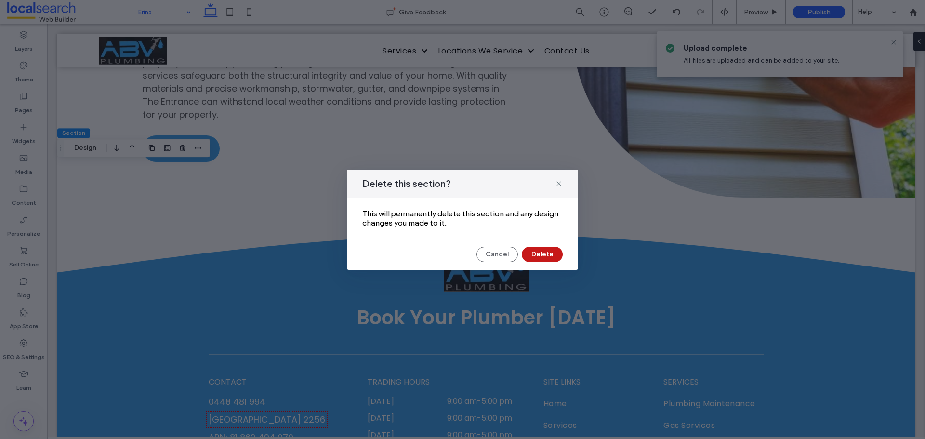
click at [540, 257] on button "Delete" at bounding box center [542, 254] width 41 height 15
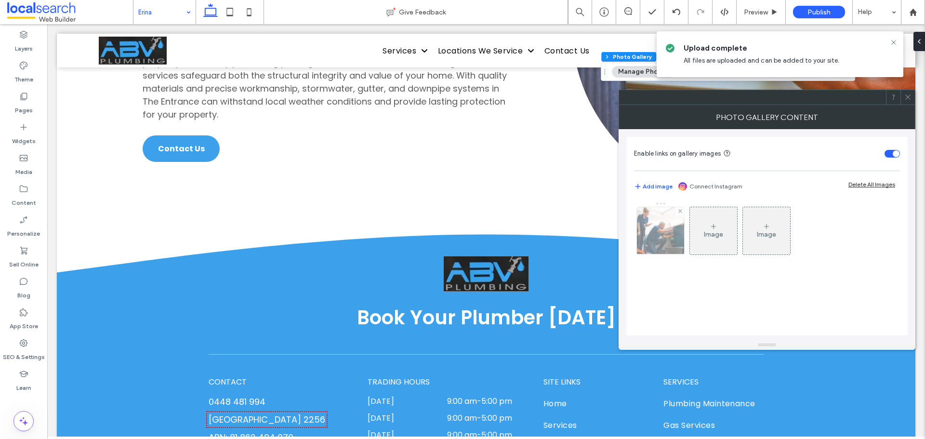
click at [658, 225] on img at bounding box center [660, 230] width 71 height 47
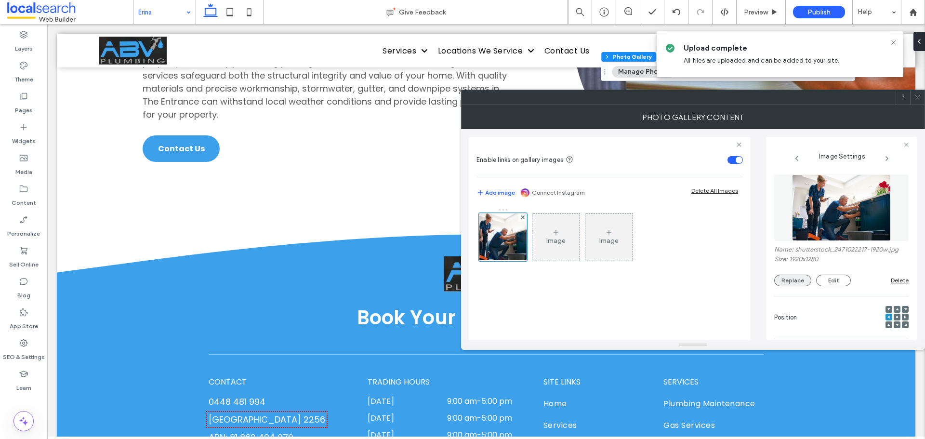
click at [797, 281] on button "Replace" at bounding box center [792, 281] width 37 height 12
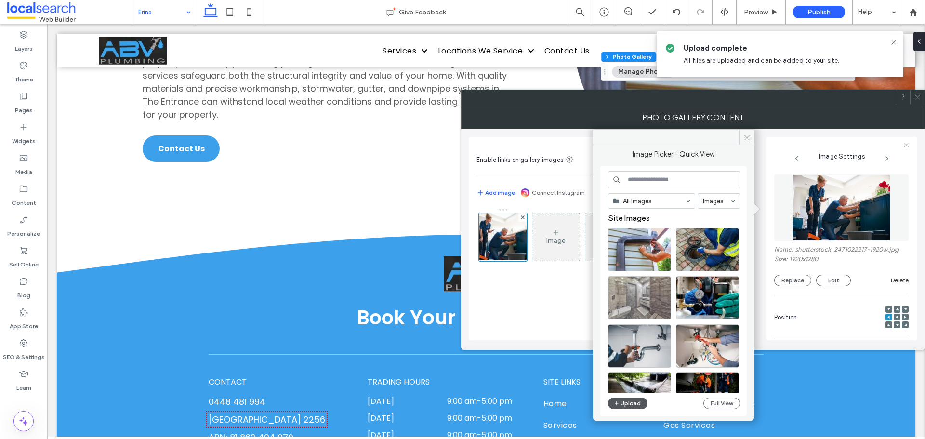
click at [624, 398] on button "Upload" at bounding box center [627, 403] width 39 height 12
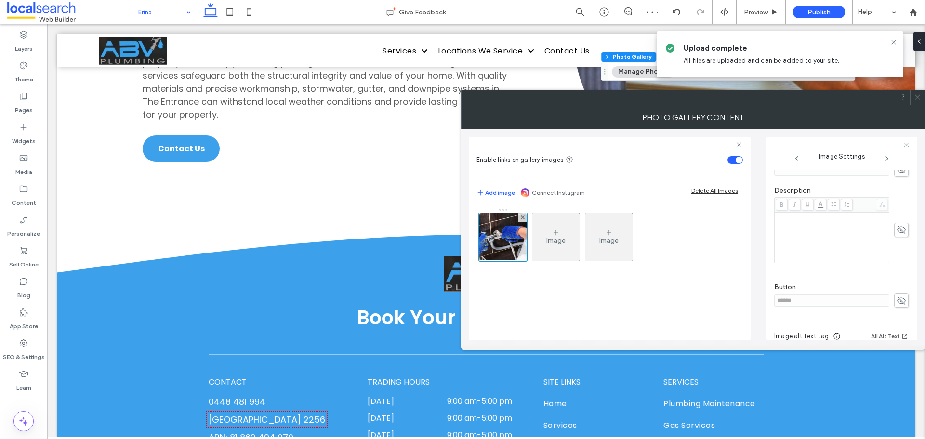
scroll to position [275, 0]
click at [894, 259] on span at bounding box center [901, 255] width 14 height 14
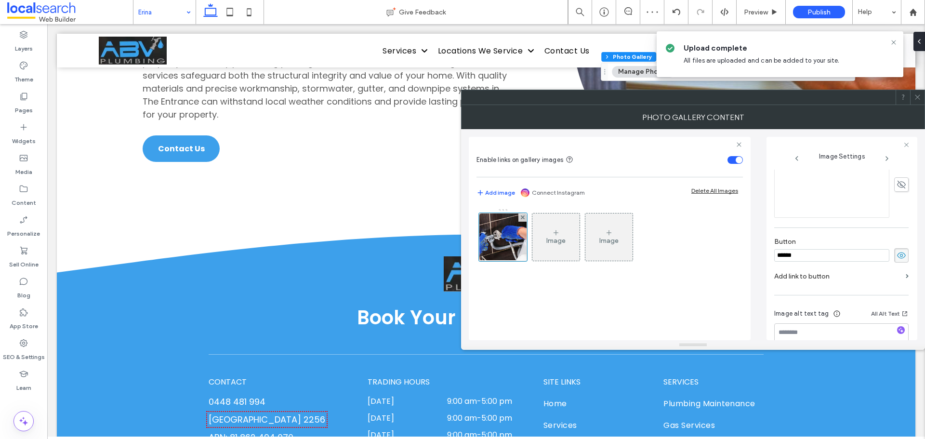
drag, startPoint x: 831, startPoint y: 259, endPoint x: 711, endPoint y: 257, distance: 120.9
click at [713, 257] on div "Enable links on gallery images Add image Connect Instagram Delete All Images Im…" at bounding box center [693, 234] width 448 height 211
click at [899, 255] on icon at bounding box center [901, 255] width 10 height 11
click at [916, 93] on icon at bounding box center [917, 96] width 7 height 7
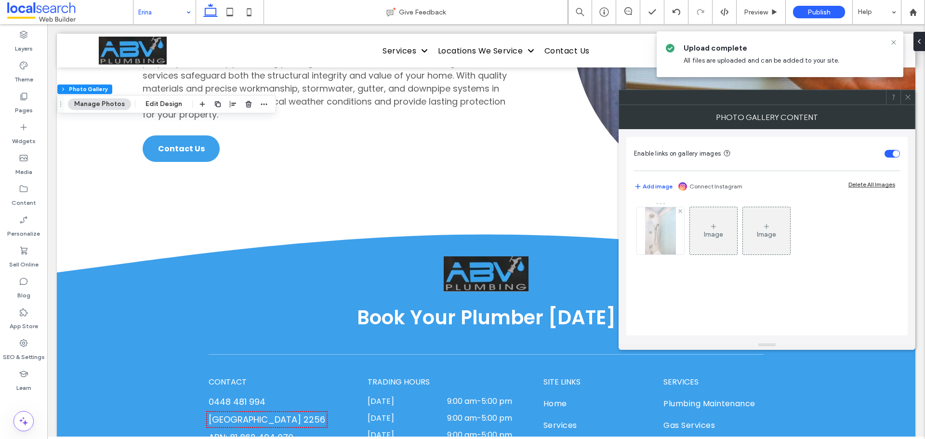
click at [664, 235] on img at bounding box center [660, 230] width 31 height 47
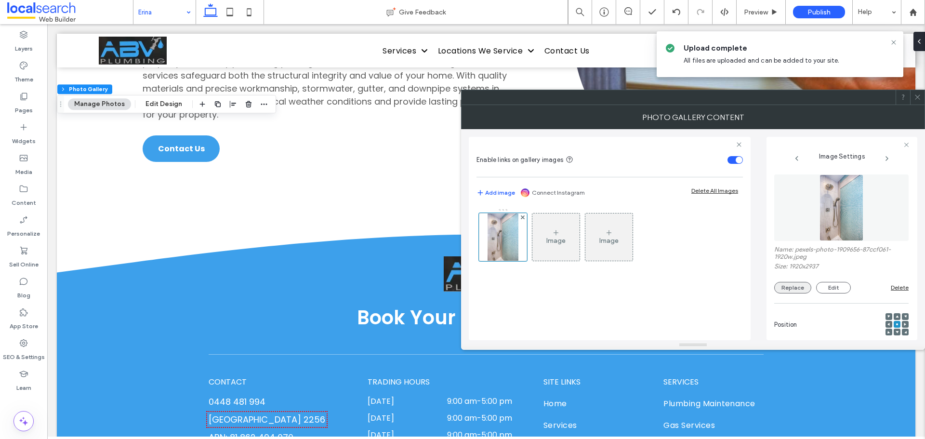
click at [788, 286] on button "Replace" at bounding box center [792, 288] width 37 height 12
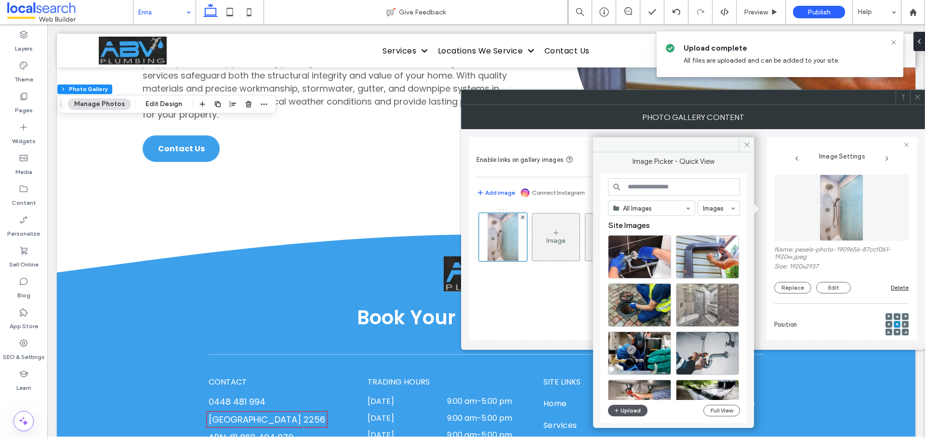
click at [625, 408] on button "Upload" at bounding box center [627, 411] width 39 height 12
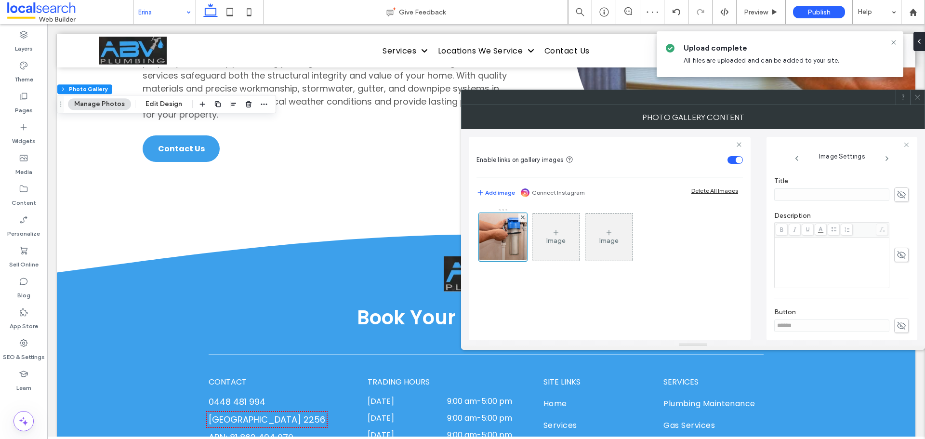
scroll to position [241, 0]
click at [894, 285] on span at bounding box center [901, 289] width 14 height 14
drag, startPoint x: 850, startPoint y: 294, endPoint x: 727, endPoint y: 296, distance: 122.9
click at [735, 295] on div "Enable links on gallery images Add image Connect Instagram Delete All Images Im…" at bounding box center [693, 234] width 448 height 211
click at [896, 285] on icon at bounding box center [901, 289] width 10 height 11
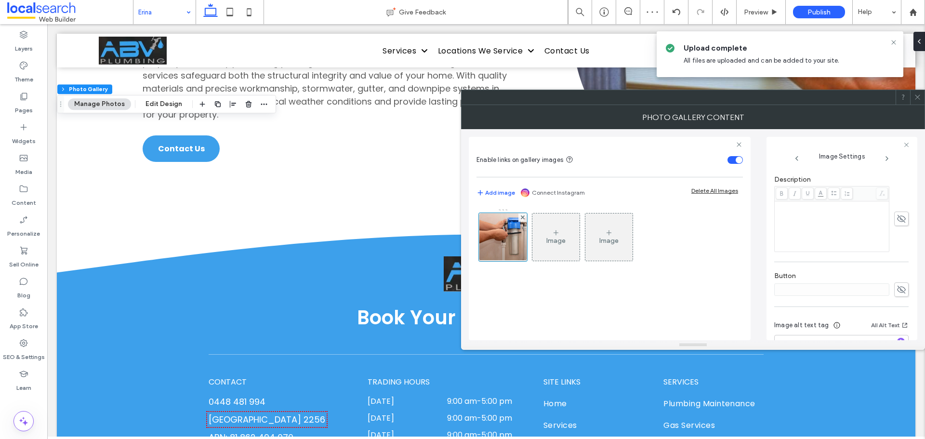
click at [917, 97] on icon at bounding box center [917, 96] width 7 height 7
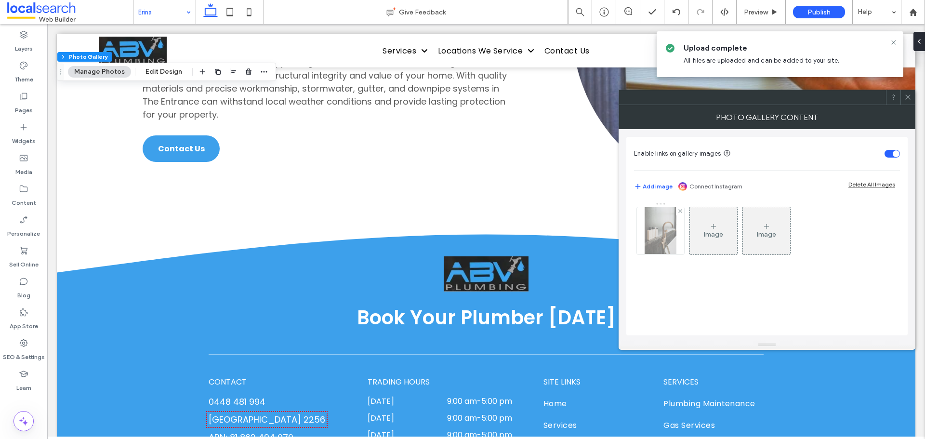
click at [653, 229] on img at bounding box center [660, 230] width 31 height 47
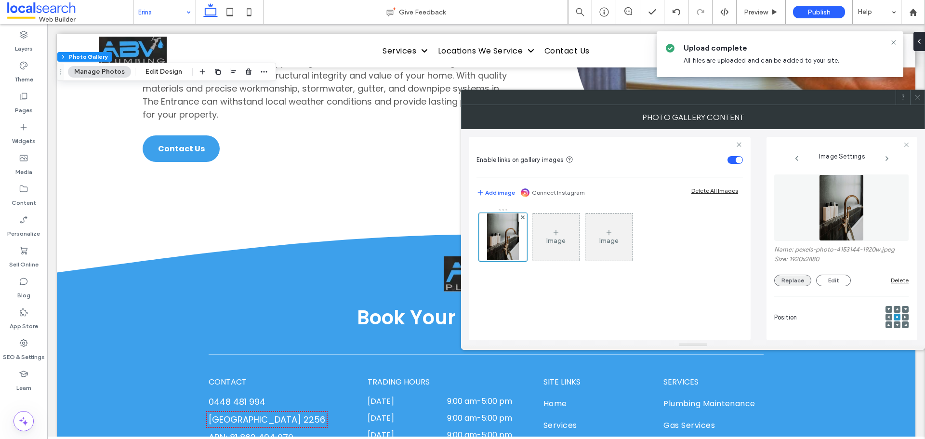
click at [798, 278] on button "Replace" at bounding box center [792, 281] width 37 height 12
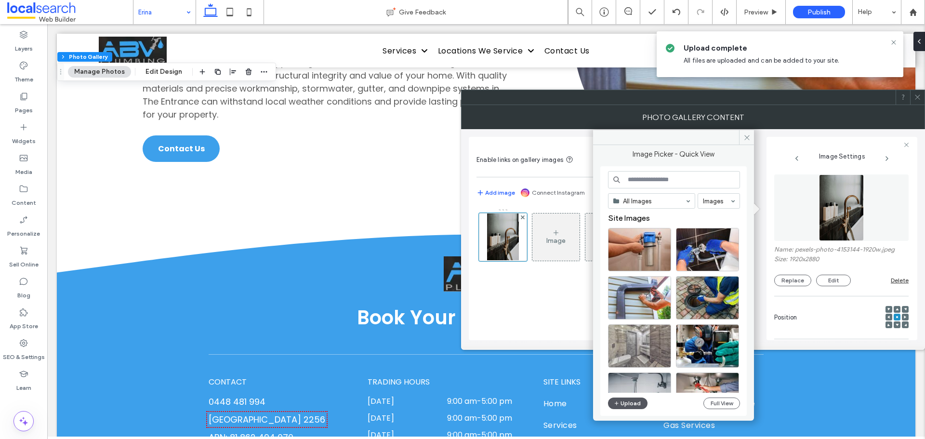
click at [627, 399] on button "Upload" at bounding box center [627, 403] width 39 height 12
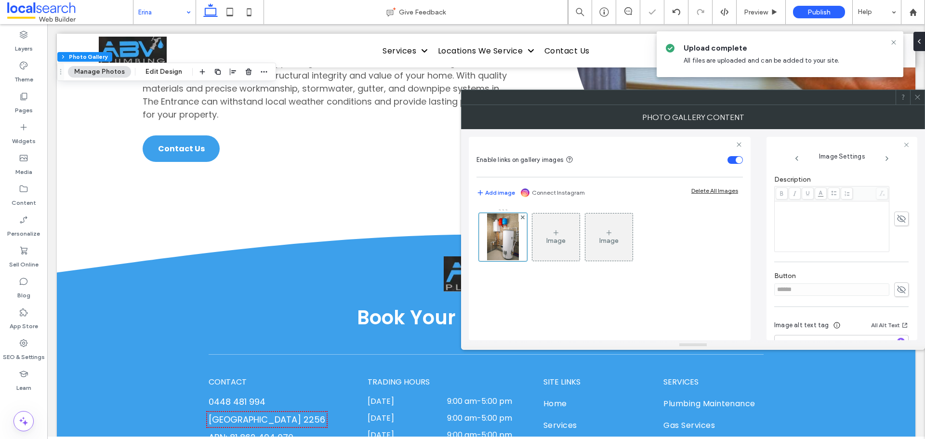
click at [898, 292] on use at bounding box center [901, 290] width 9 height 8
drag, startPoint x: 817, startPoint y: 289, endPoint x: 746, endPoint y: 282, distance: 71.6
click at [755, 285] on div "Enable links on gallery images Add image Connect Instagram Delete All Images Im…" at bounding box center [693, 234] width 448 height 211
click at [896, 286] on icon at bounding box center [901, 289] width 10 height 11
click at [919, 98] on span at bounding box center [917, 97] width 7 height 14
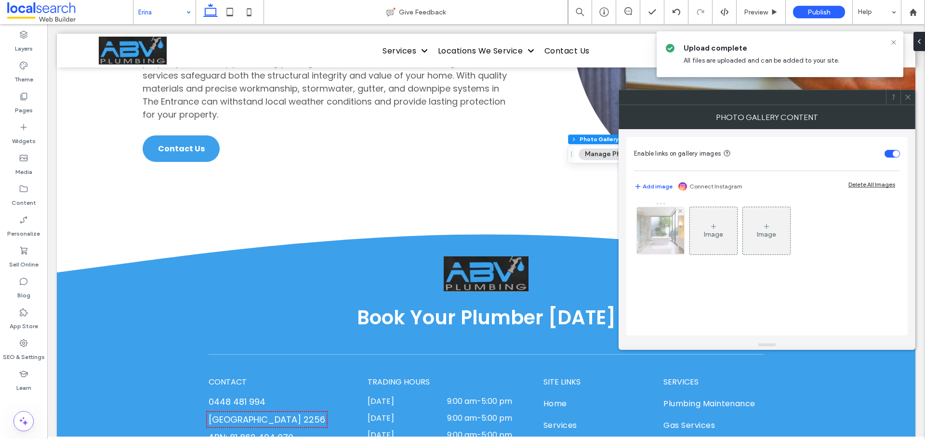
click at [657, 240] on img at bounding box center [660, 230] width 71 height 47
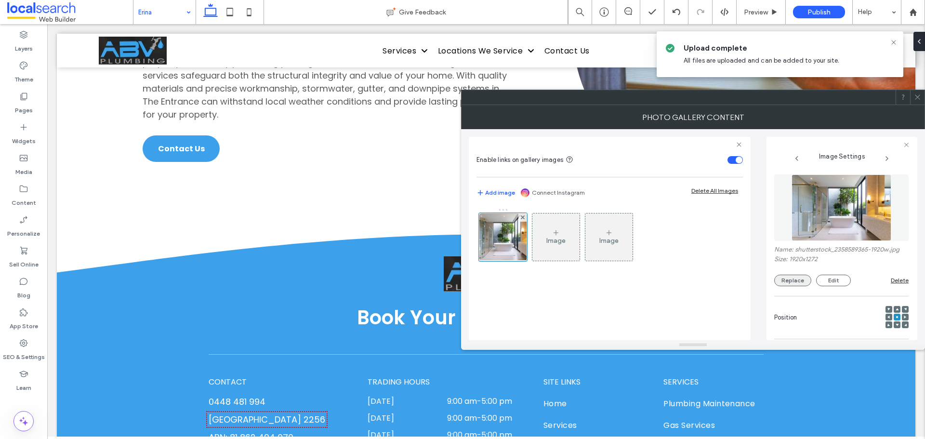
click at [783, 277] on button "Replace" at bounding box center [792, 281] width 37 height 12
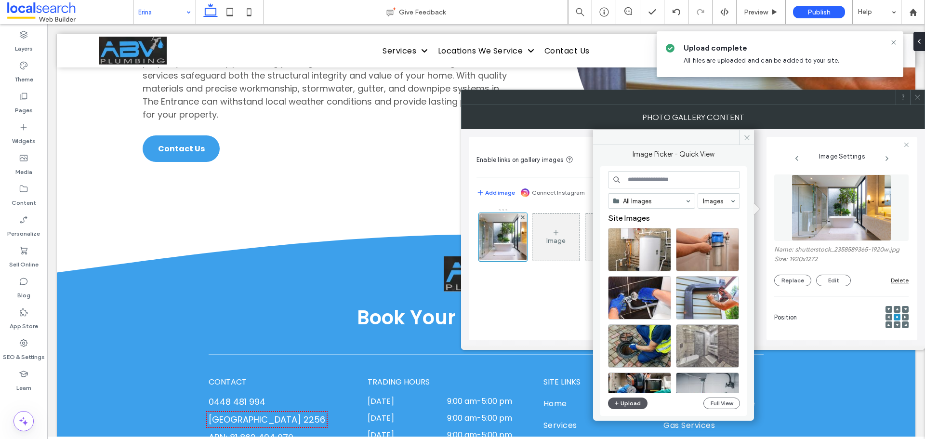
click at [639, 397] on button "Upload" at bounding box center [627, 403] width 39 height 12
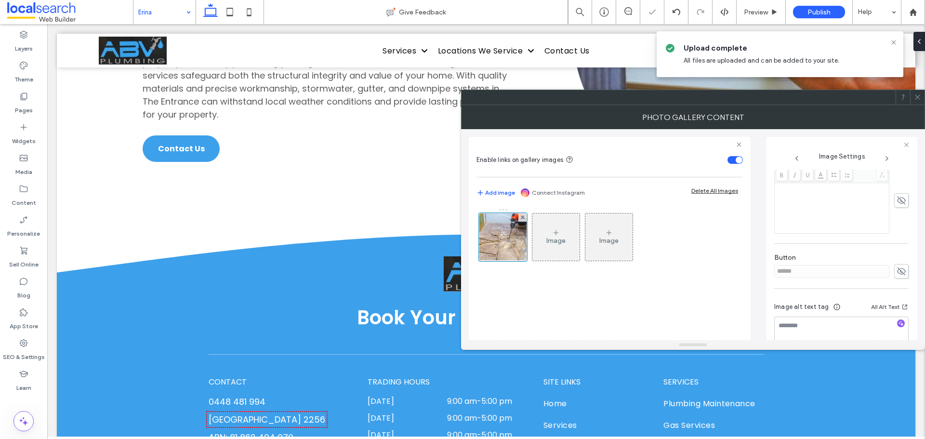
scroll to position [275, 0]
click at [898, 256] on icon at bounding box center [901, 255] width 10 height 11
drag, startPoint x: 792, startPoint y: 245, endPoint x: 726, endPoint y: 248, distance: 66.5
click at [742, 246] on div "Enable links on gallery images Add image Connect Instagram Delete All Images Im…" at bounding box center [693, 234] width 448 height 211
click at [788, 257] on input "******" at bounding box center [831, 255] width 115 height 13
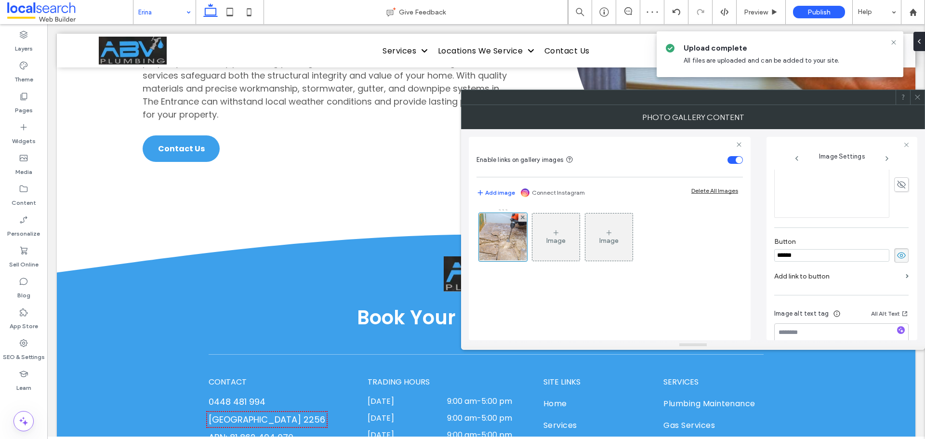
click at [788, 257] on input "******" at bounding box center [831, 255] width 115 height 13
click at [897, 258] on use at bounding box center [901, 255] width 9 height 6
drag, startPoint x: 918, startPoint y: 96, endPoint x: 798, endPoint y: 114, distance: 121.7
click at [917, 97] on use at bounding box center [917, 97] width 5 height 5
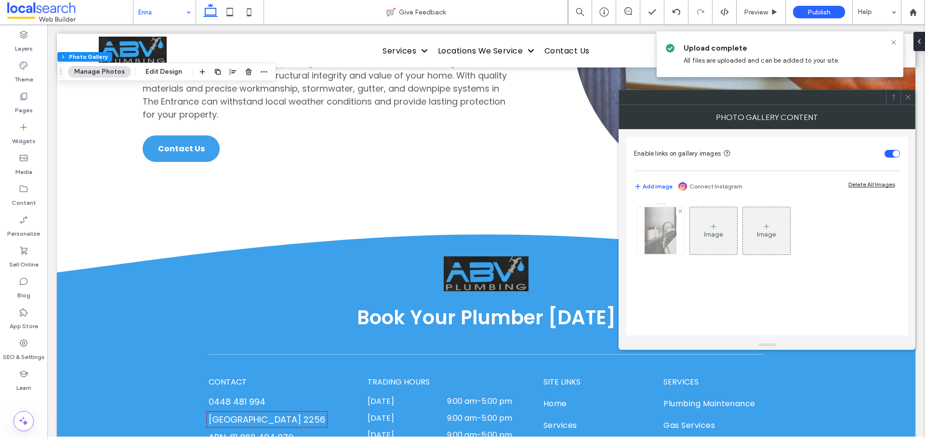
click at [652, 230] on img at bounding box center [660, 230] width 31 height 47
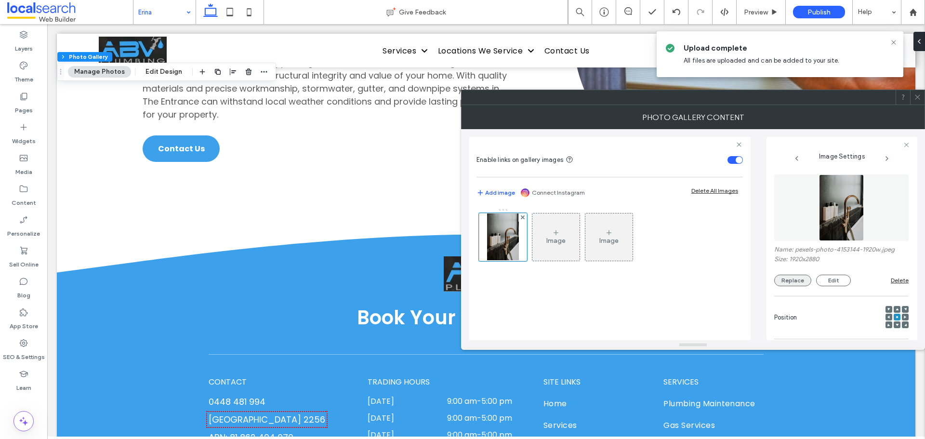
click at [790, 275] on button "Replace" at bounding box center [792, 281] width 37 height 12
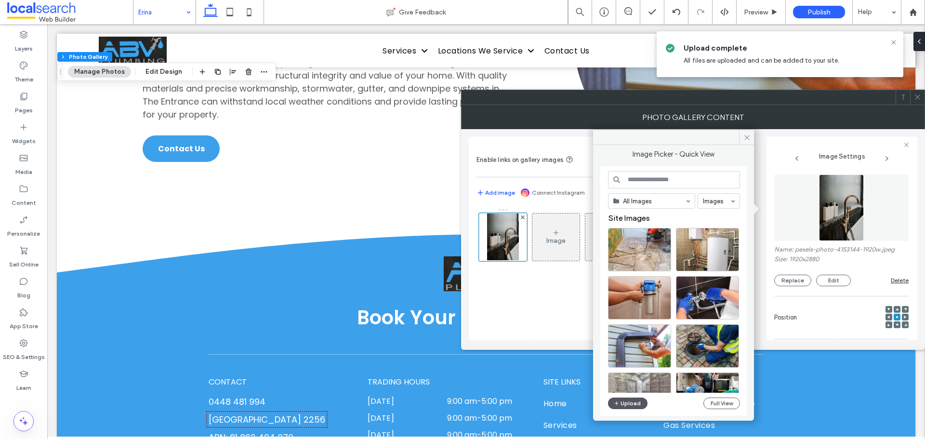
click at [636, 401] on button "Upload" at bounding box center [627, 403] width 39 height 12
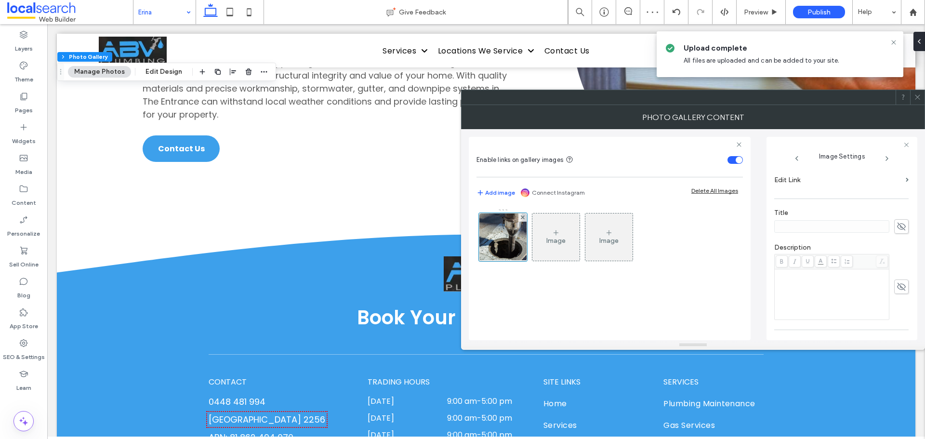
scroll to position [241, 0]
click at [897, 290] on use at bounding box center [901, 290] width 9 height 8
click at [739, 289] on div "Enable links on gallery images Add image Connect Instagram Delete All Images Im…" at bounding box center [693, 234] width 448 height 211
click at [894, 290] on span at bounding box center [901, 289] width 14 height 14
click at [916, 99] on use at bounding box center [917, 97] width 5 height 5
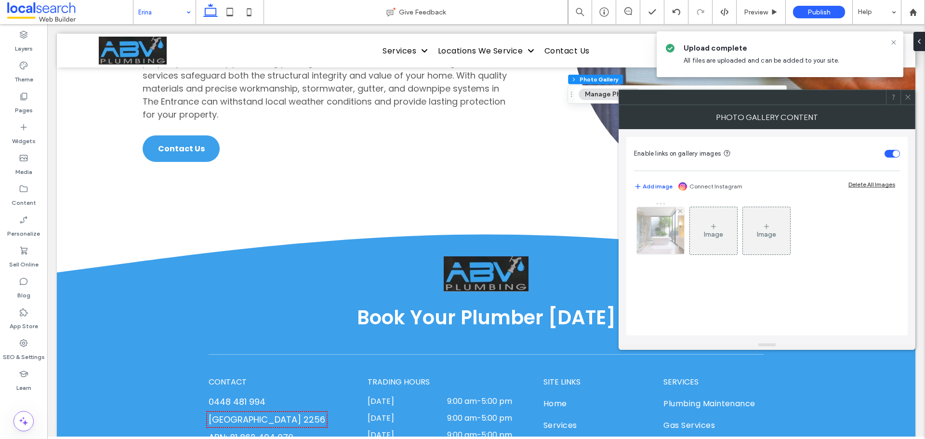
click at [679, 225] on img at bounding box center [660, 230] width 71 height 47
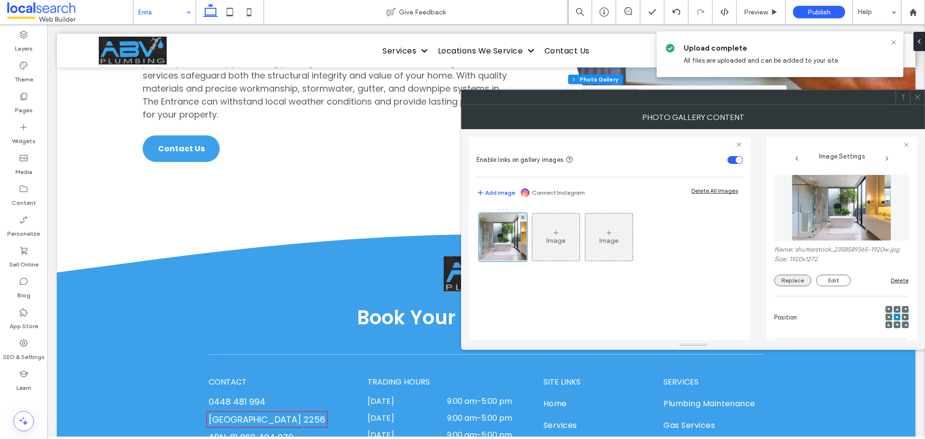
click at [799, 284] on button "Replace" at bounding box center [792, 281] width 37 height 12
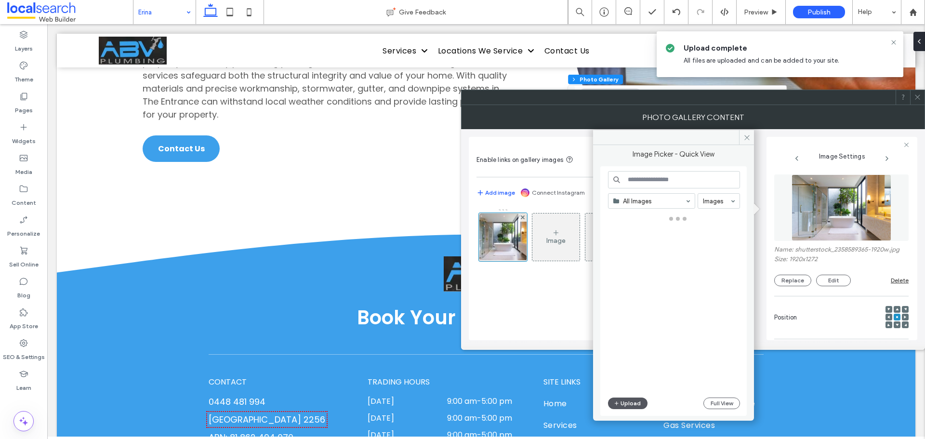
drag, startPoint x: 636, startPoint y: 410, endPoint x: 637, endPoint y: 406, distance: 4.9
click at [637, 409] on div "All Images Images Upload Full View" at bounding box center [674, 291] width 132 height 240
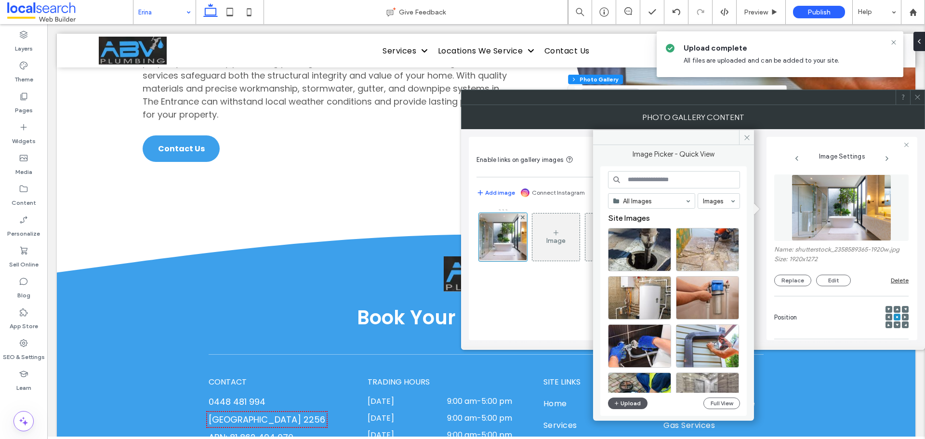
click at [637, 402] on button "Upload" at bounding box center [627, 403] width 39 height 12
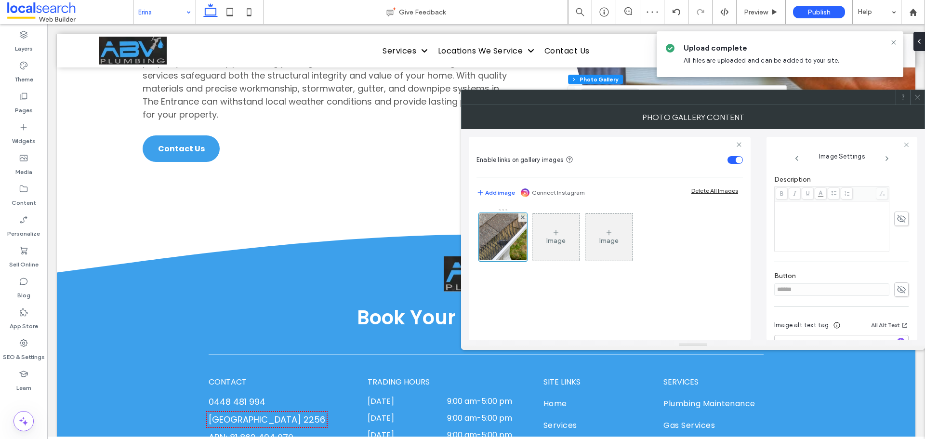
click at [896, 288] on icon at bounding box center [901, 289] width 10 height 11
drag, startPoint x: 812, startPoint y: 290, endPoint x: 708, endPoint y: 279, distance: 105.0
click at [723, 287] on div "Enable links on gallery images Add image Connect Instagram Delete All Images Im…" at bounding box center [693, 234] width 448 height 211
click at [898, 285] on icon at bounding box center [901, 289] width 10 height 11
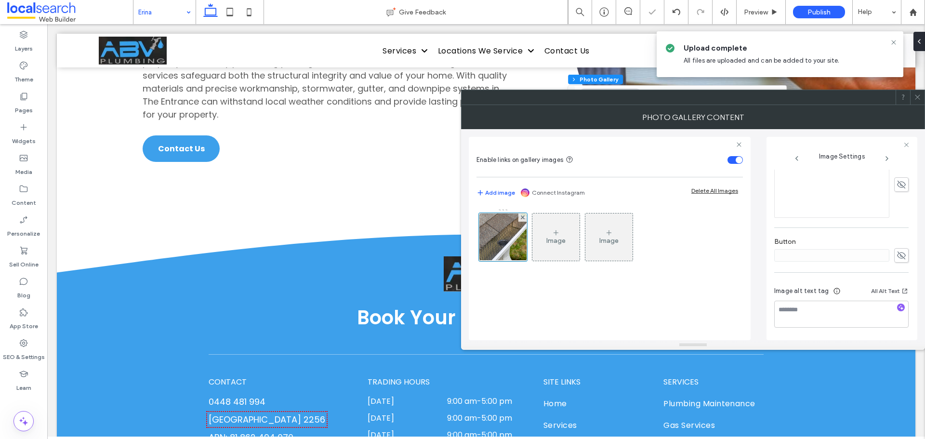
click at [919, 94] on icon at bounding box center [917, 96] width 7 height 7
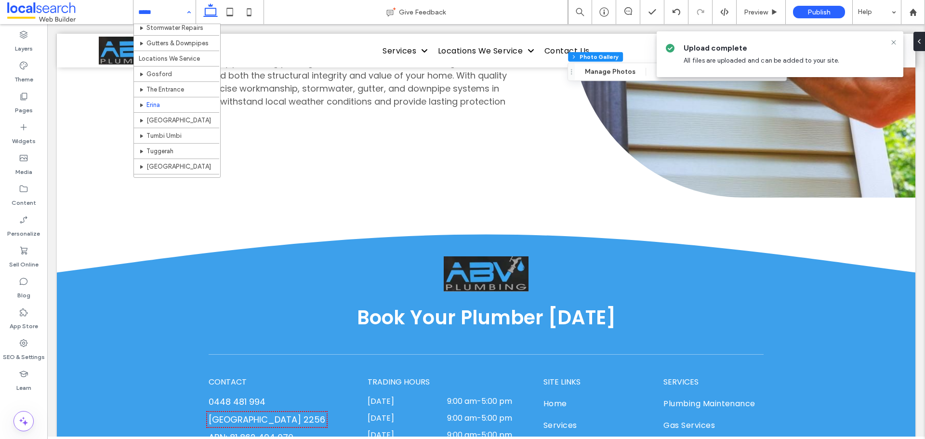
scroll to position [145, 0]
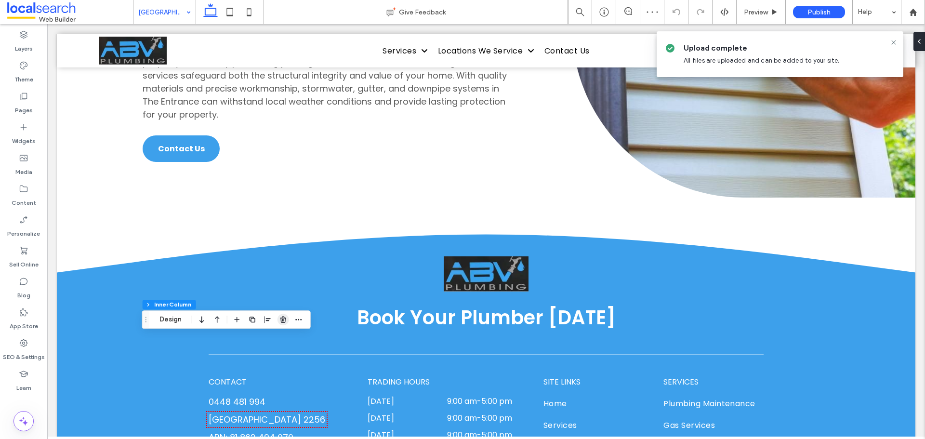
click at [279, 317] on icon "button" at bounding box center [283, 320] width 8 height 8
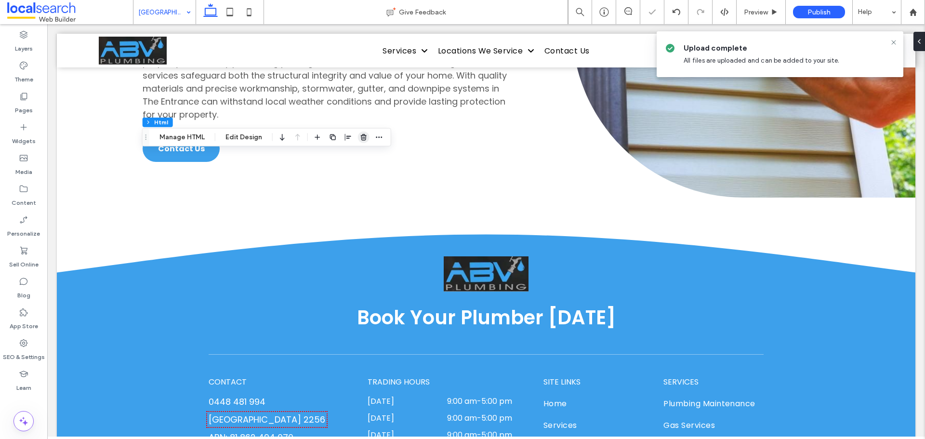
click at [361, 137] on icon "button" at bounding box center [364, 137] width 8 height 8
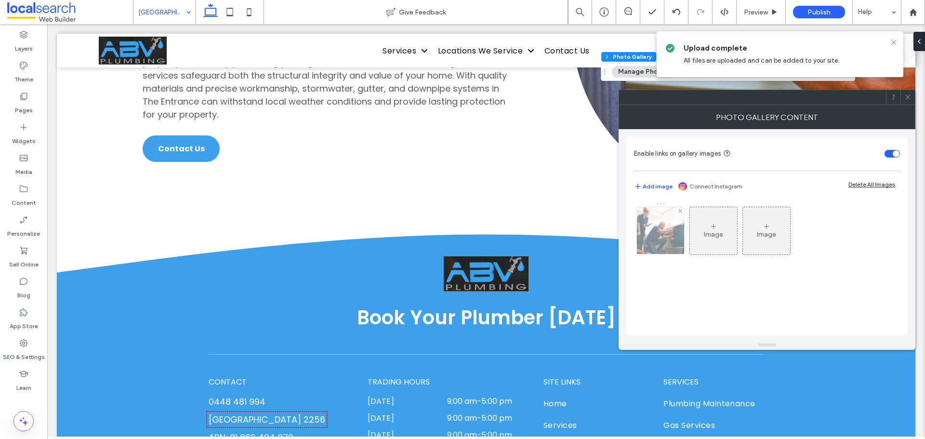
click at [668, 242] on img at bounding box center [660, 230] width 71 height 47
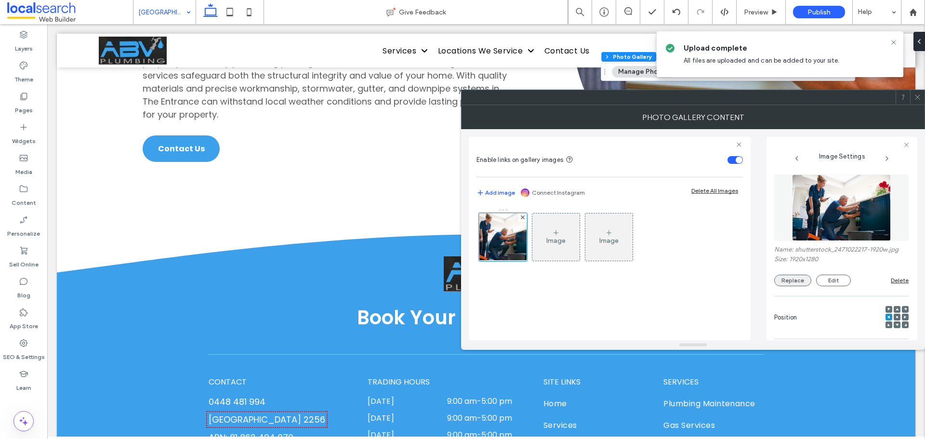
click at [802, 281] on button "Replace" at bounding box center [792, 281] width 37 height 12
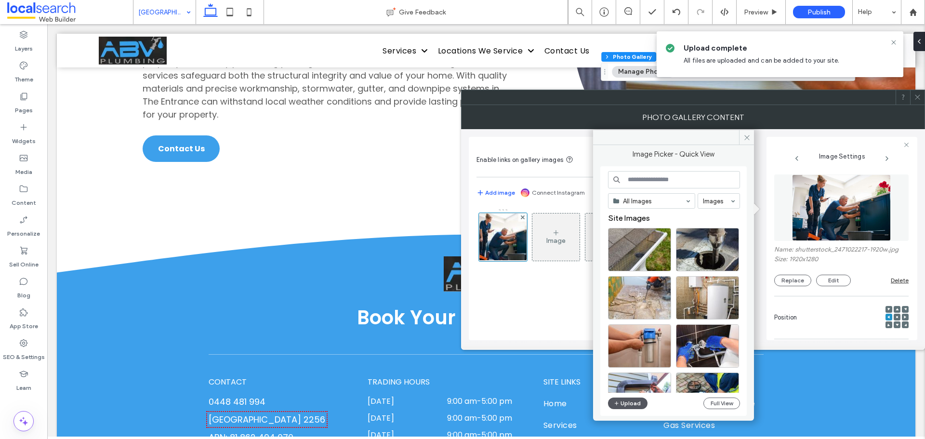
click at [639, 404] on button "Upload" at bounding box center [627, 403] width 39 height 12
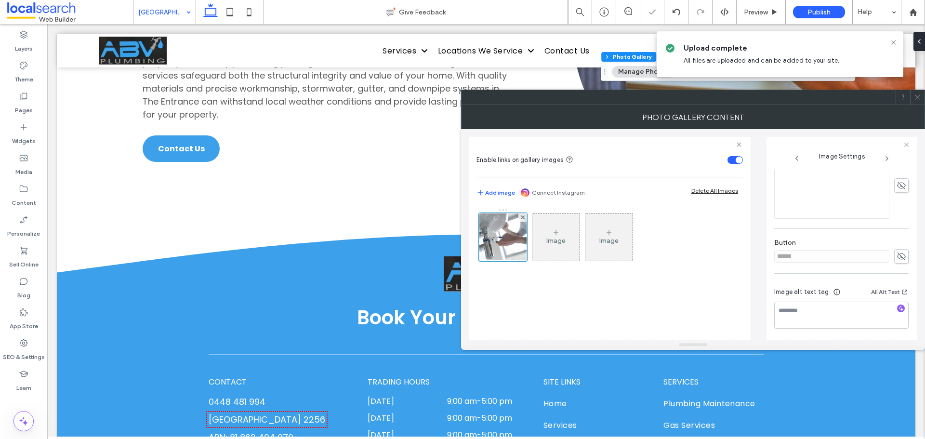
scroll to position [275, 0]
click at [897, 257] on use at bounding box center [901, 255] width 9 height 8
drag, startPoint x: 732, startPoint y: 255, endPoint x: 700, endPoint y: 255, distance: 32.3
click at [704, 255] on div "Enable links on gallery images Add image Connect Instagram Delete All Images Im…" at bounding box center [693, 234] width 448 height 211
click at [897, 253] on use at bounding box center [901, 255] width 9 height 6
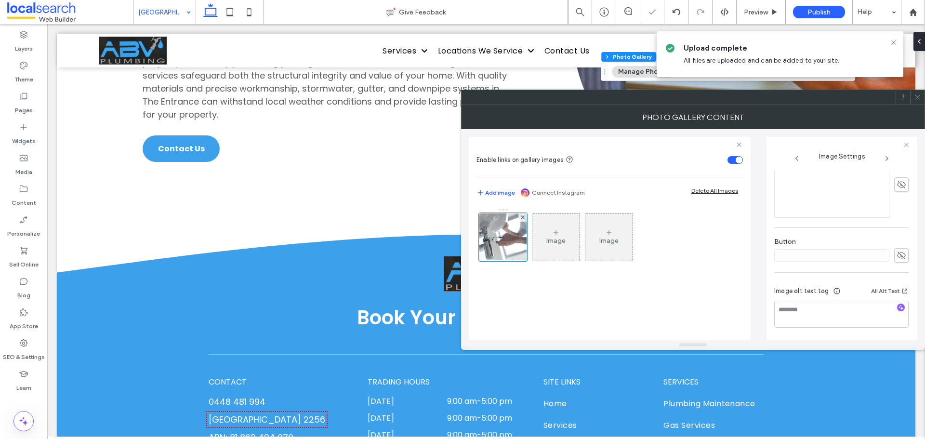
click at [918, 98] on icon at bounding box center [917, 96] width 7 height 7
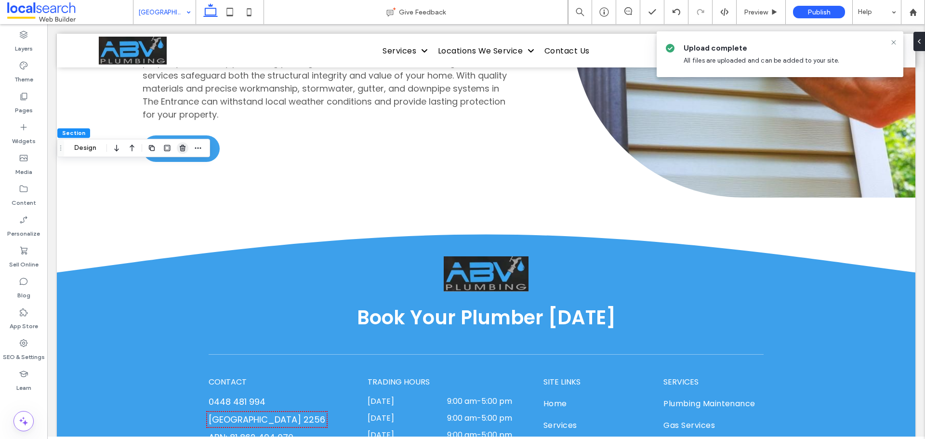
click at [184, 148] on use "button" at bounding box center [183, 148] width 6 height 6
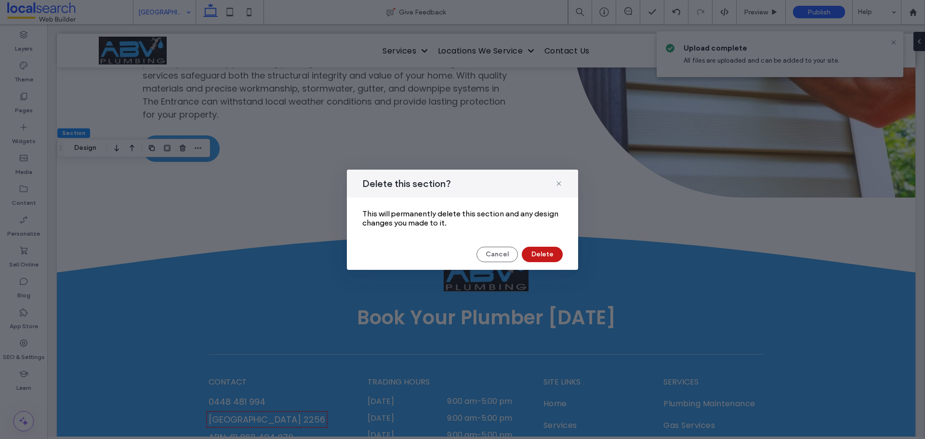
click at [539, 253] on button "Delete" at bounding box center [542, 254] width 41 height 15
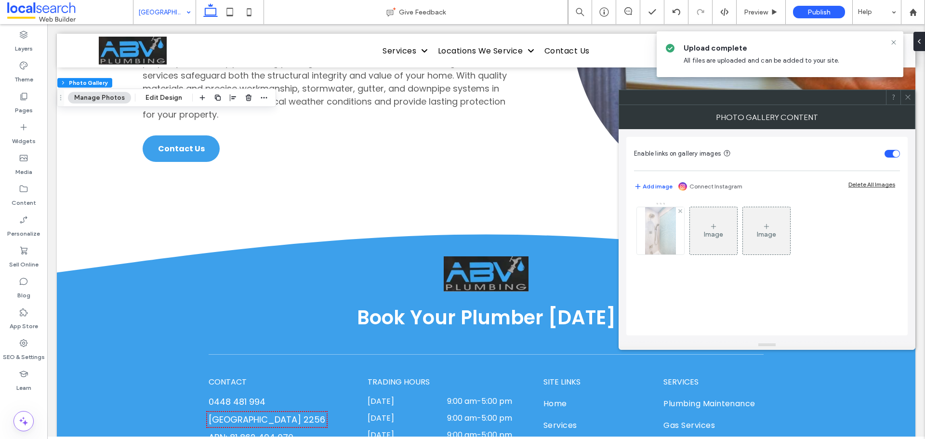
click at [657, 231] on img at bounding box center [660, 230] width 31 height 47
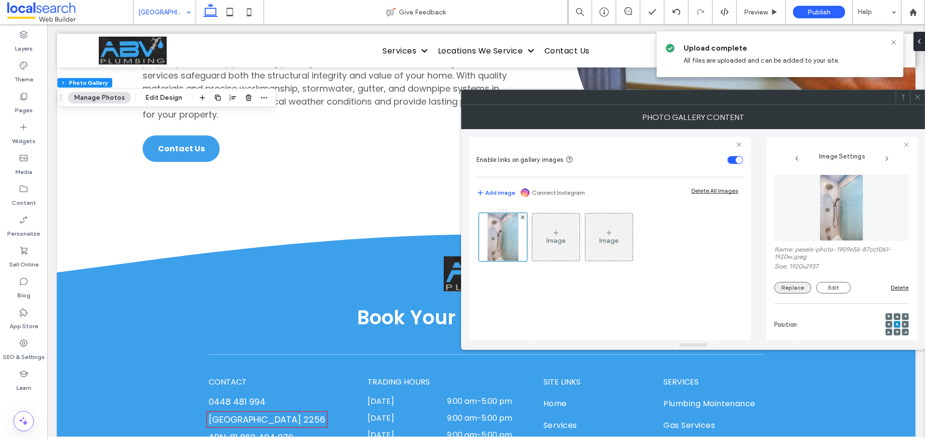
click at [783, 284] on button "Replace" at bounding box center [792, 288] width 37 height 12
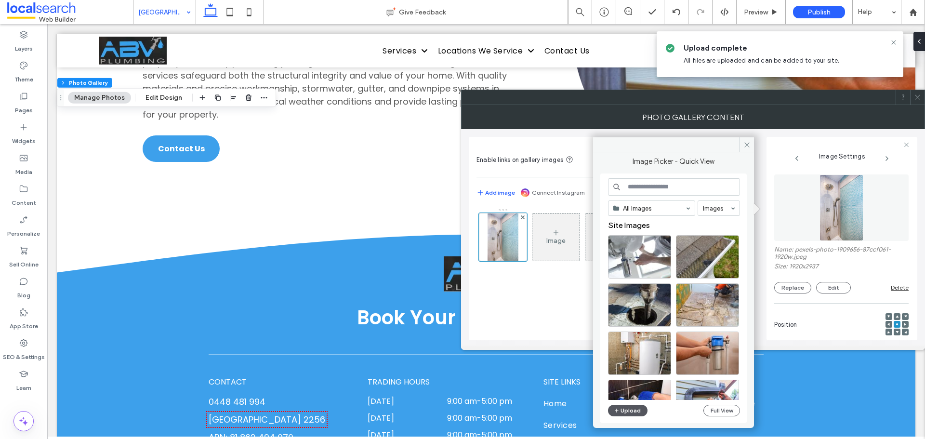
click at [626, 412] on button "Upload" at bounding box center [627, 411] width 39 height 12
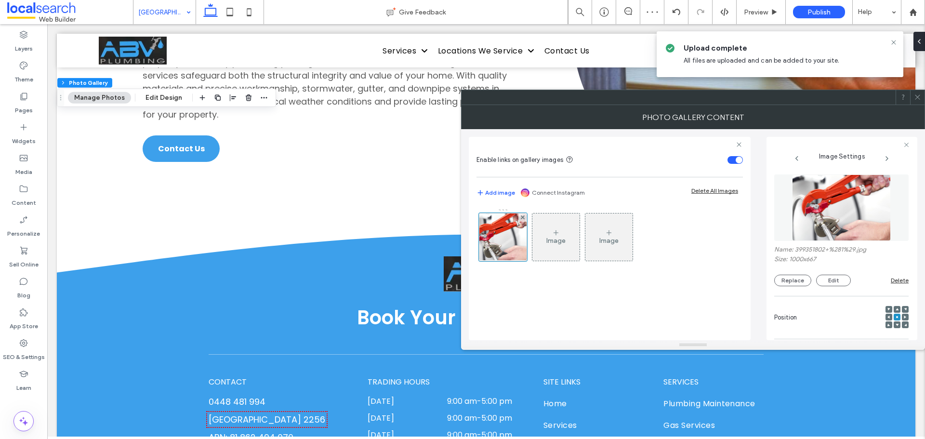
click at [885, 316] on div at bounding box center [888, 317] width 7 height 7
click at [885, 317] on div at bounding box center [888, 317] width 7 height 7
click at [887, 316] on icon at bounding box center [888, 317] width 3 height 3
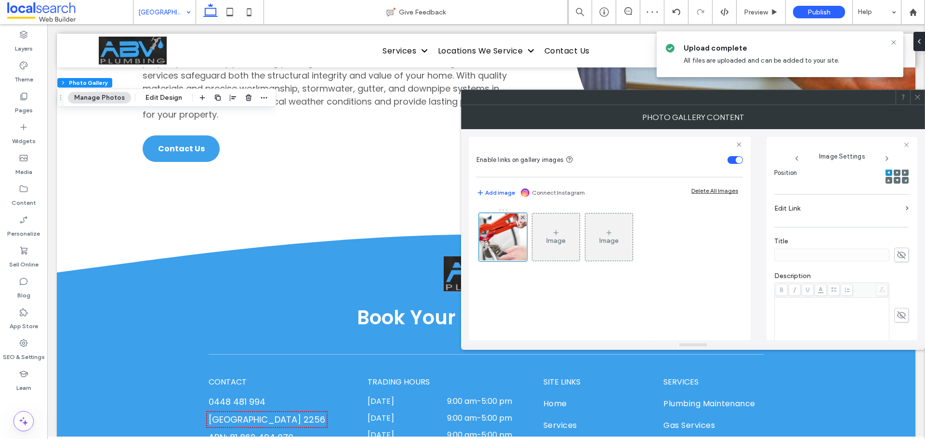
scroll to position [241, 0]
click at [896, 285] on icon at bounding box center [901, 289] width 10 height 11
click at [752, 284] on div "Enable links on gallery images Add image Connect Instagram Delete All Images Im…" at bounding box center [693, 234] width 448 height 211
drag, startPoint x: 897, startPoint y: 291, endPoint x: 900, endPoint y: 287, distance: 5.0
click at [898, 290] on icon at bounding box center [901, 289] width 10 height 11
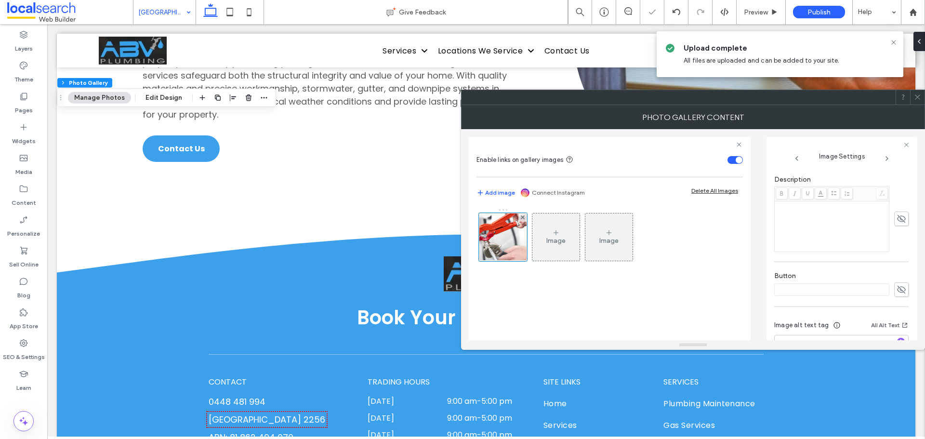
scroll to position [275, 0]
click at [920, 99] on use at bounding box center [917, 97] width 5 height 5
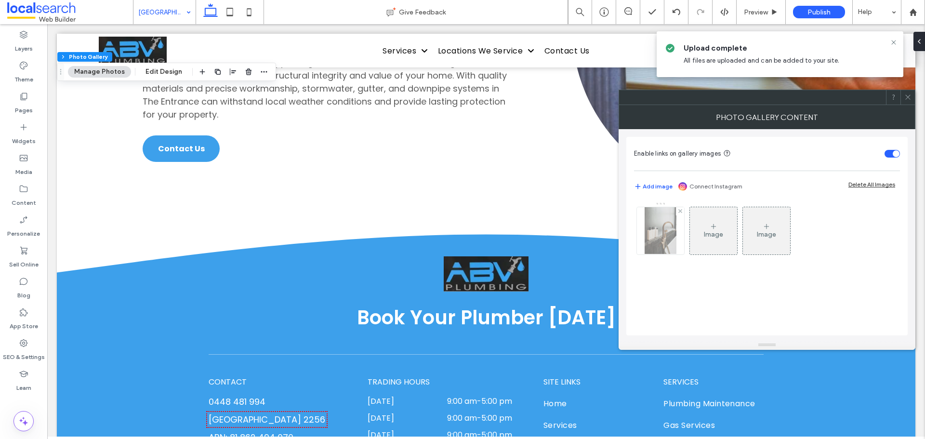
click at [660, 239] on img at bounding box center [660, 230] width 31 height 47
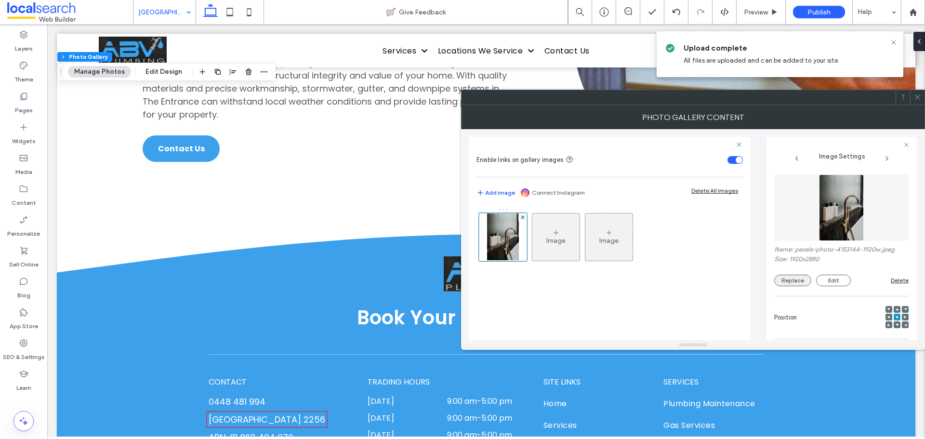
click at [784, 277] on button "Replace" at bounding box center [792, 281] width 37 height 12
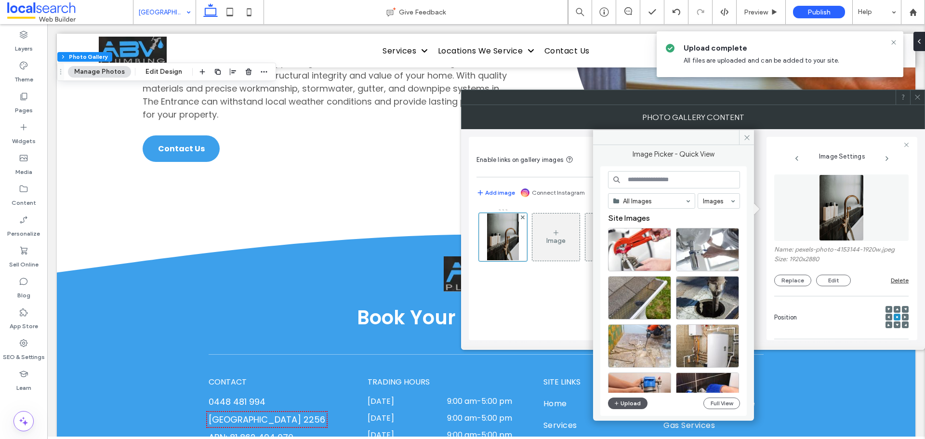
click at [635, 401] on button "Upload" at bounding box center [627, 403] width 39 height 12
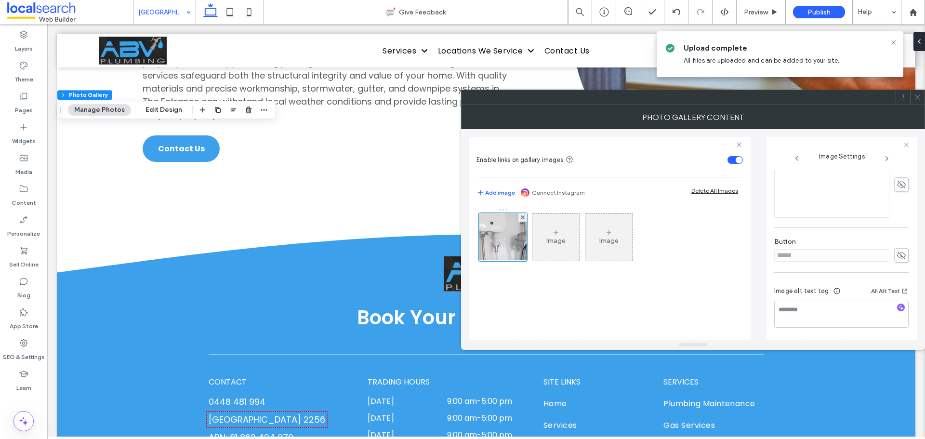
click at [898, 253] on use at bounding box center [901, 255] width 9 height 8
drag, startPoint x: 805, startPoint y: 252, endPoint x: 756, endPoint y: 250, distance: 49.2
click at [757, 250] on div "Enable links on gallery images Add image Connect Instagram Delete All Images Im…" at bounding box center [693, 234] width 448 height 211
click at [899, 255] on icon at bounding box center [901, 255] width 10 height 11
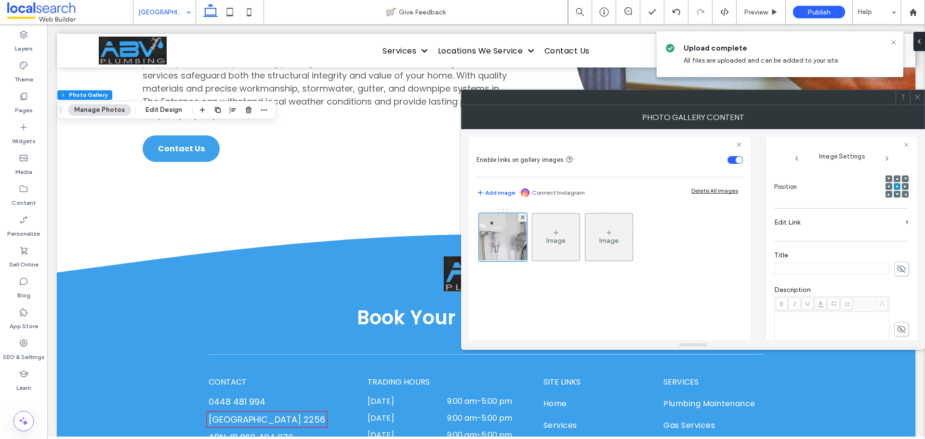
click at [916, 101] on span at bounding box center [917, 97] width 7 height 14
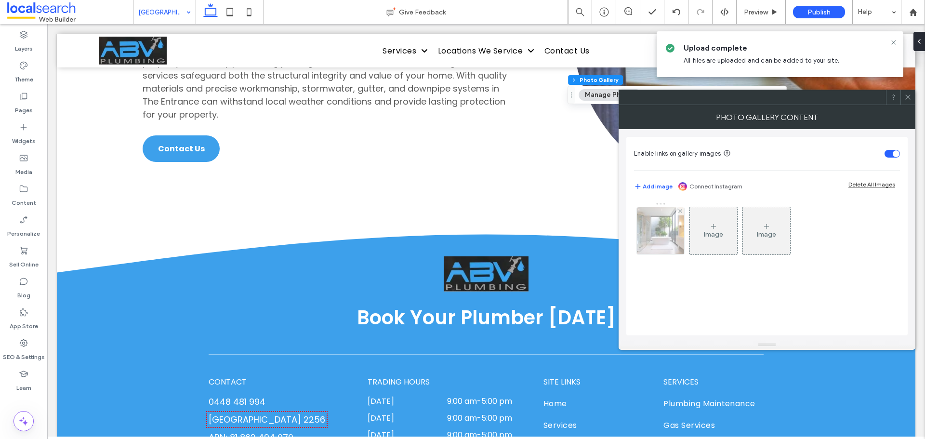
click at [662, 242] on img at bounding box center [660, 230] width 71 height 47
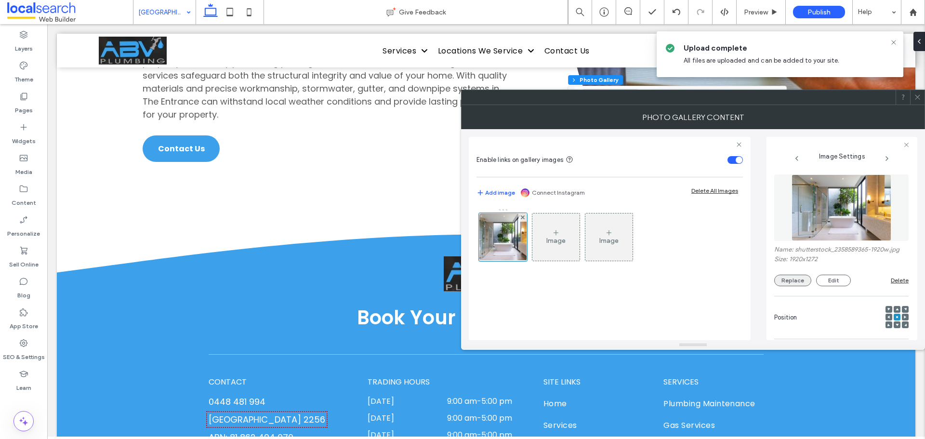
click at [784, 276] on button "Replace" at bounding box center [792, 281] width 37 height 12
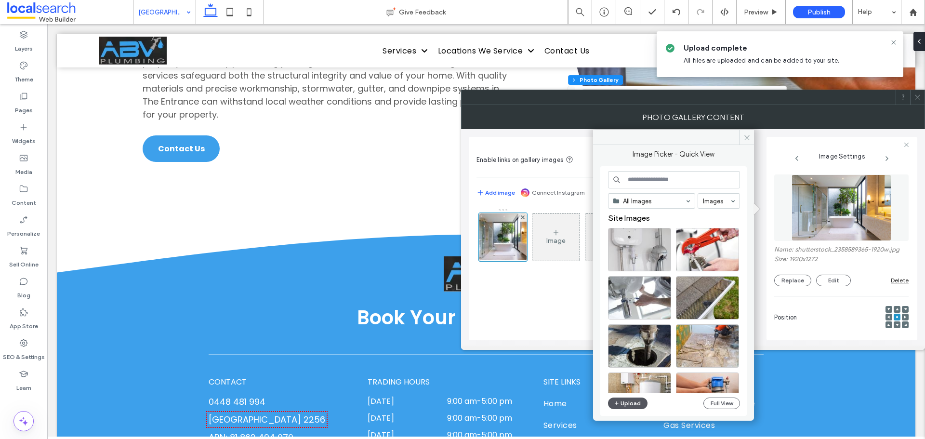
click at [631, 403] on button "Upload" at bounding box center [627, 403] width 39 height 12
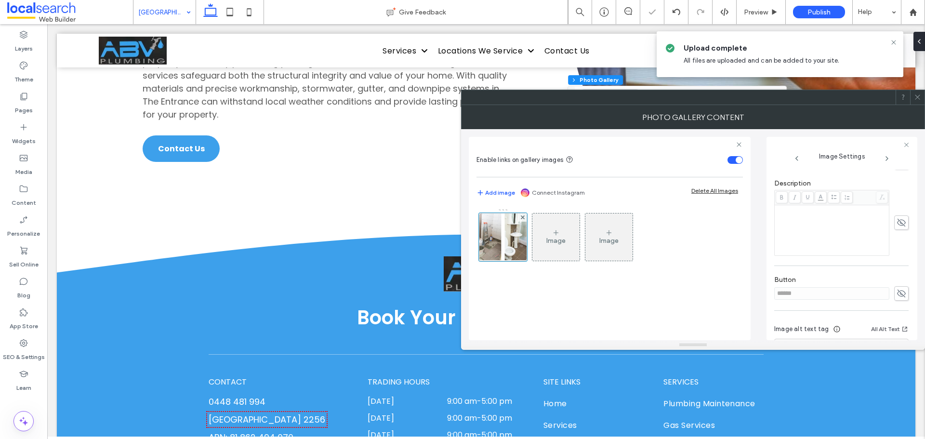
scroll to position [275, 0]
click at [897, 255] on use at bounding box center [901, 255] width 9 height 8
drag, startPoint x: 817, startPoint y: 255, endPoint x: 715, endPoint y: 259, distance: 102.2
click at [726, 256] on div "Enable links on gallery images Add image Connect Instagram Delete All Images Im…" at bounding box center [693, 234] width 448 height 211
click at [898, 256] on icon at bounding box center [901, 255] width 10 height 11
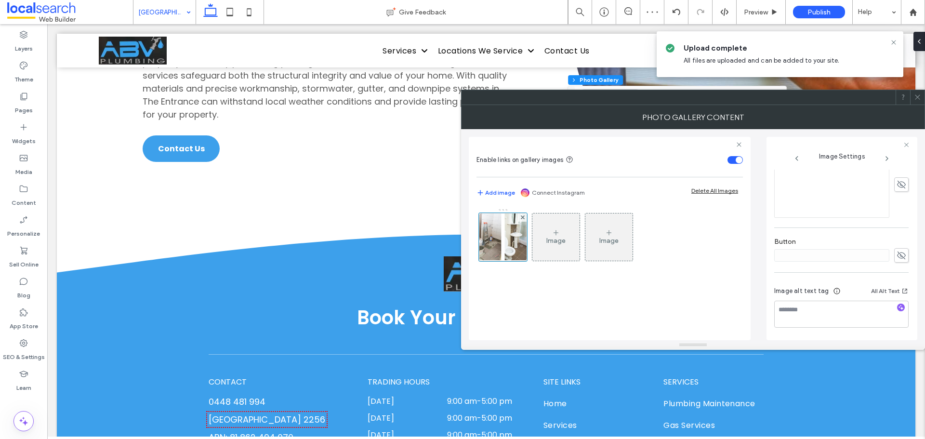
click at [919, 97] on icon at bounding box center [917, 96] width 7 height 7
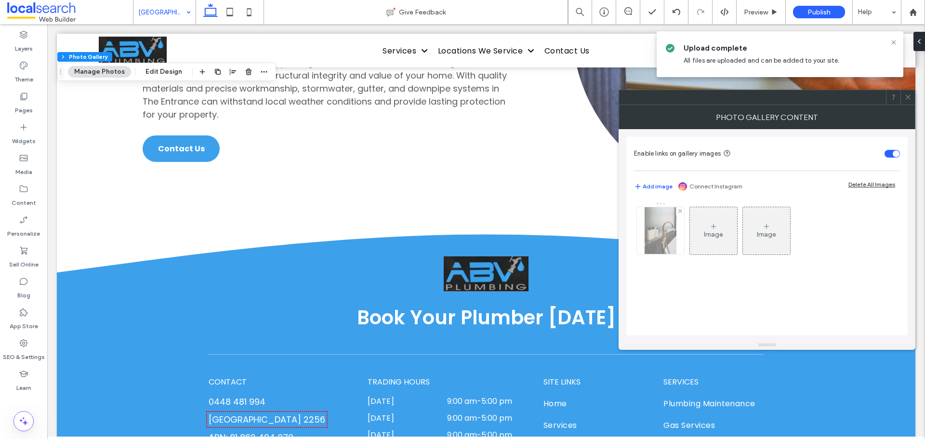
click at [650, 235] on img at bounding box center [660, 230] width 31 height 47
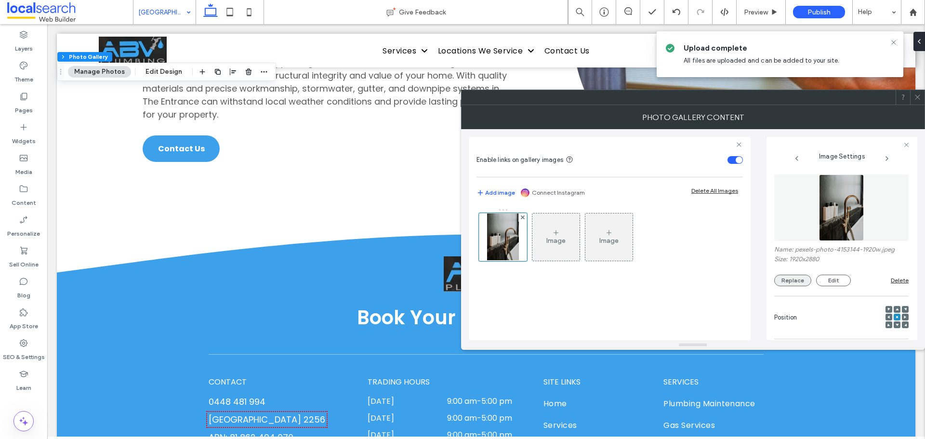
click at [803, 282] on button "Replace" at bounding box center [792, 281] width 37 height 12
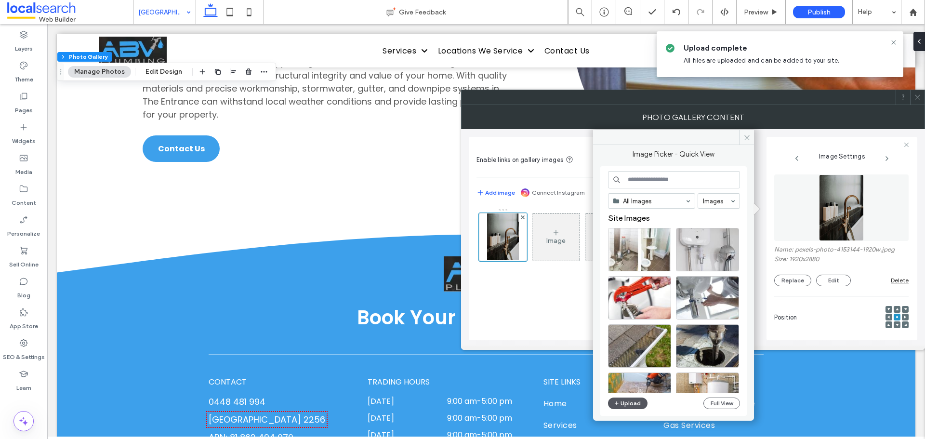
click at [639, 405] on button "Upload" at bounding box center [627, 403] width 39 height 12
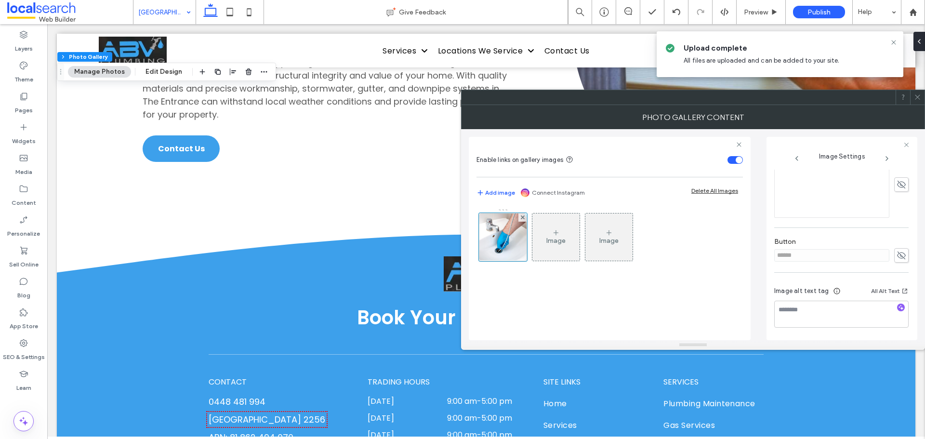
click at [897, 254] on use at bounding box center [901, 255] width 9 height 8
drag, startPoint x: 741, startPoint y: 250, endPoint x: 715, endPoint y: 248, distance: 26.6
click at [715, 248] on div "Enable links on gallery images Add image Connect Instagram Delete All Images Im…" at bounding box center [693, 234] width 448 height 211
click at [896, 257] on icon at bounding box center [901, 255] width 10 height 11
click at [914, 99] on icon at bounding box center [917, 96] width 7 height 7
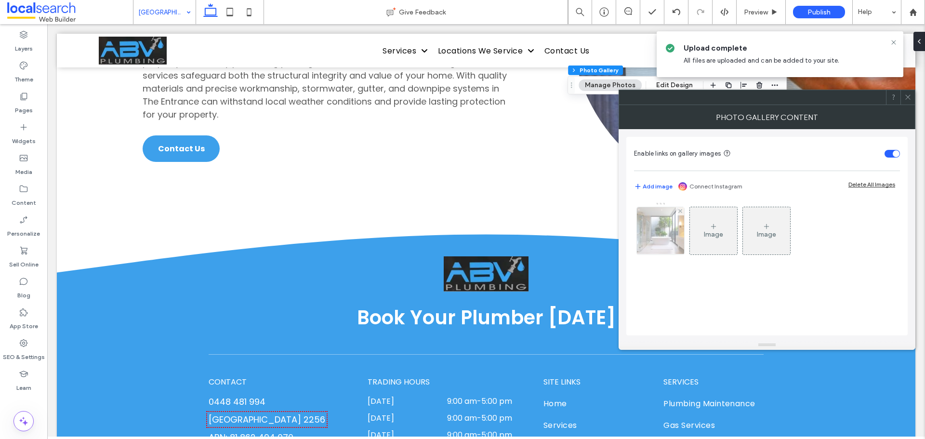
click at [662, 236] on img at bounding box center [660, 230] width 71 height 47
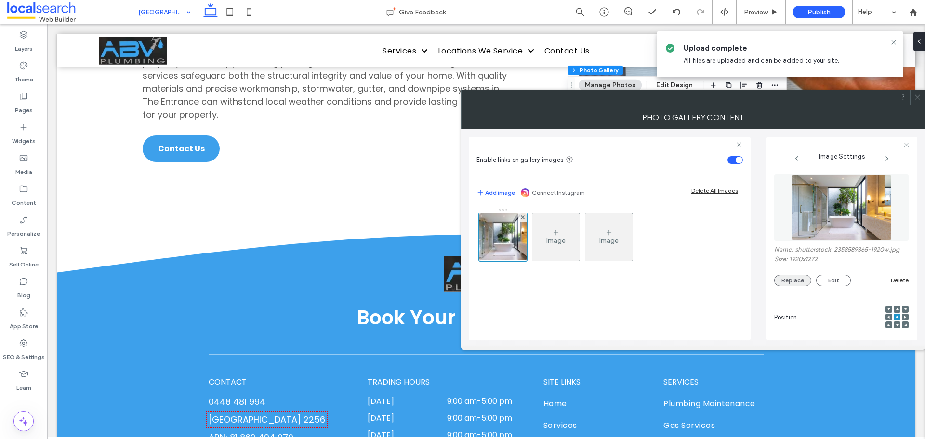
click at [790, 279] on button "Replace" at bounding box center [792, 281] width 37 height 12
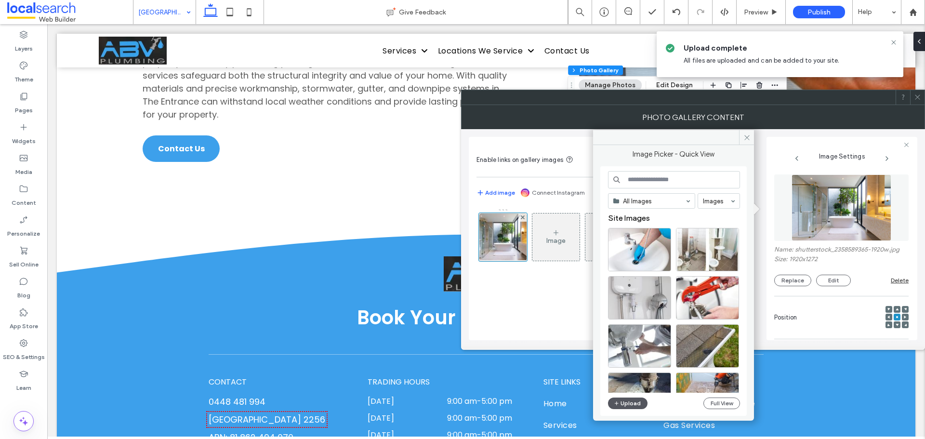
click at [626, 405] on button "Upload" at bounding box center [627, 403] width 39 height 12
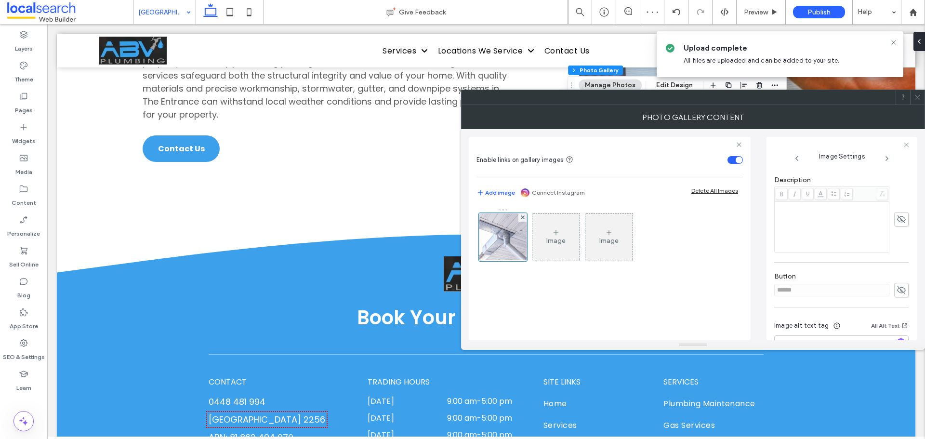
scroll to position [241, 0]
click at [897, 286] on icon at bounding box center [901, 289] width 10 height 11
drag, startPoint x: 762, startPoint y: 292, endPoint x: 754, endPoint y: 295, distance: 7.6
click at [754, 295] on div "Enable links on gallery images Add image Connect Instagram Delete All Images Im…" at bounding box center [693, 234] width 448 height 211
click at [780, 289] on input "******" at bounding box center [831, 289] width 115 height 13
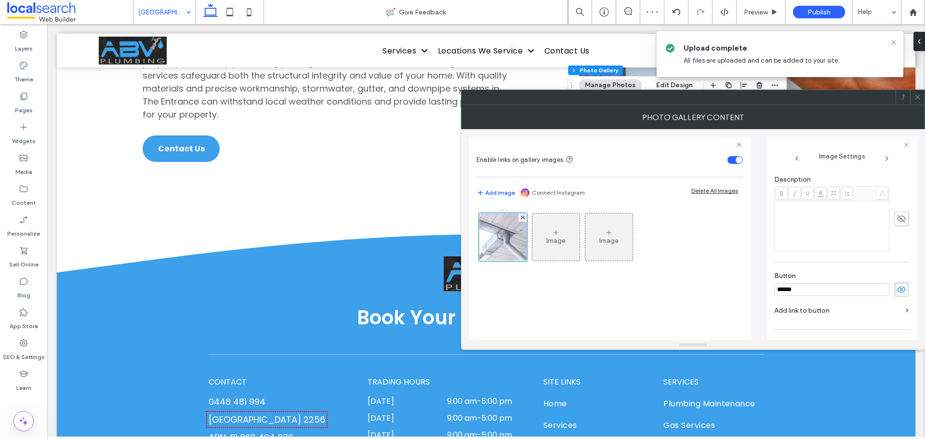
click at [780, 289] on input "******" at bounding box center [831, 289] width 115 height 13
click at [897, 292] on icon at bounding box center [901, 289] width 10 height 11
click at [919, 97] on icon at bounding box center [917, 96] width 7 height 7
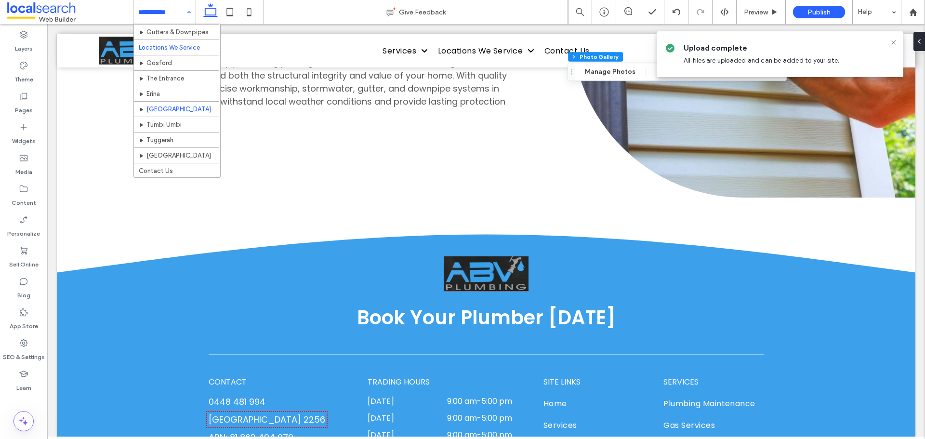
scroll to position [153, 0]
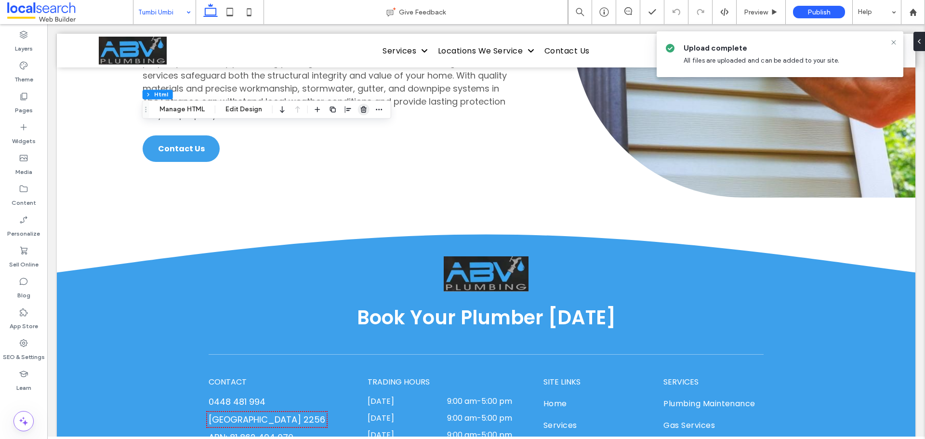
click at [364, 105] on span "button" at bounding box center [364, 110] width 12 height 12
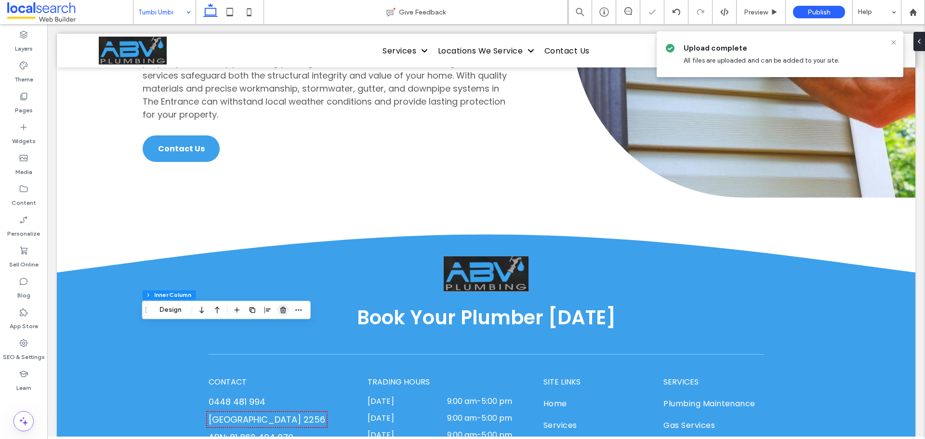
click at [280, 312] on icon "button" at bounding box center [283, 310] width 8 height 8
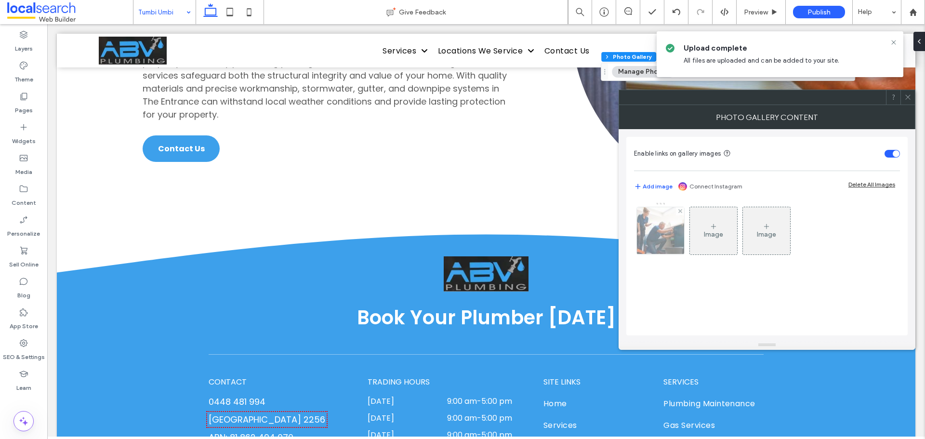
click at [659, 240] on img at bounding box center [660, 230] width 71 height 47
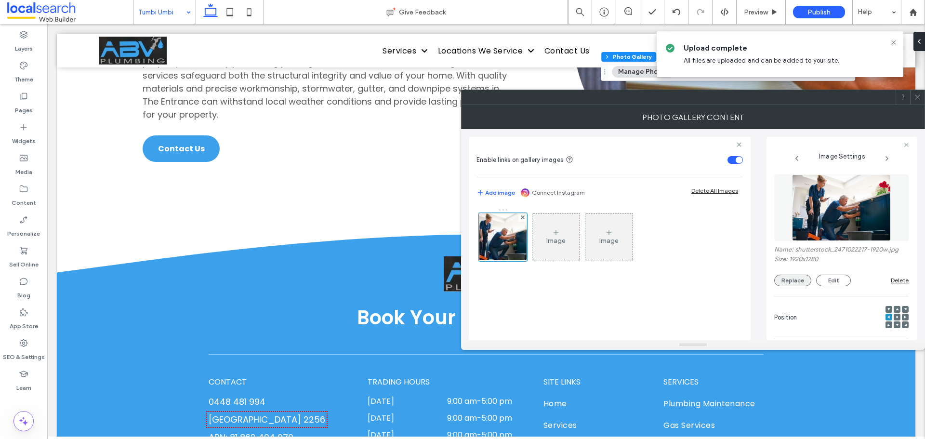
click at [791, 283] on button "Replace" at bounding box center [792, 281] width 37 height 12
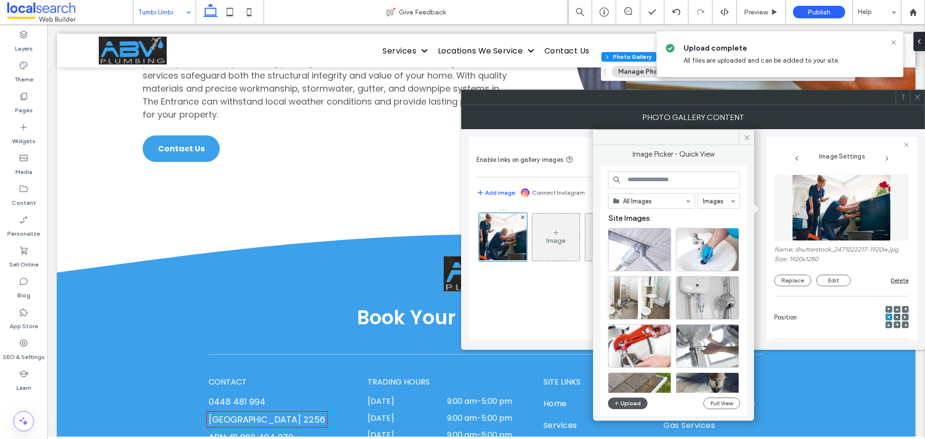
click at [620, 403] on button "Upload" at bounding box center [627, 403] width 39 height 12
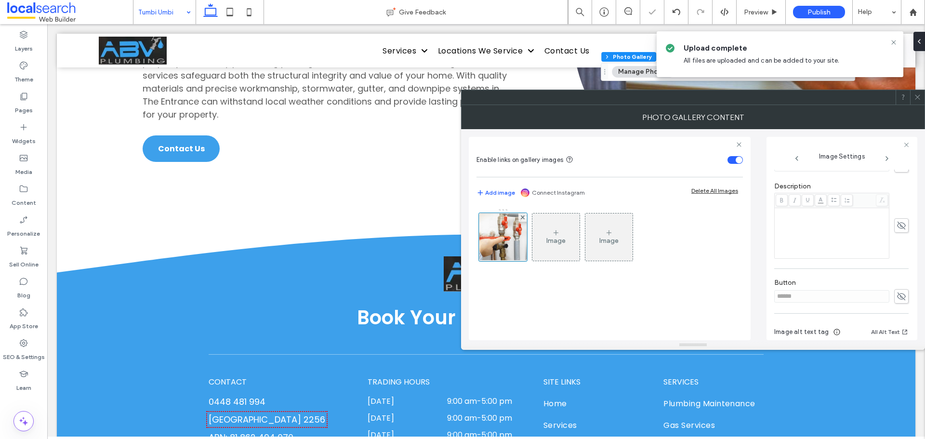
scroll to position [275, 0]
click at [900, 256] on use at bounding box center [901, 255] width 9 height 8
drag, startPoint x: 770, startPoint y: 260, endPoint x: 733, endPoint y: 260, distance: 37.1
click at [751, 262] on div "Enable links on gallery images Add image Connect Instagram Delete All Images Im…" at bounding box center [693, 234] width 448 height 211
click at [896, 250] on icon at bounding box center [901, 255] width 10 height 11
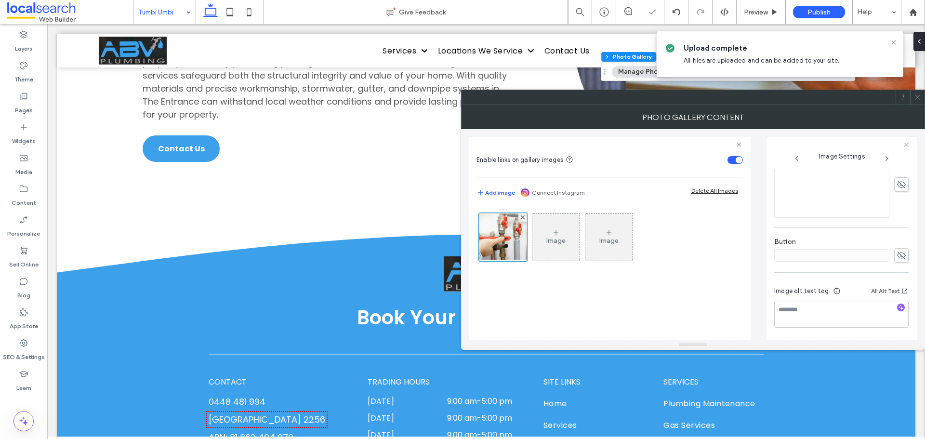
click at [918, 98] on icon at bounding box center [917, 96] width 7 height 7
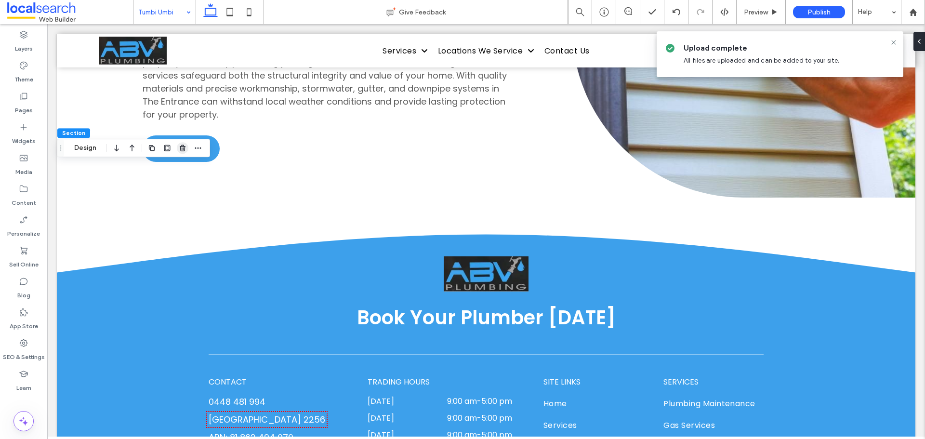
click at [186, 147] on icon "button" at bounding box center [183, 148] width 8 height 8
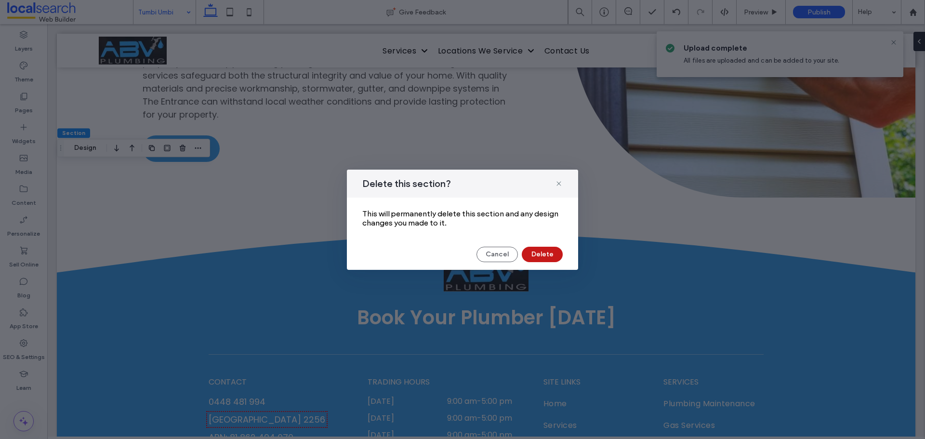
click at [549, 257] on button "Delete" at bounding box center [542, 254] width 41 height 15
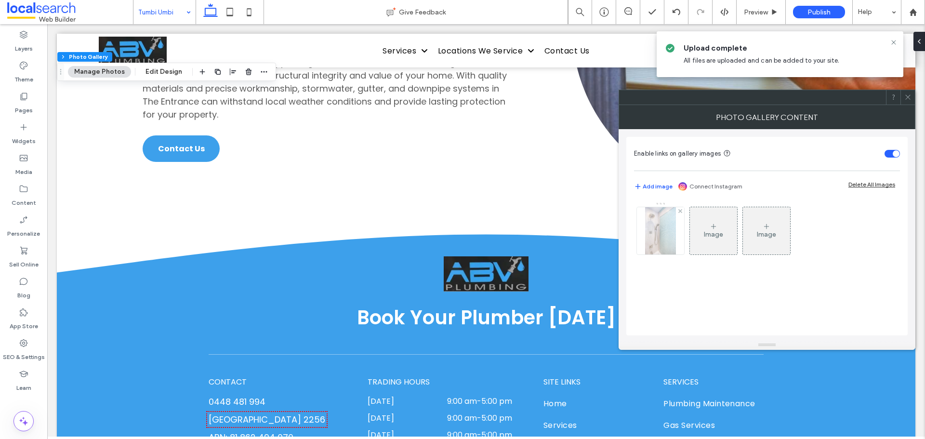
click at [670, 240] on img at bounding box center [660, 230] width 31 height 47
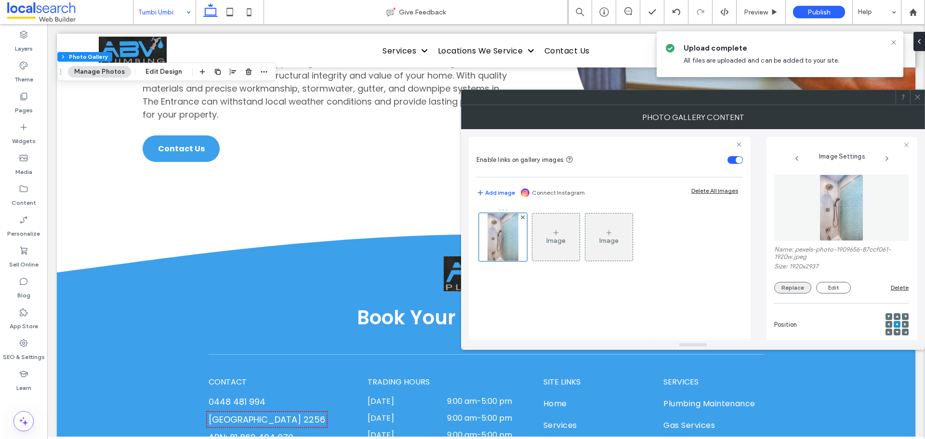
click at [787, 292] on button "Replace" at bounding box center [792, 288] width 37 height 12
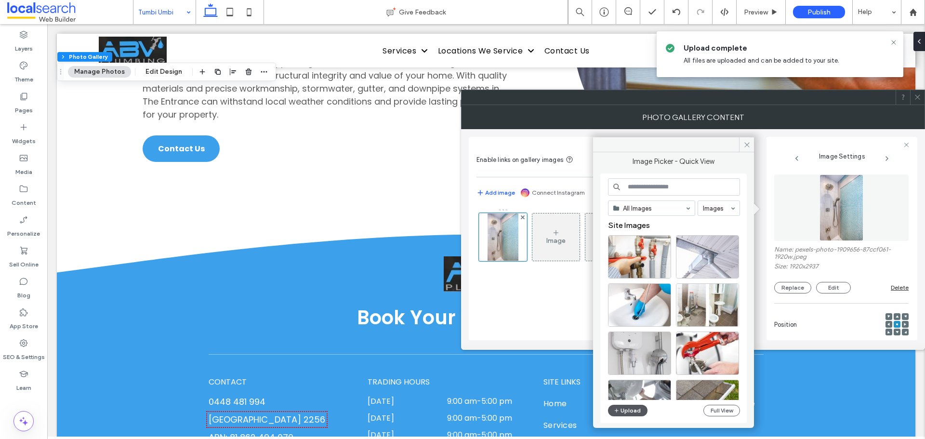
click at [631, 410] on button "Upload" at bounding box center [627, 411] width 39 height 12
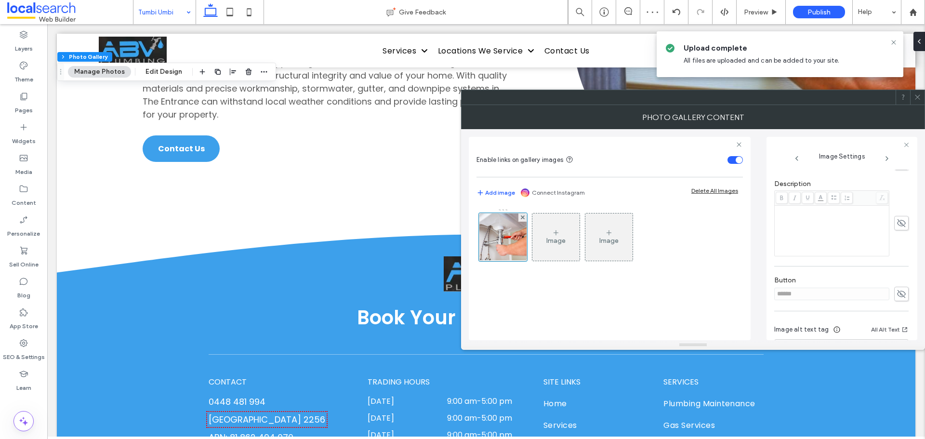
scroll to position [241, 0]
click at [897, 290] on use at bounding box center [901, 290] width 9 height 8
drag, startPoint x: 839, startPoint y: 288, endPoint x: 701, endPoint y: 270, distance: 138.9
click at [716, 289] on div "Enable links on gallery images Add image Connect Instagram Delete All Images Im…" at bounding box center [693, 234] width 448 height 211
click at [899, 290] on use at bounding box center [901, 289] width 9 height 6
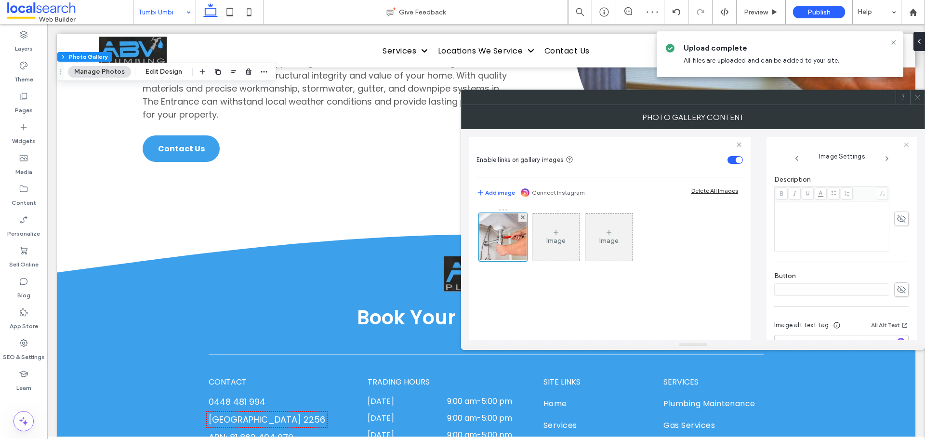
scroll to position [275, 0]
click at [919, 95] on icon at bounding box center [917, 96] width 7 height 7
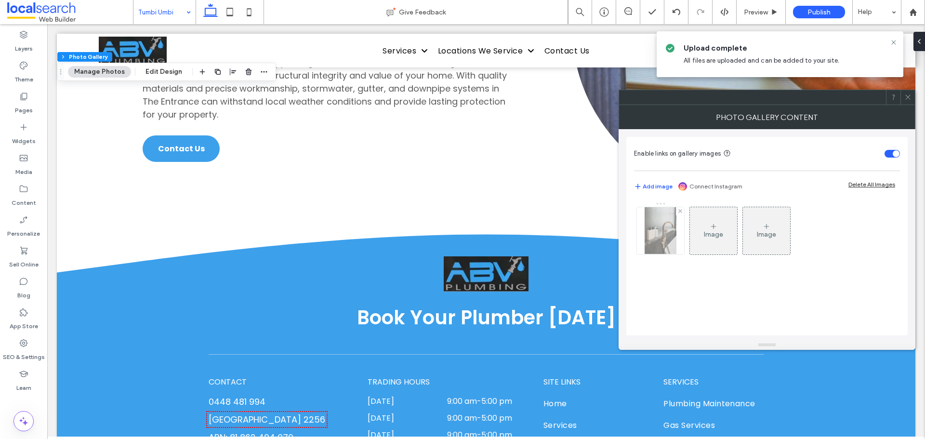
click at [666, 234] on img at bounding box center [660, 230] width 31 height 47
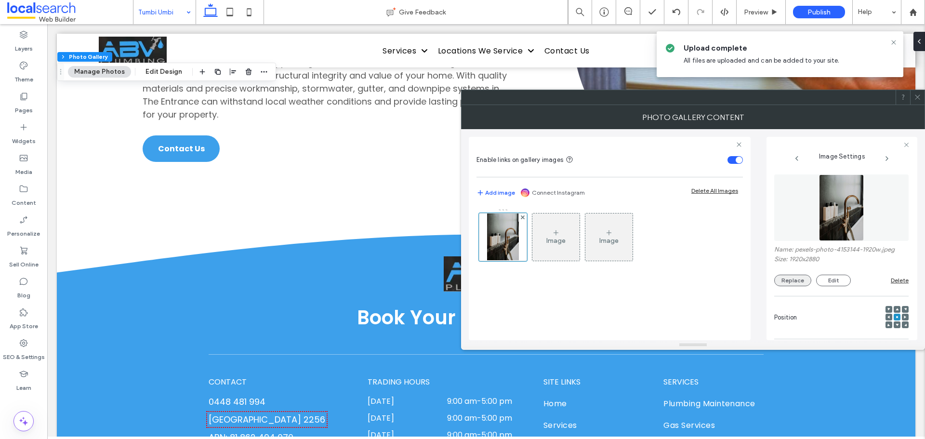
click at [789, 280] on button "Replace" at bounding box center [792, 281] width 37 height 12
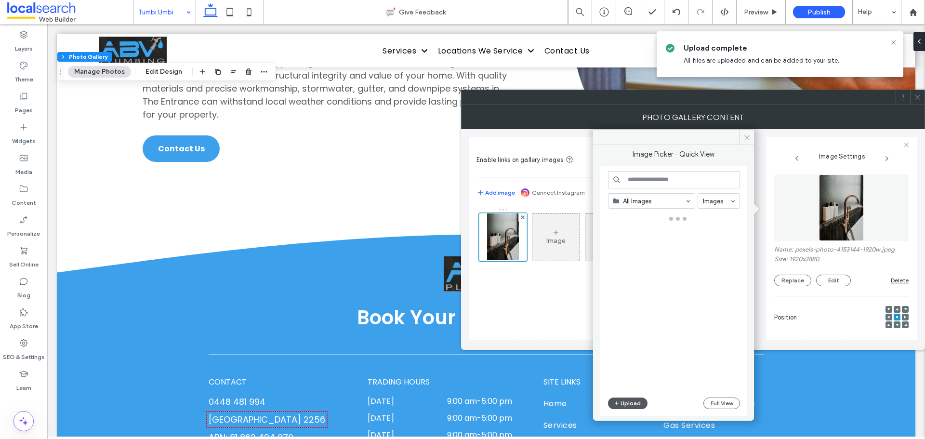
click at [635, 405] on button "Upload" at bounding box center [627, 403] width 39 height 12
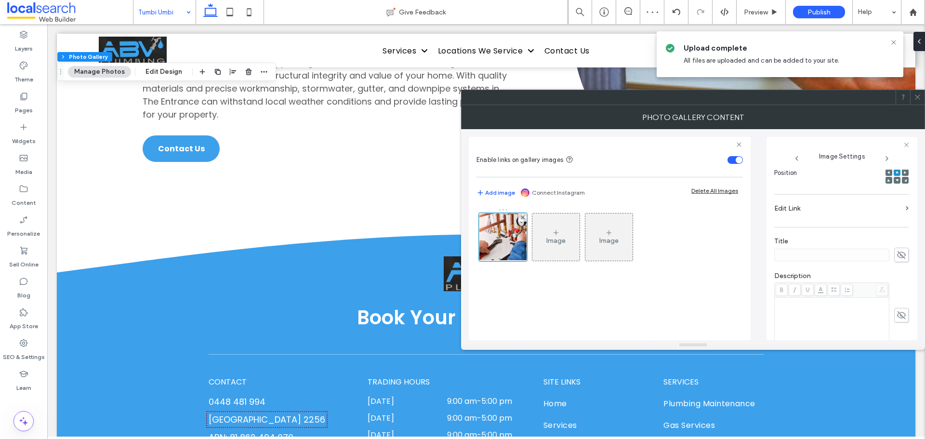
scroll to position [241, 0]
click at [904, 289] on div "Name: 2264121529+%281%29.jpg Size: 1000x667 Replace Edit Delete Position Edit L…" at bounding box center [841, 255] width 135 height 171
click at [900, 290] on icon at bounding box center [901, 289] width 10 height 11
drag, startPoint x: 793, startPoint y: 288, endPoint x: 755, endPoint y: 286, distance: 38.1
click at [756, 286] on div "Enable links on gallery images Add image Connect Instagram Delete All Images Im…" at bounding box center [693, 234] width 448 height 211
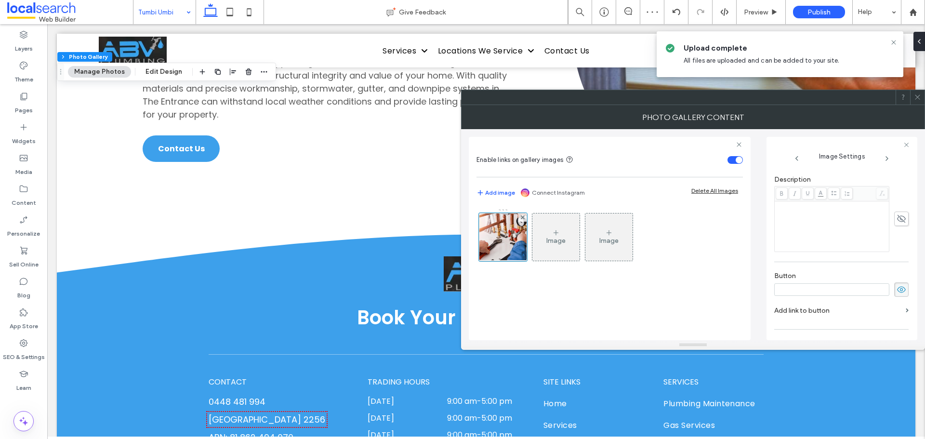
click at [898, 288] on icon at bounding box center [901, 289] width 10 height 11
click at [916, 96] on icon at bounding box center [917, 96] width 7 height 7
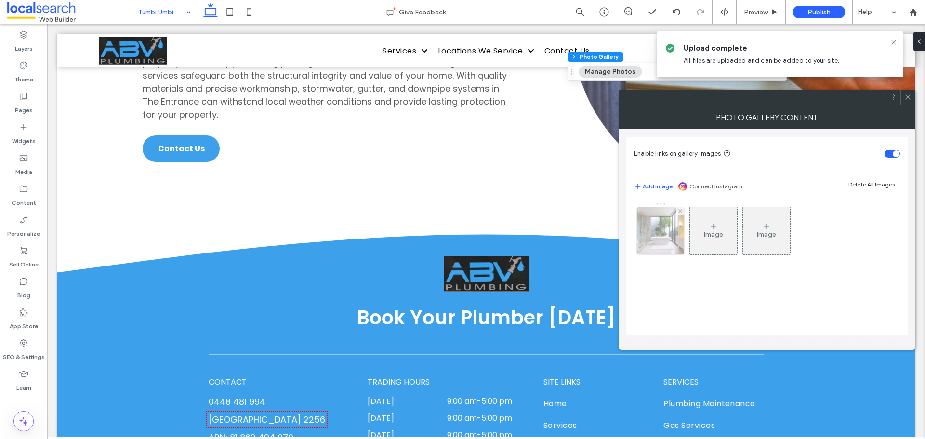
click at [662, 237] on img at bounding box center [660, 230] width 71 height 47
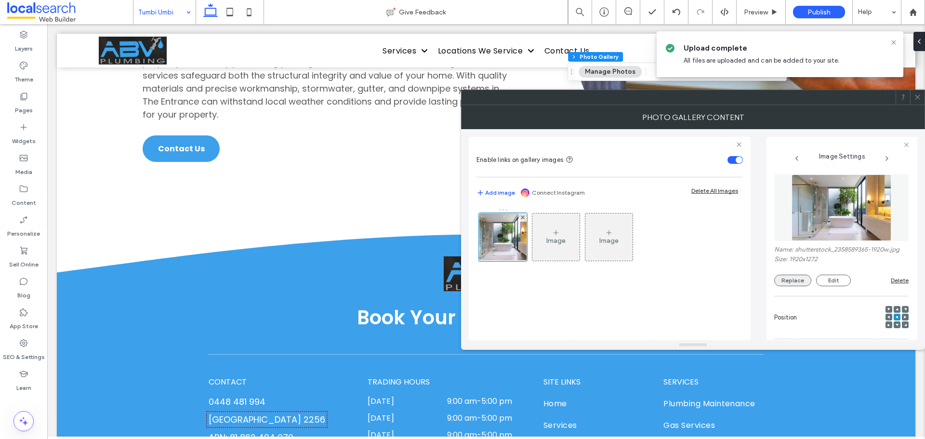
click at [793, 278] on button "Replace" at bounding box center [792, 281] width 37 height 12
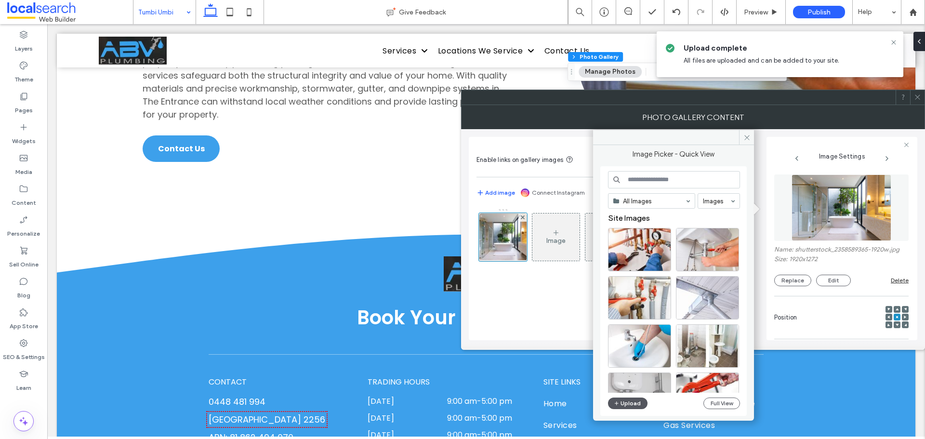
click at [628, 404] on button "Upload" at bounding box center [627, 403] width 39 height 12
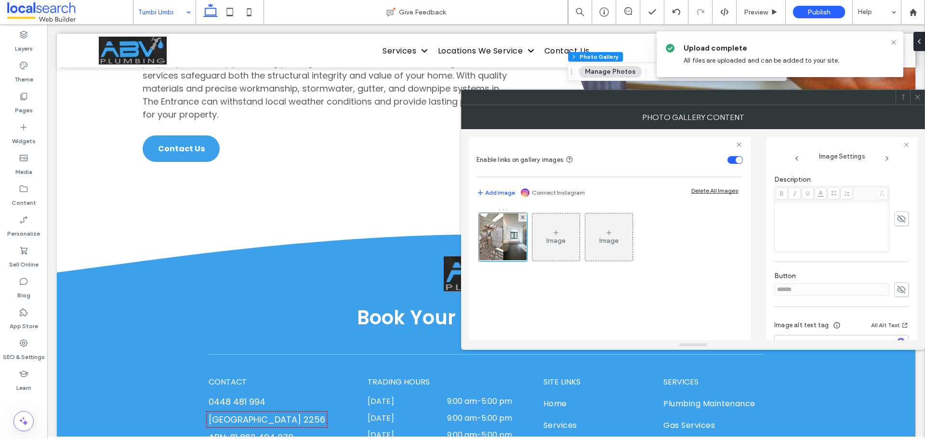
click at [896, 286] on icon at bounding box center [901, 289] width 10 height 11
drag, startPoint x: 834, startPoint y: 294, endPoint x: 735, endPoint y: 298, distance: 99.3
click at [742, 297] on div "Enable links on gallery images Add image Connect Instagram Delete All Images Im…" at bounding box center [693, 234] width 448 height 211
click at [896, 290] on icon at bounding box center [901, 289] width 10 height 11
click at [918, 99] on icon at bounding box center [917, 96] width 7 height 7
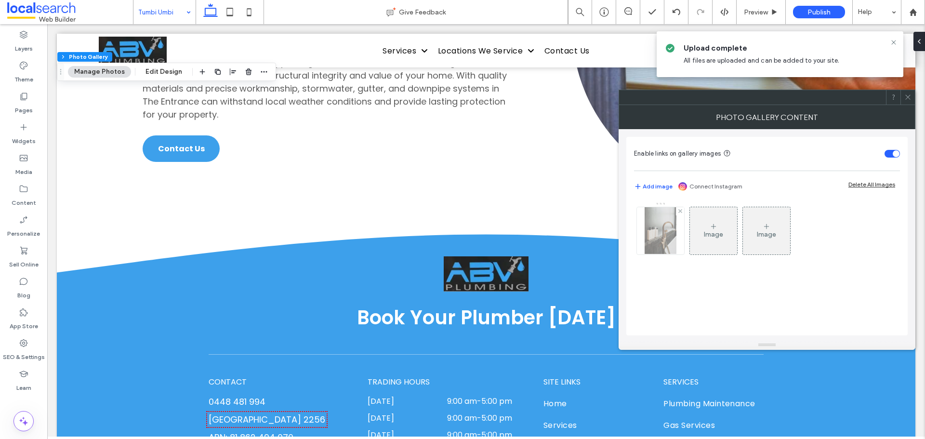
click at [656, 237] on img at bounding box center [660, 230] width 31 height 47
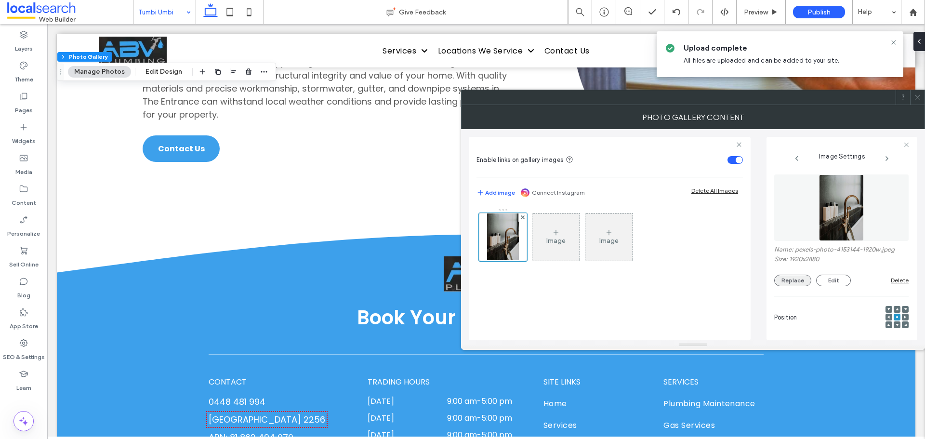
click at [792, 280] on button "Replace" at bounding box center [792, 281] width 37 height 12
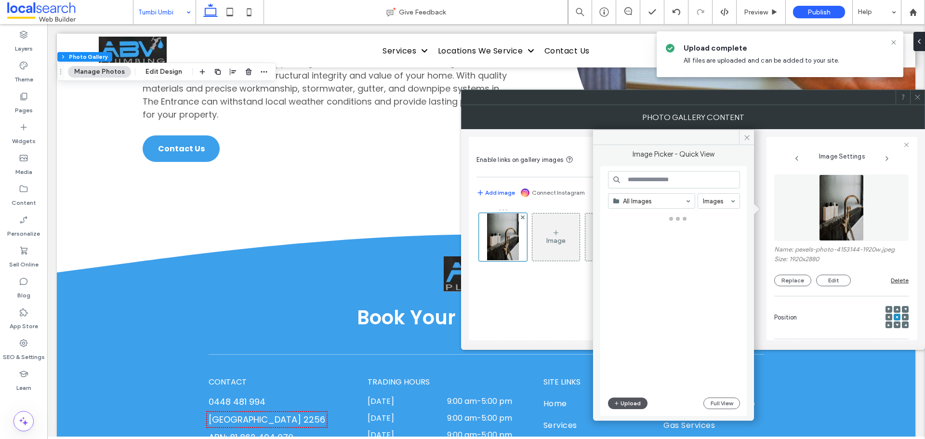
click at [629, 399] on button "Upload" at bounding box center [627, 403] width 39 height 12
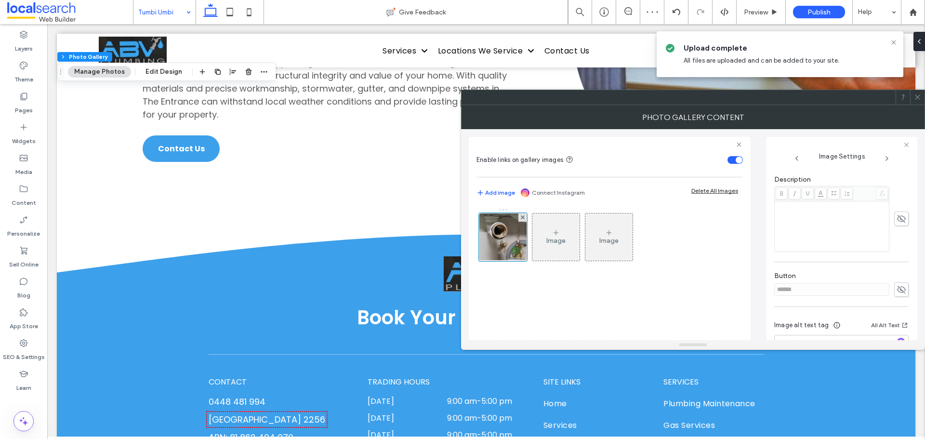
click at [897, 290] on use at bounding box center [901, 290] width 9 height 8
drag, startPoint x: 785, startPoint y: 294, endPoint x: 759, endPoint y: 295, distance: 26.1
click at [771, 295] on div "Image Settings Name: 703657621+%281%29.jpg Size: 1000x667 Replace Edit Delete P…" at bounding box center [841, 238] width 151 height 203
click at [896, 290] on icon at bounding box center [901, 289] width 10 height 11
click at [915, 95] on icon at bounding box center [917, 96] width 7 height 7
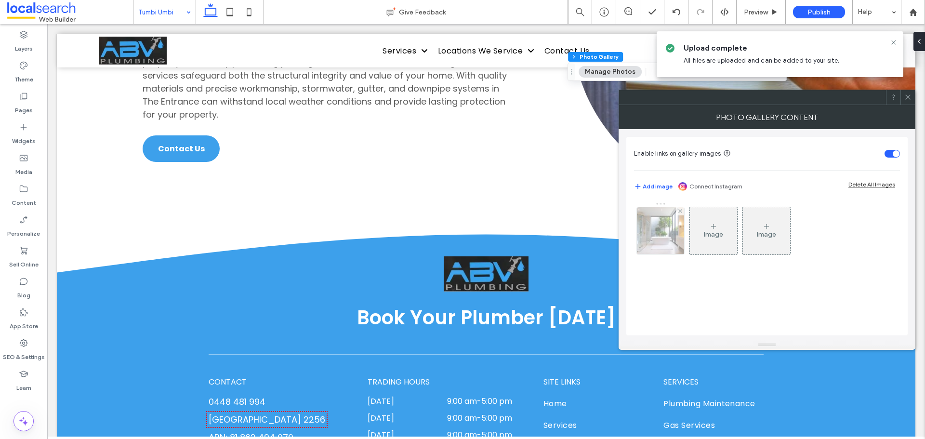
click at [668, 239] on img at bounding box center [660, 230] width 71 height 47
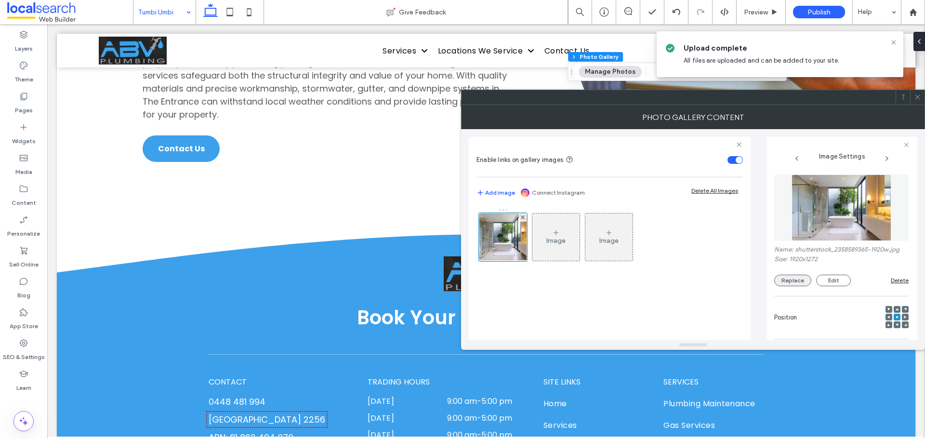
click at [805, 282] on button "Replace" at bounding box center [792, 281] width 37 height 12
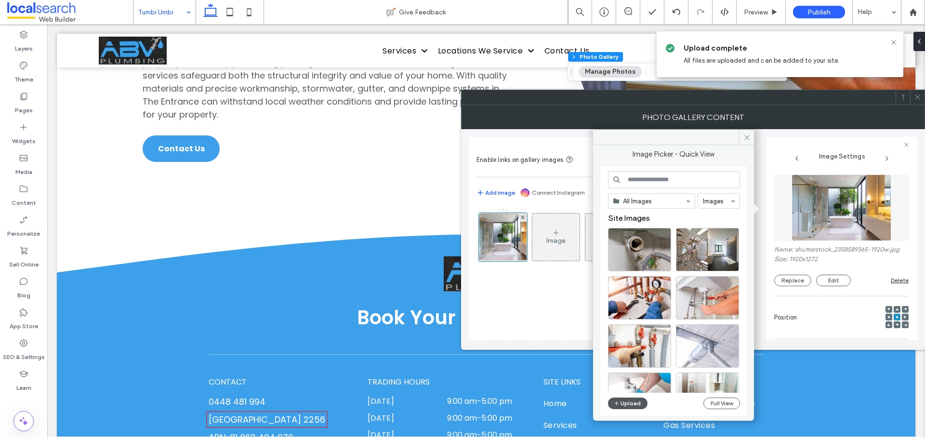
click at [634, 404] on button "Upload" at bounding box center [627, 403] width 39 height 12
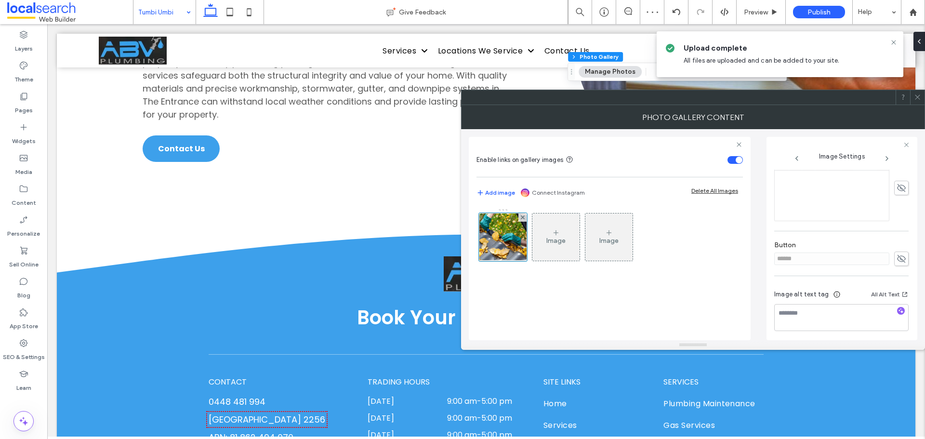
scroll to position [275, 0]
click at [896, 253] on icon at bounding box center [901, 255] width 10 height 11
drag, startPoint x: 795, startPoint y: 256, endPoint x: 677, endPoint y: 249, distance: 118.2
click at [690, 248] on div "Enable links on gallery images Add image Connect Instagram Delete All Images Im…" at bounding box center [693, 234] width 448 height 211
click at [899, 256] on icon at bounding box center [901, 255] width 10 height 11
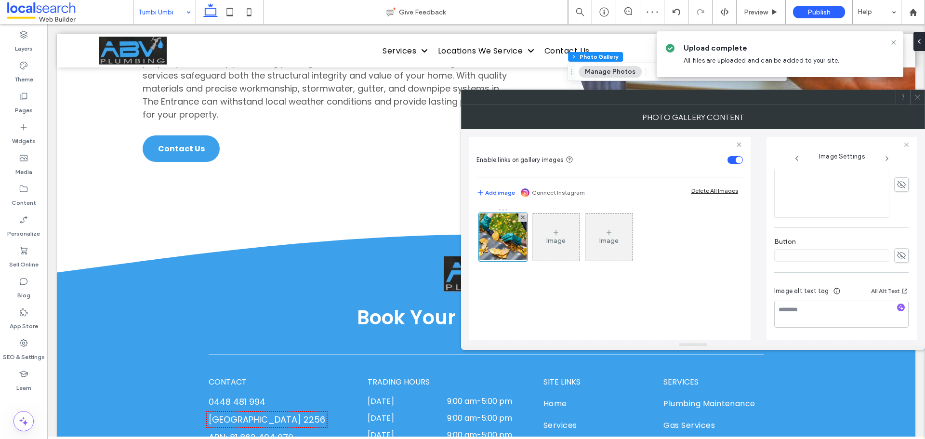
click at [917, 98] on icon at bounding box center [917, 96] width 7 height 7
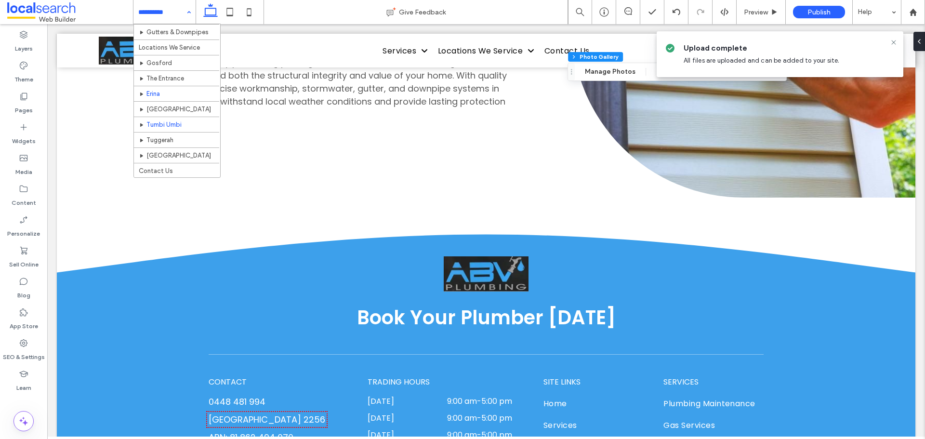
scroll to position [153, 0]
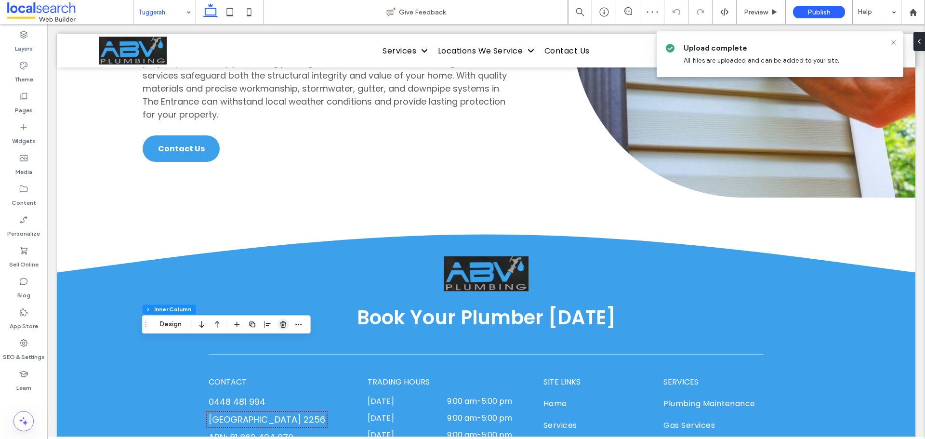
click at [282, 322] on use "button" at bounding box center [283, 324] width 6 height 6
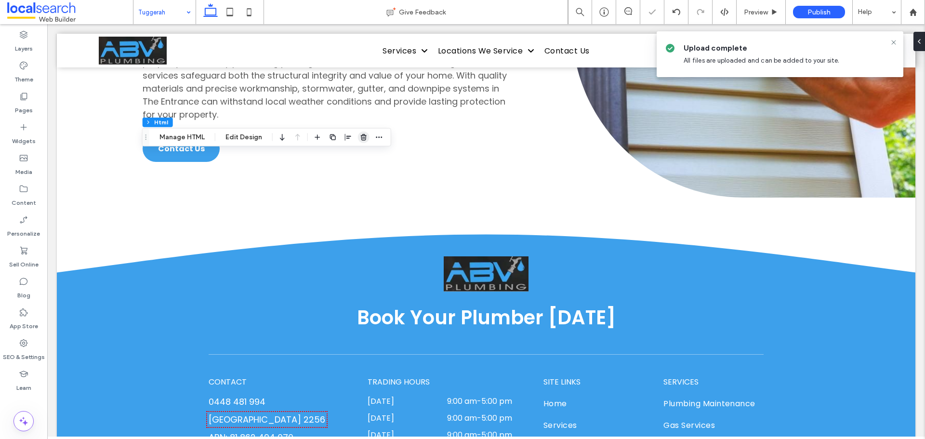
click at [358, 137] on span "button" at bounding box center [364, 138] width 12 height 12
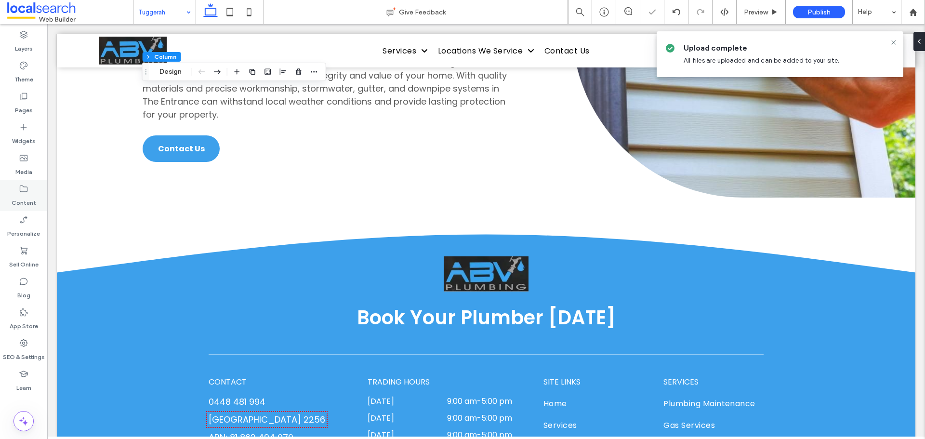
click at [24, 202] on label "Content" at bounding box center [24, 200] width 25 height 13
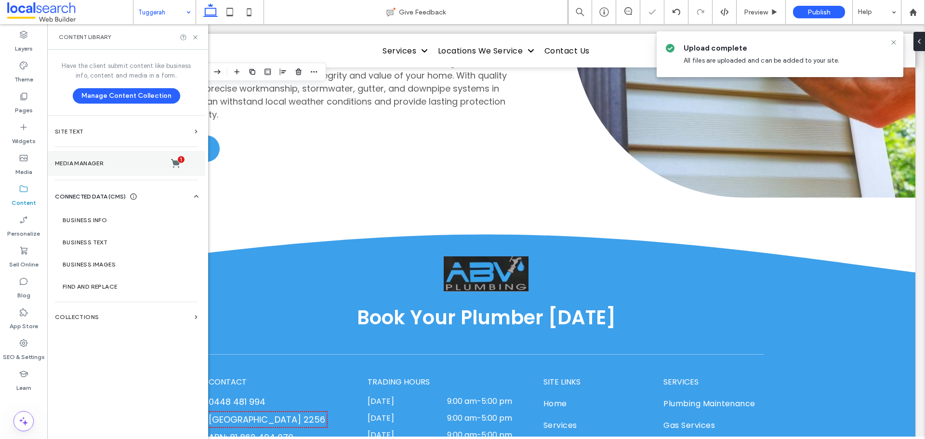
click at [108, 162] on label "Media Manager 1" at bounding box center [126, 163] width 143 height 10
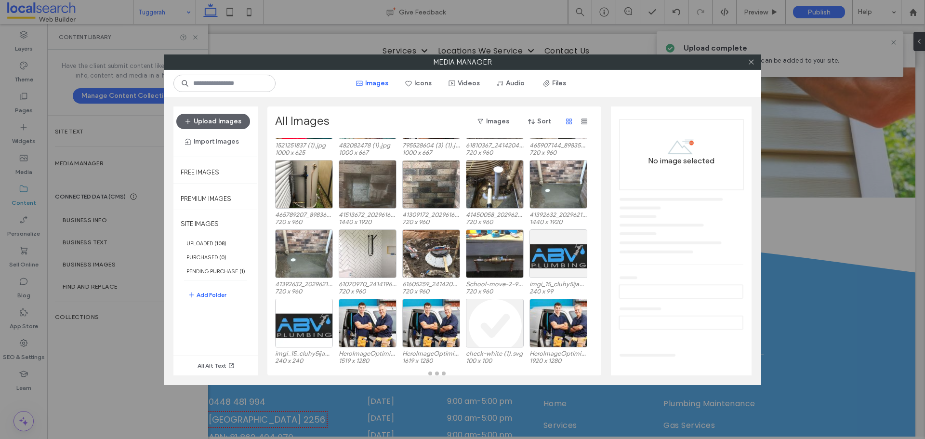
scroll to position [762, 0]
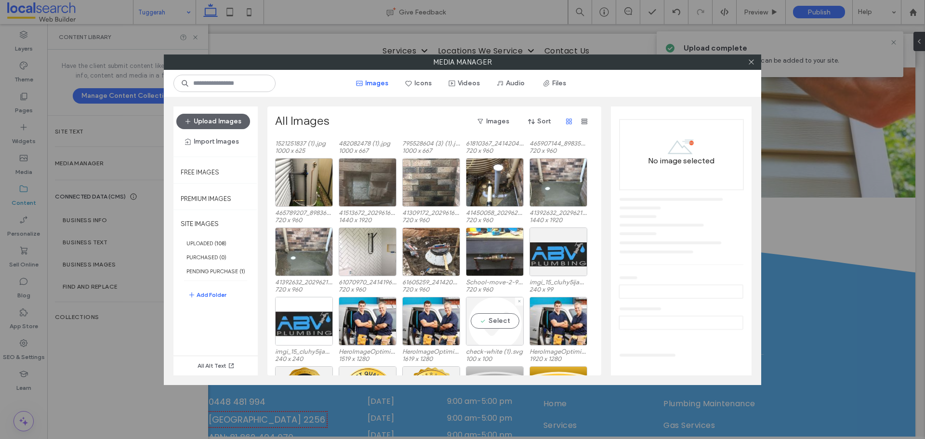
click at [498, 320] on div "Select" at bounding box center [495, 321] width 58 height 49
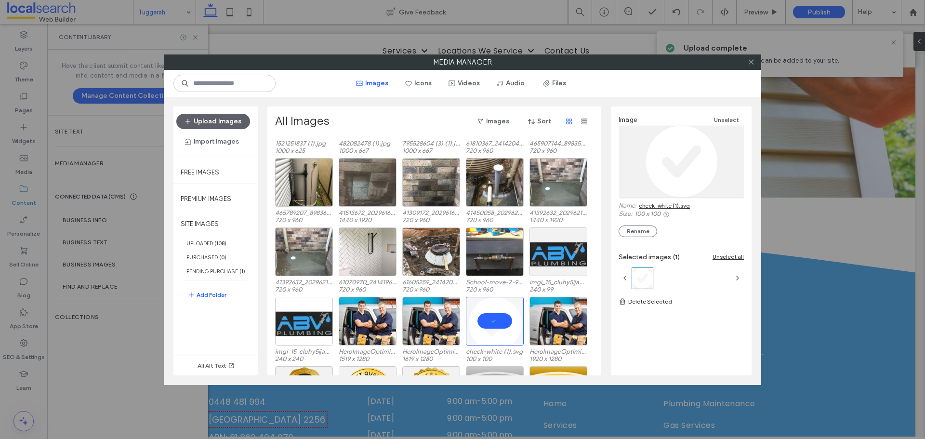
click at [667, 207] on link "check-white (1).svg" at bounding box center [664, 205] width 51 height 7
click at [750, 64] on icon at bounding box center [751, 61] width 7 height 7
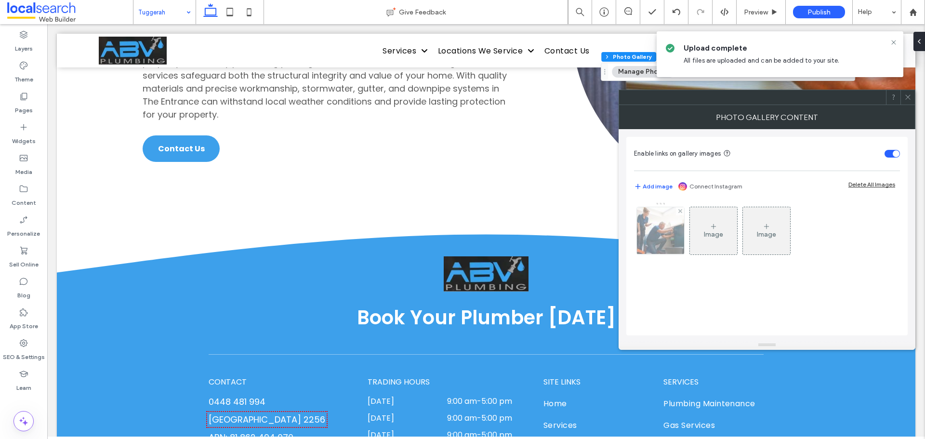
click at [670, 227] on img at bounding box center [660, 230] width 71 height 47
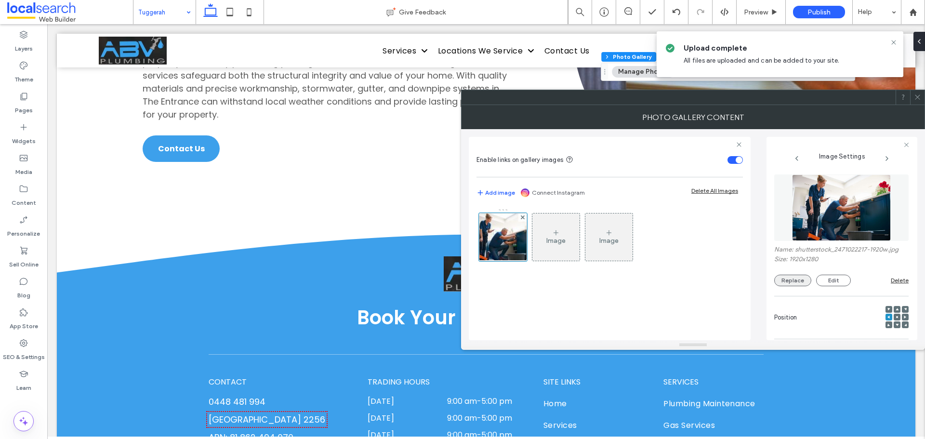
click at [782, 279] on button "Replace" at bounding box center [792, 281] width 37 height 12
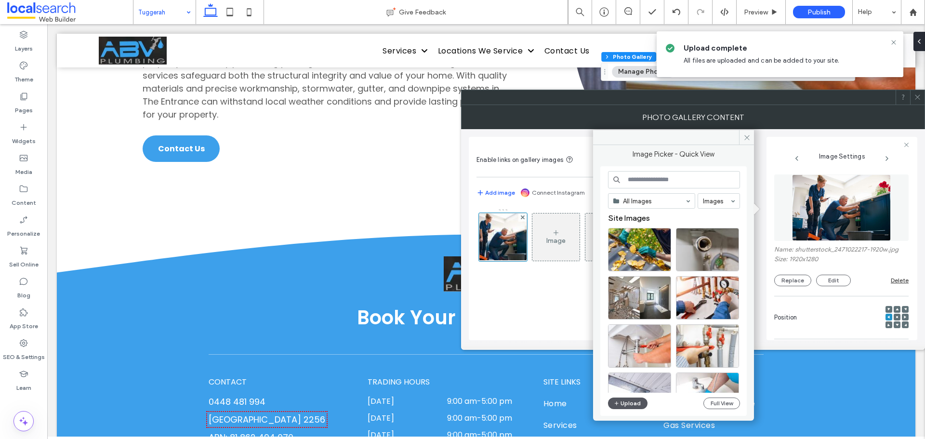
click at [632, 405] on button "Upload" at bounding box center [627, 403] width 39 height 12
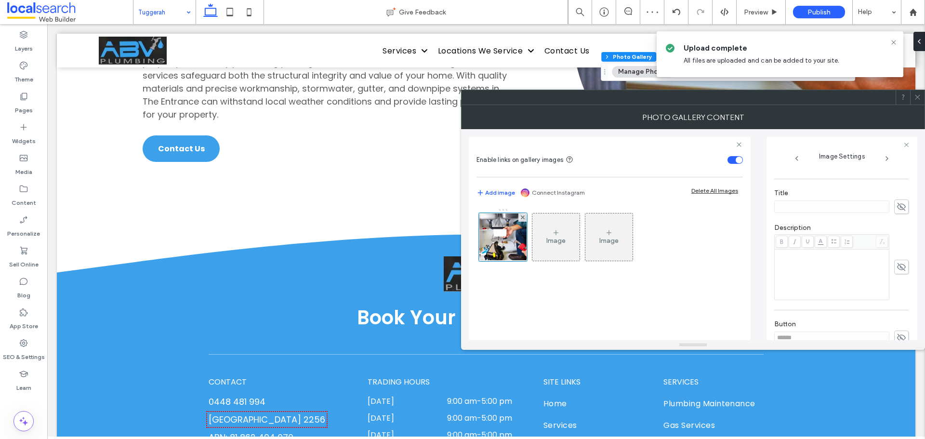
scroll to position [241, 0]
click at [898, 286] on icon at bounding box center [901, 289] width 10 height 11
drag, startPoint x: 855, startPoint y: 291, endPoint x: 724, endPoint y: 292, distance: 130.5
click at [726, 293] on div "Enable links on gallery images Add image Connect Instagram Delete All Images Im…" at bounding box center [693, 234] width 448 height 211
click at [896, 287] on icon at bounding box center [901, 289] width 10 height 11
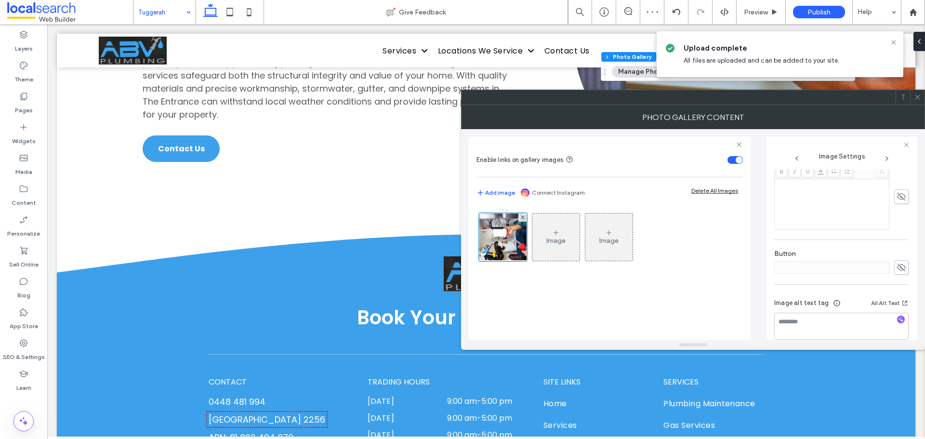
scroll to position [275, 0]
click at [915, 95] on icon at bounding box center [917, 96] width 7 height 7
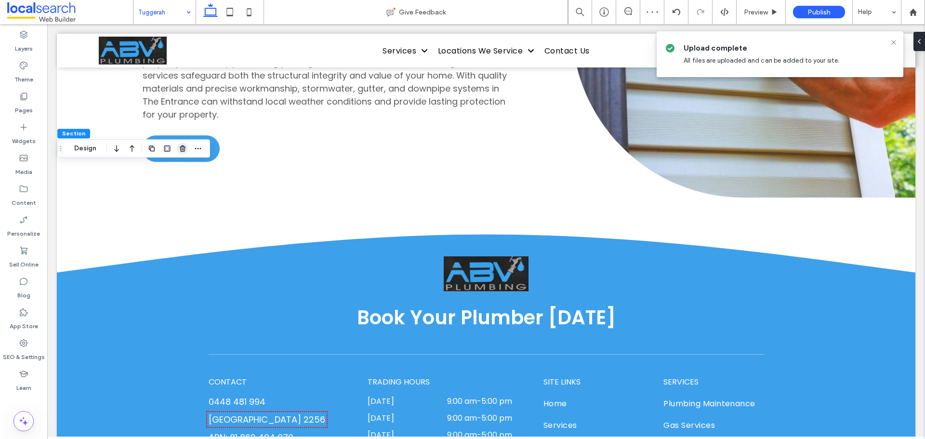
click at [180, 151] on icon "button" at bounding box center [183, 149] width 8 height 8
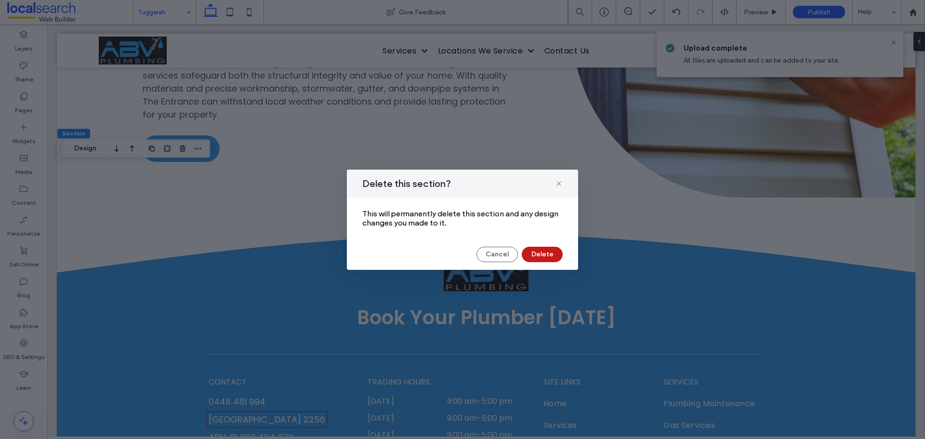
click at [545, 254] on button "Delete" at bounding box center [542, 254] width 41 height 15
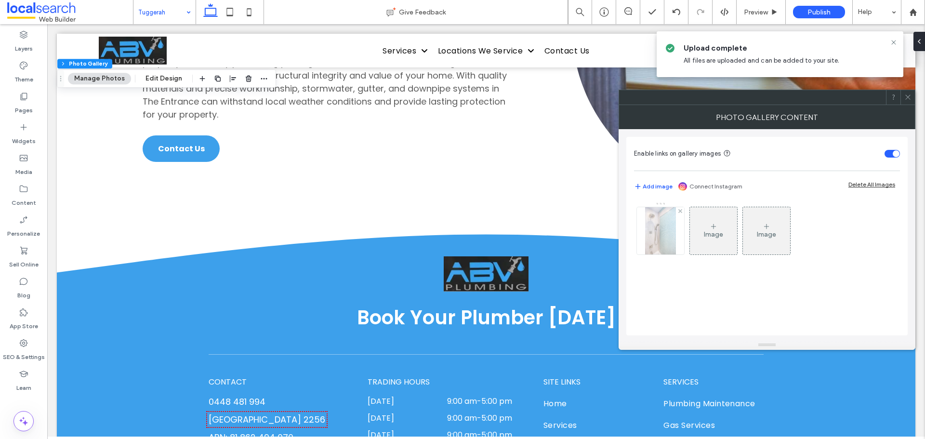
click at [663, 247] on img at bounding box center [660, 230] width 31 height 47
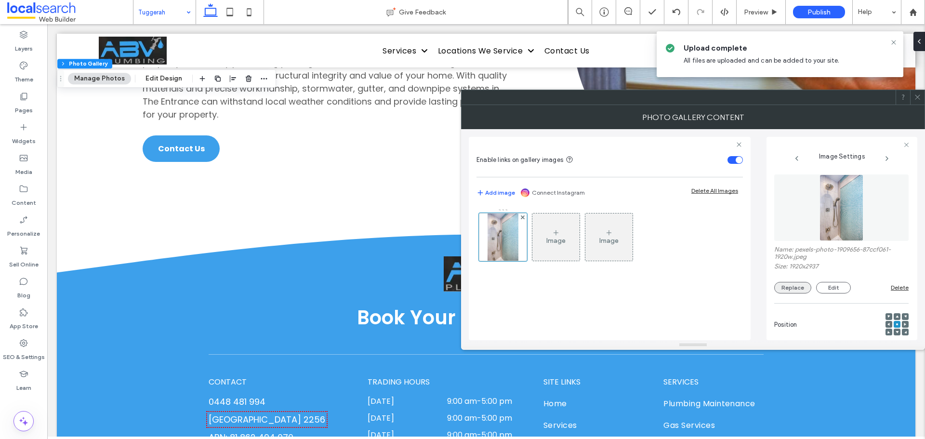
click at [802, 290] on button "Replace" at bounding box center [792, 288] width 37 height 12
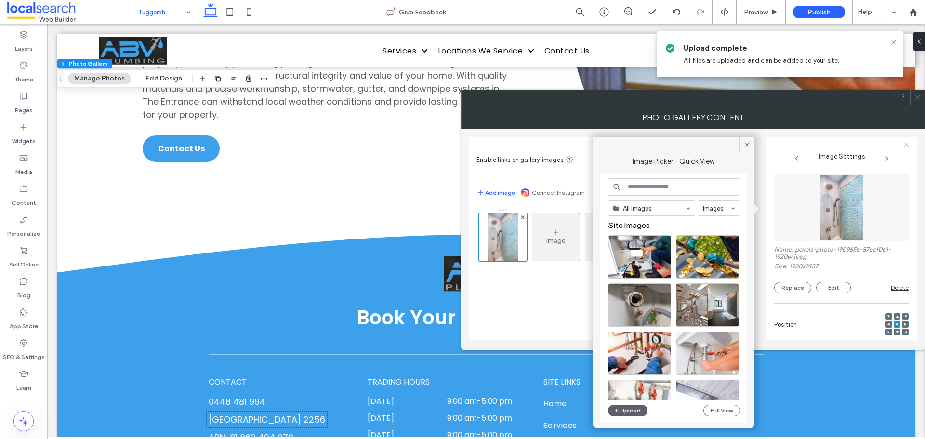
click at [620, 403] on div "All Images Images Site Images Upload Full View" at bounding box center [674, 298] width 132 height 240
click at [625, 408] on button "Upload" at bounding box center [627, 411] width 39 height 12
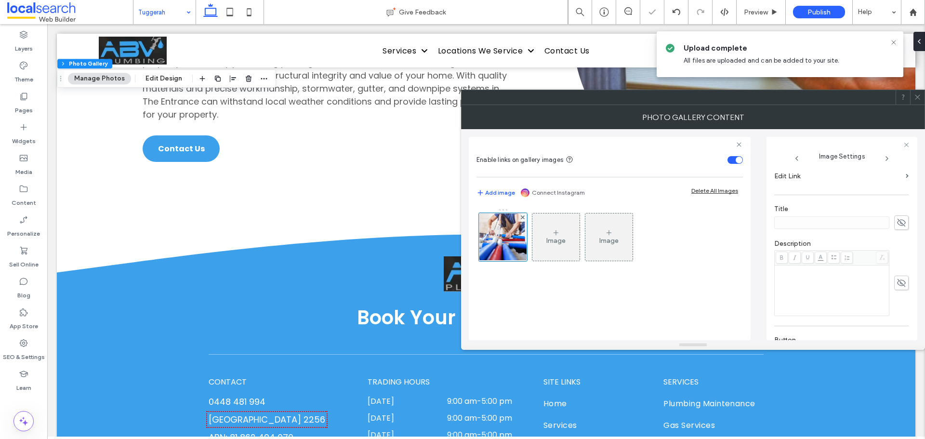
scroll to position [241, 0]
click at [896, 286] on icon at bounding box center [901, 289] width 10 height 11
drag, startPoint x: 811, startPoint y: 292, endPoint x: 748, endPoint y: 294, distance: 63.6
click at [750, 294] on div "Enable links on gallery images Add image Connect Instagram Delete All Images Im…" at bounding box center [693, 234] width 448 height 211
click at [897, 289] on use at bounding box center [901, 289] width 9 height 6
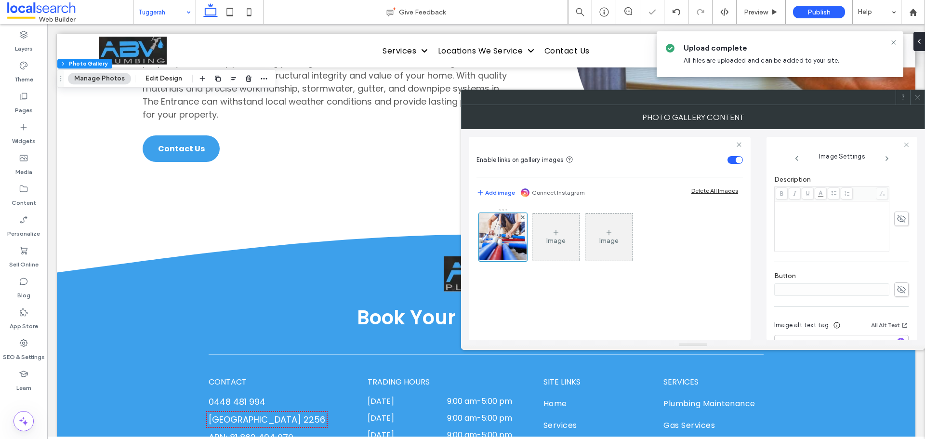
click at [919, 96] on icon at bounding box center [917, 96] width 7 height 7
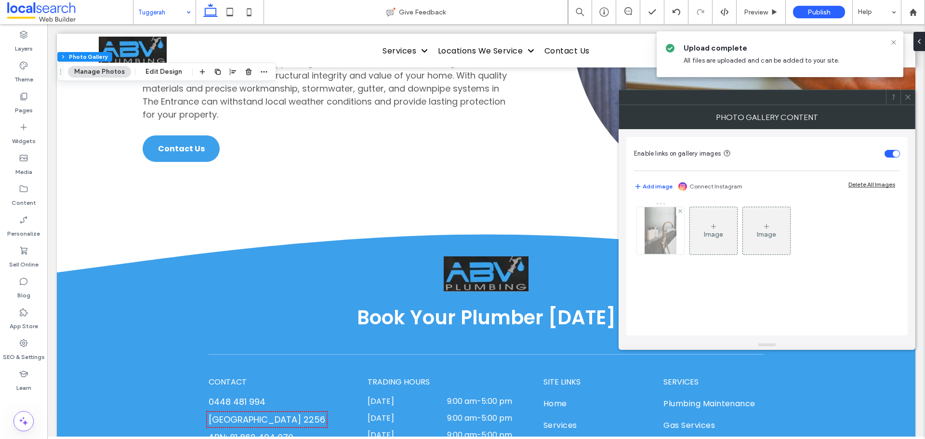
click at [664, 247] on img at bounding box center [660, 230] width 31 height 47
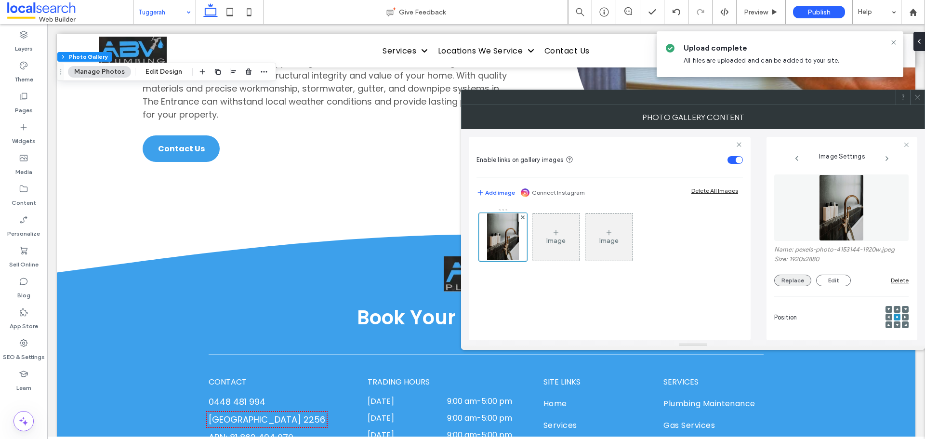
click at [791, 280] on button "Replace" at bounding box center [792, 281] width 37 height 12
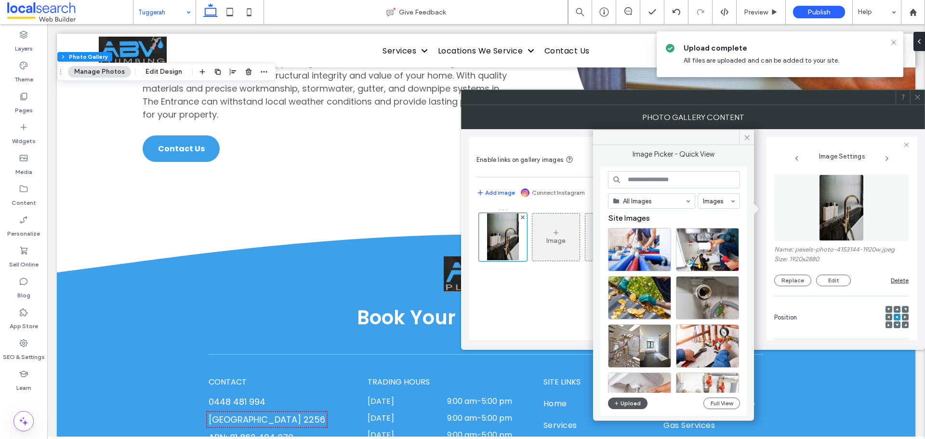
click at [632, 400] on button "Upload" at bounding box center [627, 403] width 39 height 12
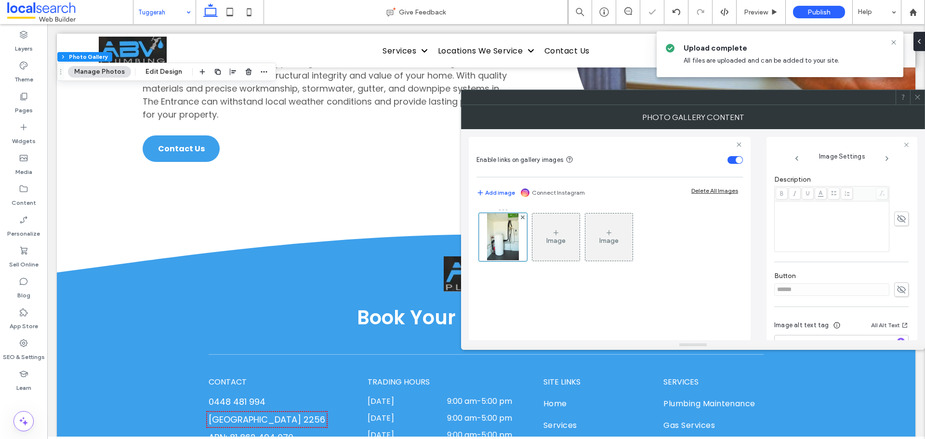
click at [896, 288] on icon at bounding box center [901, 289] width 10 height 11
drag, startPoint x: 735, startPoint y: 289, endPoint x: 727, endPoint y: 290, distance: 7.8
click at [730, 289] on div "Enable links on gallery images Add image Connect Instagram Delete All Images Im…" at bounding box center [693, 234] width 448 height 211
click at [894, 289] on span at bounding box center [901, 289] width 14 height 14
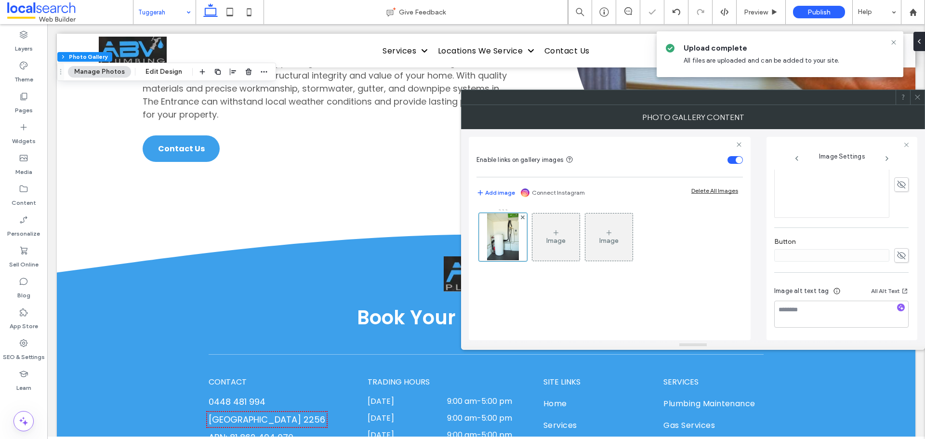
click at [918, 96] on icon at bounding box center [917, 96] width 7 height 7
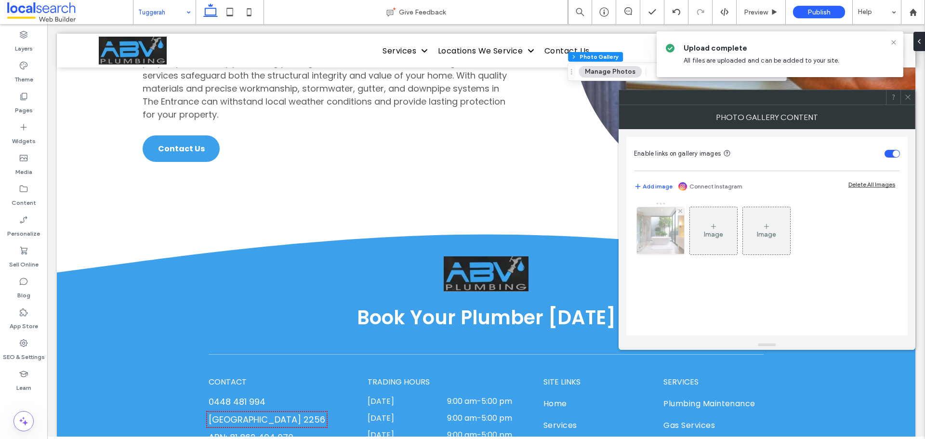
click at [659, 226] on img at bounding box center [660, 230] width 71 height 47
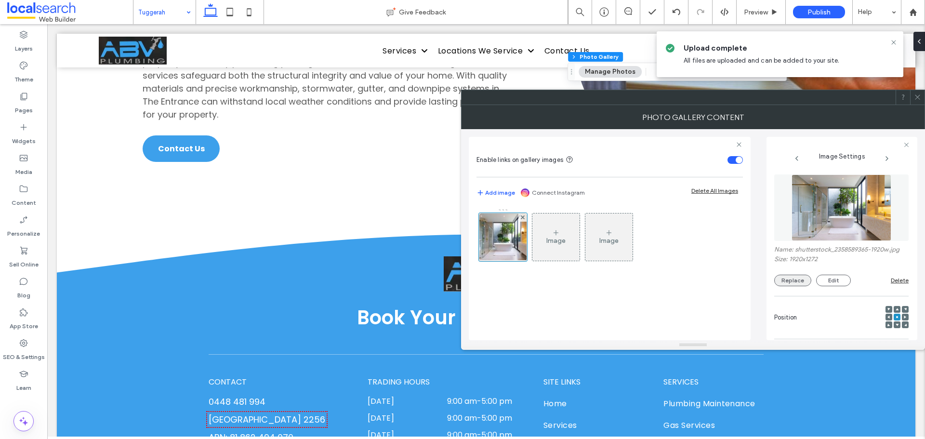
click at [806, 280] on button "Replace" at bounding box center [792, 281] width 37 height 12
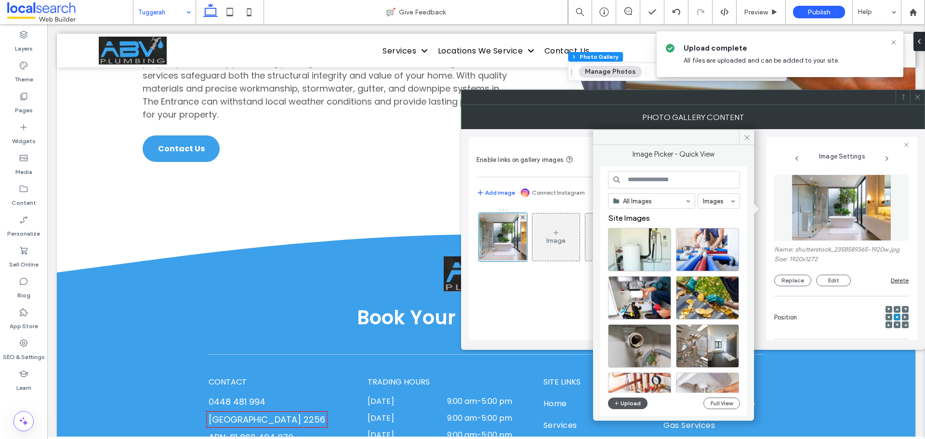
click at [625, 400] on button "Upload" at bounding box center [627, 403] width 39 height 12
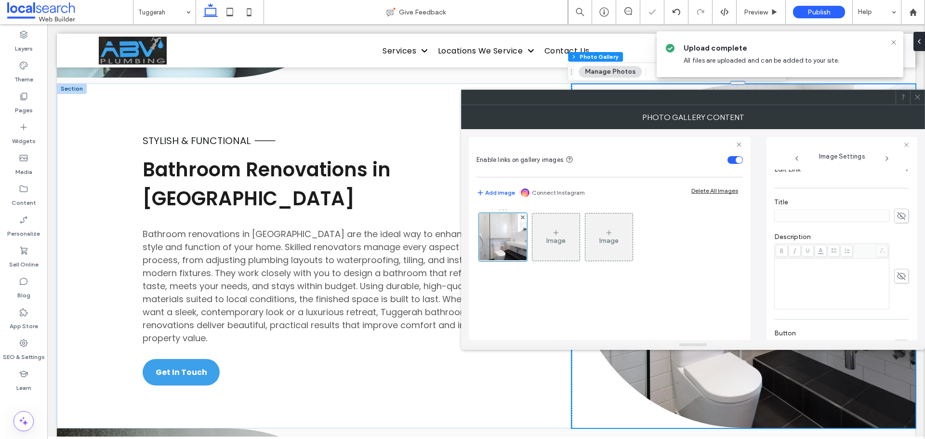
scroll to position [241, 0]
click at [899, 288] on use at bounding box center [901, 290] width 9 height 8
drag, startPoint x: 755, startPoint y: 286, endPoint x: 736, endPoint y: 284, distance: 18.9
click at [743, 286] on div "Enable links on gallery images Add image Connect Instagram Delete All Images Im…" at bounding box center [693, 234] width 448 height 211
click at [896, 290] on icon at bounding box center [901, 289] width 10 height 11
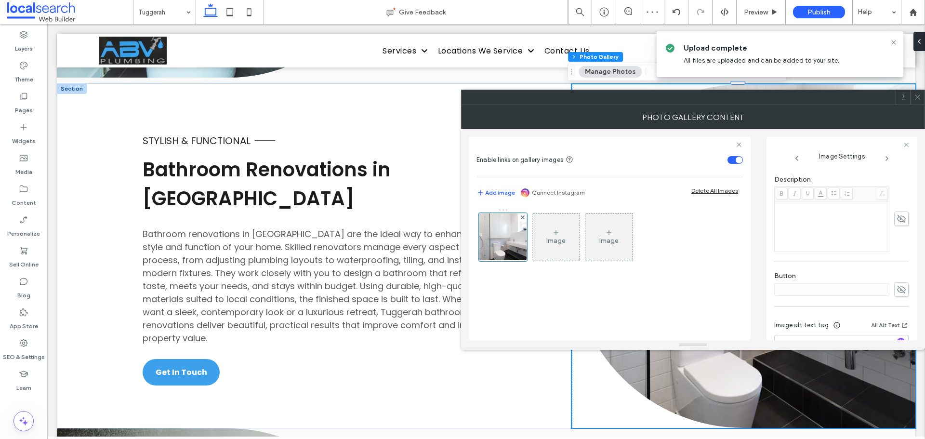
scroll to position [275, 0]
click at [915, 98] on icon at bounding box center [917, 96] width 7 height 7
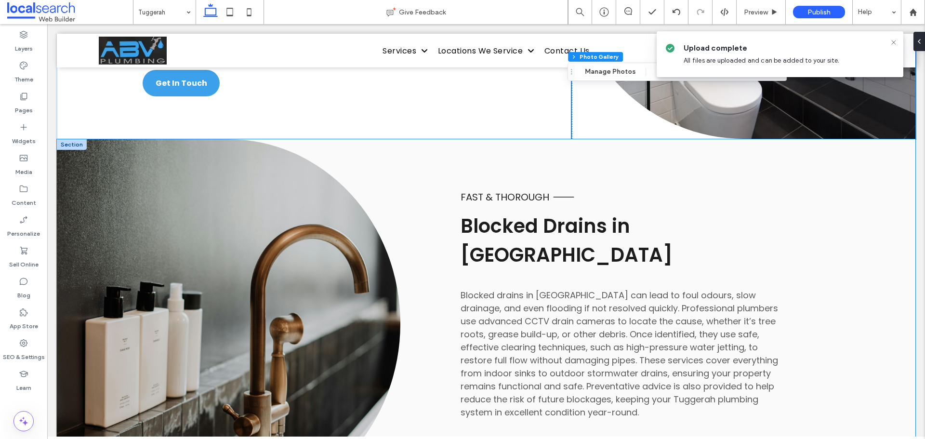
scroll to position [2023, 0]
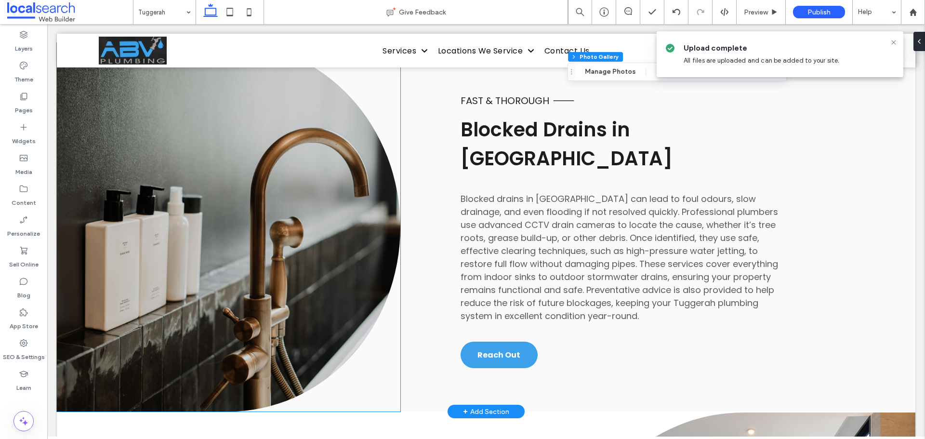
click at [254, 175] on link at bounding box center [228, 227] width 343 height 369
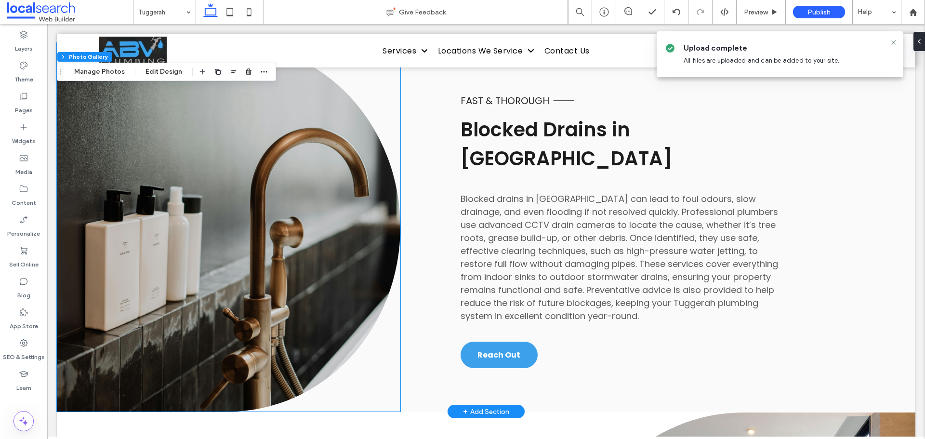
click at [254, 175] on link at bounding box center [228, 227] width 343 height 369
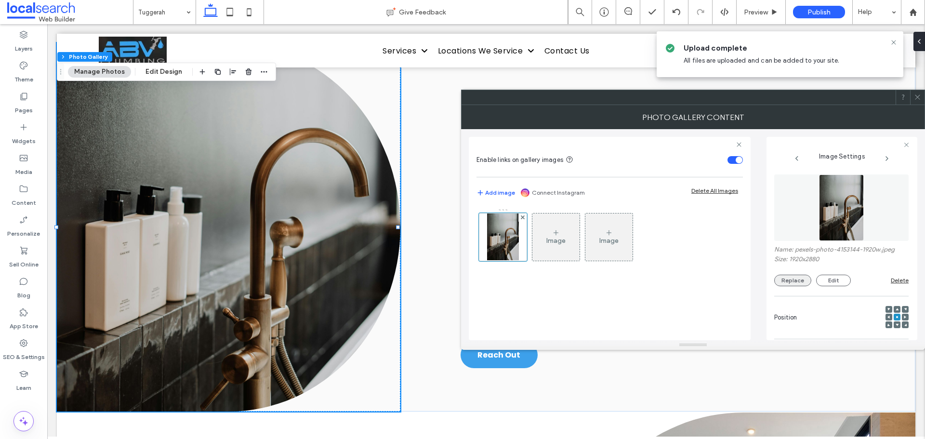
click at [798, 284] on button "Replace" at bounding box center [792, 281] width 37 height 12
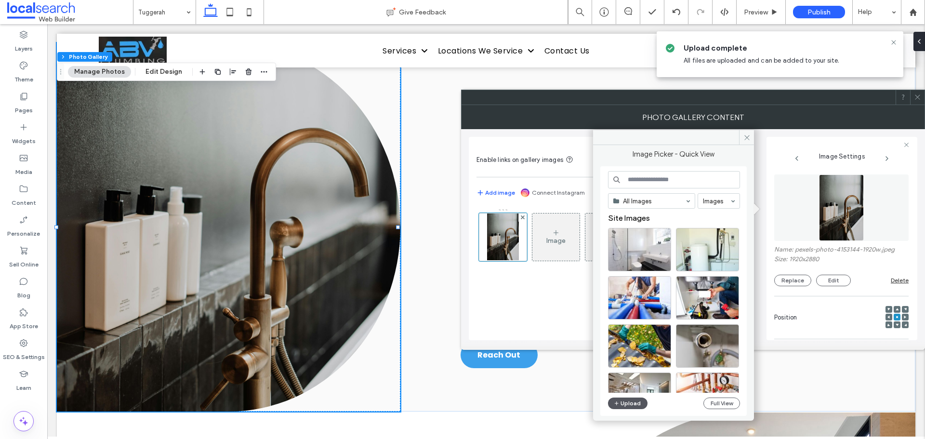
click at [628, 403] on button "Upload" at bounding box center [627, 403] width 39 height 12
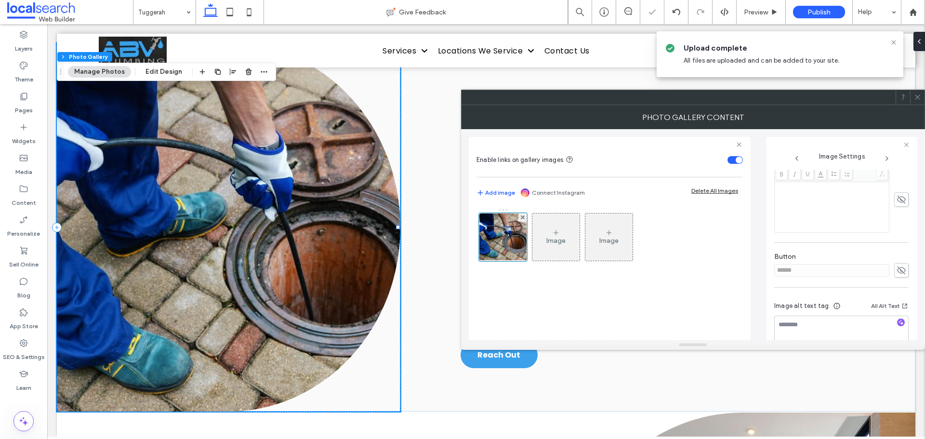
scroll to position [275, 0]
click at [899, 256] on use at bounding box center [901, 255] width 9 height 8
drag, startPoint x: 821, startPoint y: 256, endPoint x: 723, endPoint y: 247, distance: 98.7
click at [739, 248] on div "Enable links on gallery images Add image Connect Instagram Delete All Images Im…" at bounding box center [693, 234] width 448 height 211
click at [897, 254] on use at bounding box center [901, 255] width 9 height 6
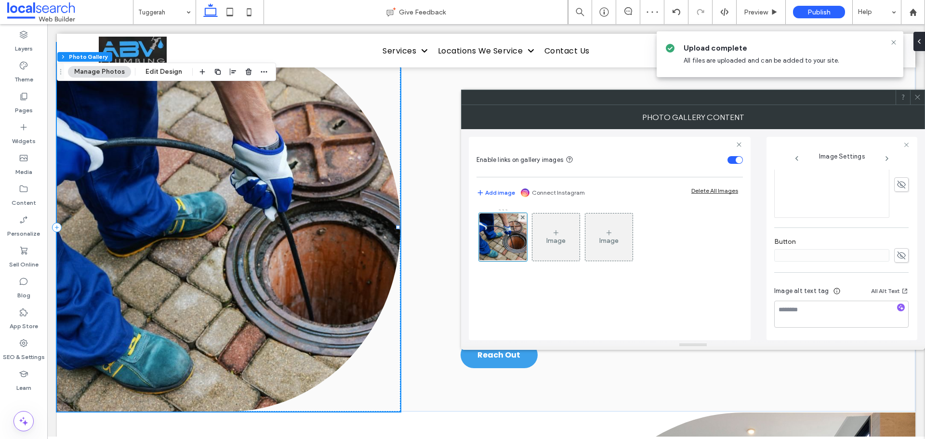
click at [916, 94] on icon at bounding box center [917, 96] width 7 height 7
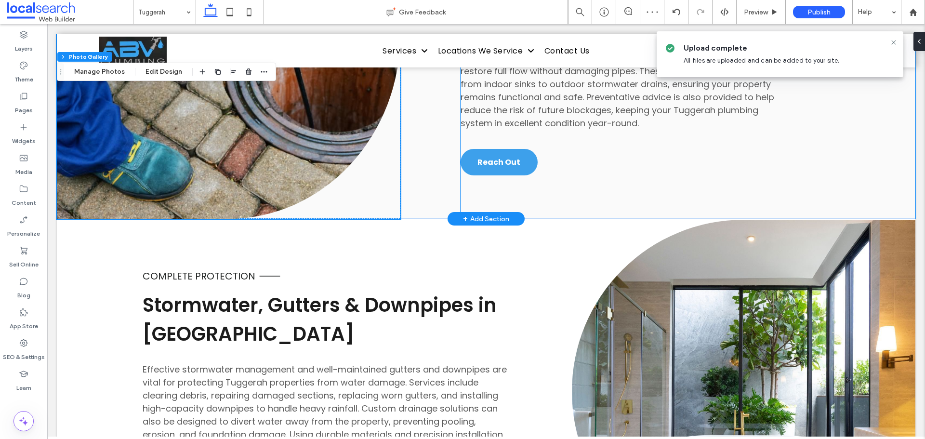
scroll to position [2360, 0]
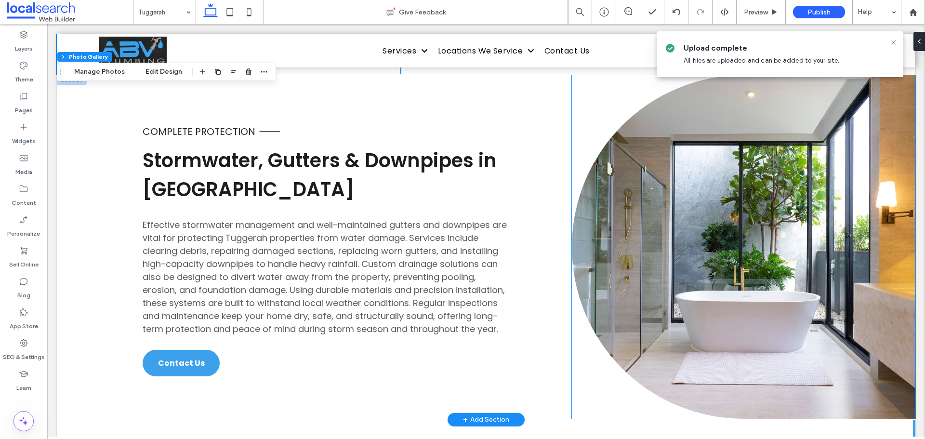
click at [677, 205] on link at bounding box center [743, 246] width 343 height 343
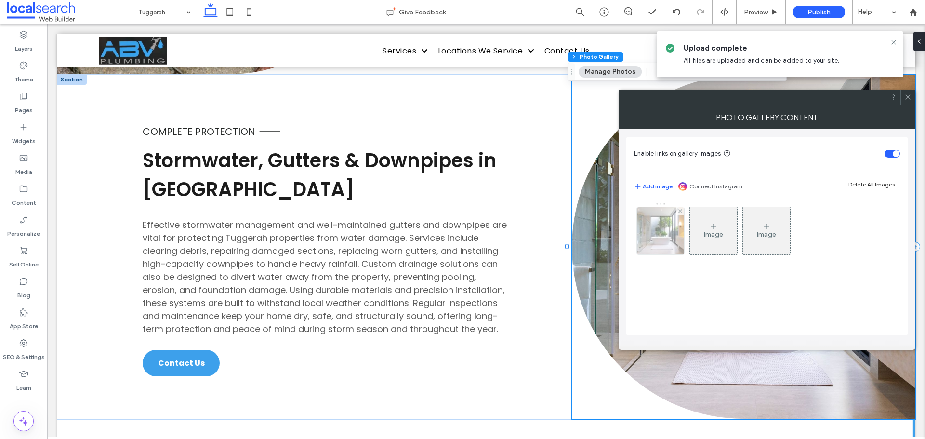
click at [653, 234] on img at bounding box center [660, 230] width 71 height 47
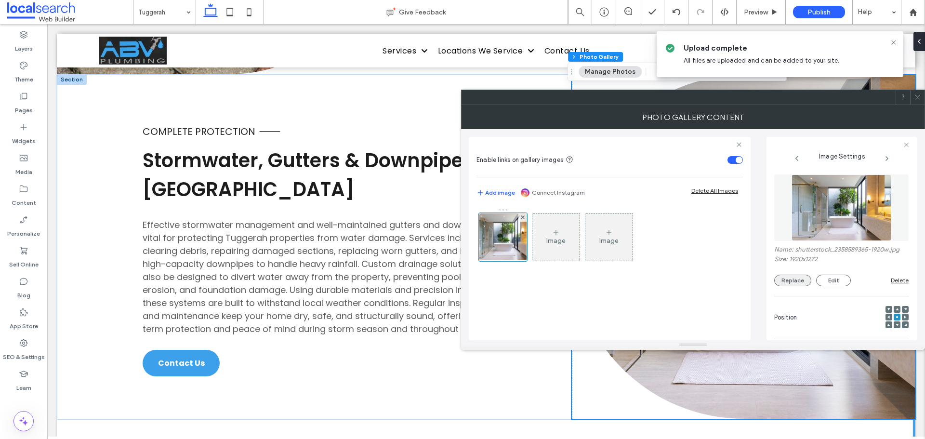
click at [807, 280] on button "Replace" at bounding box center [792, 281] width 37 height 12
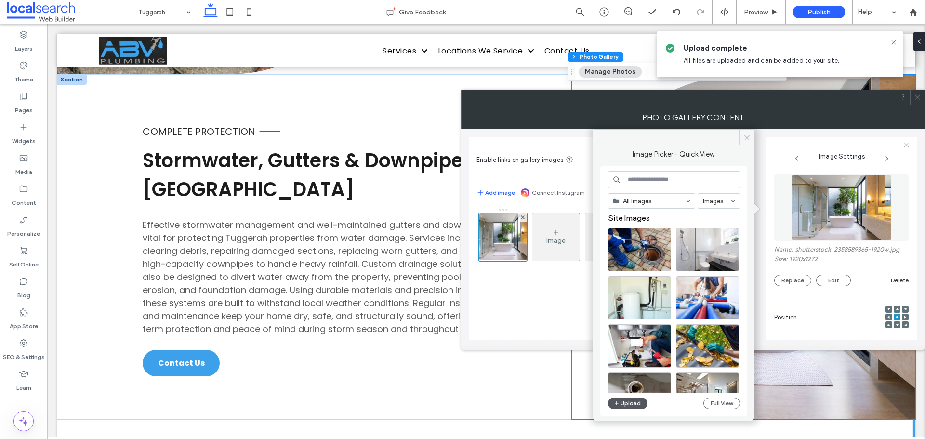
click at [626, 401] on button "Upload" at bounding box center [627, 403] width 39 height 12
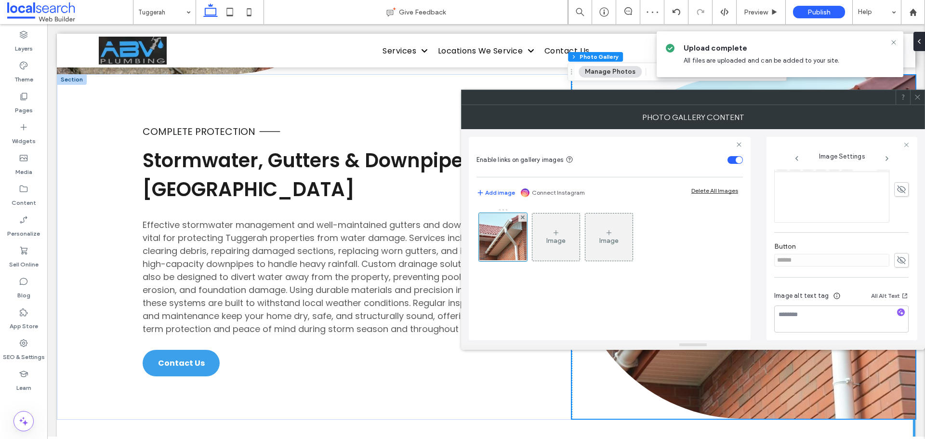
scroll to position [275, 0]
click at [896, 253] on icon at bounding box center [901, 255] width 10 height 11
drag, startPoint x: 856, startPoint y: 252, endPoint x: 733, endPoint y: 256, distance: 122.9
click at [754, 254] on div "Enable links on gallery images Add image Connect Instagram Delete All Images Im…" at bounding box center [693, 234] width 448 height 211
click at [896, 254] on icon at bounding box center [901, 255] width 10 height 11
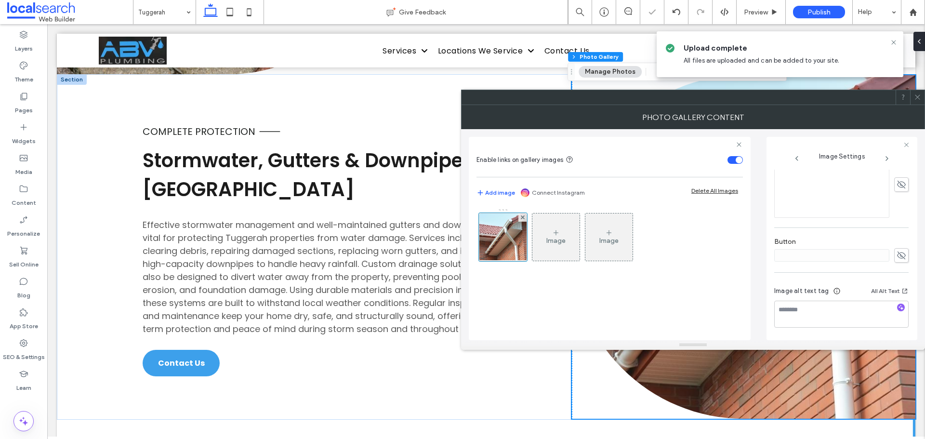
click at [918, 93] on span at bounding box center [917, 97] width 7 height 14
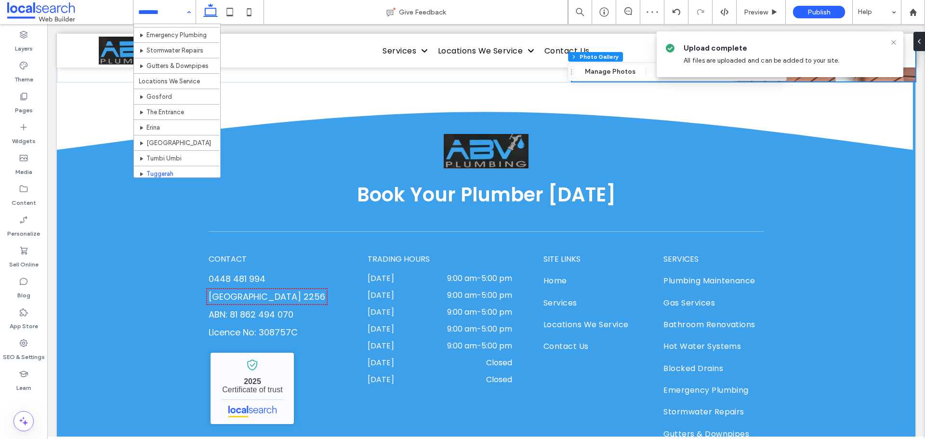
scroll to position [153, 0]
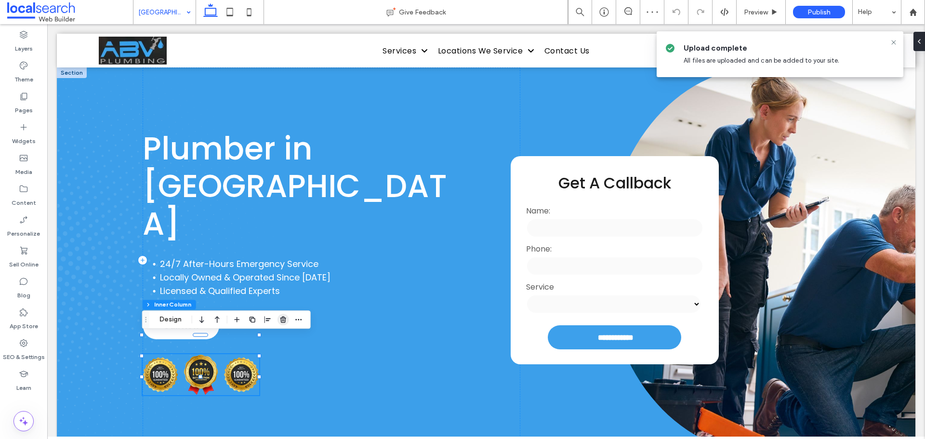
click at [278, 318] on span "button" at bounding box center [283, 320] width 12 height 12
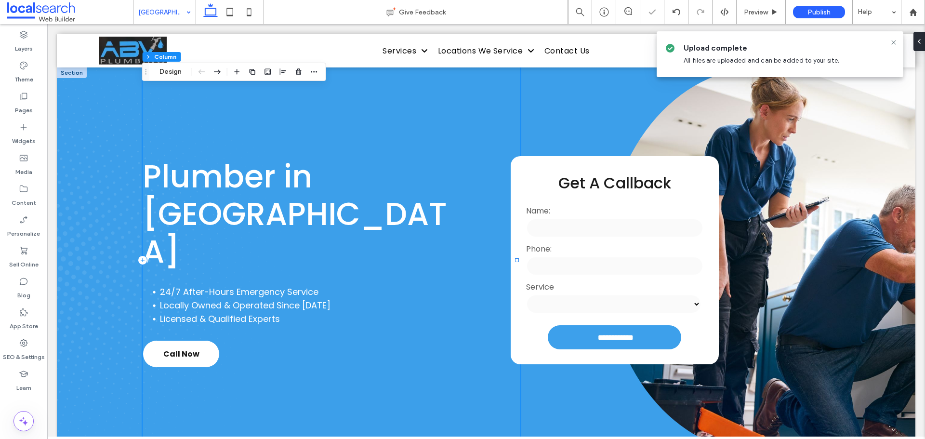
click at [208, 162] on div "Plumber in [GEOGRAPHIC_DATA] 24/7 After-Hours Emergency Service Locally Owned &…" at bounding box center [332, 259] width 378 height 385
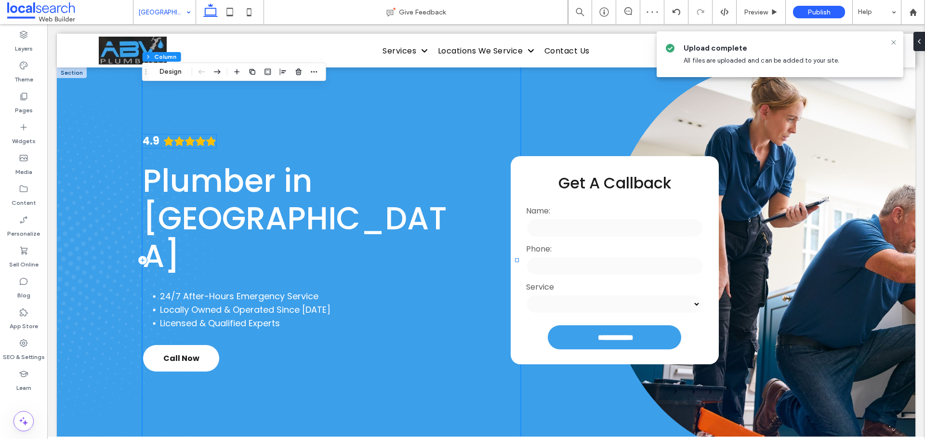
click at [208, 146] on icon "Rating: 4.9 out of 5" at bounding box center [211, 141] width 10 height 10
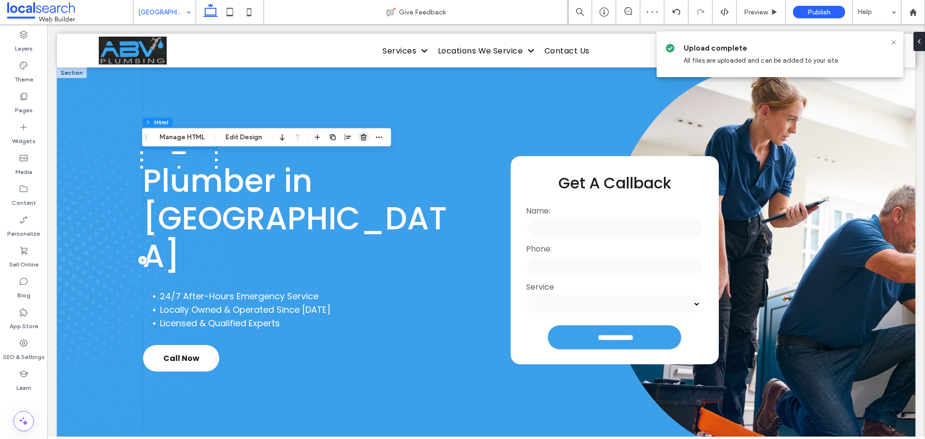
click at [362, 135] on use "button" at bounding box center [364, 137] width 6 height 6
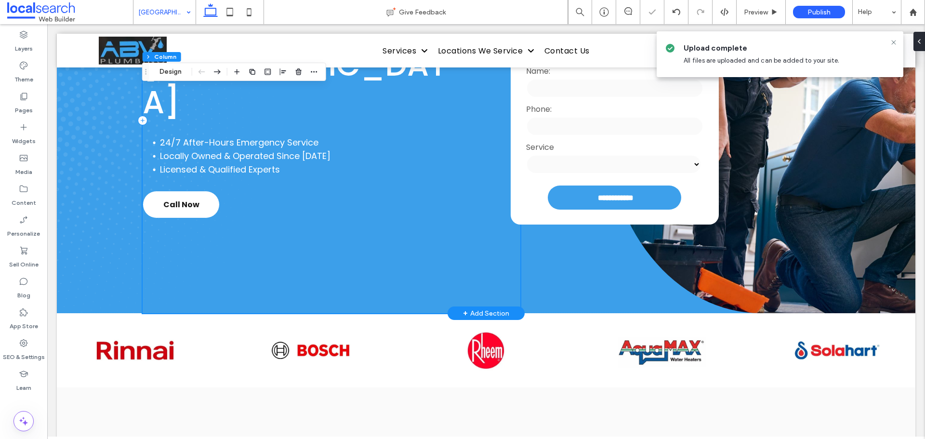
scroll to position [145, 0]
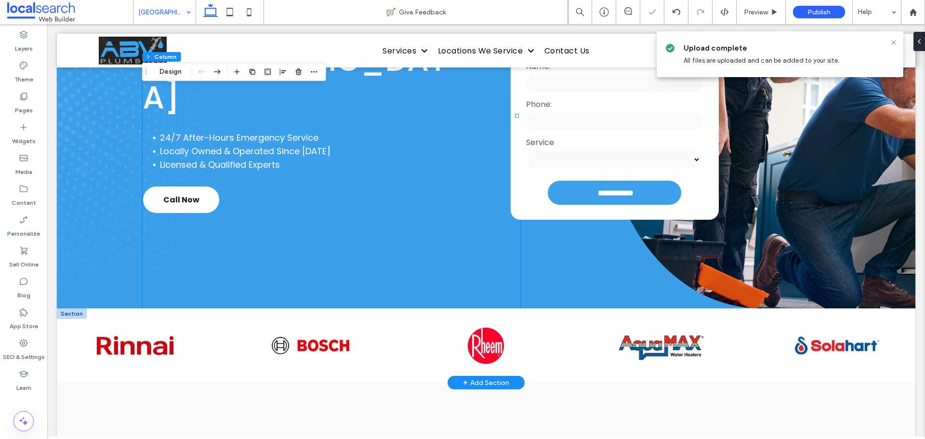
click at [77, 314] on div at bounding box center [72, 313] width 30 height 11
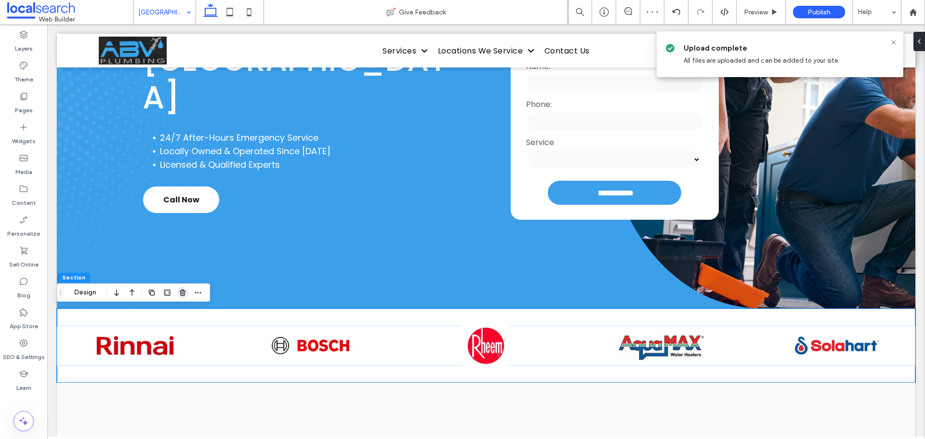
click at [185, 294] on icon "button" at bounding box center [183, 293] width 8 height 8
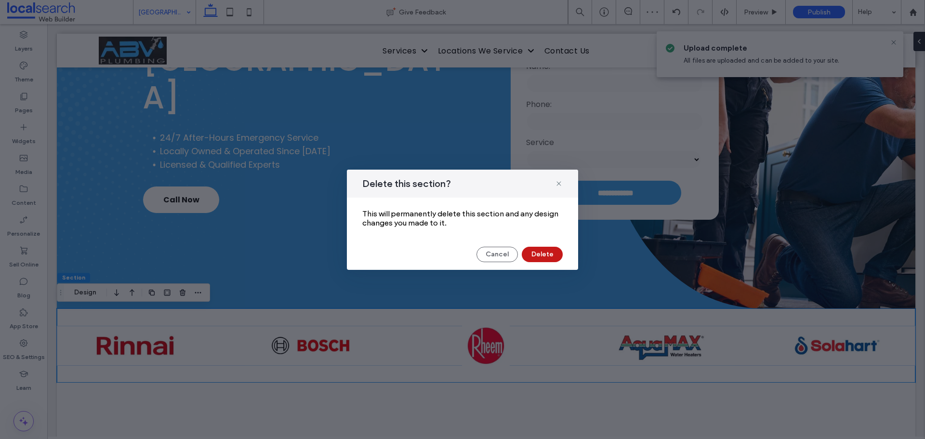
click at [549, 254] on button "Delete" at bounding box center [542, 254] width 41 height 15
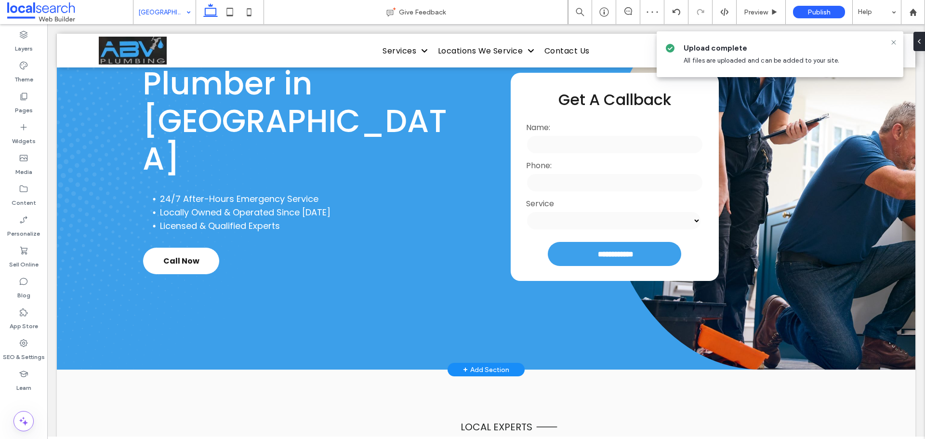
scroll to position [0, 0]
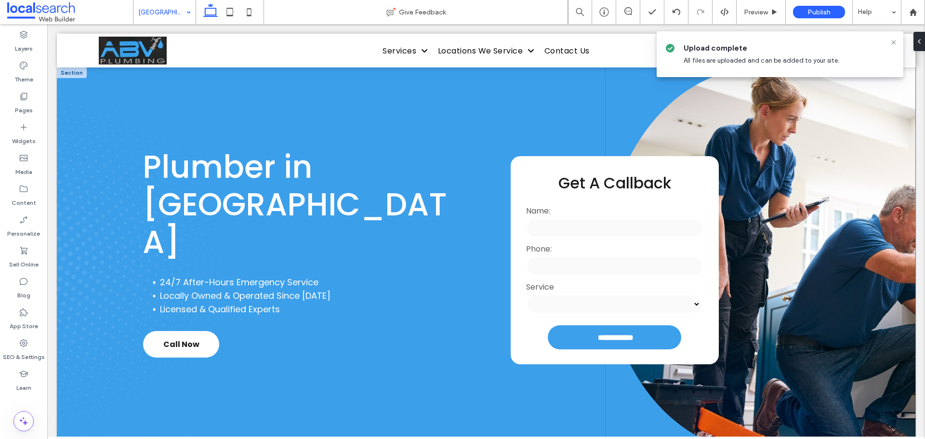
click at [797, 246] on link at bounding box center [761, 259] width 310 height 385
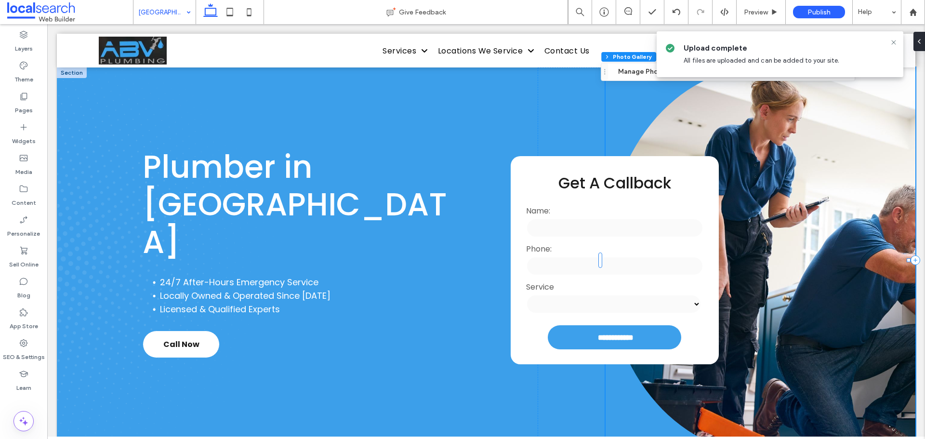
click at [797, 246] on link at bounding box center [761, 259] width 310 height 385
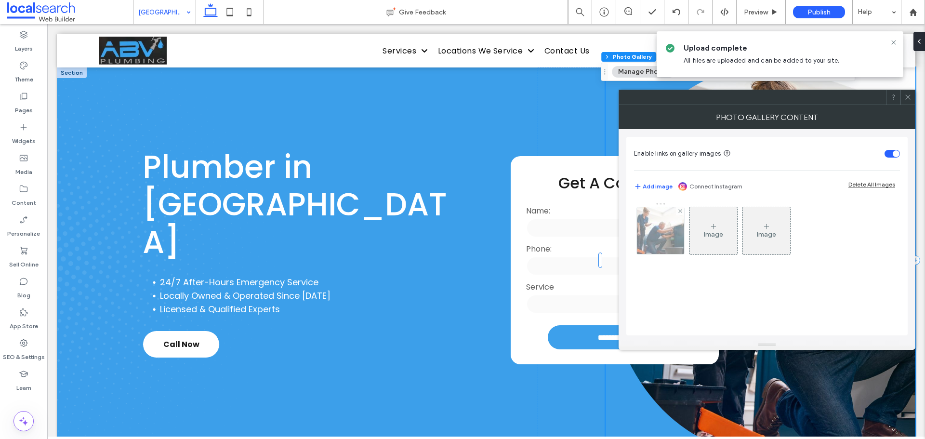
click at [657, 246] on img at bounding box center [660, 230] width 71 height 47
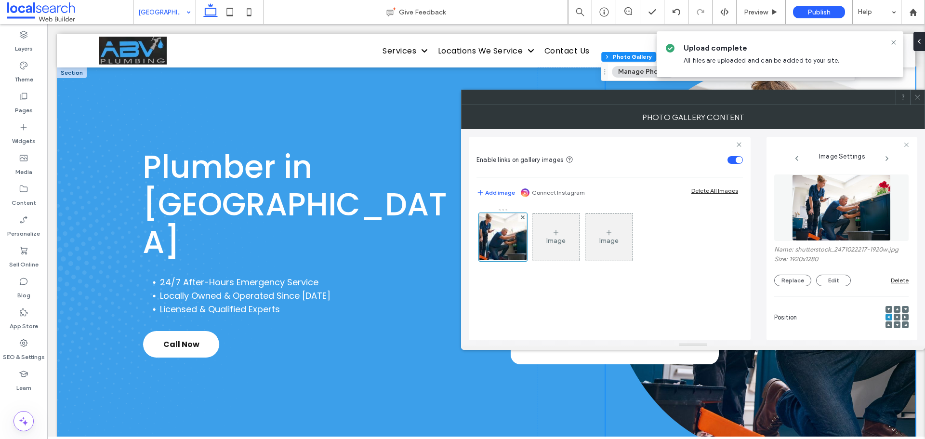
click at [806, 273] on div "Name: shutterstock_2471022217-1920w.jpg Size: 1920x1280 Replace Edit Delete" at bounding box center [841, 266] width 134 height 40
click at [796, 277] on button "Replace" at bounding box center [792, 281] width 37 height 12
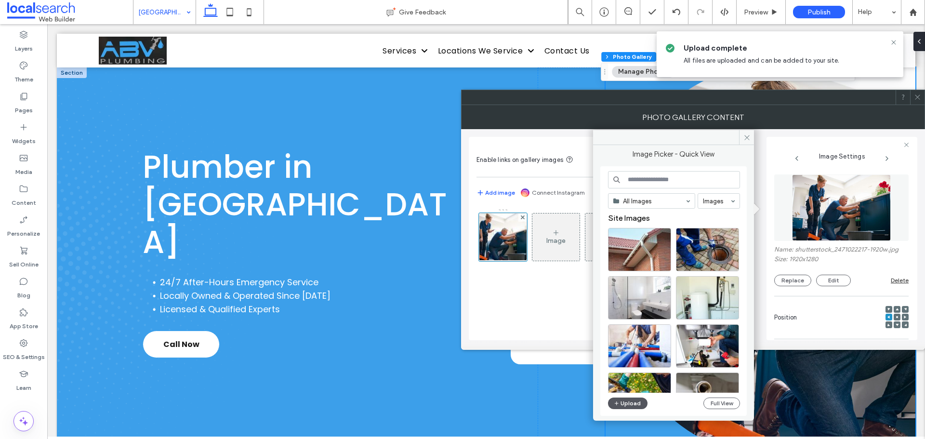
click at [635, 401] on button "Upload" at bounding box center [627, 403] width 39 height 12
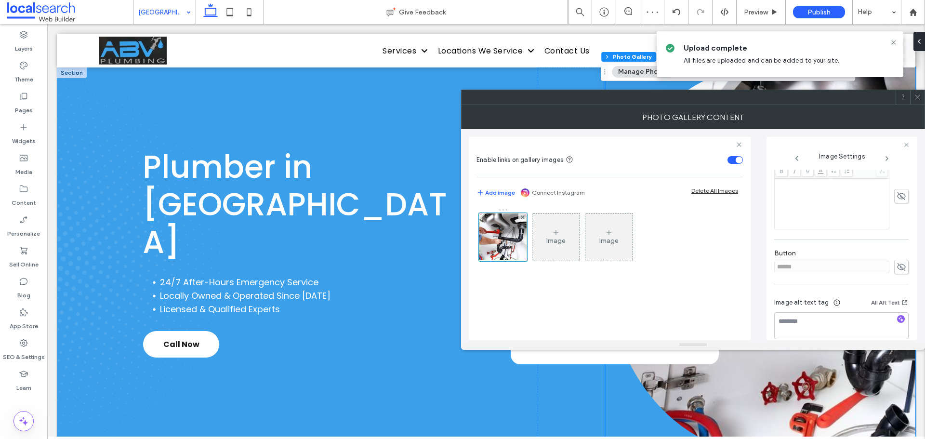
scroll to position [275, 0]
click at [894, 250] on span at bounding box center [901, 255] width 14 height 14
drag, startPoint x: 855, startPoint y: 259, endPoint x: 689, endPoint y: 271, distance: 166.6
click at [713, 267] on div "Enable links on gallery images Add image Connect Instagram Delete All Images Im…" at bounding box center [693, 234] width 448 height 211
drag, startPoint x: 897, startPoint y: 250, endPoint x: 896, endPoint y: 203, distance: 46.7
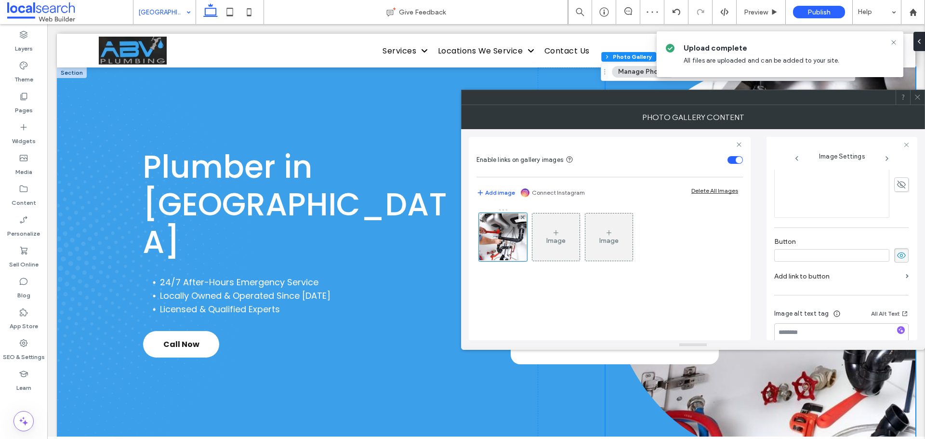
click at [896, 250] on icon at bounding box center [901, 255] width 10 height 11
click at [915, 95] on use at bounding box center [917, 97] width 5 height 5
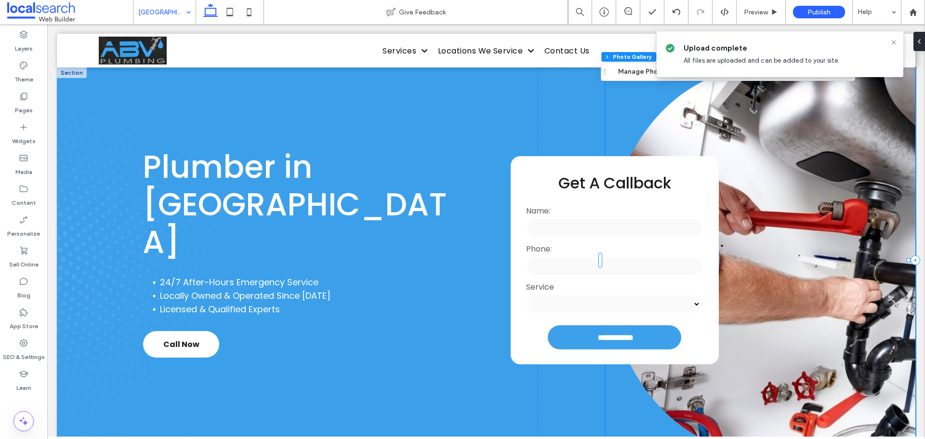
click at [826, 248] on link at bounding box center [761, 259] width 310 height 385
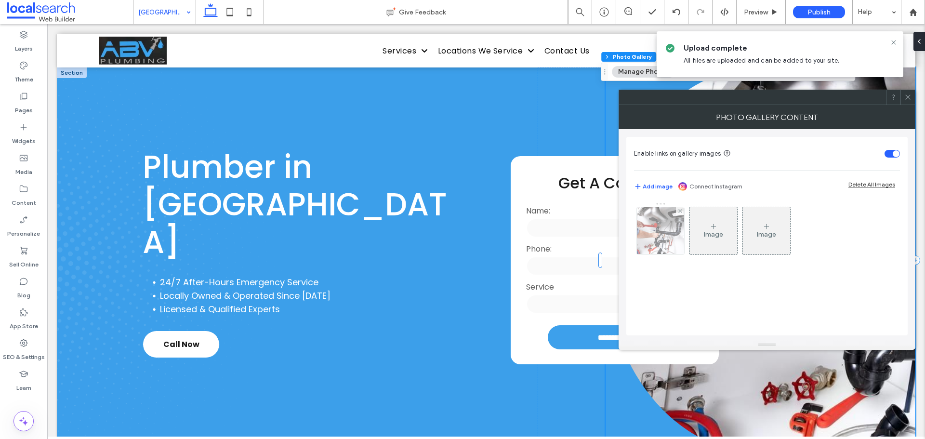
click at [650, 237] on img at bounding box center [660, 230] width 71 height 47
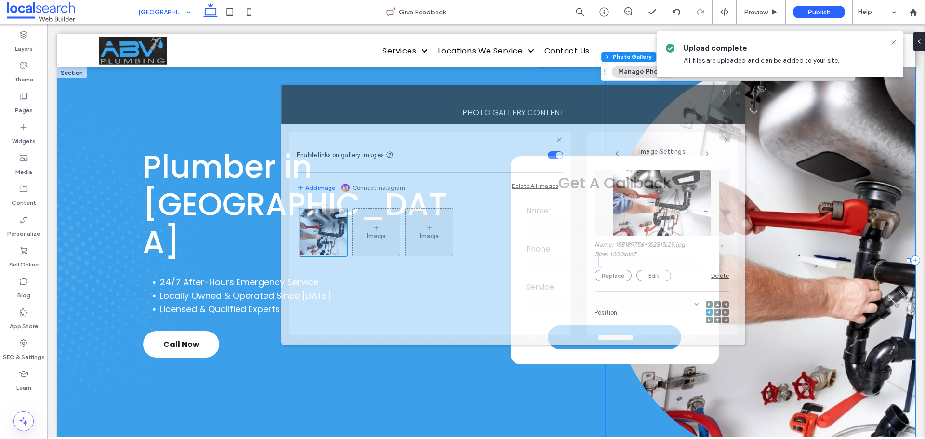
drag, startPoint x: 772, startPoint y: 101, endPoint x: 443, endPoint y: 91, distance: 329.1
click at [443, 91] on div at bounding box center [499, 92] width 434 height 14
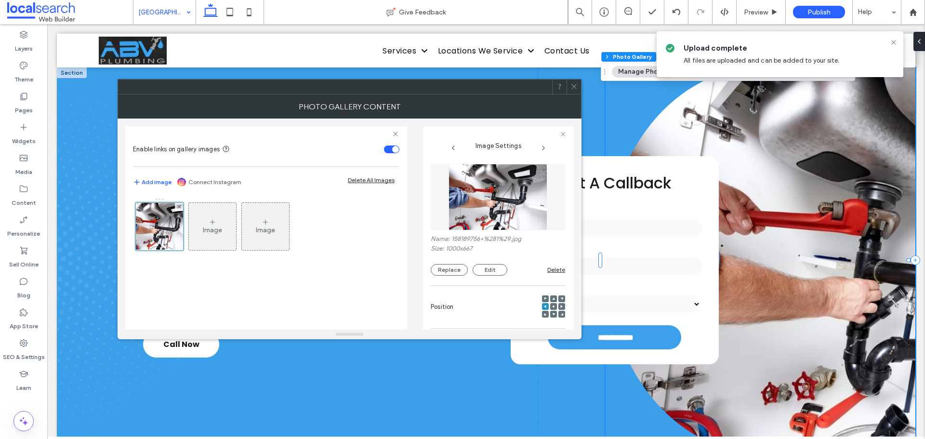
click at [553, 306] on use at bounding box center [554, 306] width 2 height 2
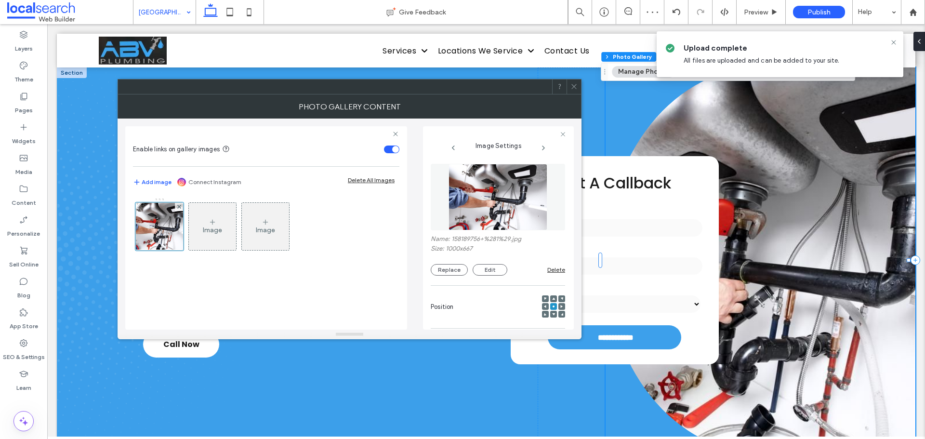
click at [544, 305] on icon at bounding box center [545, 306] width 3 height 3
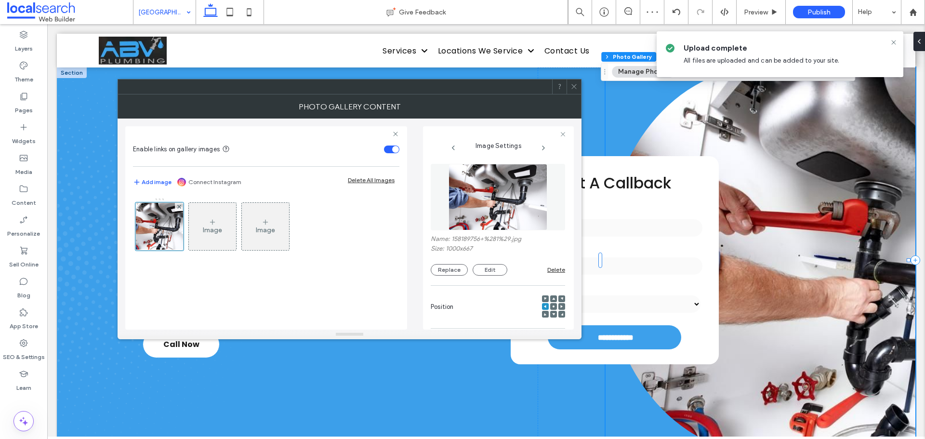
click at [572, 82] on span at bounding box center [573, 86] width 7 height 14
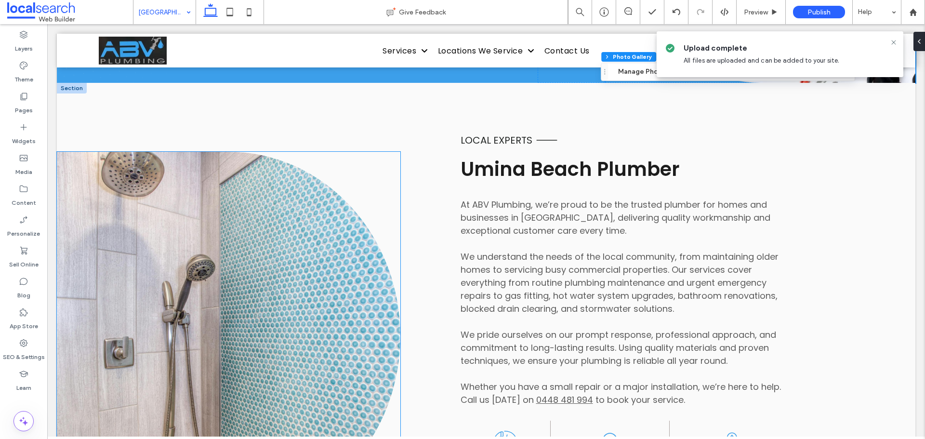
scroll to position [385, 0]
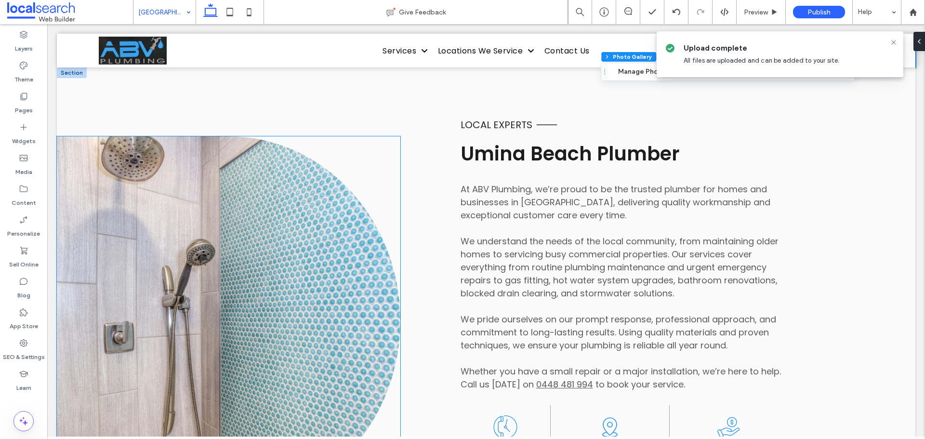
click at [291, 291] on link at bounding box center [228, 320] width 343 height 369
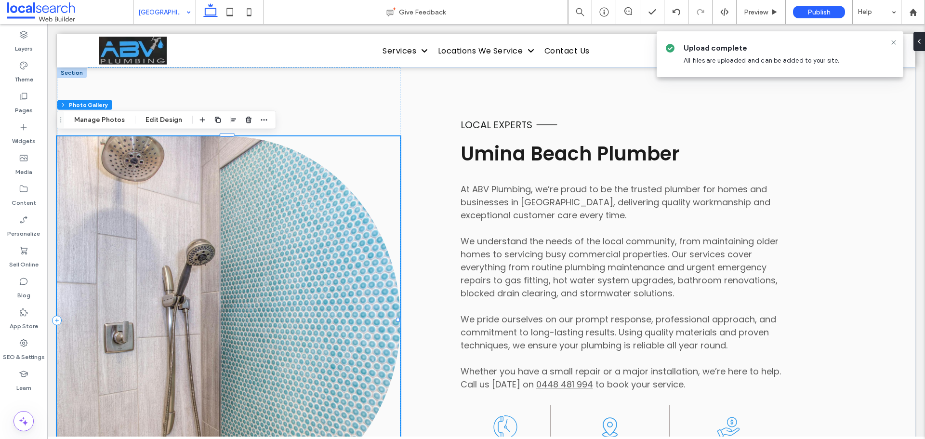
click at [291, 291] on link at bounding box center [228, 320] width 343 height 369
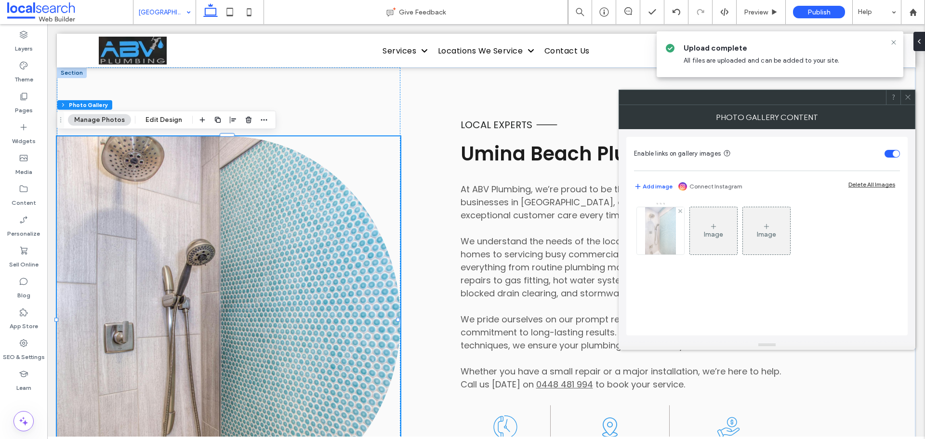
click at [653, 241] on img at bounding box center [660, 230] width 31 height 47
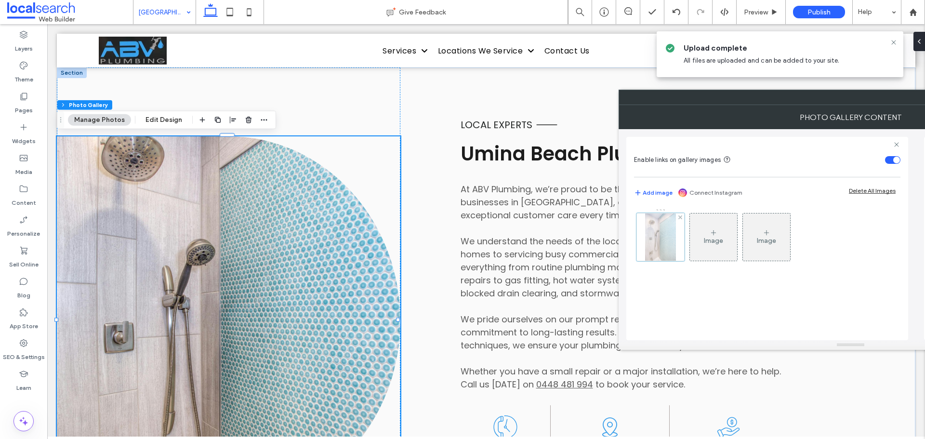
click at [653, 241] on div "Image Image" at bounding box center [766, 239] width 265 height 63
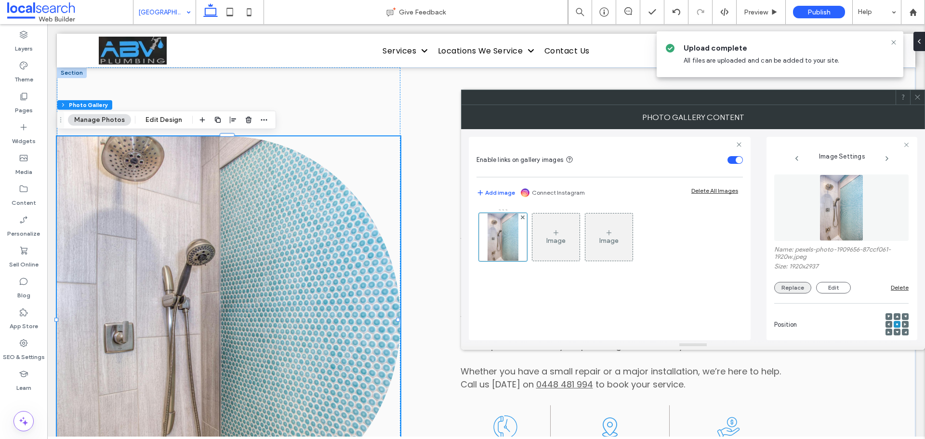
click at [790, 289] on button "Replace" at bounding box center [792, 288] width 37 height 12
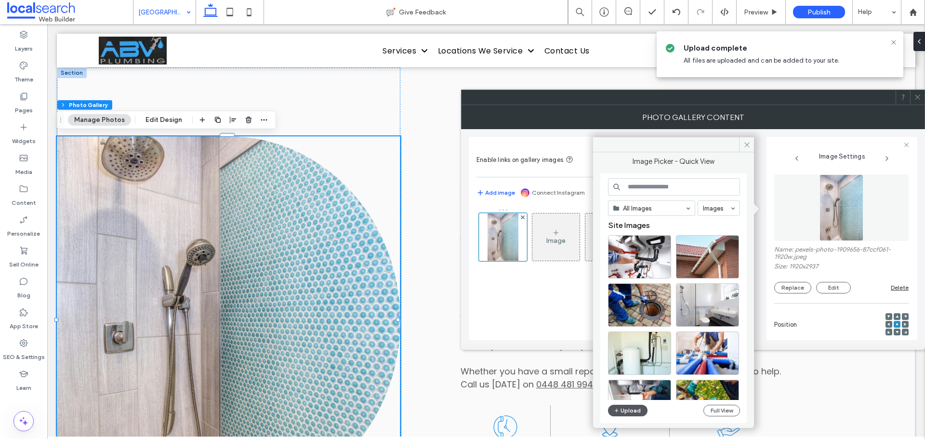
click at [632, 408] on button "Upload" at bounding box center [627, 411] width 39 height 12
click at [618, 412] on icon "button" at bounding box center [617, 411] width 6 height 8
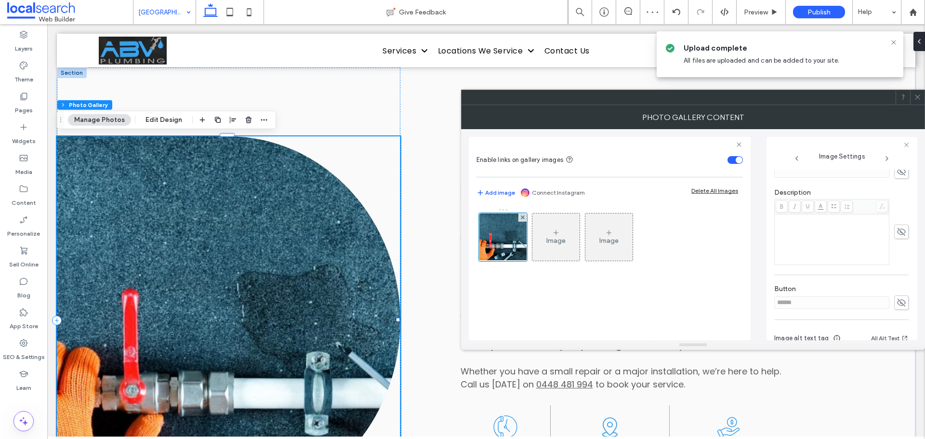
scroll to position [275, 0]
click at [896, 256] on icon at bounding box center [901, 255] width 10 height 11
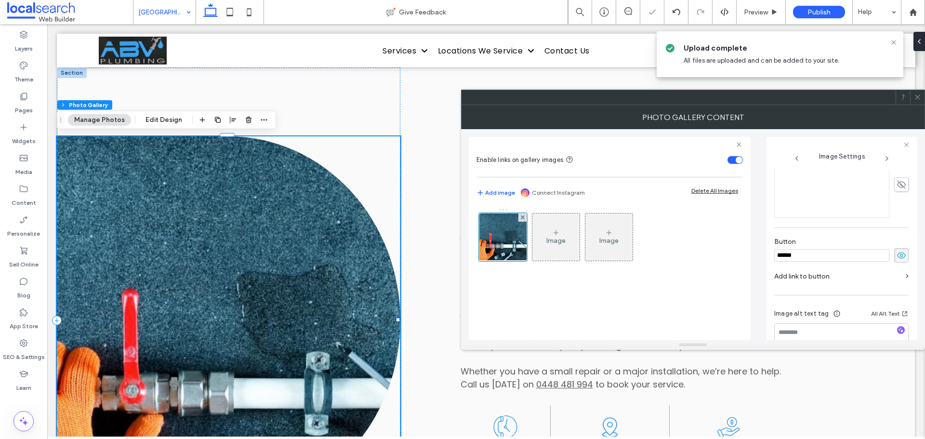
drag, startPoint x: 836, startPoint y: 257, endPoint x: 714, endPoint y: 221, distance: 127.3
click at [735, 247] on div "Enable links on gallery images Add image Connect Instagram Delete All Images Im…" at bounding box center [693, 234] width 448 height 211
click at [896, 252] on icon at bounding box center [901, 255] width 10 height 11
click at [920, 96] on icon at bounding box center [917, 96] width 7 height 7
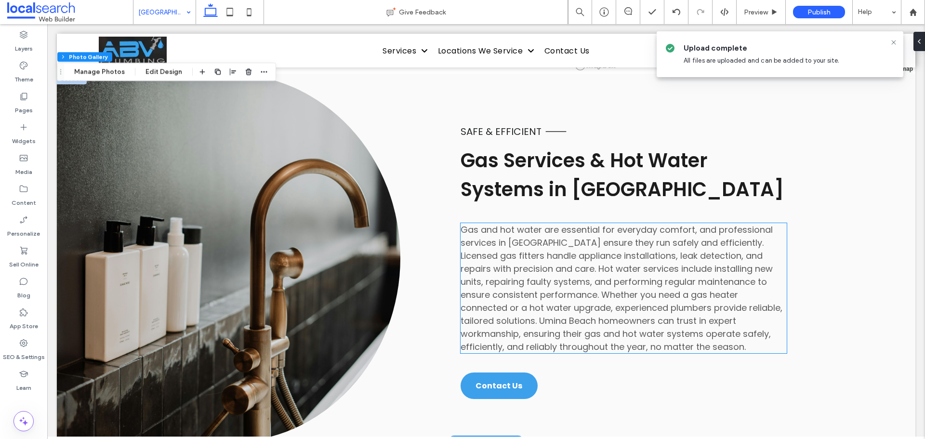
scroll to position [1252, 0]
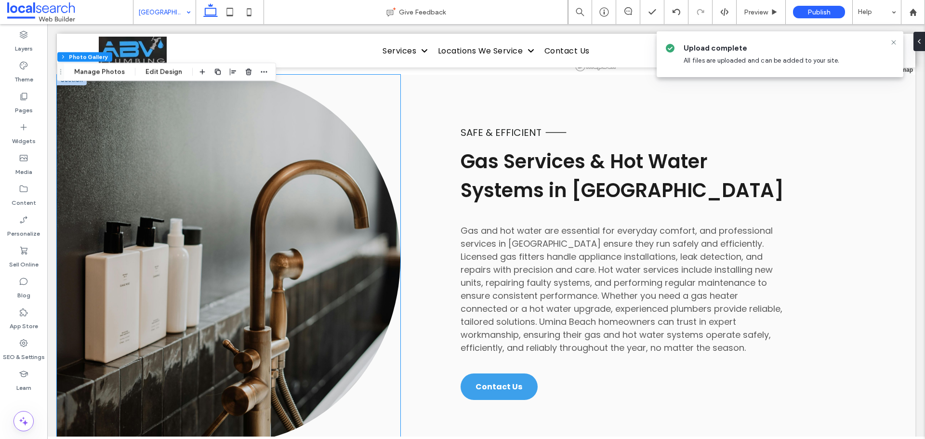
click at [224, 246] on link at bounding box center [228, 259] width 343 height 369
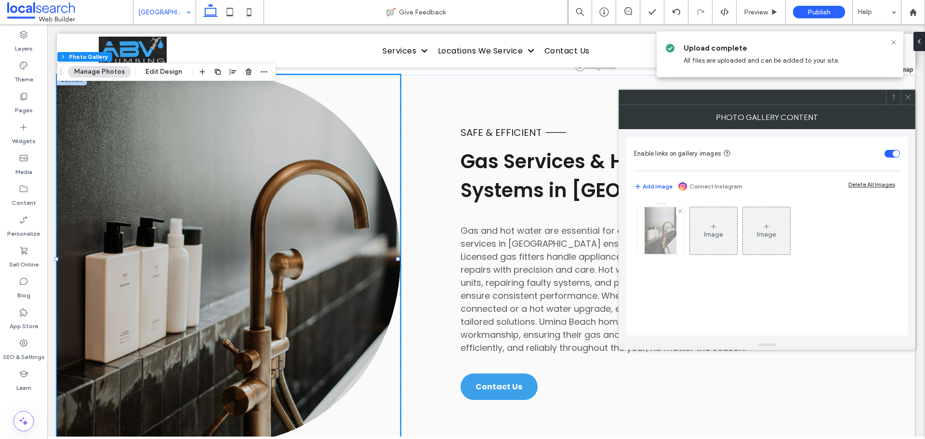
click at [671, 229] on img at bounding box center [660, 230] width 31 height 47
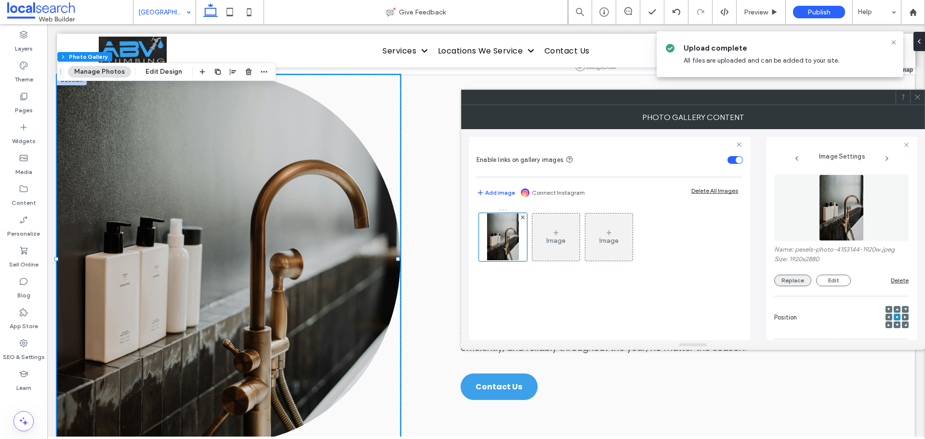
click at [786, 279] on button "Replace" at bounding box center [792, 281] width 37 height 12
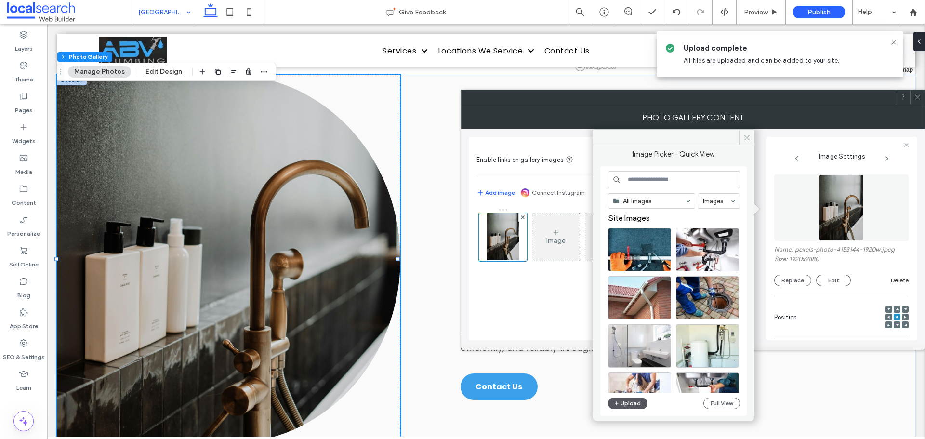
click at [629, 407] on button "Upload" at bounding box center [627, 403] width 39 height 12
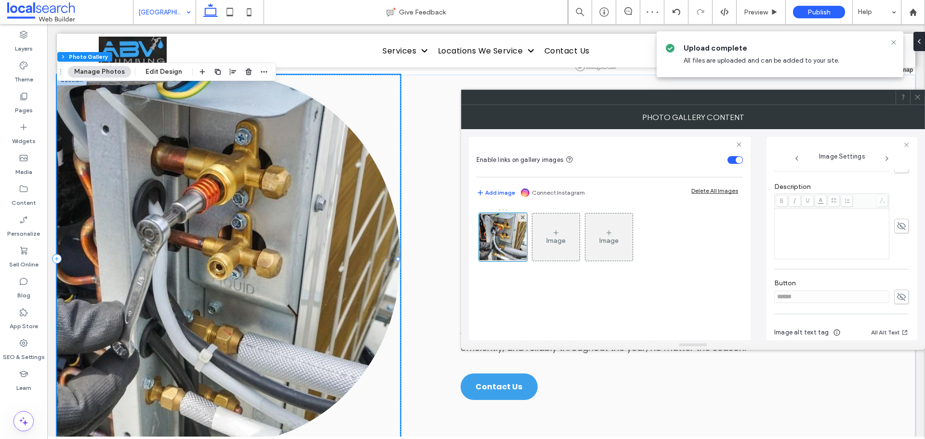
scroll to position [275, 0]
click at [897, 254] on use at bounding box center [901, 255] width 9 height 8
drag, startPoint x: 801, startPoint y: 251, endPoint x: 680, endPoint y: 255, distance: 121.0
click at [717, 260] on div "Enable links on gallery images Add image Connect Instagram Delete All Images Im…" at bounding box center [693, 234] width 448 height 211
click at [900, 251] on icon at bounding box center [901, 255] width 10 height 11
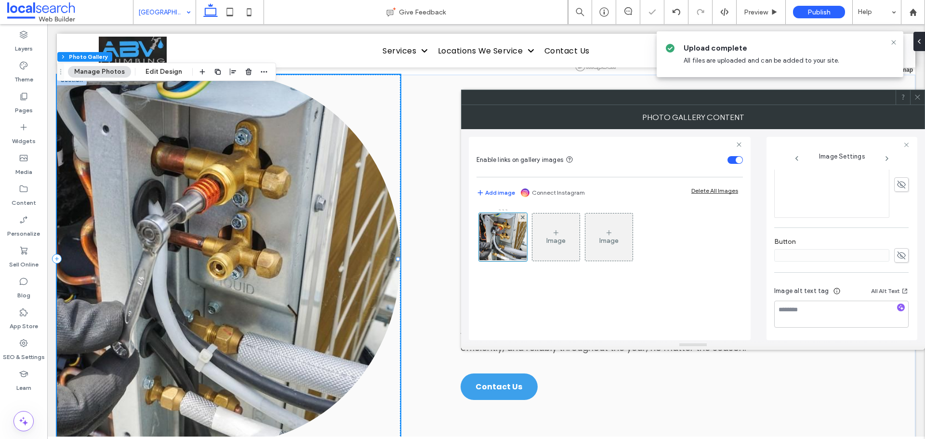
click at [916, 100] on icon at bounding box center [917, 96] width 7 height 7
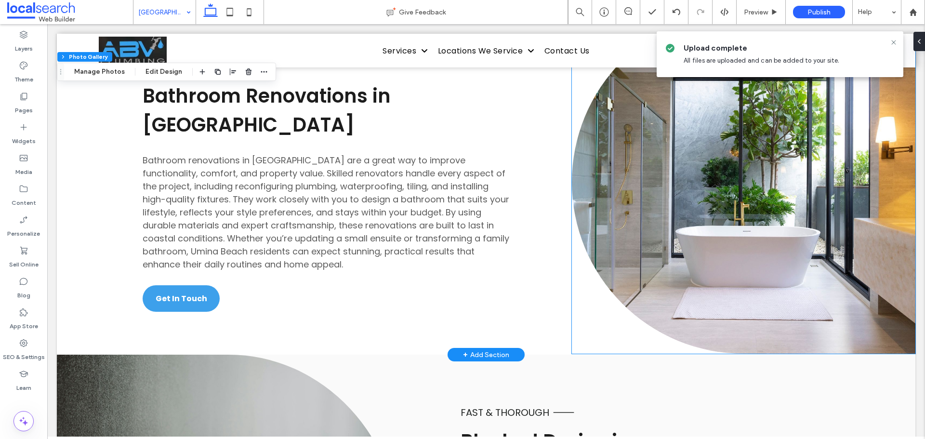
scroll to position [1638, 0]
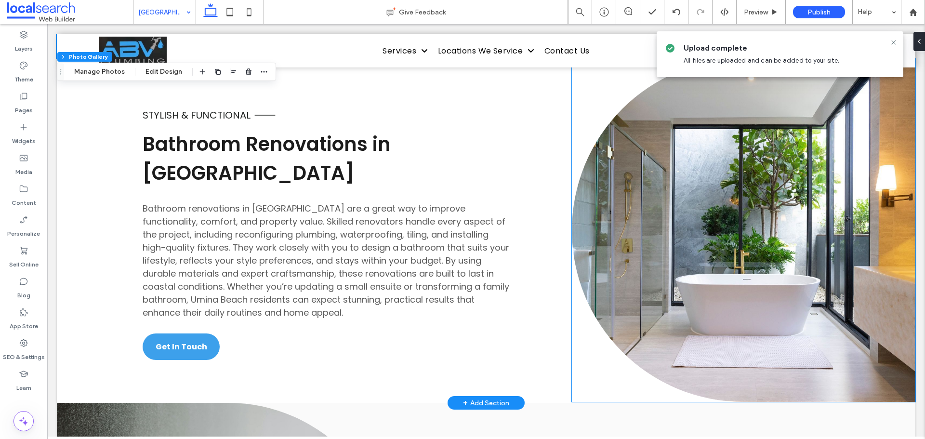
click at [734, 217] on link at bounding box center [743, 230] width 343 height 343
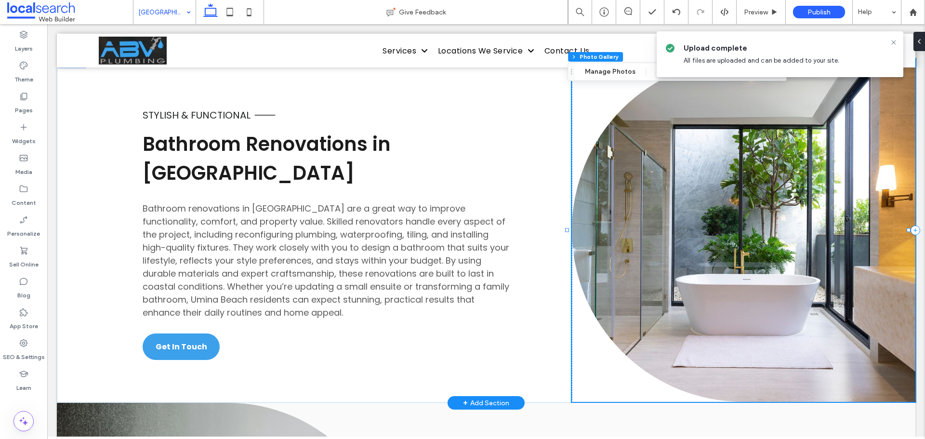
click at [734, 217] on link at bounding box center [743, 230] width 343 height 343
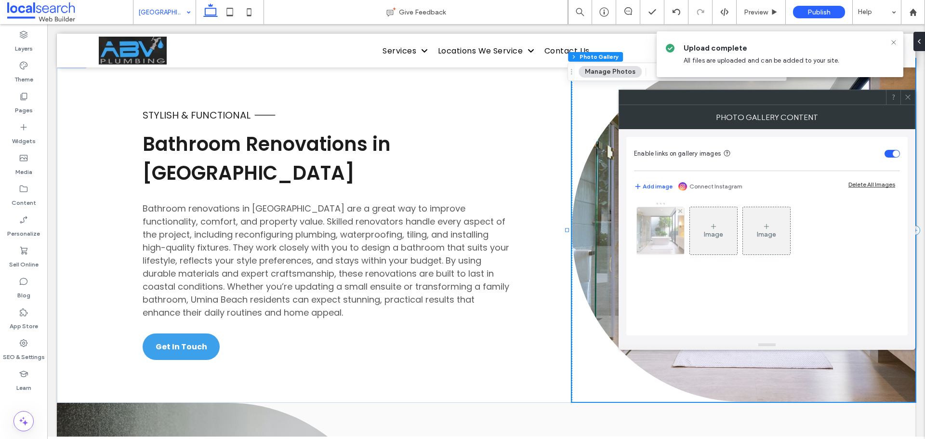
click at [660, 222] on img at bounding box center [660, 230] width 71 height 47
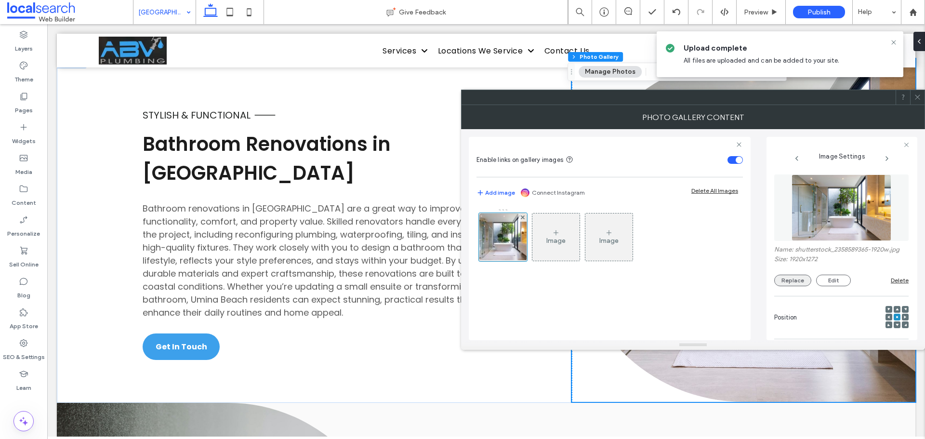
click at [791, 281] on button "Replace" at bounding box center [792, 281] width 37 height 12
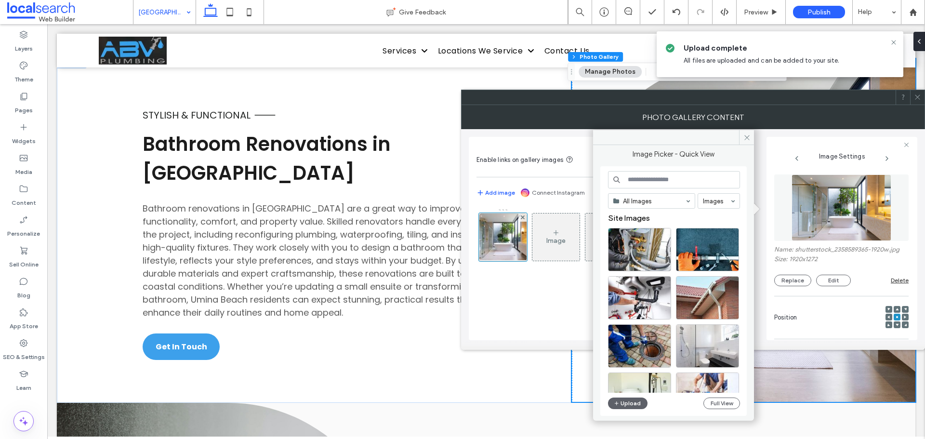
click at [644, 396] on div "All Images Images Site Images Upload Full View" at bounding box center [674, 291] width 132 height 240
click at [642, 400] on button "Upload" at bounding box center [627, 403] width 39 height 12
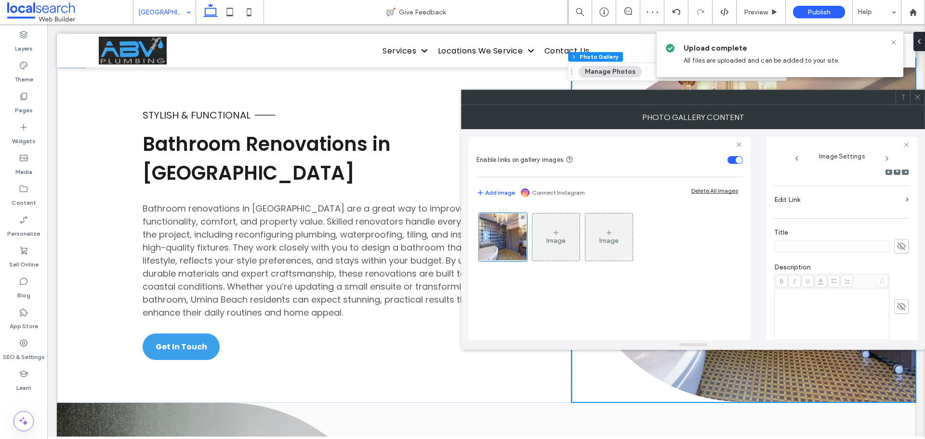
scroll to position [241, 0]
click at [894, 296] on span at bounding box center [901, 289] width 14 height 14
click at [896, 290] on icon at bounding box center [901, 289] width 10 height 11
click at [816, 290] on input "******" at bounding box center [831, 289] width 115 height 13
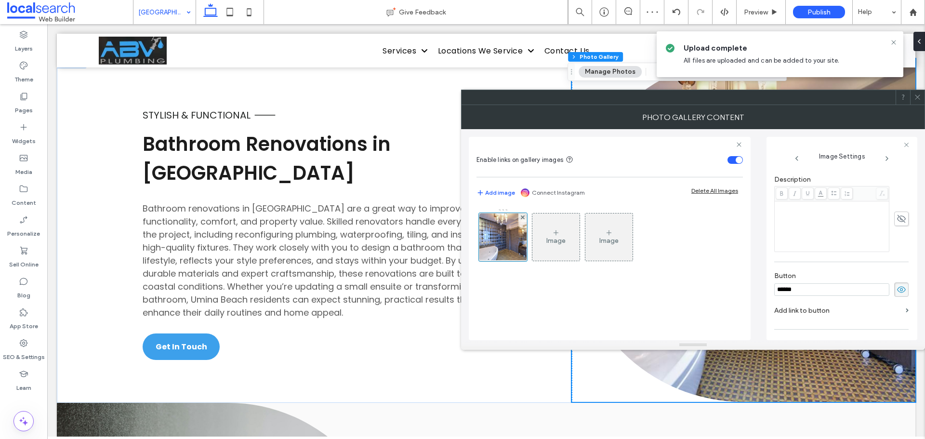
click at [789, 288] on input "******" at bounding box center [831, 289] width 115 height 13
click at [898, 291] on icon at bounding box center [901, 289] width 10 height 11
click at [920, 95] on icon at bounding box center [917, 96] width 7 height 7
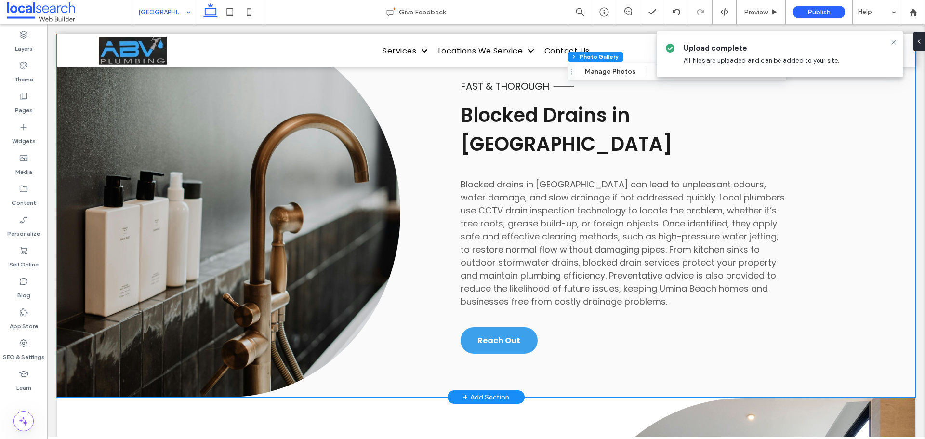
scroll to position [2023, 0]
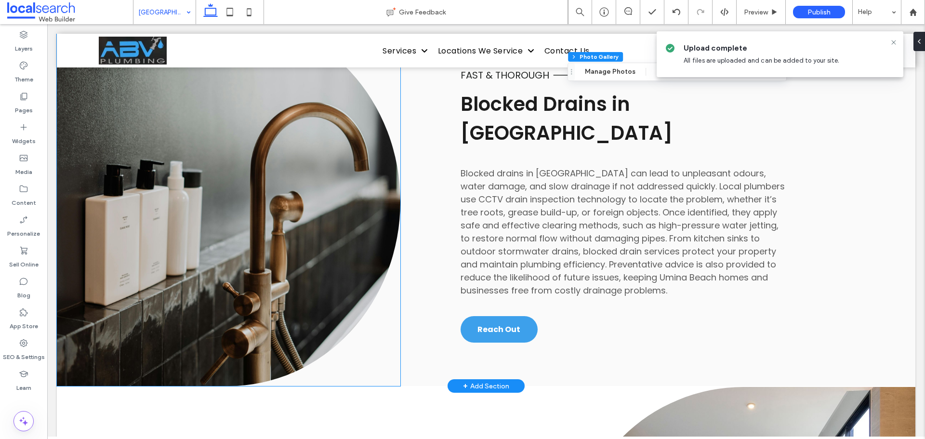
click at [216, 144] on link at bounding box center [228, 201] width 343 height 369
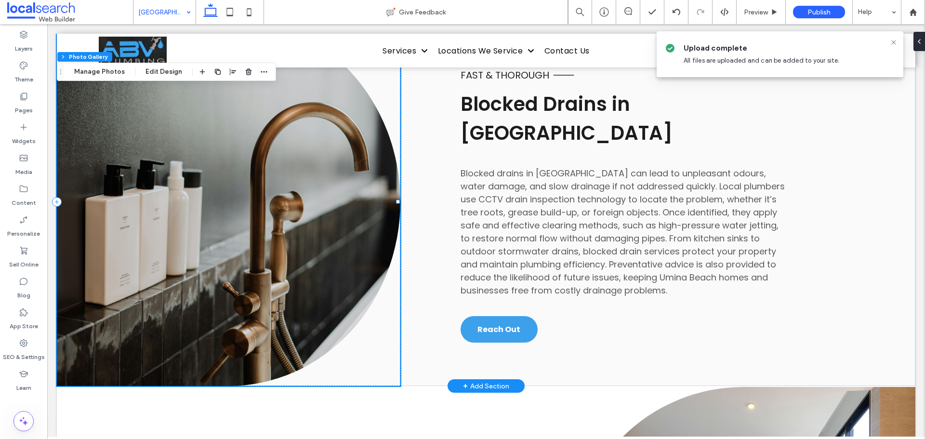
click at [216, 144] on link at bounding box center [228, 201] width 343 height 369
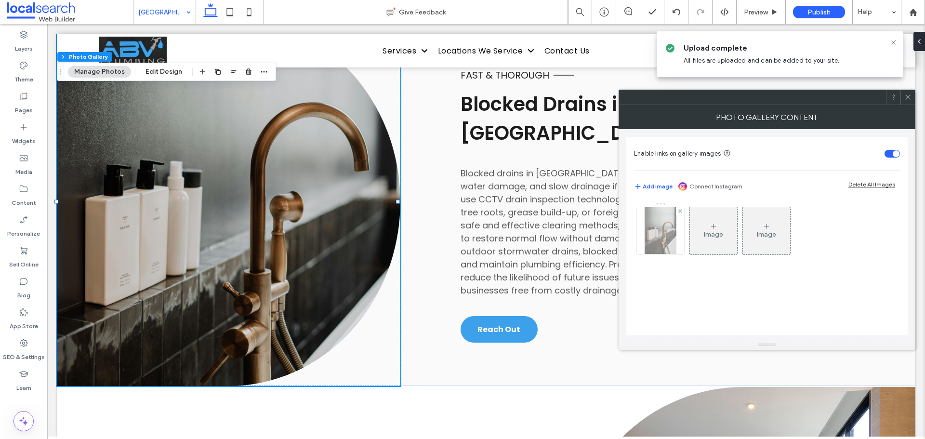
click at [658, 231] on img at bounding box center [660, 230] width 31 height 47
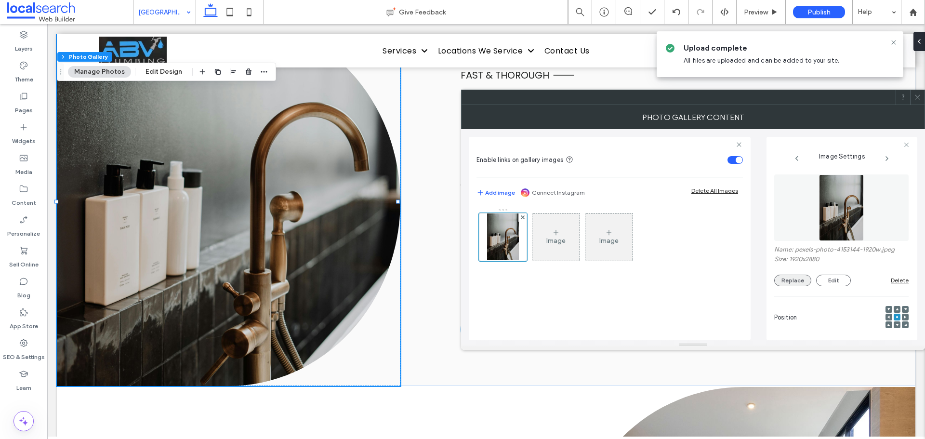
click at [787, 281] on button "Replace" at bounding box center [792, 281] width 37 height 12
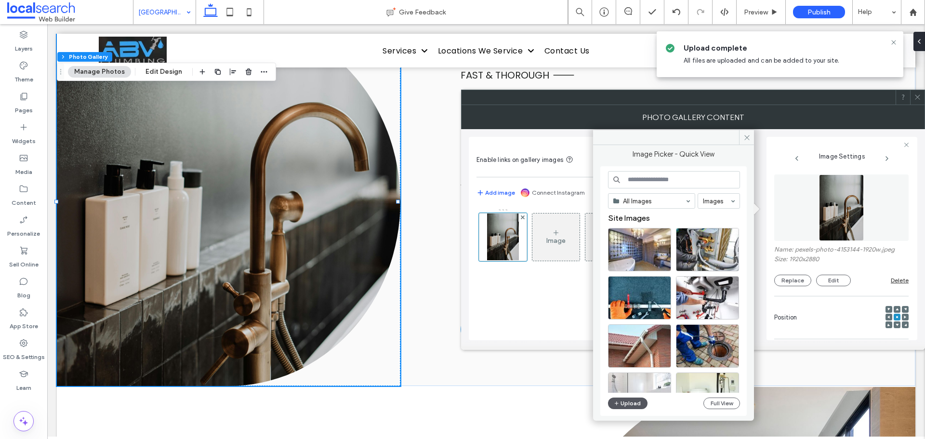
click at [629, 405] on button "Upload" at bounding box center [627, 403] width 39 height 12
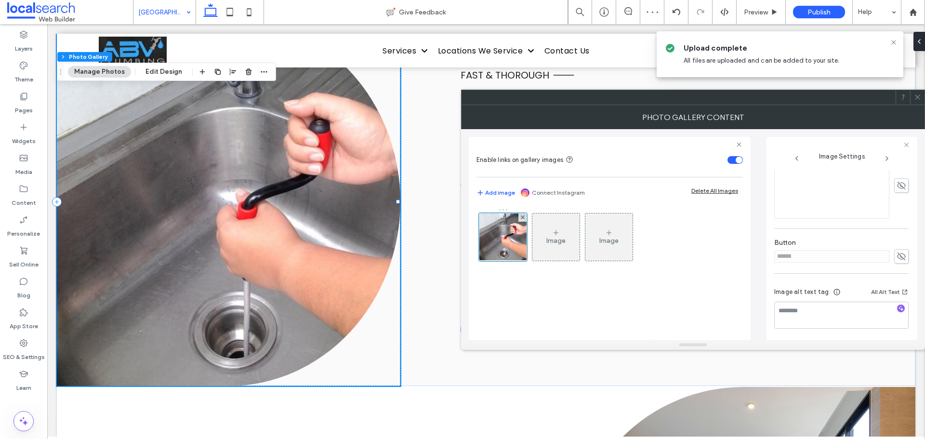
scroll to position [275, 0]
click at [894, 253] on span at bounding box center [901, 255] width 14 height 14
drag, startPoint x: 842, startPoint y: 254, endPoint x: 670, endPoint y: 263, distance: 172.2
click at [670, 263] on div "Enable links on gallery images Add image Connect Instagram Delete All Images Im…" at bounding box center [693, 234] width 448 height 211
click at [899, 252] on icon at bounding box center [901, 255] width 10 height 11
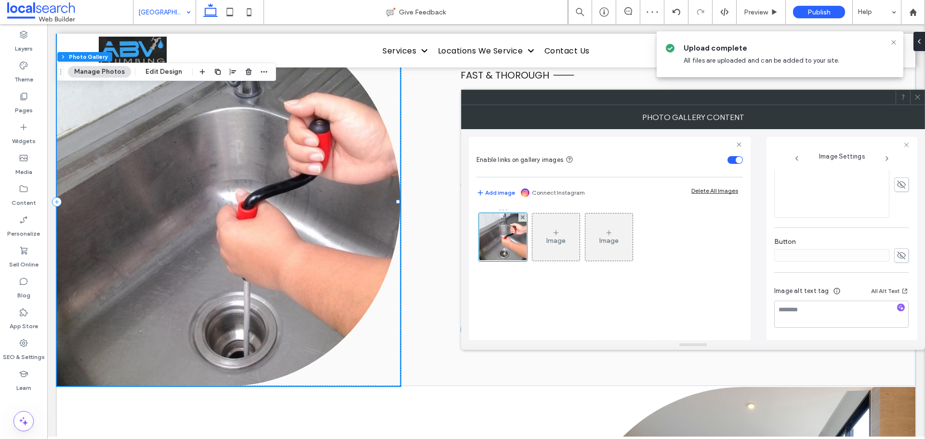
click at [918, 99] on icon at bounding box center [917, 96] width 7 height 7
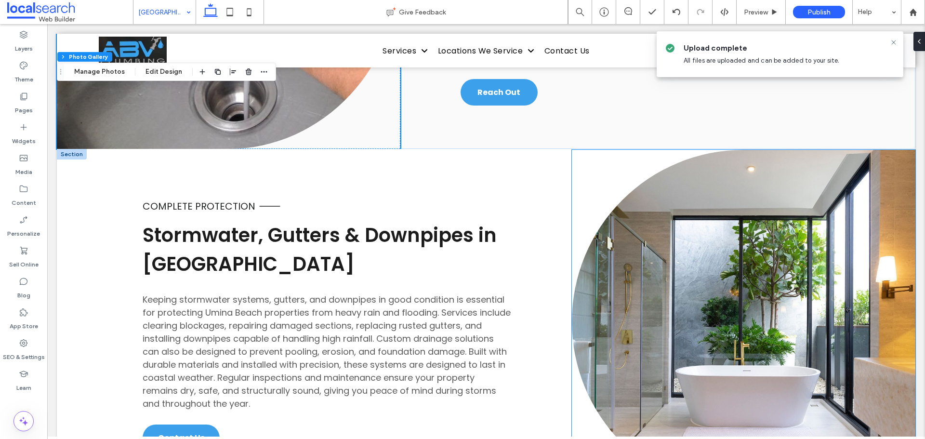
scroll to position [2312, 0]
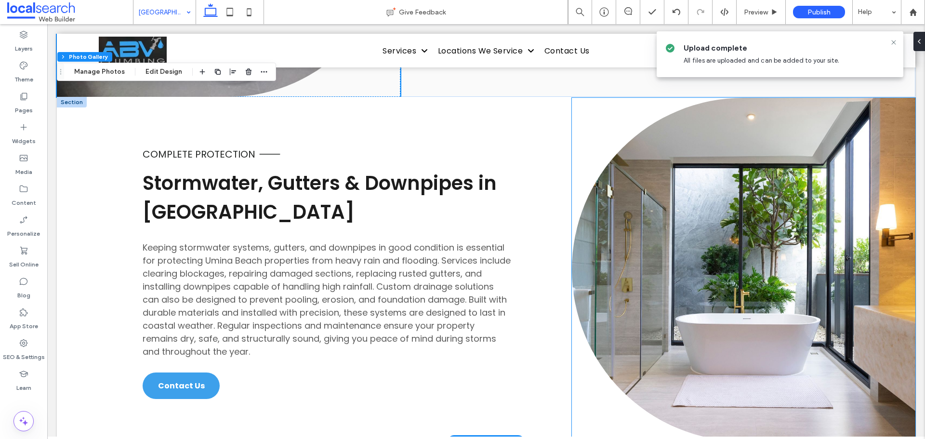
click at [669, 250] on link at bounding box center [743, 269] width 343 height 343
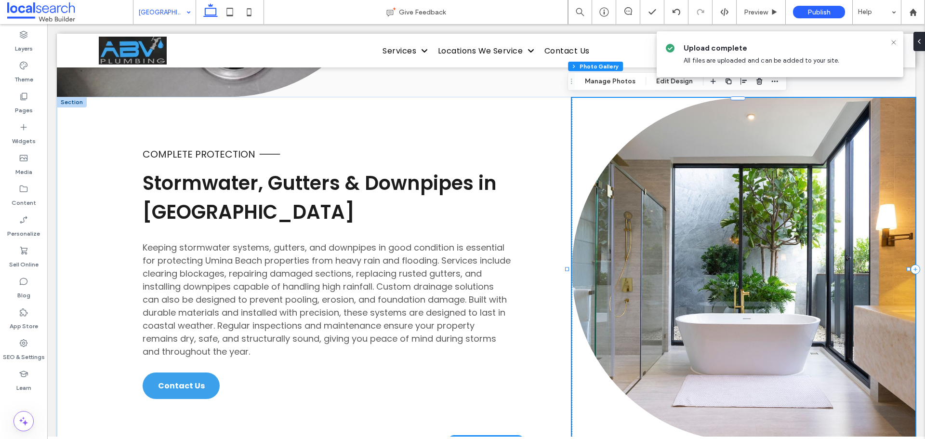
click at [669, 250] on link at bounding box center [743, 269] width 343 height 343
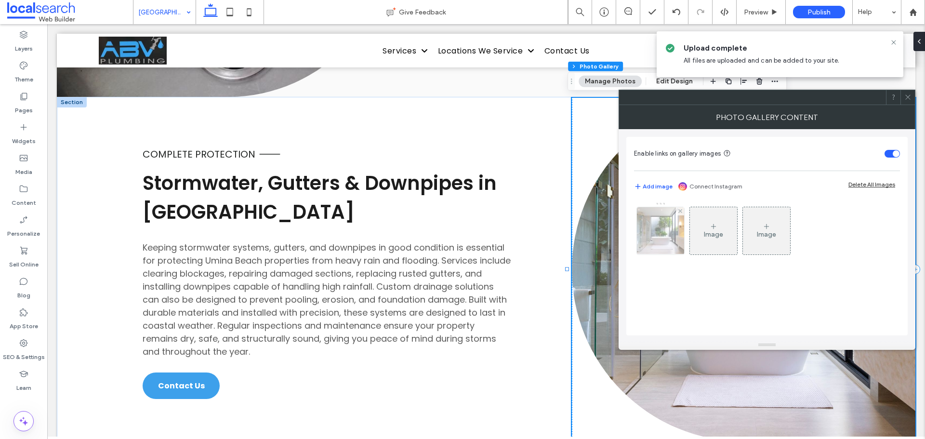
click at [661, 228] on img at bounding box center [660, 230] width 71 height 47
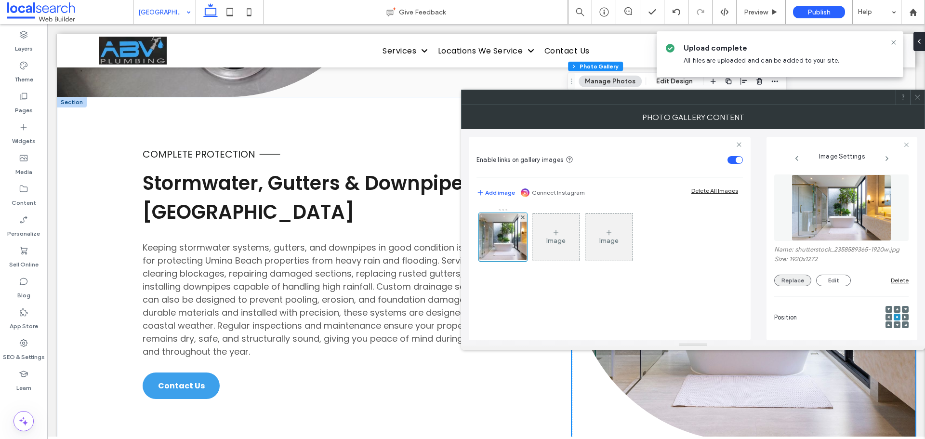
click at [804, 285] on div "Name: shutterstock_2358589365-1920w.jpg Size: 1920x1272 Replace Edit Delete" at bounding box center [841, 230] width 134 height 121
click at [804, 278] on button "Replace" at bounding box center [792, 281] width 37 height 12
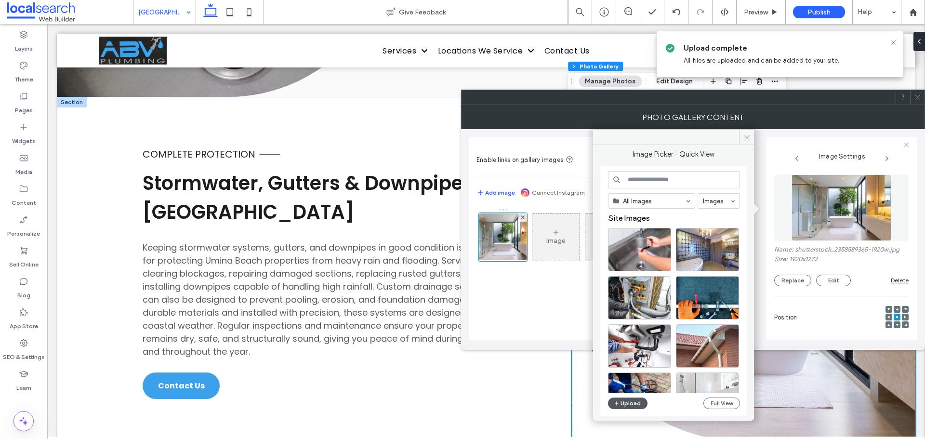
click at [626, 403] on button "Upload" at bounding box center [627, 403] width 39 height 12
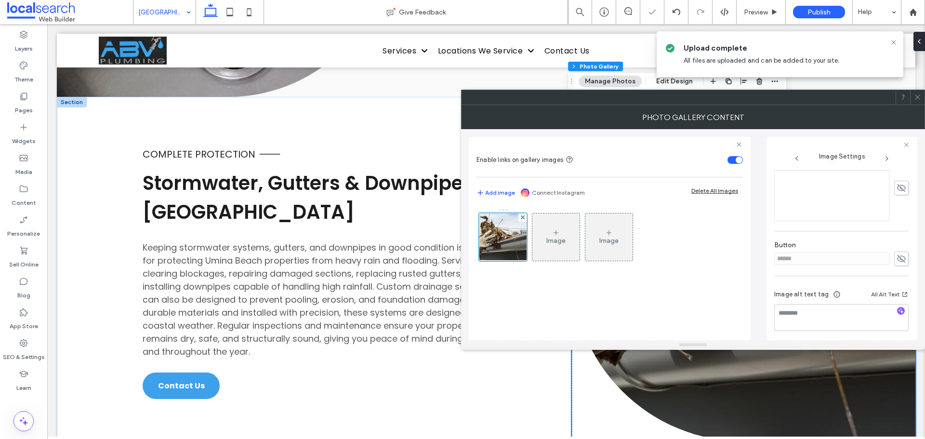
scroll to position [275, 0]
click at [896, 255] on icon at bounding box center [901, 255] width 10 height 11
drag, startPoint x: 861, startPoint y: 256, endPoint x: 655, endPoint y: 211, distance: 211.6
click at [740, 260] on div "Enable links on gallery images Add image Connect Instagram Delete All Images Im…" at bounding box center [693, 234] width 448 height 211
click at [896, 257] on icon at bounding box center [901, 255] width 10 height 11
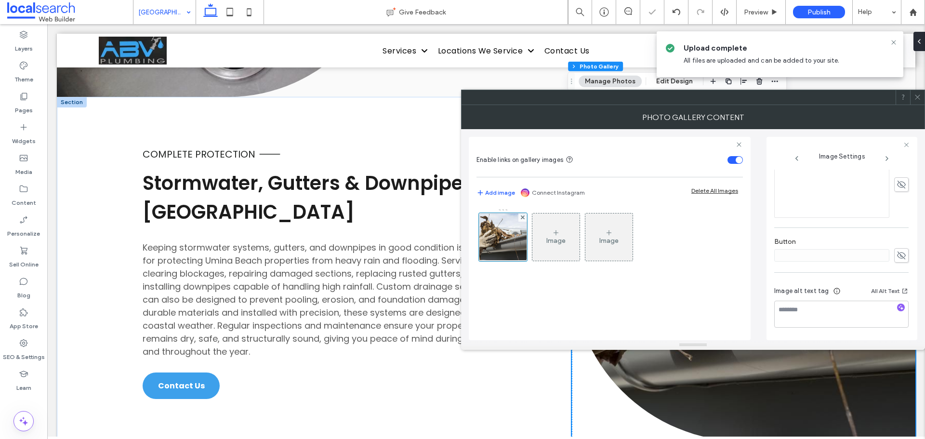
click at [916, 95] on icon at bounding box center [917, 96] width 7 height 7
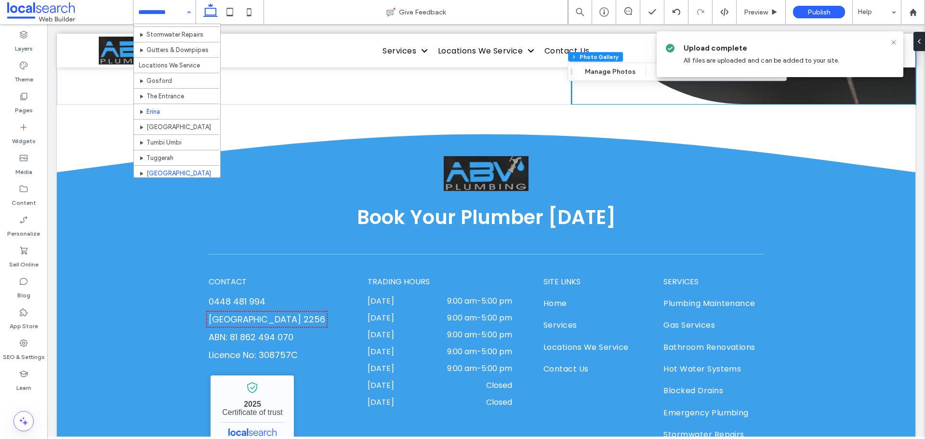
scroll to position [153, 0]
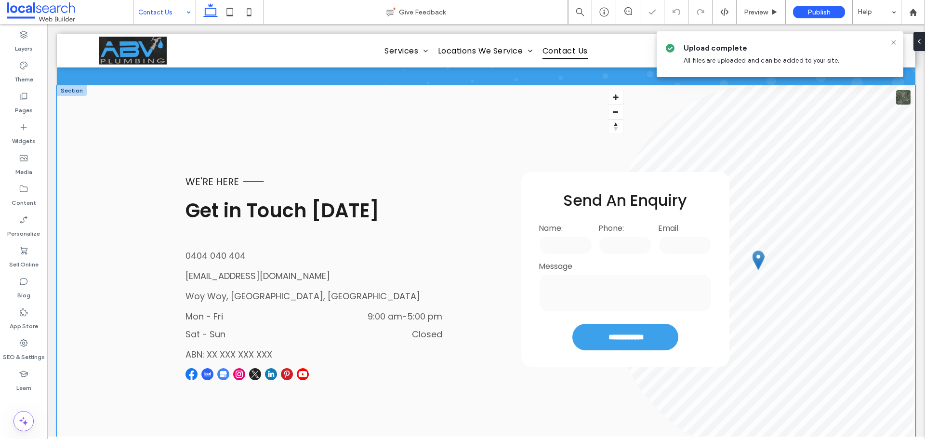
scroll to position [241, 0]
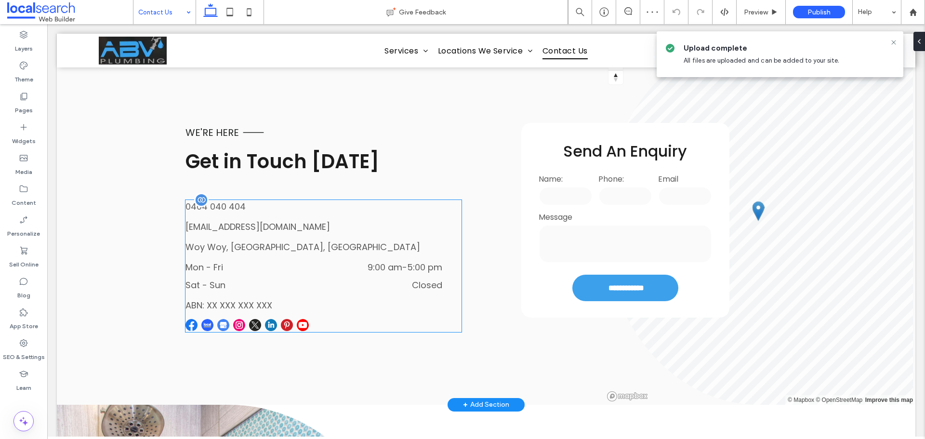
click at [222, 200] on p "0404 040 404" at bounding box center [215, 206] width 60 height 13
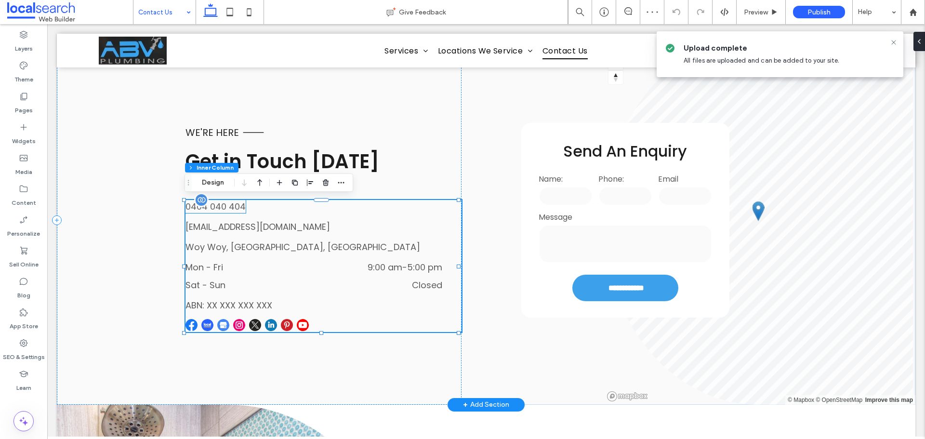
click at [221, 200] on span "0404 040 404" at bounding box center [215, 206] width 60 height 12
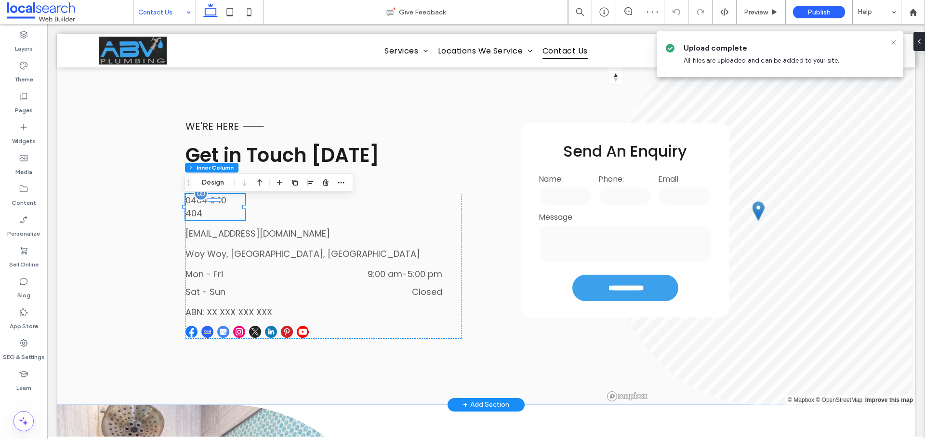
click at [221, 200] on div at bounding box center [214, 199] width 15 height 4
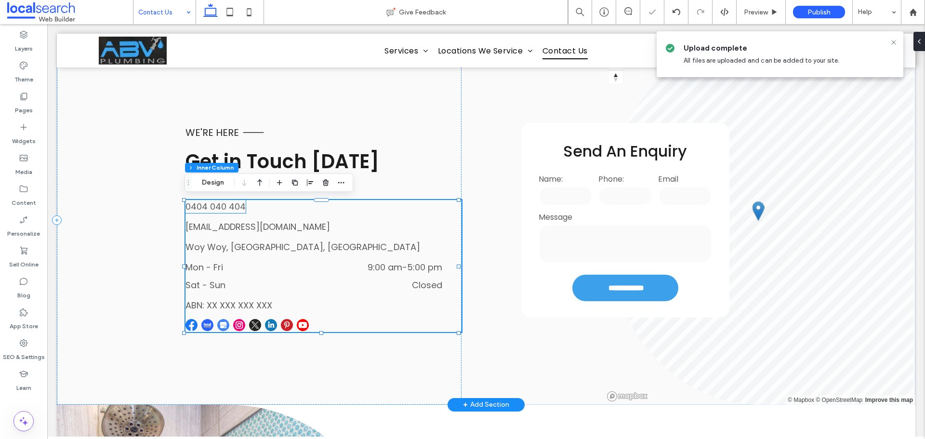
click at [229, 205] on span "0404 040 404" at bounding box center [215, 206] width 60 height 12
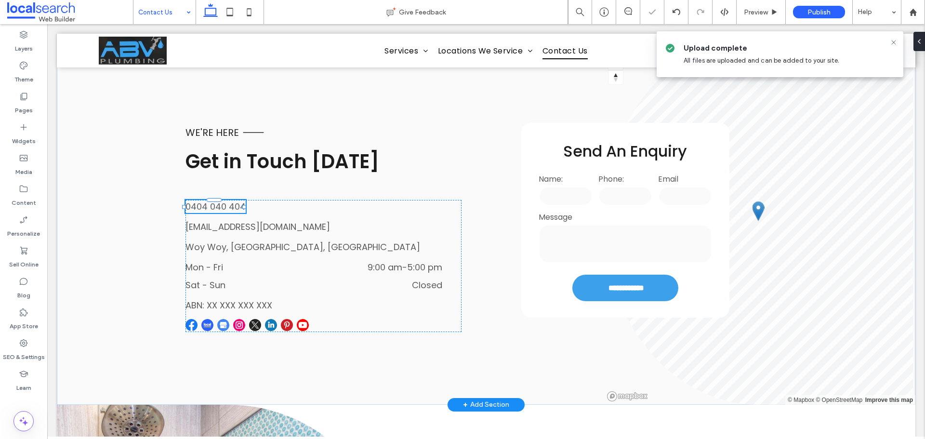
type input "*******"
type input "**"
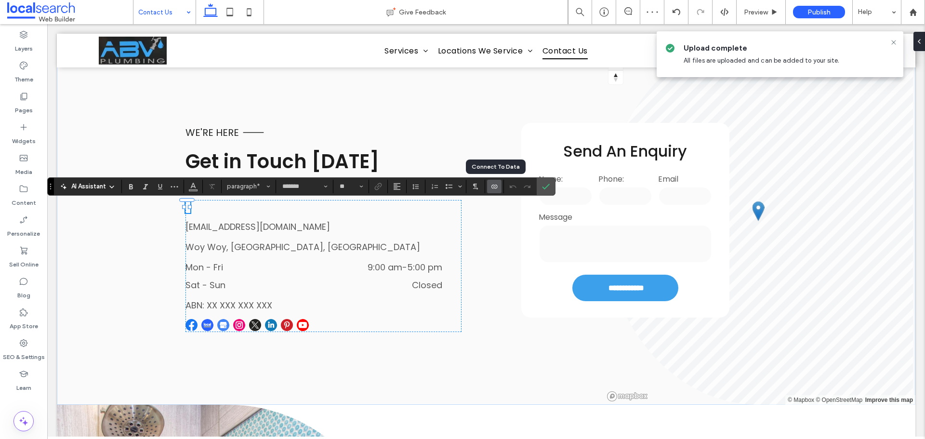
click at [493, 187] on icon "Connect To Data" at bounding box center [494, 187] width 8 height 8
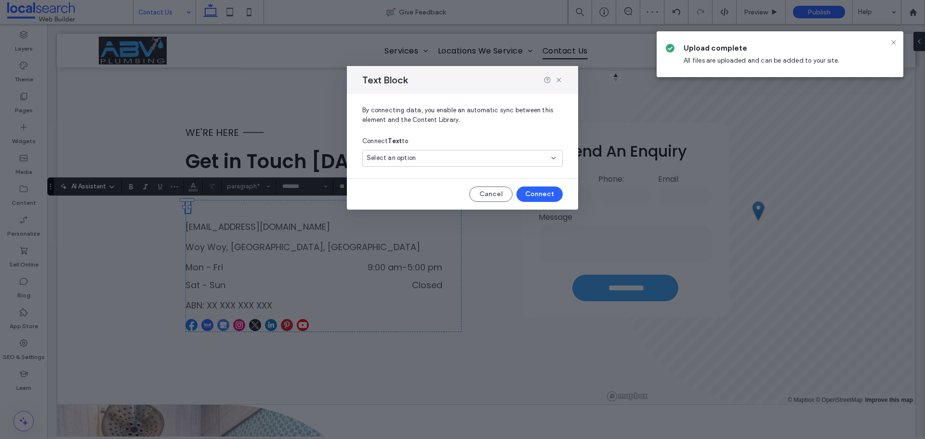
click at [452, 163] on div "Select an option" at bounding box center [457, 158] width 180 height 10
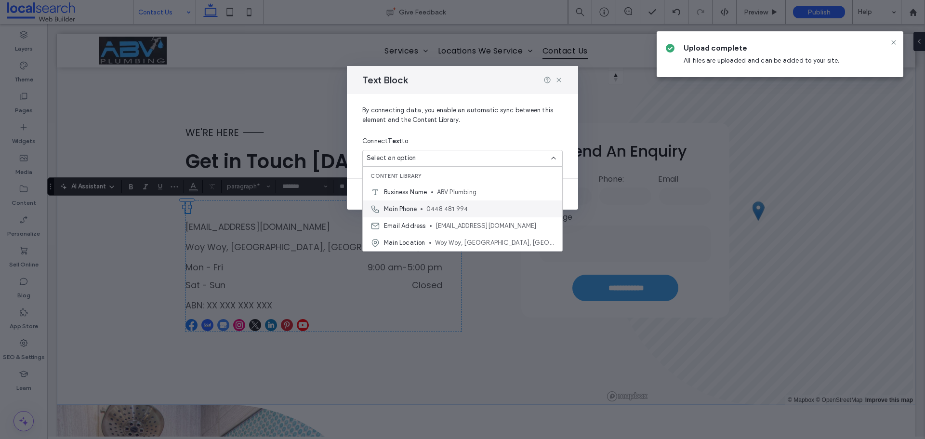
click at [441, 202] on div "Main Phone [PHONE_NUMBER]" at bounding box center [462, 208] width 199 height 17
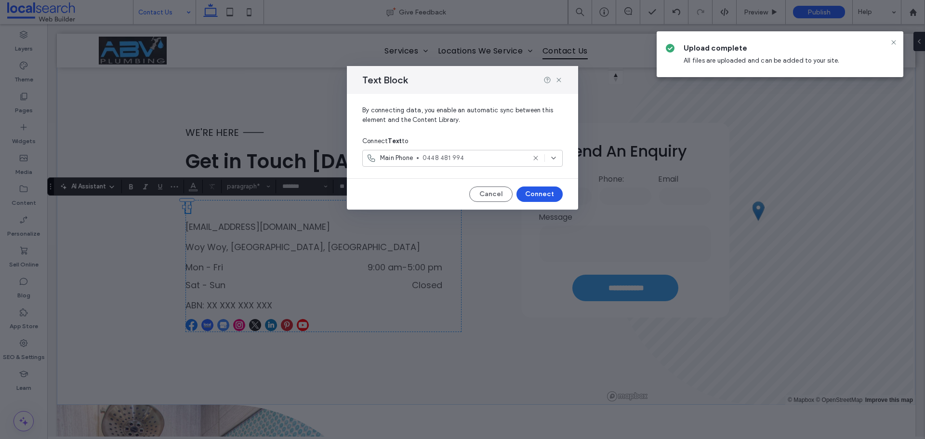
click at [544, 194] on button "Connect" at bounding box center [539, 193] width 46 height 15
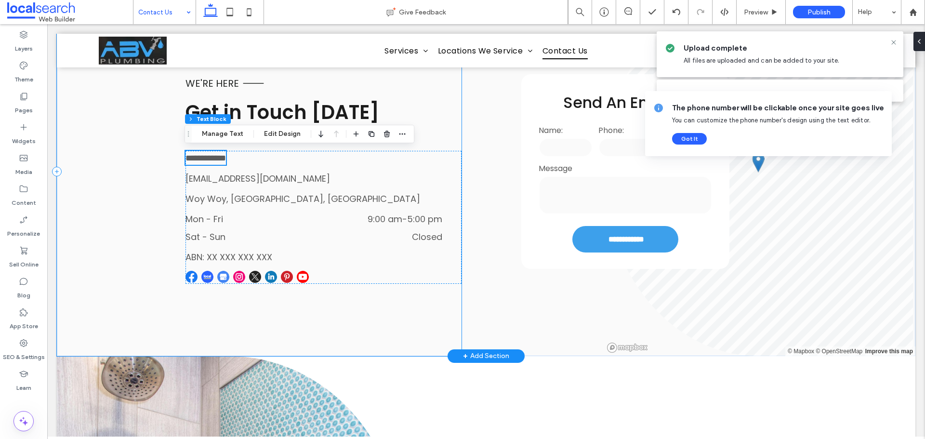
scroll to position [289, 0]
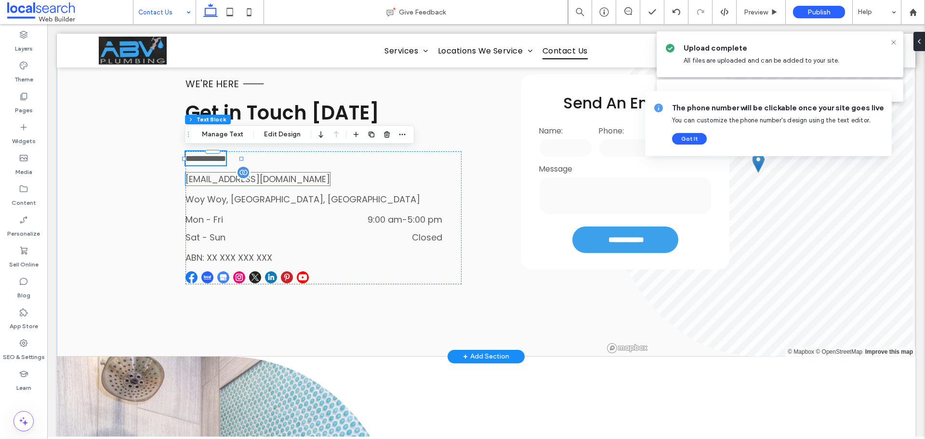
click at [263, 176] on span "[EMAIL_ADDRESS][DOMAIN_NAME]" at bounding box center [257, 179] width 145 height 12
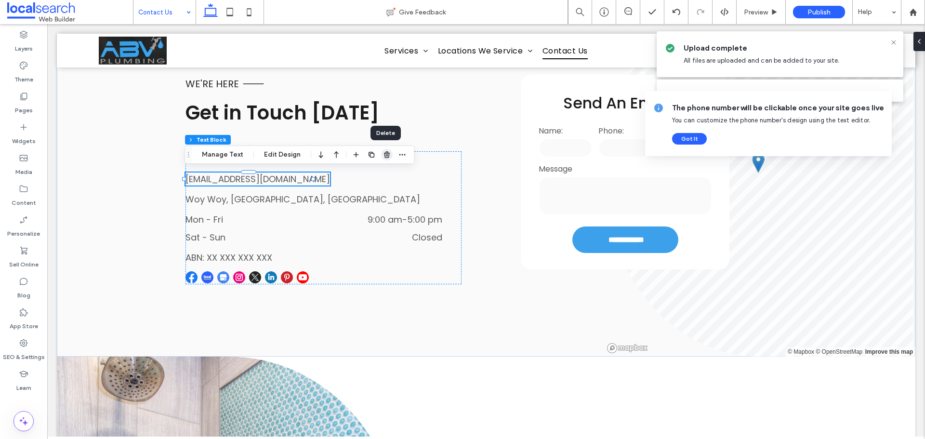
click at [381, 153] on span "button" at bounding box center [387, 155] width 12 height 12
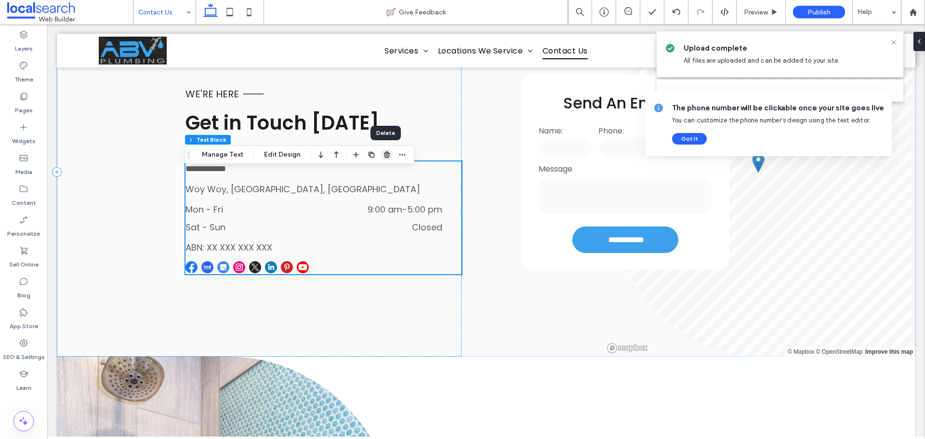
scroll to position [299, 0]
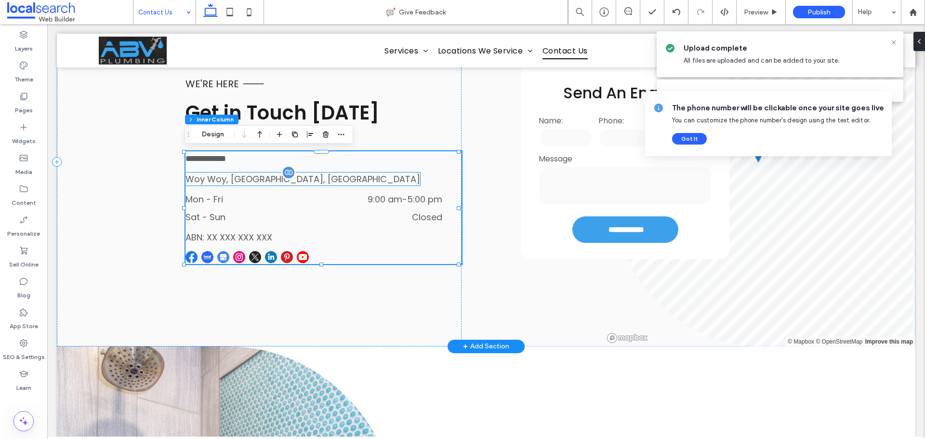
click at [257, 178] on span "Woy Woy, [GEOGRAPHIC_DATA], [GEOGRAPHIC_DATA]" at bounding box center [302, 179] width 235 height 12
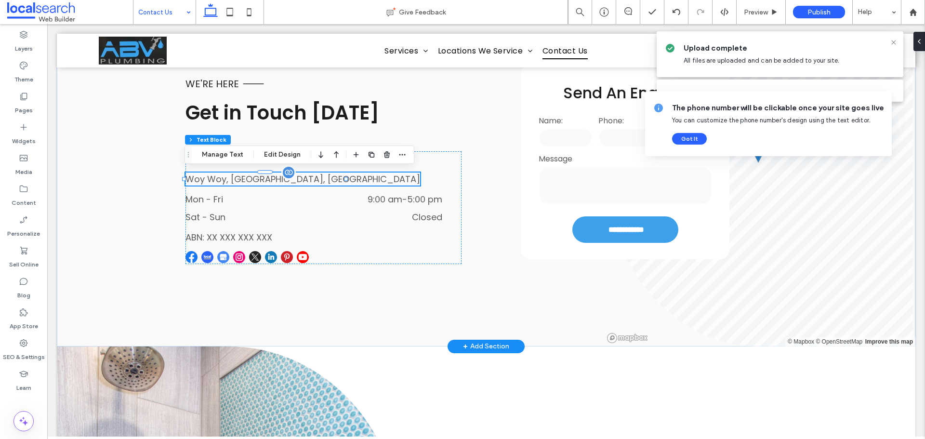
click at [257, 178] on span "Woy Woy, [GEOGRAPHIC_DATA], [GEOGRAPHIC_DATA]" at bounding box center [302, 179] width 235 height 12
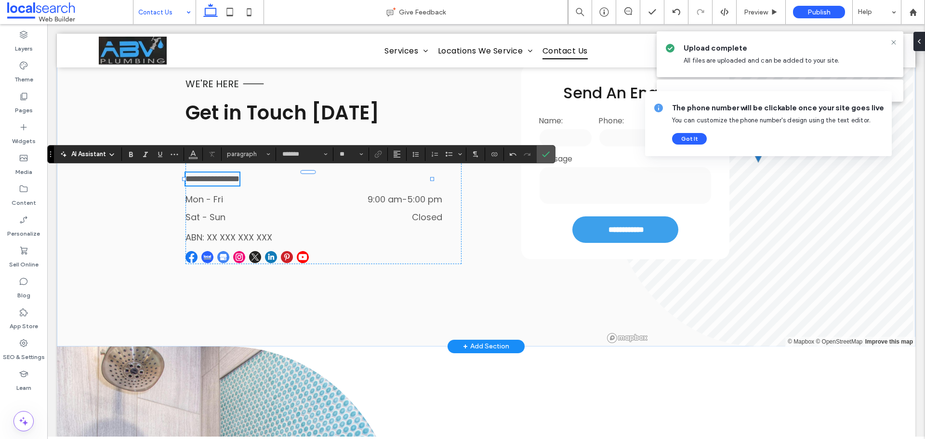
scroll to position [0, 0]
click at [224, 178] on span "**********" at bounding box center [212, 178] width 54 height 9
click at [243, 176] on span "**********" at bounding box center [213, 178] width 57 height 9
click at [380, 161] on div "AI Assistant paragraph ******* **" at bounding box center [301, 154] width 508 height 18
click at [378, 158] on icon "Link" at bounding box center [378, 154] width 8 height 8
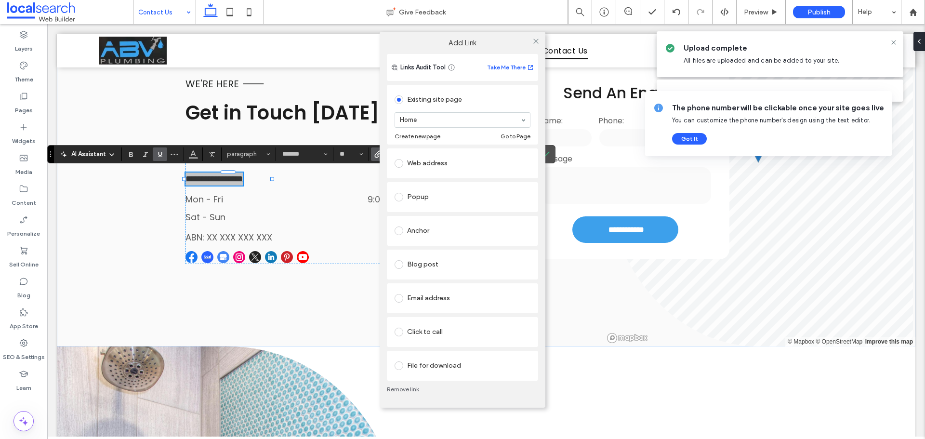
click at [428, 163] on div "Web address" at bounding box center [463, 163] width 136 height 15
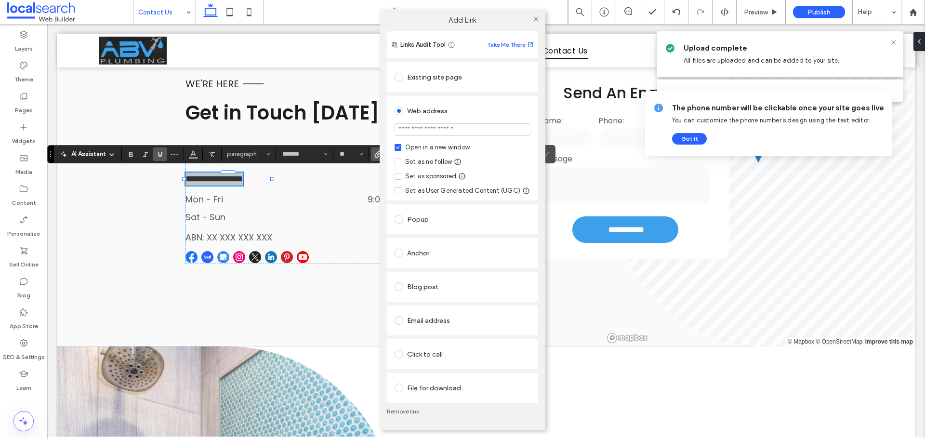
click at [447, 128] on input "url" at bounding box center [463, 129] width 136 height 13
type input "**********"
click at [426, 159] on div "Set as no follow" at bounding box center [428, 162] width 47 height 10
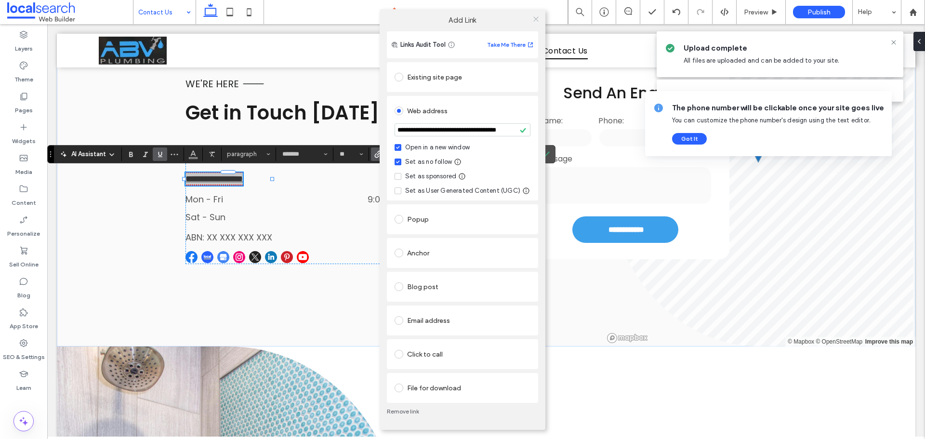
click at [536, 16] on icon at bounding box center [535, 18] width 7 height 7
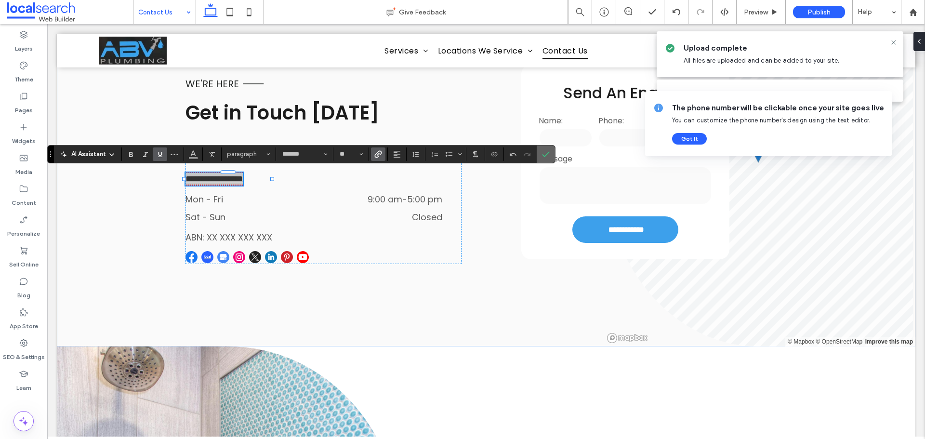
click at [552, 151] on label "Confirm" at bounding box center [546, 153] width 14 height 17
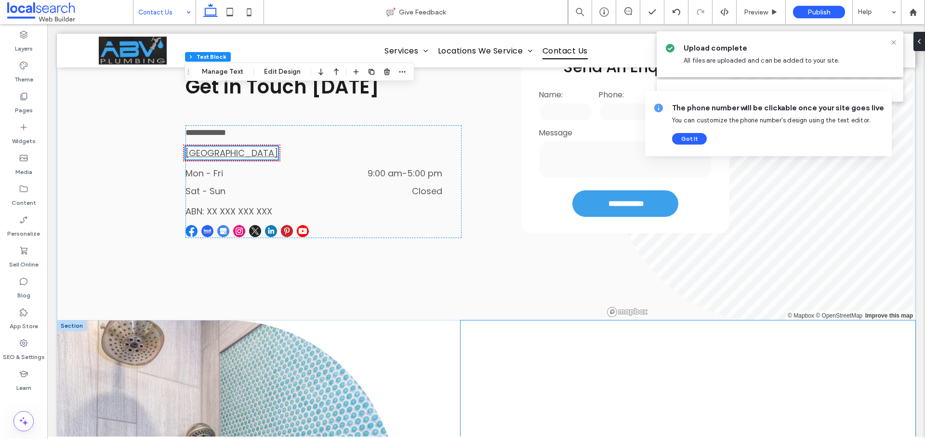
scroll to position [324, 0]
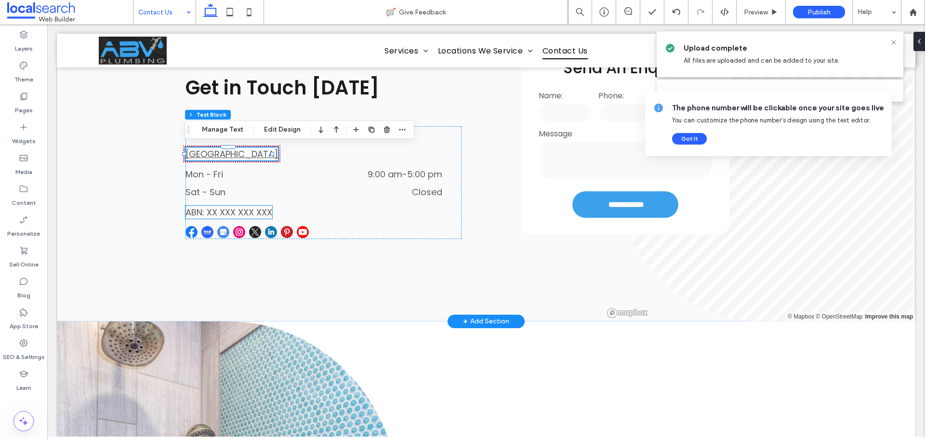
click at [245, 214] on span "ABN: XX XXX XXX XXX" at bounding box center [228, 212] width 87 height 12
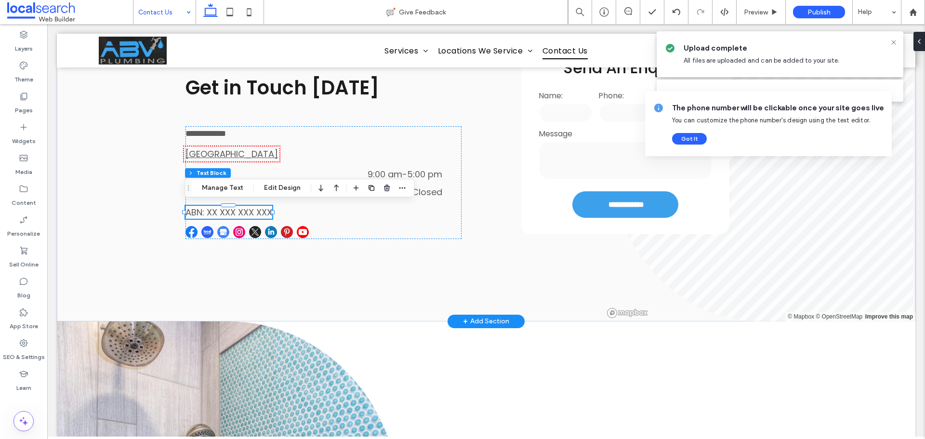
click at [245, 214] on span "ABN: XX XXX XXX XXX" at bounding box center [228, 212] width 87 height 12
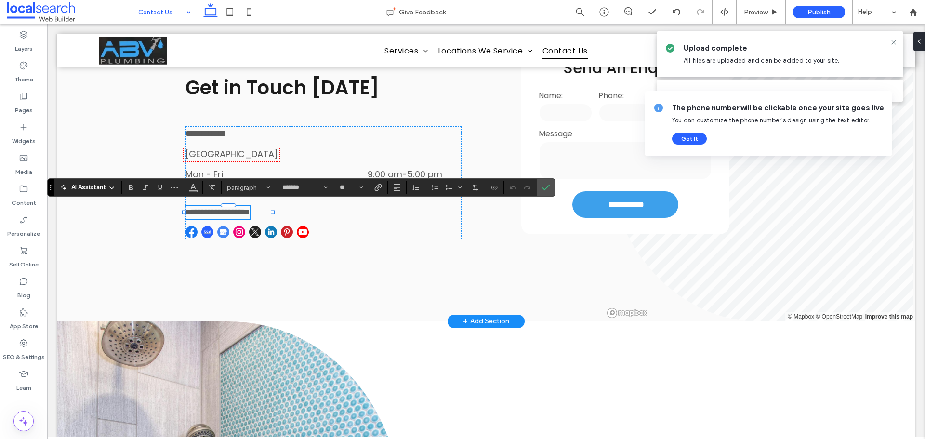
click at [224, 211] on span "**********" at bounding box center [217, 212] width 64 height 9
drag, startPoint x: 206, startPoint y: 209, endPoint x: 270, endPoint y: 209, distance: 64.1
click at [250, 209] on span "**********" at bounding box center [217, 212] width 64 height 9
drag, startPoint x: 543, startPoint y: 187, endPoint x: 456, endPoint y: 165, distance: 89.5
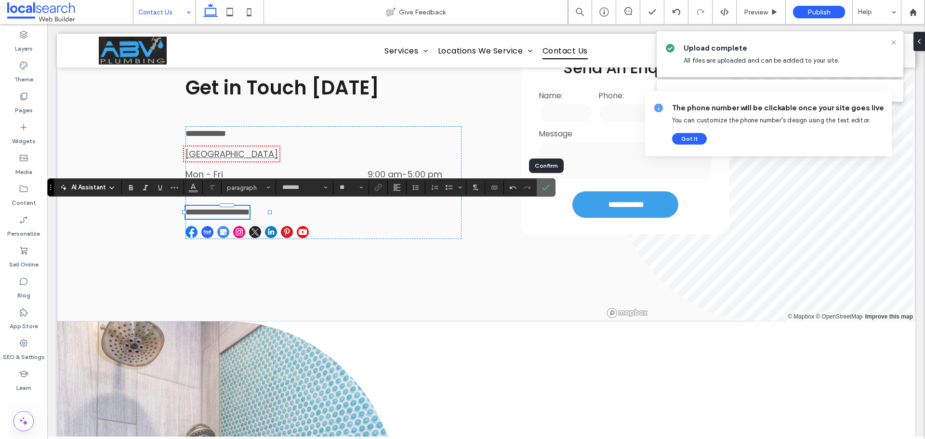
click at [543, 187] on icon "Confirm" at bounding box center [546, 188] width 8 height 8
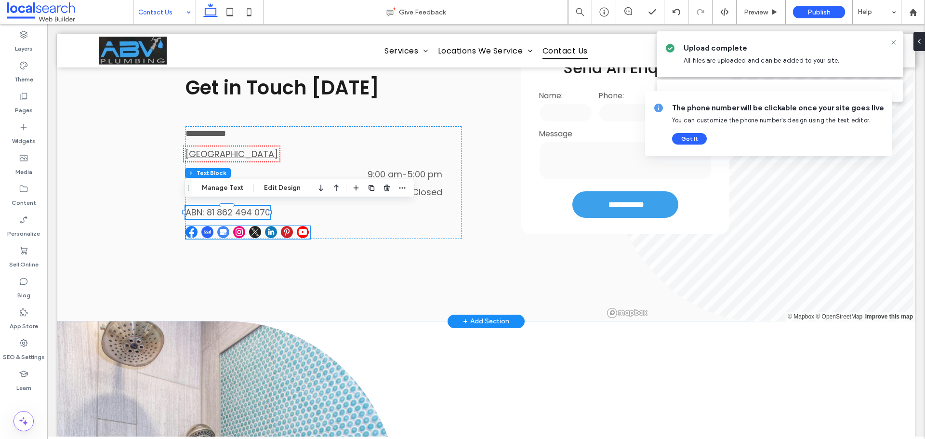
click at [237, 228] on img at bounding box center [239, 232] width 12 height 12
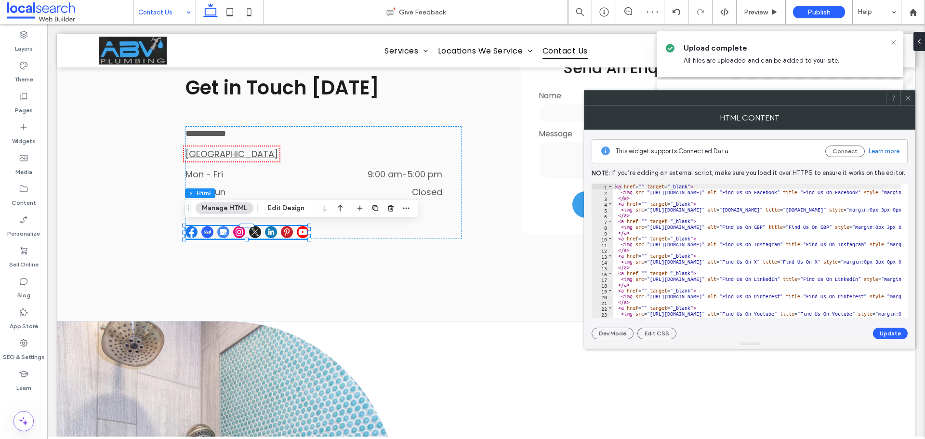
click at [642, 185] on div "< a href = "" target = "_blank" > < img src = "[URL][DOMAIN_NAME]" alt = "Find …" at bounding box center [757, 251] width 288 height 134
paste textarea "**********"
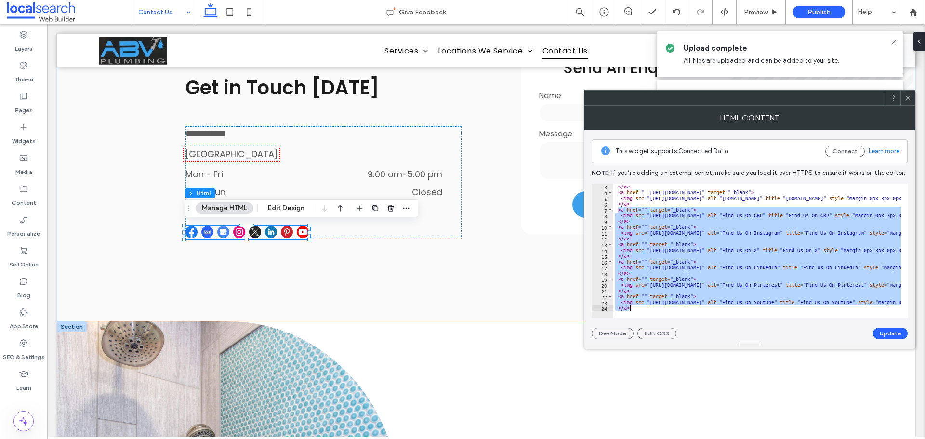
scroll to position [12, 0]
drag, startPoint x: 664, startPoint y: 246, endPoint x: 763, endPoint y: 370, distance: 158.1
type textarea "**********"
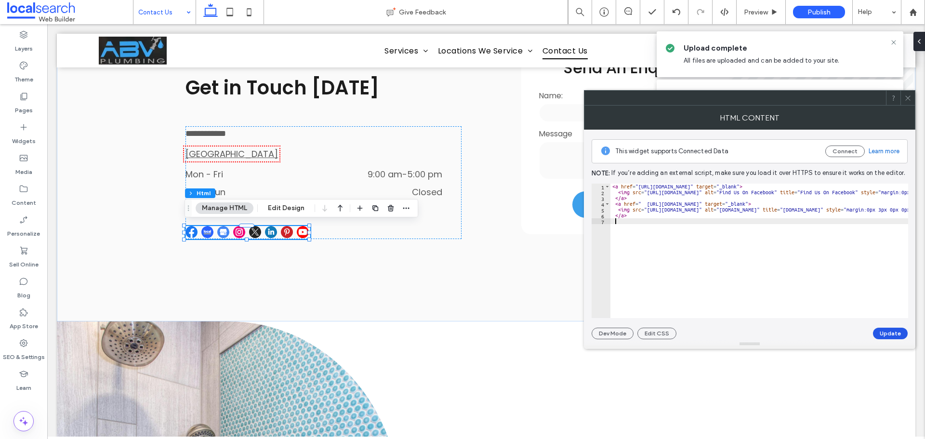
click at [888, 331] on button "Update" at bounding box center [890, 334] width 35 height 12
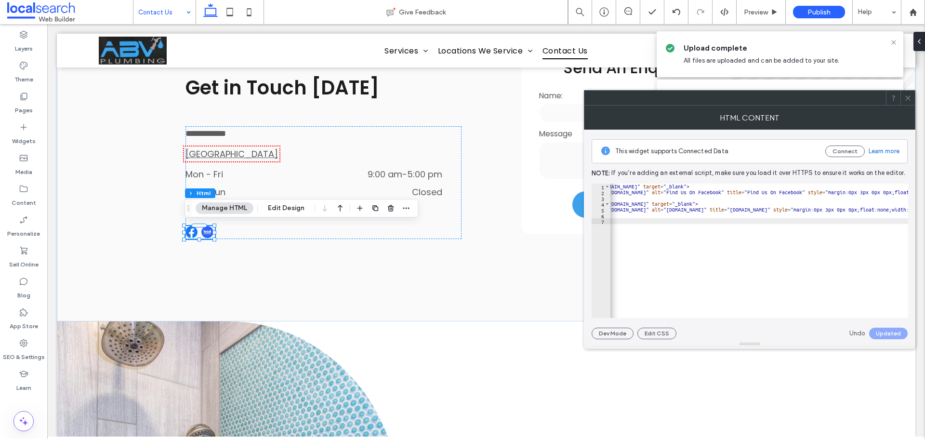
scroll to position [0, 0]
click at [908, 95] on icon at bounding box center [907, 97] width 7 height 7
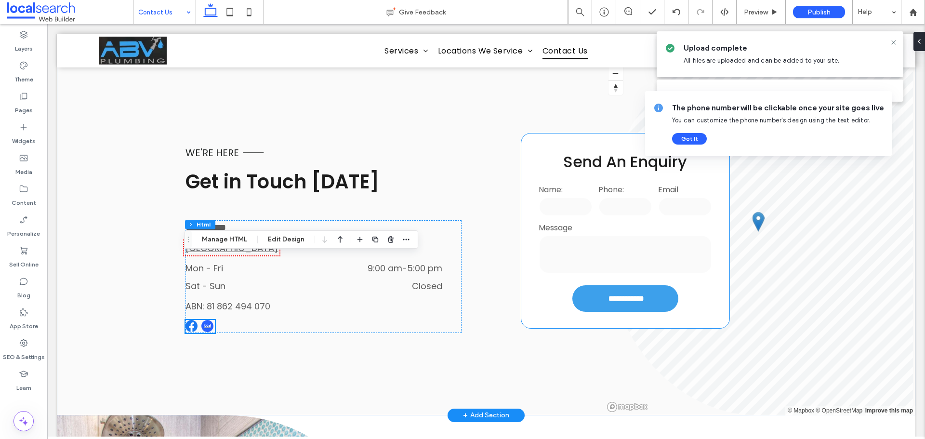
scroll to position [228, 0]
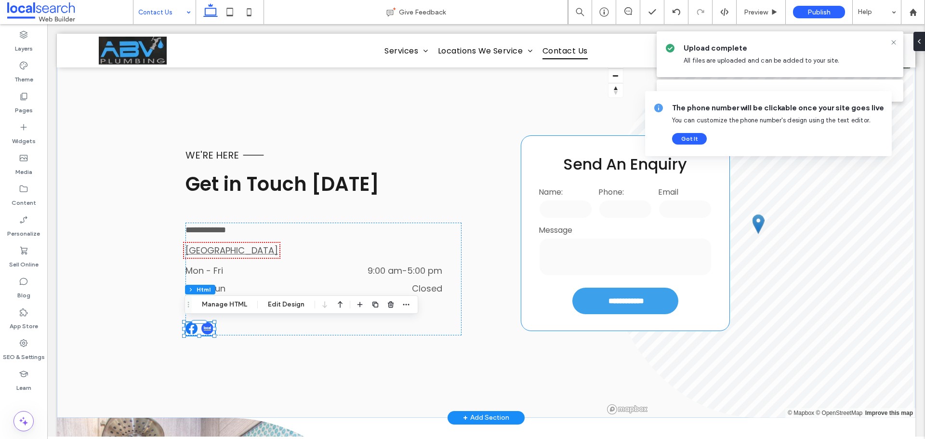
click at [603, 224] on label "Message" at bounding box center [626, 230] width 174 height 12
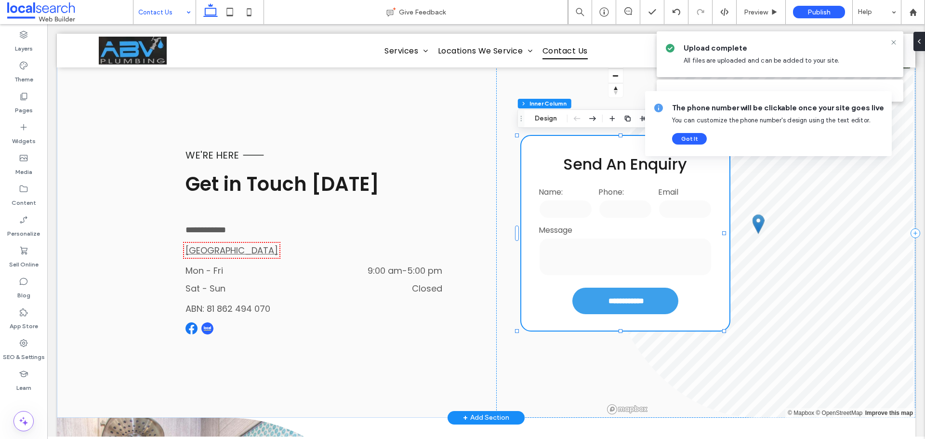
click at [603, 224] on label "Message" at bounding box center [626, 230] width 174 height 12
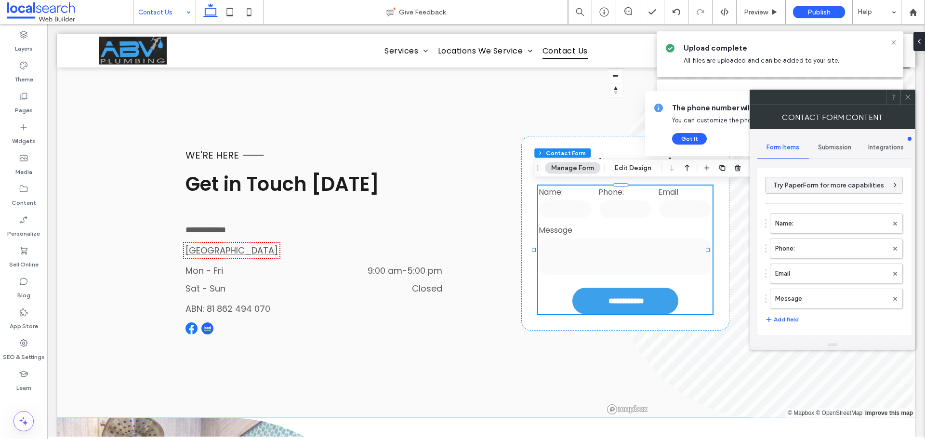
click at [830, 145] on span "Submission" at bounding box center [834, 148] width 33 height 8
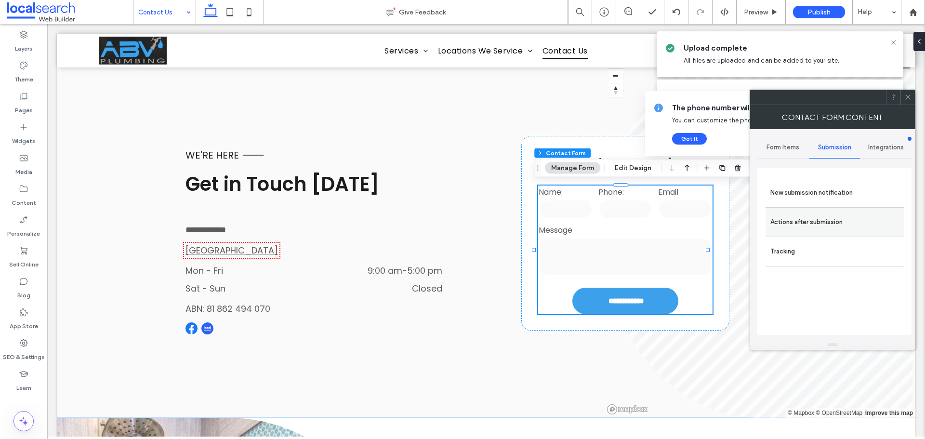
click at [824, 226] on label "Actions after submission" at bounding box center [834, 221] width 129 height 19
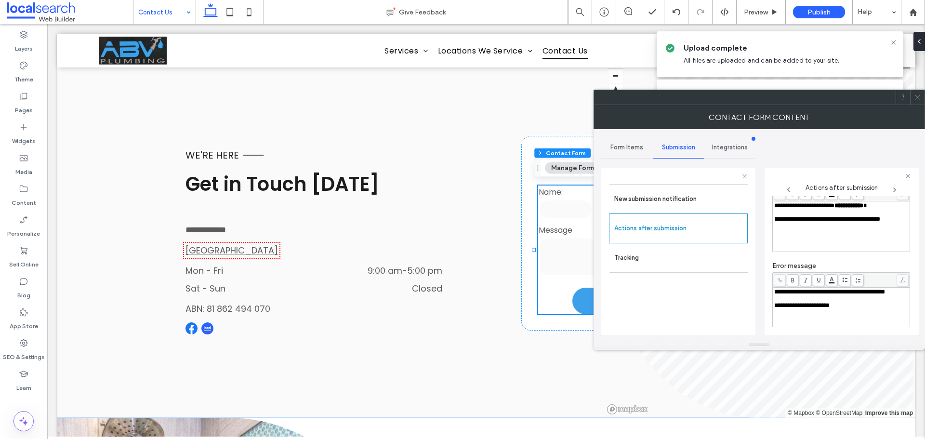
scroll to position [0, 0]
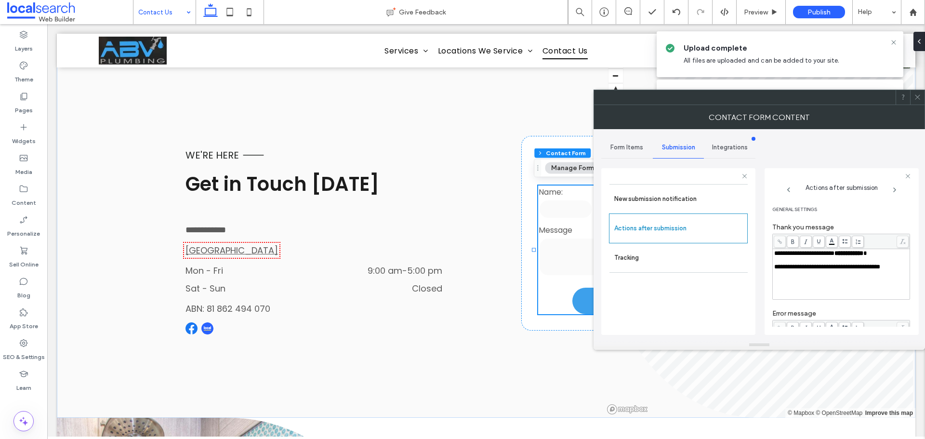
click at [917, 95] on icon at bounding box center [917, 96] width 7 height 7
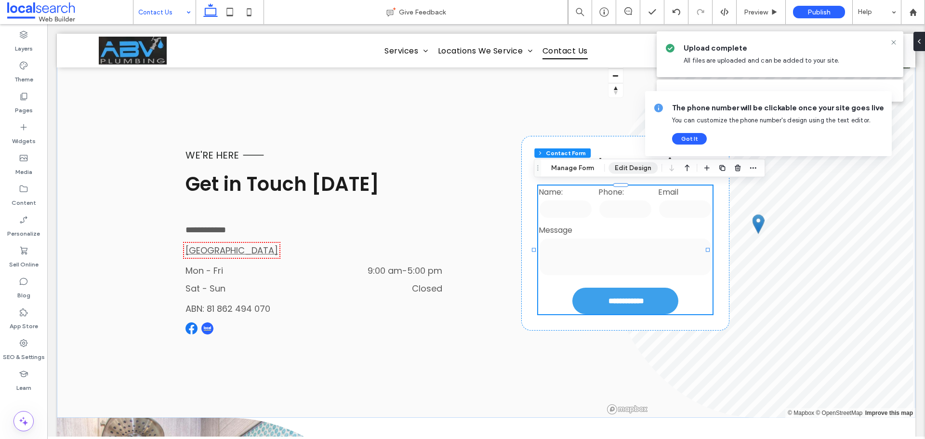
click at [623, 166] on button "Edit Design" at bounding box center [632, 168] width 49 height 12
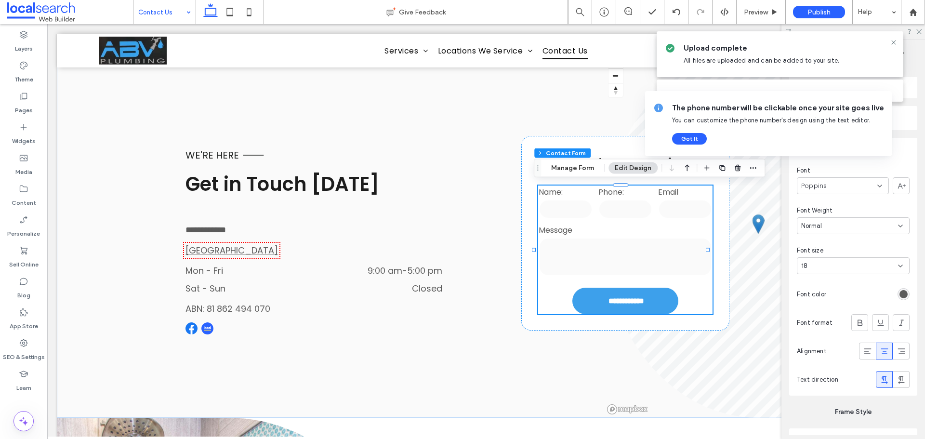
scroll to position [963, 0]
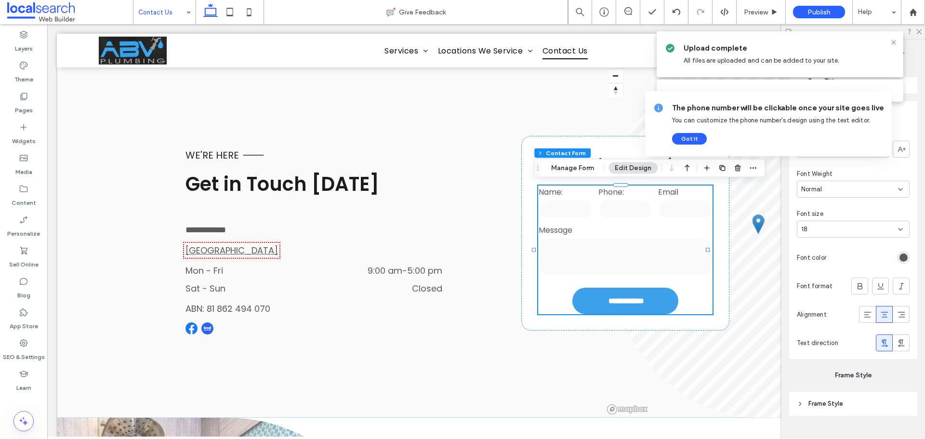
click at [899, 260] on div "rgb(91, 91, 91)" at bounding box center [903, 257] width 8 height 8
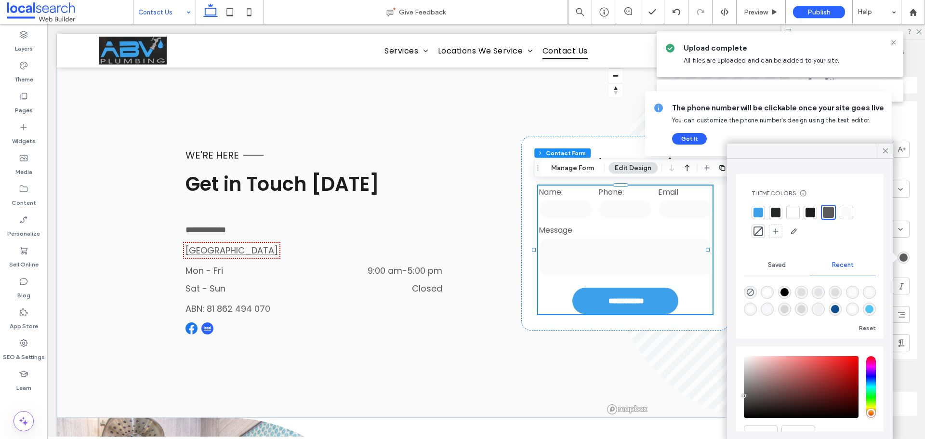
click at [788, 290] on div "rgba(0, 0, 0, 1)" at bounding box center [784, 292] width 8 height 8
type input "*******"
click at [883, 149] on icon at bounding box center [885, 150] width 9 height 9
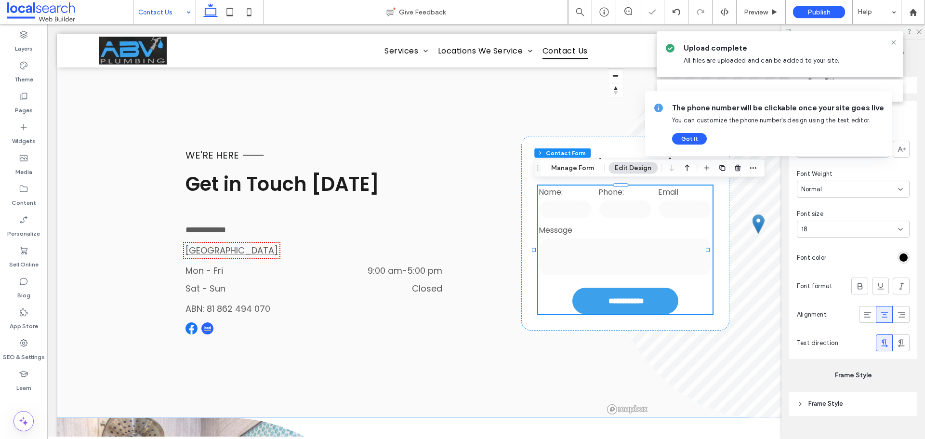
click at [880, 312] on icon at bounding box center [885, 315] width 10 height 10
click at [695, 143] on button "Got It" at bounding box center [689, 139] width 35 height 12
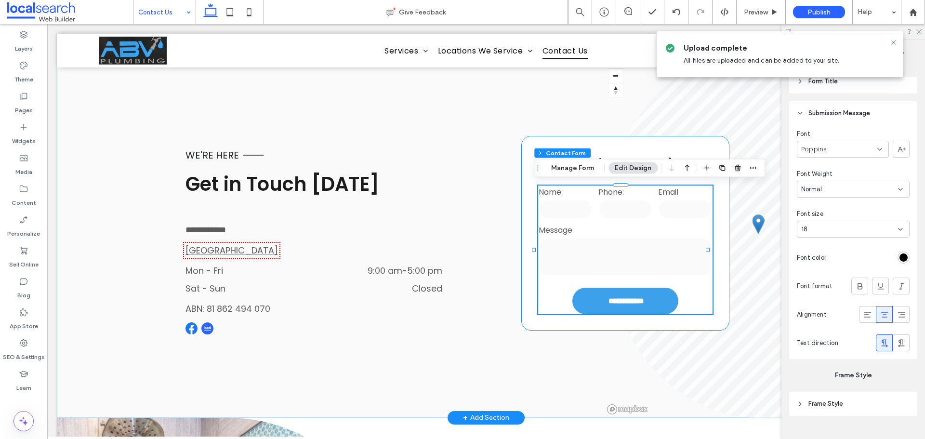
click at [716, 148] on div "**********" at bounding box center [625, 233] width 208 height 195
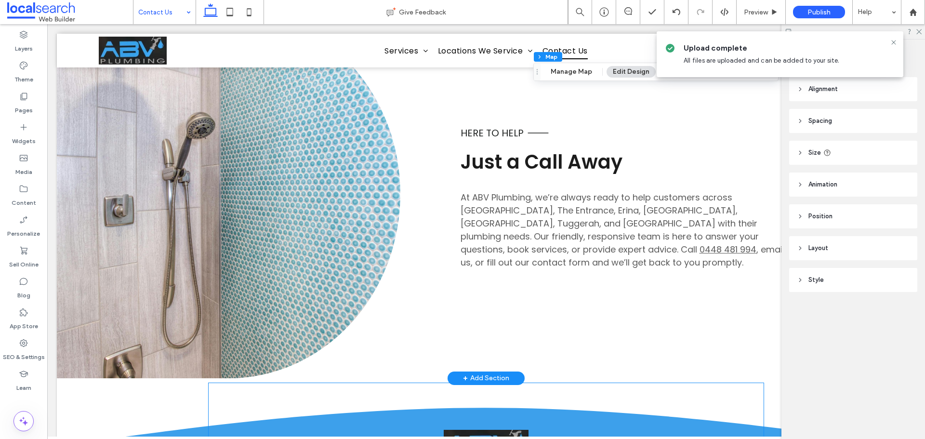
scroll to position [517, 0]
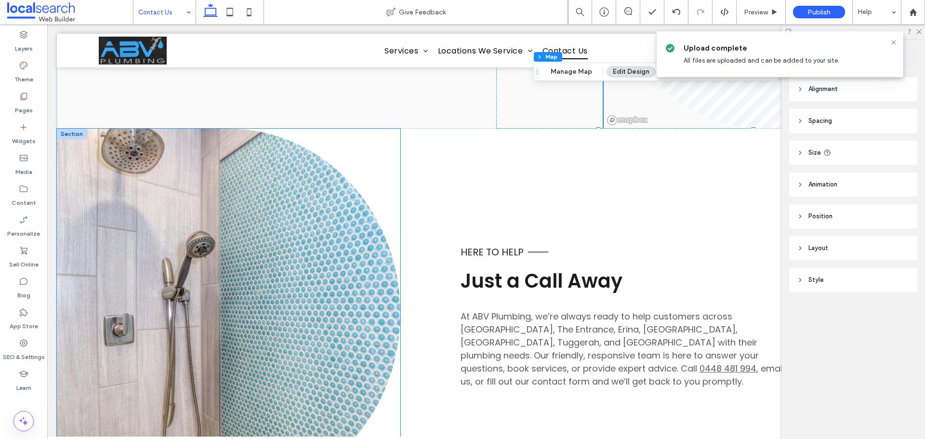
click at [200, 300] on link at bounding box center [228, 313] width 343 height 369
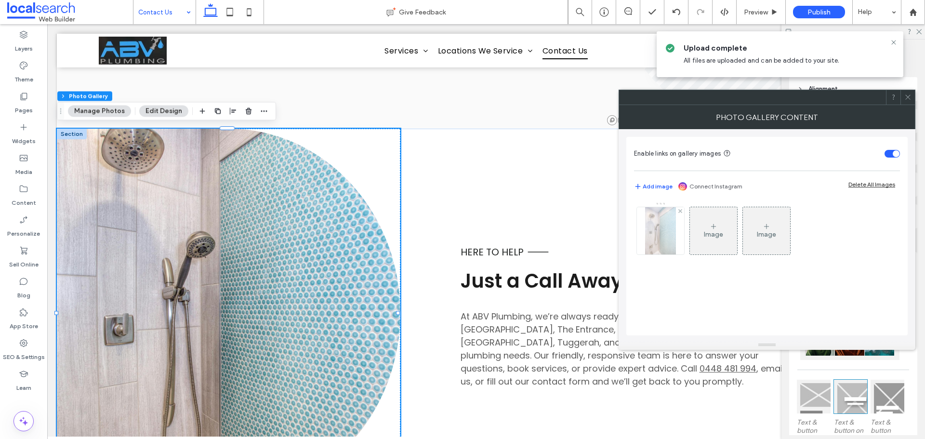
click at [665, 240] on img at bounding box center [660, 230] width 31 height 47
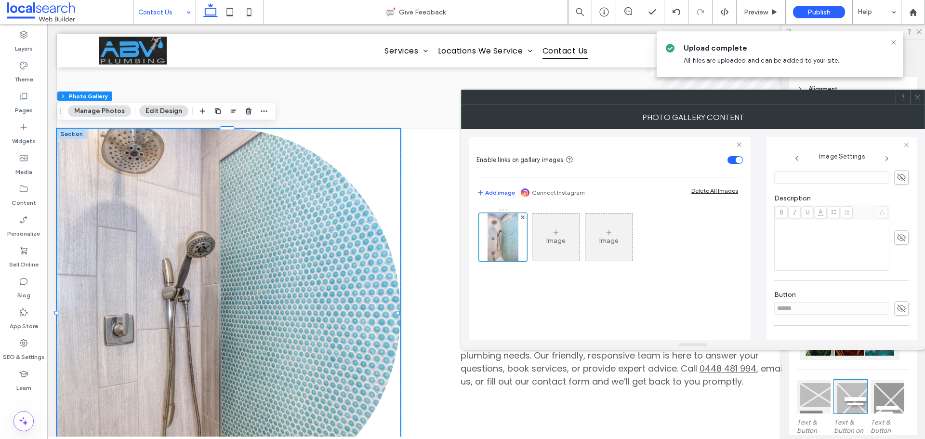
scroll to position [282, 0]
click at [901, 257] on span at bounding box center [901, 255] width 14 height 14
drag, startPoint x: 745, startPoint y: 256, endPoint x: 592, endPoint y: 239, distance: 153.7
click at [672, 256] on div "Enable links on gallery images Add image Connect Instagram Delete All Images Im…" at bounding box center [693, 234] width 448 height 211
click at [899, 258] on icon at bounding box center [901, 255] width 10 height 11
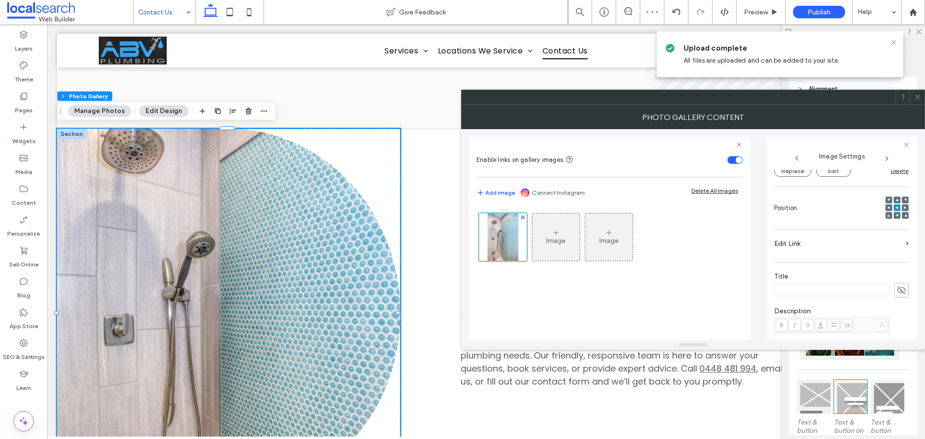
scroll to position [90, 0]
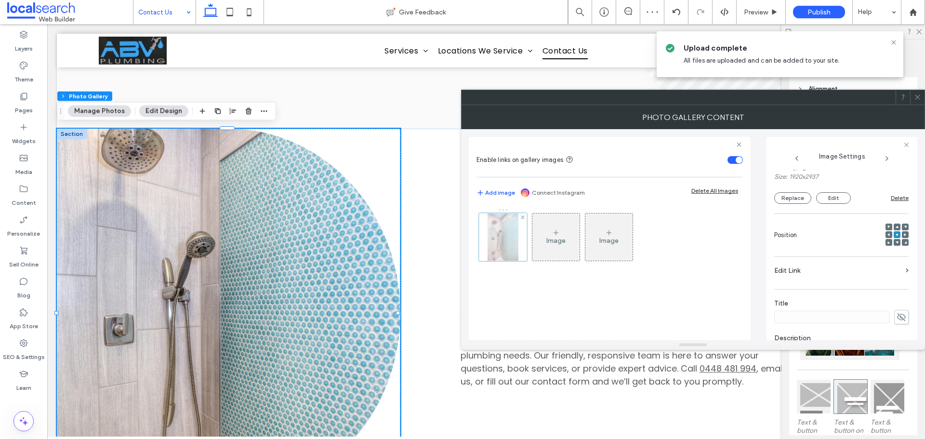
click at [504, 243] on div at bounding box center [503, 237] width 48 height 48
click at [794, 194] on button "Replace" at bounding box center [792, 198] width 37 height 12
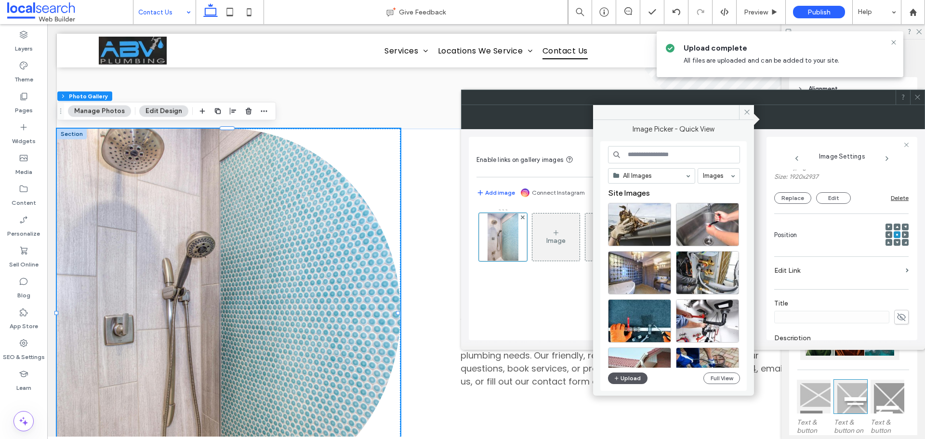
click at [633, 378] on button "Upload" at bounding box center [627, 378] width 39 height 12
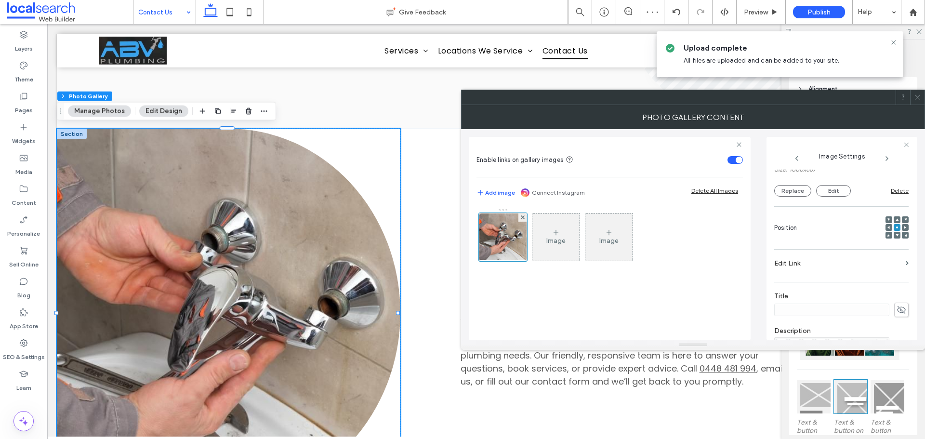
click at [917, 96] on use at bounding box center [917, 97] width 5 height 5
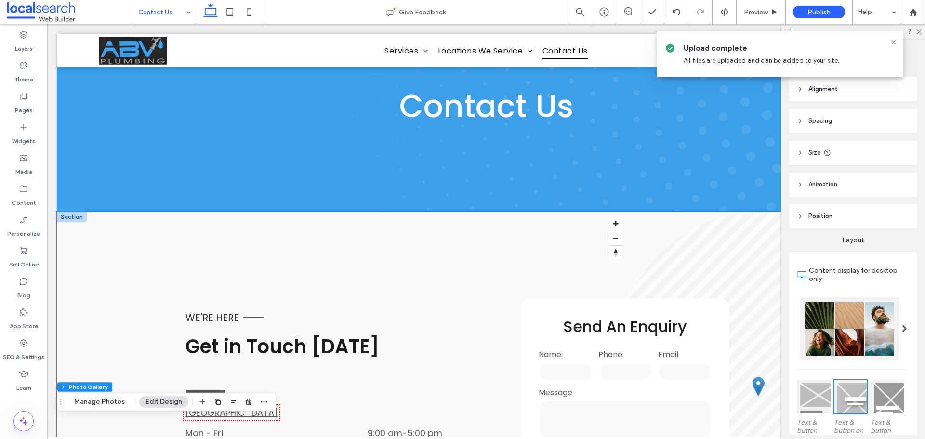
scroll to position [0, 0]
